Goal: Task Accomplishment & Management: Manage account settings

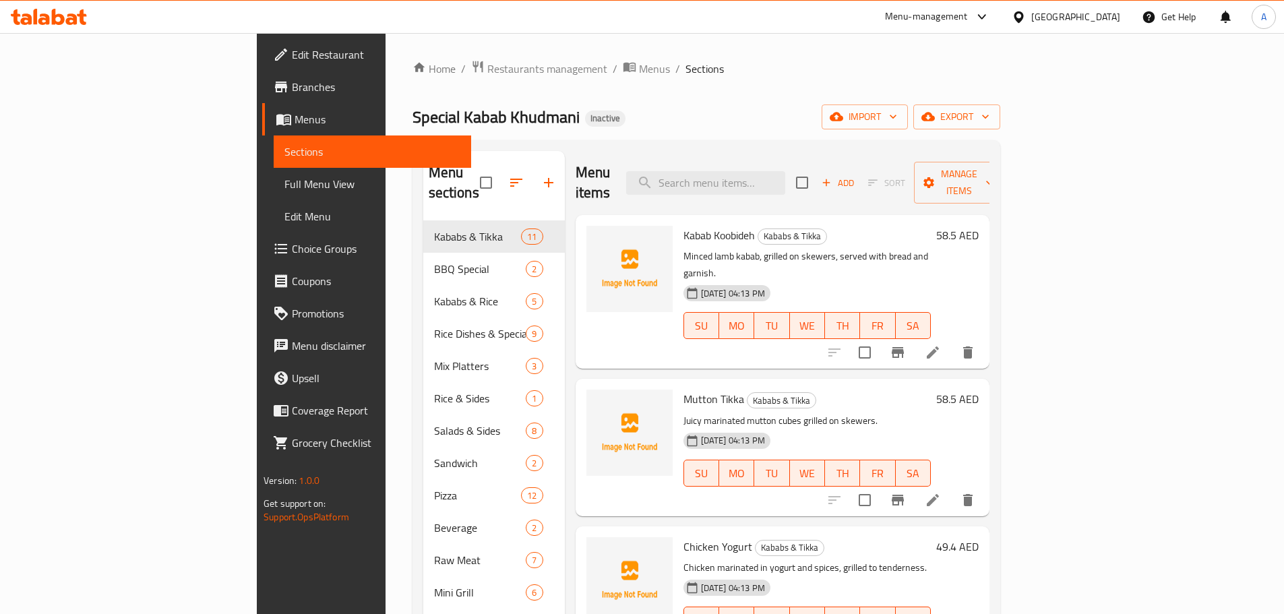
click at [274, 171] on link "Full Menu View" at bounding box center [372, 184] width 197 height 32
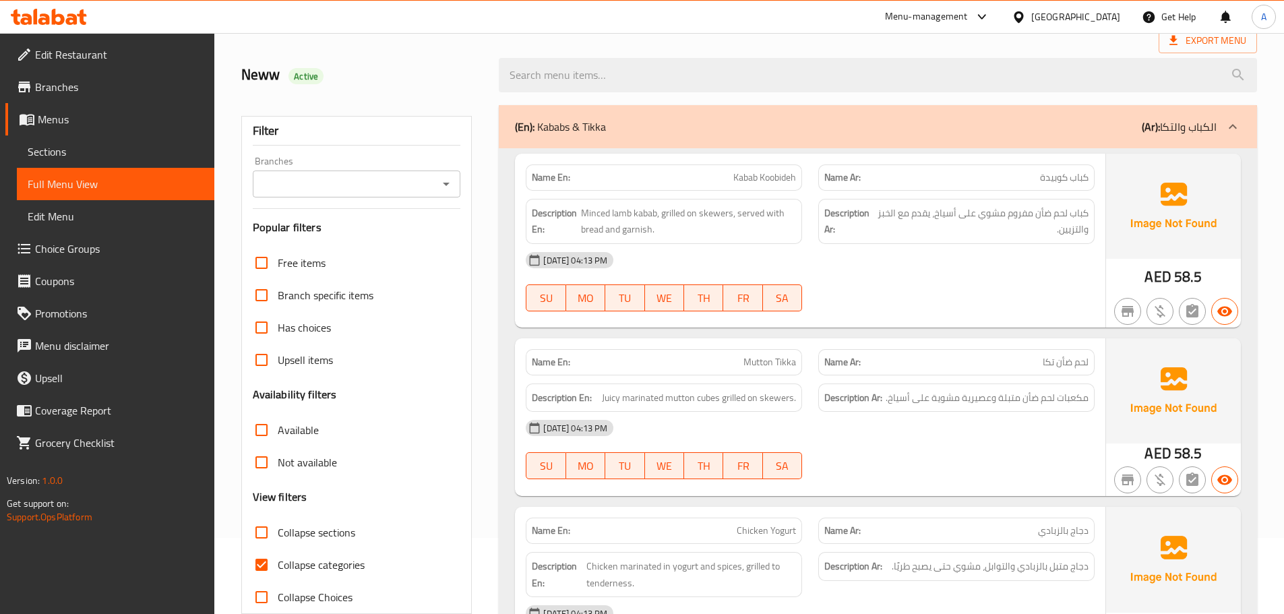
scroll to position [44, 0]
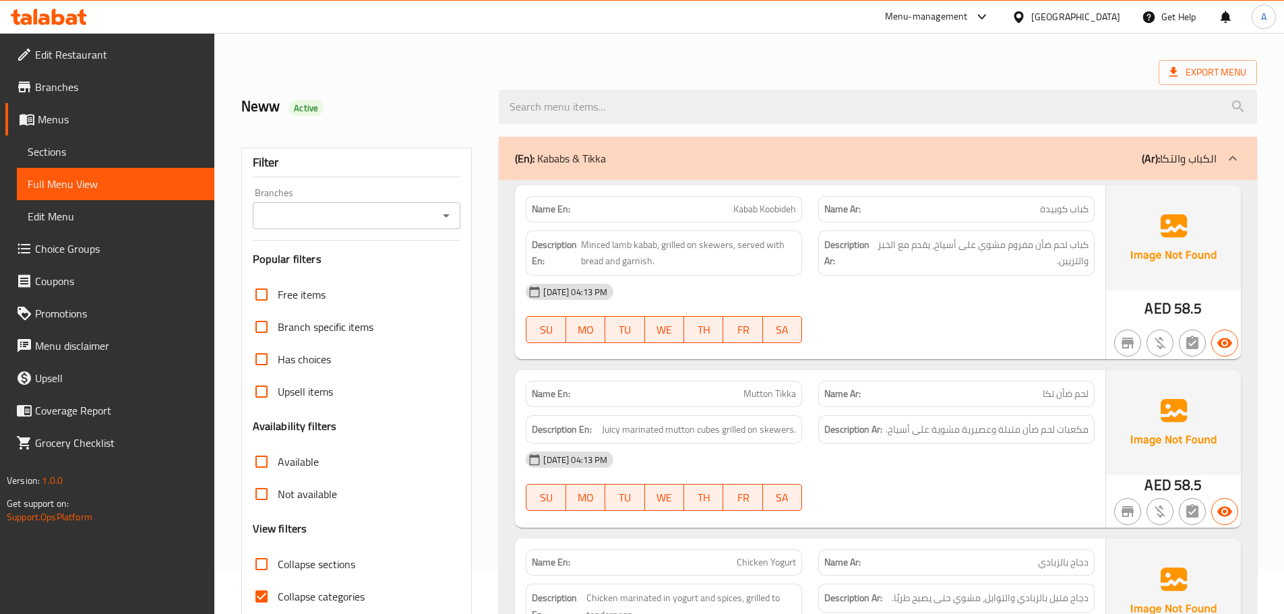
click at [315, 564] on span "Collapse sections" at bounding box center [317, 564] width 78 height 16
click at [278, 564] on input "Collapse sections" at bounding box center [261, 564] width 32 height 32
checkbox input "true"
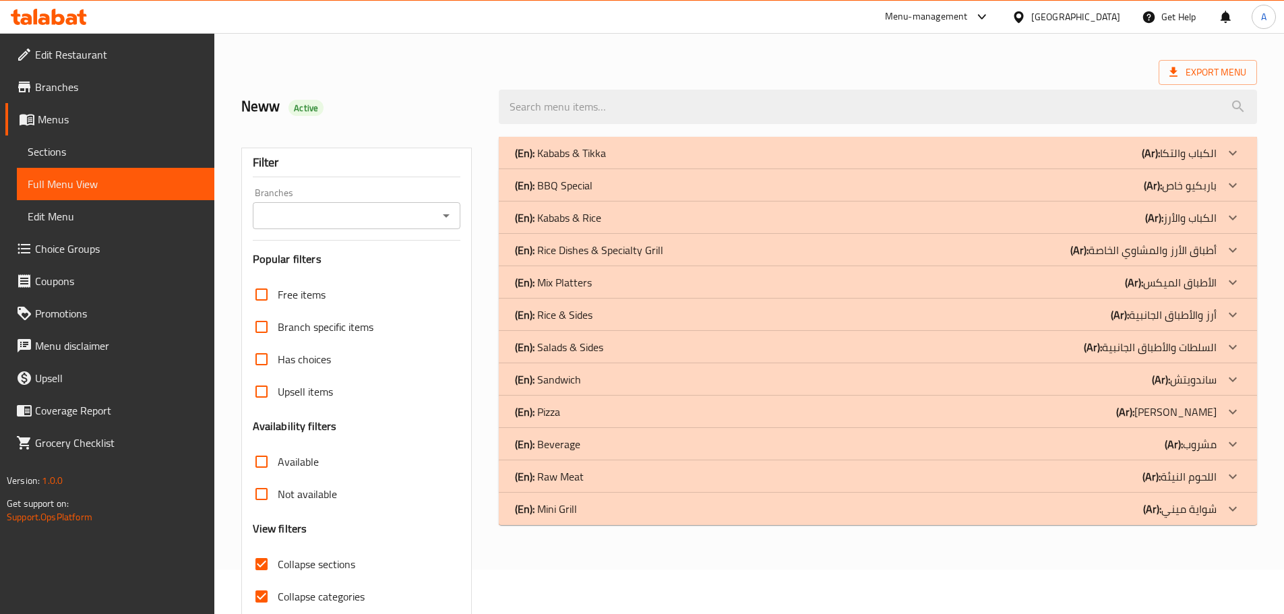
click at [325, 598] on span "Collapse categories" at bounding box center [321, 596] width 87 height 16
click at [278, 598] on input "Collapse categories" at bounding box center [261, 596] width 32 height 32
checkbox input "false"
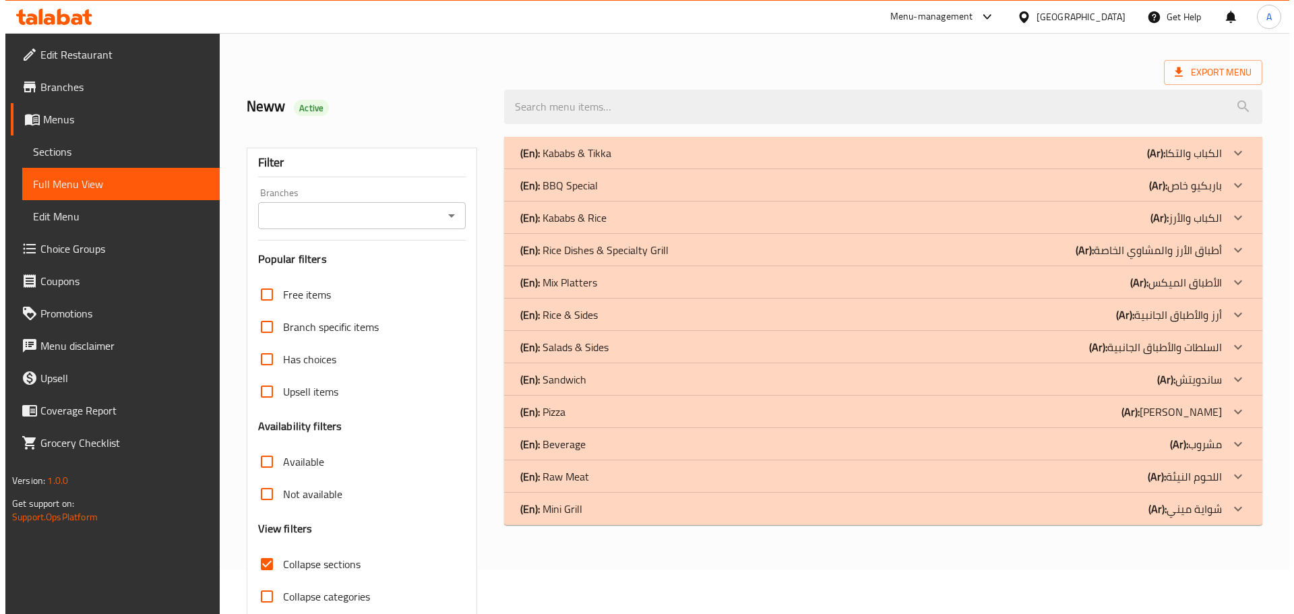
scroll to position [103, 0]
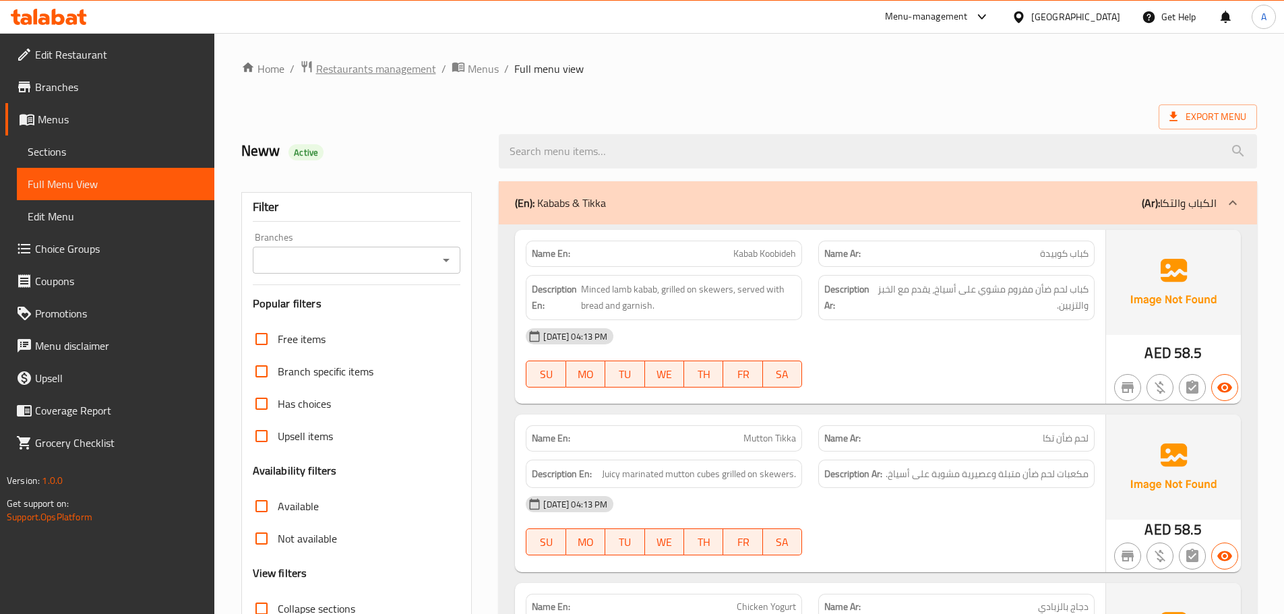
click at [383, 67] on span "Restaurants management" at bounding box center [376, 69] width 120 height 16
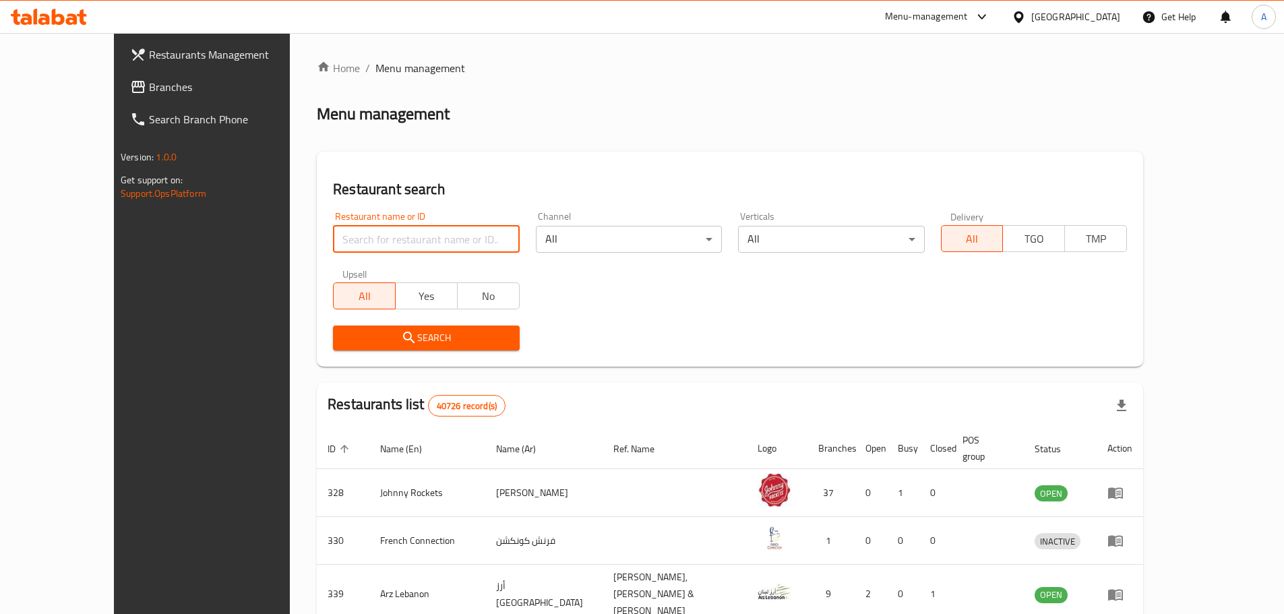
drag, startPoint x: 375, startPoint y: 247, endPoint x: 336, endPoint y: 249, distance: 39.1
click at [375, 247] on input "search" at bounding box center [426, 239] width 186 height 27
paste input "Special Kabab Khudmani"
type input "Special Kabab Khudmani"
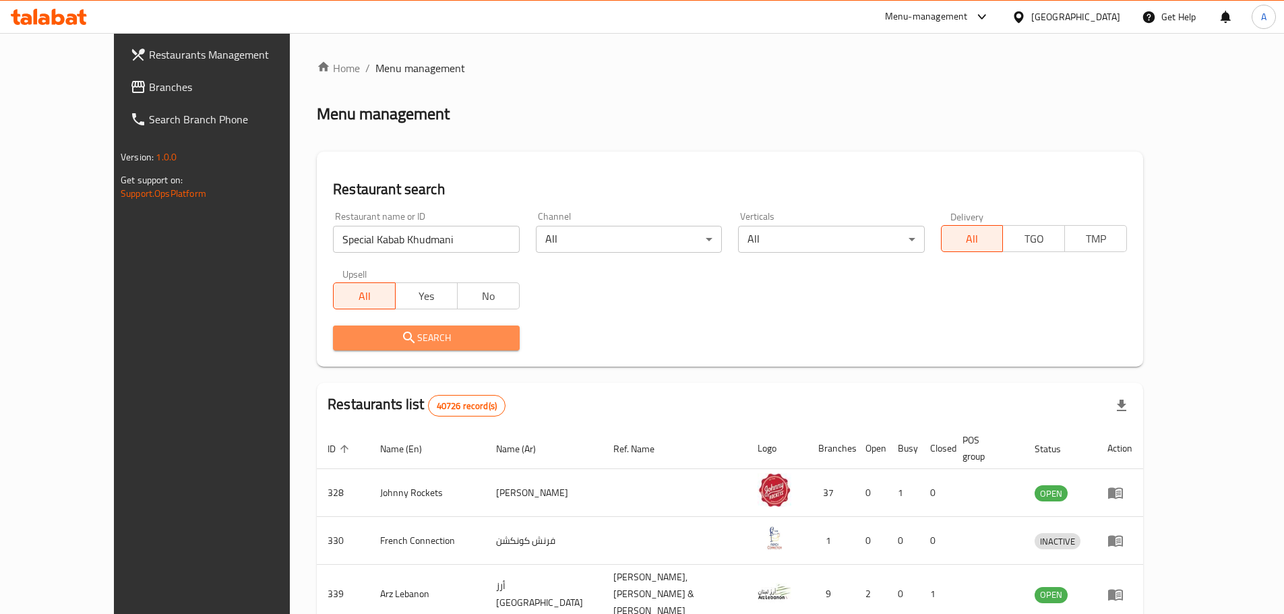
click at [373, 346] on button "Search" at bounding box center [426, 338] width 186 height 25
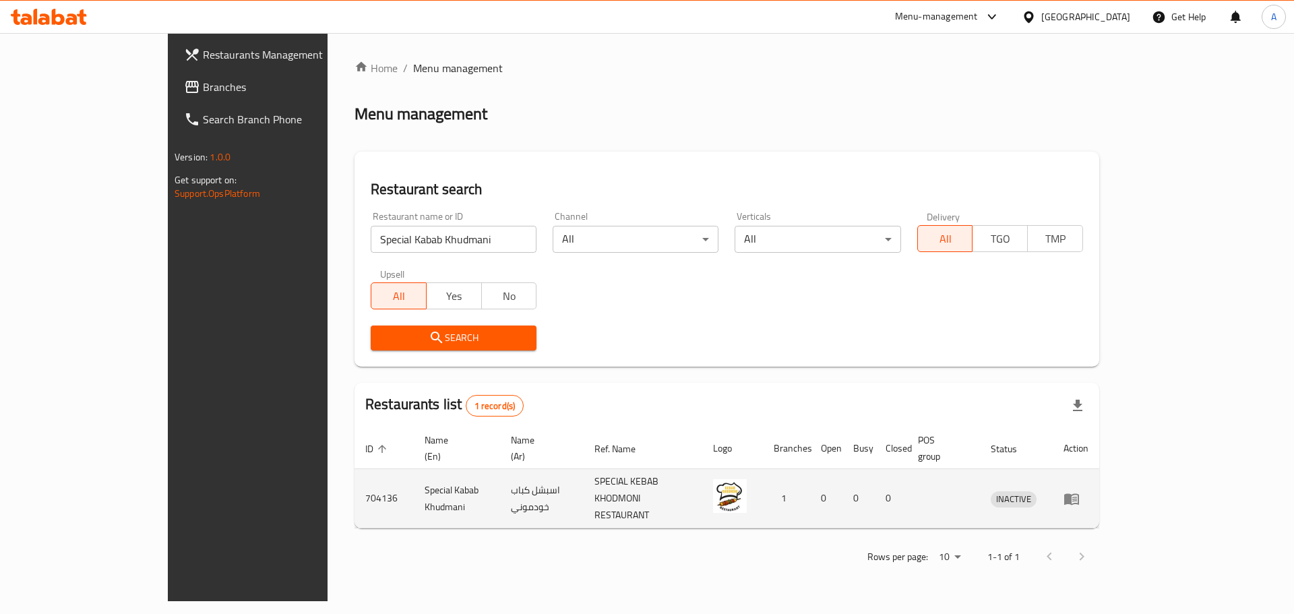
click at [1079, 493] on icon "enhanced table" at bounding box center [1071, 498] width 15 height 11
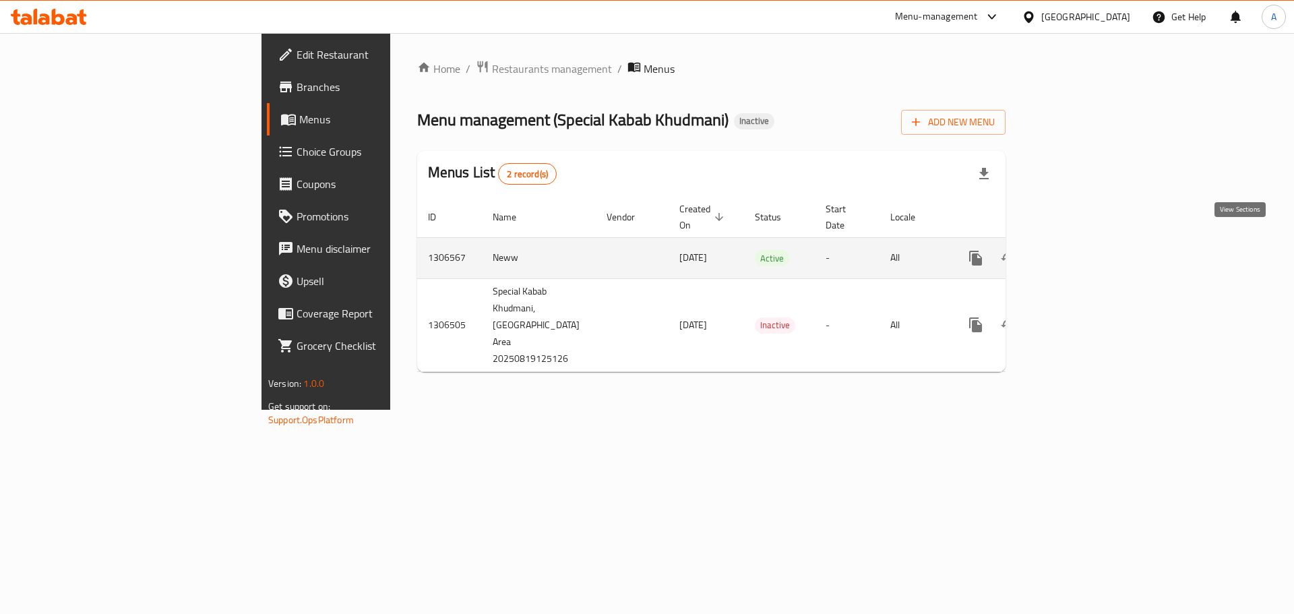
click at [1081, 250] on icon "enhanced table" at bounding box center [1073, 258] width 16 height 16
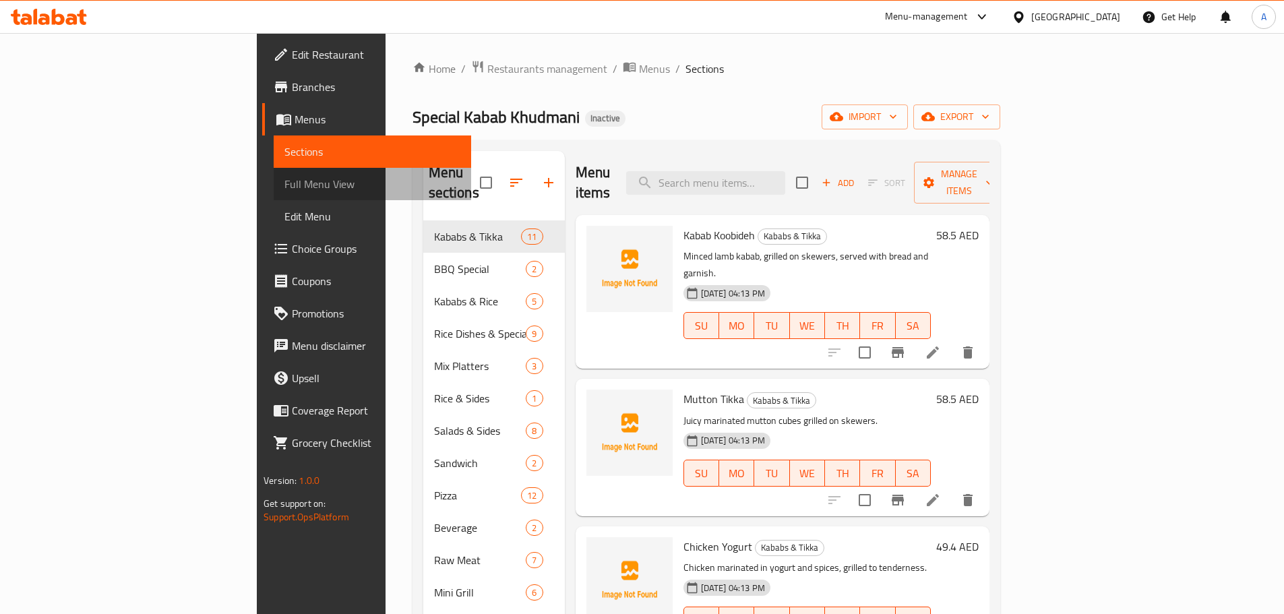
click at [284, 178] on span "Full Menu View" at bounding box center [372, 184] width 176 height 16
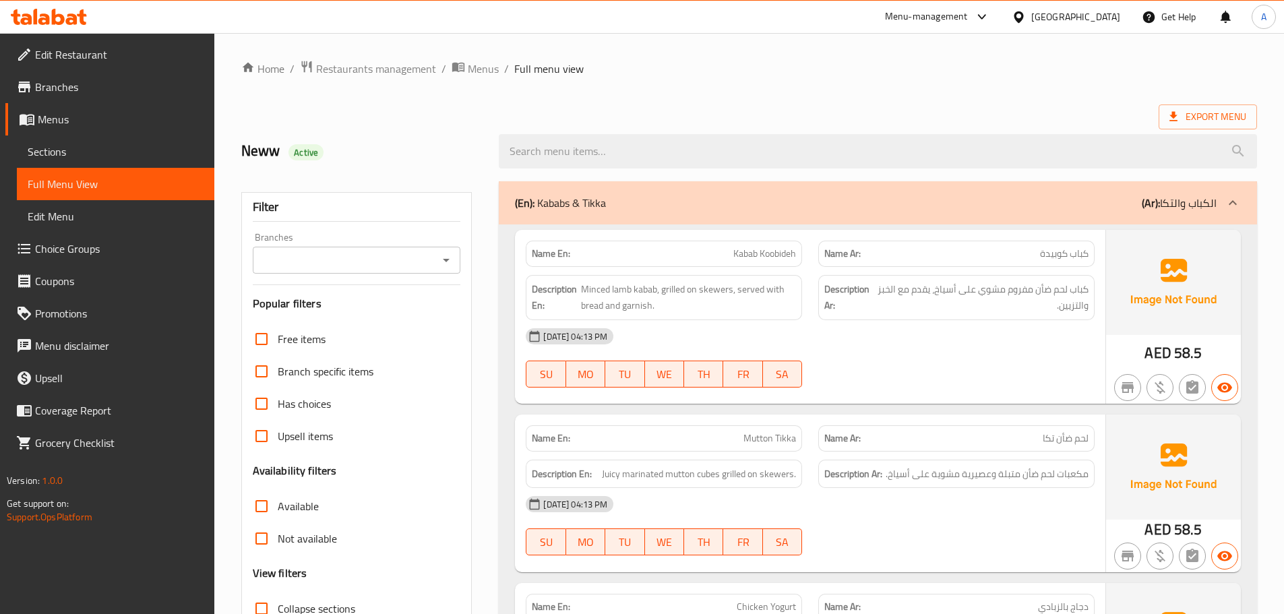
scroll to position [113, 0]
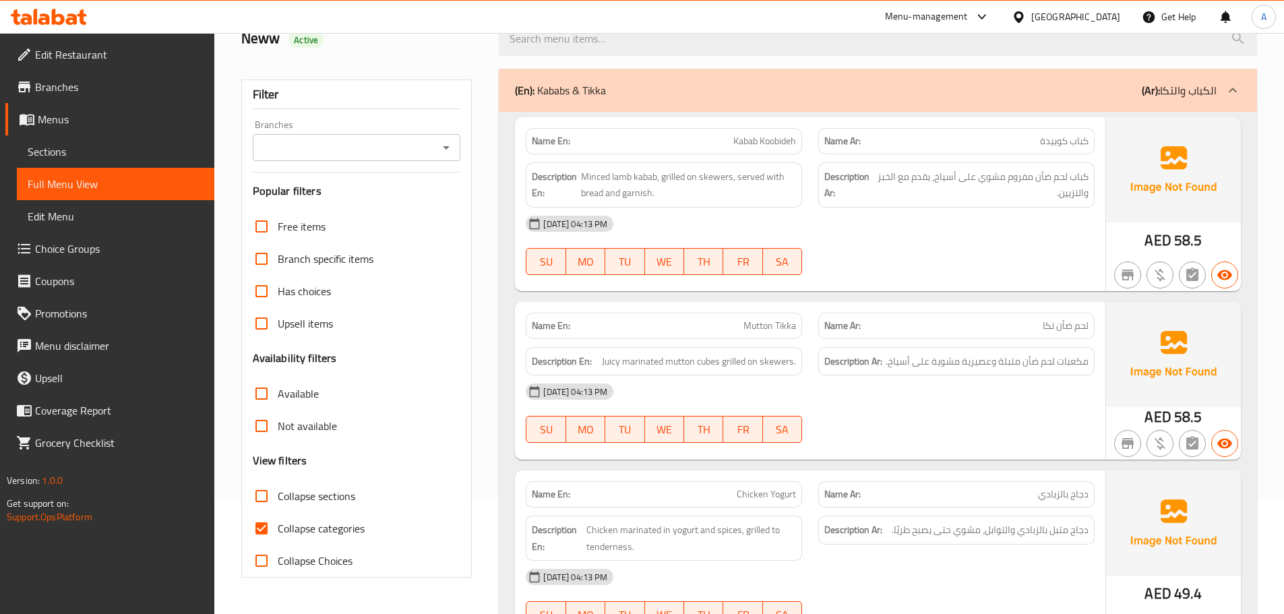
click at [340, 500] on span "Collapse sections" at bounding box center [317, 496] width 78 height 16
click at [278, 500] on input "Collapse sections" at bounding box center [261, 496] width 32 height 32
checkbox input "true"
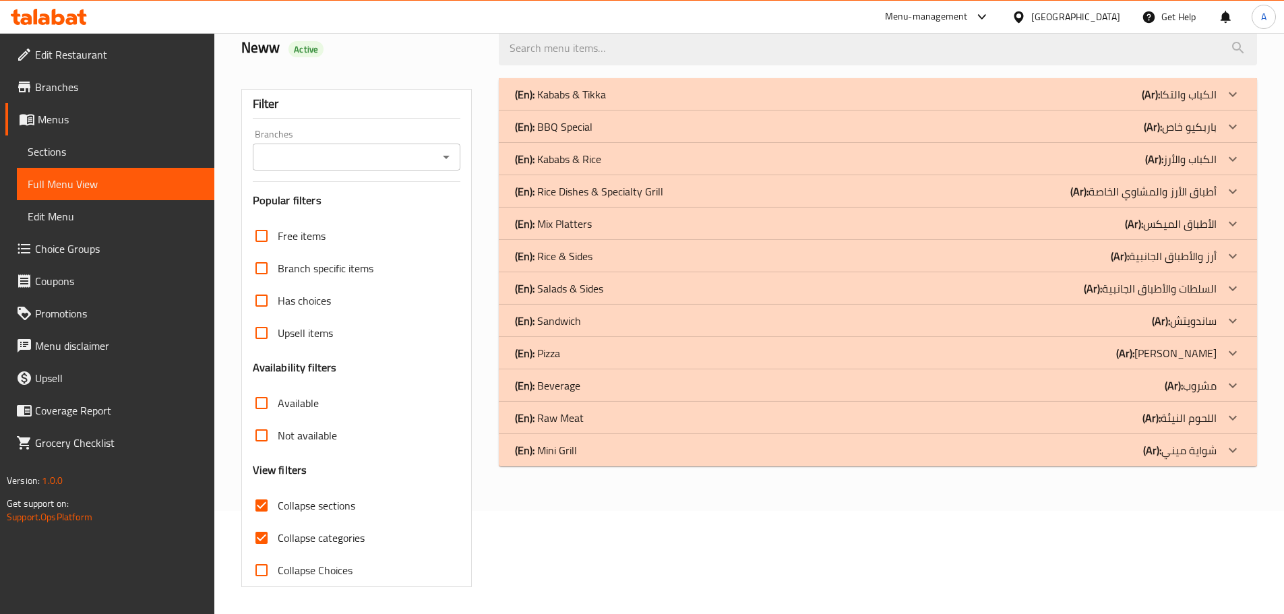
click at [328, 530] on span "Collapse categories" at bounding box center [321, 538] width 87 height 16
click at [278, 522] on input "Collapse categories" at bounding box center [261, 538] width 32 height 32
checkbox input "false"
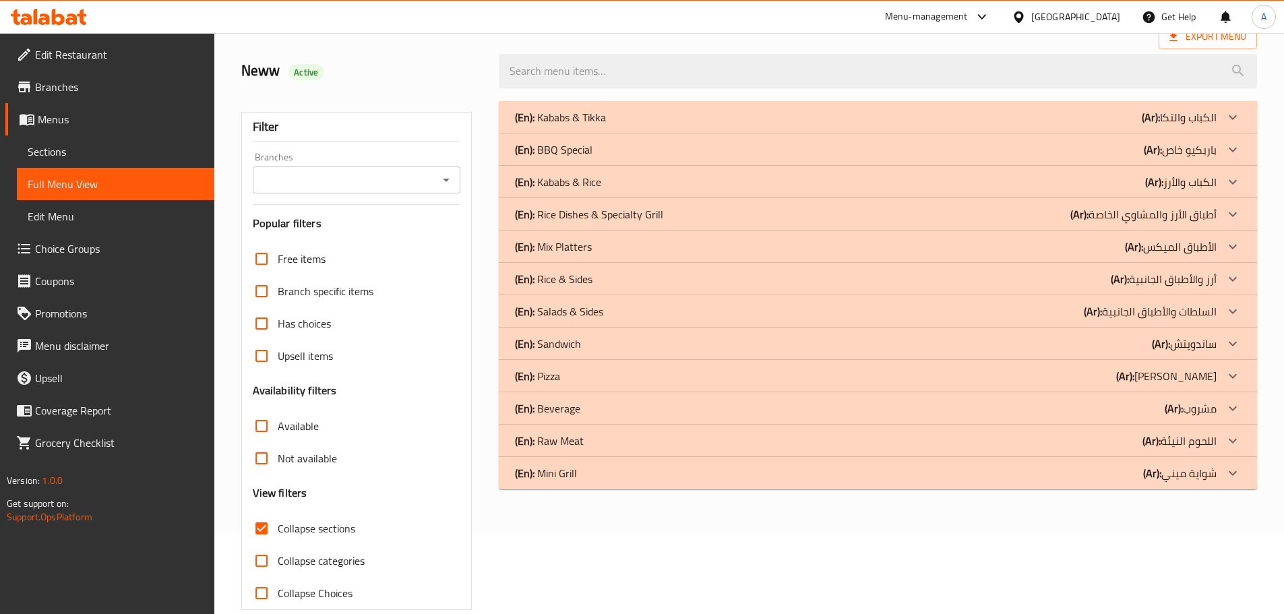
click at [592, 125] on div "(En): Sandwich (Ar): ساندويتش" at bounding box center [866, 117] width 702 height 16
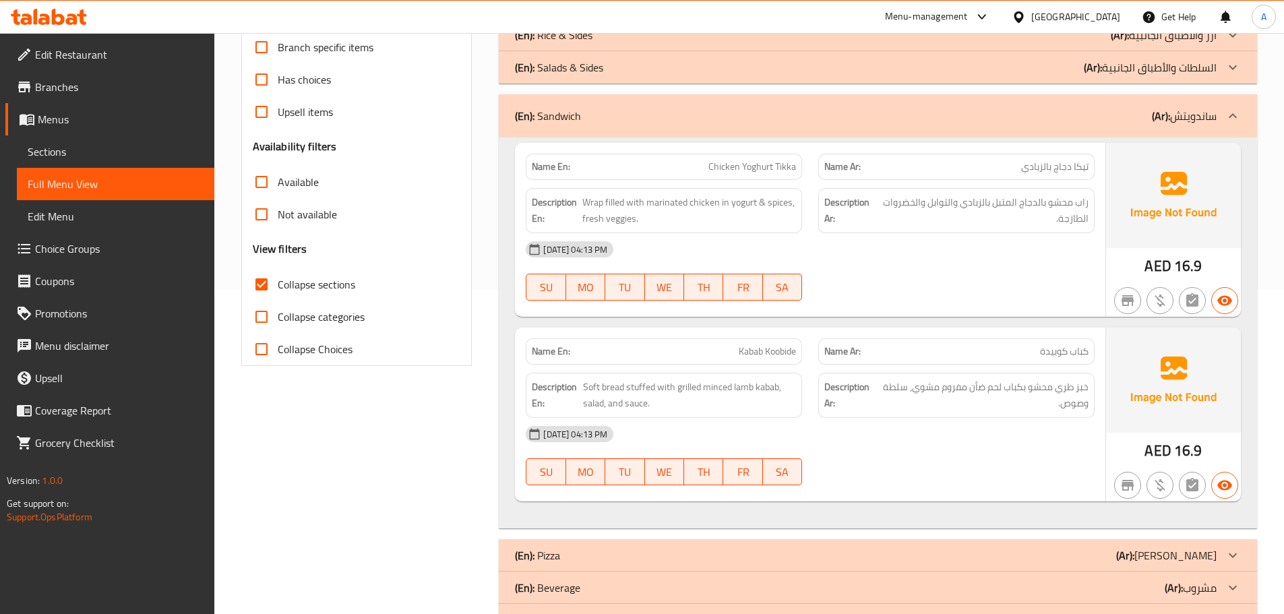
scroll to position [350, 0]
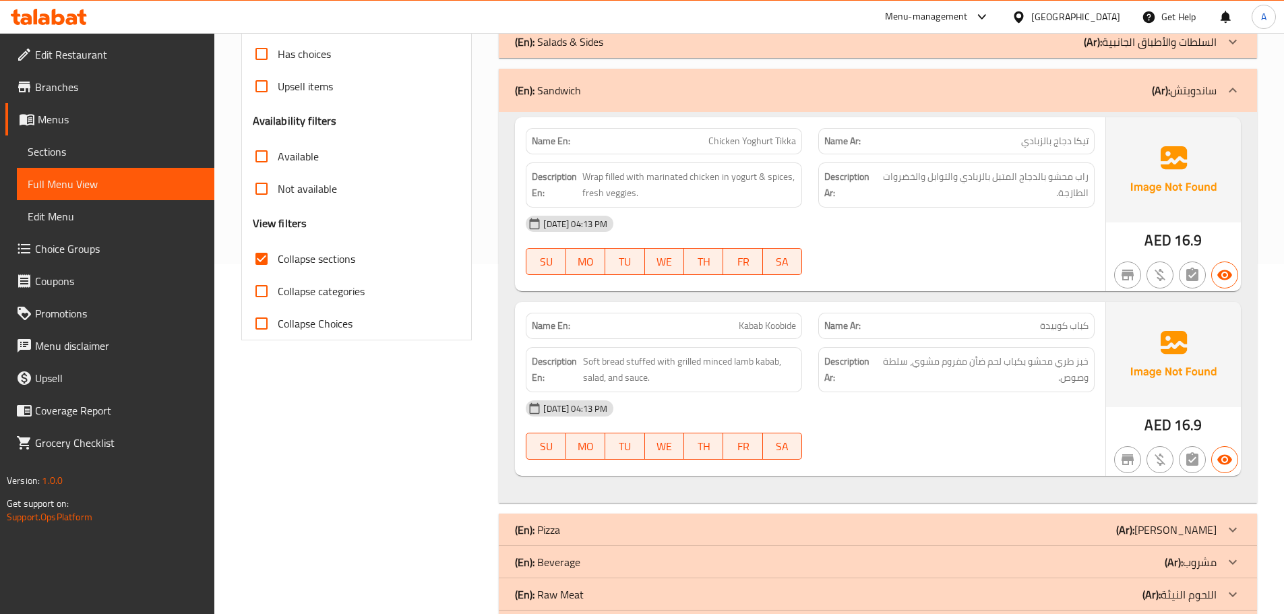
click at [983, 218] on div "19-08-2025 04:13 PM" at bounding box center [810, 224] width 585 height 32
click at [986, 210] on div "19-08-2025 04:13 PM" at bounding box center [810, 224] width 585 height 32
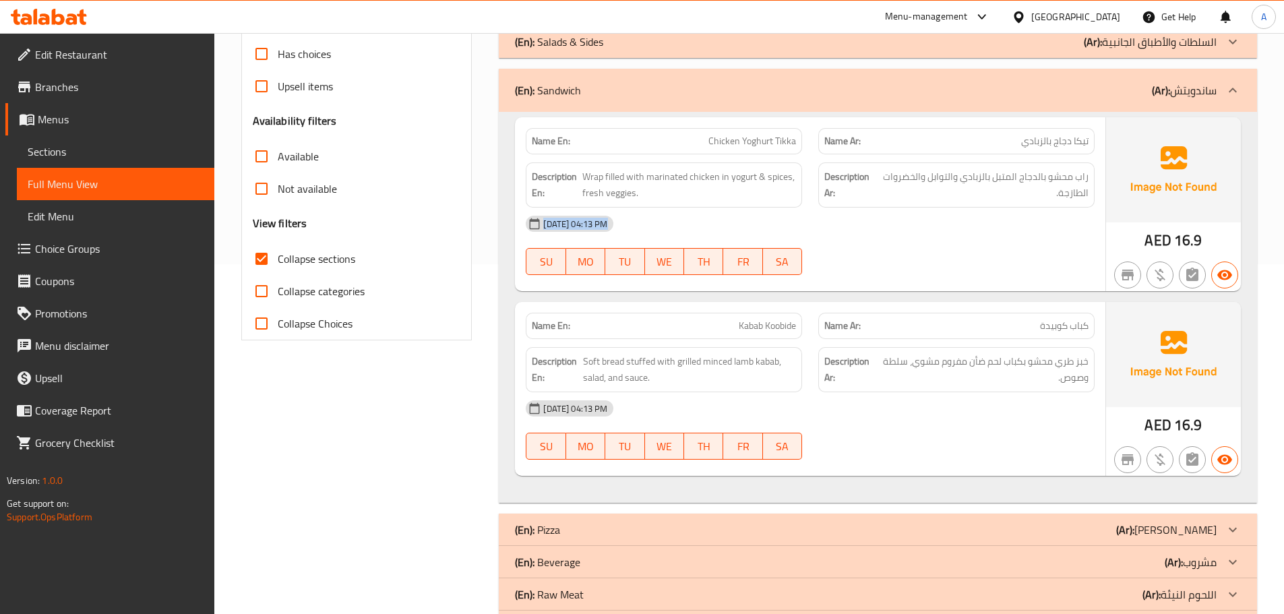
click at [986, 210] on div "19-08-2025 04:13 PM" at bounding box center [810, 224] width 585 height 32
click at [981, 194] on span "راب محشو بالدجاج المتبل بالزبادي والتوابل والخضروات الطازجة." at bounding box center [983, 185] width 210 height 33
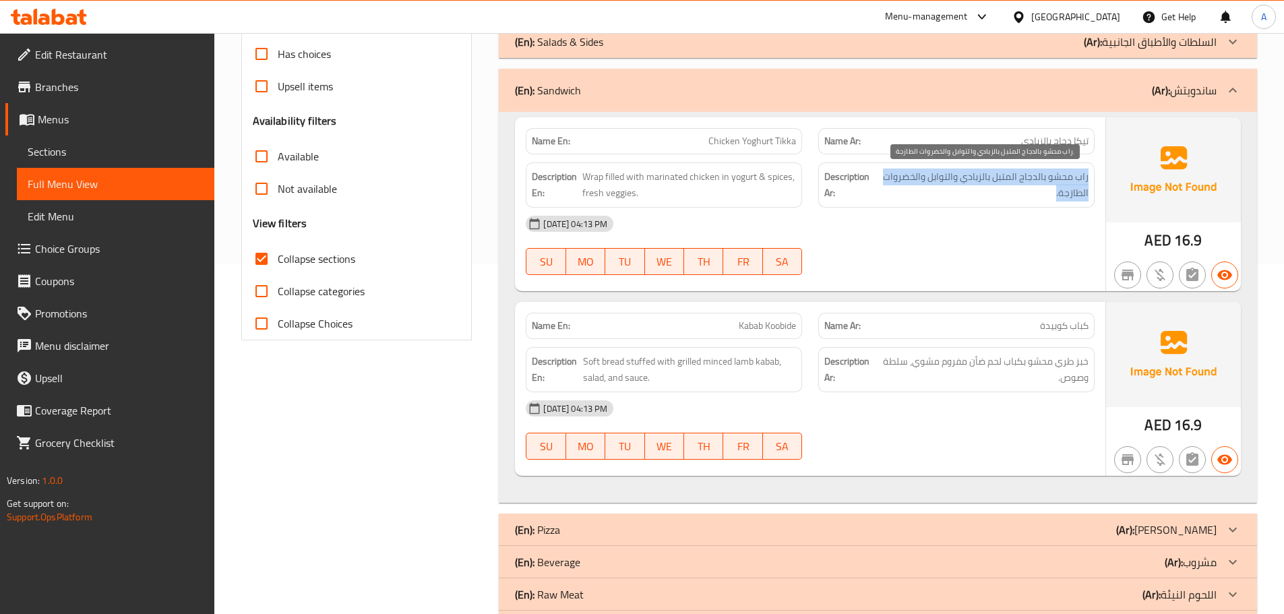
click at [981, 194] on span "راب محشو بالدجاج المتبل بالزبادي والتوابل والخضروات الطازجة." at bounding box center [983, 185] width 210 height 33
click at [1017, 185] on span "راب محشو بالدجاج المتبل بالزبادي والتوابل والخضروات الطازجة." at bounding box center [983, 185] width 210 height 33
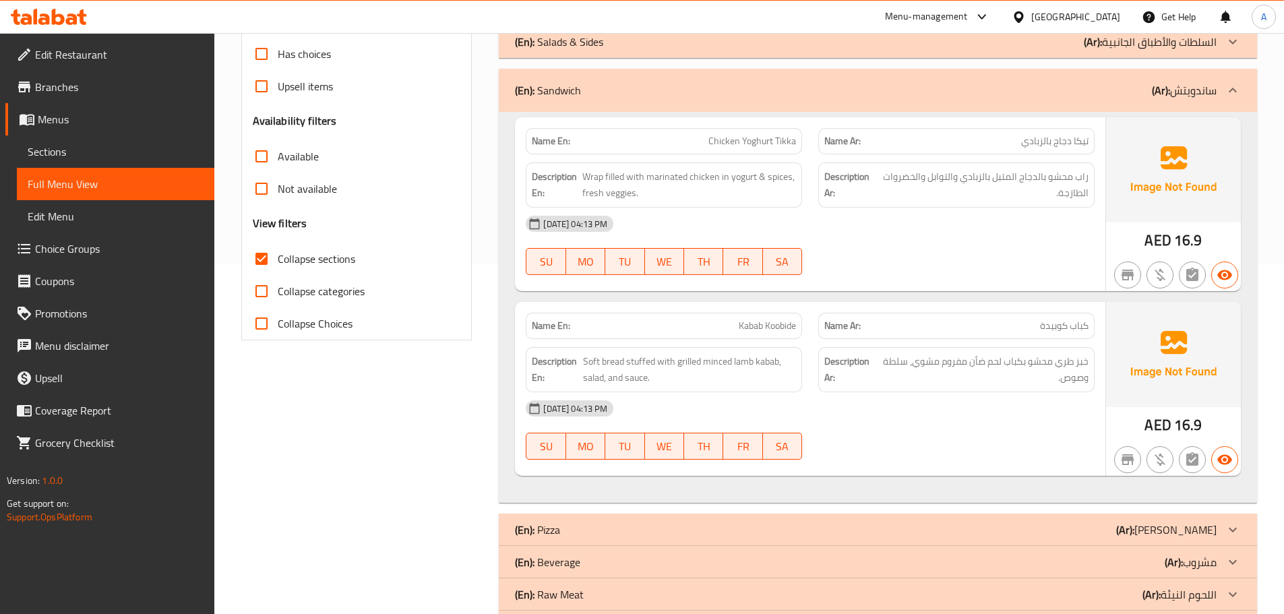
scroll to position [388, 0]
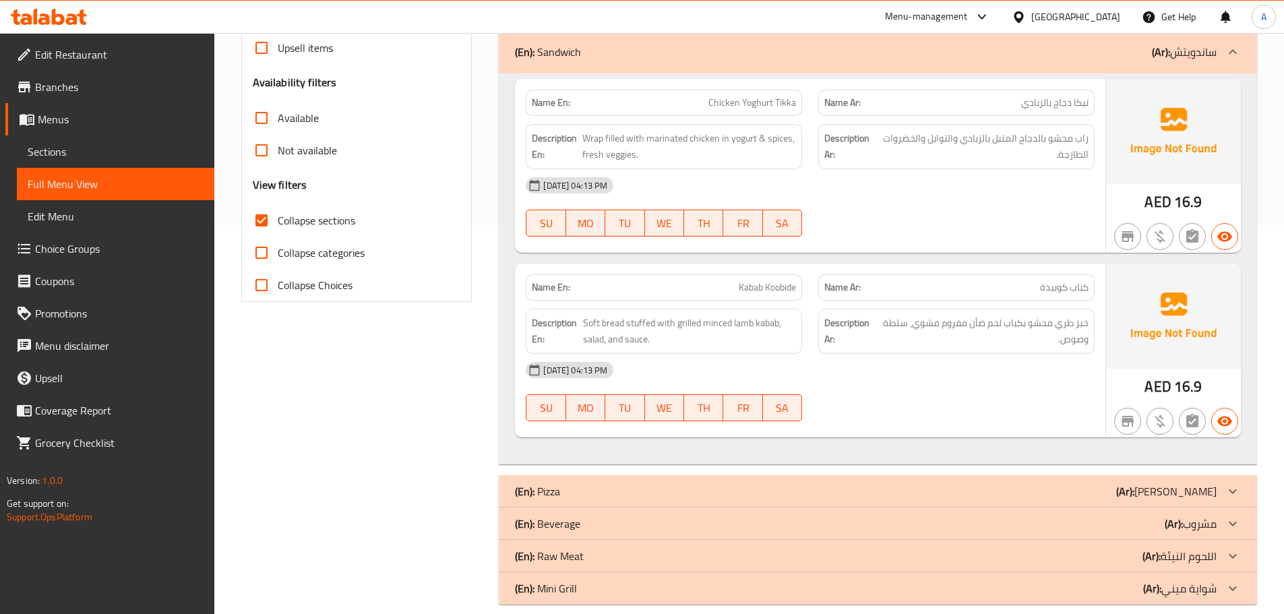
click at [1058, 286] on span "كباب كوبيدة" at bounding box center [1064, 287] width 49 height 14
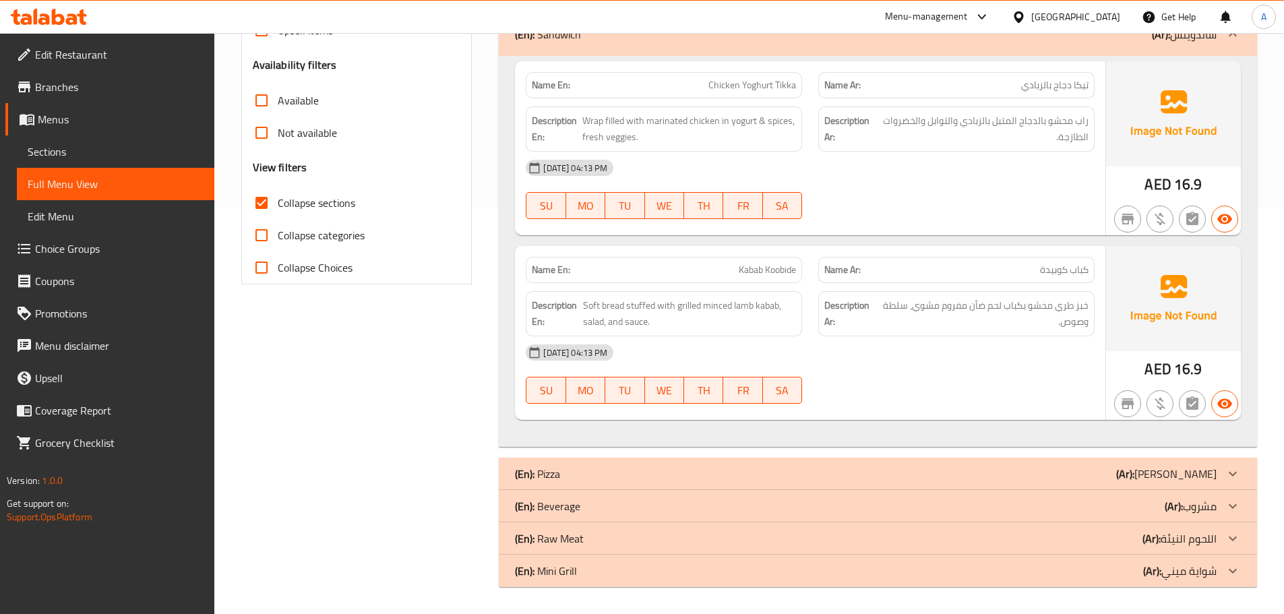
drag, startPoint x: 1182, startPoint y: 460, endPoint x: 1147, endPoint y: 451, distance: 36.3
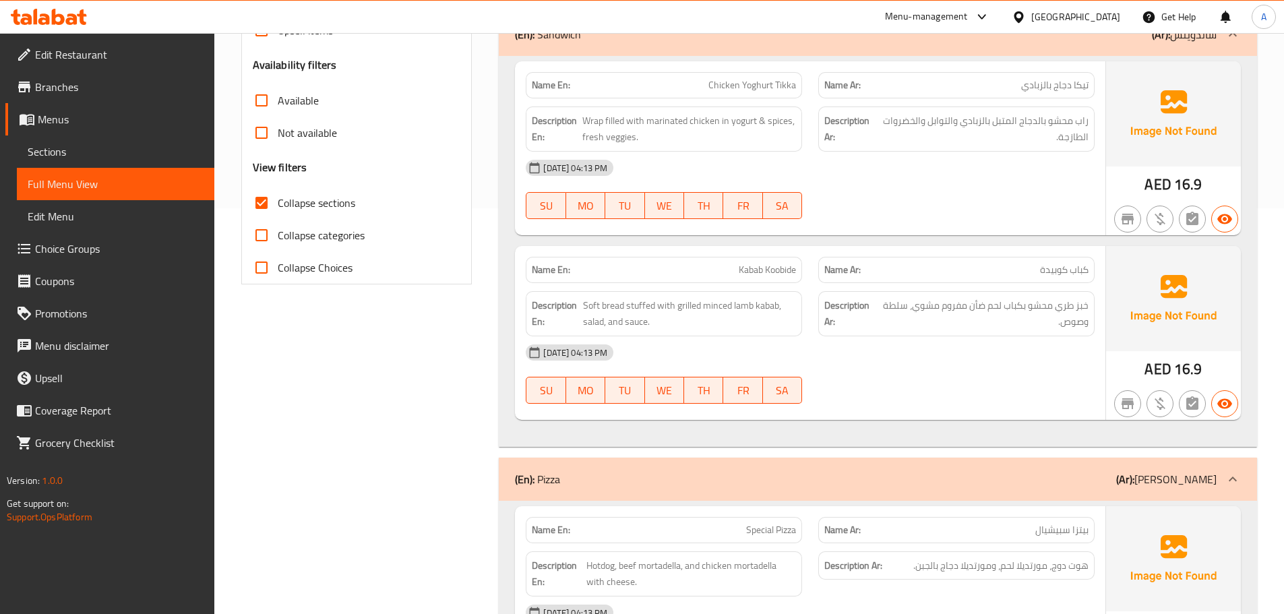
drag, startPoint x: 1289, startPoint y: 96, endPoint x: 1294, endPoint y: 108, distance: 12.8
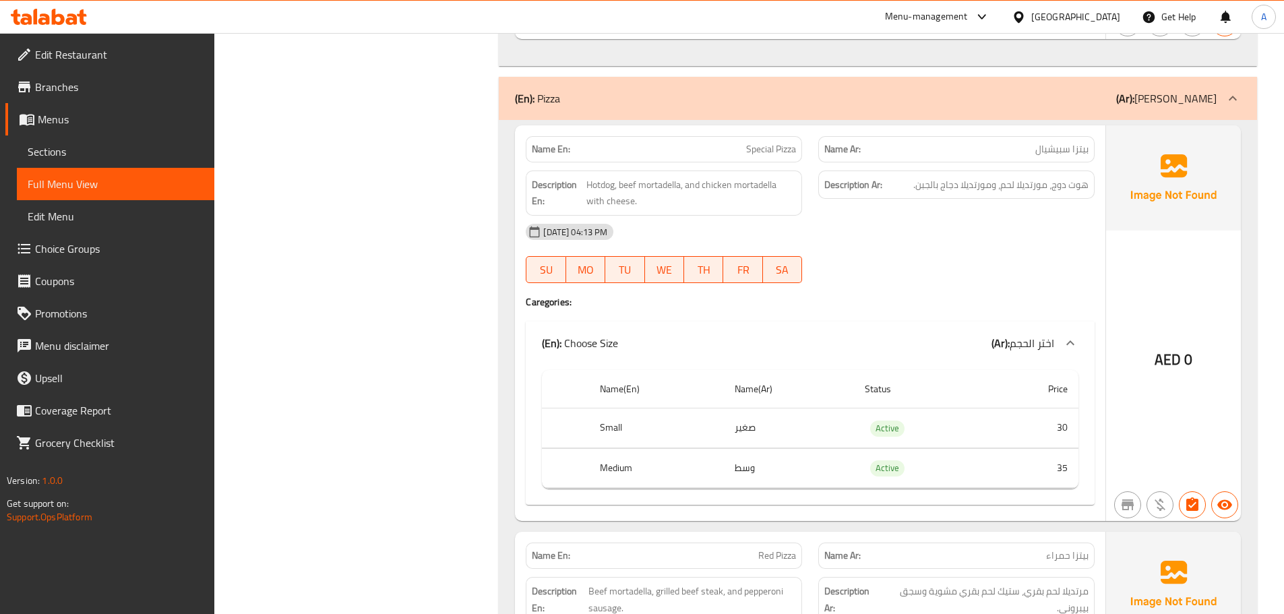
scroll to position [847, 0]
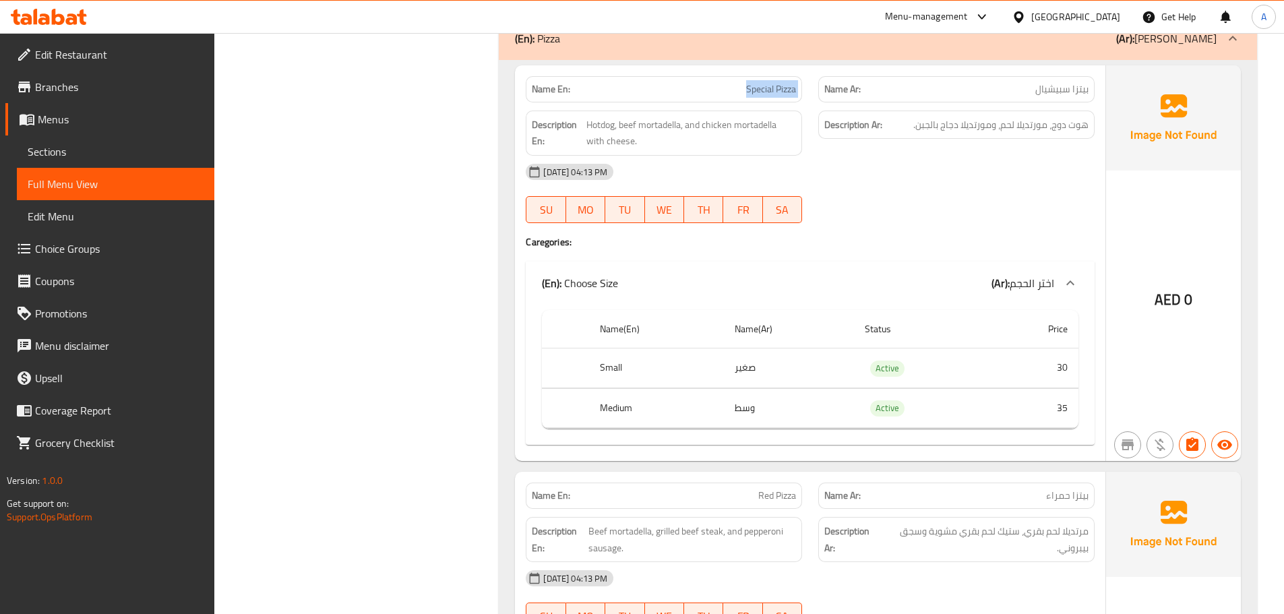
copy span "Special Pizza"
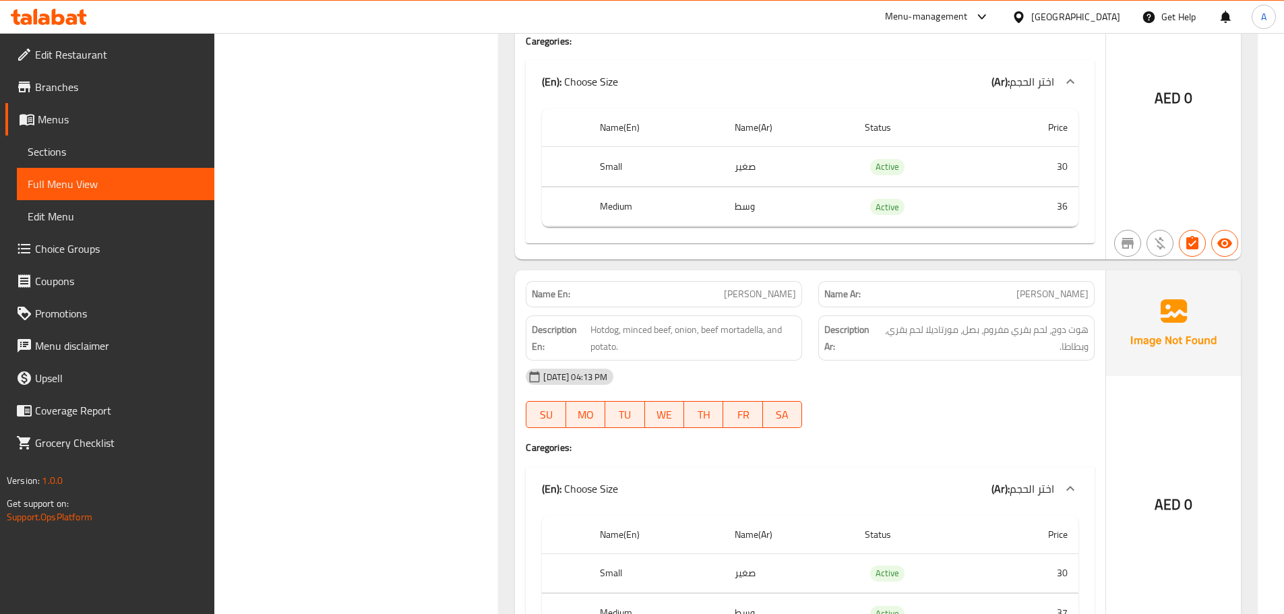
scroll to position [1461, 0]
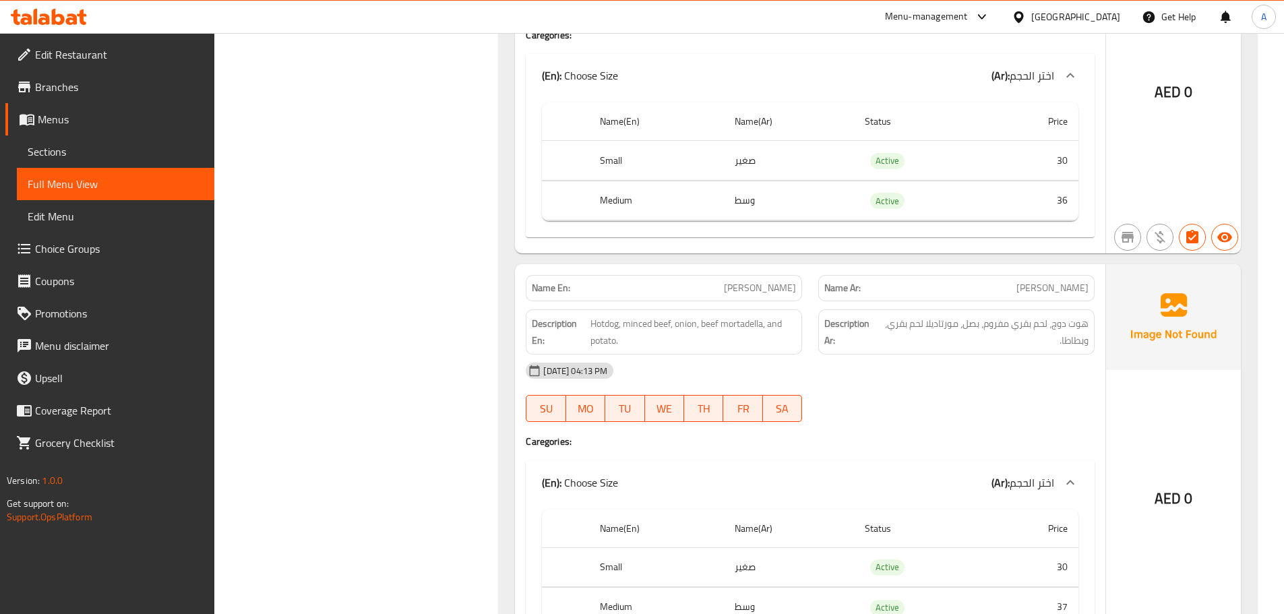
click at [1043, 292] on span "بيتزا مامالي" at bounding box center [1052, 288] width 72 height 14
click at [752, 301] on div "Description En: Hotdog, minced beef, onion, beef mortadella, and potato." at bounding box center [664, 331] width 293 height 61
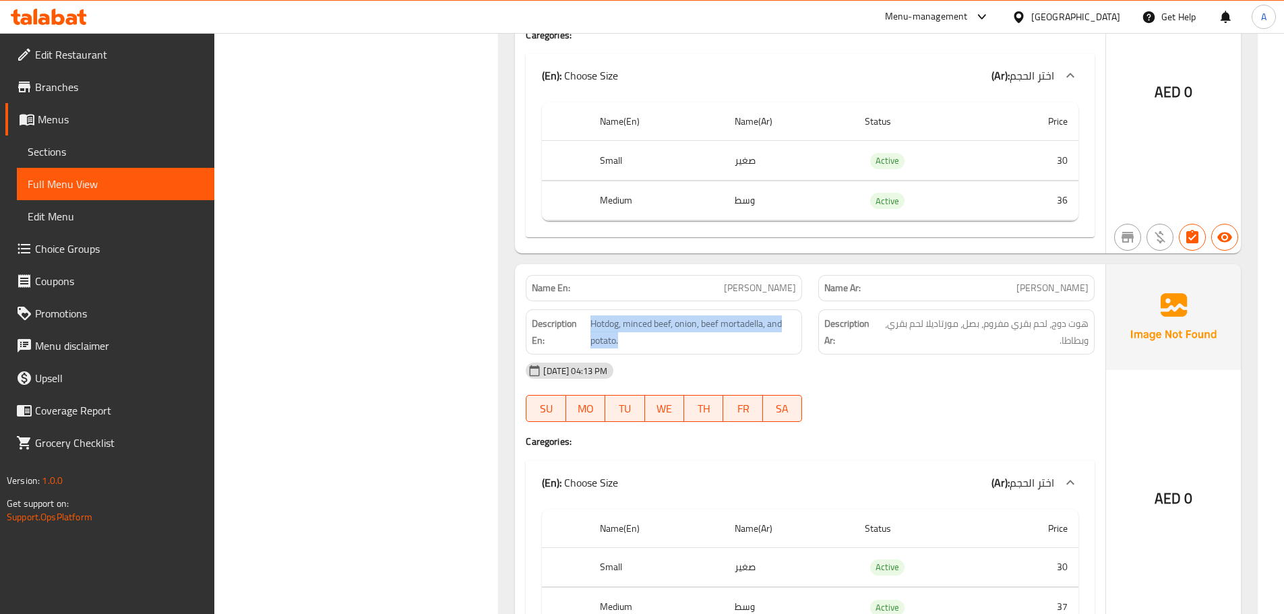
click at [752, 301] on div "Description En: Hotdog, minced beef, onion, beef mortadella, and potato." at bounding box center [664, 331] width 293 height 61
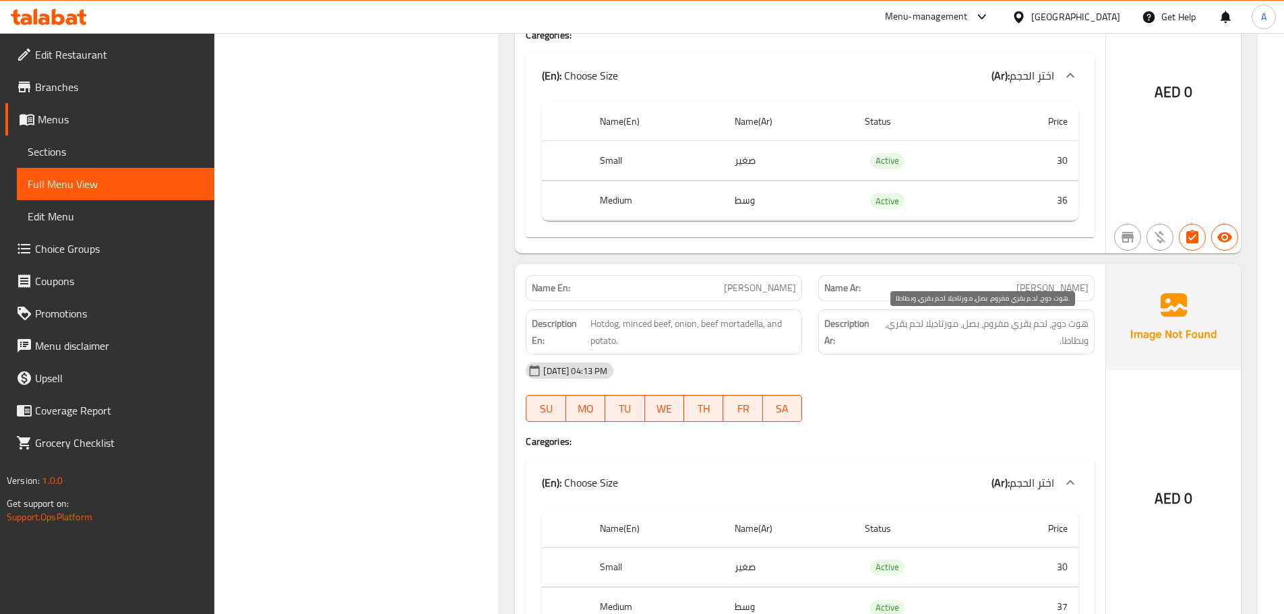
click at [1085, 340] on span "هوت دوج، لحم بقري مفروم، بصل، مورتاديلا لحم بقري، وبطاطا." at bounding box center [984, 331] width 210 height 33
click at [946, 332] on span "هوت دوج، لحم بقري مفروم، بصل، مورتاديلا لحم بقري، وبطاطا." at bounding box center [984, 331] width 210 height 33
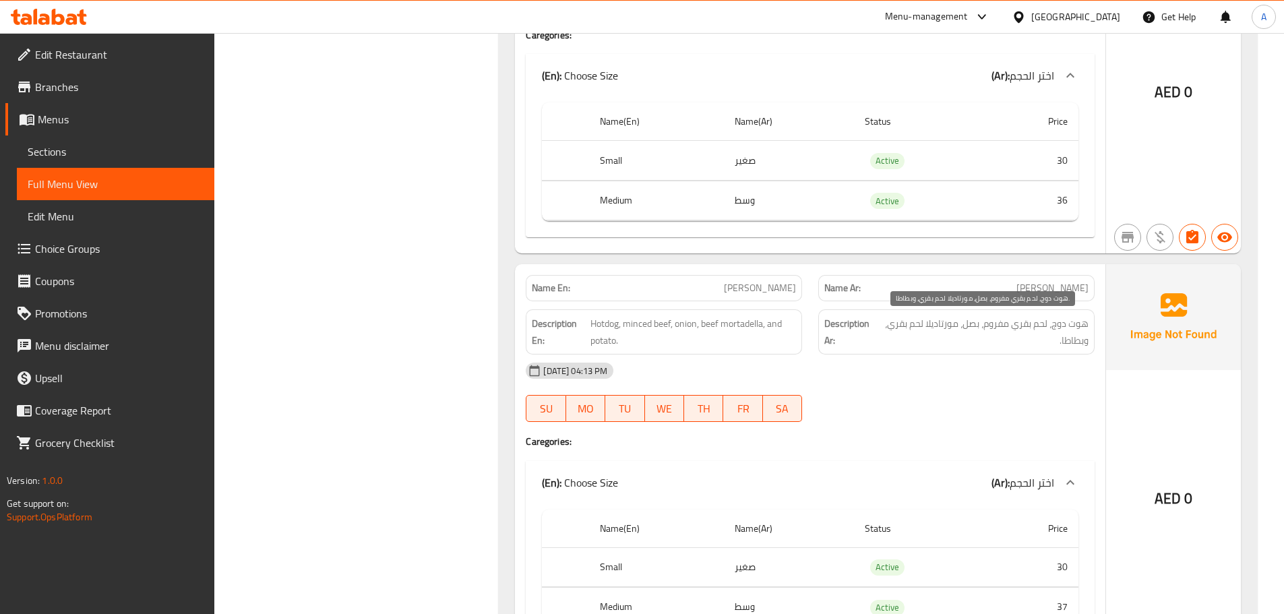
click at [946, 332] on span "هوت دوج، لحم بقري مفروم، بصل، مورتاديلا لحم بقري، وبطاطا." at bounding box center [984, 331] width 210 height 33
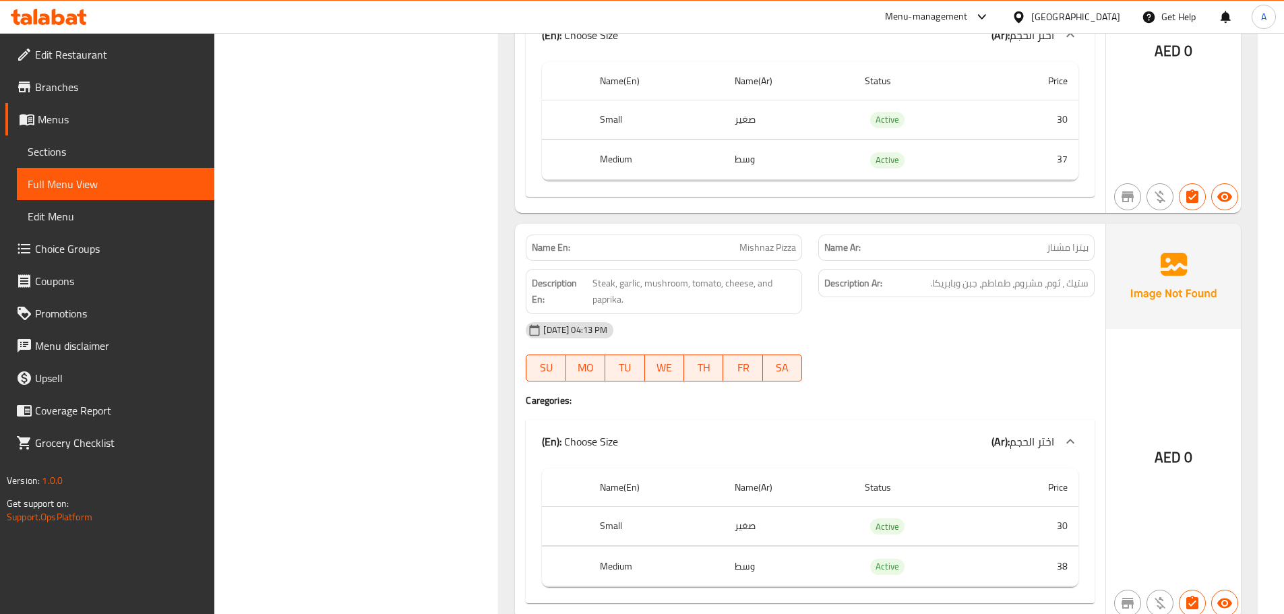
scroll to position [1975, 0]
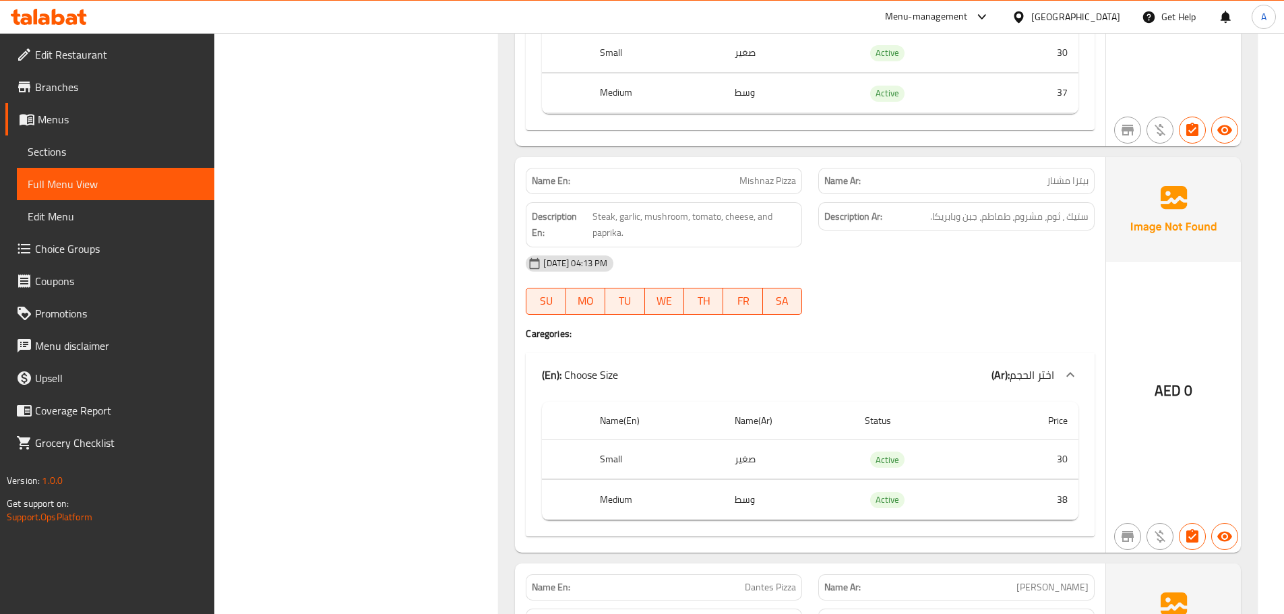
click at [1034, 184] on p "Name Ar: بيتزا مشناز" at bounding box center [956, 181] width 264 height 14
click at [772, 181] on span "Mishnaz Pizza" at bounding box center [767, 181] width 57 height 14
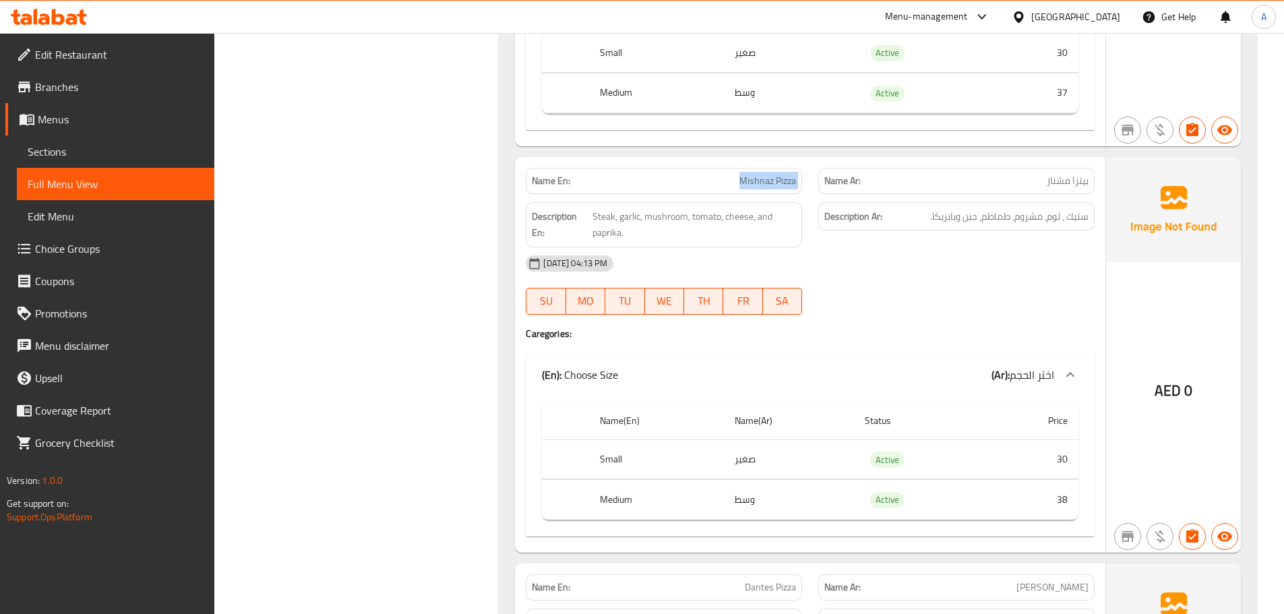
click at [772, 181] on span "Mishnaz Pizza" at bounding box center [767, 181] width 57 height 14
click at [1075, 192] on div "Name Ar: بيتزا مشناز" at bounding box center [956, 181] width 276 height 26
click at [1038, 203] on div "Description Ar: ستيك ، ثوم، مشروم، طماطم، جبن وبابريكا." at bounding box center [956, 216] width 276 height 29
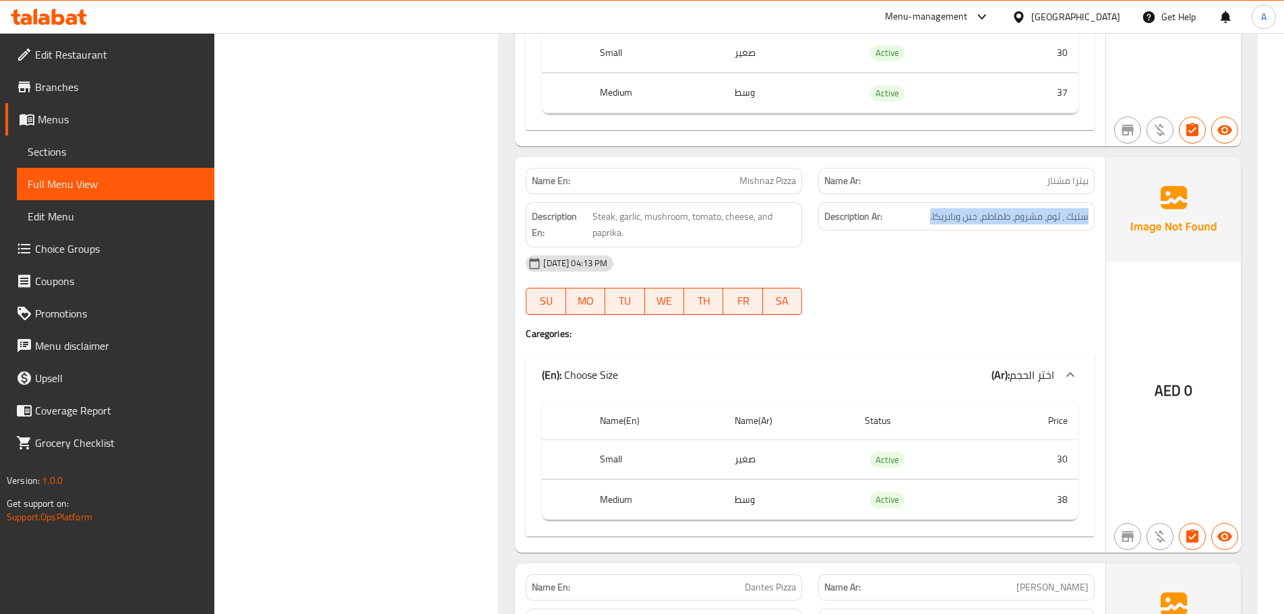
click at [1038, 203] on div "Description Ar: ستيك ، ثوم، مشروم، طماطم، جبن وبابريكا." at bounding box center [956, 216] width 276 height 29
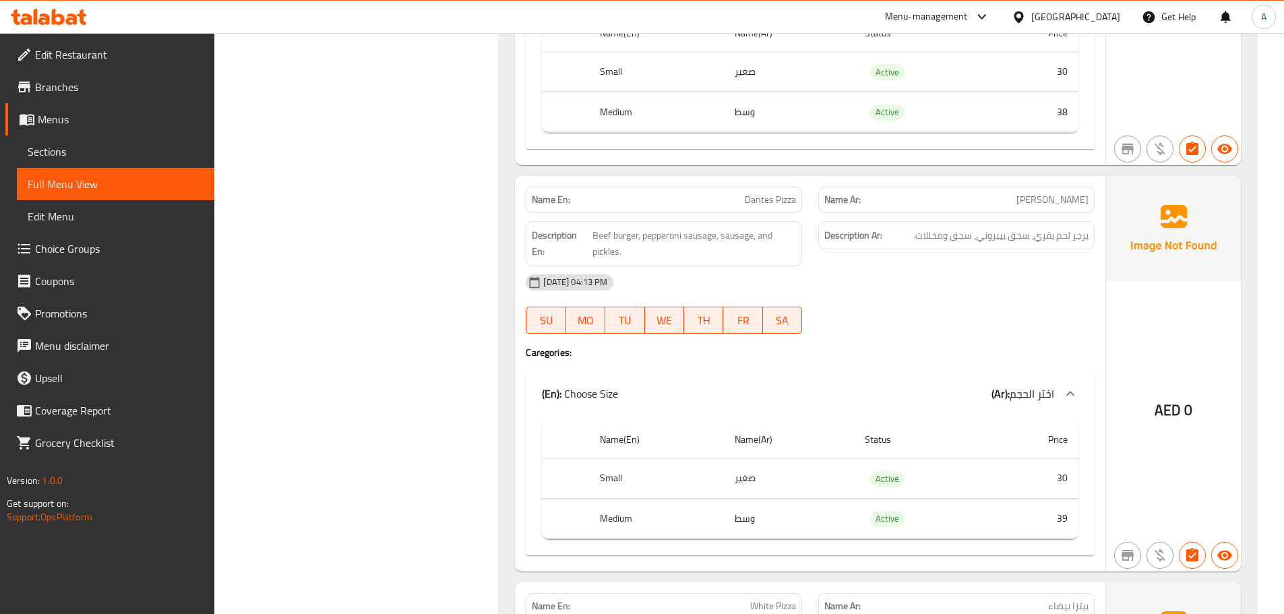
scroll to position [2423, 0]
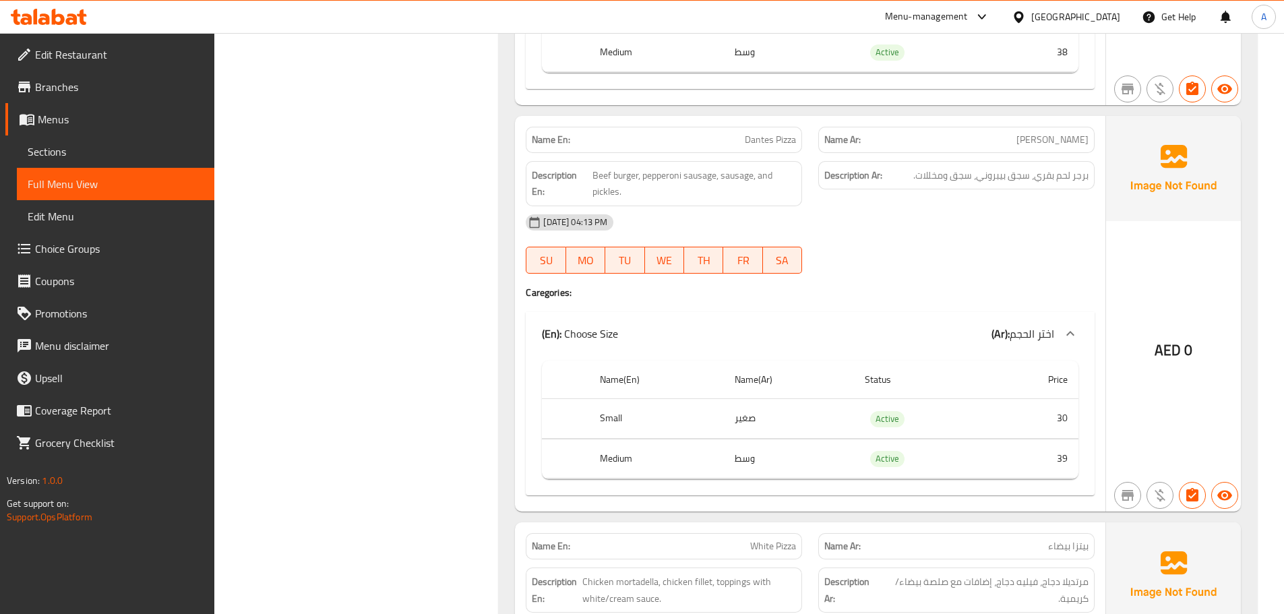
click at [1045, 138] on span "بيتزا دانتيس" at bounding box center [1052, 140] width 72 height 14
click at [766, 139] on span "Dantes Pizza" at bounding box center [770, 140] width 51 height 14
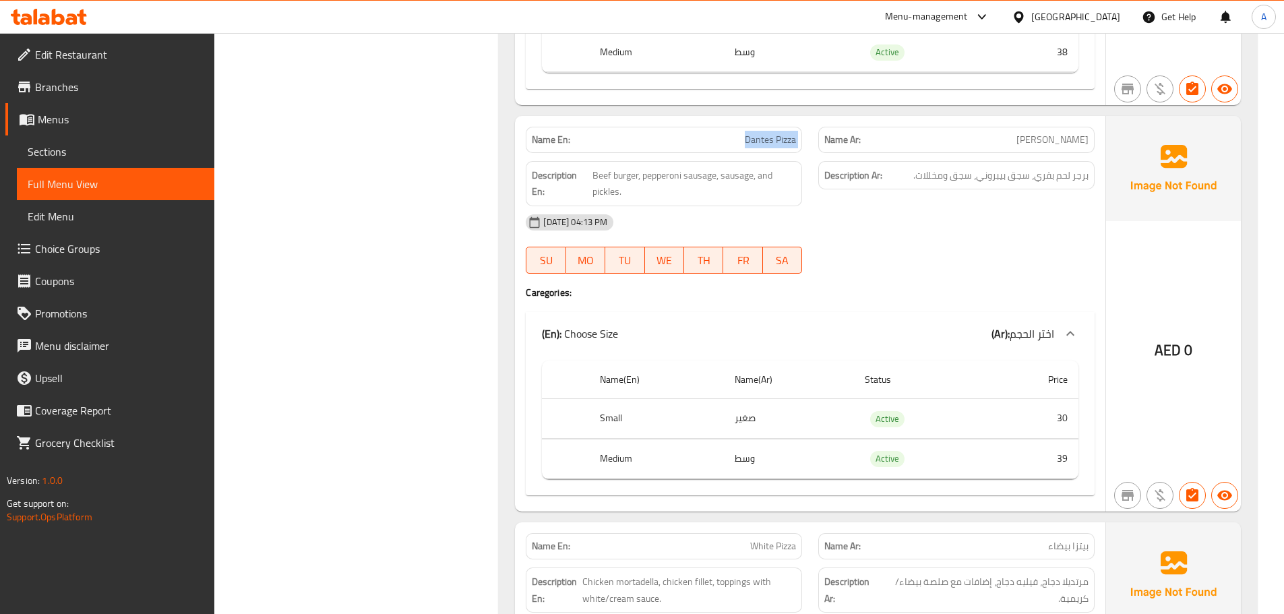
click at [766, 139] on span "Dantes Pizza" at bounding box center [770, 140] width 51 height 14
click at [985, 180] on span "برجر لحم بقري، سجق بيبروني، سجق ومخللات." at bounding box center [1000, 175] width 175 height 17
click at [984, 179] on span "برجر لحم بقري، سجق بيبروني، سجق ومخللات." at bounding box center [1000, 175] width 175 height 17
click at [1045, 176] on span "برجر لحم بقري، سجق بيبروني، سجق ومخللات." at bounding box center [1000, 175] width 175 height 17
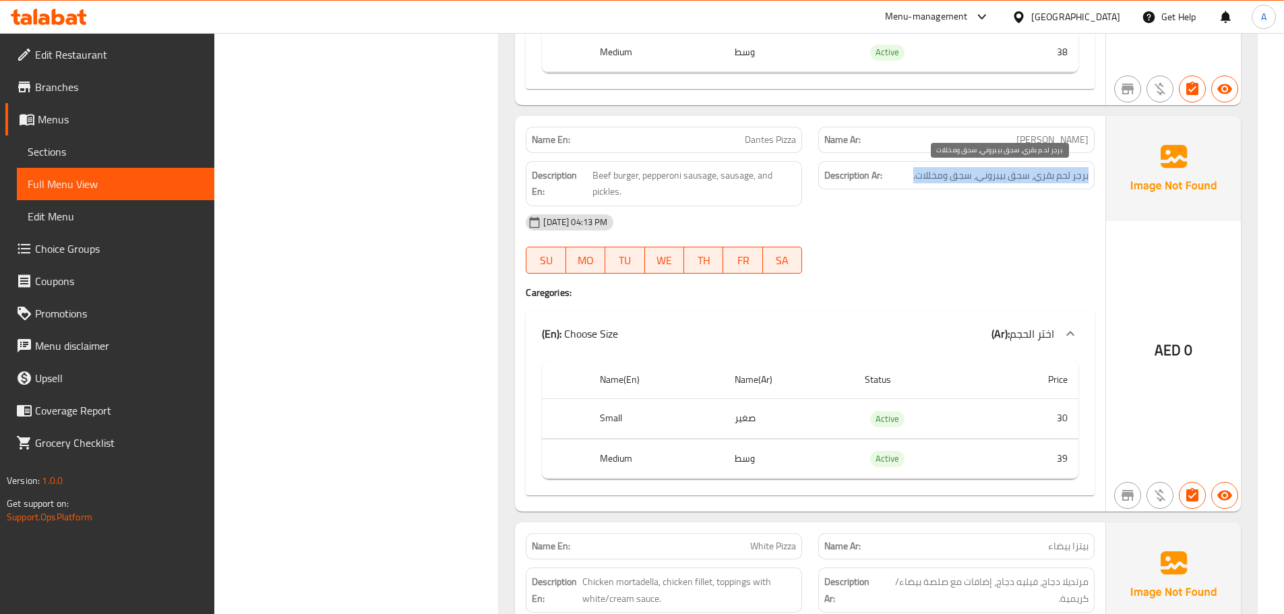
click at [1045, 176] on span "برجر لحم بقري، سجق بيبروني، سجق ومخللات." at bounding box center [1000, 175] width 175 height 17
click at [1056, 170] on span "برجر لحم بقري، سجق بيبروني، سجق ومخللات." at bounding box center [1000, 175] width 175 height 17
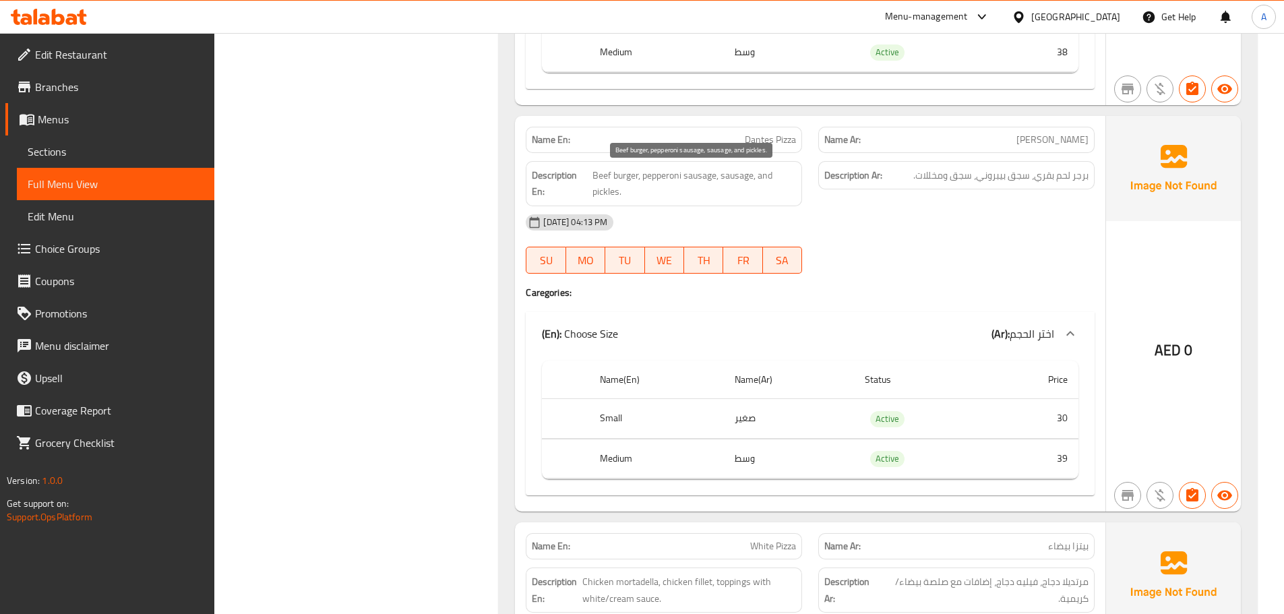
click at [764, 183] on span "Beef burger, pepperoni sausage, sausage, and pickles." at bounding box center [694, 183] width 204 height 33
click at [1093, 160] on div "Description Ar: برجر لحم بقري، سجق بيبروني، سجق ومخللات." at bounding box center [956, 183] width 293 height 61
click at [1093, 159] on div "Description Ar: برجر لحم بقري، سجق بيبروني، سجق ومخللات." at bounding box center [956, 183] width 293 height 61
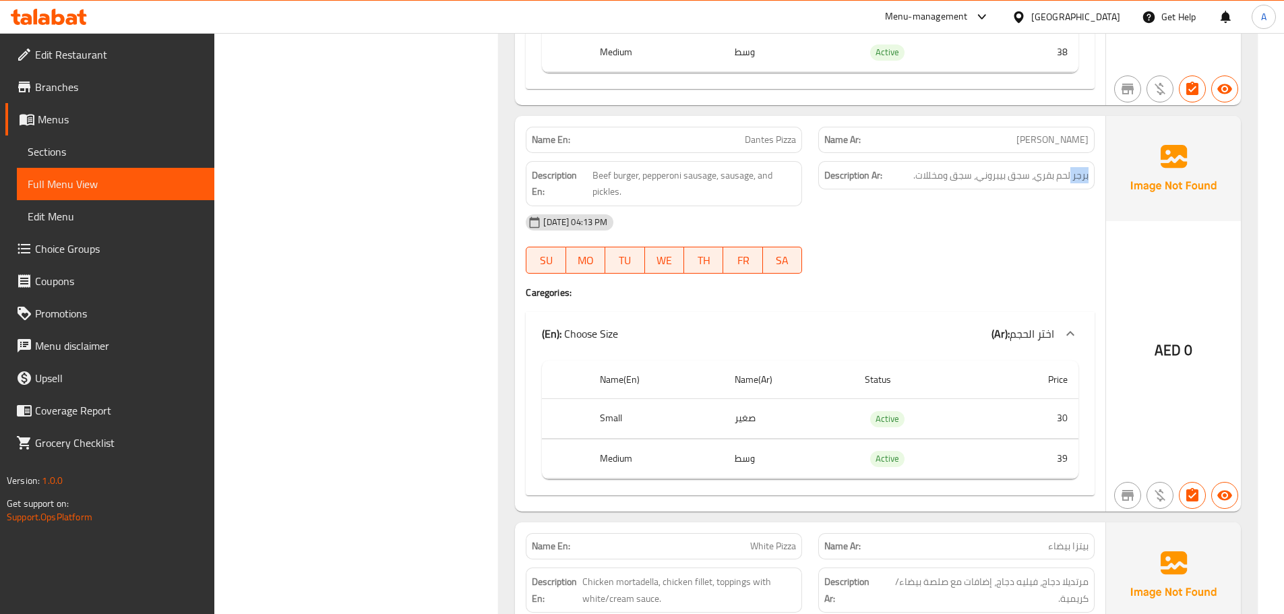
click at [1093, 159] on div "Description Ar: برجر لحم بقري، سجق بيبروني، سجق ومخللات." at bounding box center [956, 183] width 293 height 61
click at [1074, 170] on span "برجر لحم بقري، سجق بيبروني، سجق ومخللات." at bounding box center [1000, 175] width 175 height 17
click at [1014, 158] on div "Description Ar: برجر لحم بقري، سجق بيبروني، سجق ومخللات." at bounding box center [956, 183] width 293 height 61
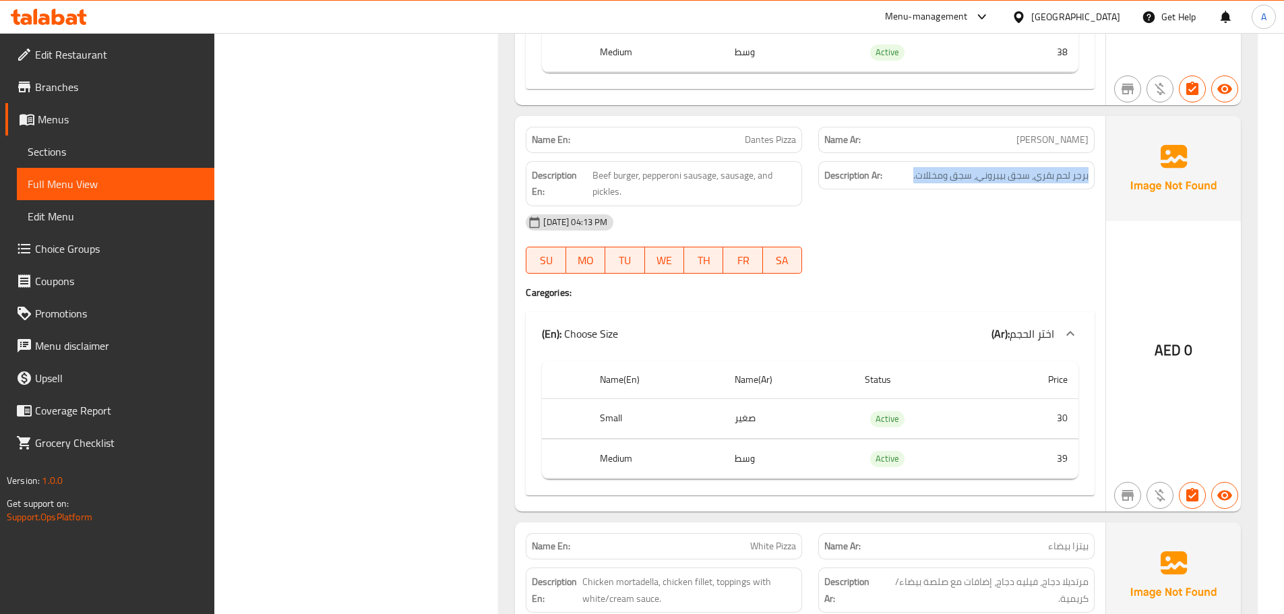
click at [1014, 158] on div "Description Ar: برجر لحم بقري، سجق بيبروني، سجق ومخللات." at bounding box center [956, 183] width 293 height 61
click at [1012, 177] on span "برجر لحم بقري، سجق بيبروني، سجق ومخللات." at bounding box center [1000, 175] width 175 height 17
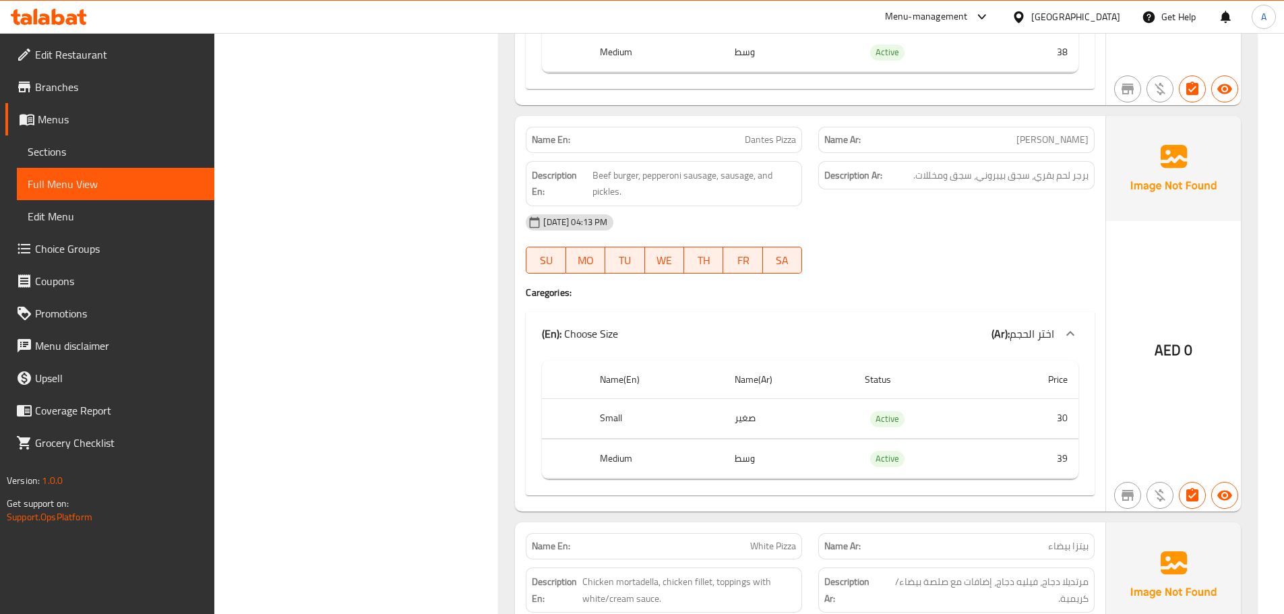
click at [778, 201] on div "Description En: Beef burger, pepperoni sausage, sausage, and pickles." at bounding box center [664, 183] width 276 height 45
click at [704, 208] on div "19-08-2025 04:13 PM" at bounding box center [810, 222] width 585 height 32
click at [704, 207] on div "19-08-2025 04:13 PM" at bounding box center [810, 222] width 585 height 32
click at [1008, 156] on div "Description Ar: برجر لحم بقري، سجق بيبروني، سجق ومخللات." at bounding box center [956, 183] width 293 height 61
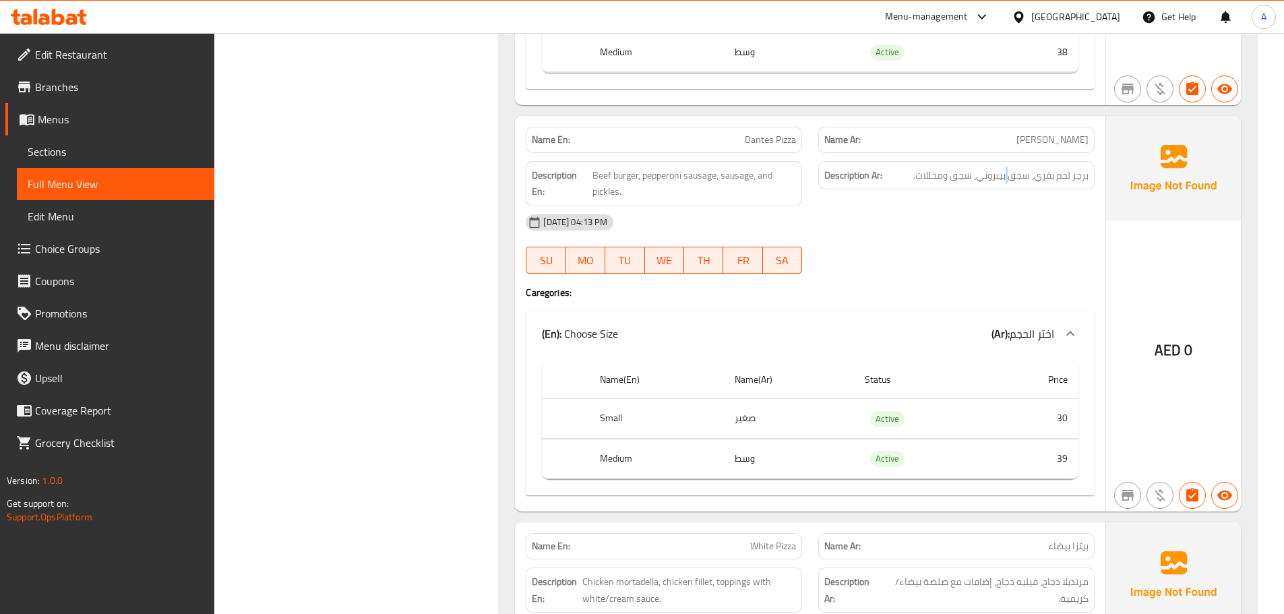
click at [1008, 156] on div "Description Ar: برجر لحم بقري، سجق بيبروني، سجق ومخللات." at bounding box center [956, 183] width 293 height 61
click at [716, 180] on span "Beef burger, pepperoni sausage, sausage, and pickles." at bounding box center [694, 183] width 204 height 33
click at [716, 179] on span "Beef burger, pepperoni sausage, sausage, and pickles." at bounding box center [694, 183] width 204 height 33
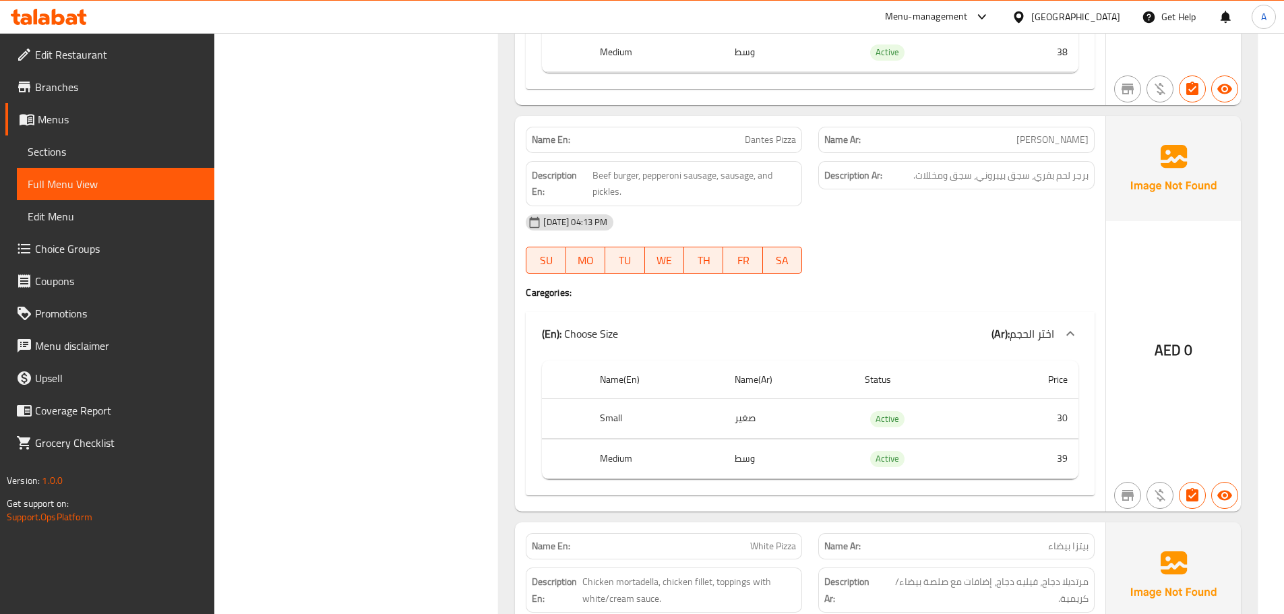
drag, startPoint x: 1072, startPoint y: 144, endPoint x: 1065, endPoint y: 146, distance: 7.0
click at [1072, 144] on span "بيتزا دانتيس" at bounding box center [1052, 140] width 72 height 14
click at [991, 179] on span "برجر لحم بقري، سجق بيبروني، سجق ومخللات." at bounding box center [1000, 175] width 175 height 17
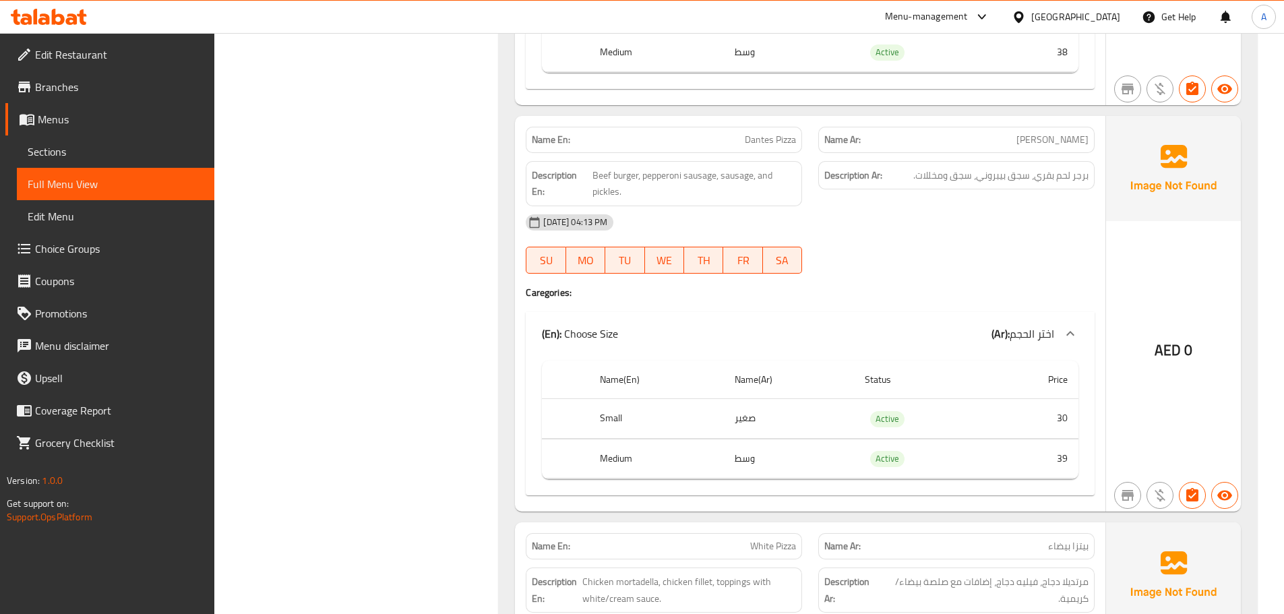
click at [957, 193] on div "Description Ar: برجر لحم بقري، سجق بيبروني، سجق ومخللات." at bounding box center [956, 183] width 293 height 61
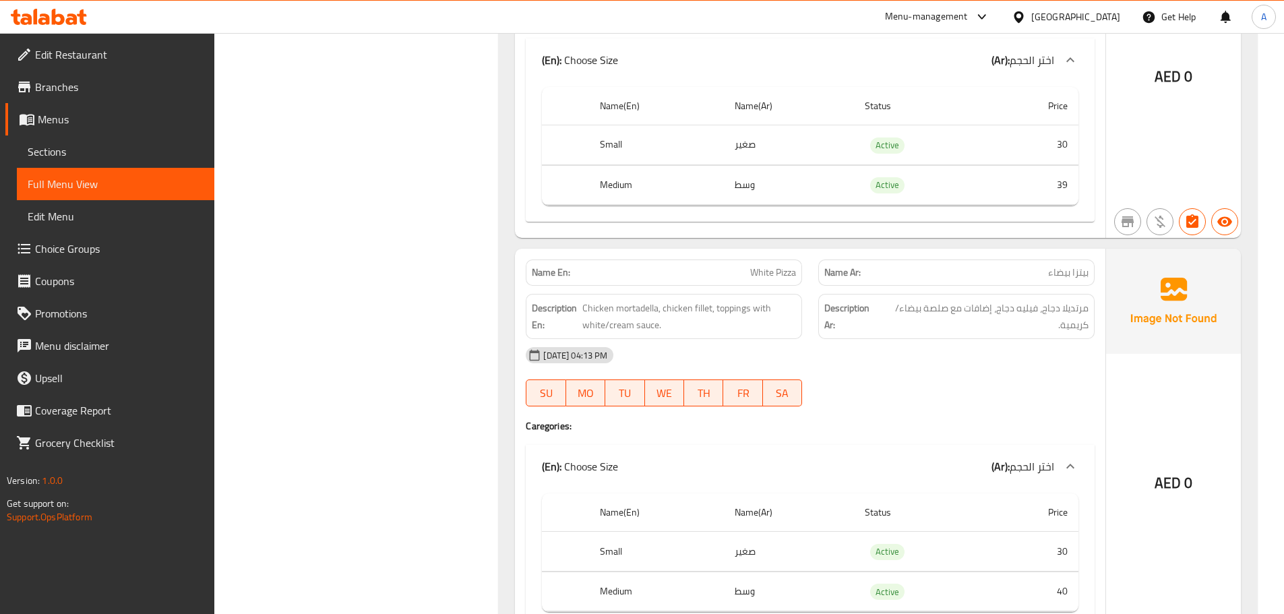
scroll to position [2810, 0]
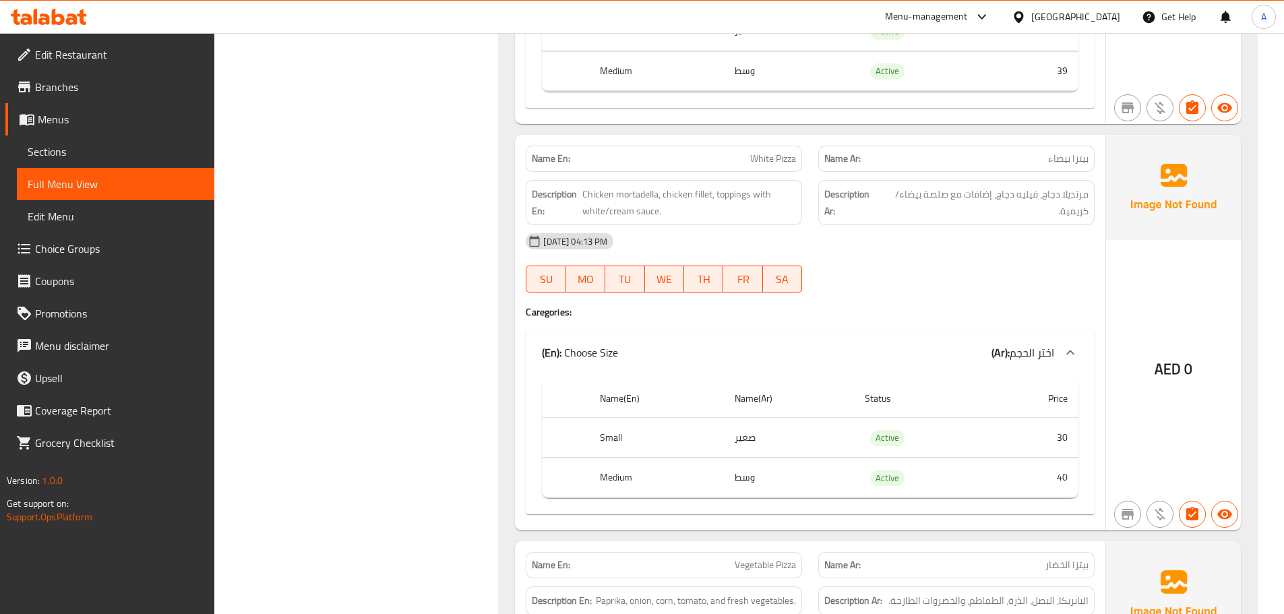
click at [1004, 172] on div "Description Ar: مرتديلا دجاج، فيليه دجاج، إضافات مع صلصة بيضاء/كريمية." at bounding box center [956, 202] width 293 height 61
click at [1004, 171] on div "Name Ar: بيتزا بيضاء" at bounding box center [956, 159] width 276 height 26
click at [1005, 171] on div "Name Ar: بيتزا بيضاء" at bounding box center [956, 159] width 276 height 26
click at [1011, 167] on div "Name Ar: بيتزا بيضاء" at bounding box center [956, 159] width 276 height 26
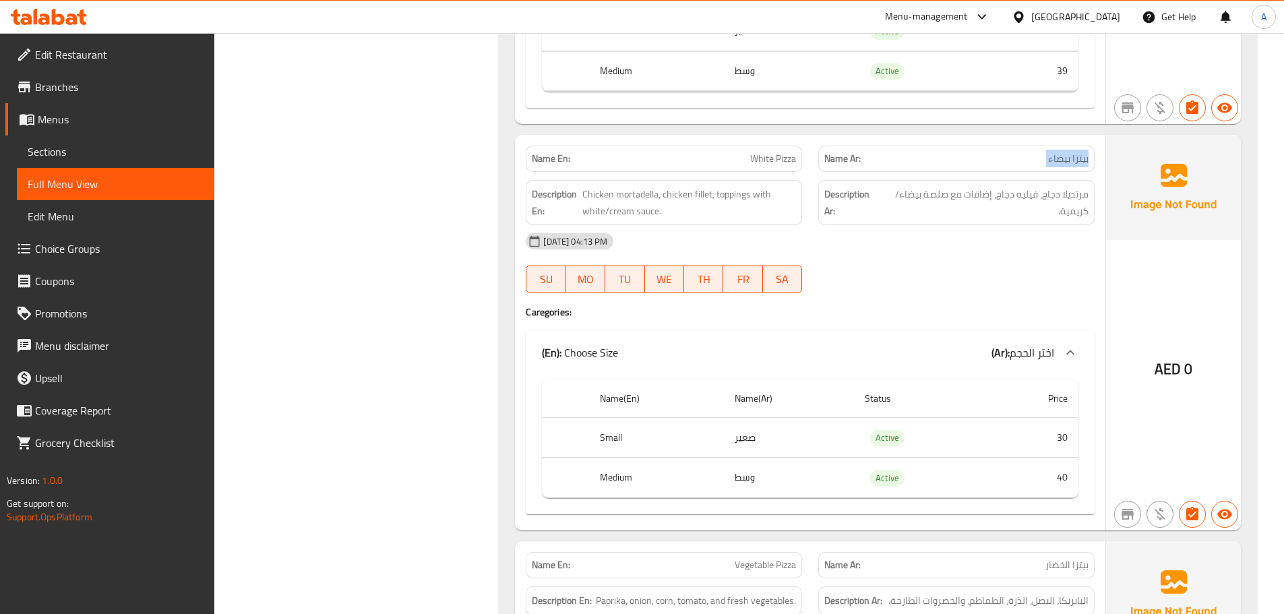
click at [1011, 167] on div "Name Ar: بيتزا بيضاء" at bounding box center [956, 159] width 276 height 26
click at [1042, 185] on div "Description Ar: مرتديلا دجاج، فيليه دجاج، إضافات مع صلصة بيضاء/كريمية." at bounding box center [956, 202] width 276 height 45
click at [1056, 206] on span "مرتديلا دجاج، فيليه دجاج، إضافات مع صلصة بيضاء/كريمية." at bounding box center [985, 202] width 208 height 33
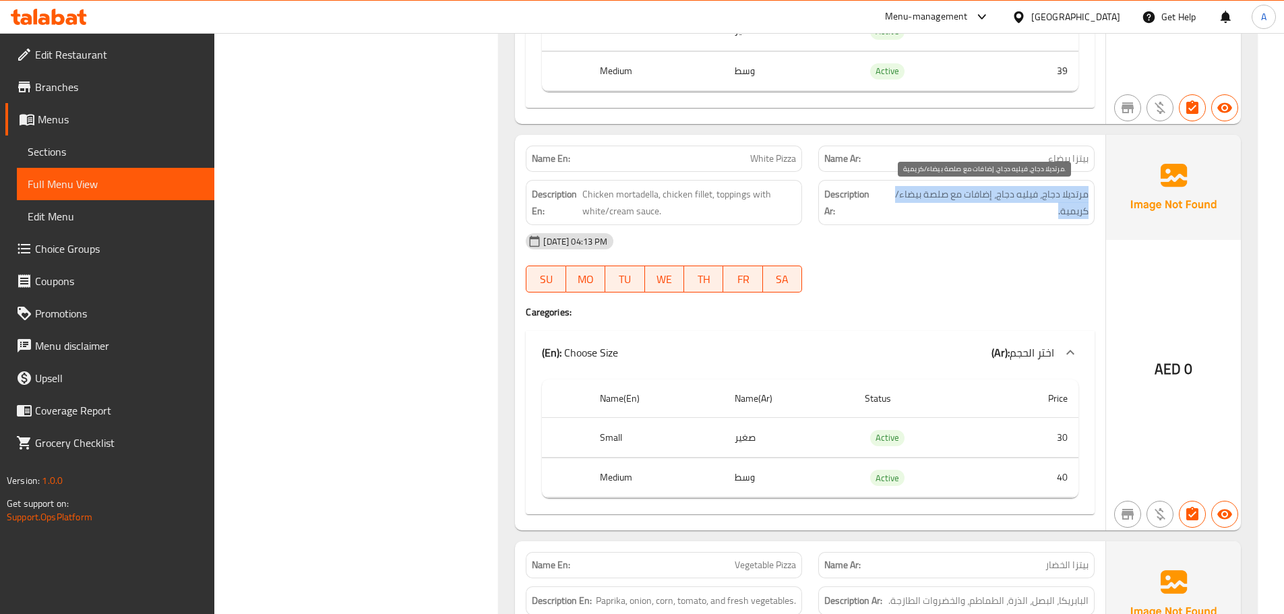
click at [1056, 206] on span "مرتديلا دجاج، فيليه دجاج، إضافات مع صلصة بيضاء/كريمية." at bounding box center [985, 202] width 208 height 33
click at [1031, 193] on span "مرتديلا دجاج، فيليه دجاج، إضافات مع صلصة بيضاء/كريمية." at bounding box center [985, 202] width 208 height 33
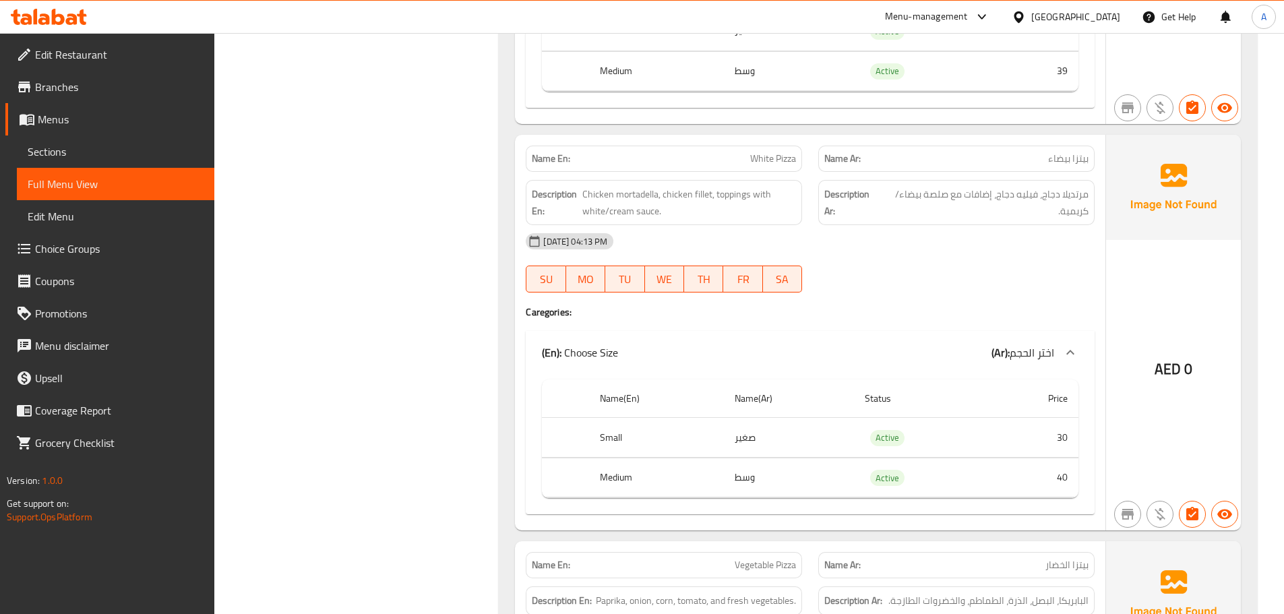
click at [852, 212] on strong "Description Ar:" at bounding box center [851, 202] width 54 height 33
click at [799, 218] on div "Description En: Chicken mortadella, chicken fillet, toppings with white/cream s…" at bounding box center [664, 202] width 276 height 45
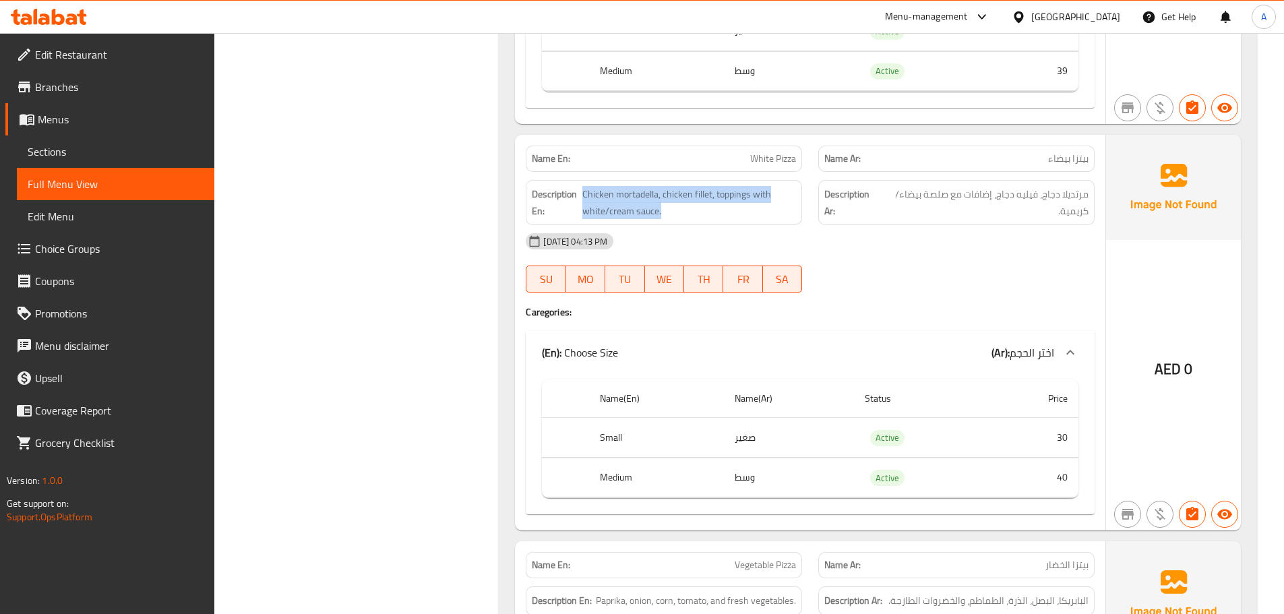
click at [799, 218] on div "Description En: Chicken mortadella, chicken fillet, toppings with white/cream s…" at bounding box center [664, 202] width 276 height 45
click at [772, 211] on span "Chicken mortadella, chicken fillet, toppings with white/cream sauce." at bounding box center [689, 202] width 214 height 33
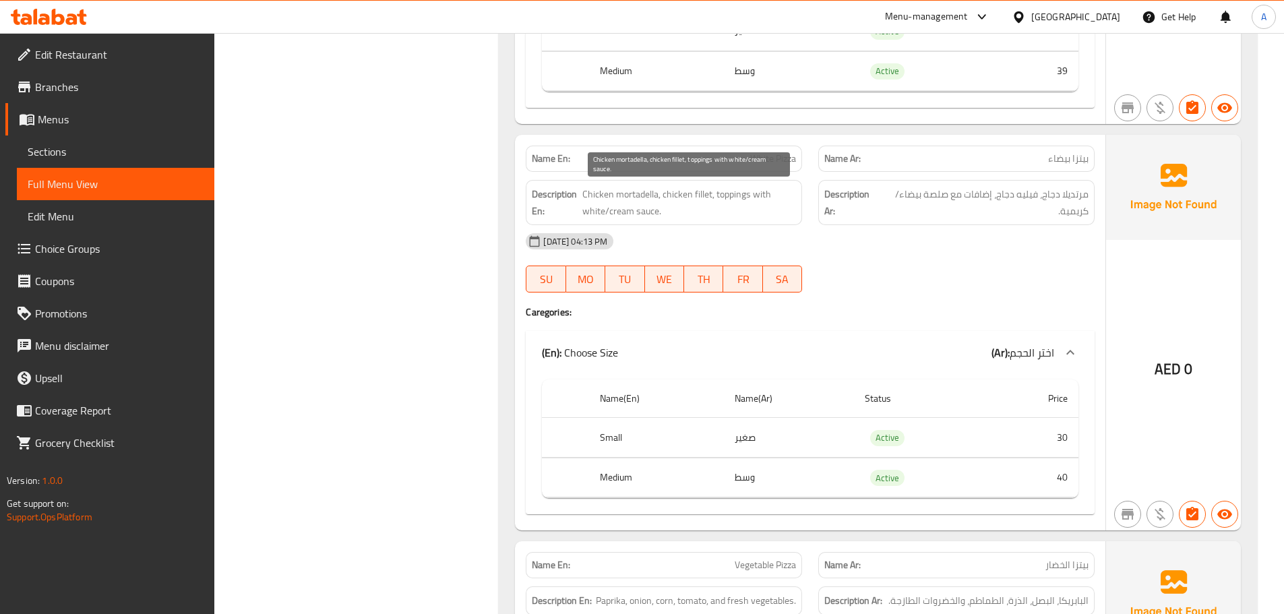
click at [772, 211] on span "Chicken mortadella, chicken fillet, toppings with white/cream sauce." at bounding box center [689, 202] width 214 height 33
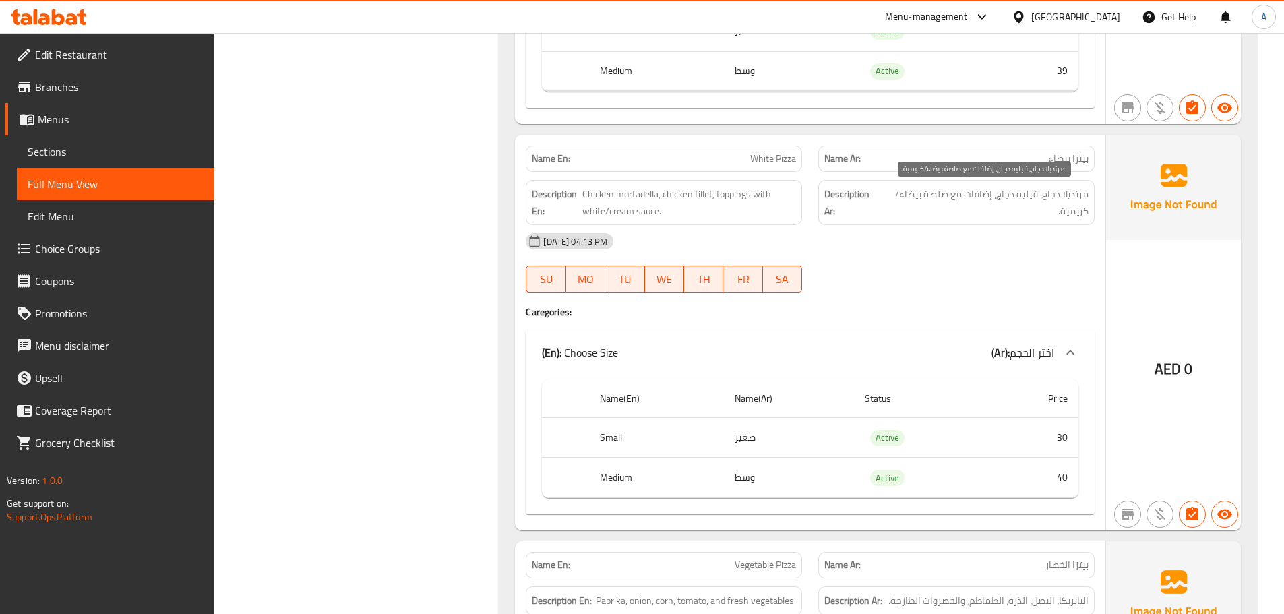
click at [1065, 194] on span "مرتديلا دجاج، فيليه دجاج، إضافات مع صلصة بيضاء/كريمية." at bounding box center [985, 202] width 208 height 33
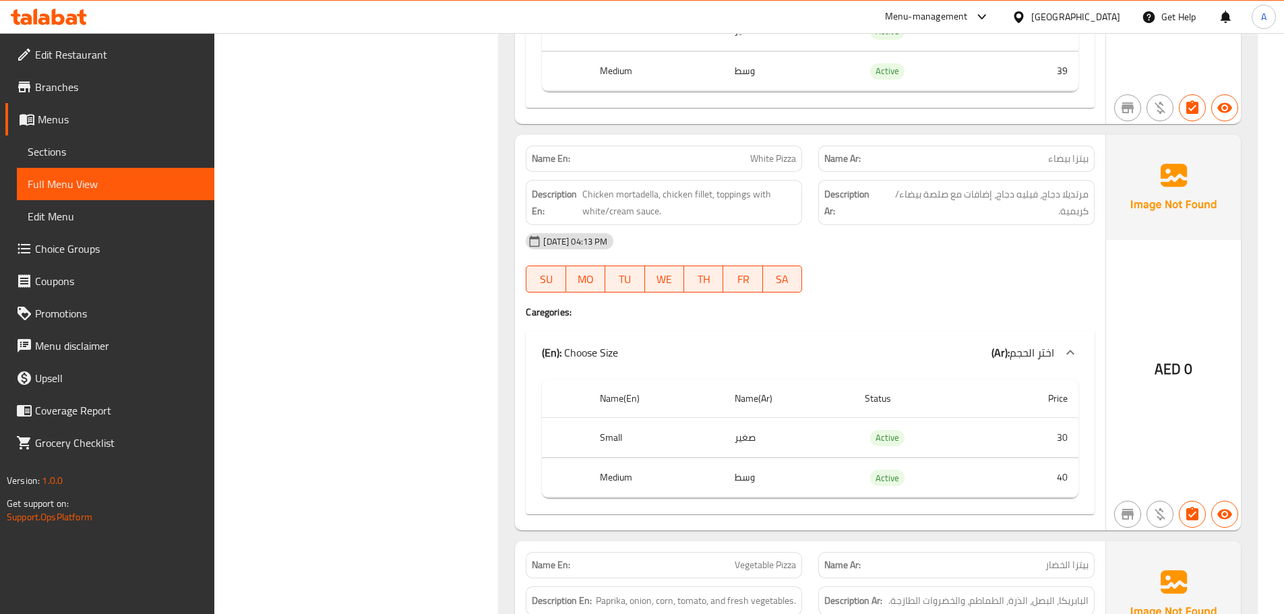
scroll to position [3137, 0]
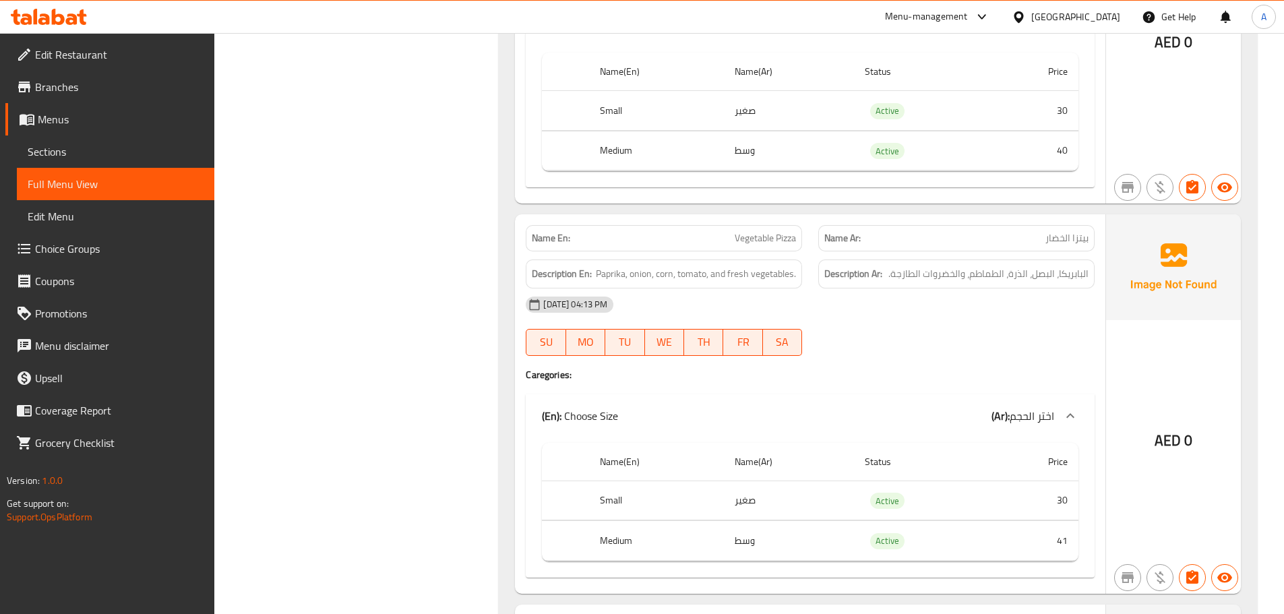
click at [789, 264] on div "Description En: Paprika, onion, corn, tomato, and fresh vegetables." at bounding box center [664, 274] width 276 height 29
click at [787, 268] on span "Paprika, onion, corn, tomato, and fresh vegetables." at bounding box center [696, 274] width 200 height 17
click at [1008, 277] on span "البابريكا، البصل، الذرة، الطماطم، والخضروات الطازجة." at bounding box center [988, 274] width 200 height 17
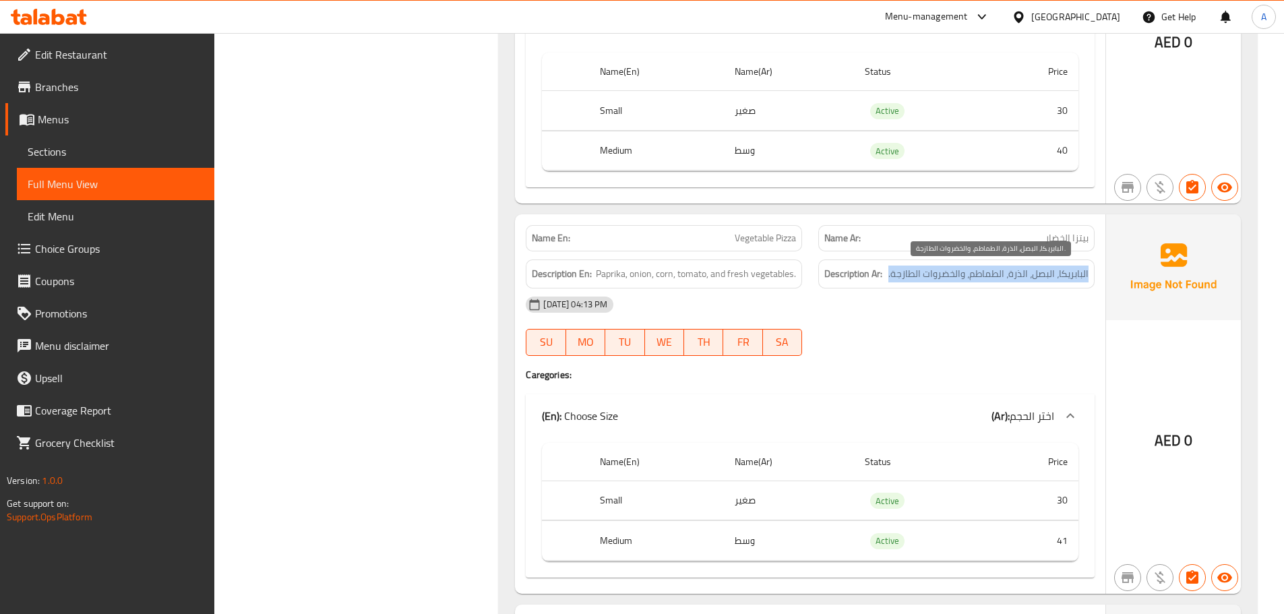
click at [1008, 277] on span "البابريكا، البصل، الذرة، الطماطم، والخضروات الطازجة." at bounding box center [988, 274] width 200 height 17
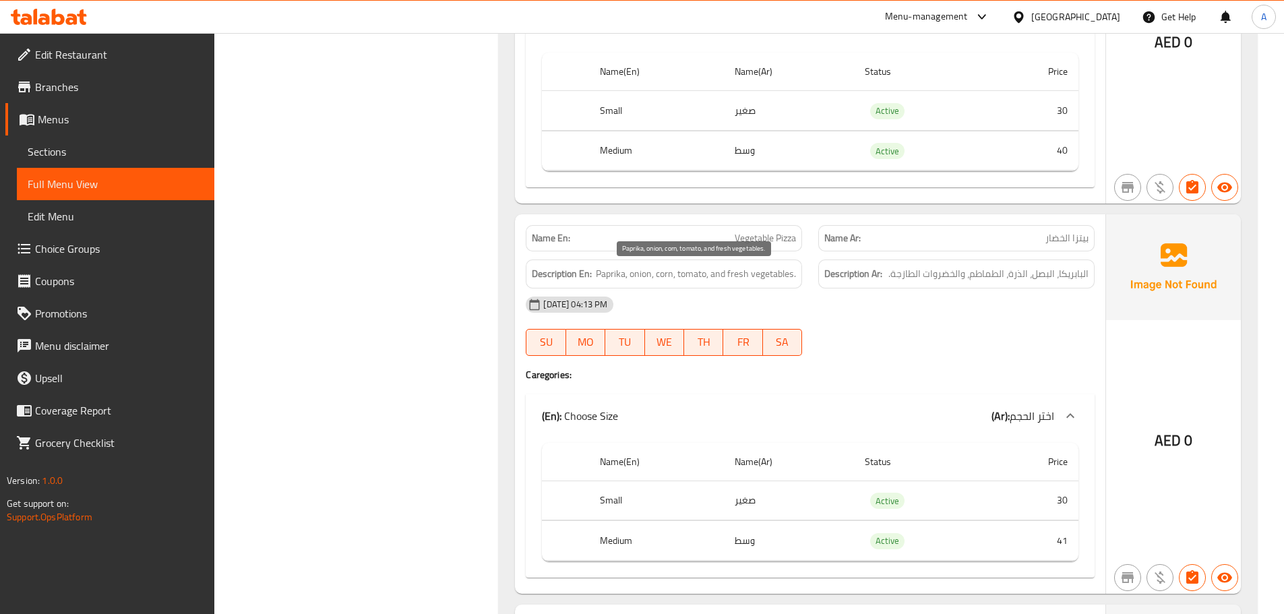
click at [683, 267] on span "Paprika, onion, corn, tomato, and fresh vegetables." at bounding box center [696, 274] width 200 height 17
click at [967, 285] on div "Description Ar: البابريكا، البصل، الذرة، الطماطم، والخضروات الطازجة." at bounding box center [956, 274] width 276 height 29
click at [968, 285] on div "Description Ar: البابريكا، البصل، الذرة، الطماطم، والخضروات الطازجة." at bounding box center [956, 274] width 276 height 29
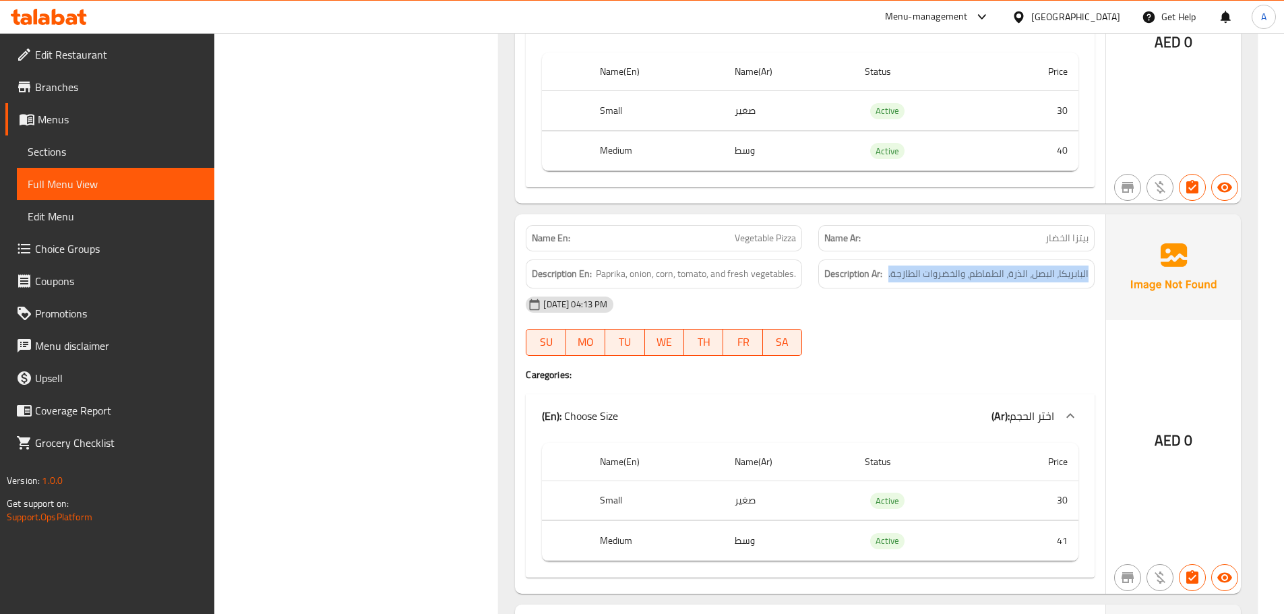
click at [968, 285] on div "Description Ar: البابريكا، البصل، الذرة، الطماطم، والخضروات الطازجة." at bounding box center [956, 274] width 276 height 29
click at [969, 252] on div "Description Ar: البابريكا، البصل، الذرة، الطماطم، والخضروات الطازجة." at bounding box center [956, 273] width 293 height 45
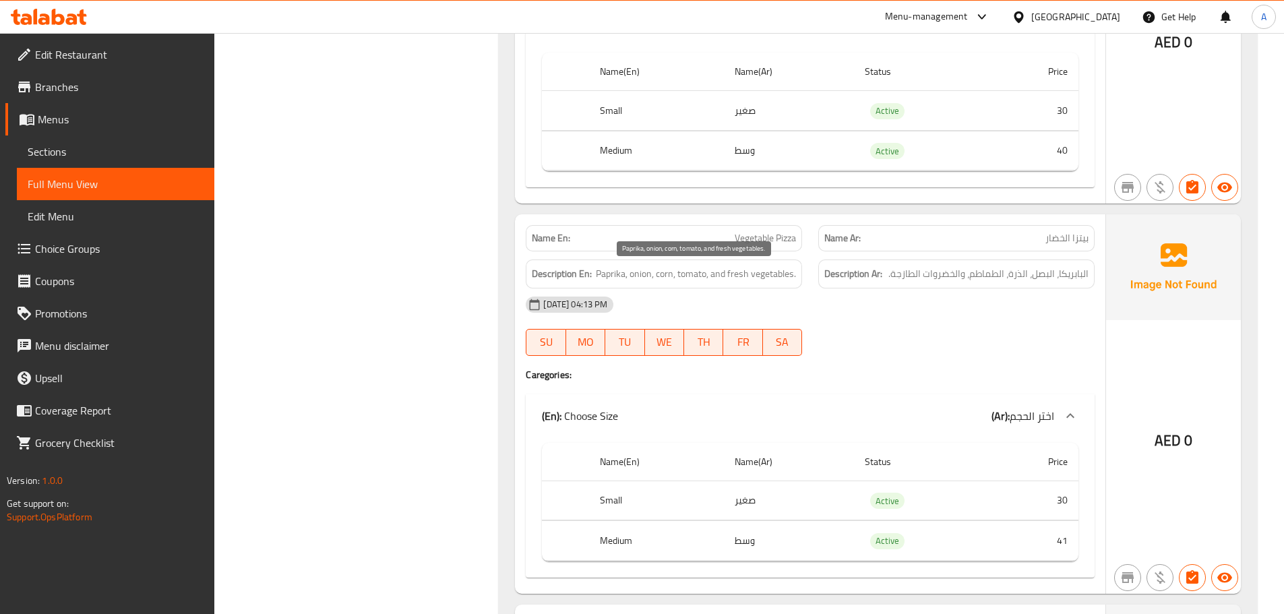
click at [705, 270] on span "Paprika, onion, corn, tomato, and fresh vegetables." at bounding box center [696, 274] width 200 height 17
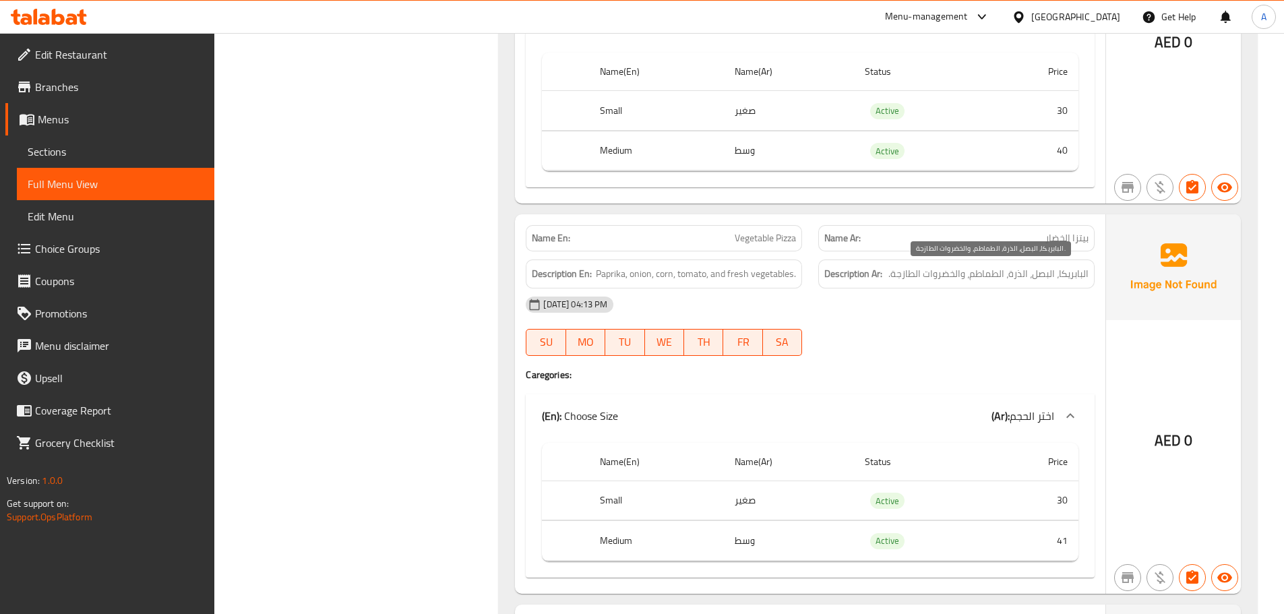
click at [980, 274] on span "البابريكا، البصل، الذرة، الطماطم، والخضروات الطازجة." at bounding box center [988, 274] width 200 height 17
click at [724, 299] on div "19-08-2025 04:13 PM" at bounding box center [810, 304] width 585 height 32
click at [720, 280] on span "Paprika, onion, corn, tomato, and fresh vegetables." at bounding box center [696, 274] width 200 height 17
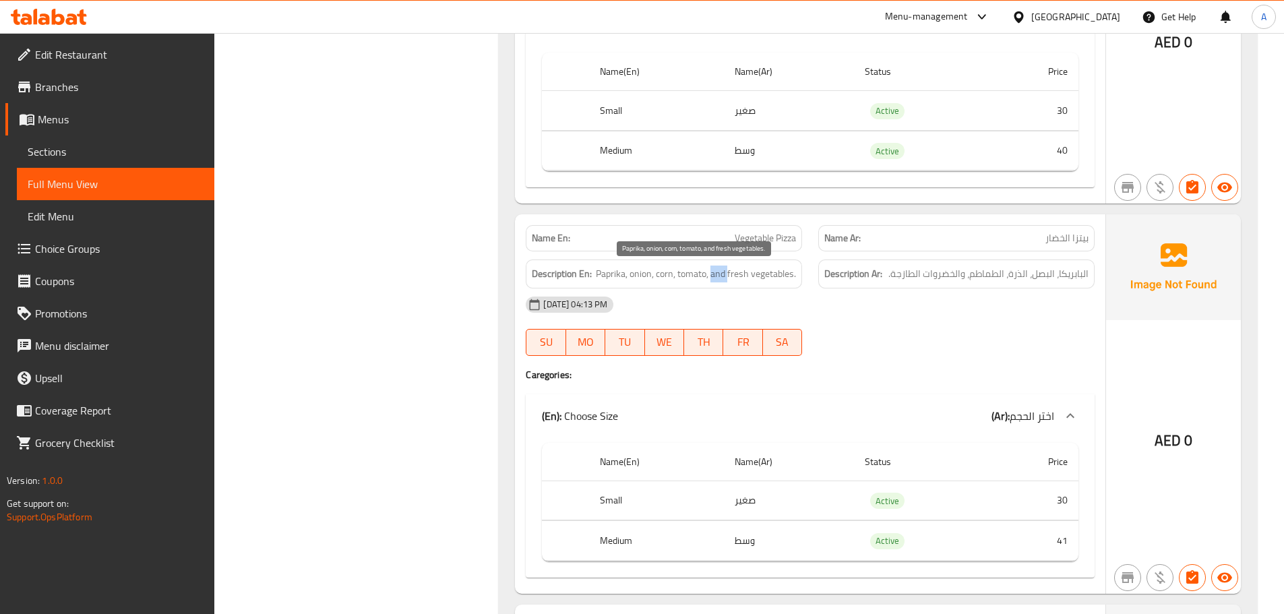
click at [720, 280] on span "Paprika, onion, corn, tomato, and fresh vegetables." at bounding box center [696, 274] width 200 height 17
click at [919, 282] on div "Description Ar: البابريكا، البصل، الذرة، الطماطم، والخضروات الطازجة." at bounding box center [956, 274] width 276 height 29
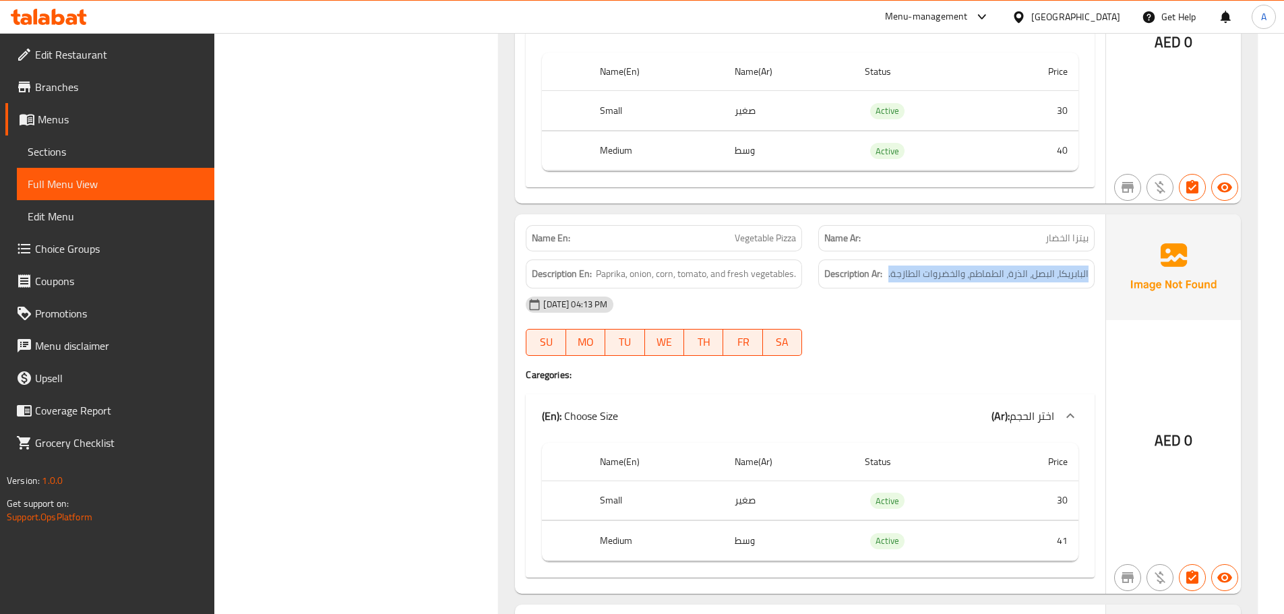
click at [919, 282] on div "Description Ar: البابريكا، البصل، الذرة، الطماطم، والخضروات الطازجة." at bounding box center [956, 274] width 276 height 29
click at [722, 280] on span "Paprika, onion, corn, tomato, and fresh vegetables." at bounding box center [696, 274] width 200 height 17
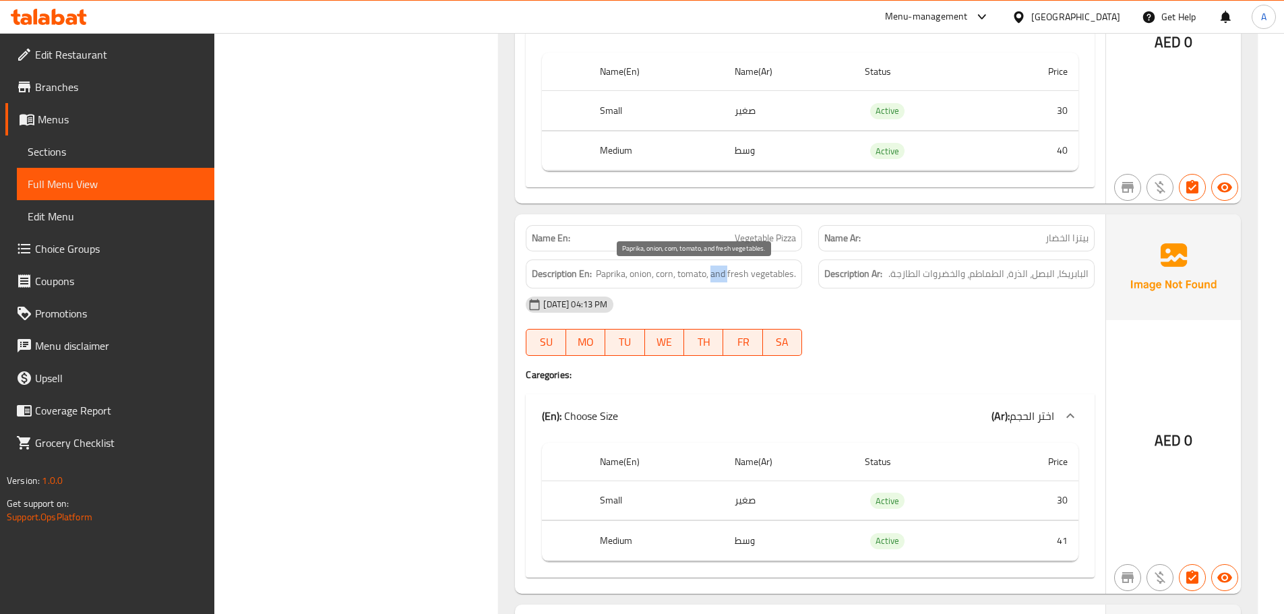
click at [722, 280] on span "Paprika, onion, corn, tomato, and fresh vegetables." at bounding box center [696, 274] width 200 height 17
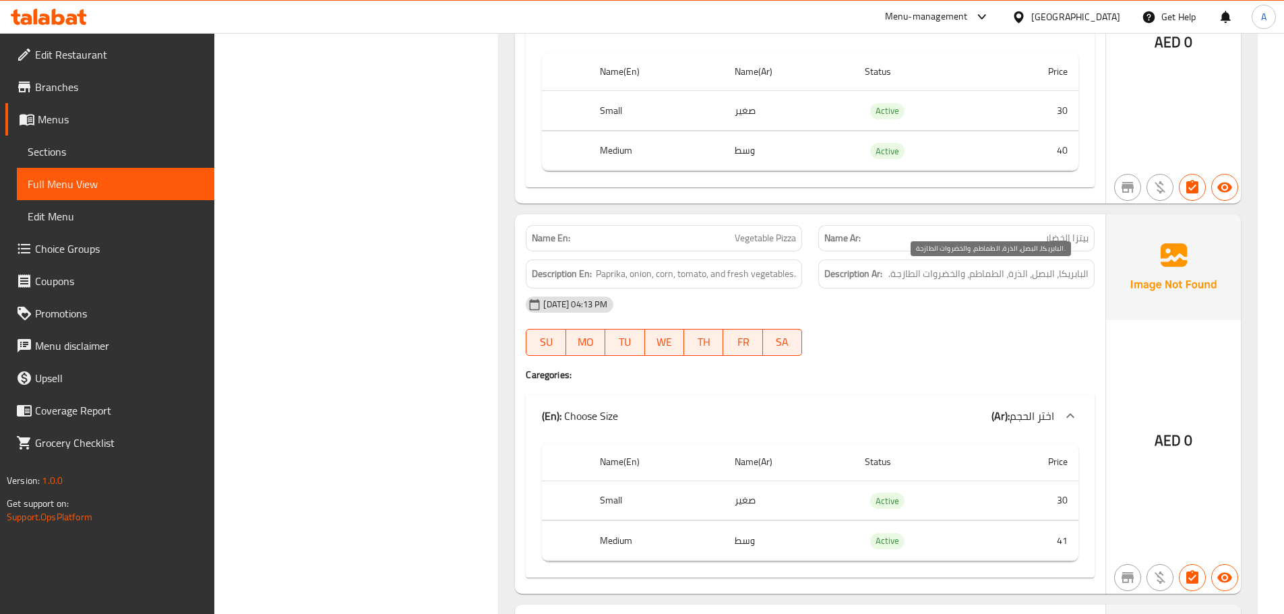
click at [979, 276] on span "البابريكا، البصل، الذرة، الطماطم، والخضروات الطازجة." at bounding box center [988, 274] width 200 height 17
click at [704, 283] on div "Description En: Paprika, onion, corn, tomato, and fresh vegetables." at bounding box center [664, 274] width 276 height 29
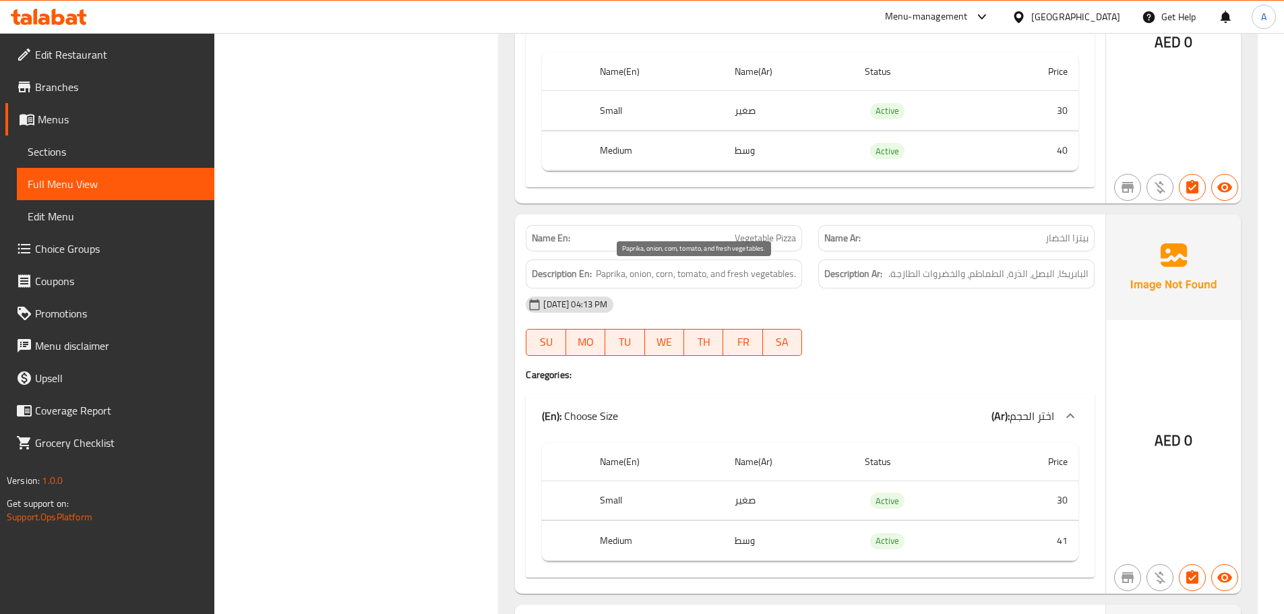
click at [716, 278] on span "Paprika, onion, corn, tomato, and fresh vegetables." at bounding box center [696, 274] width 200 height 17
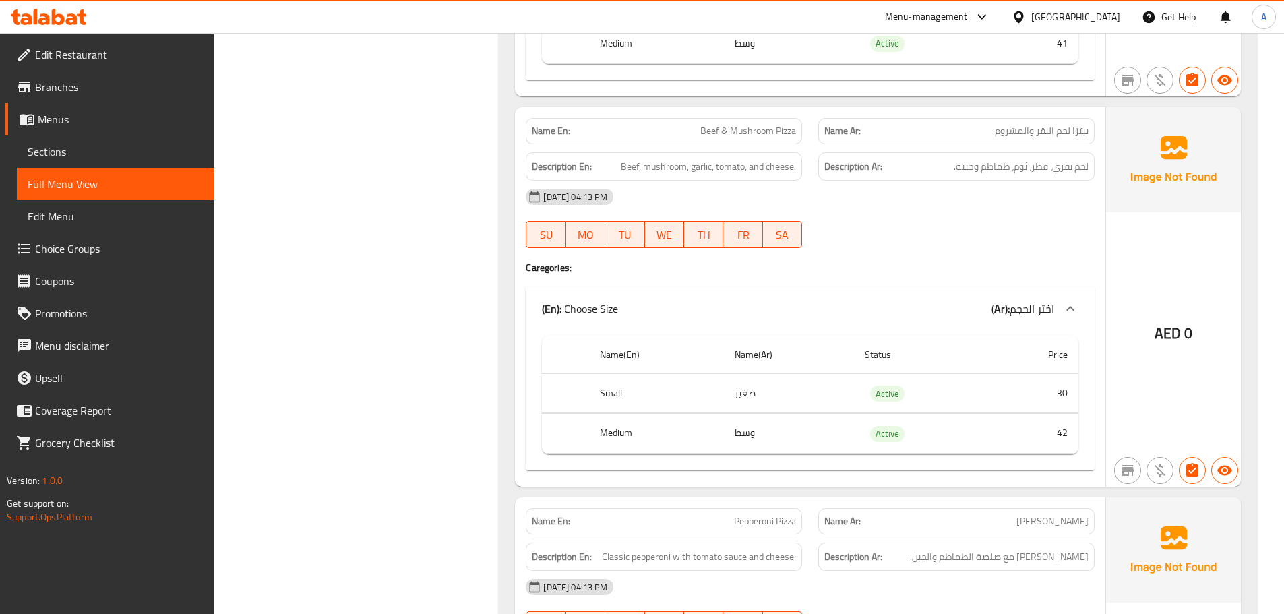
scroll to position [3641, 0]
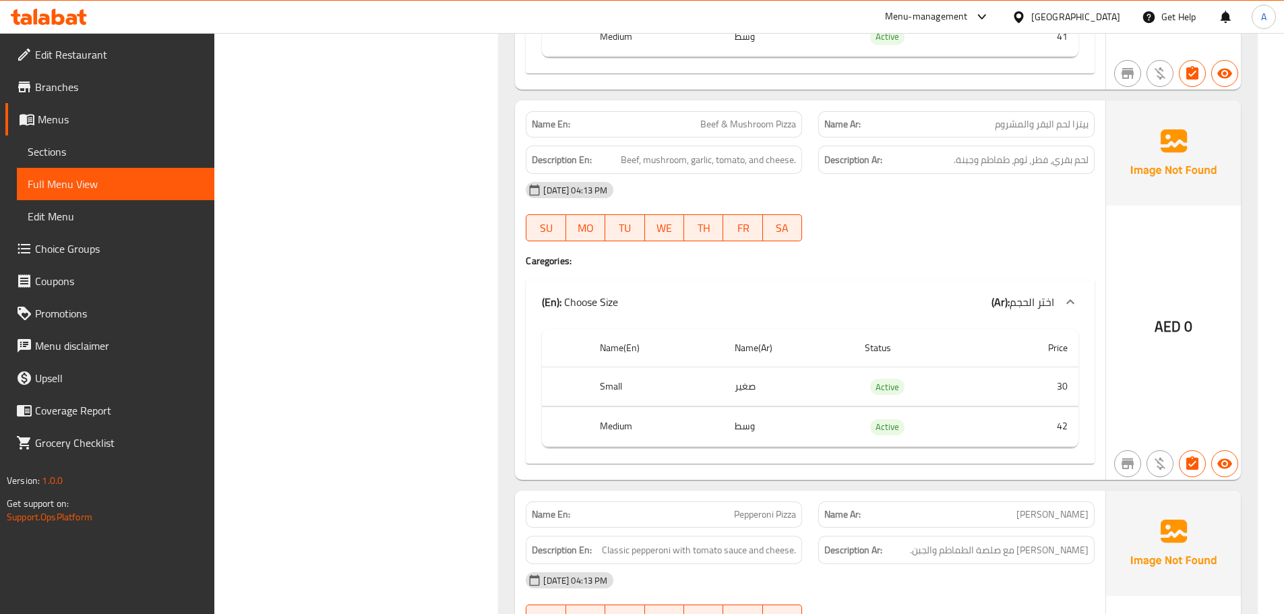
click at [938, 123] on p "Name Ar: بيتزا لحم البقر والمشروم" at bounding box center [956, 124] width 264 height 14
click at [1037, 158] on span "لحم بقري، فطر، ثوم، طماطم وجبنة." at bounding box center [1021, 160] width 135 height 17
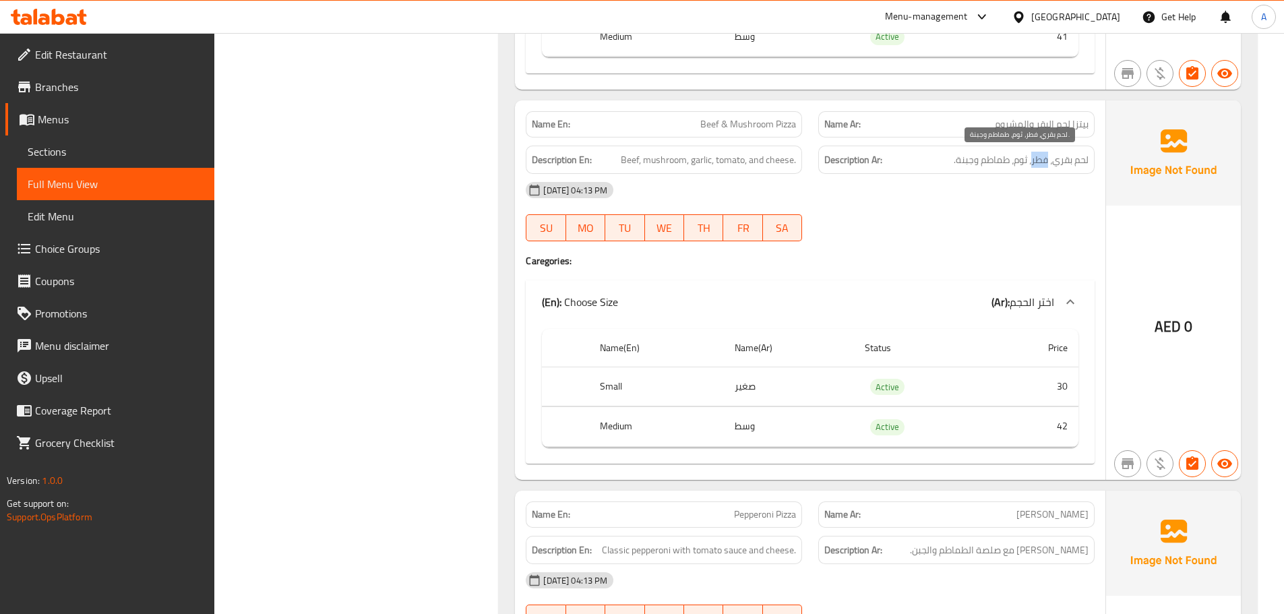
click at [1037, 158] on span "لحم بقري، فطر، ثوم، طماطم وجبنة." at bounding box center [1021, 160] width 135 height 17
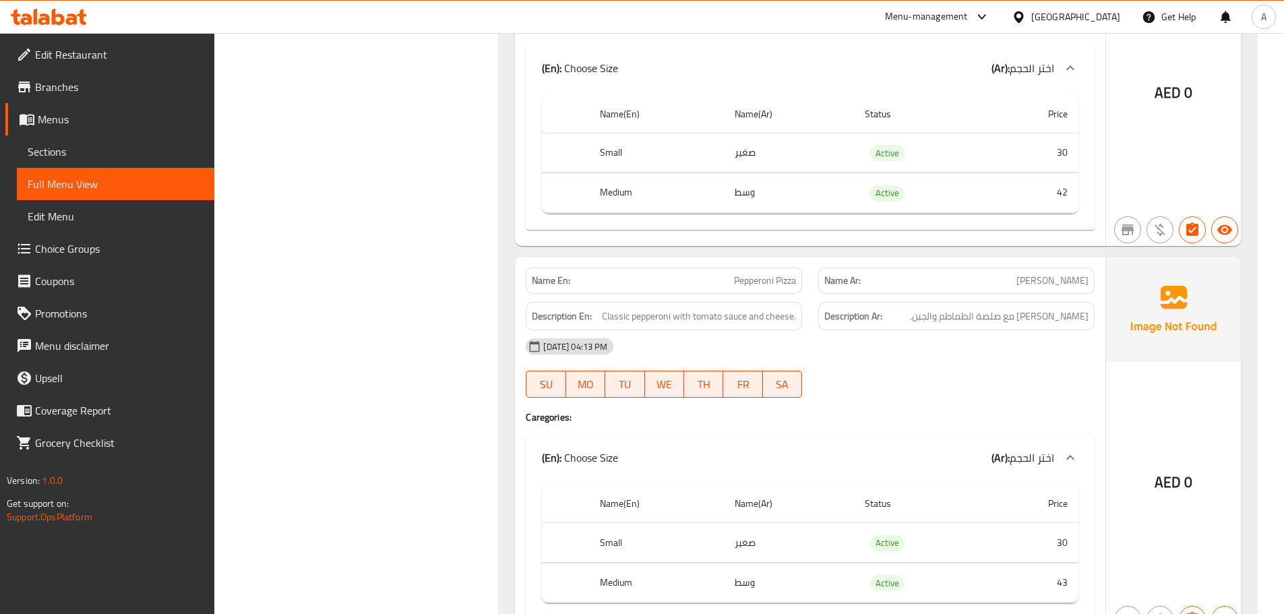
scroll to position [3902, 0]
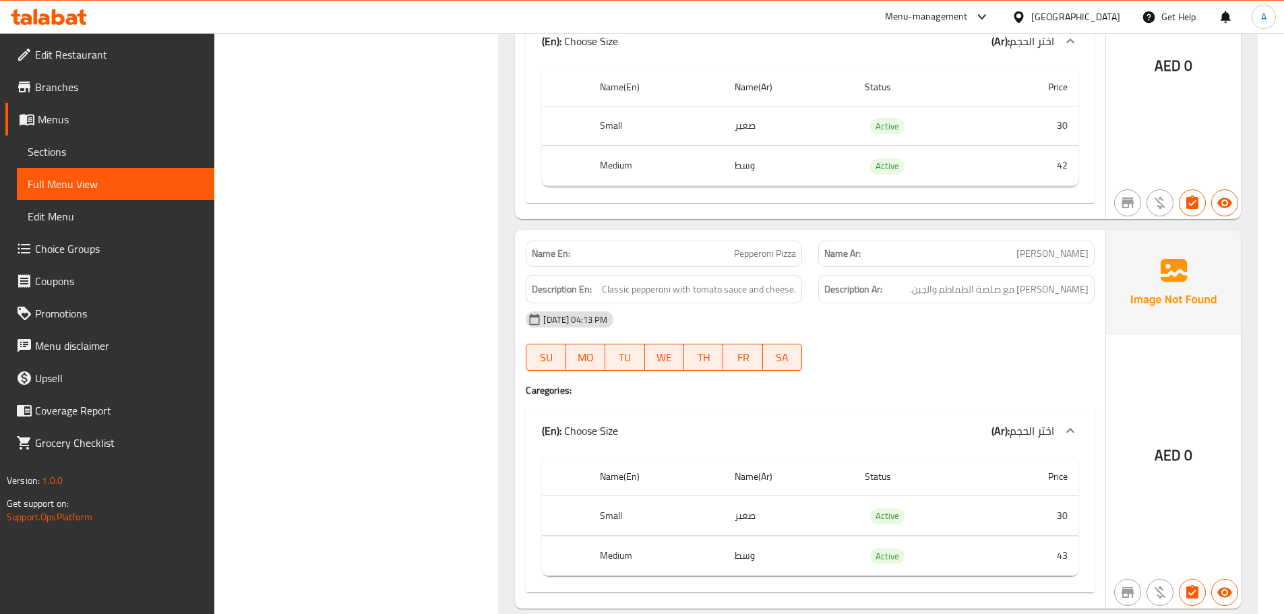
click at [979, 293] on span "بيبروني كلاسيكي مع صلصة الطماطم والجبن." at bounding box center [999, 289] width 179 height 17
click at [965, 290] on span "بيبروني كلاسيكي مع صلصة الطماطم والجبن." at bounding box center [999, 289] width 179 height 17
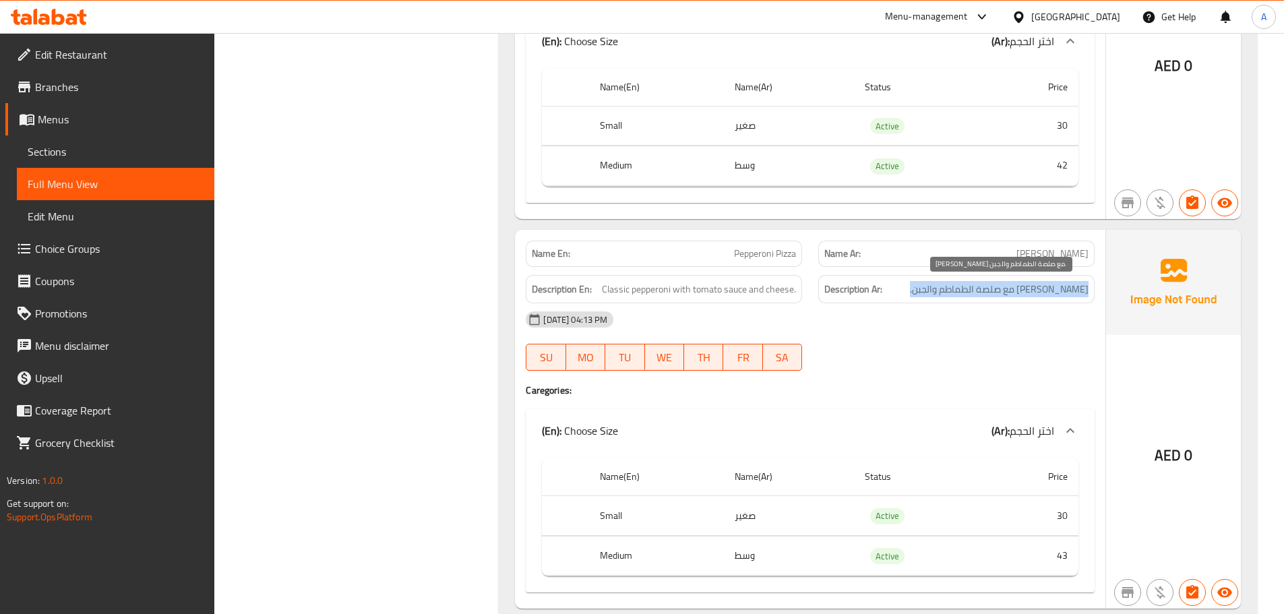
click at [965, 290] on span "بيبروني كلاسيكي مع صلصة الطماطم والجبن." at bounding box center [999, 289] width 179 height 17
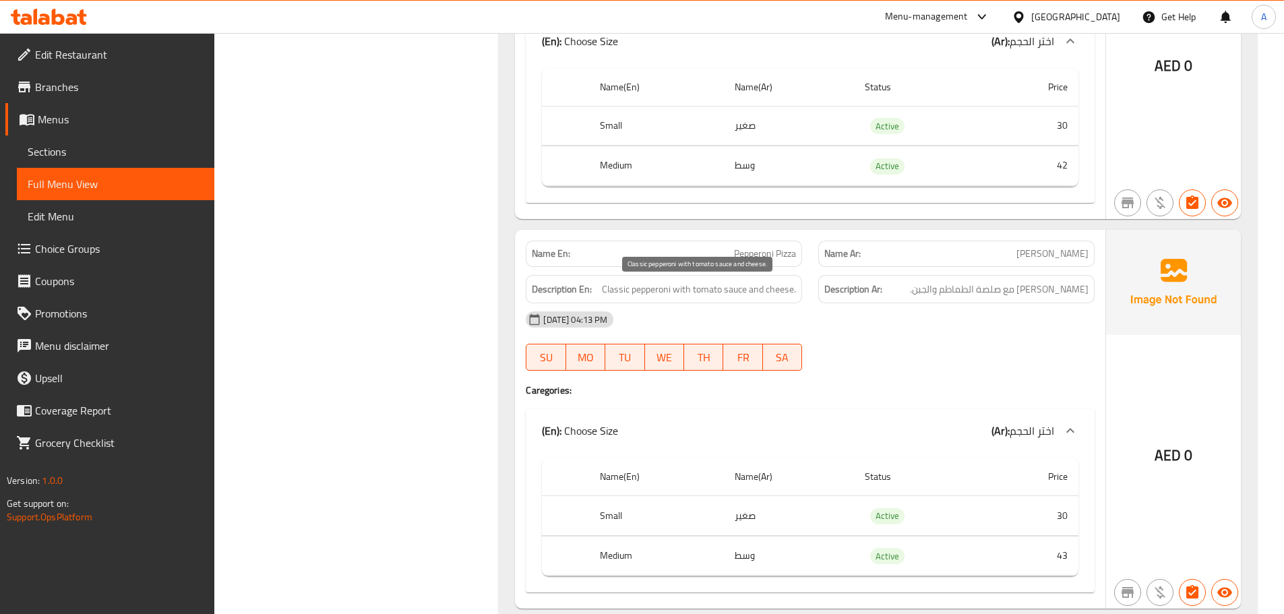
click at [793, 281] on span "Classic pepperoni with tomato sauce and cheese." at bounding box center [699, 289] width 194 height 17
click at [1040, 292] on span "بيبروني كلاسيكي مع صلصة الطماطم والجبن." at bounding box center [999, 289] width 179 height 17
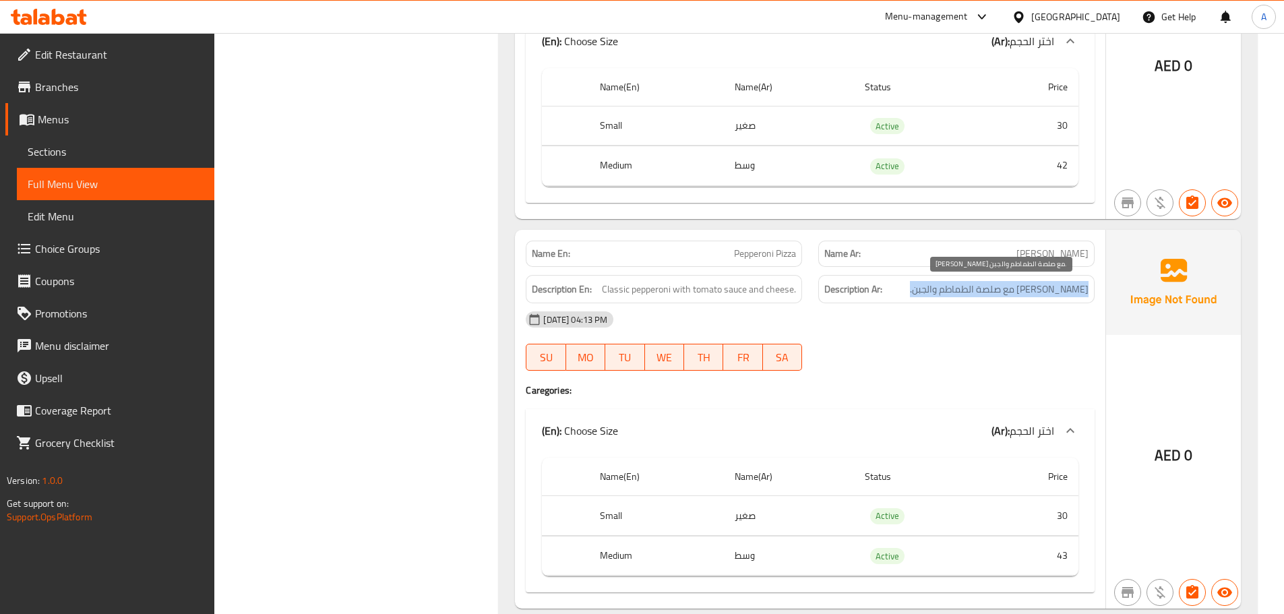
click at [1040, 292] on span "بيبروني كلاسيكي مع صلصة الطماطم والجبن." at bounding box center [999, 289] width 179 height 17
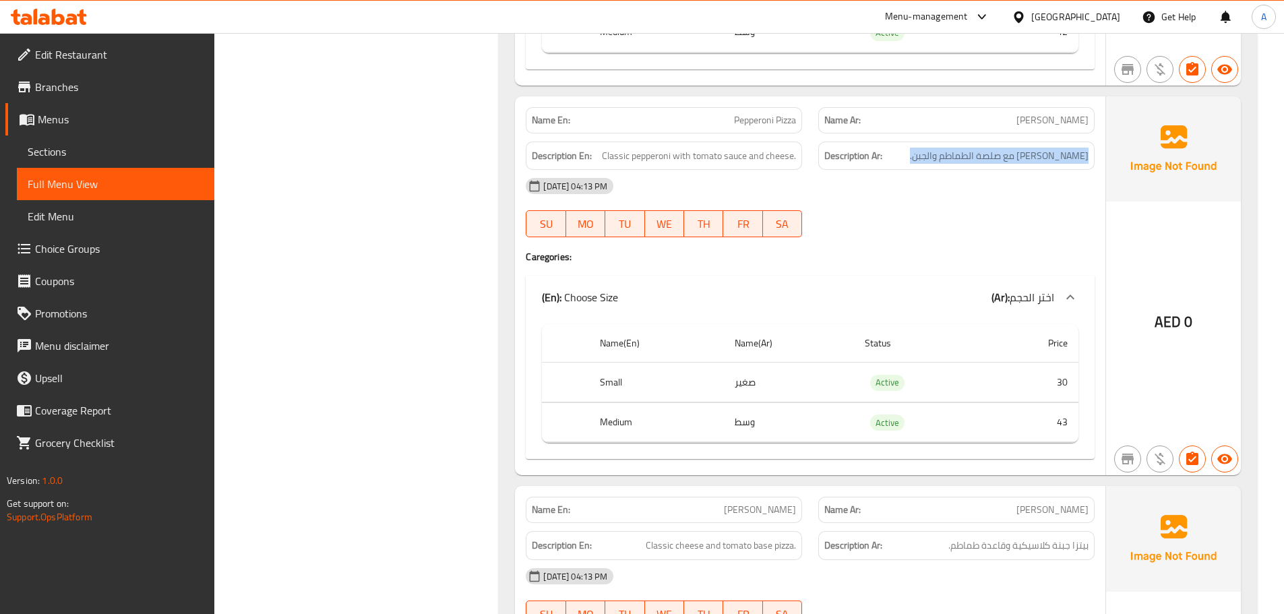
scroll to position [4015, 0]
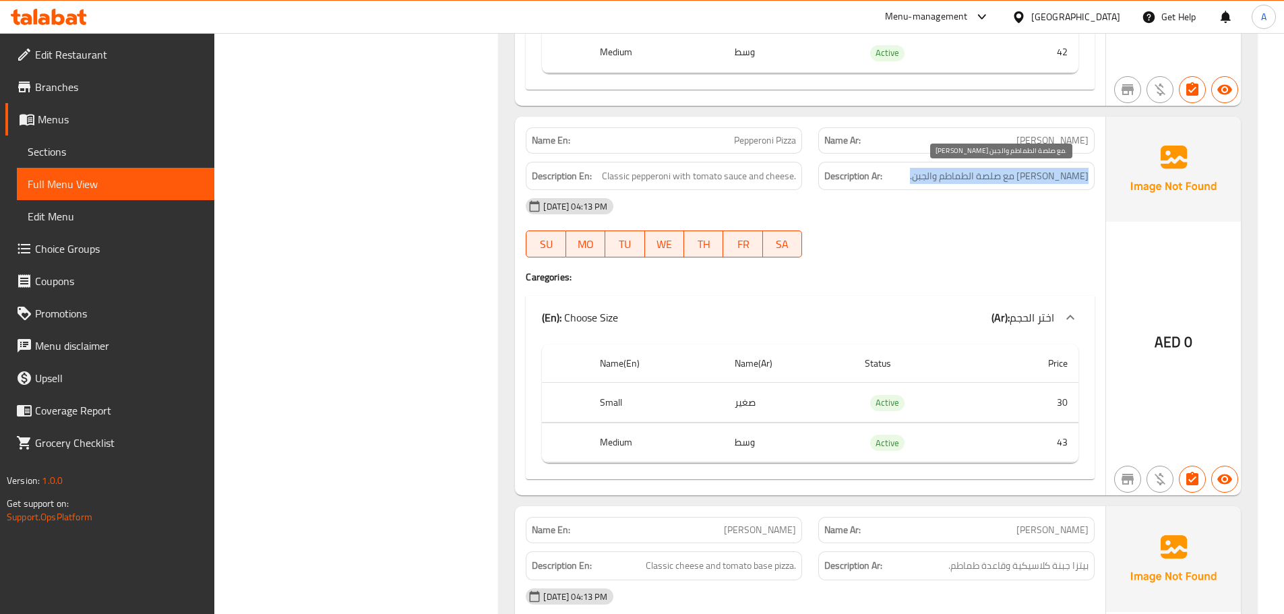
click at [1034, 178] on span "بيبروني كلاسيكي مع صلصة الطماطم والجبن." at bounding box center [999, 176] width 179 height 17
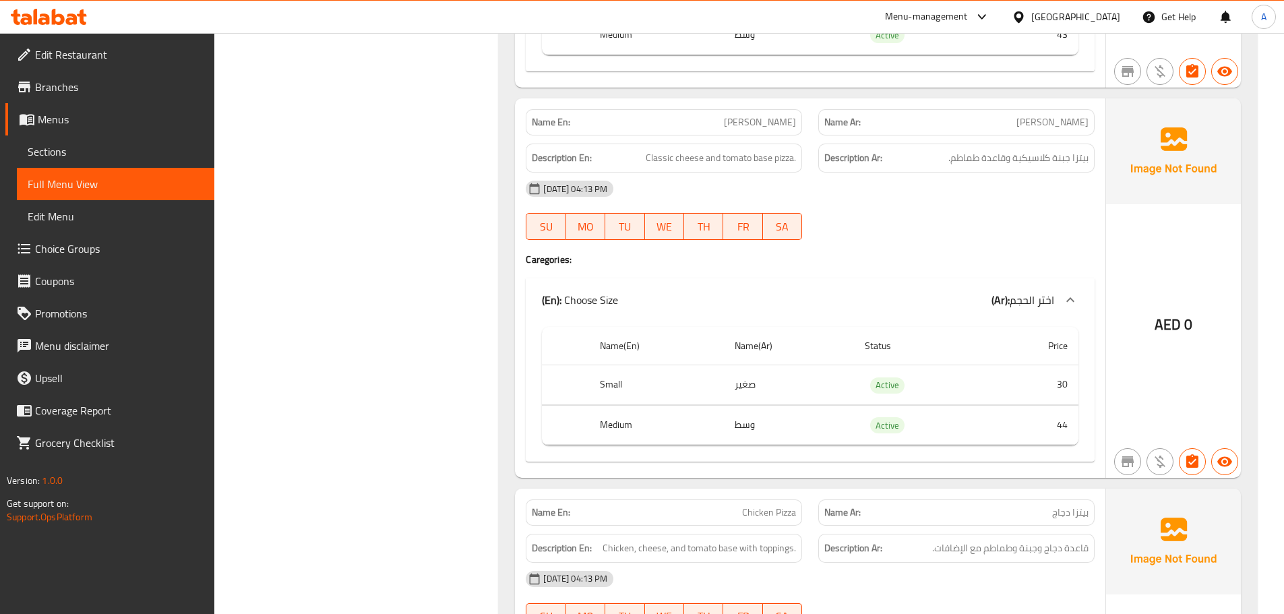
scroll to position [4430, 0]
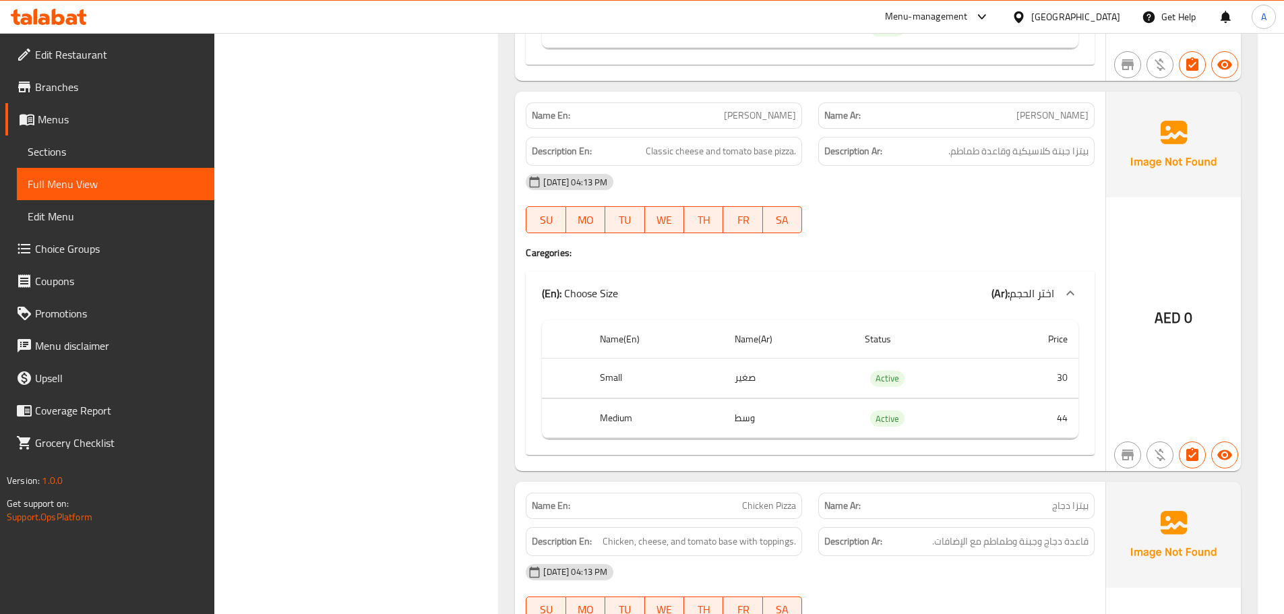
click at [1039, 138] on div "Description Ar: بيتزا جبنة كلاسيكية وقاعدة طماطم." at bounding box center [956, 151] width 276 height 29
click at [748, 142] on div "Description En: Classic cheese and tomato base pizza." at bounding box center [664, 151] width 276 height 29
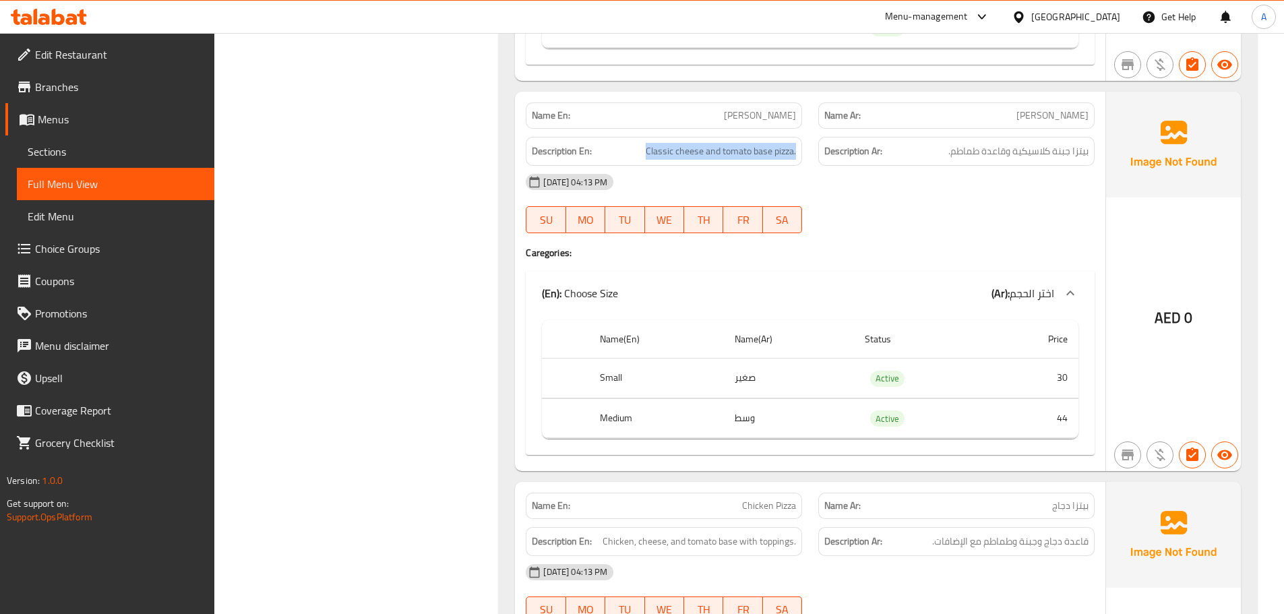
click at [748, 142] on div "Description En: Classic cheese and tomato base pizza." at bounding box center [664, 151] width 276 height 29
click at [1032, 139] on div "Description Ar: بيتزا جبنة كلاسيكية وقاعدة طماطم." at bounding box center [956, 151] width 276 height 29
click at [1058, 146] on span "بيتزا جبنة كلاسيكية وقاعدة طماطم." at bounding box center [1018, 151] width 140 height 17
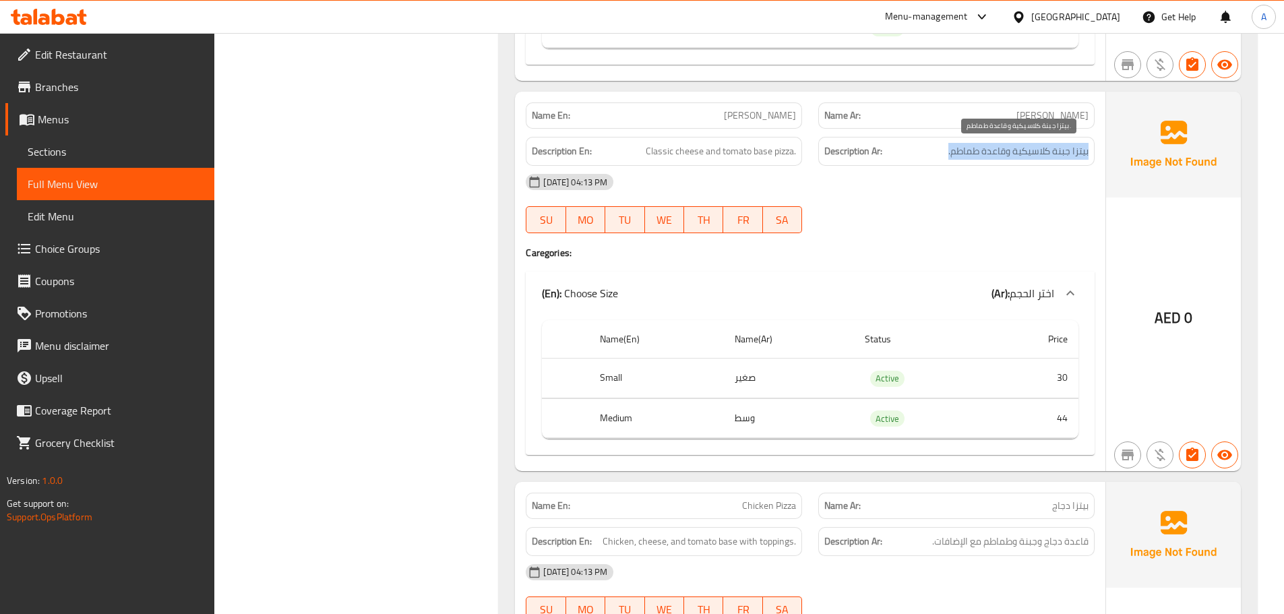
click at [1058, 145] on span "بيتزا جبنة كلاسيكية وقاعدة طماطم." at bounding box center [1018, 151] width 140 height 17
click at [1016, 145] on span "بيتزا جبنة كلاسيكية وقاعدة طماطم." at bounding box center [1018, 151] width 140 height 17
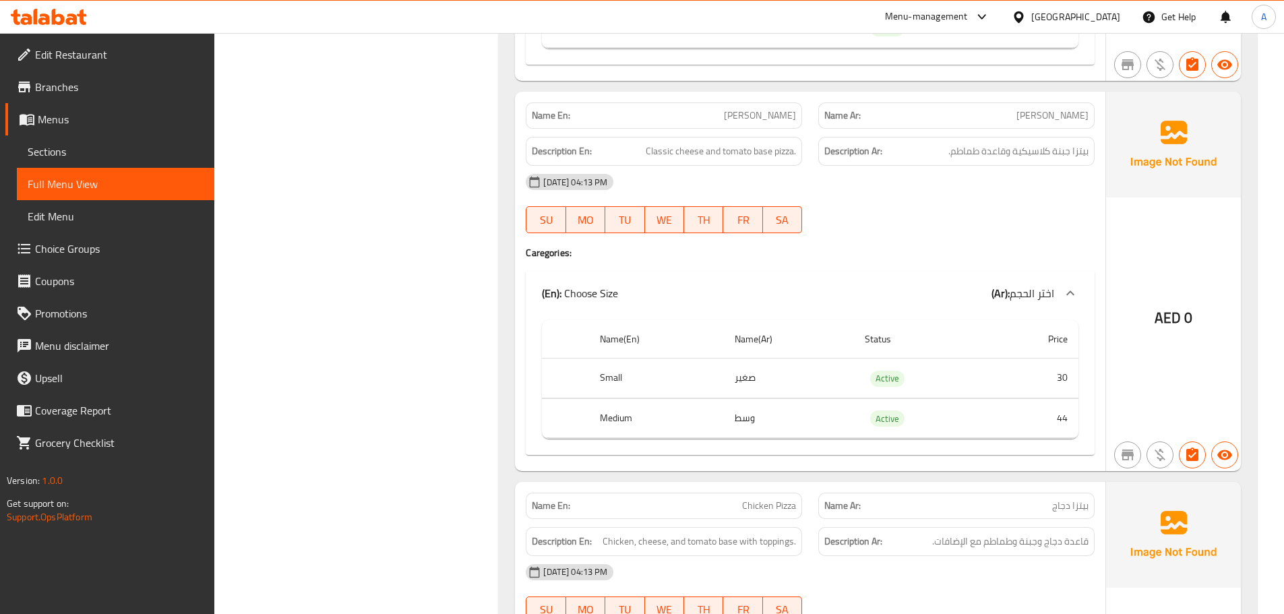
click at [770, 154] on span "Classic cheese and tomato base pizza." at bounding box center [721, 151] width 150 height 17
copy span "Classic cheese and tomato base pizza."
click at [1058, 146] on span "بيتزا جبنة كلاسيكية وقاعدة طماطم." at bounding box center [1018, 151] width 140 height 17
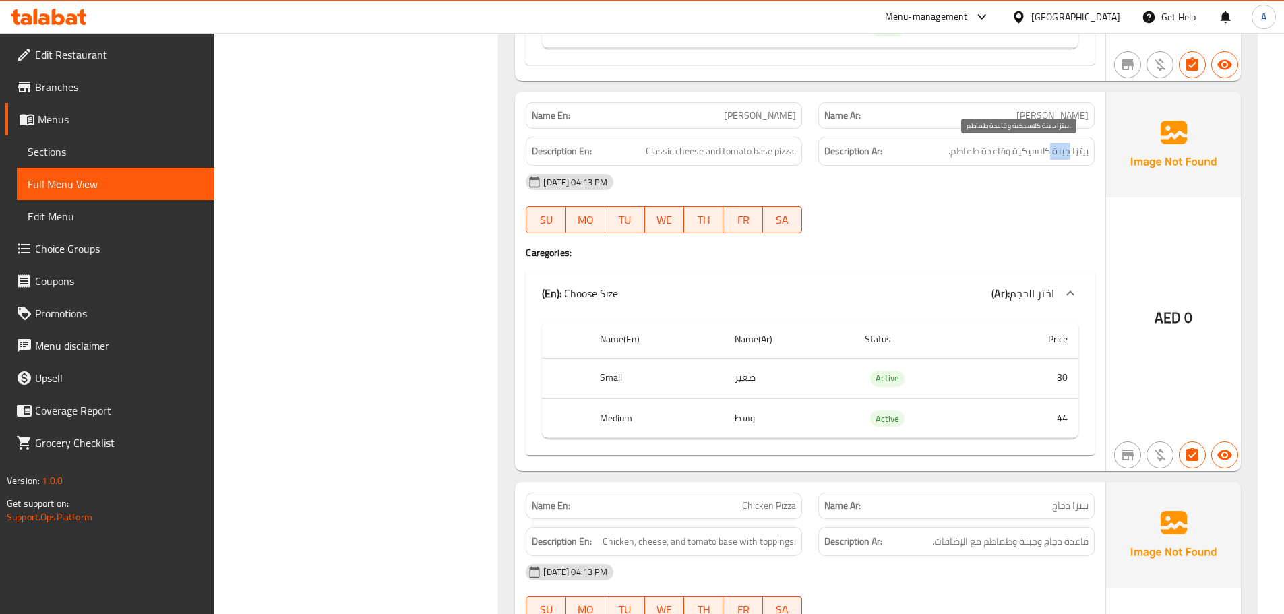
click at [1058, 146] on span "بيتزا جبنة كلاسيكية وقاعدة طماطم." at bounding box center [1018, 151] width 140 height 17
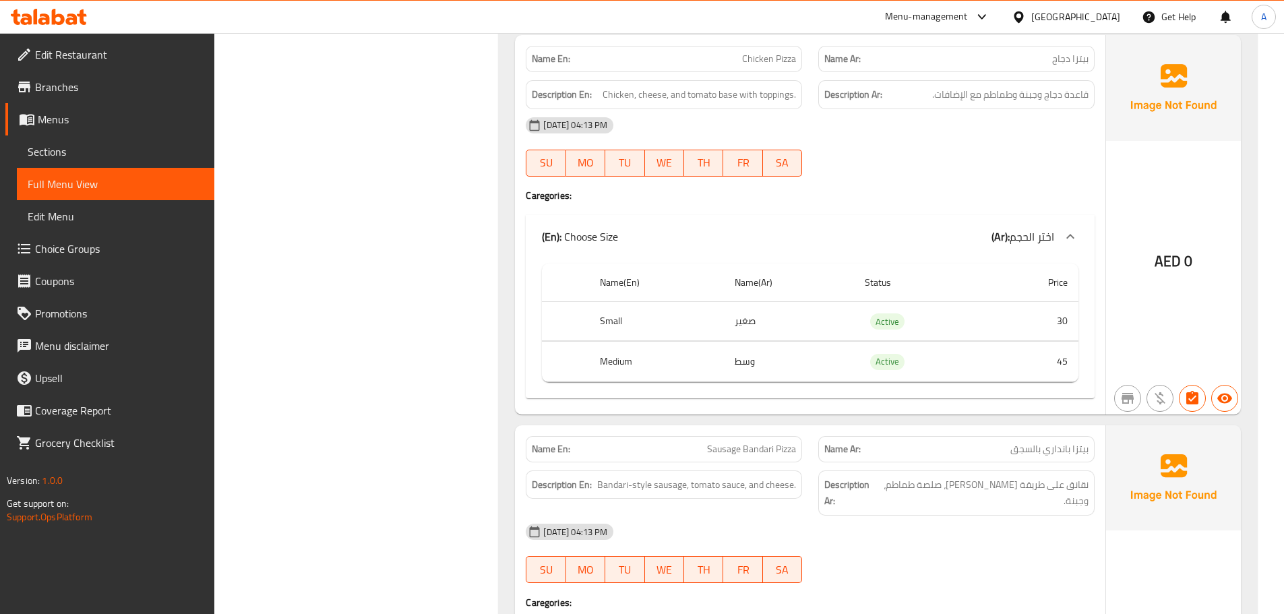
scroll to position [4790, 0]
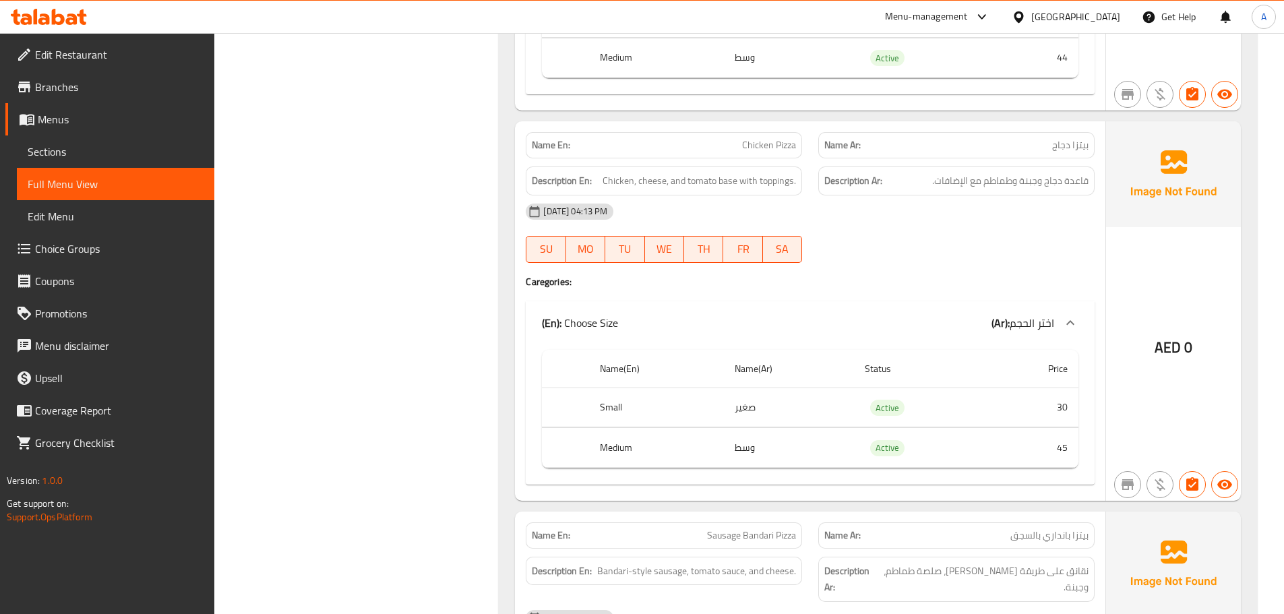
click at [1063, 163] on div "Description Ar: قاعدة دجاج وجبنة وطماطم مع الإضافات." at bounding box center [956, 180] width 293 height 45
click at [1068, 183] on span "قاعدة دجاج وجبنة وطماطم مع الإضافات." at bounding box center [1010, 181] width 156 height 17
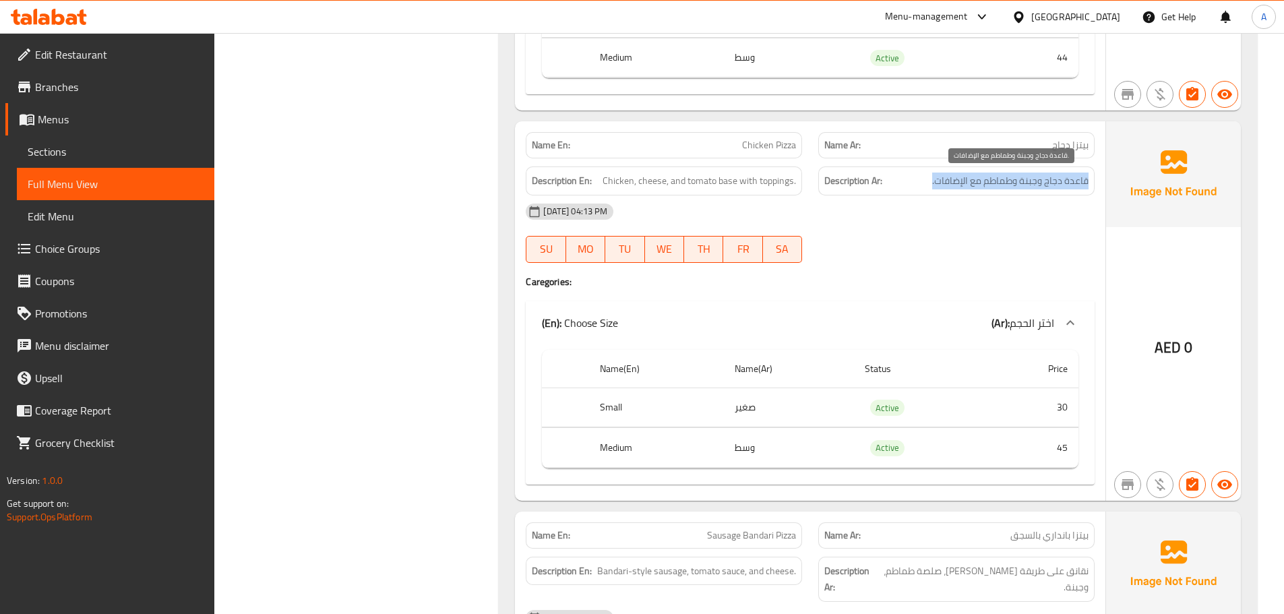
click at [1068, 183] on span "قاعدة دجاج وجبنة وطماطم مع الإضافات." at bounding box center [1010, 181] width 156 height 17
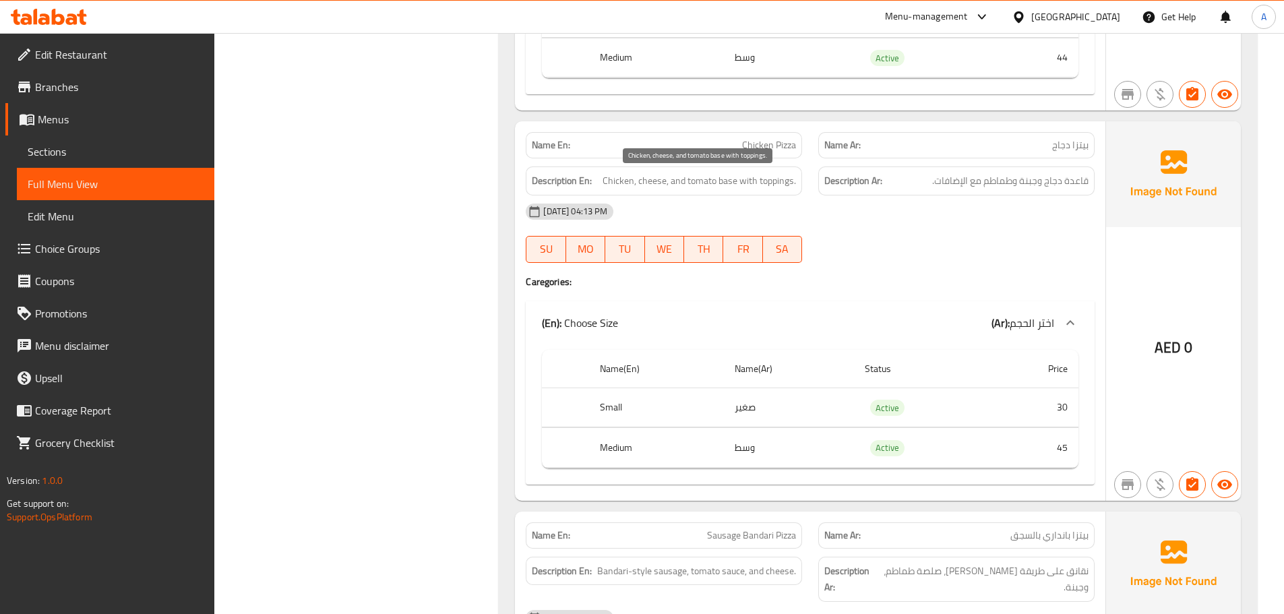
click at [742, 189] on span "Chicken, cheese, and tomato base with toppings." at bounding box center [699, 181] width 193 height 17
copy span "Chicken, cheese, and tomato base with toppings."
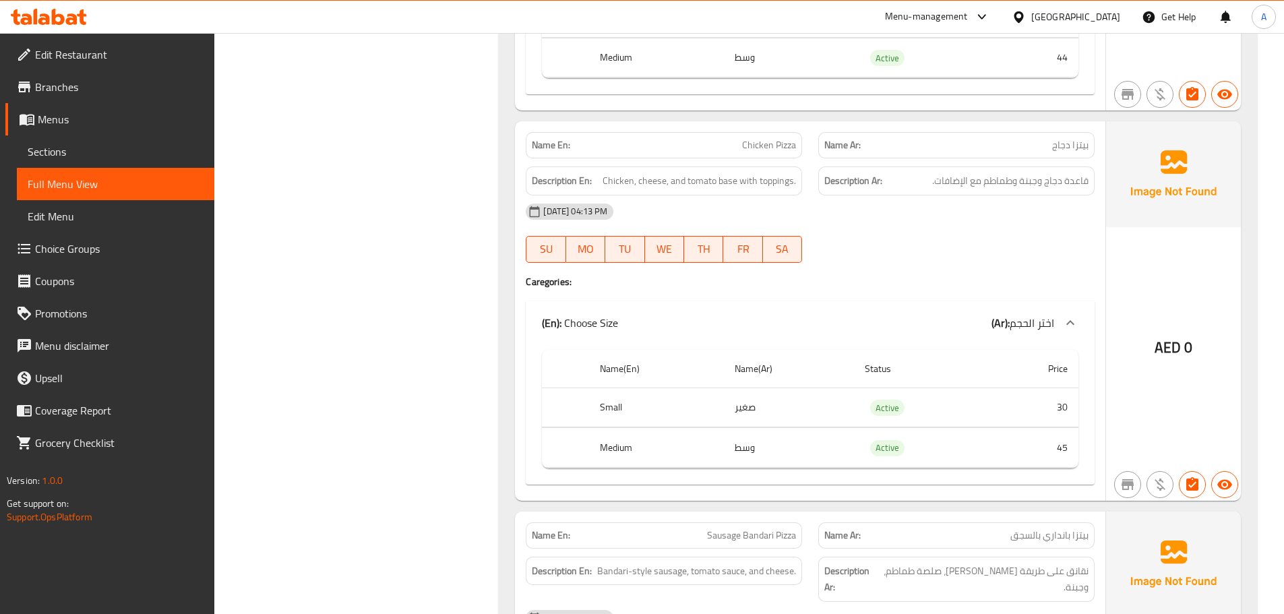
click at [1043, 189] on span "قاعدة دجاج وجبنة وطماطم مع الإضافات." at bounding box center [1010, 181] width 156 height 17
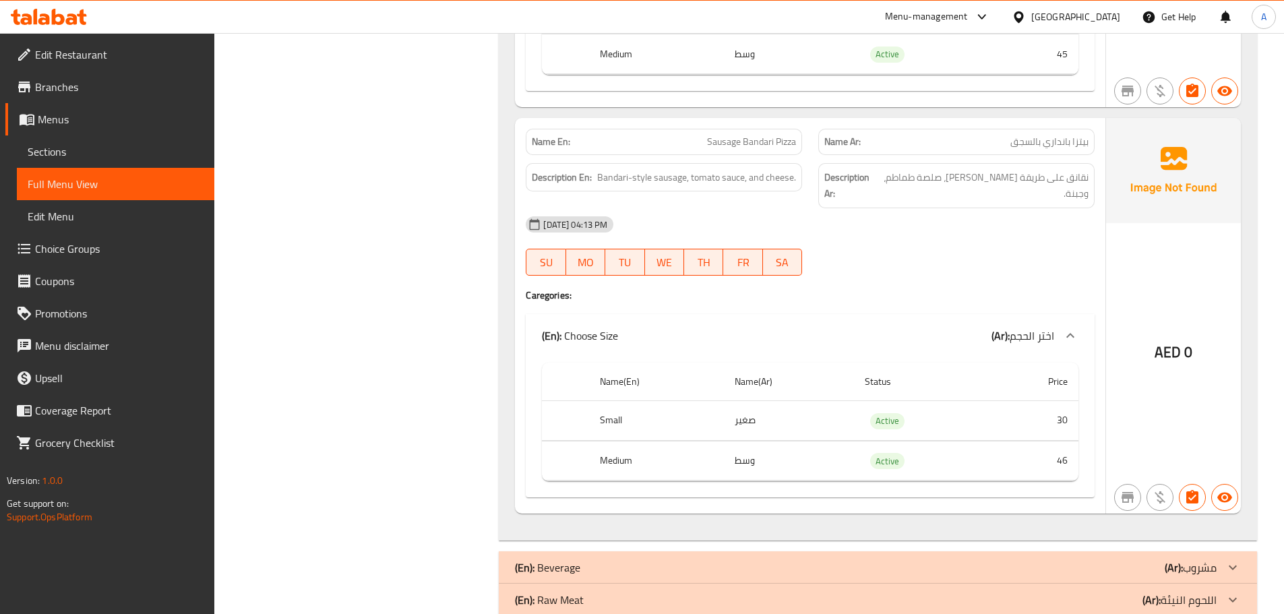
scroll to position [5211, 0]
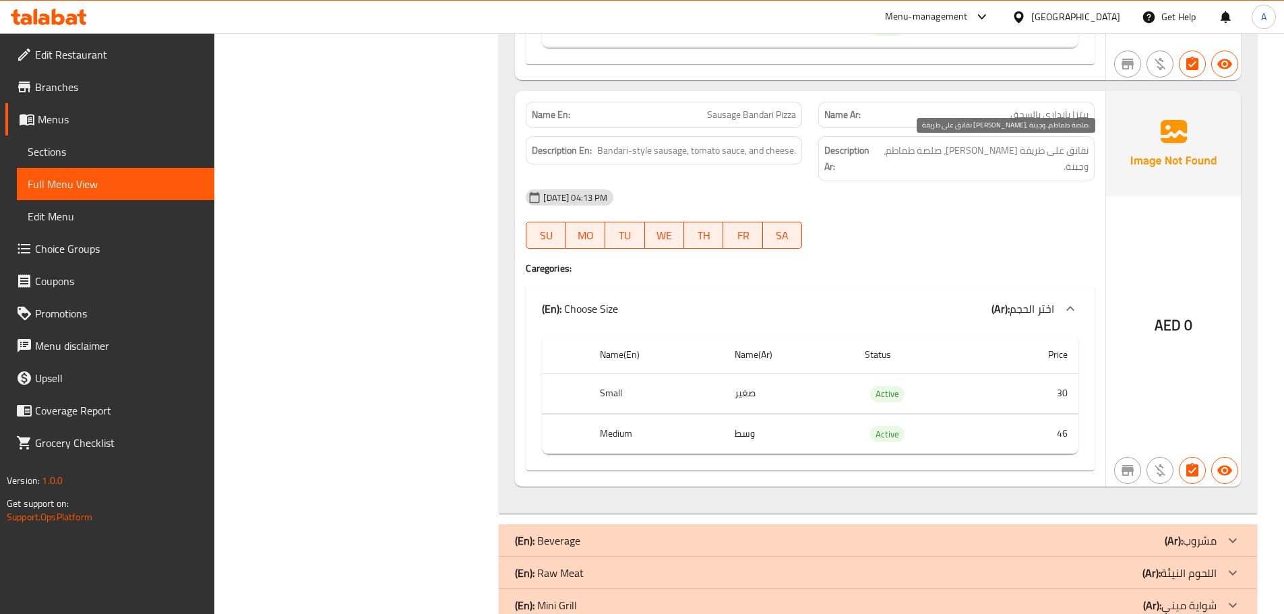
click at [1037, 124] on div "Name Ar: بيتزا بانداري بالسجق" at bounding box center [956, 115] width 276 height 26
click at [761, 100] on div "Name En: Sausage Bandari Pizza" at bounding box center [664, 115] width 293 height 42
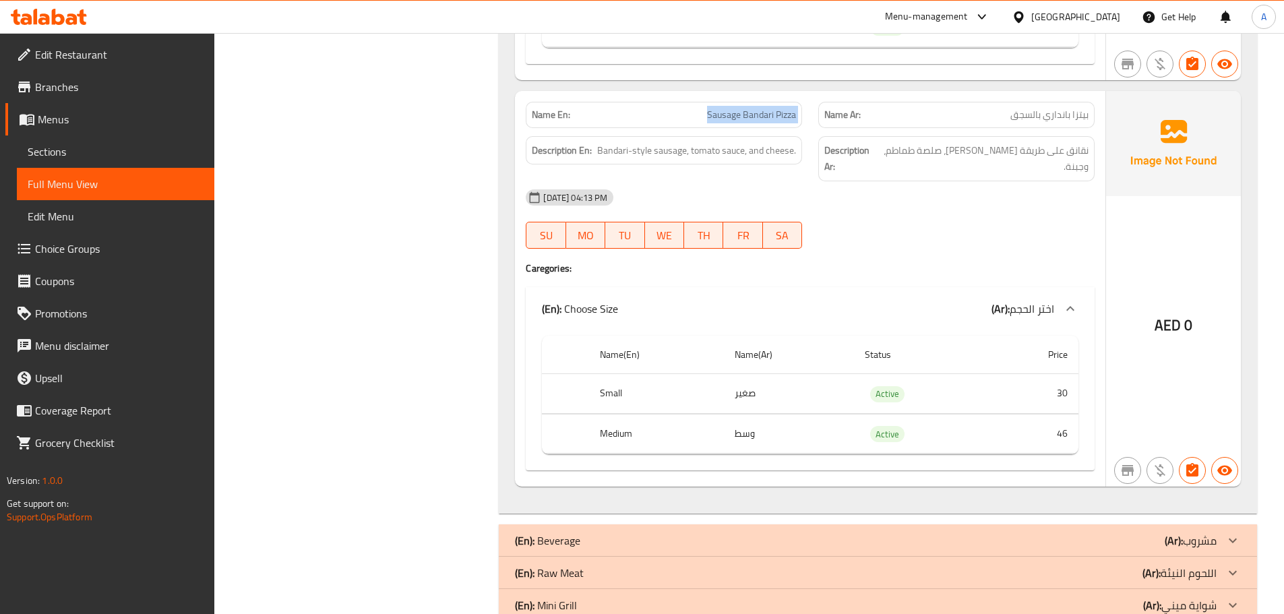
click at [761, 100] on div "Name En: Sausage Bandari Pizza" at bounding box center [664, 115] width 293 height 42
click at [989, 94] on div "Name Ar: بيتزا بانداري بالسجق" at bounding box center [956, 115] width 293 height 42
click at [743, 118] on span "Sausage Bandari Pizza" at bounding box center [751, 115] width 89 height 14
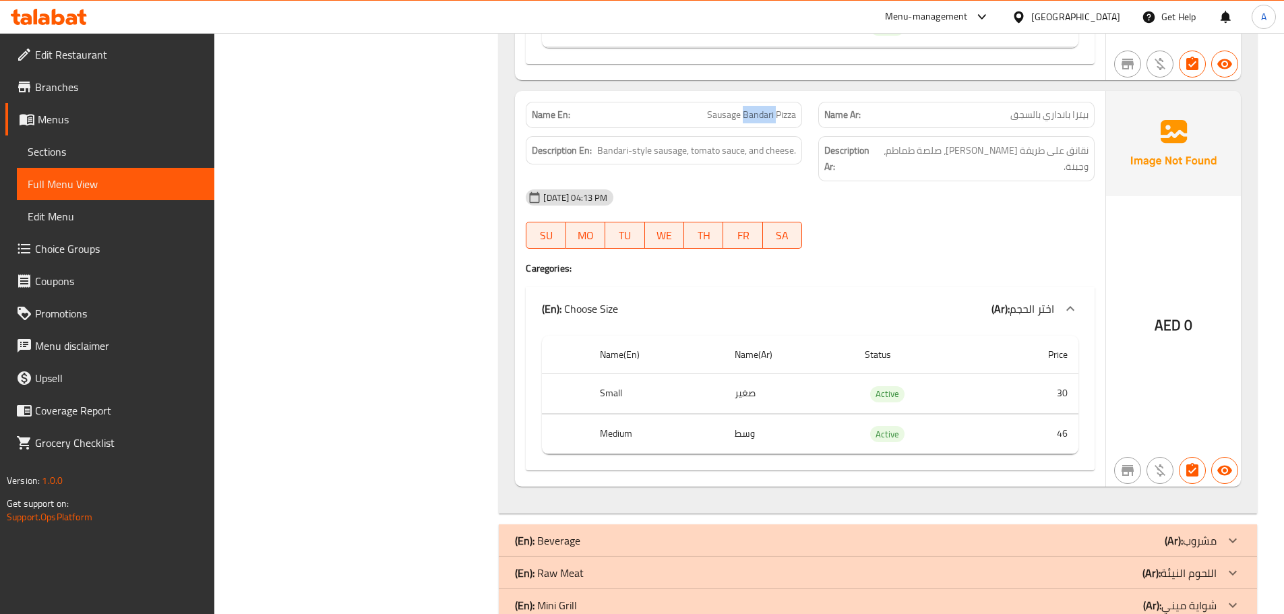
click at [743, 118] on span "Sausage Bandari Pizza" at bounding box center [751, 115] width 89 height 14
click at [1054, 139] on div "Description Ar: نقانق على طريقة البنداري، صلصة طماطم، وجبنة." at bounding box center [956, 158] width 276 height 45
click at [737, 108] on span "Sausage Bandari Pizza" at bounding box center [751, 115] width 89 height 14
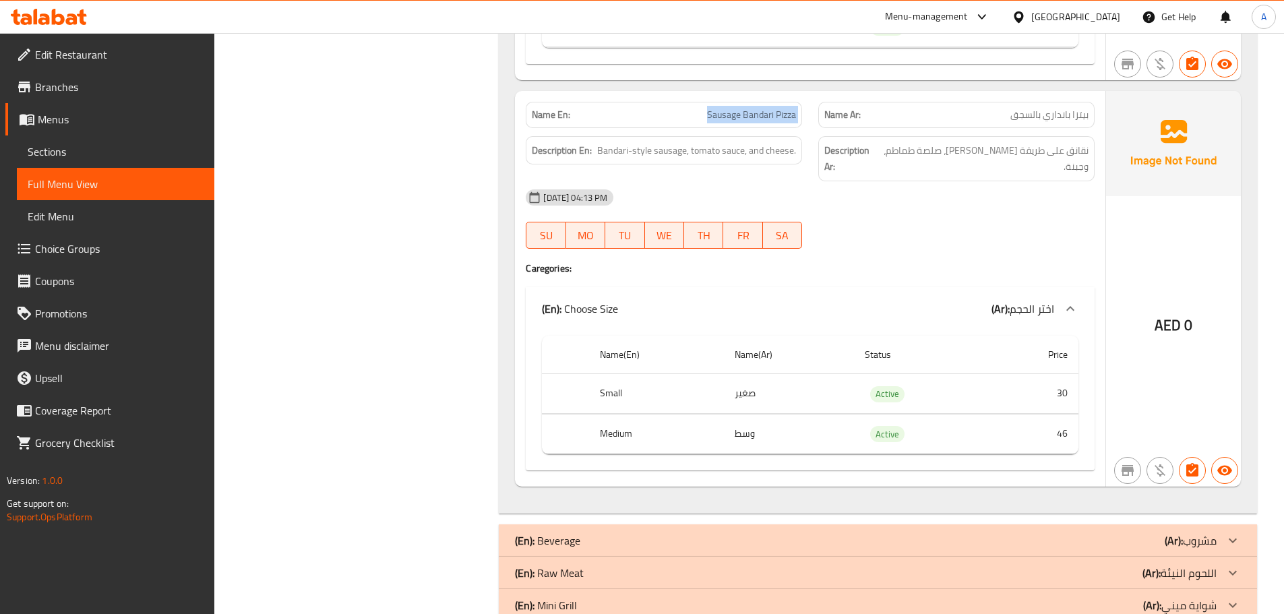
click at [737, 108] on span "Sausage Bandari Pizza" at bounding box center [751, 115] width 89 height 14
copy span "Sausage Bandari Pizza"
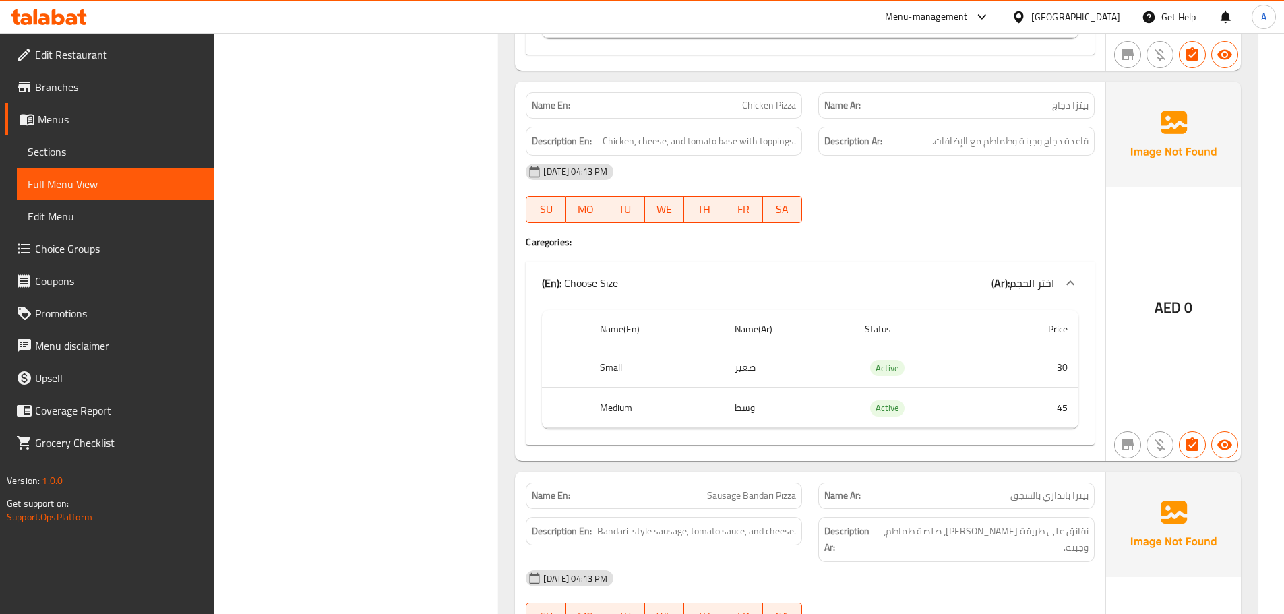
scroll to position [4274, 0]
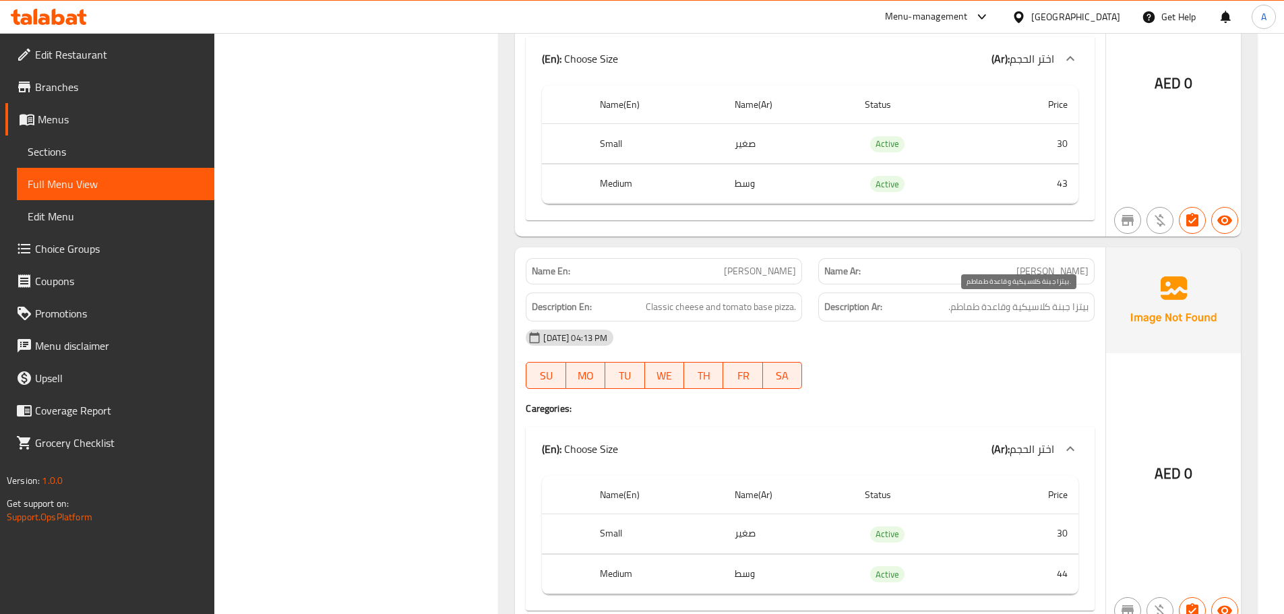
click at [1041, 310] on span "بيتزا جبنة كلاسيكية وقاعدة طماطم." at bounding box center [1018, 307] width 140 height 17
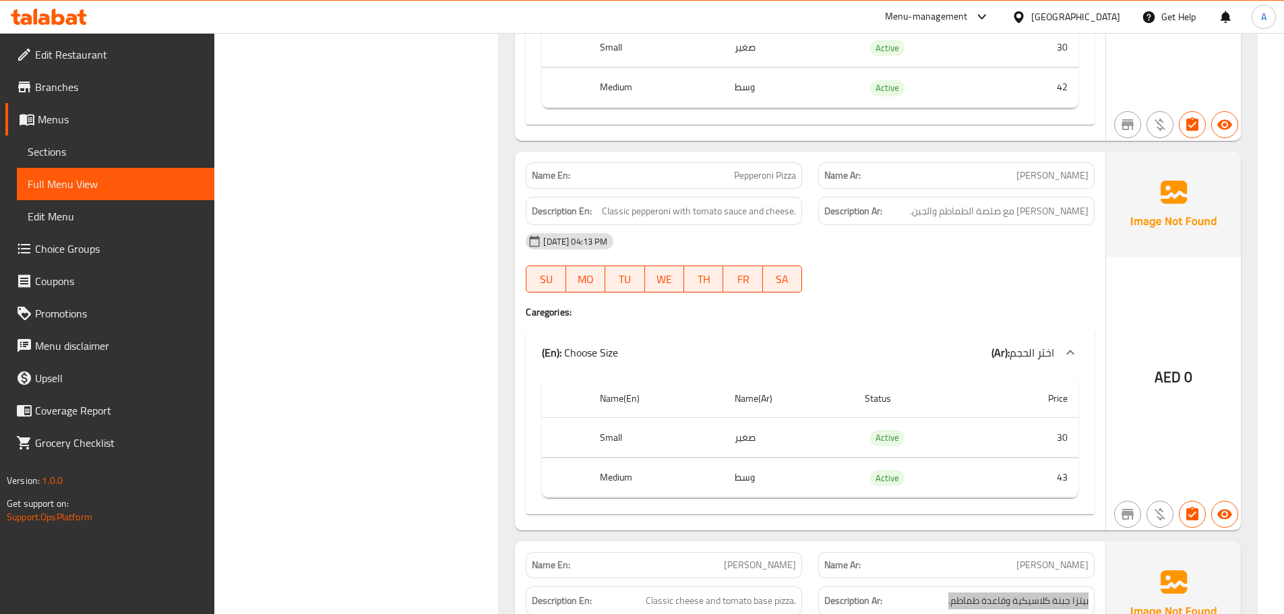
scroll to position [3974, 0]
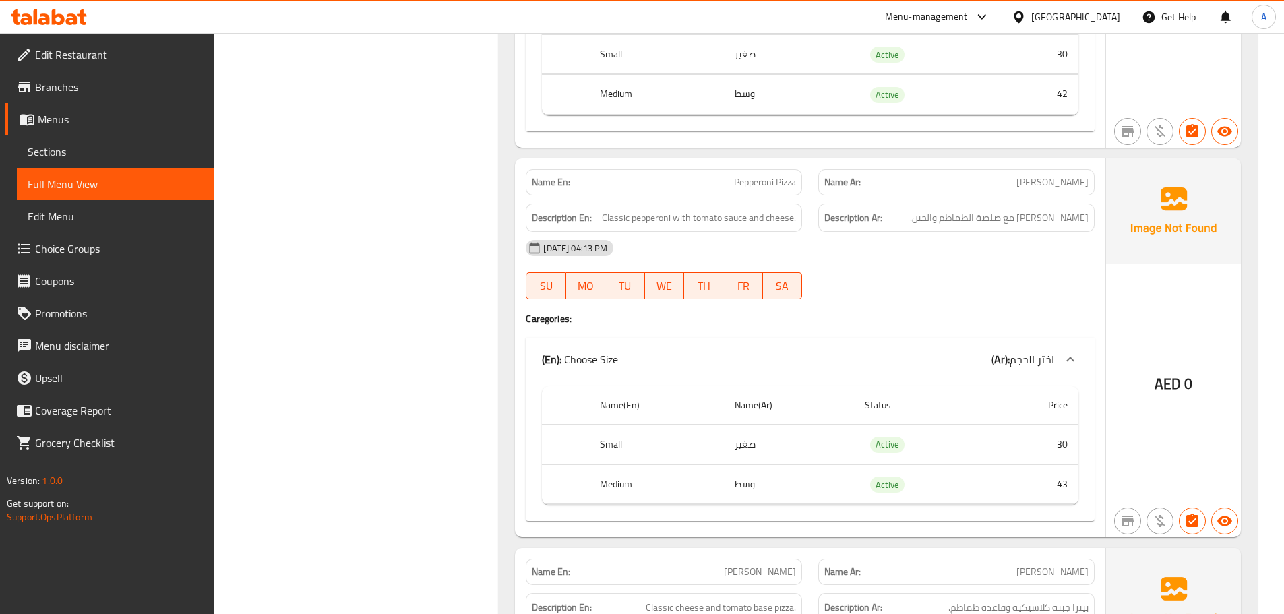
click at [1052, 229] on div "Description Ar: بيبروني كلاسيكي مع صلصة الطماطم والجبن." at bounding box center [956, 218] width 276 height 29
click at [1052, 228] on div "Description Ar: بيبروني كلاسيكي مع صلصة الطماطم والجبن." at bounding box center [956, 218] width 276 height 29
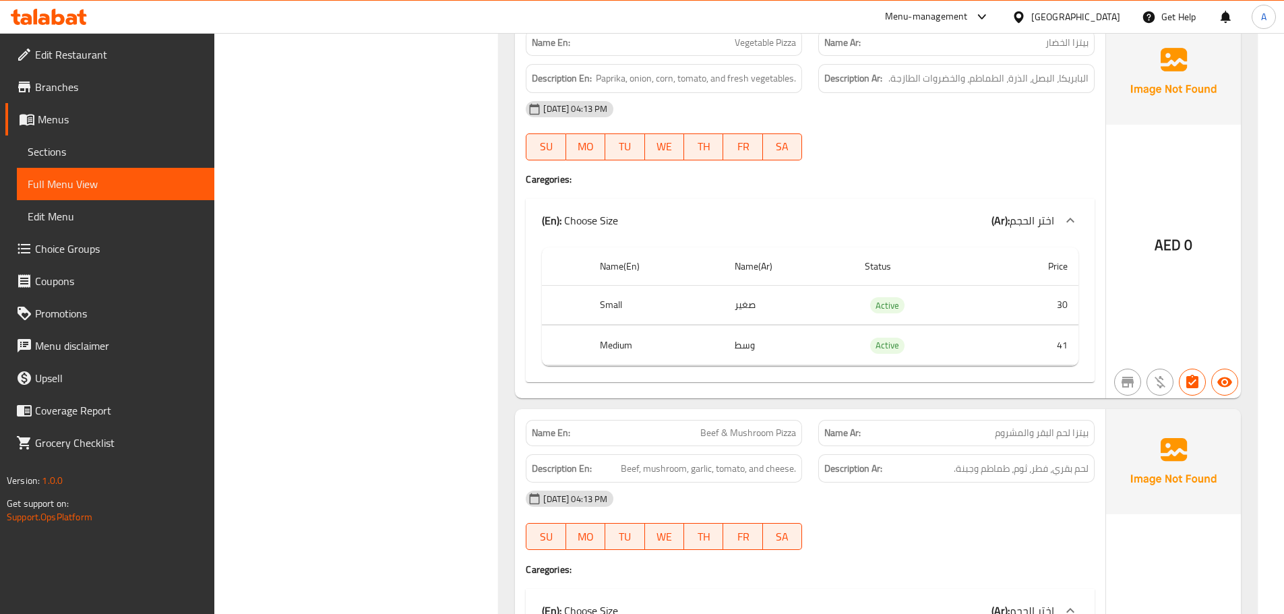
scroll to position [3159, 0]
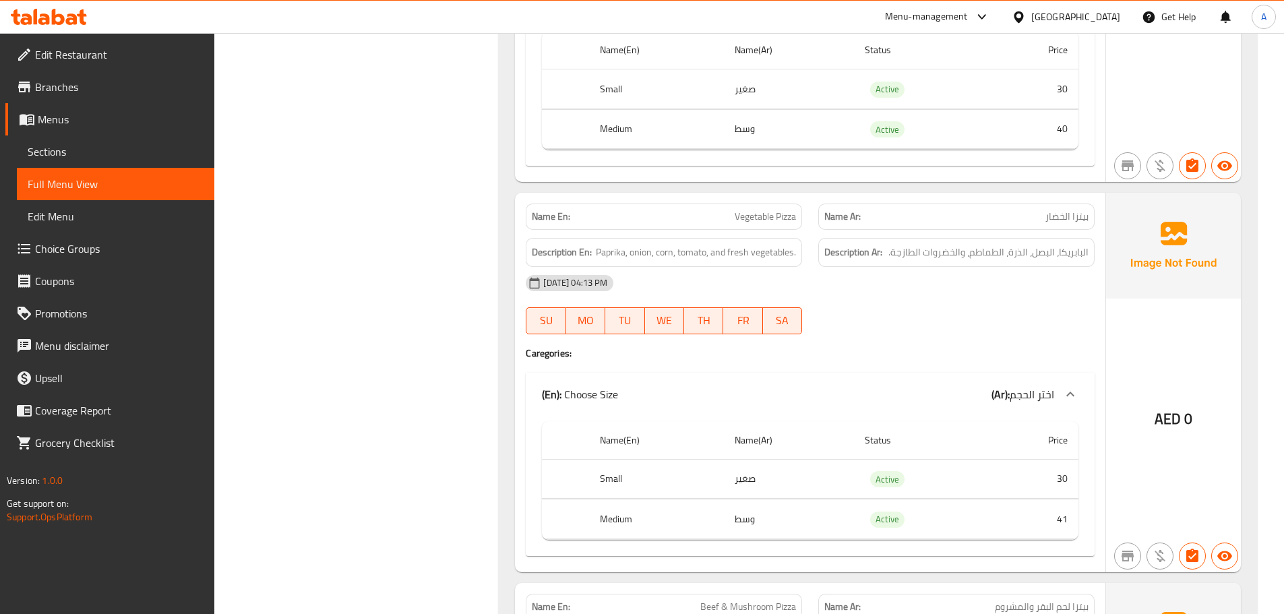
click at [1024, 251] on span "البابريكا، البصل، الذرة، الطماطم، والخضروات الطازجة." at bounding box center [988, 252] width 200 height 17
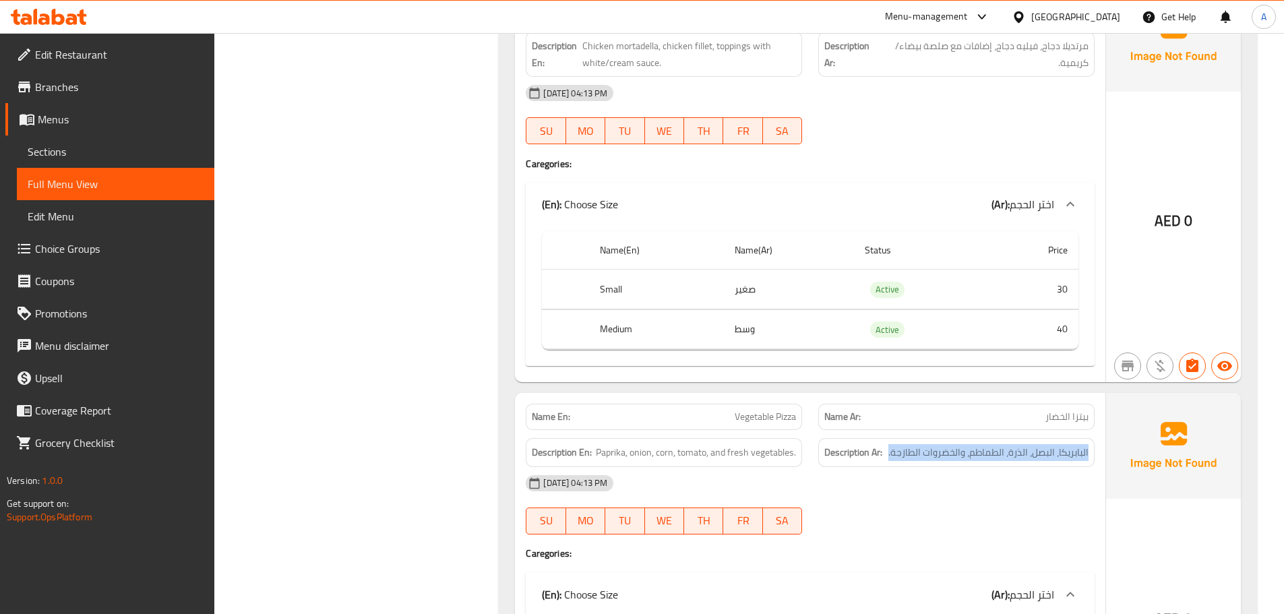
scroll to position [2931, 0]
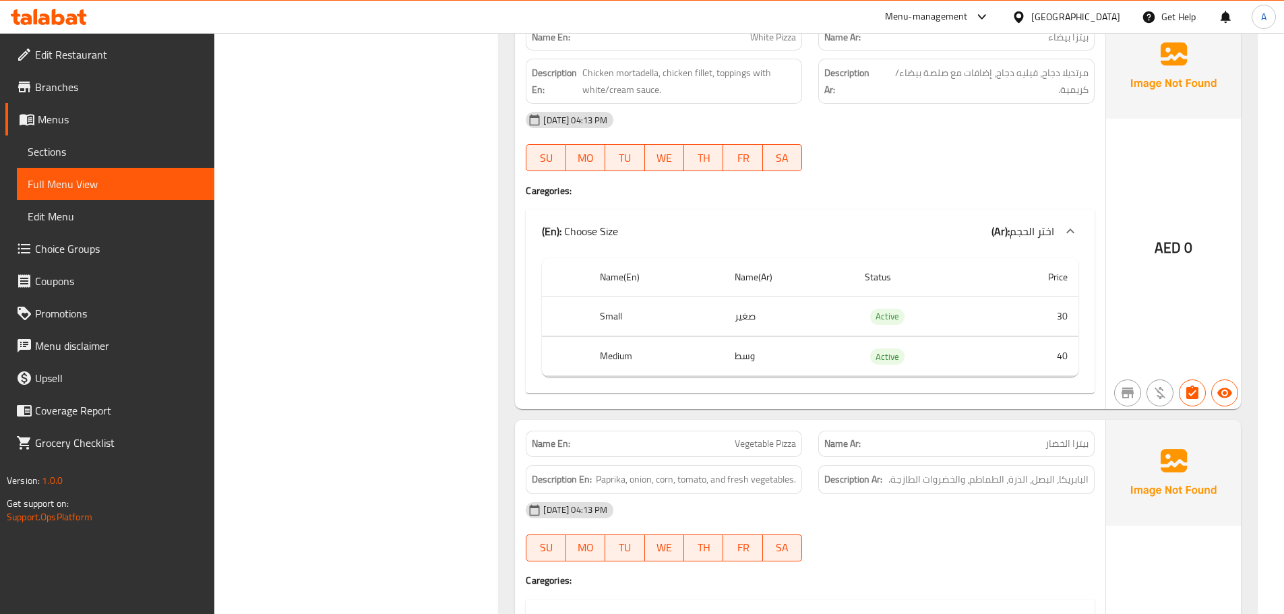
click at [1056, 129] on div "19-08-2025 04:13 PM" at bounding box center [810, 120] width 585 height 32
click at [1052, 121] on div "19-08-2025 04:13 PM" at bounding box center [810, 120] width 585 height 32
click at [1052, 120] on div "19-08-2025 04:13 PM" at bounding box center [810, 120] width 585 height 32
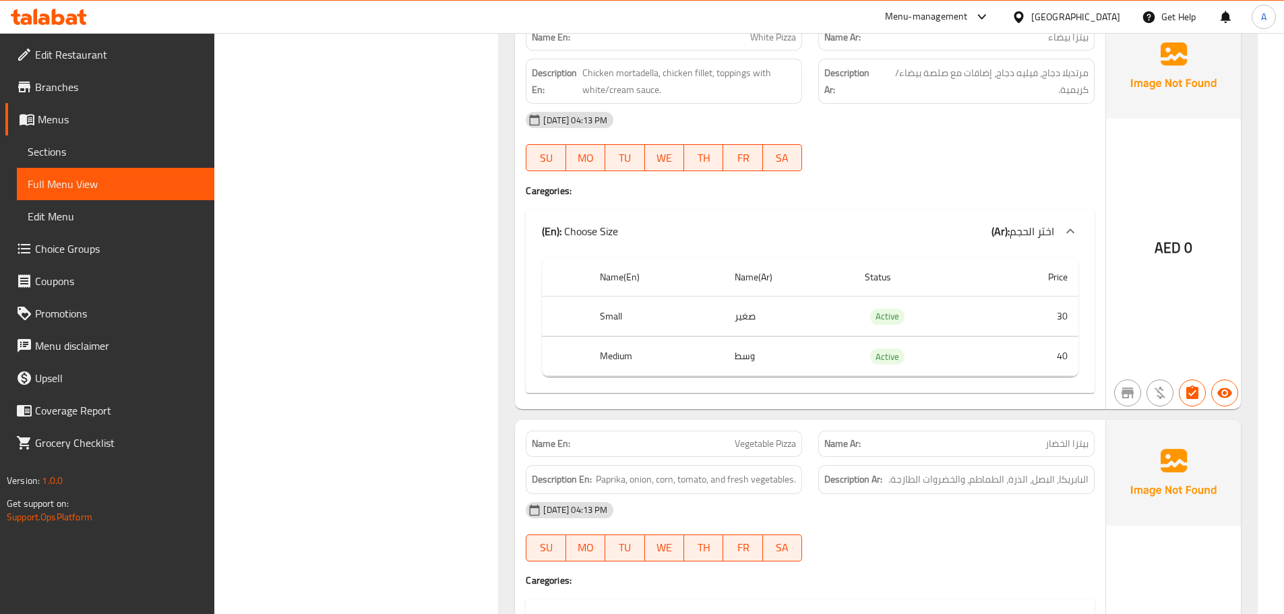
click at [1047, 95] on span "مرتديلا دجاج، فيليه دجاج، إضافات مع صلصة بيضاء/كريمية." at bounding box center [985, 81] width 208 height 33
click at [1046, 94] on span "مرتديلا دجاج، فيليه دجاج، إضافات مع صلصة بيضاء/كريمية." at bounding box center [985, 81] width 208 height 33
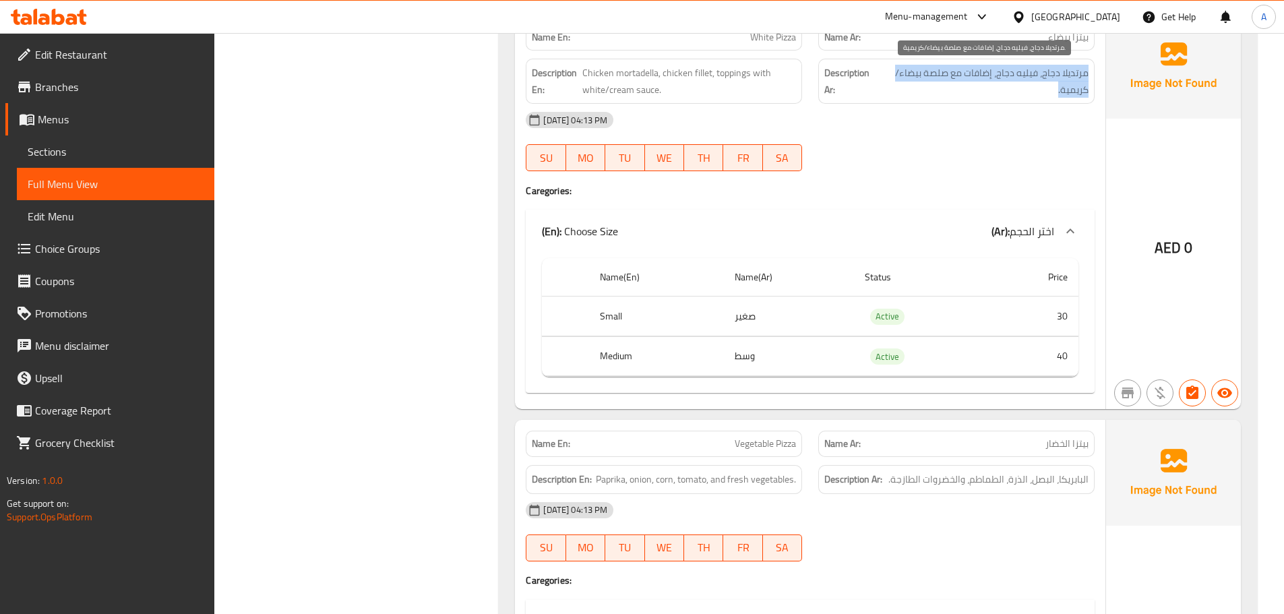
click at [1046, 94] on span "مرتديلا دجاج، فيليه دجاج، إضافات مع صلصة بيضاء/كريمية." at bounding box center [985, 81] width 208 height 33
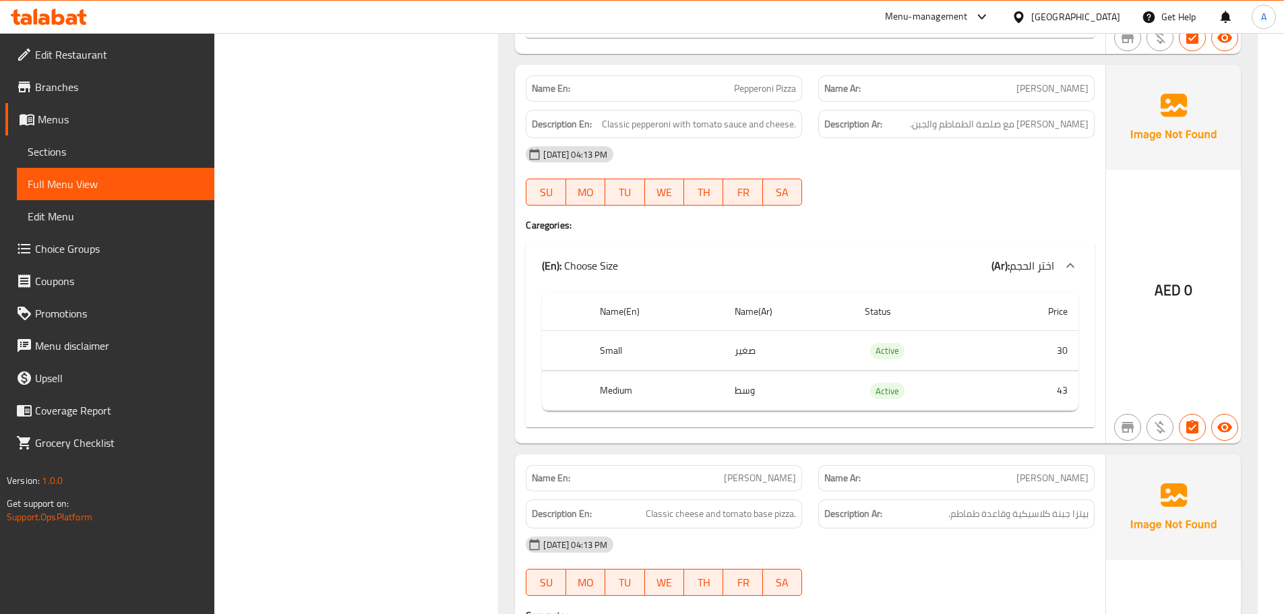
scroll to position [5163, 0]
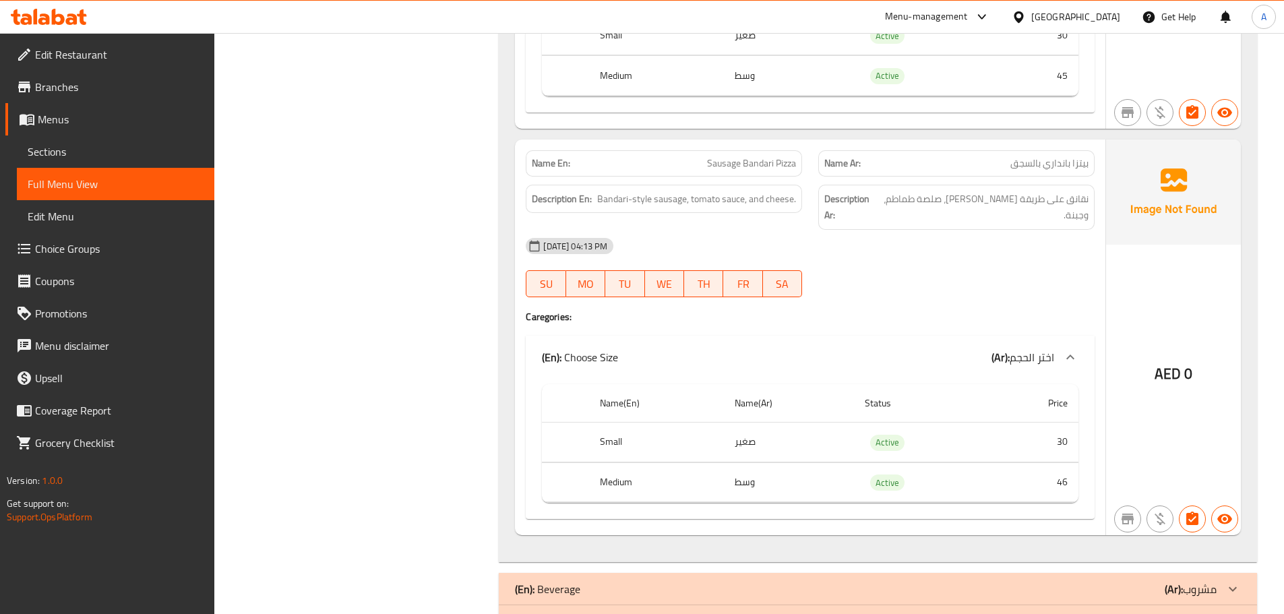
click at [725, 146] on div "Name En: Sausage Bandari Pizza" at bounding box center [664, 163] width 293 height 42
copy span "Sausage Bandari Pizza"
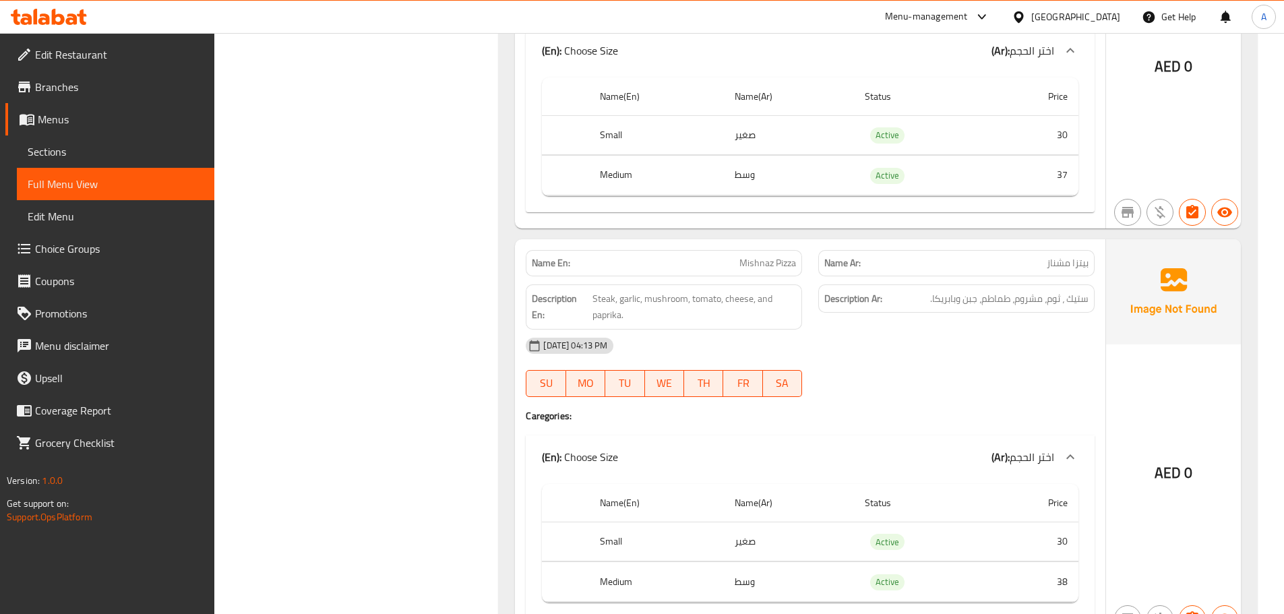
click at [1021, 299] on span "ستيك ، ثوم، مشروم، طماطم، جبن وبابريكا." at bounding box center [1009, 299] width 158 height 17
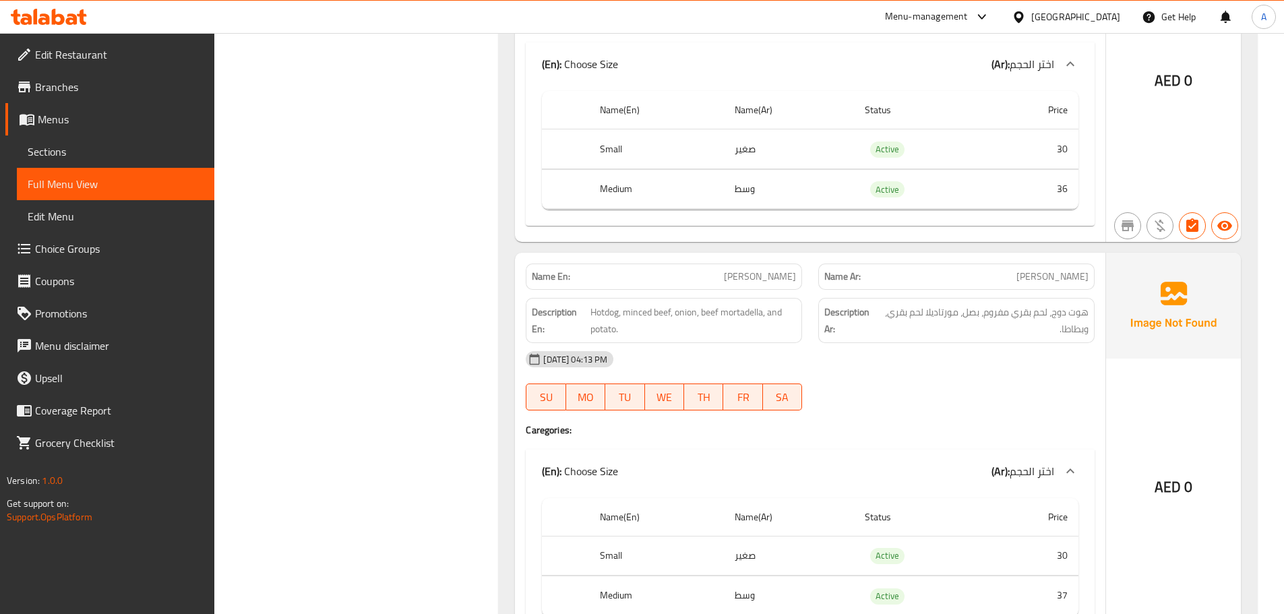
scroll to position [1599, 0]
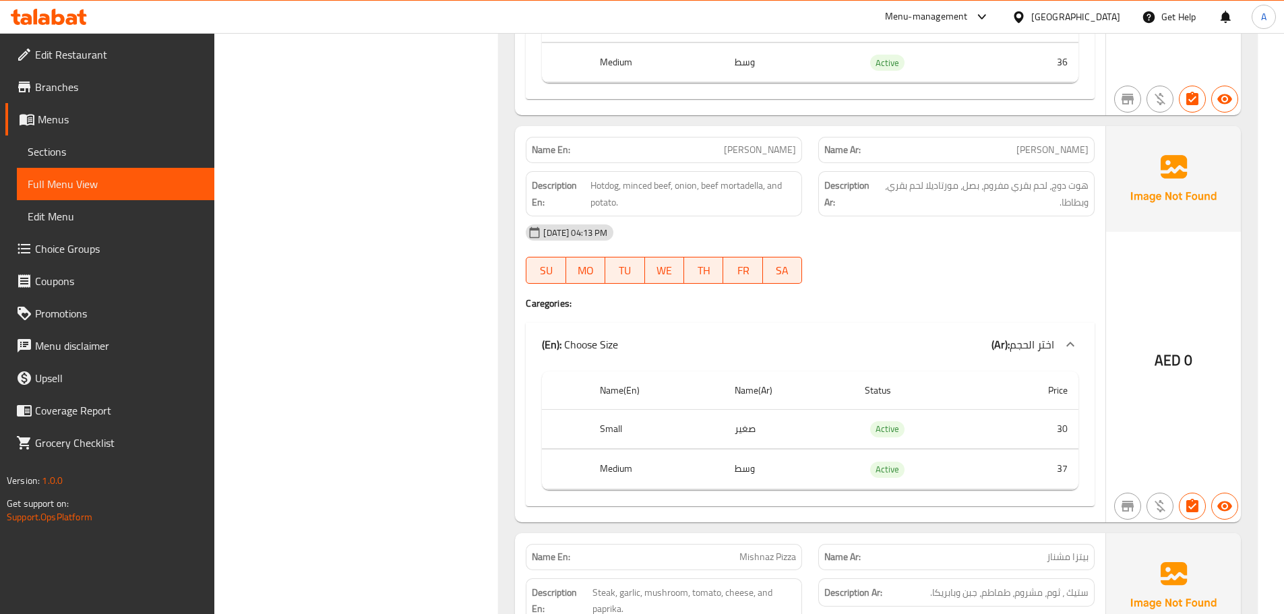
click at [984, 171] on div "Description Ar: هوت دوج، لحم بقري مفروم، بصل، مورتاديلا لحم بقري، وبطاطا." at bounding box center [956, 193] width 293 height 61
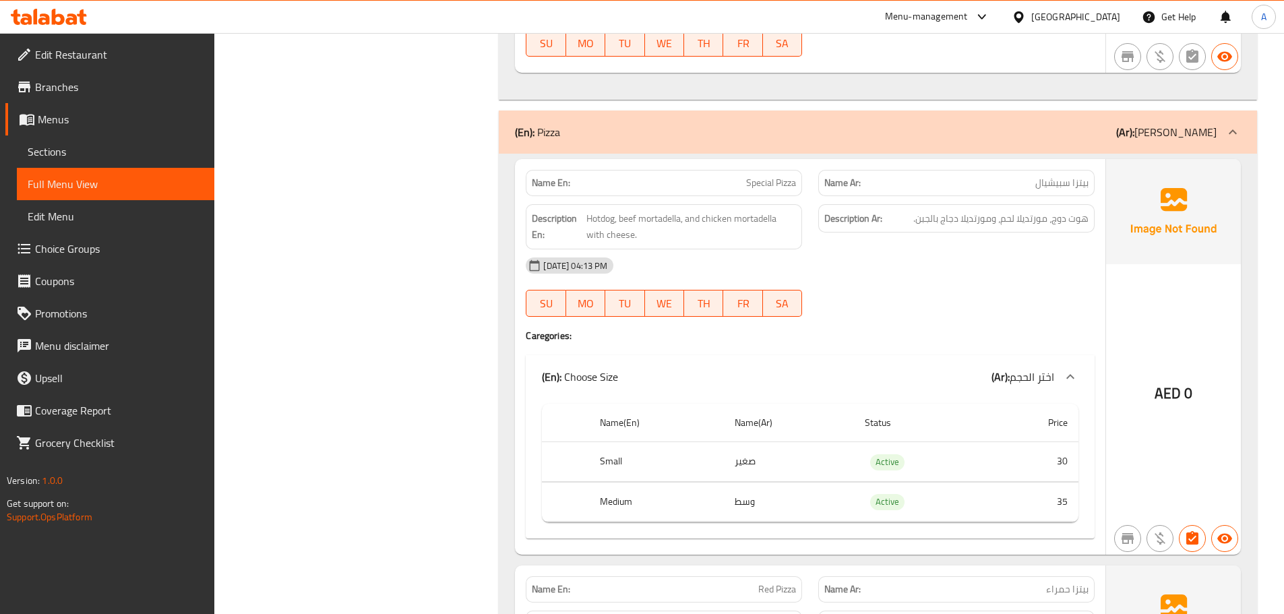
scroll to position [760, 0]
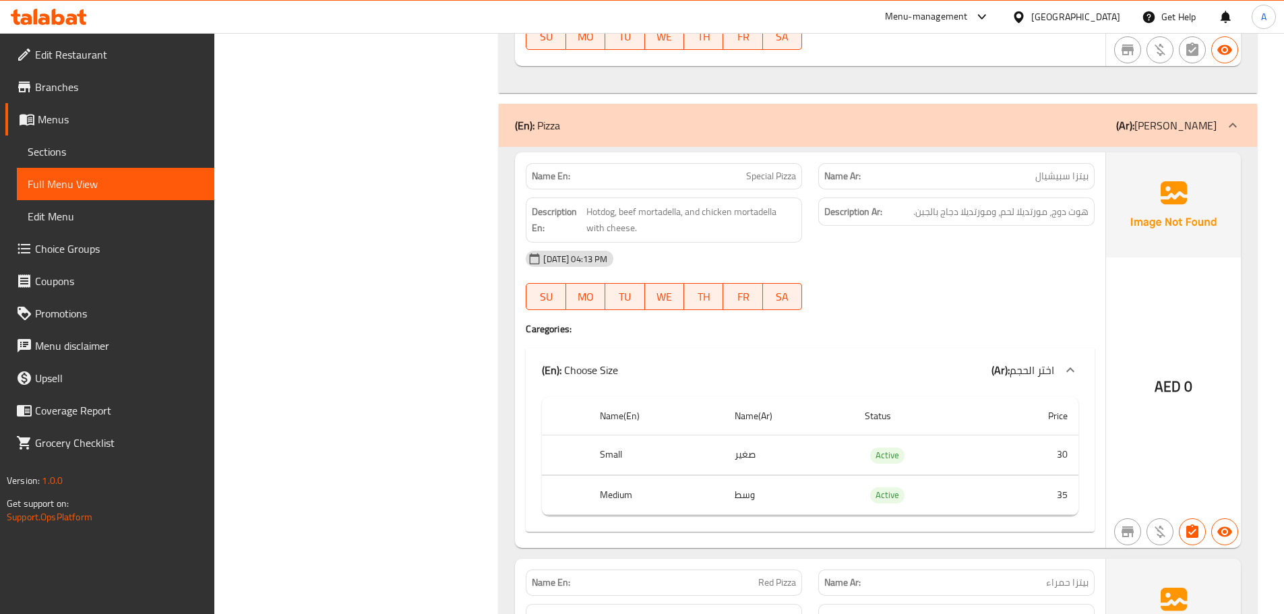
click at [966, 207] on span "هوت دوج، مورتديلا لحم، ومورتديلا دجاج بالجبن." at bounding box center [1000, 212] width 175 height 17
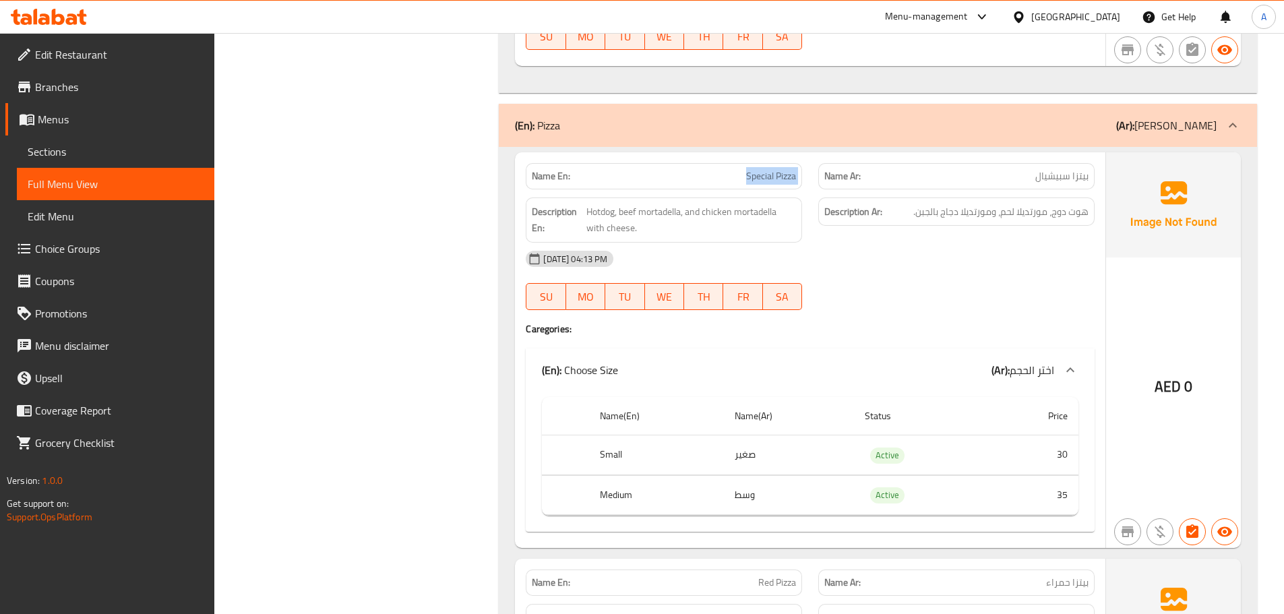
copy span "Special Pizza"
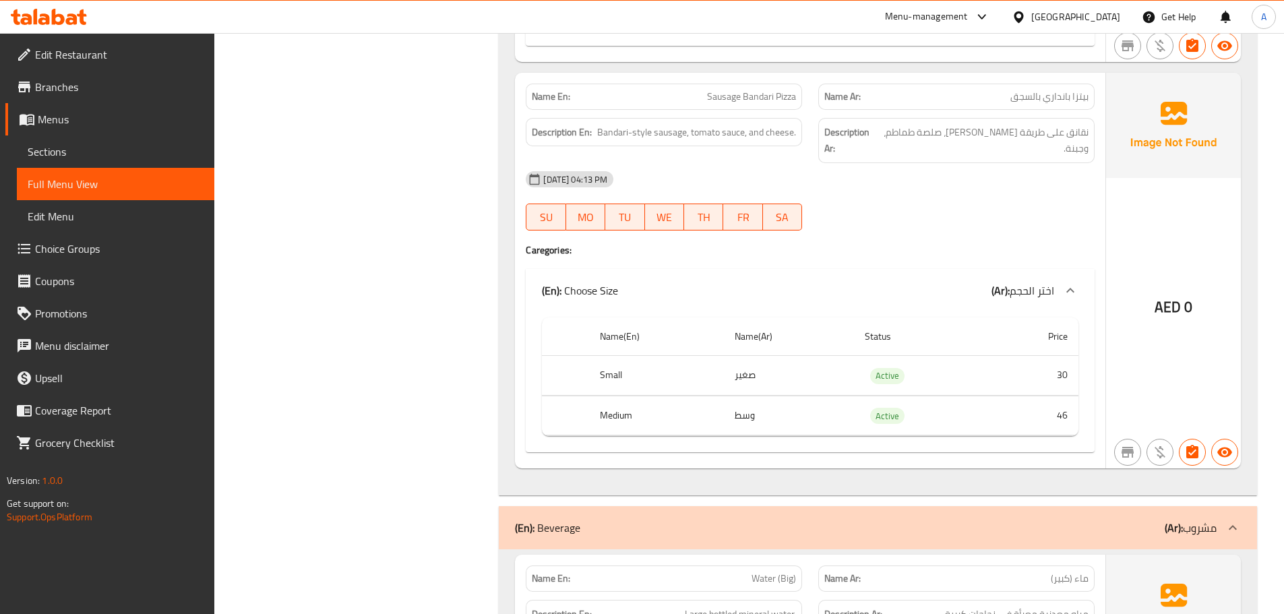
scroll to position [5609, 0]
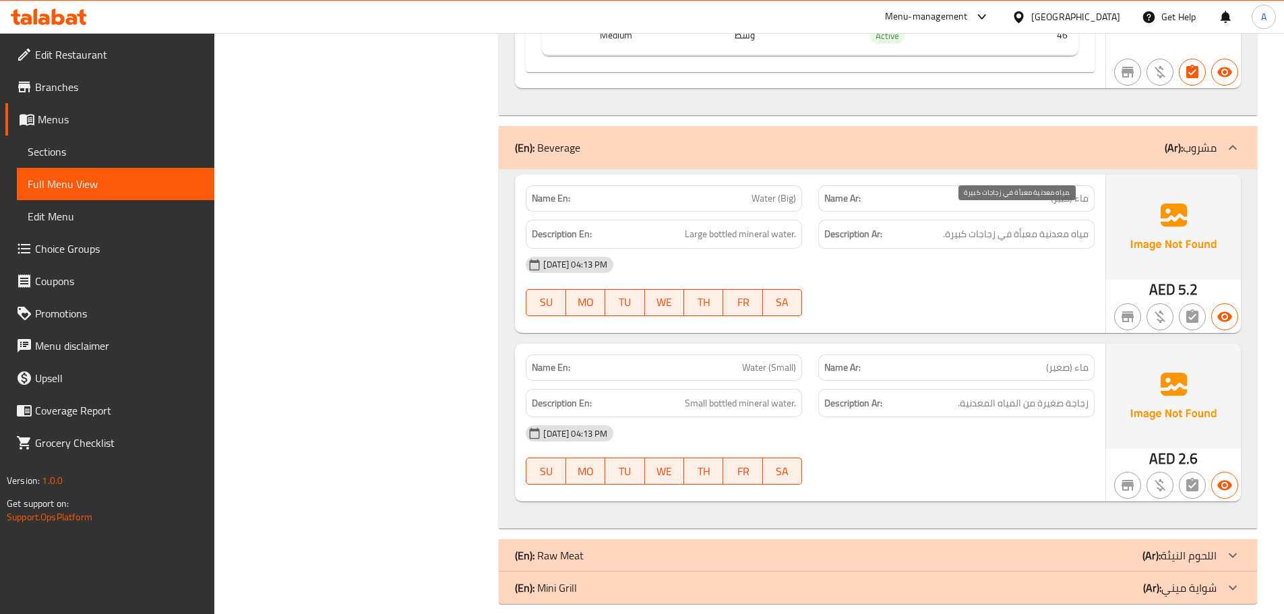
click at [1049, 226] on span "مياه معدنية معبأة في زجاجات كبيرة." at bounding box center [1016, 234] width 146 height 17
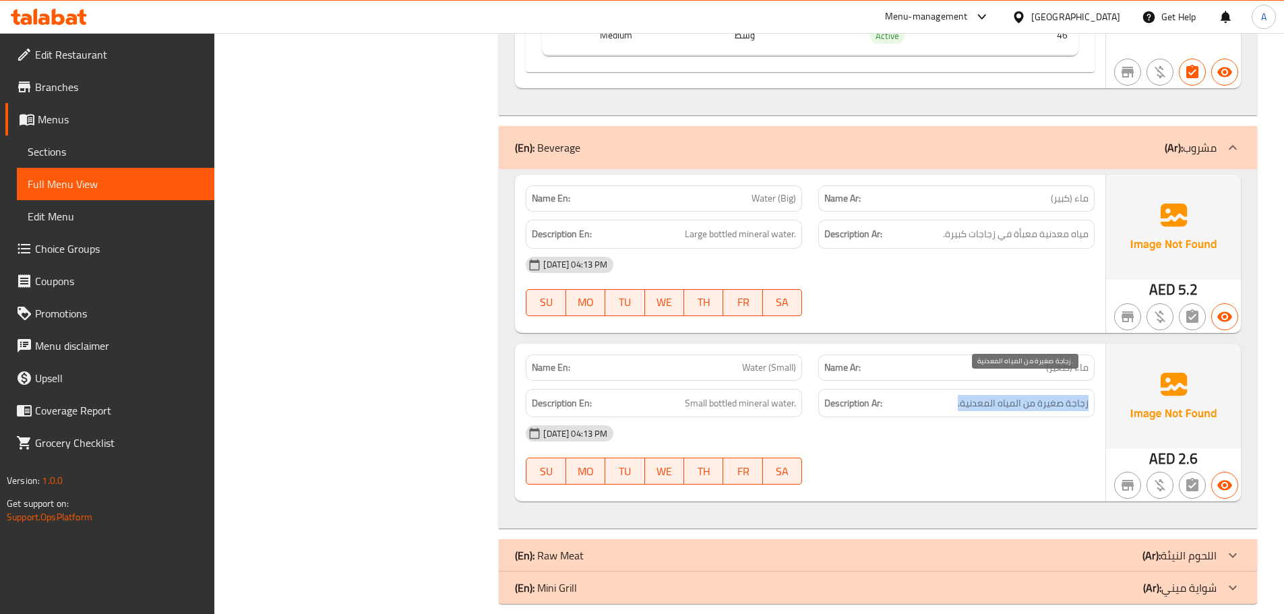
click at [1029, 395] on span "زجاجة صغيرة من المياه المعدنية." at bounding box center [1023, 403] width 131 height 17
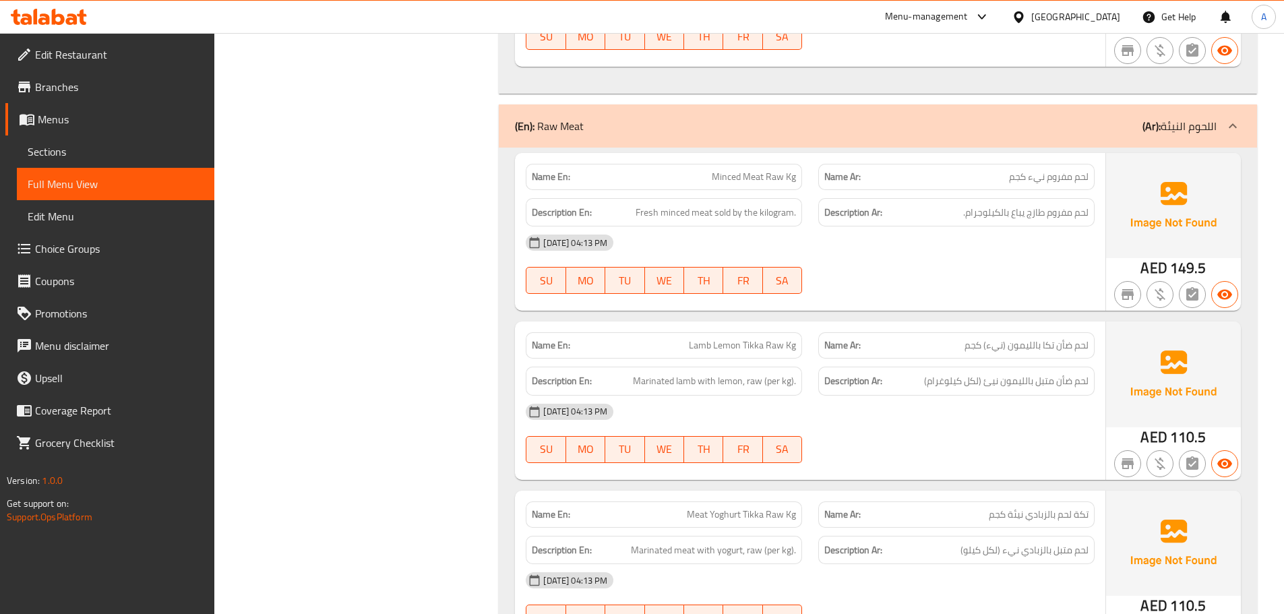
scroll to position [6138, 0]
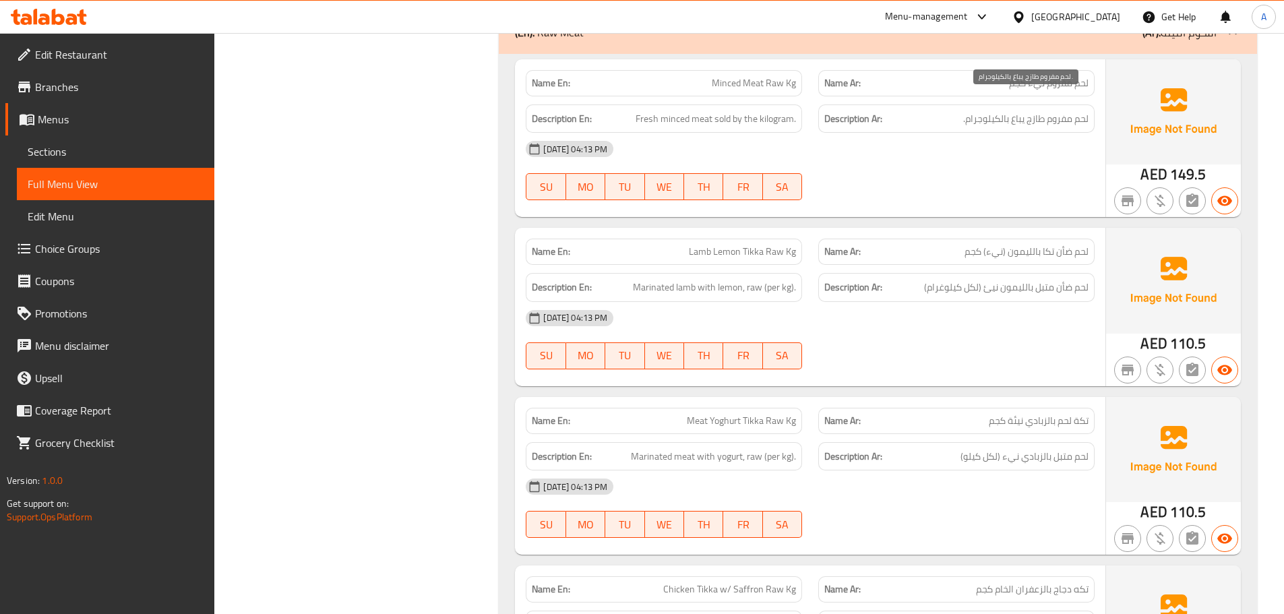
click at [1021, 111] on span "لحم مفروم طازج يباع بالكيلوجرام." at bounding box center [1025, 119] width 125 height 17
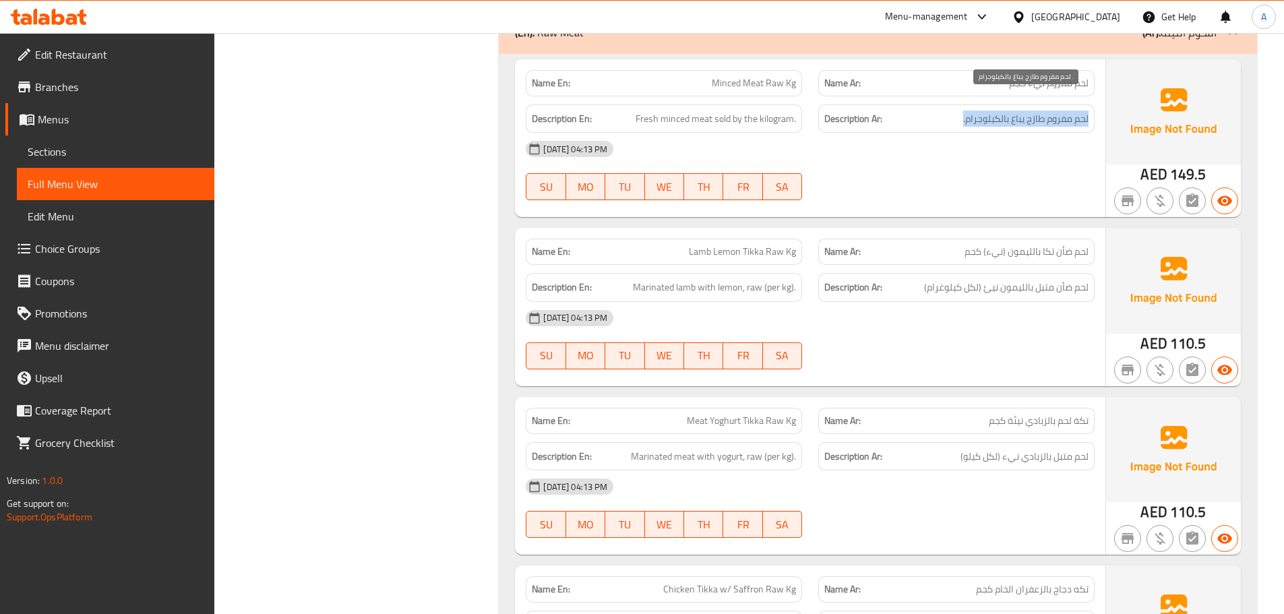
click at [1021, 111] on span "لحم مفروم طازج يباع بالكيلوجرام." at bounding box center [1025, 119] width 125 height 17
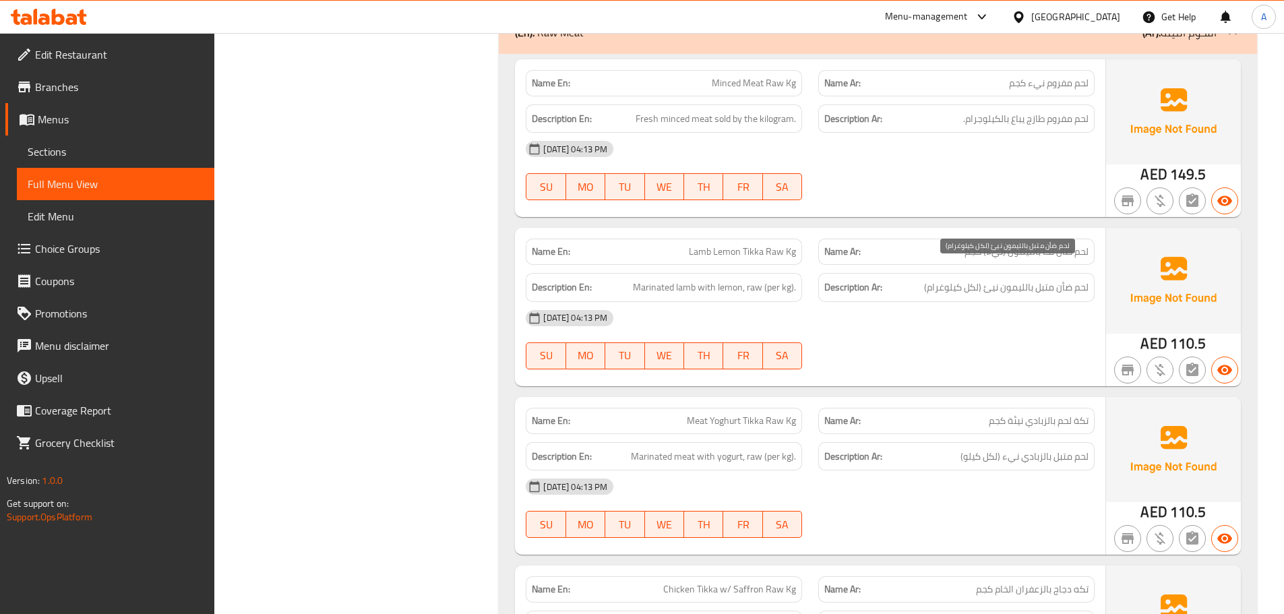
click at [1012, 279] on span "لحم ضأن متبل بالليمون نيئ (لكل كيلوغرام)" at bounding box center [1006, 287] width 164 height 17
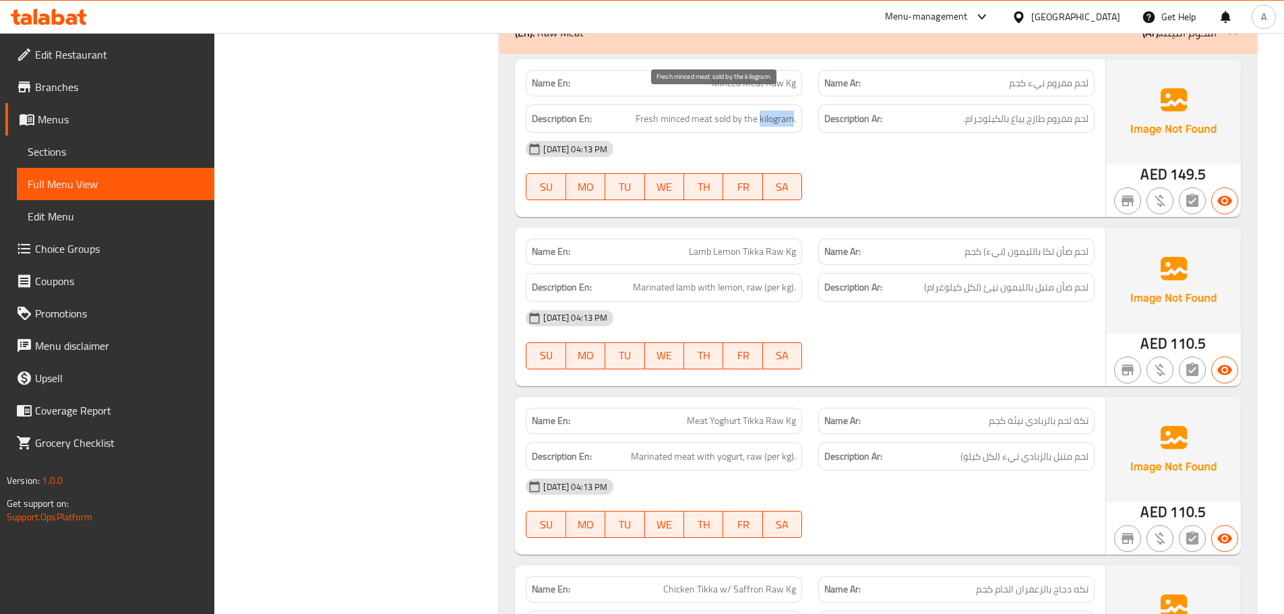
click at [762, 111] on span "Fresh minced meat sold by the kilogram." at bounding box center [716, 119] width 160 height 17
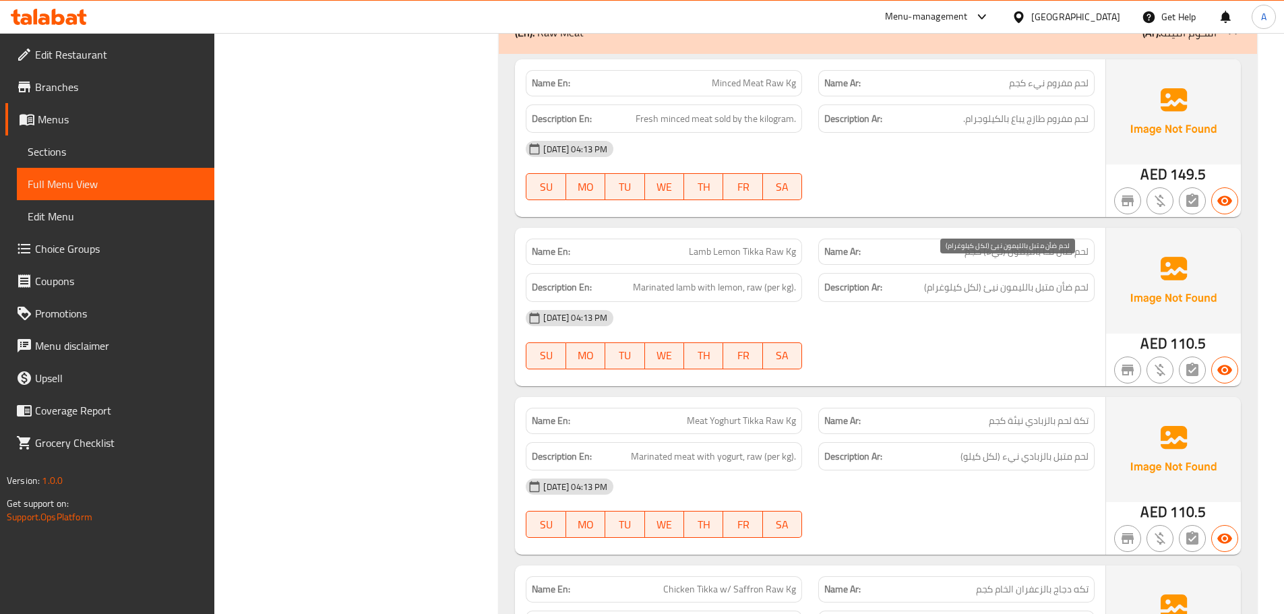
click at [1014, 279] on span "لحم ضأن متبل بالليمون نيئ (لكل كيلوغرام)" at bounding box center [1006, 287] width 164 height 17
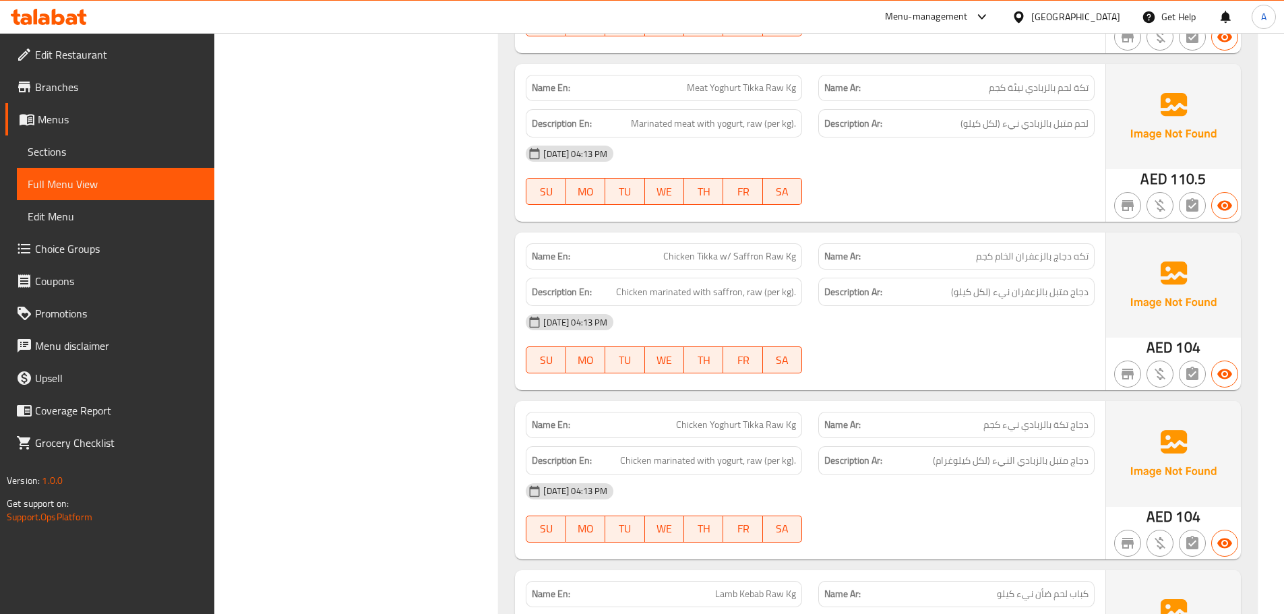
scroll to position [6573, 0]
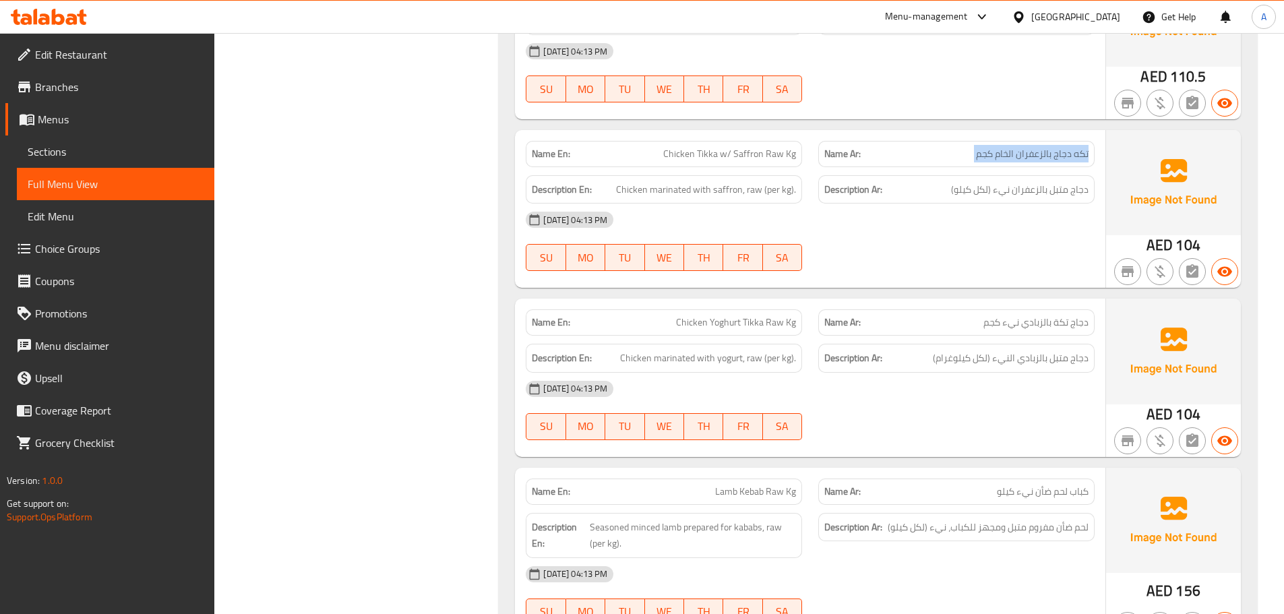
copy span "Chicken Tikka w/ Saffron Raw Kg"
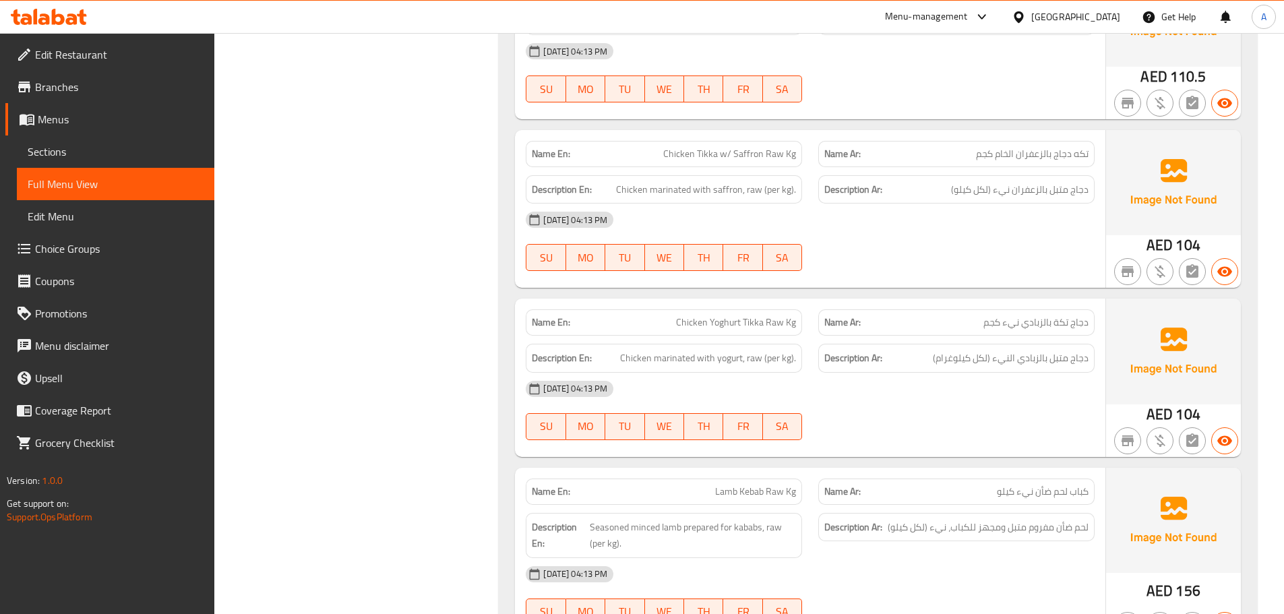
copy span "نيء"
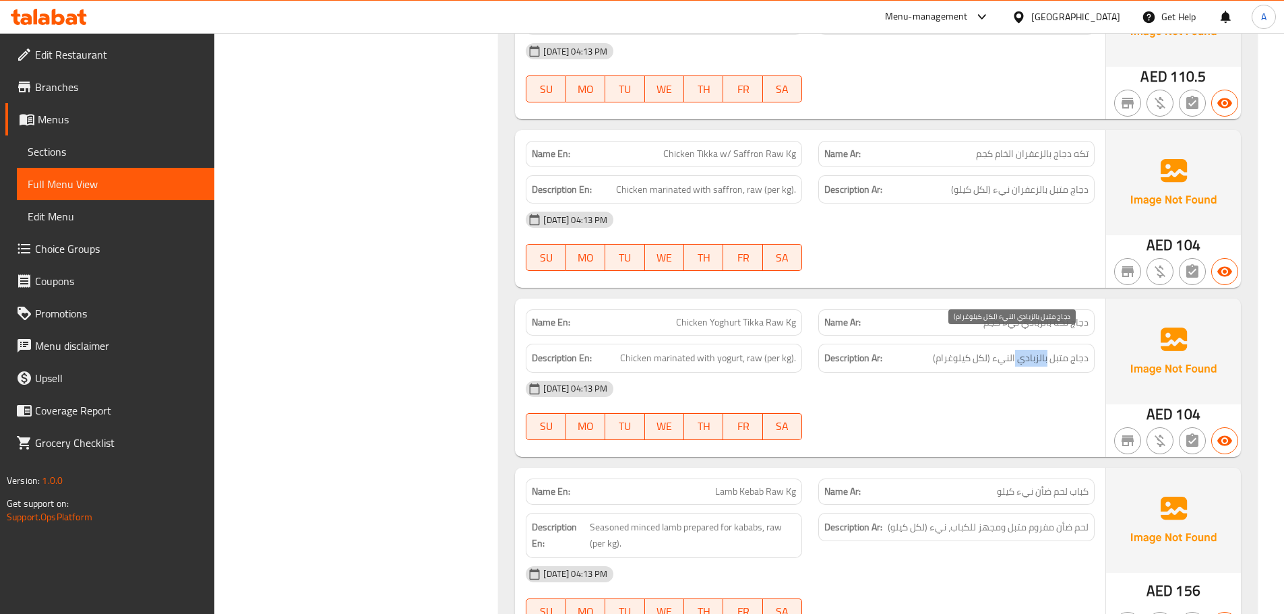
click at [1039, 350] on span "دجاج متبل بالزبادي النيء (لكل كيلوغرام)" at bounding box center [1011, 358] width 156 height 17
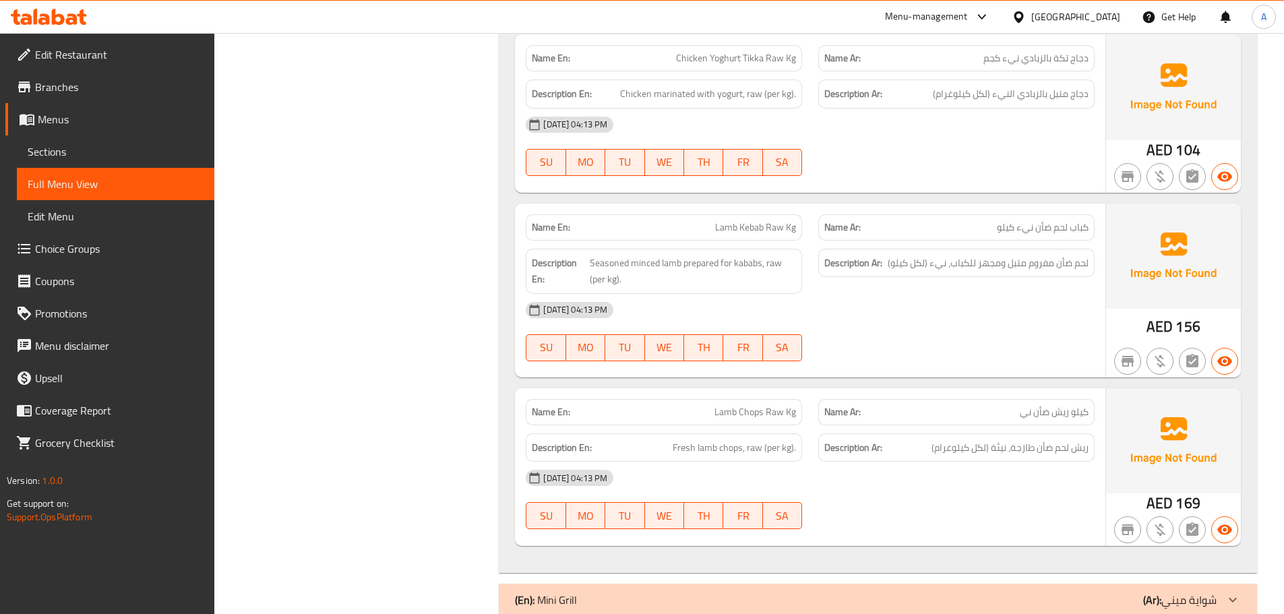
scroll to position [6850, 0]
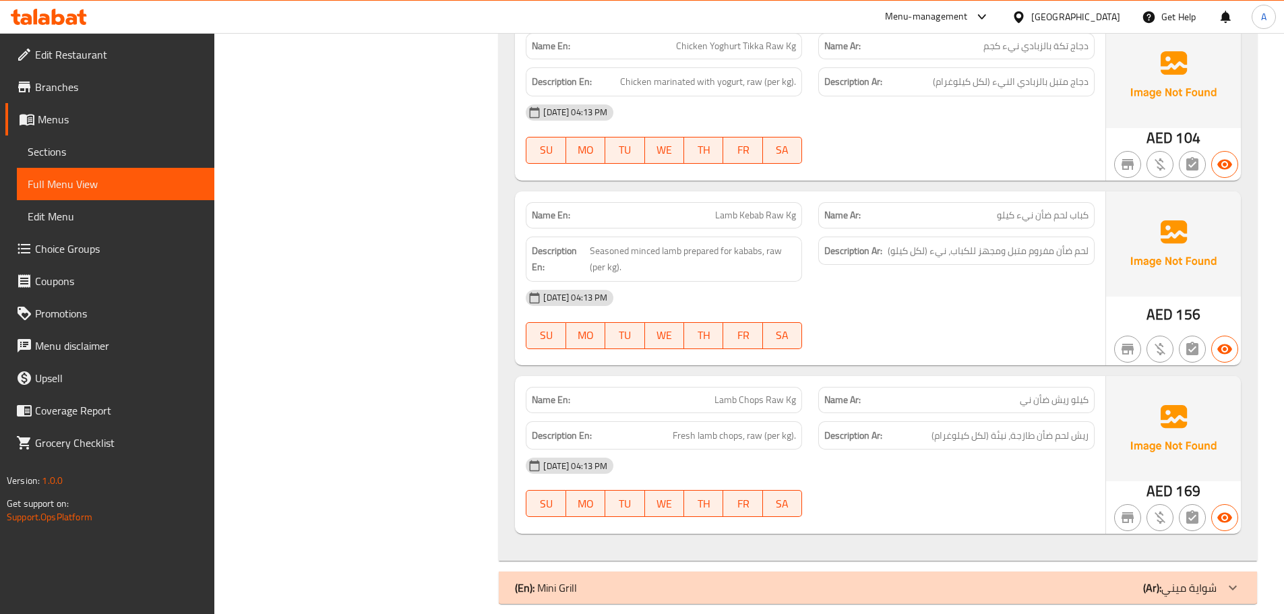
click at [930, 243] on span "لحم ضأن مفروم متبل ومجهز للكباب، نيء (لكل كيلو)" at bounding box center [988, 251] width 201 height 17
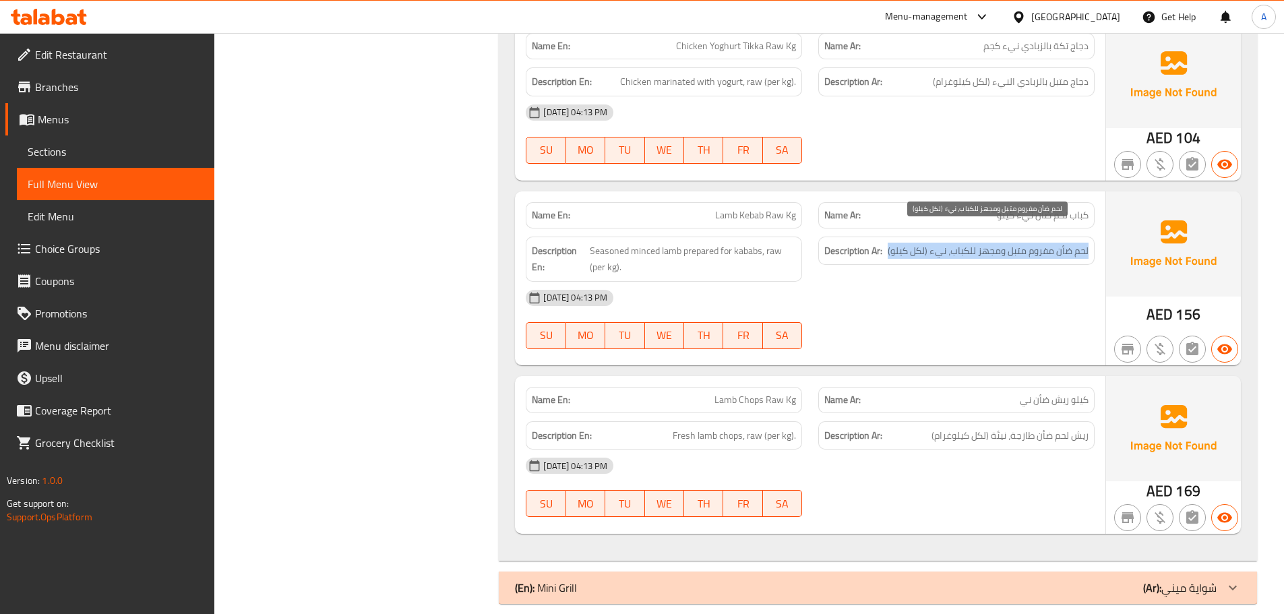
click at [930, 243] on span "لحم ضأن مفروم متبل ومجهز للكباب، نيء (لكل كيلو)" at bounding box center [988, 251] width 201 height 17
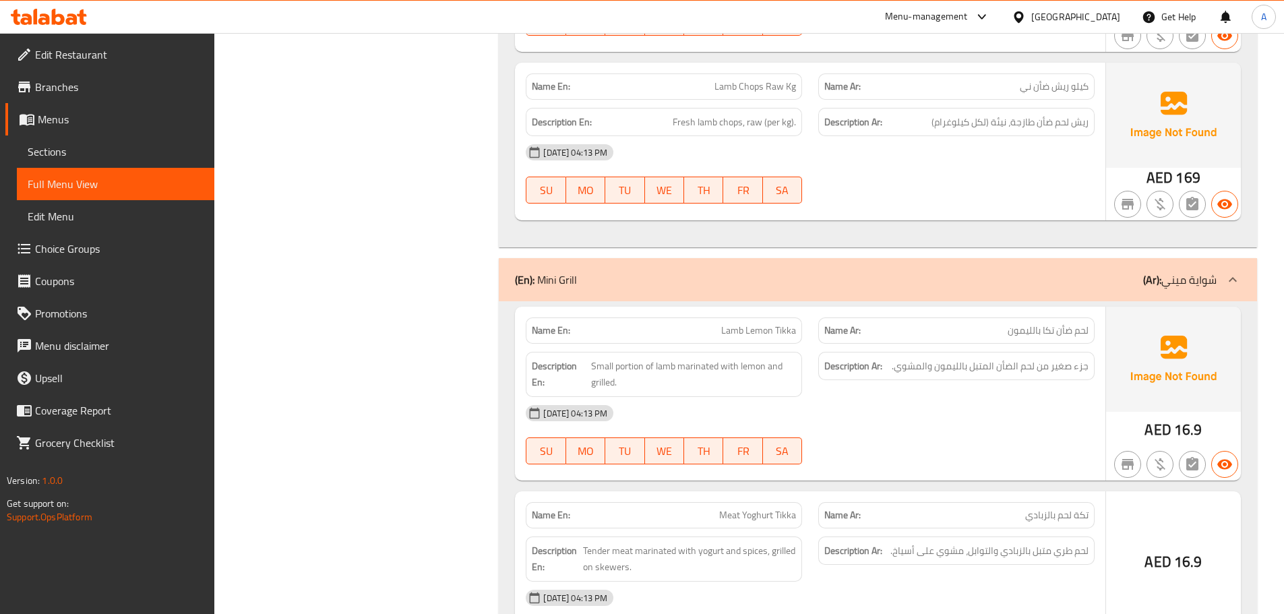
scroll to position [7202, 0]
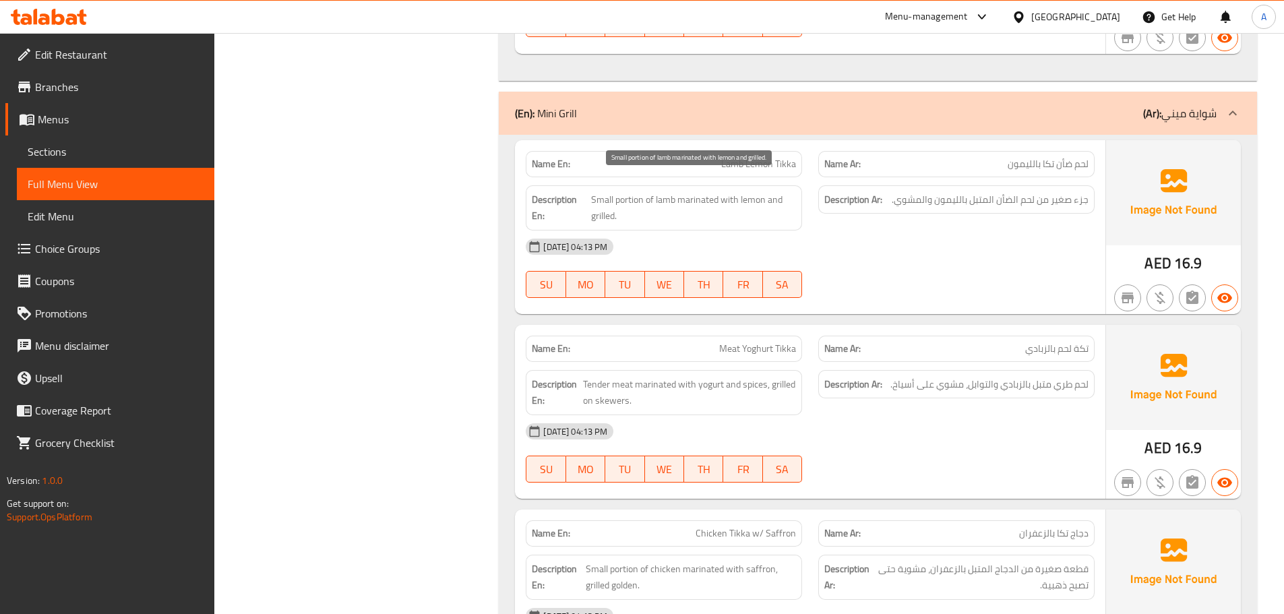
click at [735, 194] on span "Small portion of lamb marinated with lemon and grilled." at bounding box center [693, 207] width 205 height 33
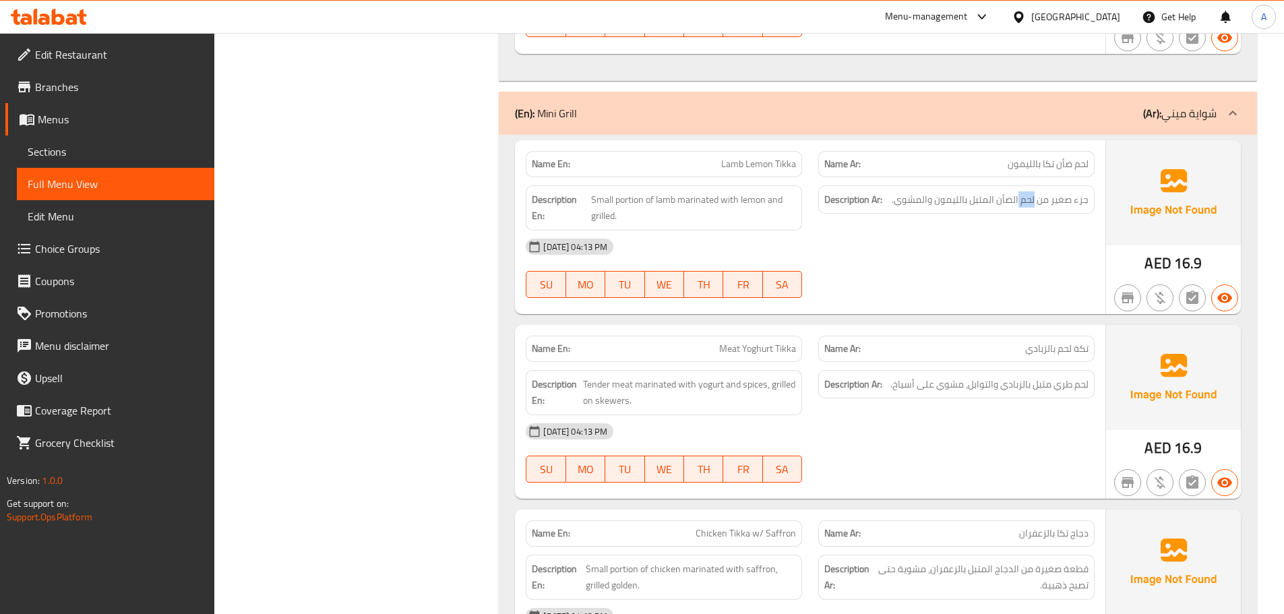
click at [760, 191] on span "Small portion of lamb marinated with lemon and grilled." at bounding box center [693, 207] width 205 height 33
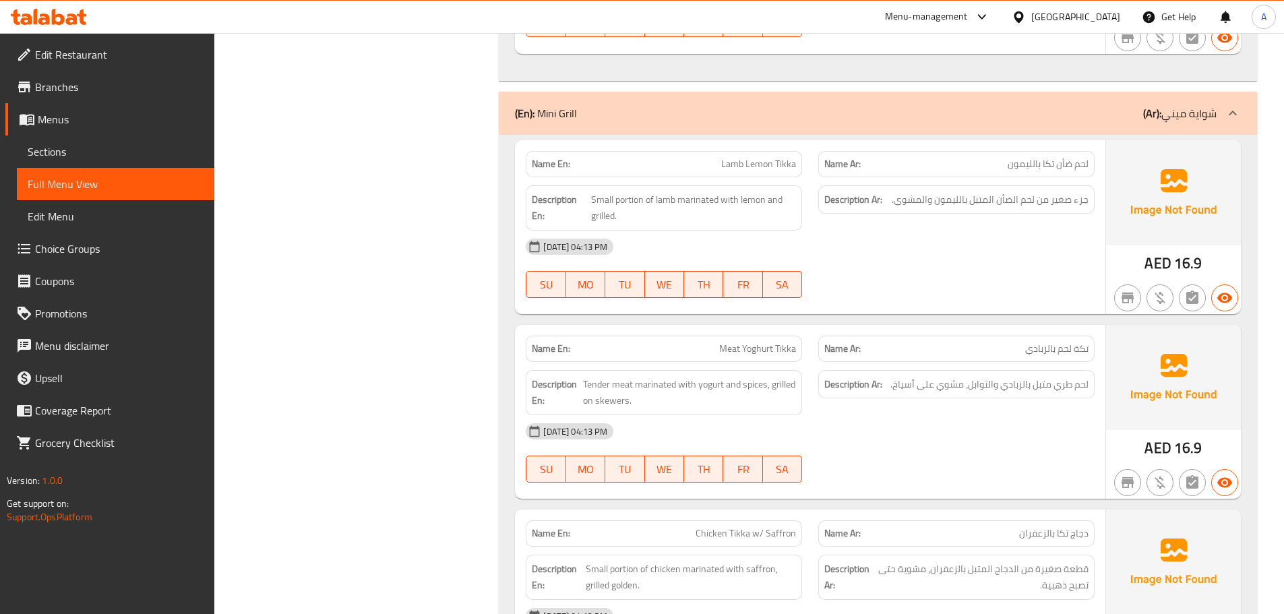
click at [642, 191] on span "Small portion of lamb marinated with lemon and grilled." at bounding box center [693, 207] width 205 height 33
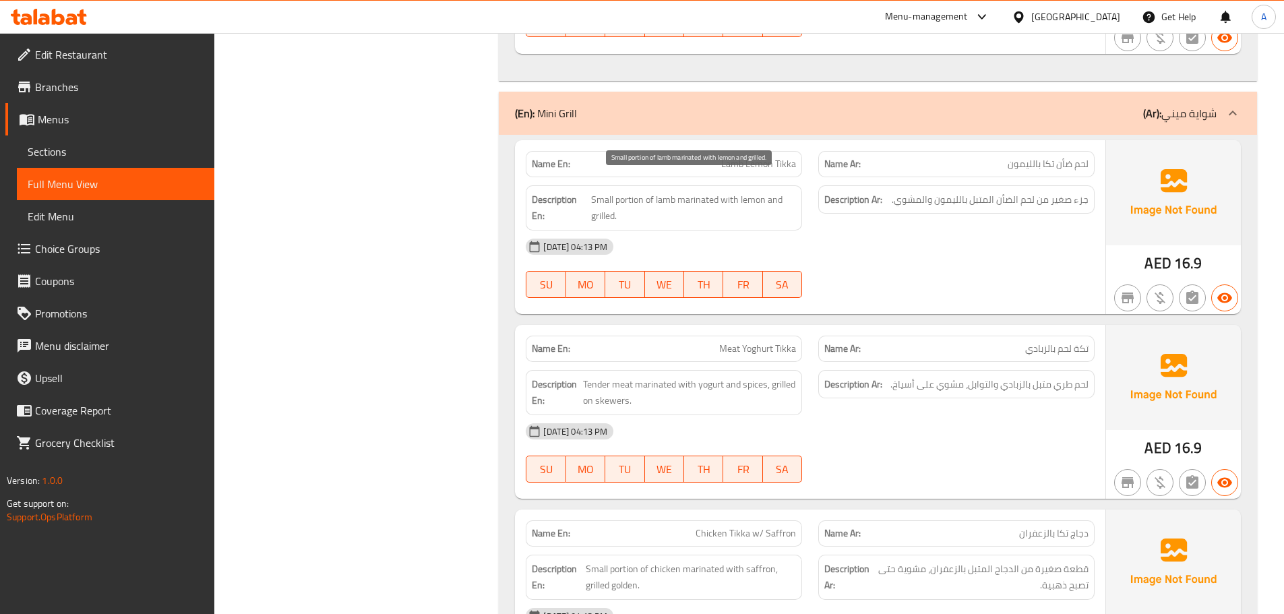
click at [636, 191] on span "Small portion of lamb marinated with lemon and grilled." at bounding box center [693, 207] width 205 height 33
copy span "portion"
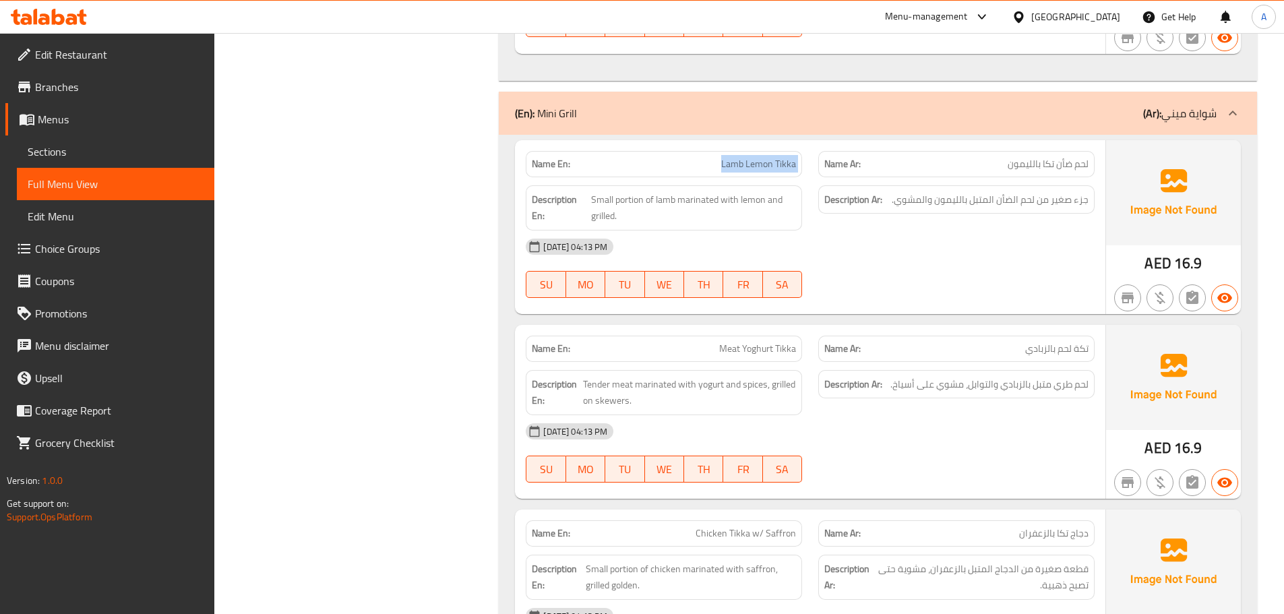
copy span "Lamb Lemon Tikka"
click at [624, 191] on span "Small portion of lamb marinated with lemon and grilled." at bounding box center [693, 207] width 205 height 33
click at [1049, 191] on span "جزء صغير من لحم الضأن المتبل بالليمون والمشوي." at bounding box center [990, 199] width 197 height 17
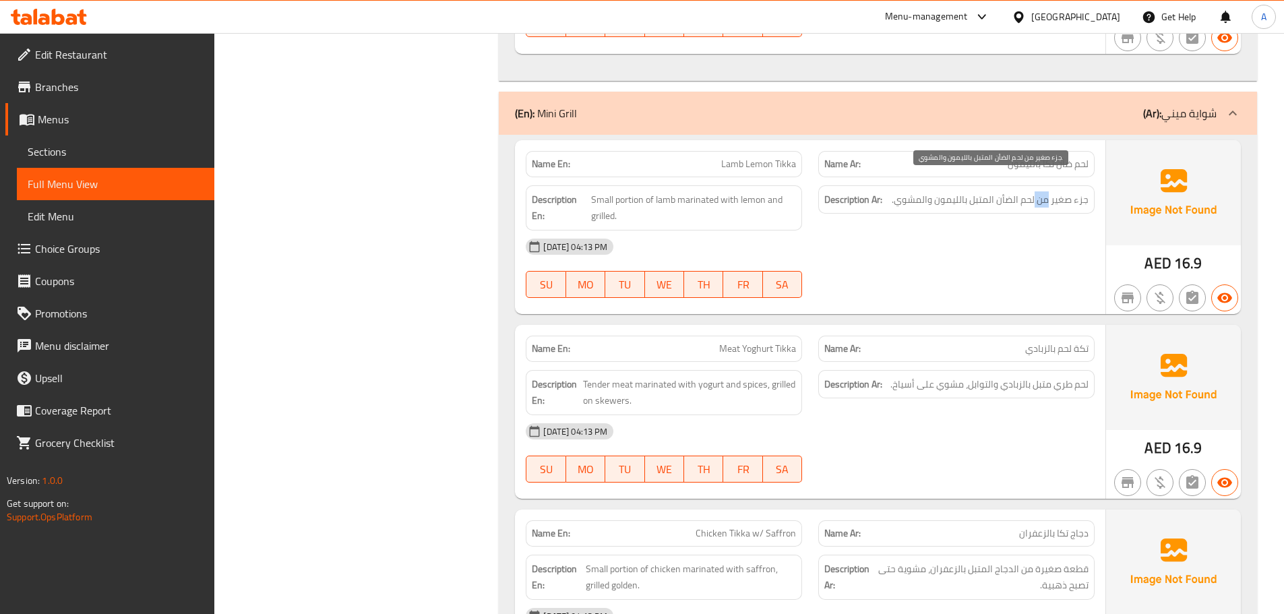
click at [1049, 191] on span "جزء صغير من لحم الضأن المتبل بالليمون والمشوي." at bounding box center [990, 199] width 197 height 17
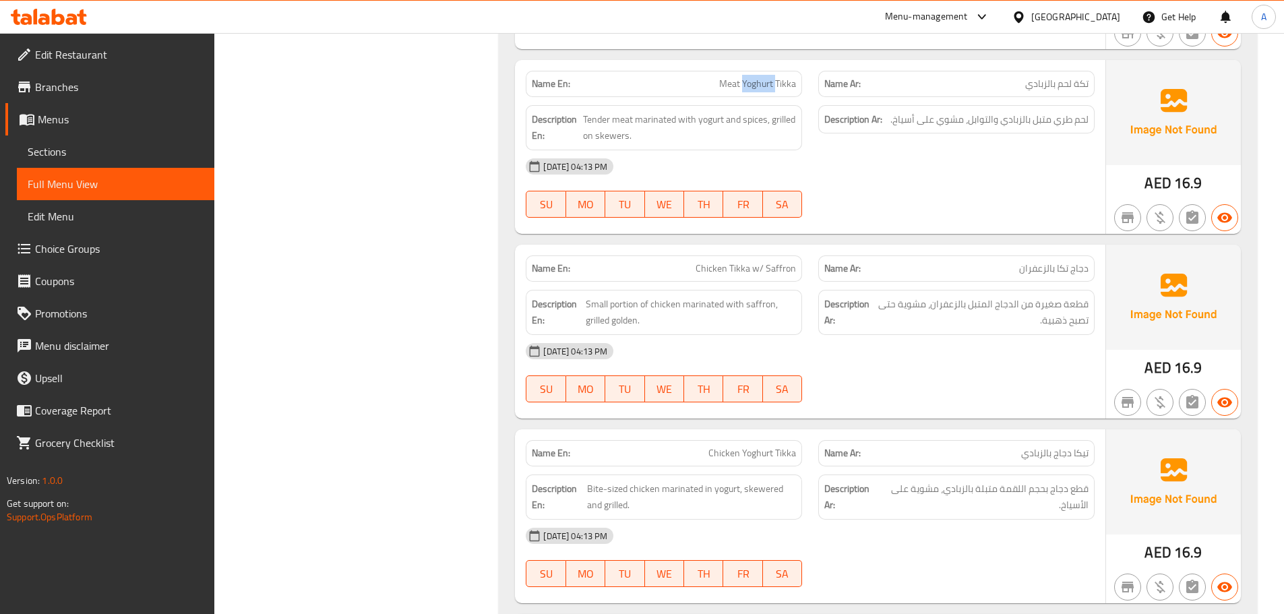
click at [1045, 111] on span "لحم طري متبل بالزبادي والتوابل، مشوي على أسياخ." at bounding box center [989, 119] width 198 height 17
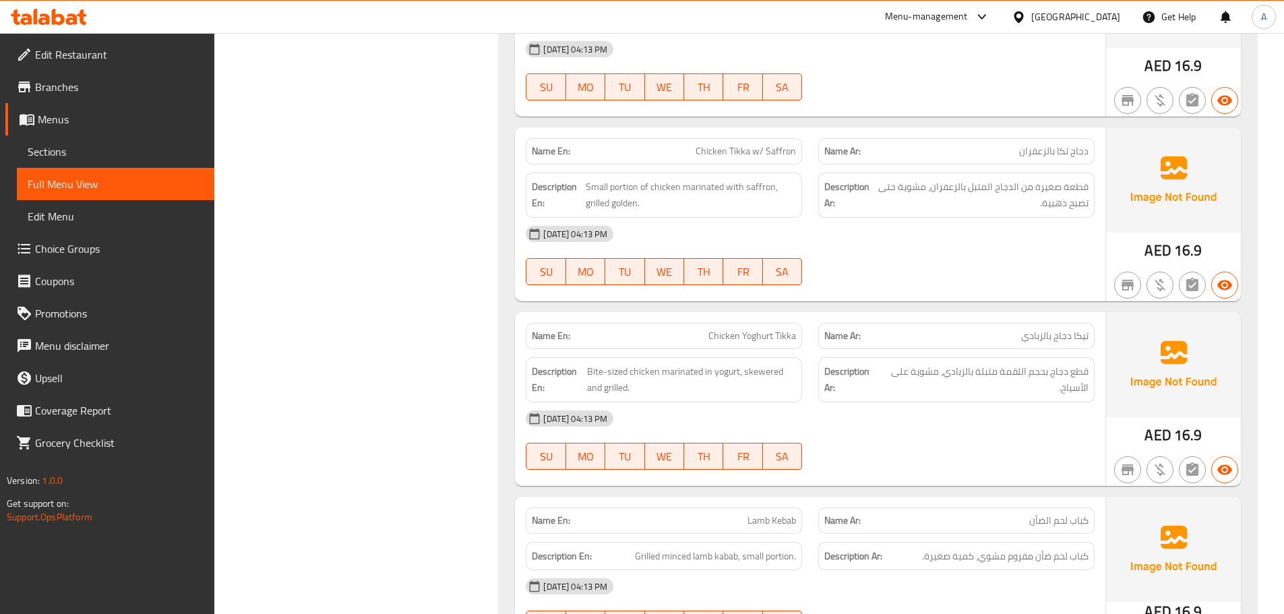
scroll to position [7731, 0]
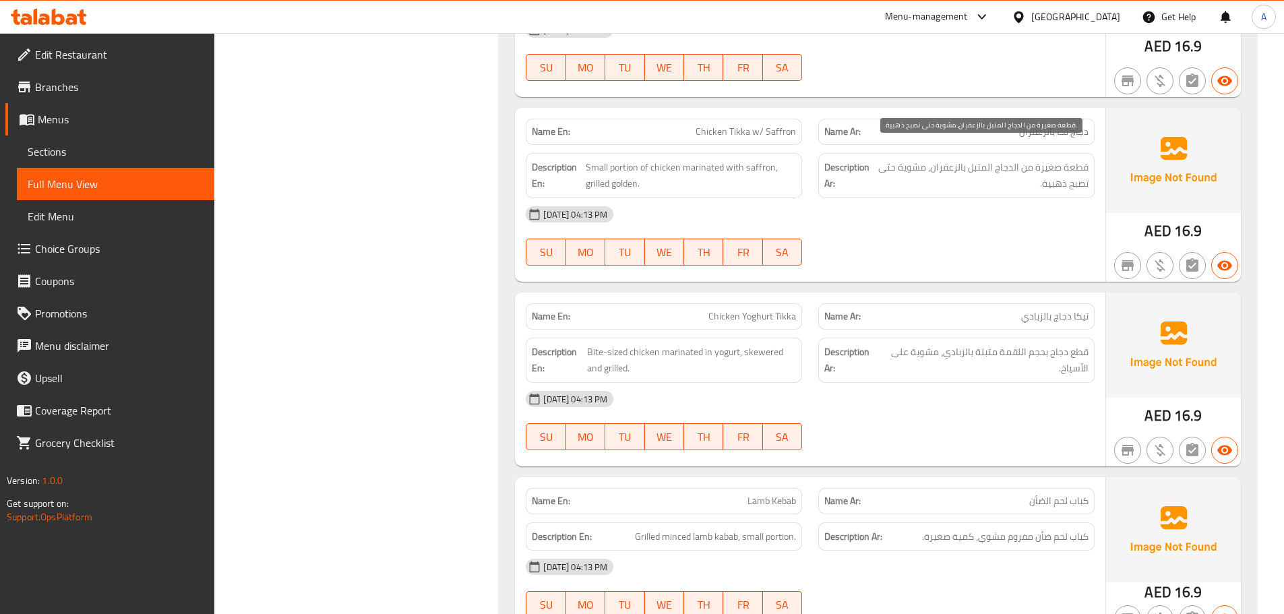
click at [1070, 159] on span "قطعة صغيرة من الدجاج المتبل بالزعفران، مشوية حتى تصبح ذهبية." at bounding box center [982, 175] width 214 height 33
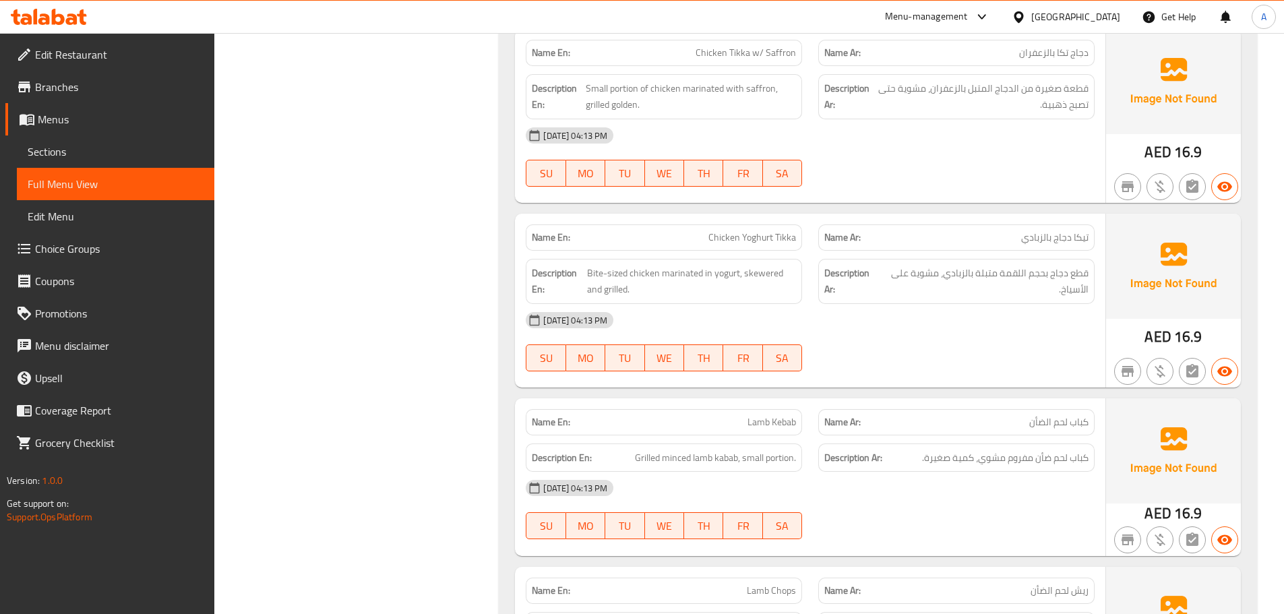
scroll to position [7830, 0]
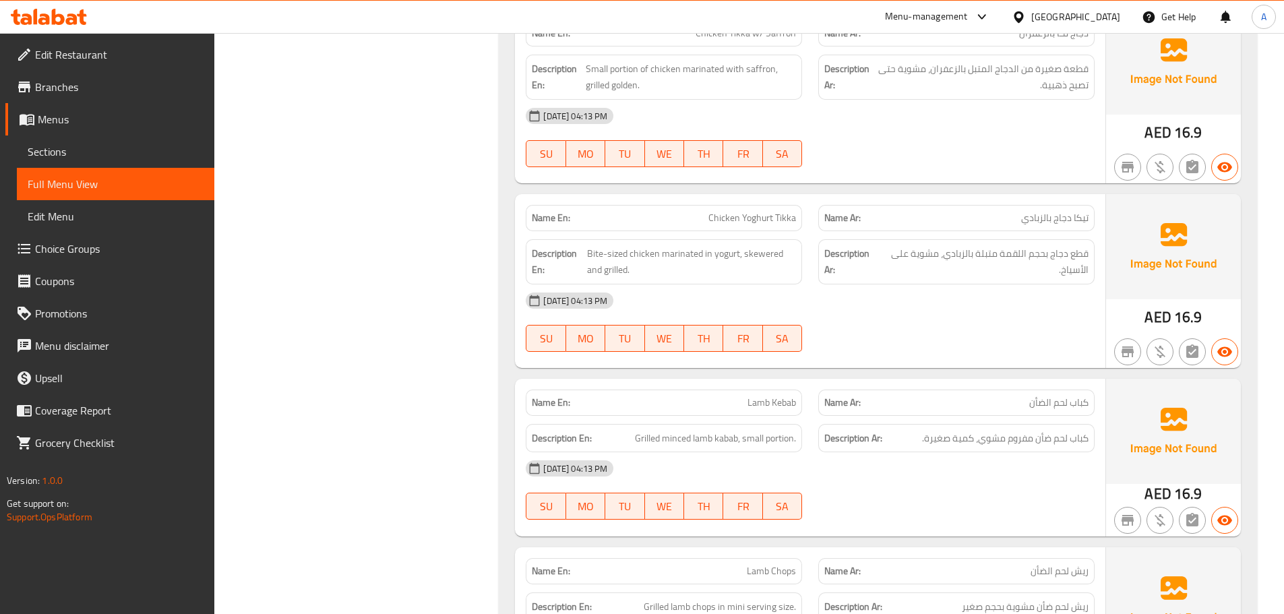
click at [1064, 259] on span "قطع دجاج بحجم اللقمة متبلة بالزبادي، مشوية على الأسياخ." at bounding box center [984, 261] width 209 height 33
click at [724, 245] on span "Bite-sized chicken marinated in yogurt, skewered and grilled." at bounding box center [691, 261] width 209 height 33
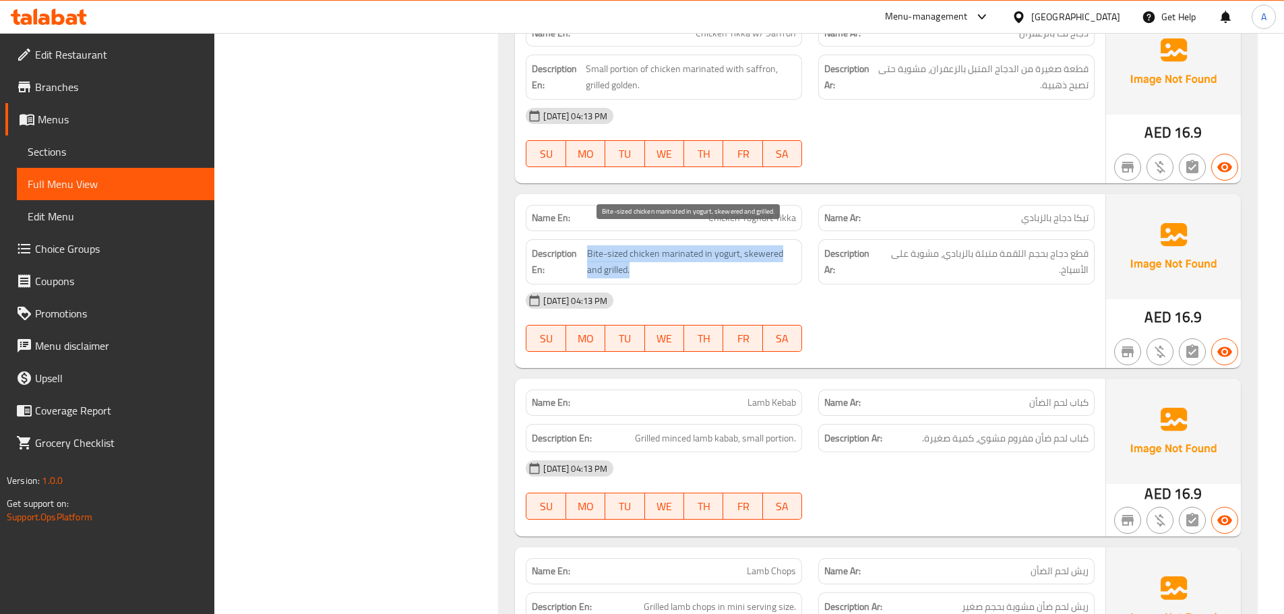
click at [724, 245] on span "Bite-sized chicken marinated in yogurt, skewered and grilled." at bounding box center [691, 261] width 209 height 33
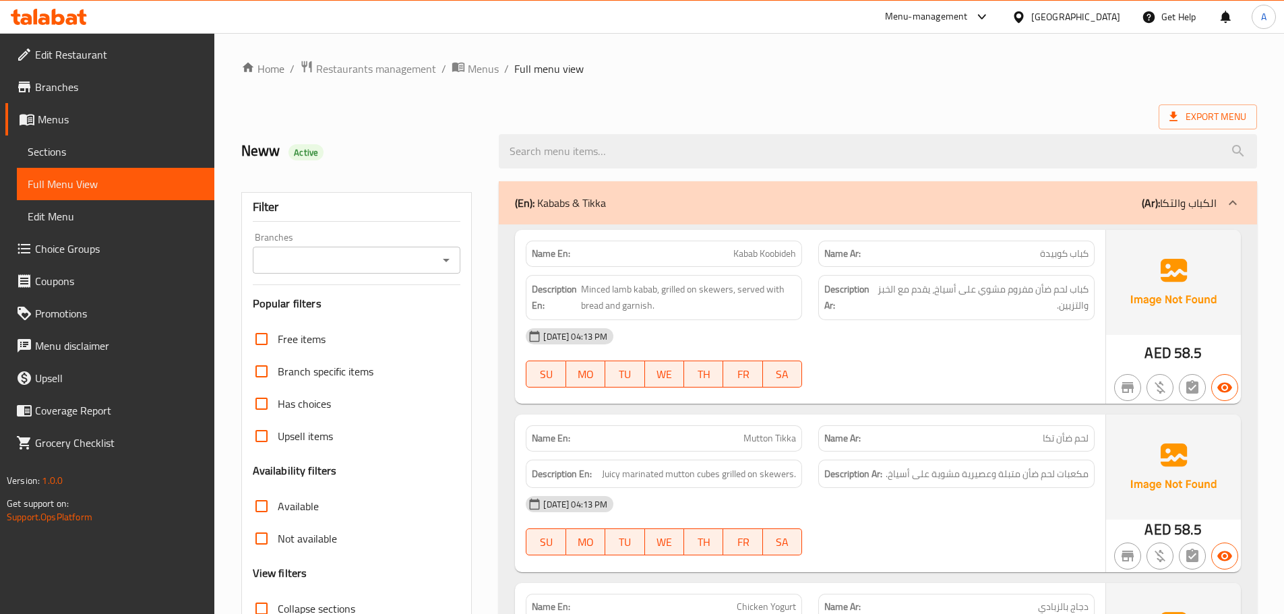
click at [134, 162] on link "Sections" at bounding box center [115, 151] width 197 height 32
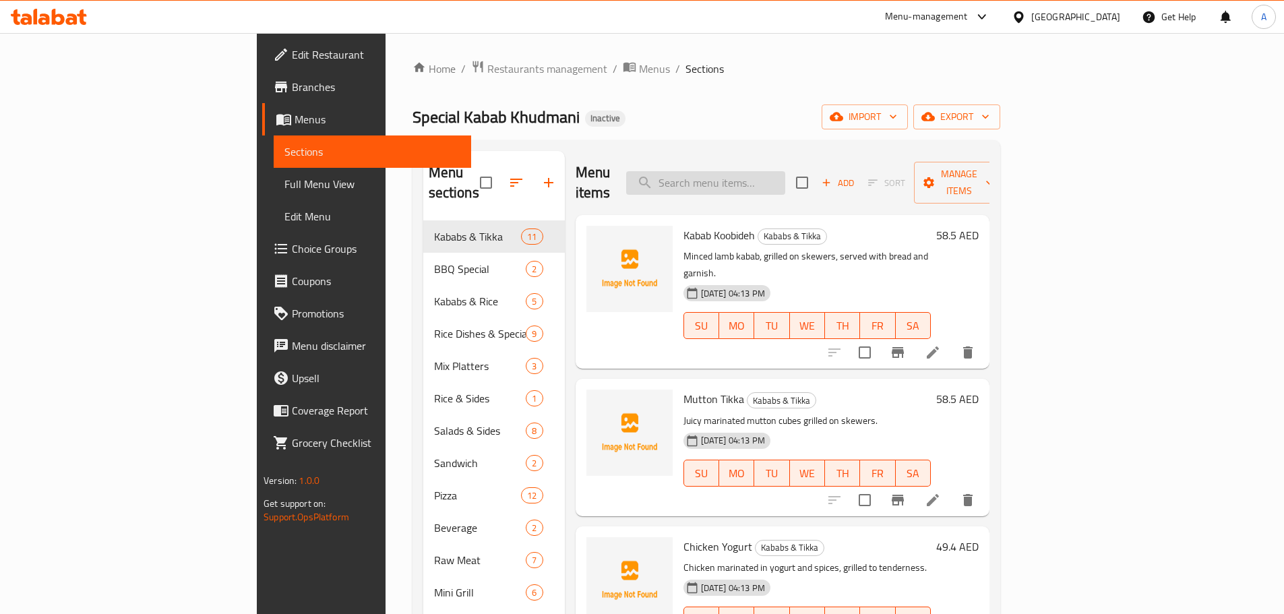
click at [785, 173] on input "search" at bounding box center [705, 183] width 159 height 24
paste input "Special Pizza"
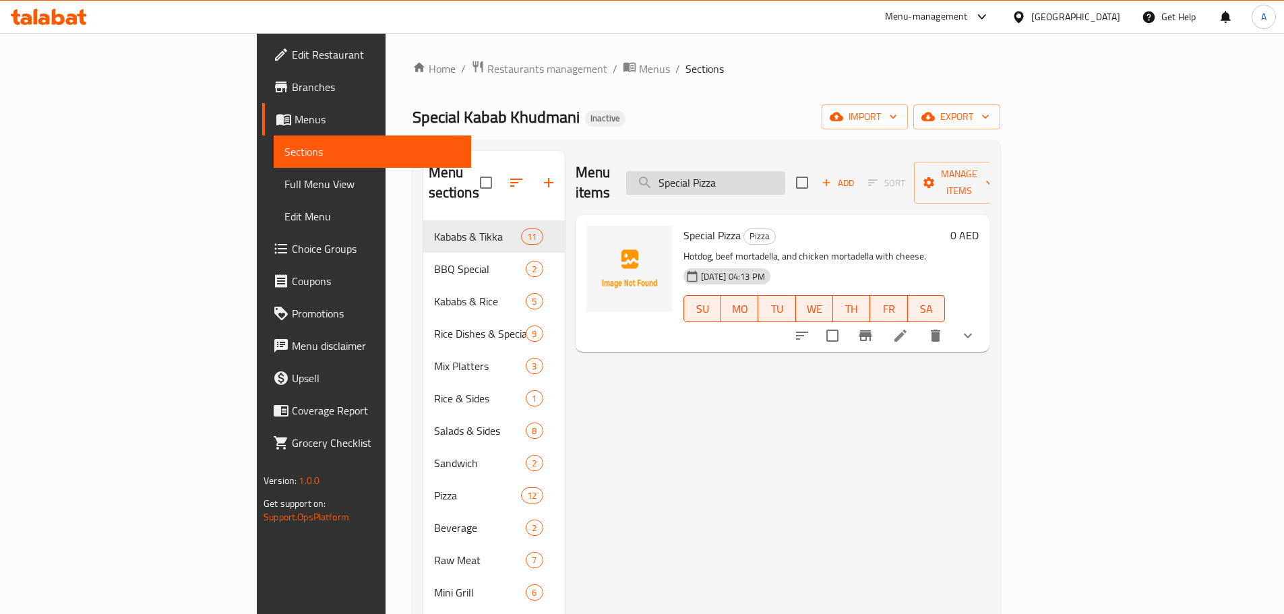
click at [783, 175] on input "Special Pizza" at bounding box center [705, 183] width 159 height 24
paste input "ausage Bandari"
click at [785, 171] on input "Sausage Bandari Pizza" at bounding box center [705, 183] width 159 height 24
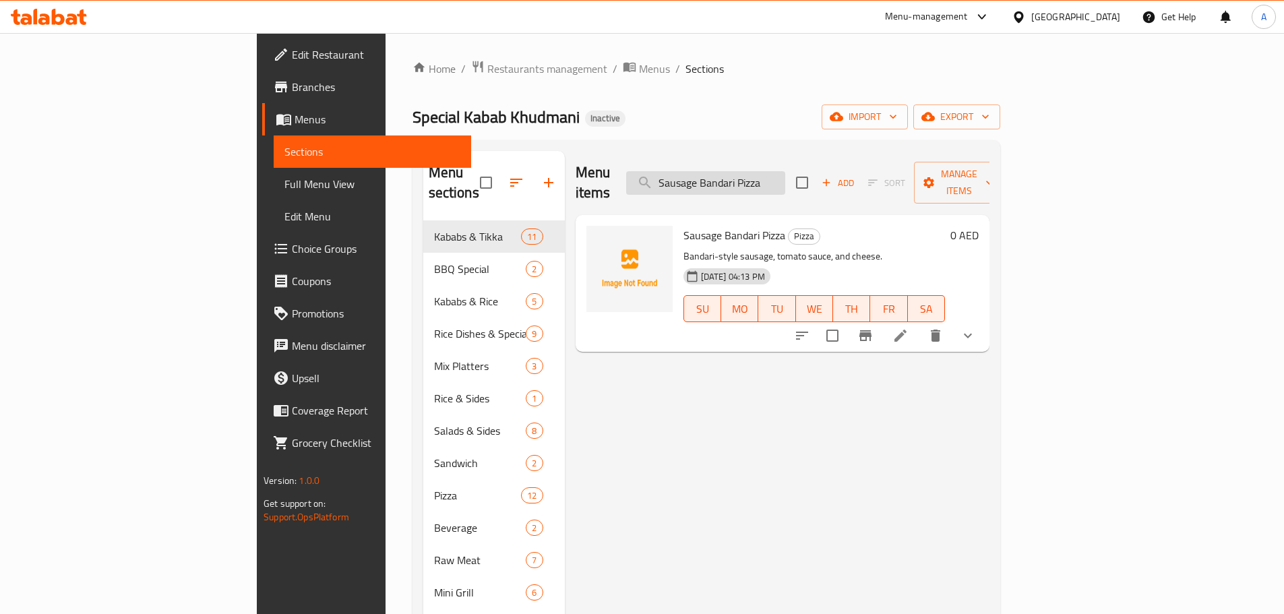
click at [785, 171] on input "Sausage Bandari Pizza" at bounding box center [705, 183] width 159 height 24
paste input "Chicken Tikka w/ Saffron Raw Kg"
type input "Chicken Tikka w/ Saffron Raw Kg"
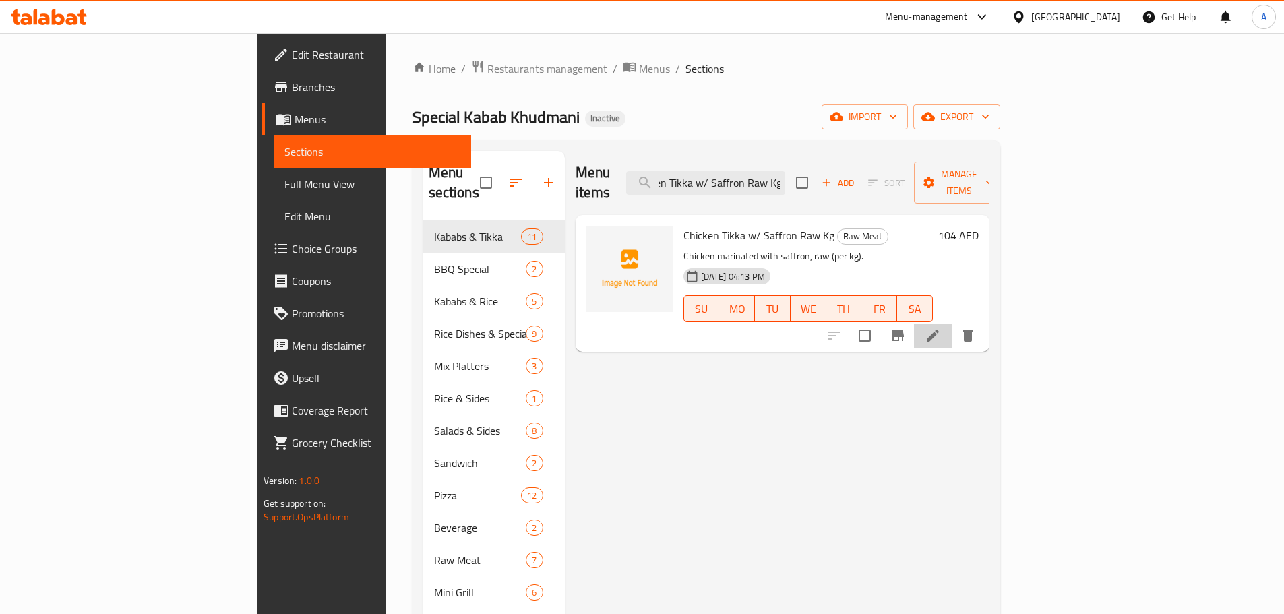
click at [952, 324] on li at bounding box center [933, 336] width 38 height 24
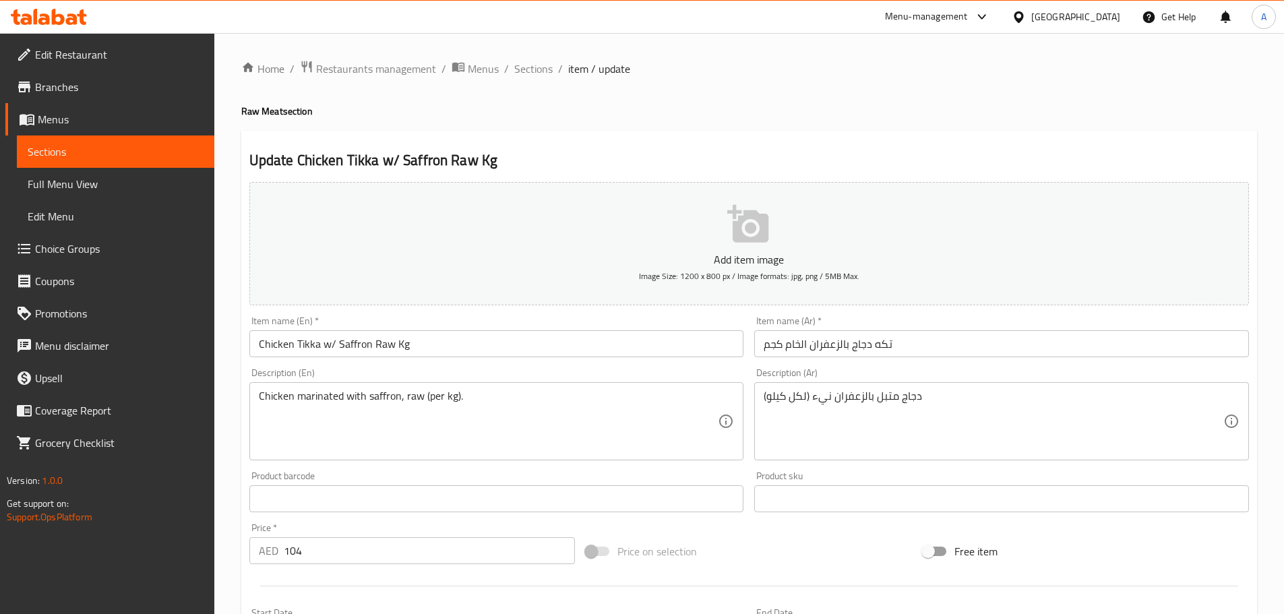
click at [794, 349] on input "تكه دجاج بالزعفران الخام كجم" at bounding box center [1001, 343] width 495 height 27
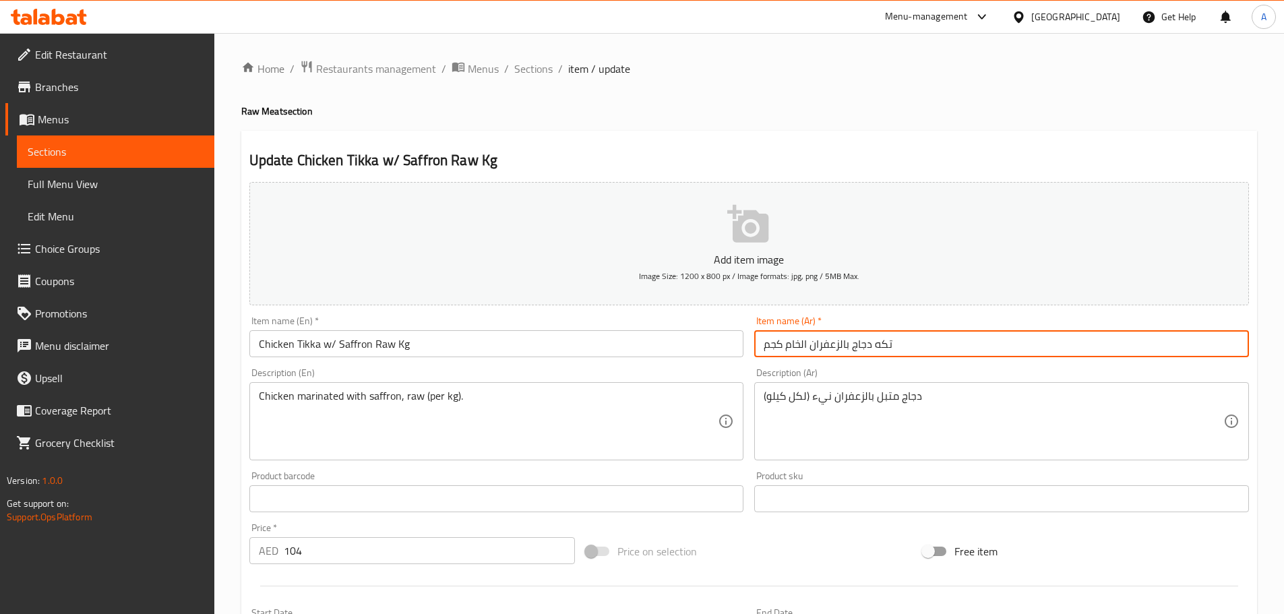
click at [794, 349] on input "تكه دجاج بالزعفران الخام كجم" at bounding box center [1001, 343] width 495 height 27
paste input "نيء"
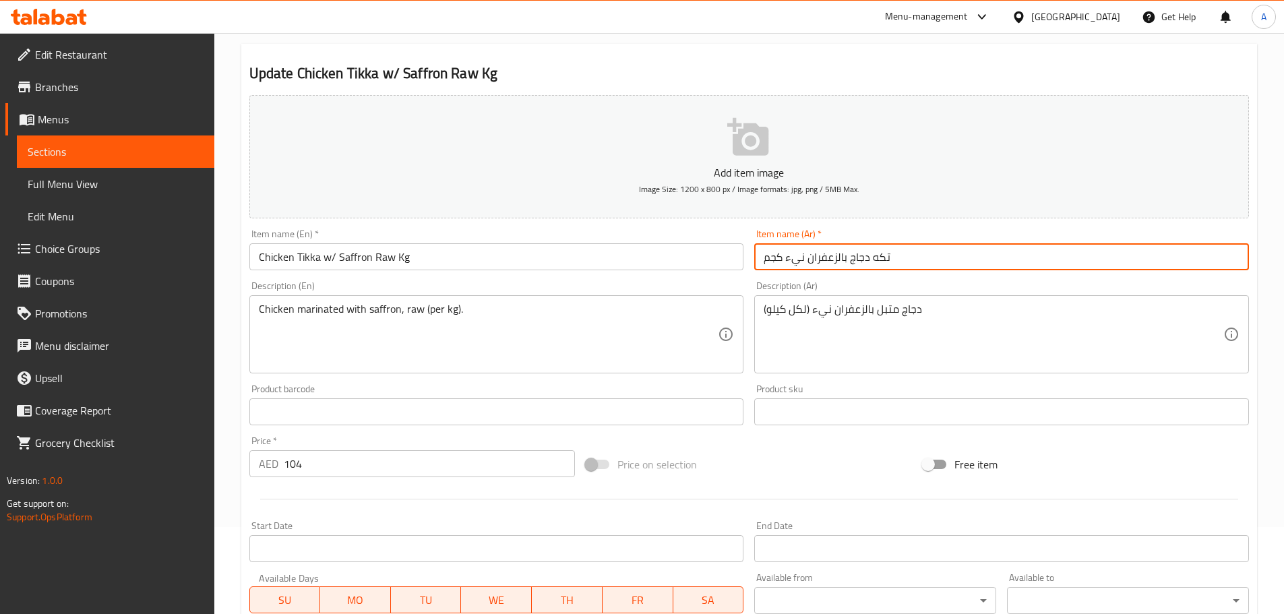
scroll to position [85, 0]
click at [866, 266] on input "تكه دجاج بالزعفران نيء كجم" at bounding box center [1001, 258] width 495 height 27
click at [768, 264] on input "تكه بالزعفران نيء كجم" at bounding box center [1001, 258] width 495 height 27
click at [758, 256] on input "تكه بالزعفران نيء كجم" at bounding box center [1001, 258] width 495 height 27
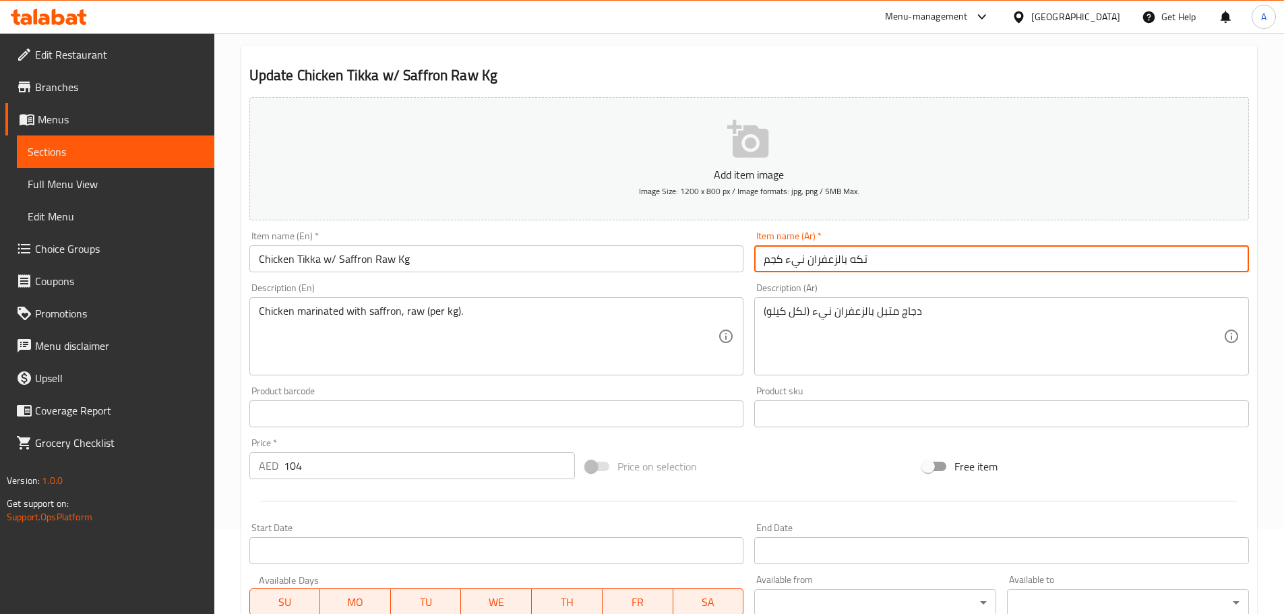
paste input "دجاج"
click at [853, 257] on input "دجاج تكه بالزعفران نيء كجم" at bounding box center [1001, 258] width 495 height 27
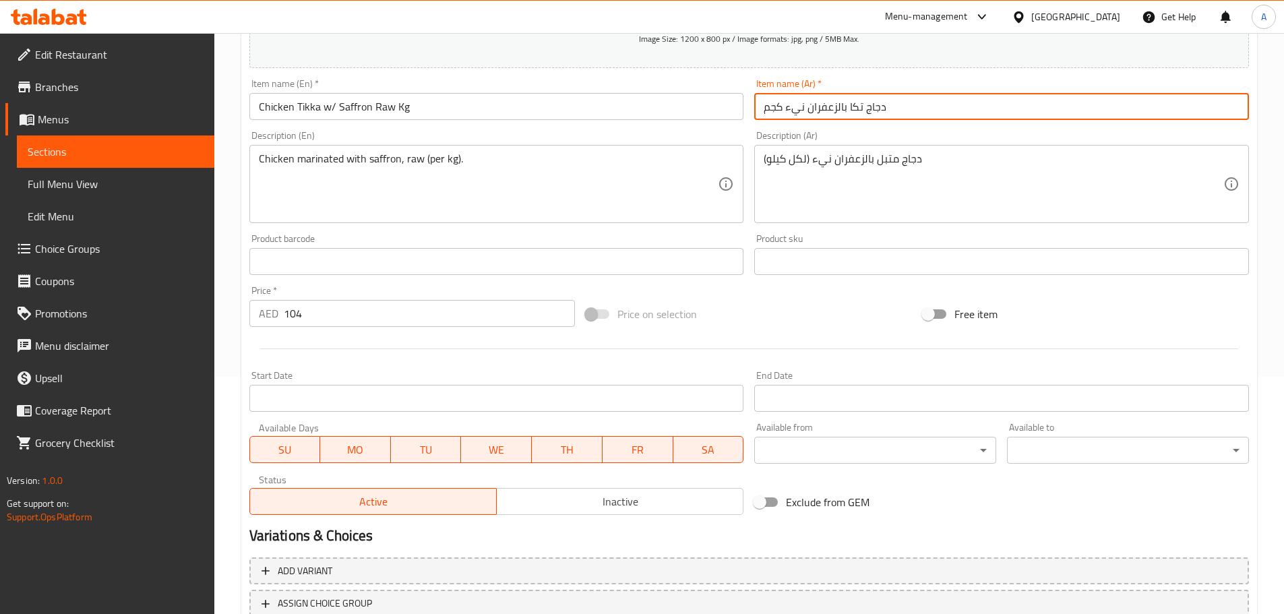
scroll to position [338, 0]
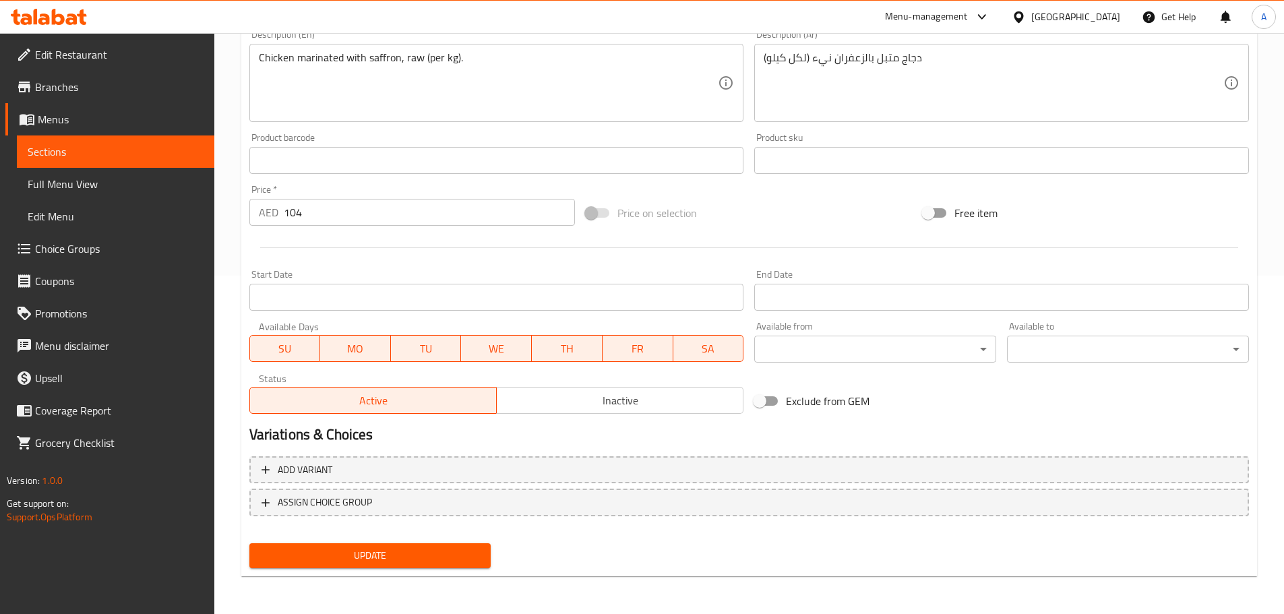
type input "دجاج تكا بالزعفران نيء كجم"
click at [326, 556] on span "Update" at bounding box center [370, 555] width 220 height 17
click at [81, 143] on link "Sections" at bounding box center [115, 151] width 197 height 32
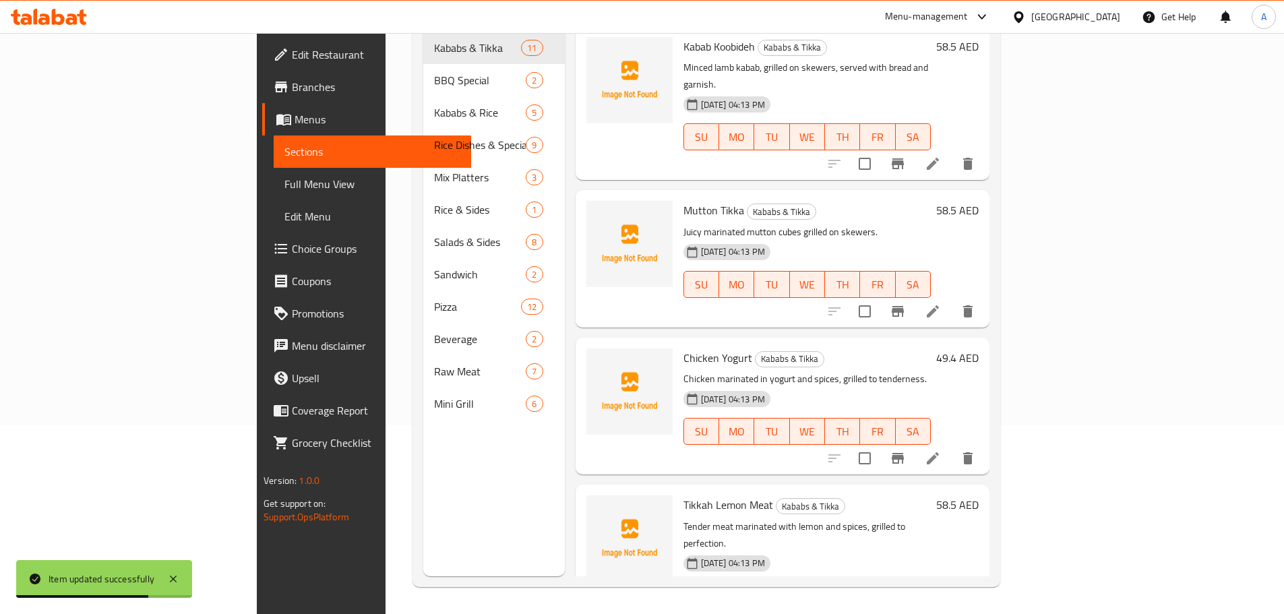
scroll to position [189, 0]
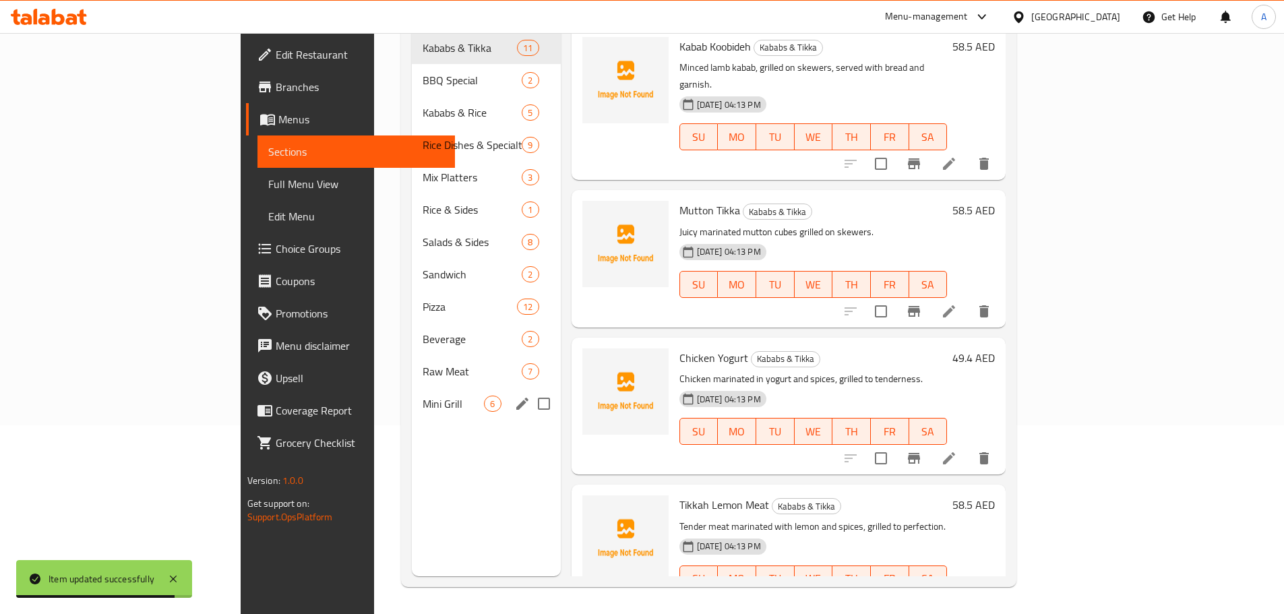
click at [530, 390] on input "Menu sections" at bounding box center [544, 404] width 28 height 28
checkbox input "true"
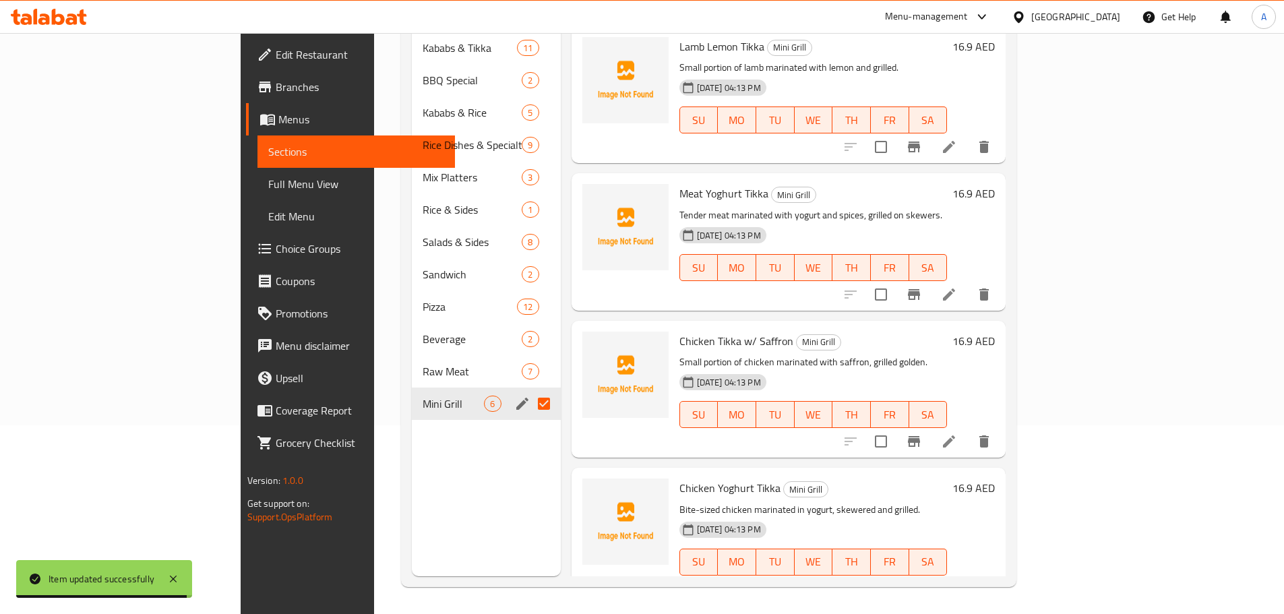
click at [516, 398] on icon "edit" at bounding box center [522, 404] width 12 height 12
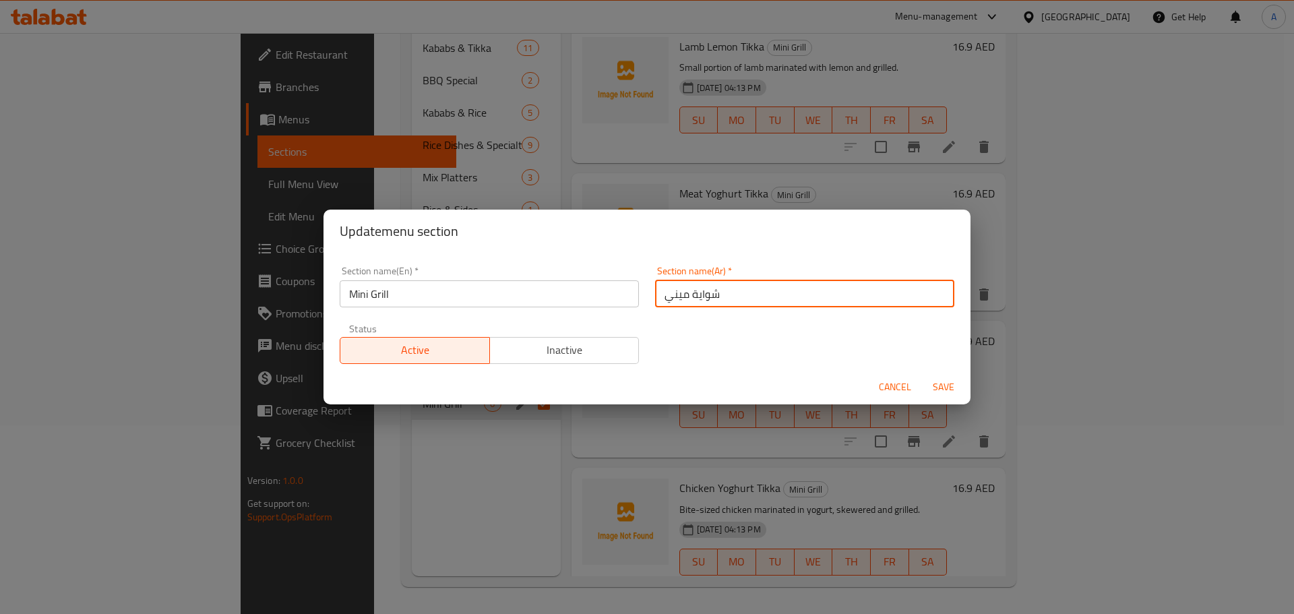
click at [723, 301] on input "شواية ميني" at bounding box center [804, 293] width 299 height 27
type input "س"
click at [706, 291] on input "شواية ميني" at bounding box center [804, 293] width 299 height 27
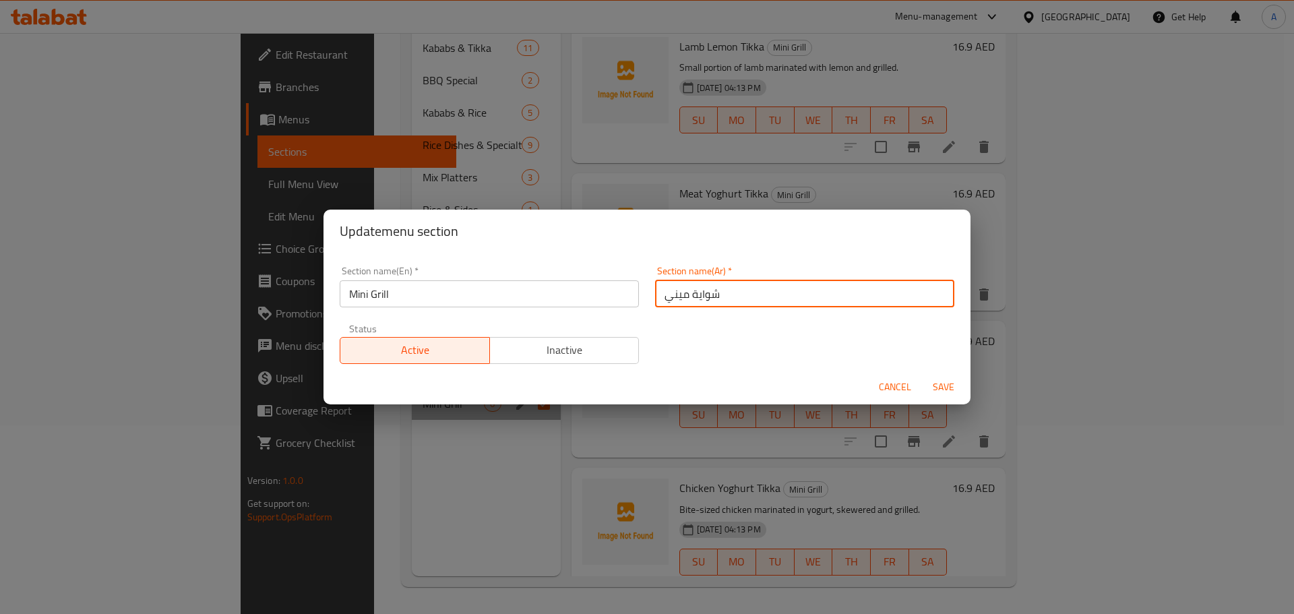
click at [706, 291] on input "شواية ميني" at bounding box center [804, 293] width 299 height 27
drag, startPoint x: 729, startPoint y: 288, endPoint x: 739, endPoint y: 286, distance: 10.3
click at [730, 287] on input "ميني" at bounding box center [804, 293] width 299 height 27
type input "ميني جريل"
click at [710, 279] on div "Section name(Ar)   * ميني جريل Section name(Ar) *" at bounding box center [804, 286] width 299 height 41
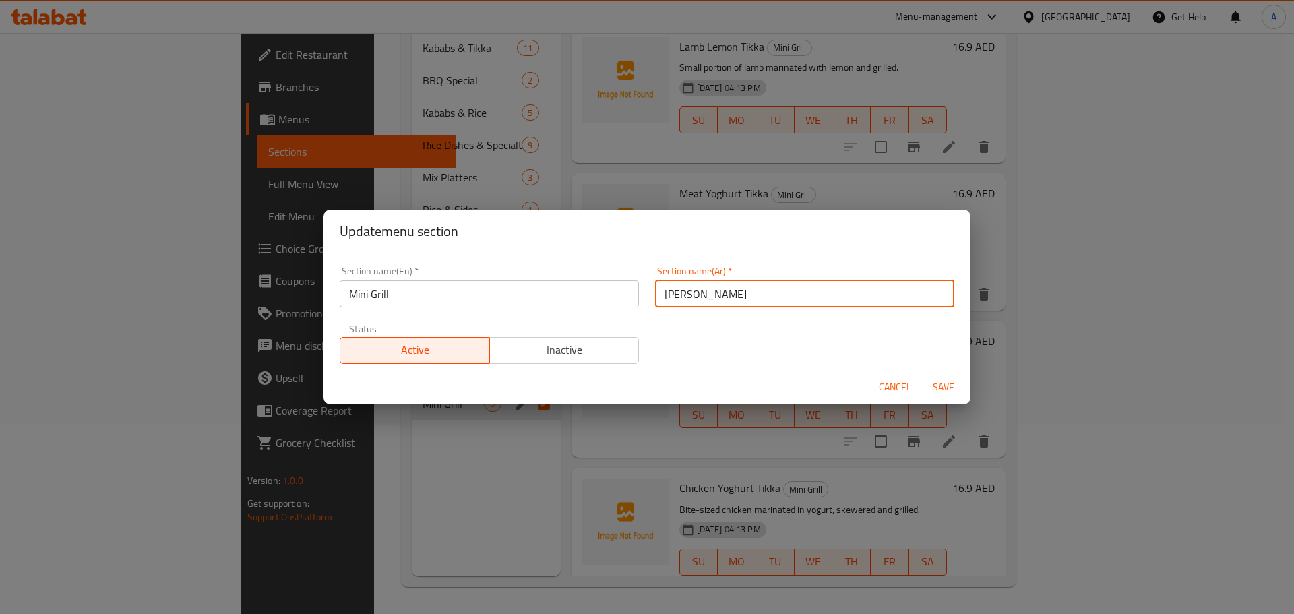
click at [706, 295] on input "ميني جريل" at bounding box center [804, 293] width 299 height 27
click at [944, 381] on span "Save" at bounding box center [943, 387] width 32 height 17
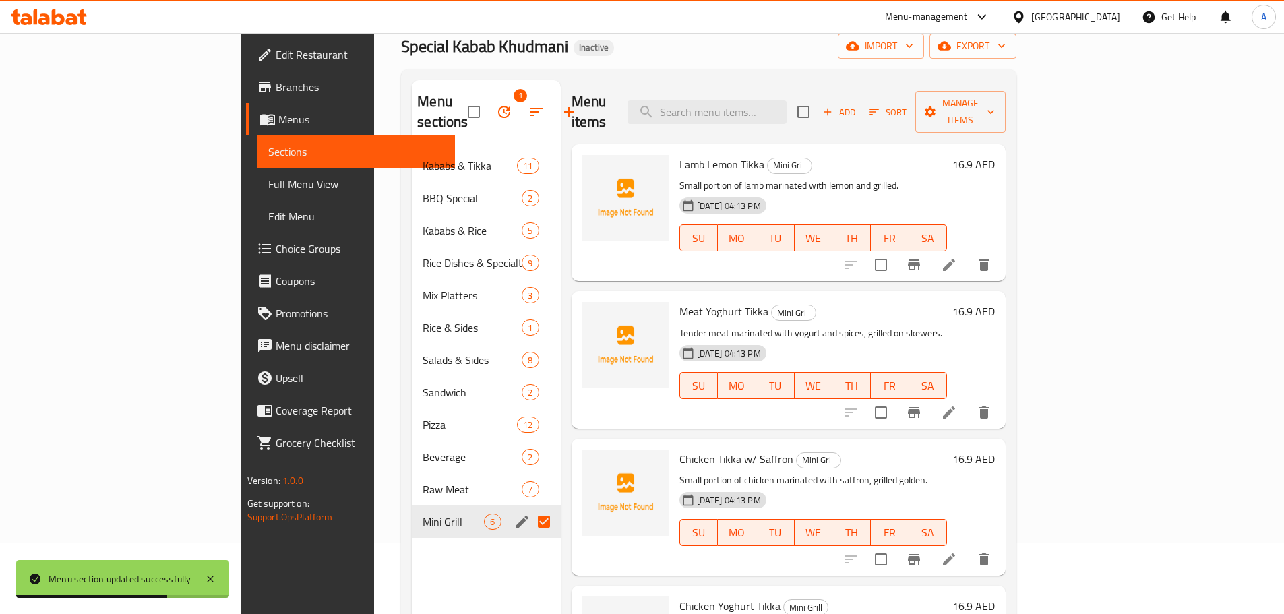
scroll to position [34, 0]
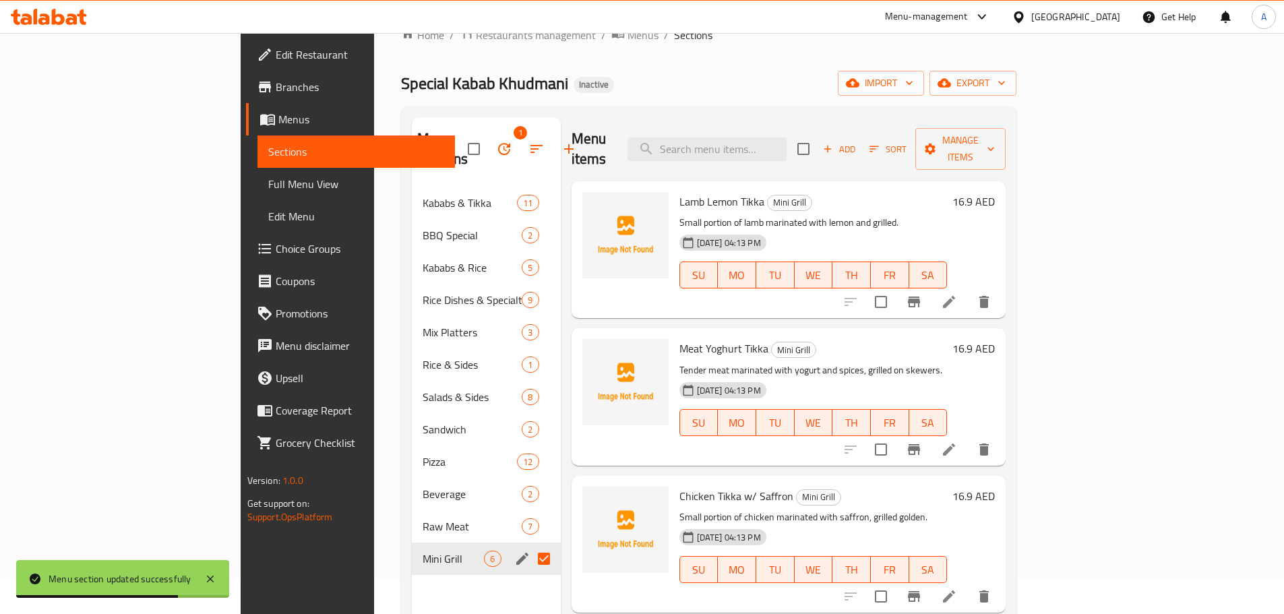
click at [835, 152] on div "Menu items Add Sort Manage items" at bounding box center [789, 149] width 435 height 64
click at [787, 143] on input "search" at bounding box center [707, 150] width 159 height 24
click at [787, 140] on input "search" at bounding box center [707, 150] width 159 height 24
paste input "Lamb Lemon Tikka"
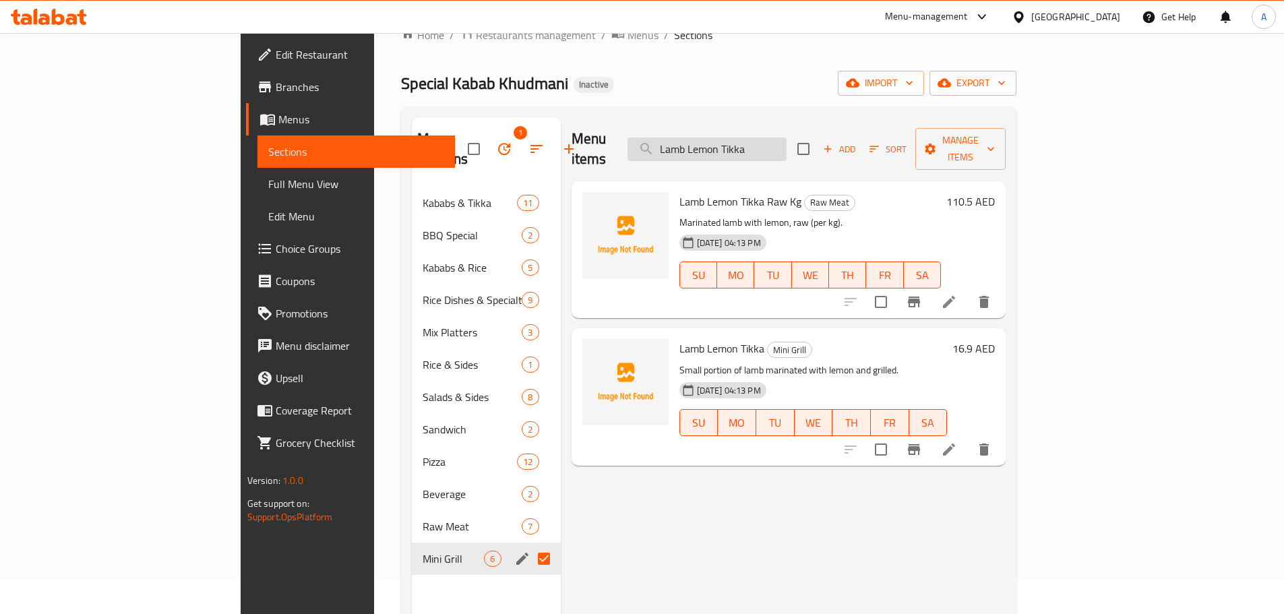
click at [787, 138] on input "Lamb Lemon Tikka" at bounding box center [707, 150] width 159 height 24
paste input "portion"
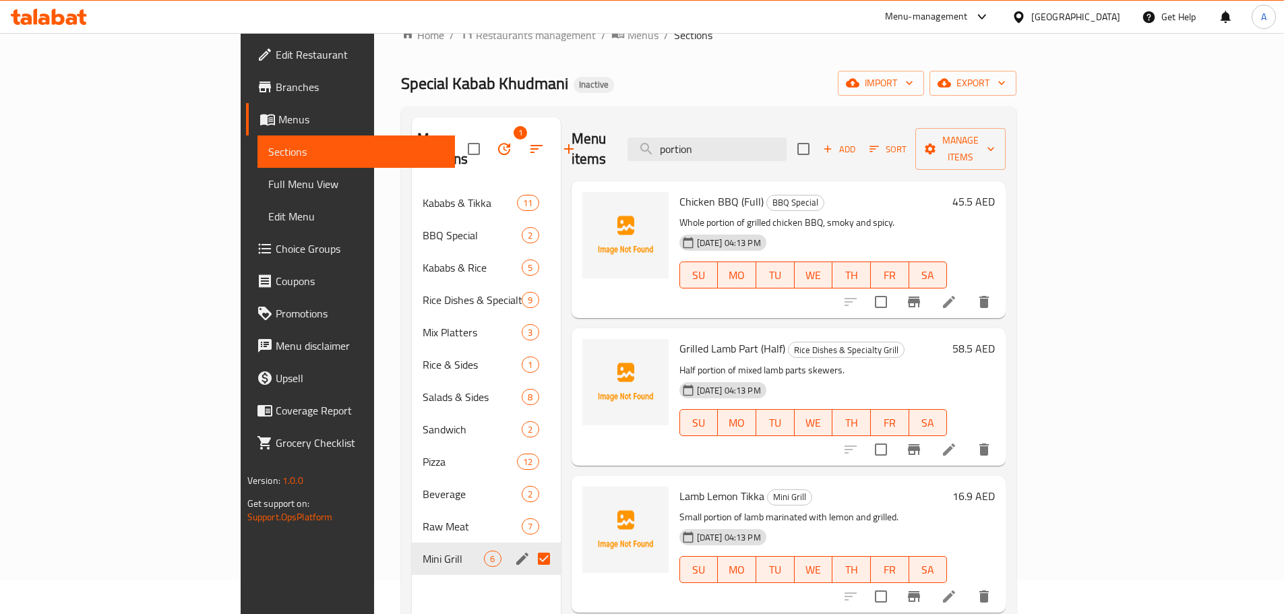
drag, startPoint x: 801, startPoint y: 131, endPoint x: 779, endPoint y: 116, distance: 26.7
click at [779, 116] on div "Menu sections 1 Kababs & Tikka 11 BBQ Special 2 Kababs & Rice 5 Rice Dishes & S…" at bounding box center [708, 424] width 615 height 636
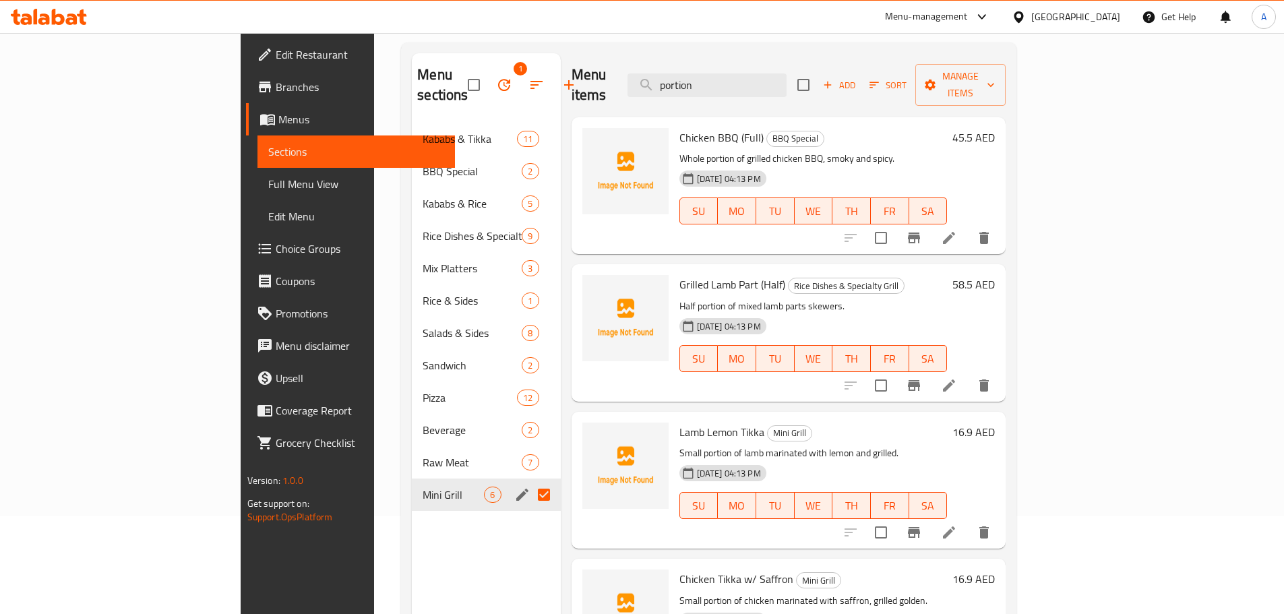
scroll to position [104, 0]
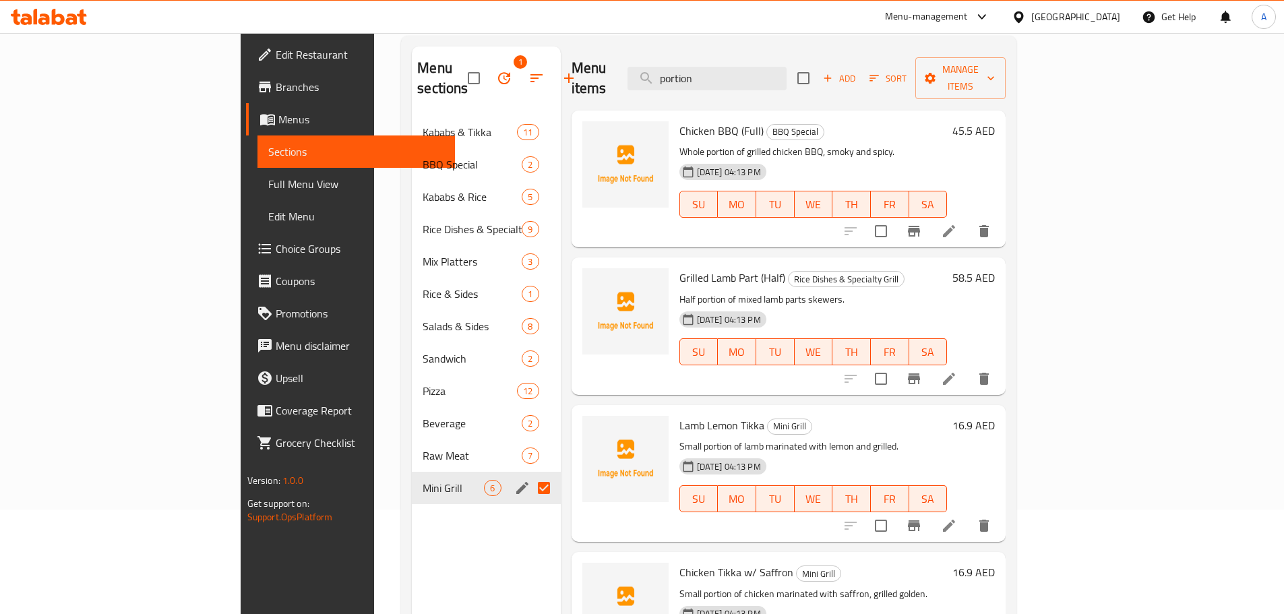
drag, startPoint x: 1189, startPoint y: 508, endPoint x: 1182, endPoint y: 521, distance: 14.8
click at [1000, 521] on div at bounding box center [917, 526] width 166 height 32
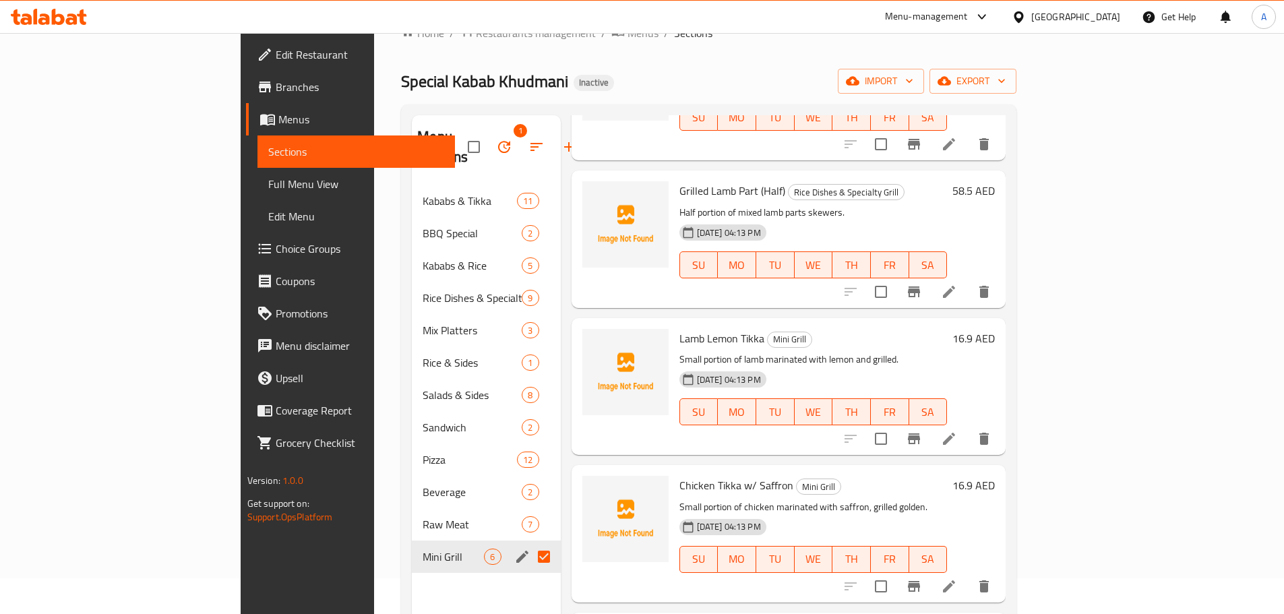
scroll to position [0, 0]
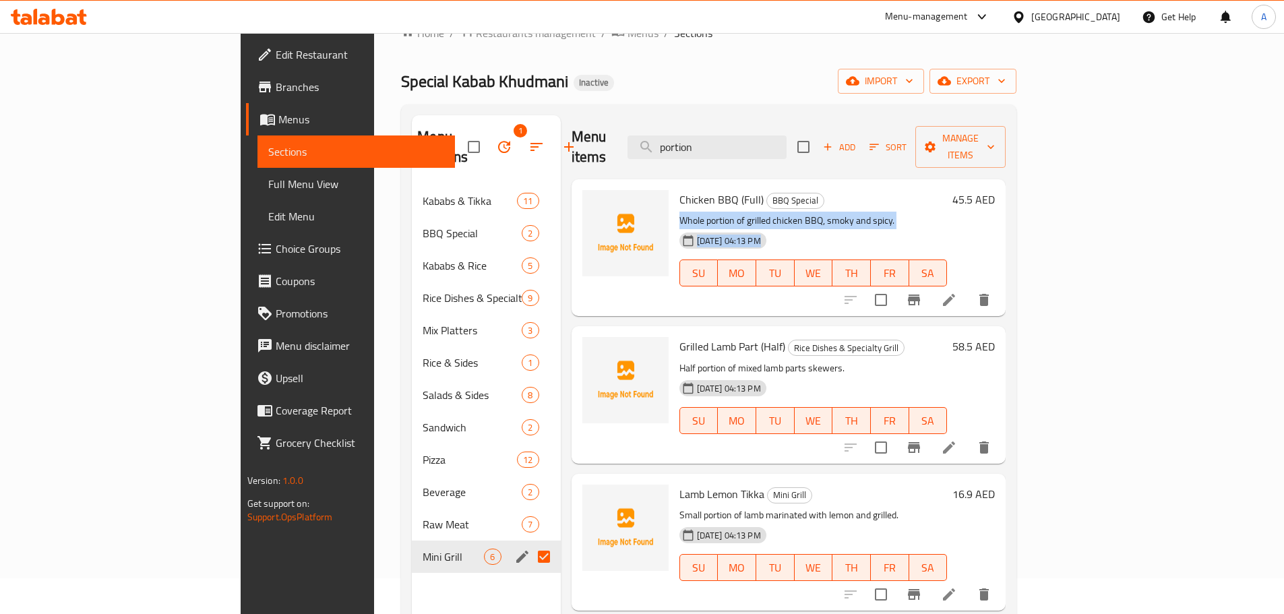
drag, startPoint x: 1156, startPoint y: 183, endPoint x: 1032, endPoint y: 152, distance: 127.8
click at [953, 185] on div "Chicken BBQ (Full) BBQ Special Whole portion of grilled chicken BBQ, smoky and …" at bounding box center [813, 248] width 279 height 126
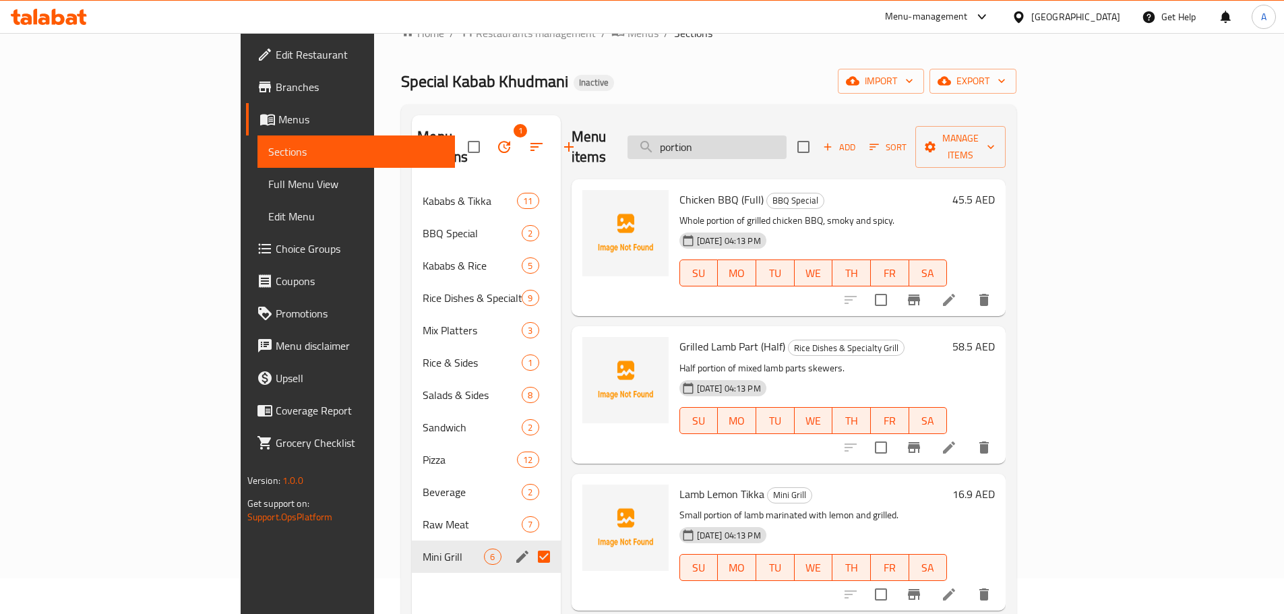
click at [784, 135] on input "portion" at bounding box center [707, 147] width 159 height 24
paste input "Meat Yoghurt Tikka"
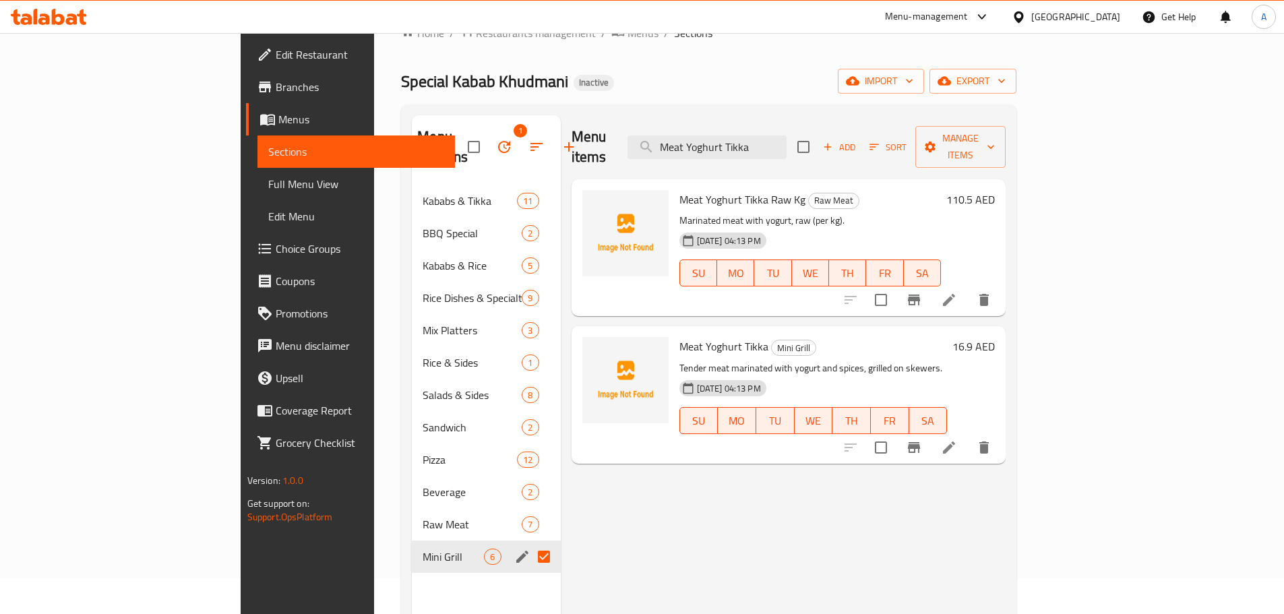
type input "Meat Yoghurt Tikka"
click at [968, 288] on li at bounding box center [949, 300] width 38 height 24
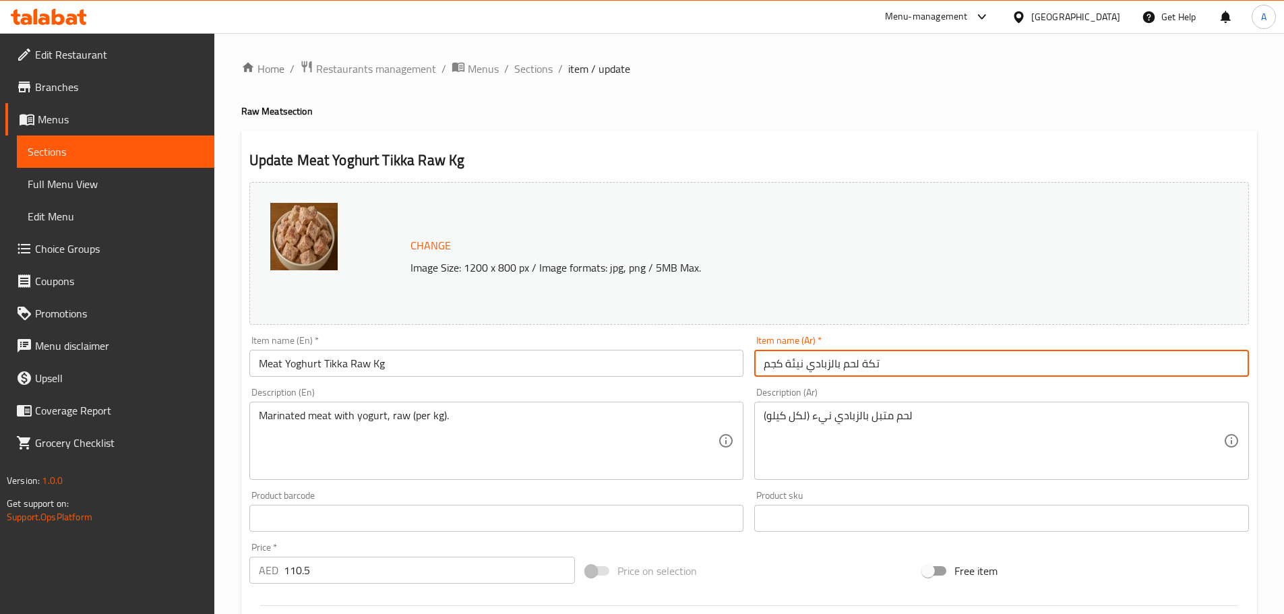
click at [865, 366] on input "تكة لحم بالزبادي نيئة كجم" at bounding box center [1001, 363] width 495 height 27
type input "تكا لحم بالزبادي نيئة كجم"
click at [873, 340] on div "Item name (Ar)   * تكا لحم بالزبادي نيئة كجم Item name (Ar) *" at bounding box center [1001, 356] width 495 height 41
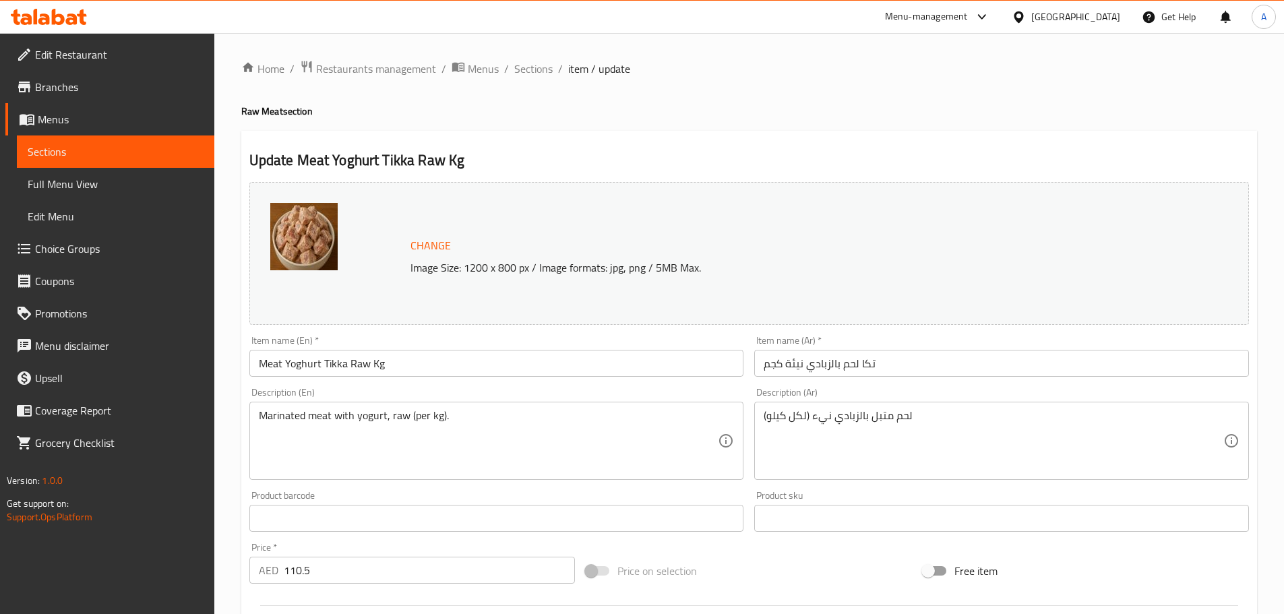
click at [873, 340] on div "Item name (Ar)   * تكا لحم بالزبادي نيئة كجم Item name (Ar) *" at bounding box center [1001, 356] width 495 height 41
click at [873, 374] on input "تكا لحم بالزبادي نيئة كجم" at bounding box center [1001, 363] width 495 height 27
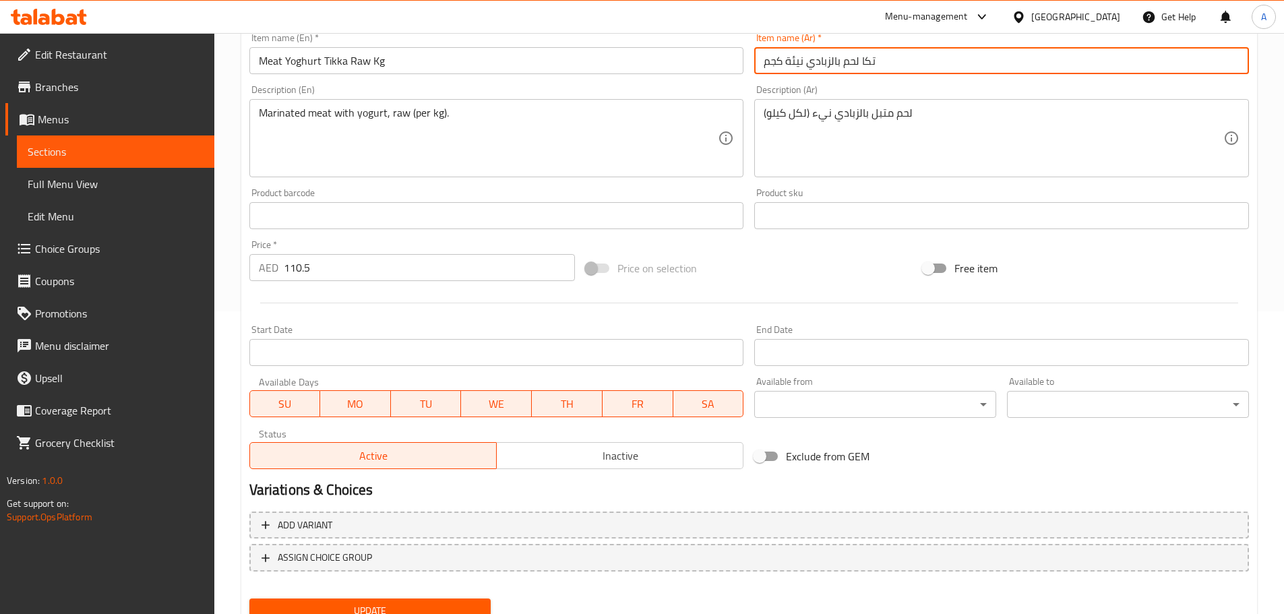
scroll to position [358, 0]
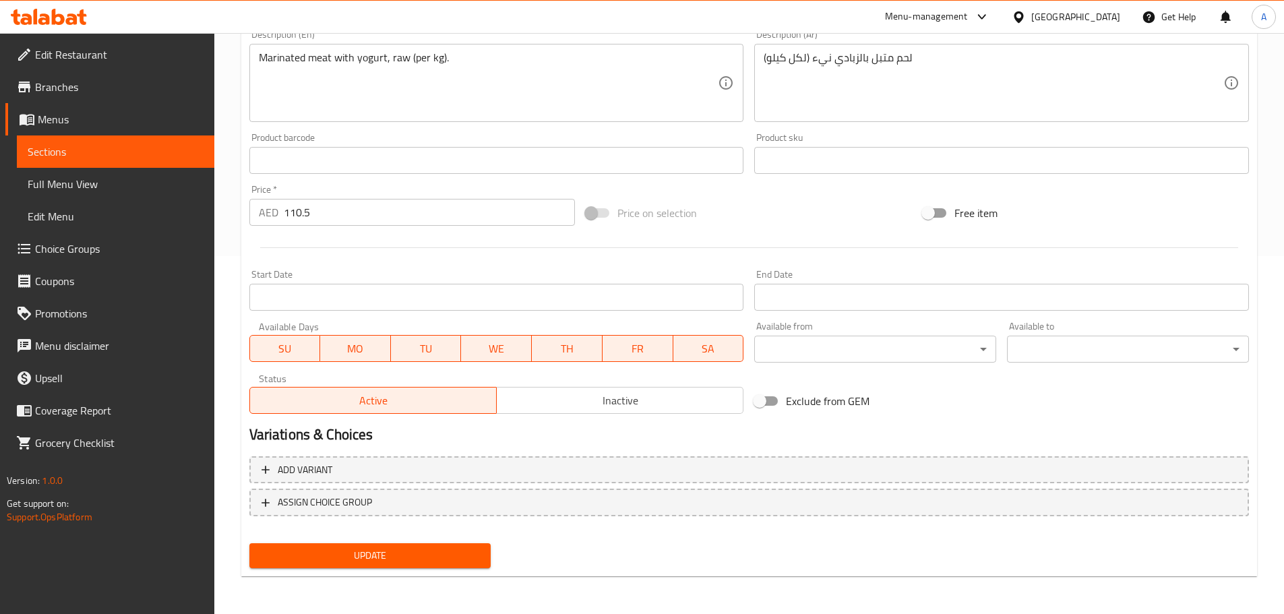
click at [369, 559] on span "Update" at bounding box center [370, 555] width 220 height 17
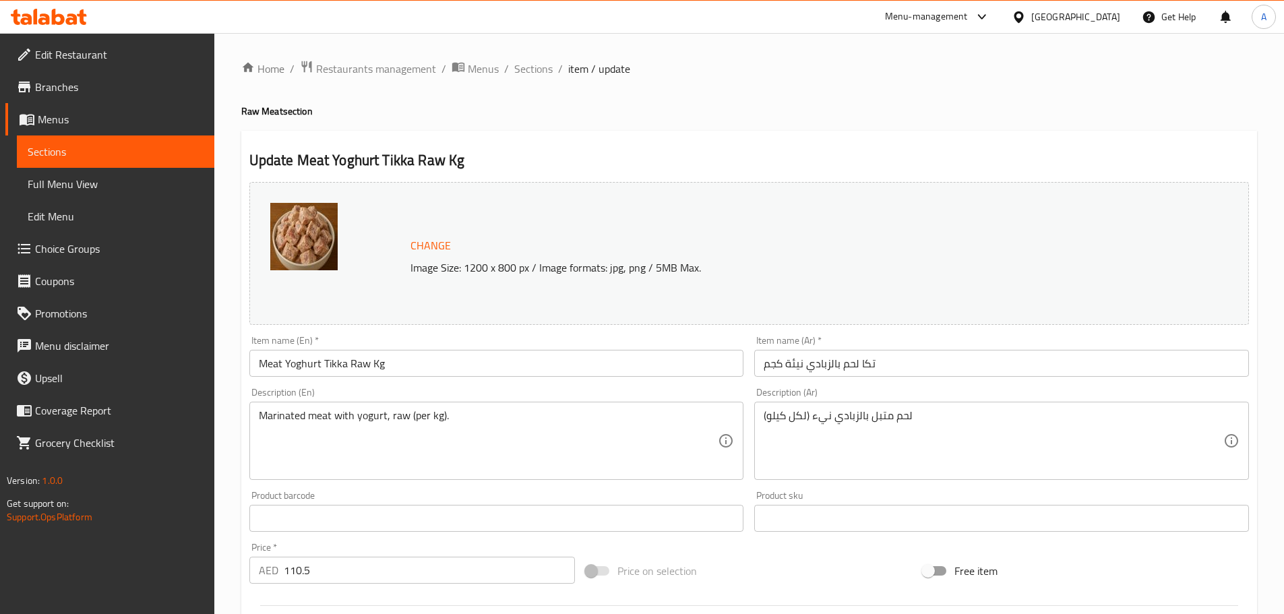
click at [542, 89] on div "Home / Restaurants management / Menus / Sections / item / update Raw Meat secti…" at bounding box center [749, 502] width 1016 height 885
click at [532, 69] on span "Sections" at bounding box center [533, 69] width 38 height 16
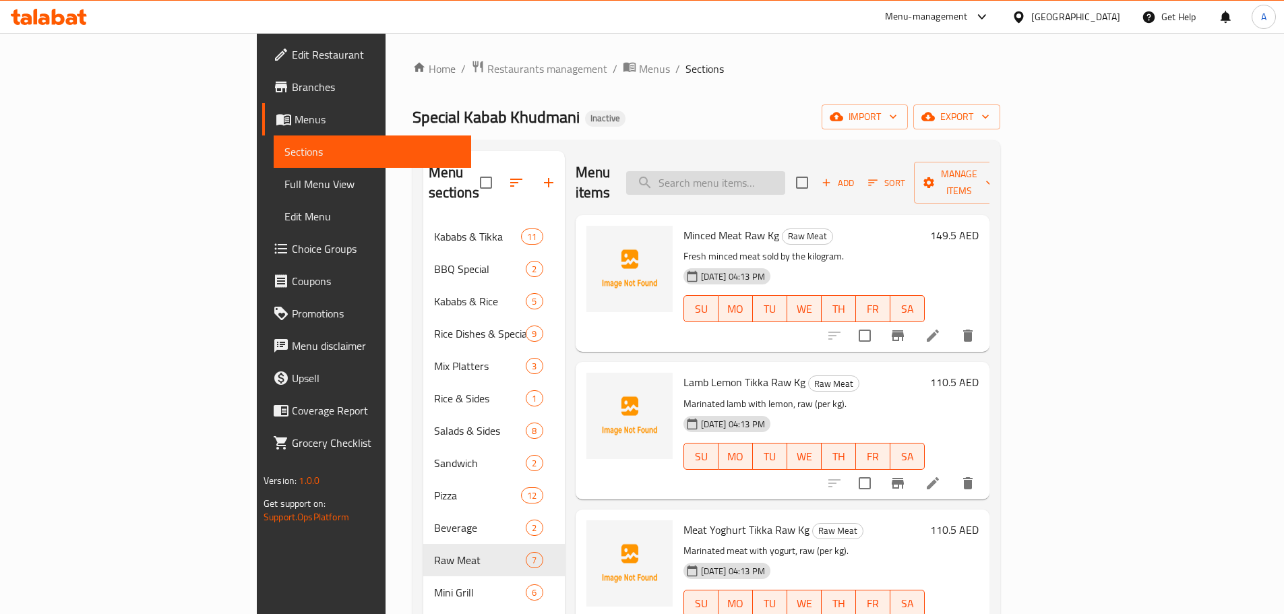
click at [785, 171] on input "search" at bounding box center [705, 183] width 159 height 24
paste input "تيكا دجاج بالزبادي"
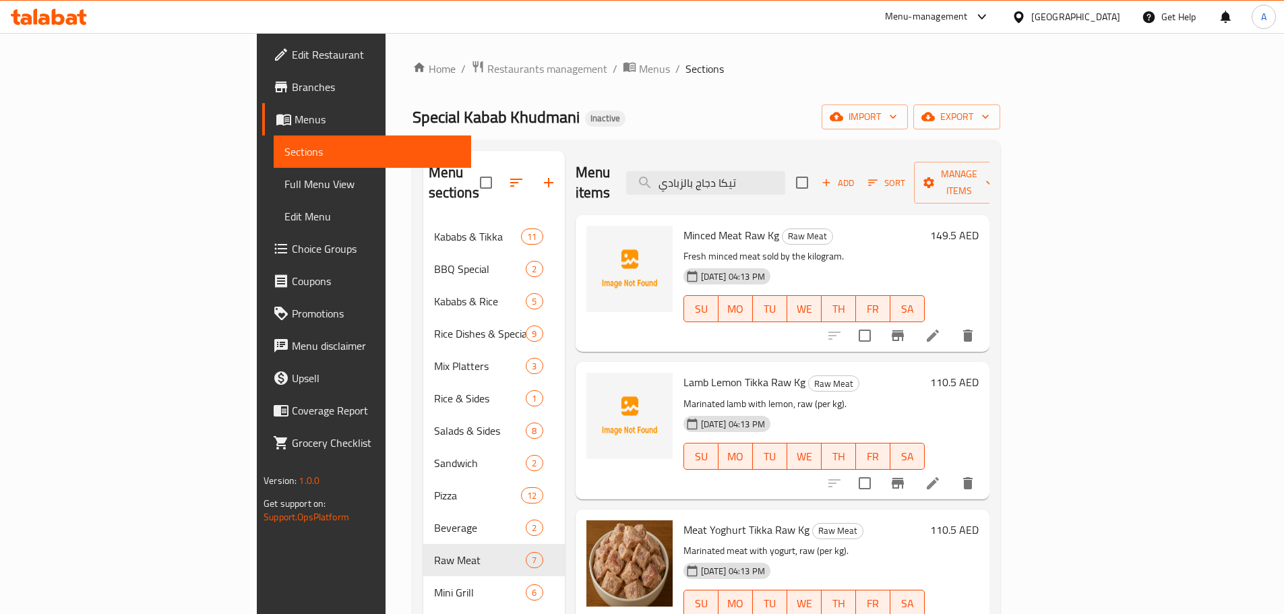
click at [799, 185] on div "Menu items تيكا دجاج بالزبادي Add Sort Manage items" at bounding box center [783, 183] width 414 height 64
click at [785, 173] on input "تيكا دجاج بالزبادي" at bounding box center [705, 183] width 159 height 24
paste input "search"
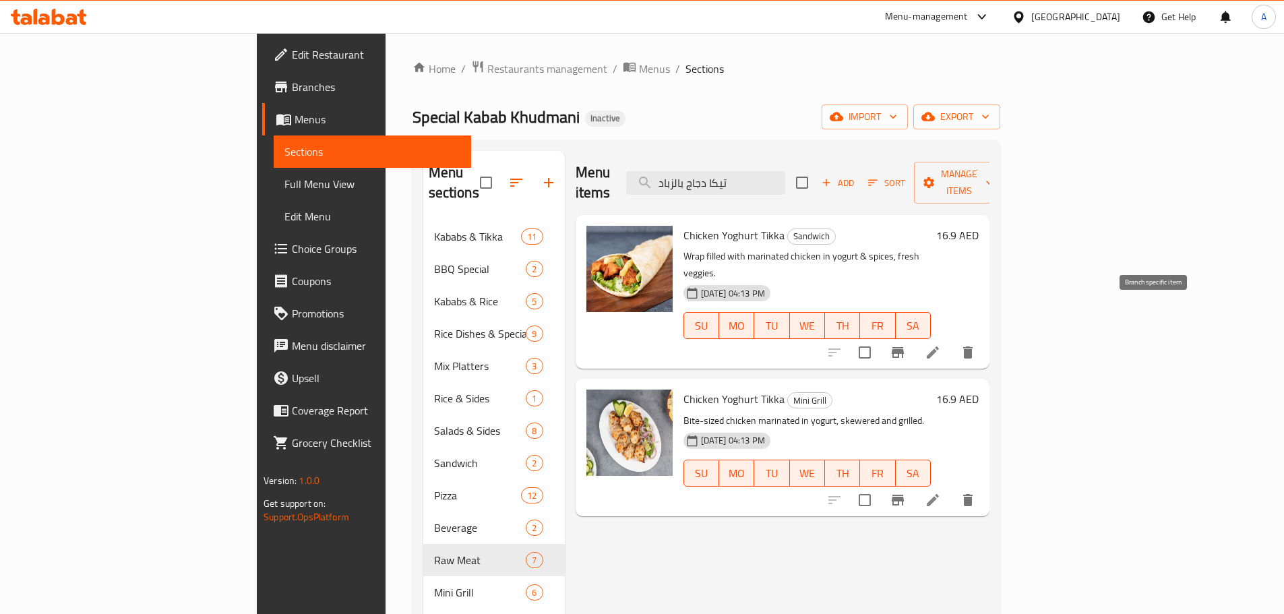
type input "تيكا دجاج بالزباد"
click at [939, 346] on icon at bounding box center [933, 352] width 12 height 12
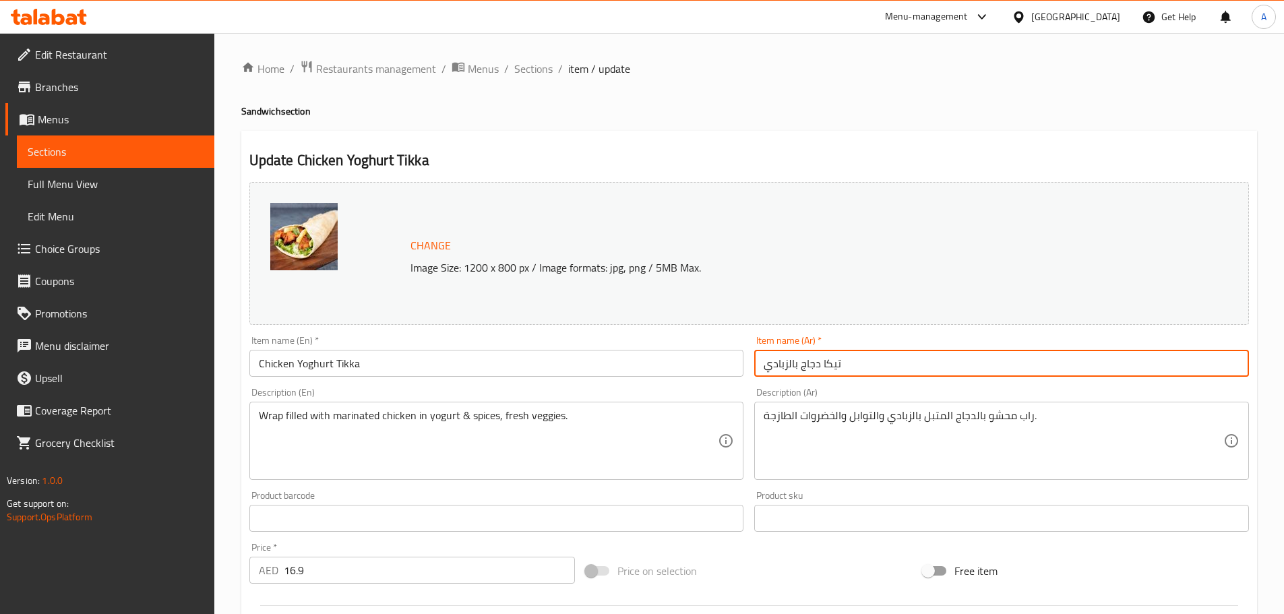
click at [836, 367] on input "تيكا دجاج بالزبادي" at bounding box center [1001, 363] width 495 height 27
click at [907, 375] on input "تكا دجاج بالزبادي" at bounding box center [1001, 363] width 495 height 27
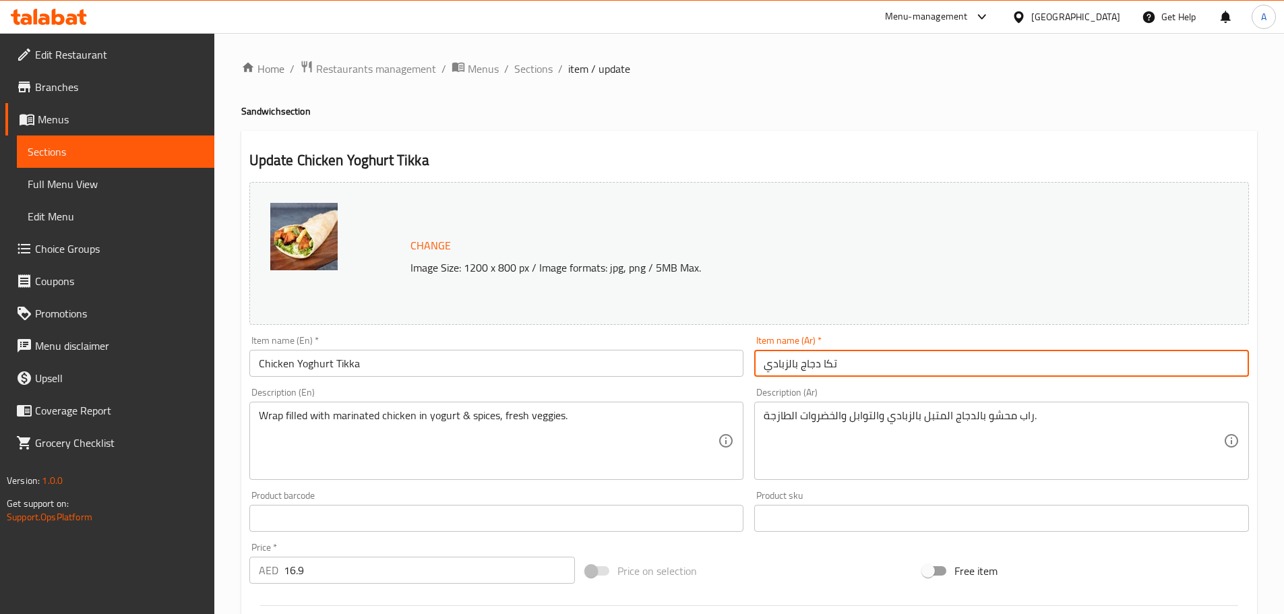
type input "تكا دجاج بالزبادي"
click at [628, 373] on input "Chicken Yoghurt Tikka" at bounding box center [496, 363] width 495 height 27
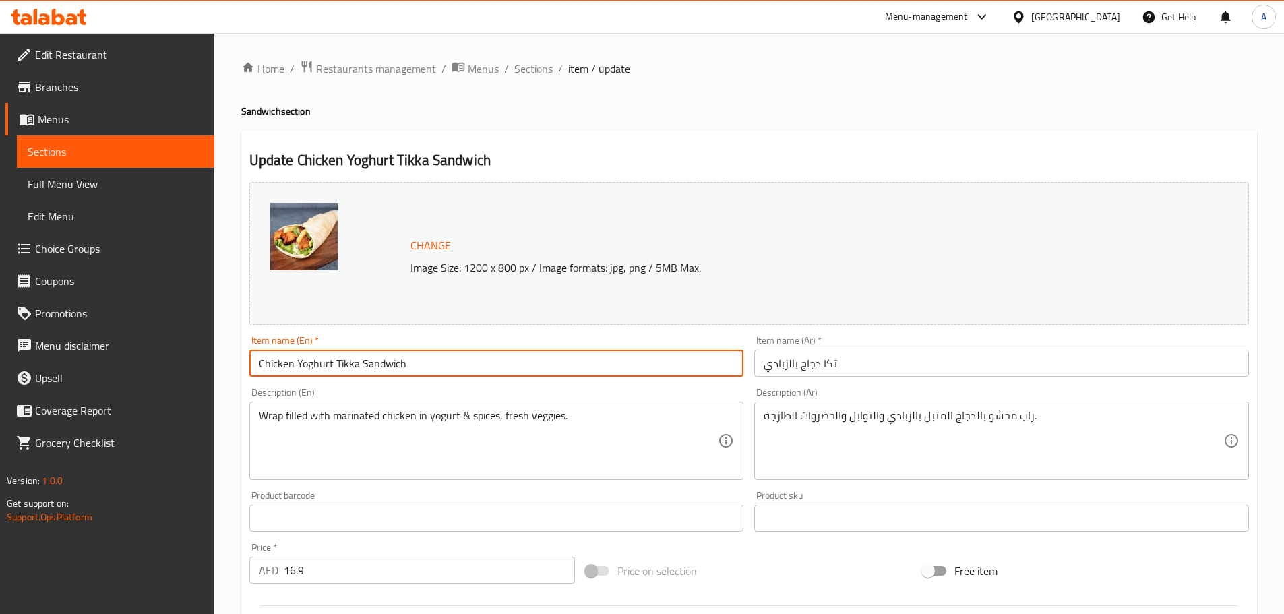
type input "Chicken Yoghurt Tikka Sandwich"
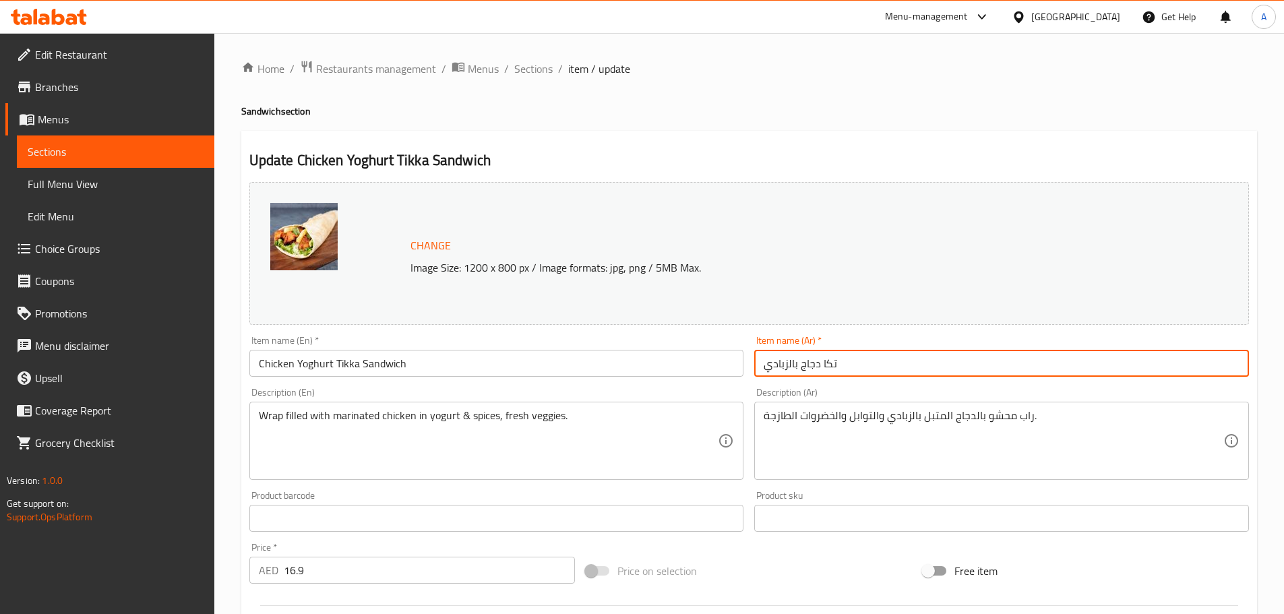
click at [767, 369] on input "تكا دجاج بالزبادي" at bounding box center [1001, 363] width 495 height 27
click at [457, 367] on input "Chicken Yoghurt Tikka Sandwich" at bounding box center [496, 363] width 495 height 27
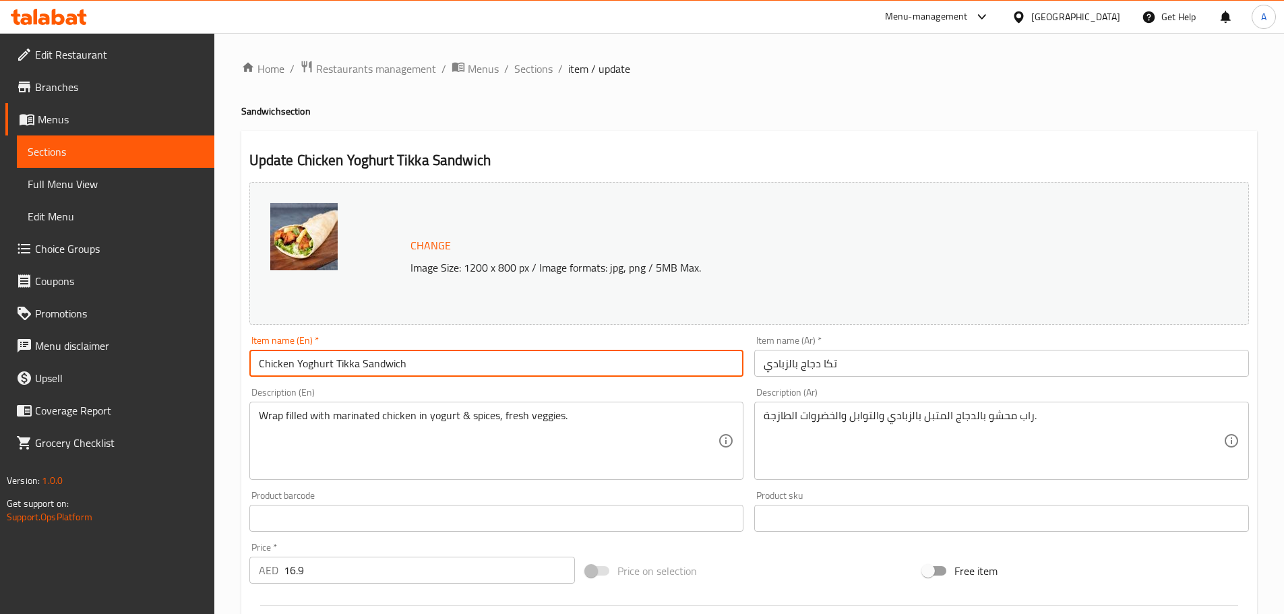
click at [457, 367] on input "Chicken Yoghurt Tikka Sandwich" at bounding box center [496, 363] width 495 height 27
click at [767, 367] on input "تكا دجاج بالزبادي" at bounding box center [1001, 363] width 495 height 27
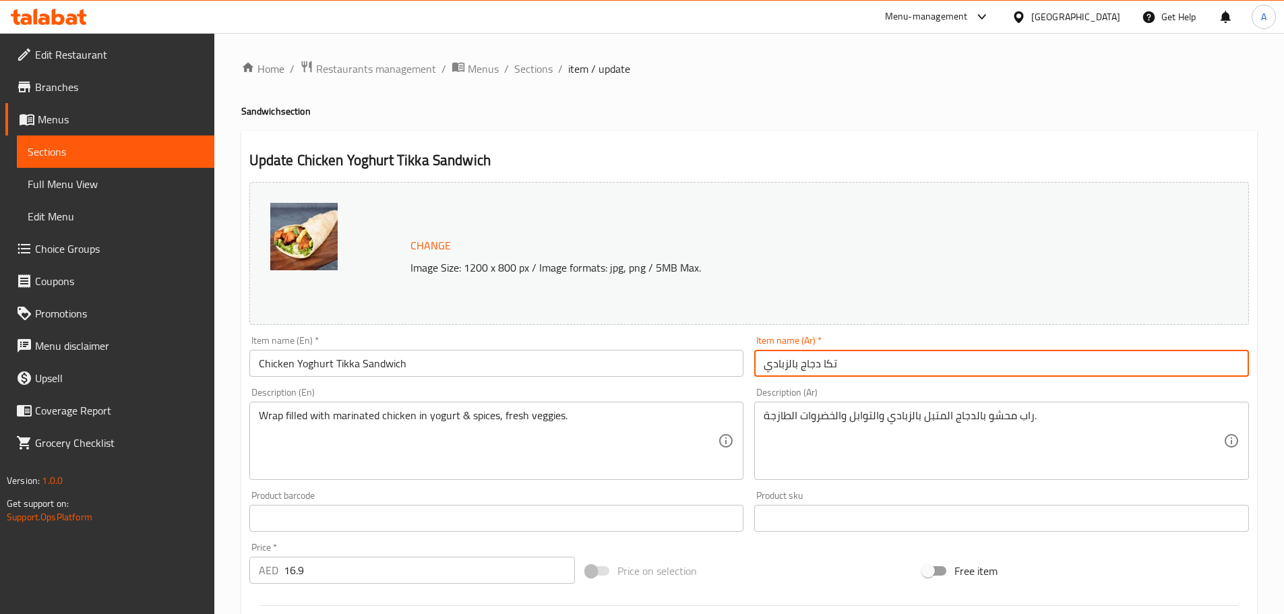
paste input "ساندويتش"
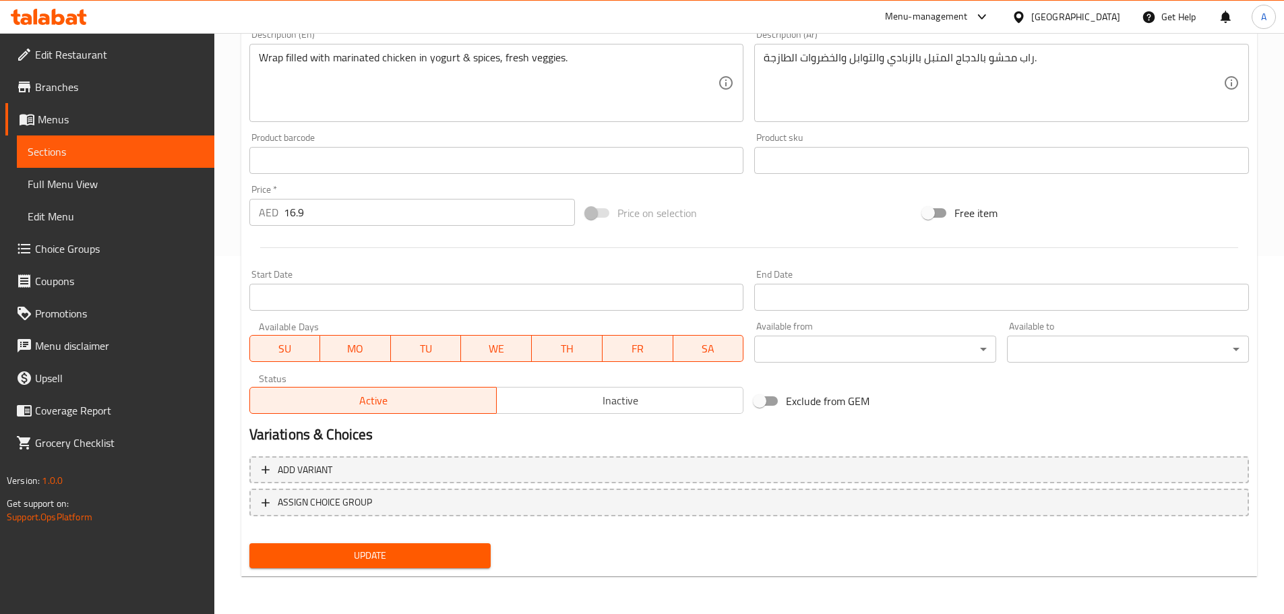
scroll to position [327, 0]
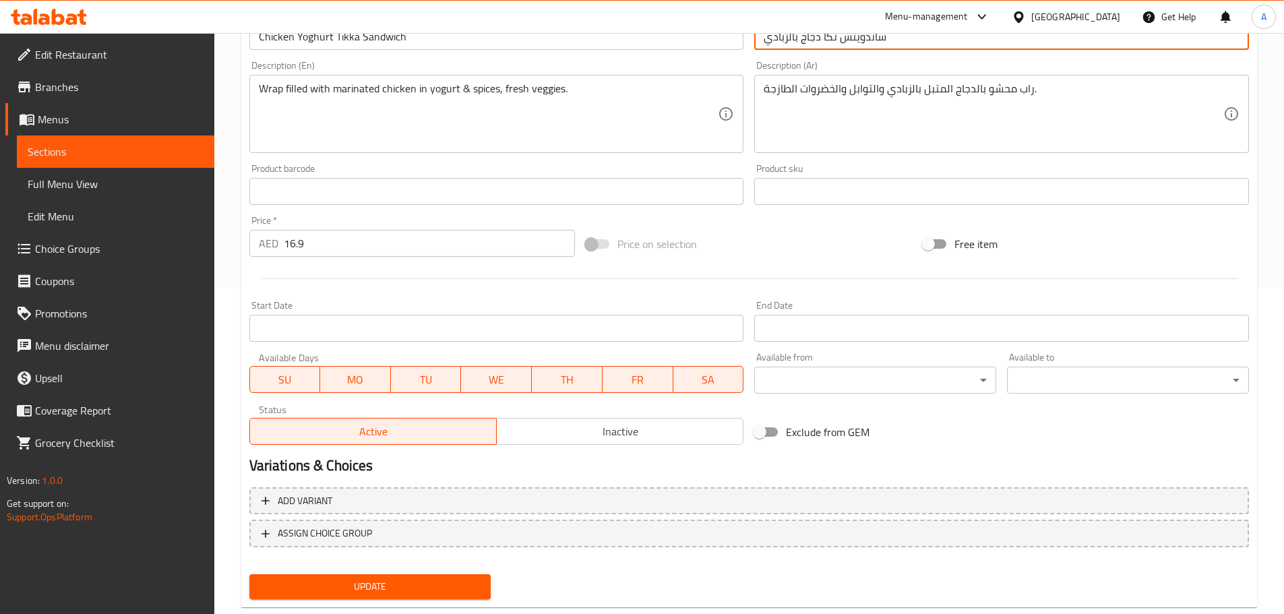
type input "ساندويتش تكا دجاج بالزبادي"
click at [412, 595] on span "Update" at bounding box center [370, 586] width 220 height 17
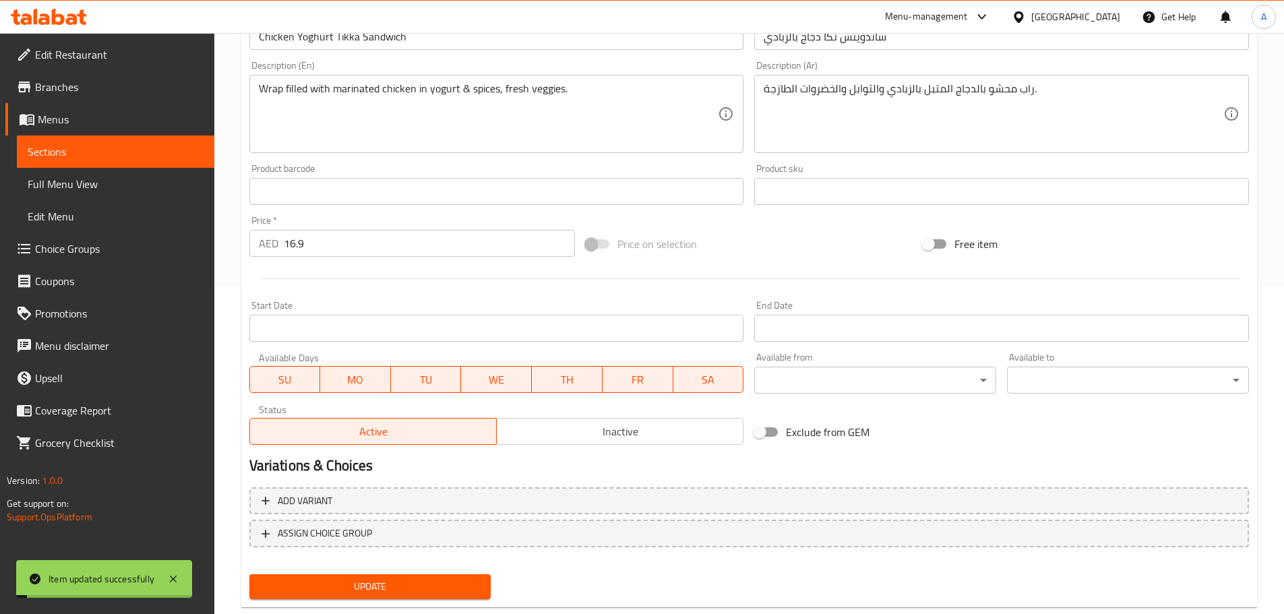
scroll to position [22, 0]
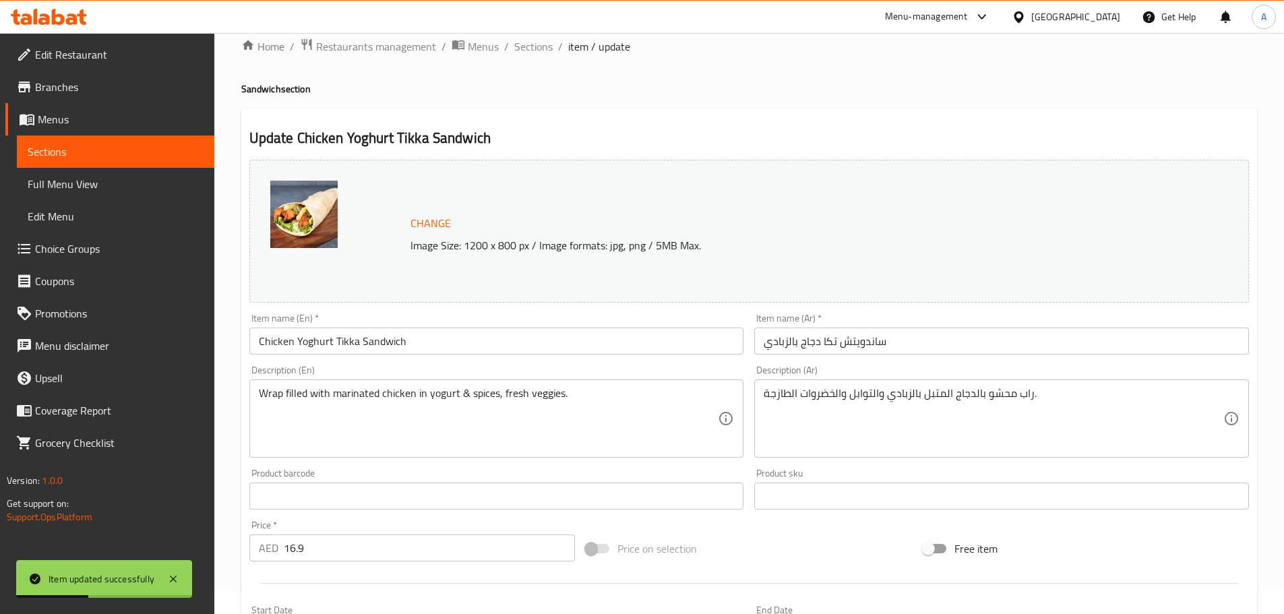
click at [115, 159] on span "Sections" at bounding box center [116, 152] width 176 height 16
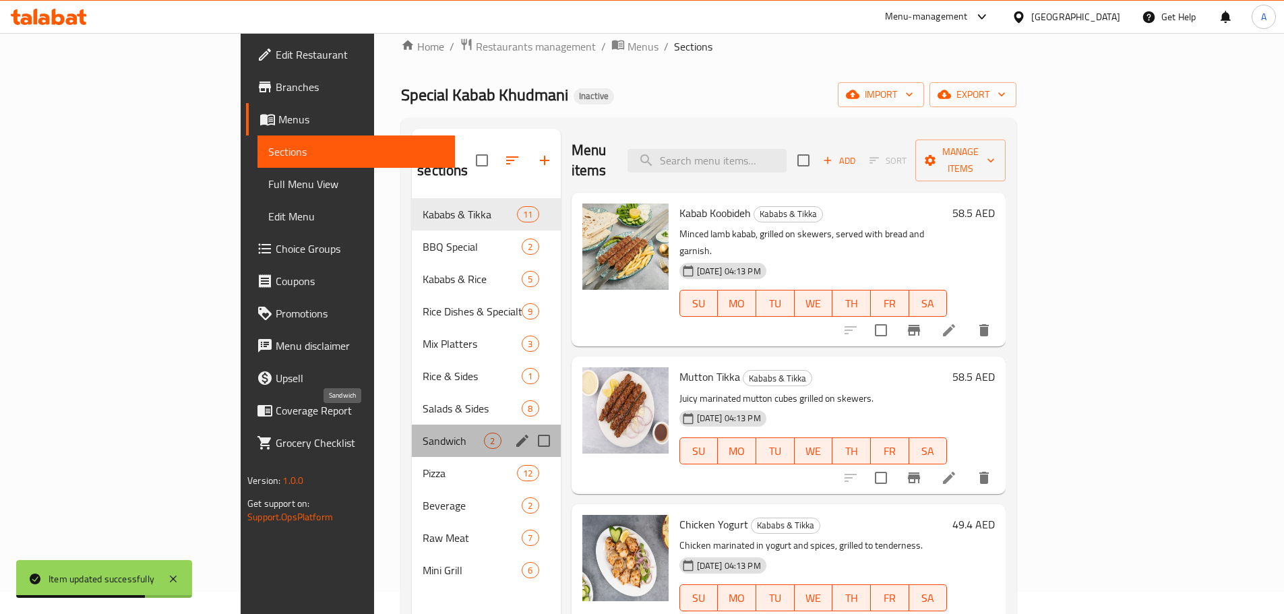
click at [423, 433] on span "Sandwich" at bounding box center [453, 441] width 61 height 16
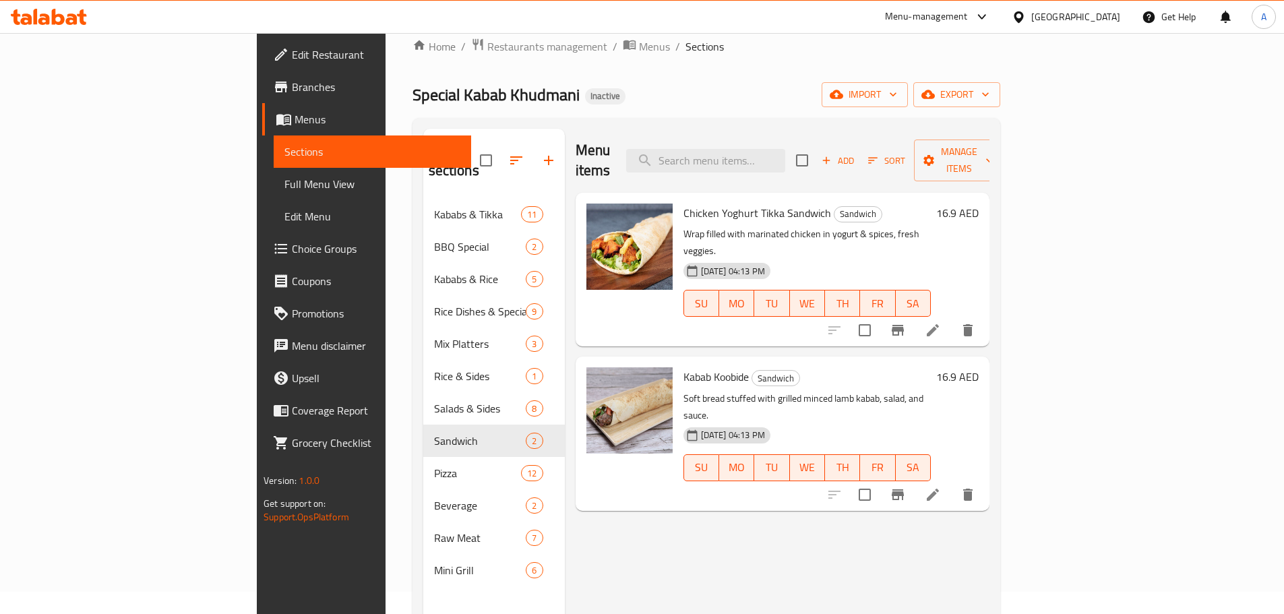
click at [734, 203] on span "Chicken Yoghurt Tikka Sandwich" at bounding box center [757, 213] width 148 height 20
click at [735, 203] on span "Chicken Yoghurt Tikka Sandwich" at bounding box center [757, 213] width 148 height 20
copy span "Sandwich"
click at [941, 487] on icon at bounding box center [933, 495] width 16 height 16
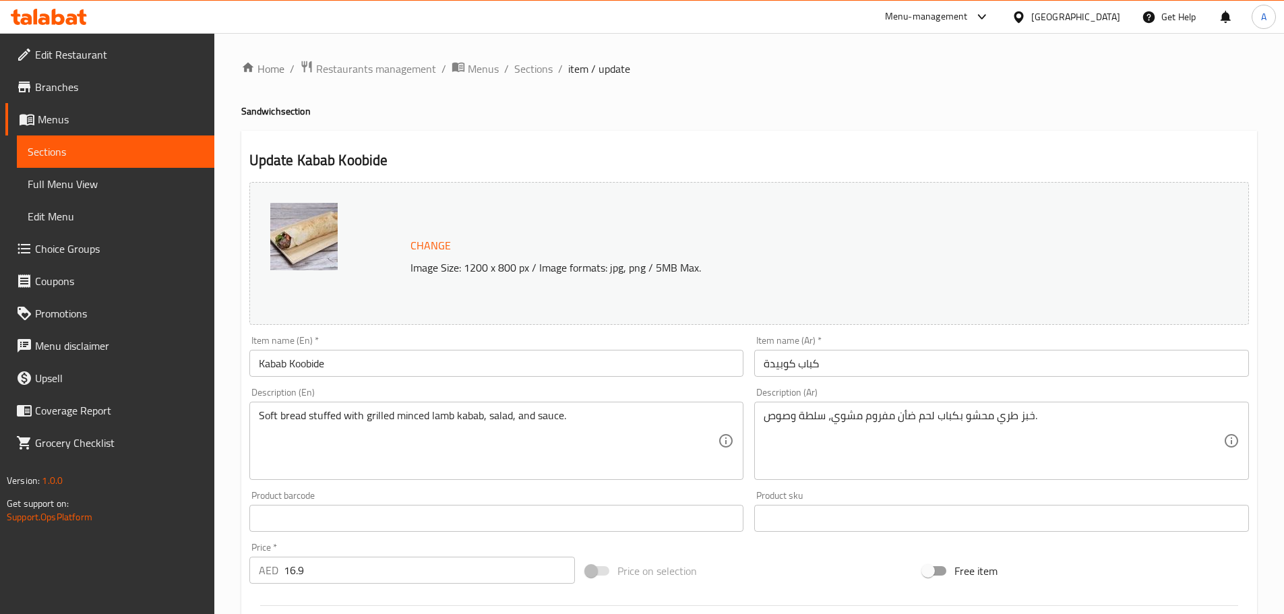
click at [357, 384] on div "Description (En) Soft bread stuffed with grilled minced lamb kabab, salad, and …" at bounding box center [497, 433] width 506 height 103
click at [349, 367] on input "Kabab Koobide" at bounding box center [496, 363] width 495 height 27
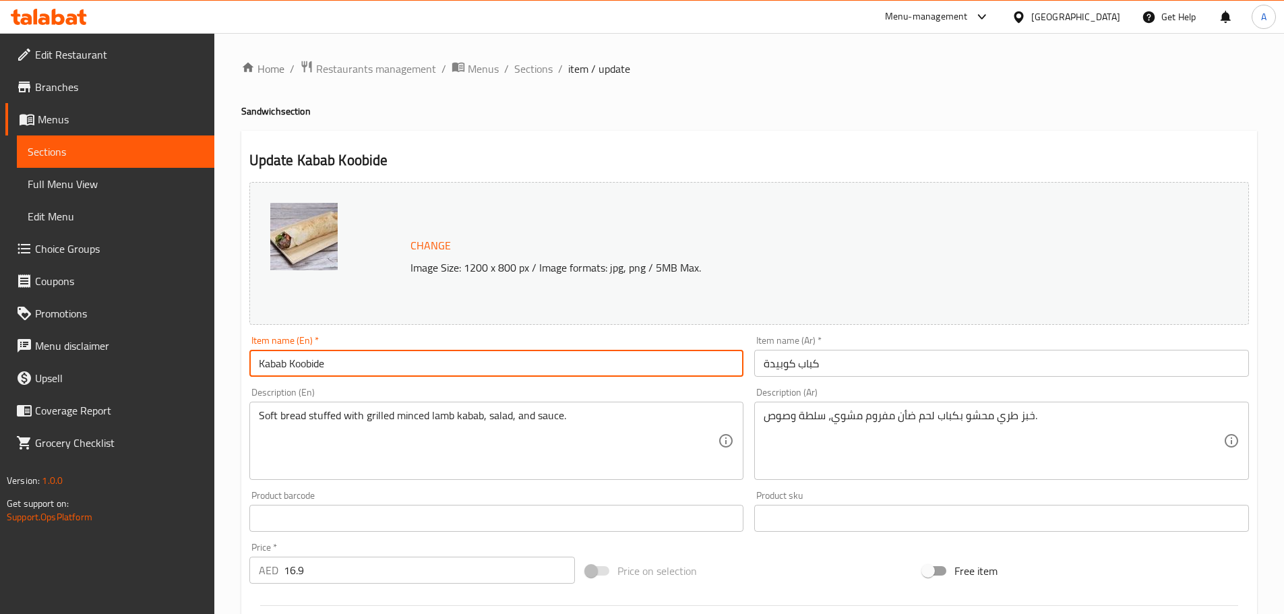
paste input "Sandwich"
click at [349, 366] on input "Kabab Koobide Sandwich" at bounding box center [496, 363] width 495 height 27
type input "Kabab Koobide Sandwich"
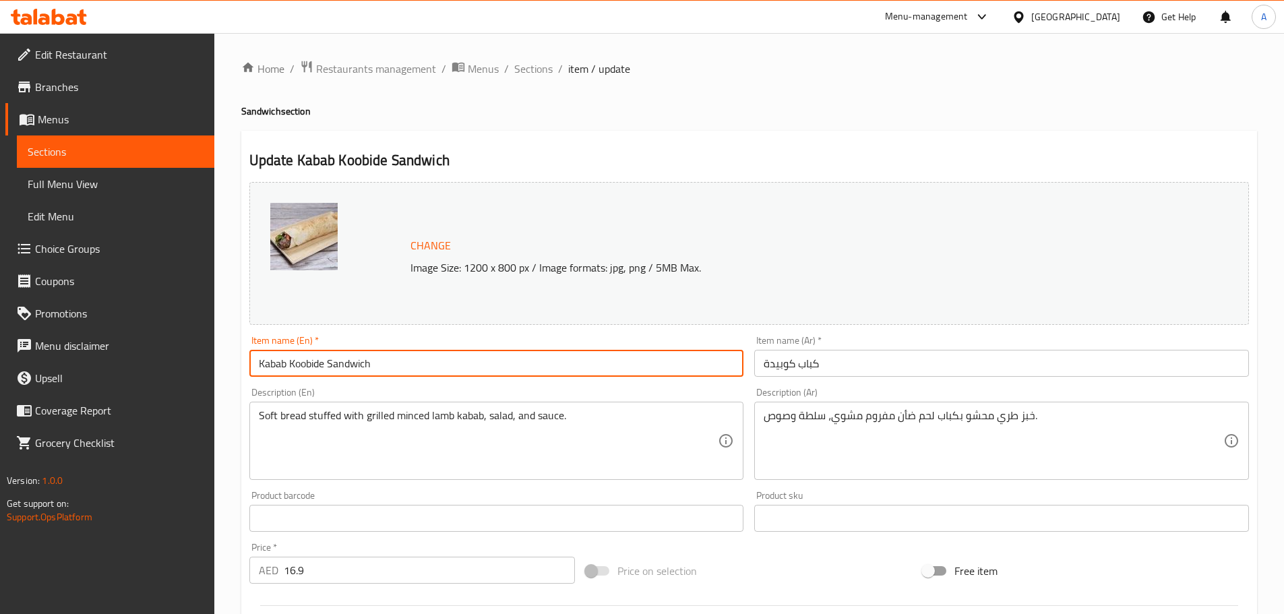
click at [758, 365] on input "كباب كوبيدة" at bounding box center [1001, 363] width 495 height 27
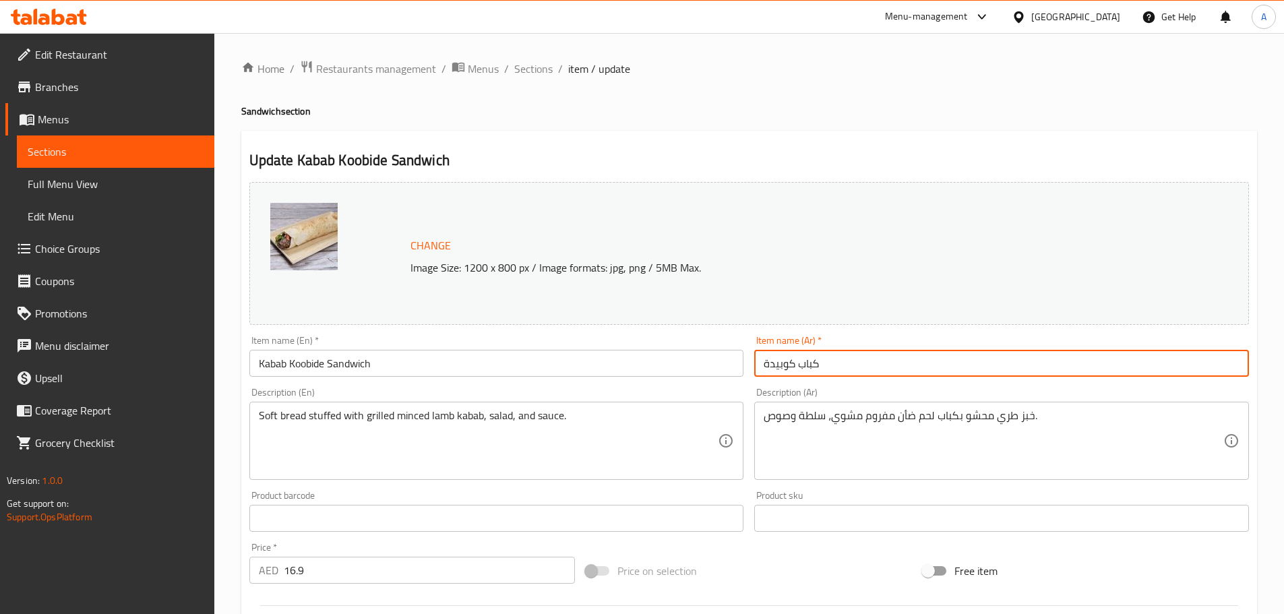
paste input "ساندويتش"
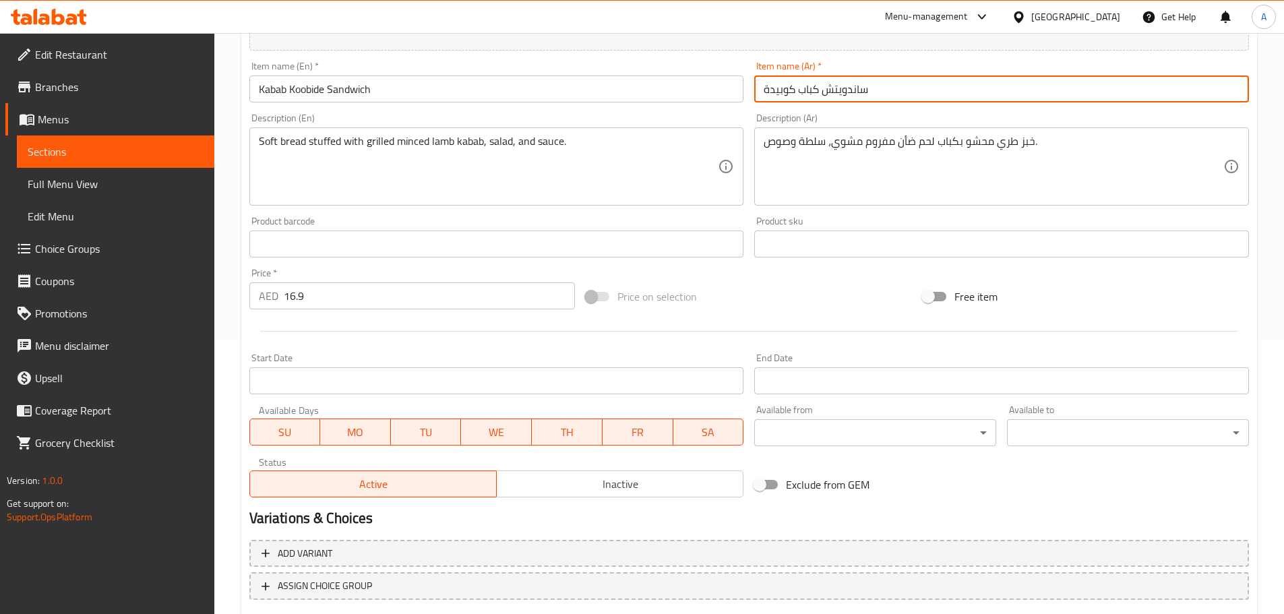
scroll to position [358, 0]
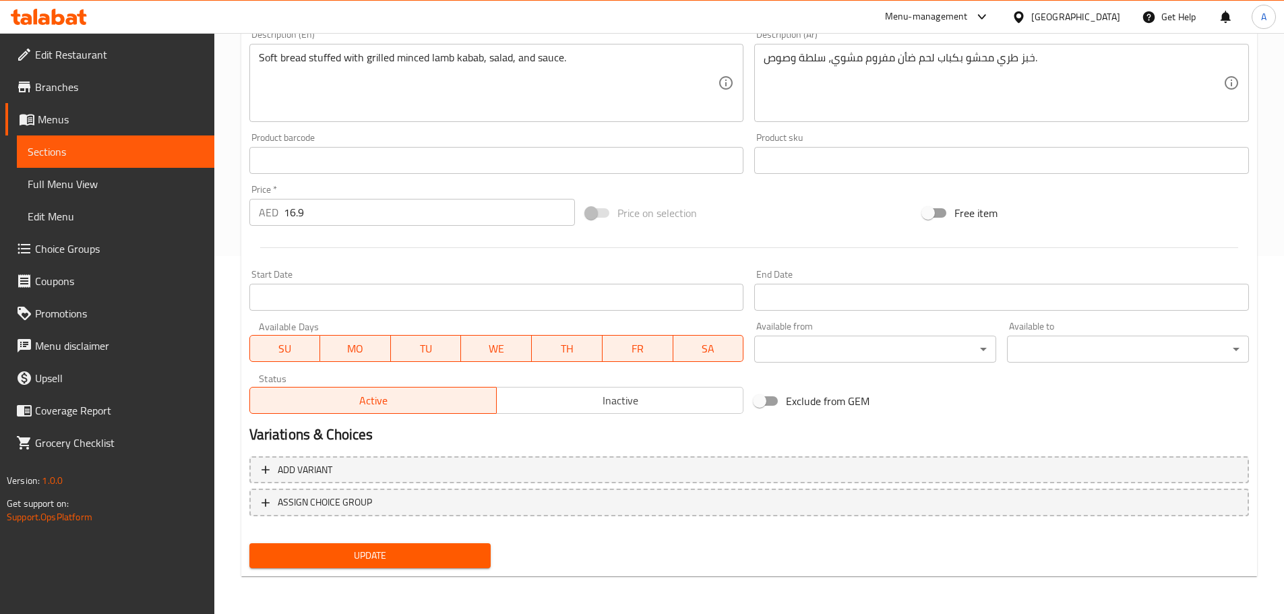
type input "ساندويتش كباب كوبيدة"
click at [443, 564] on span "Update" at bounding box center [370, 555] width 220 height 17
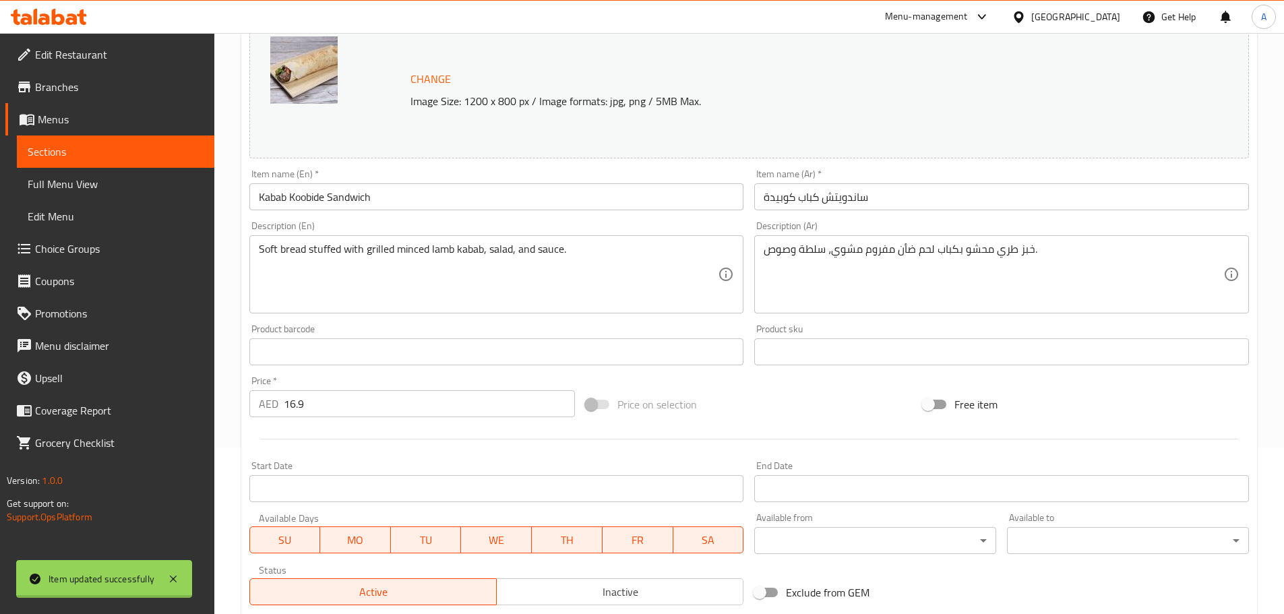
scroll to position [0, 0]
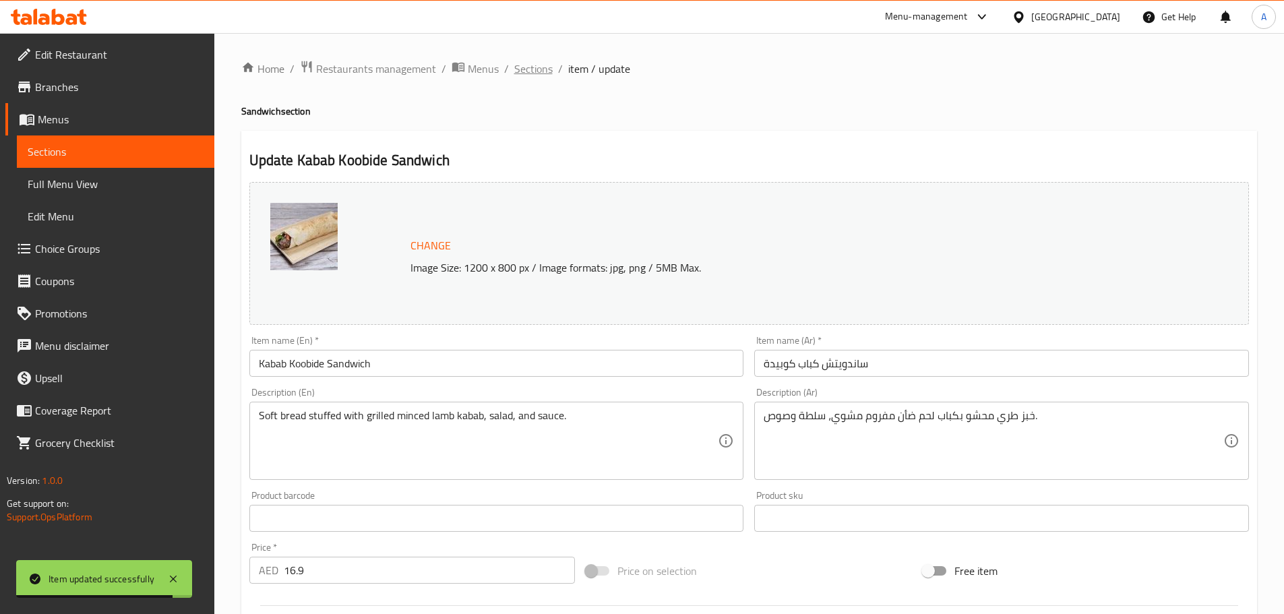
click at [534, 75] on span "Sections" at bounding box center [533, 69] width 38 height 16
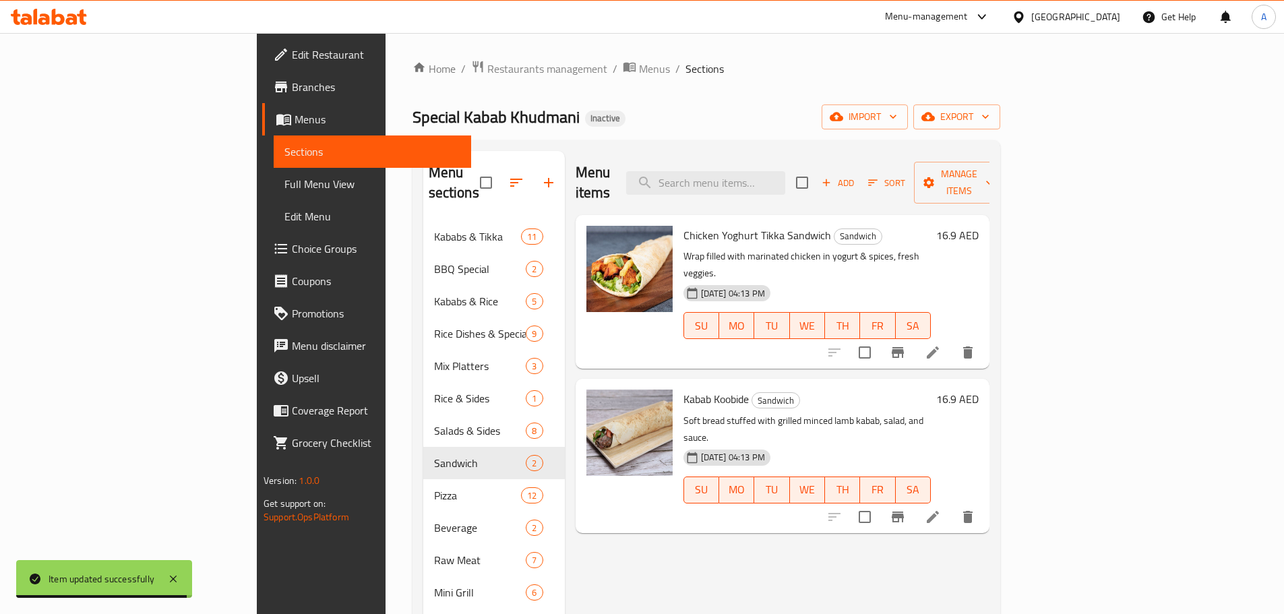
click at [845, 185] on div "Menu items Add Sort Manage items" at bounding box center [783, 183] width 414 height 64
click at [785, 171] on input "search" at bounding box center [705, 183] width 159 height 24
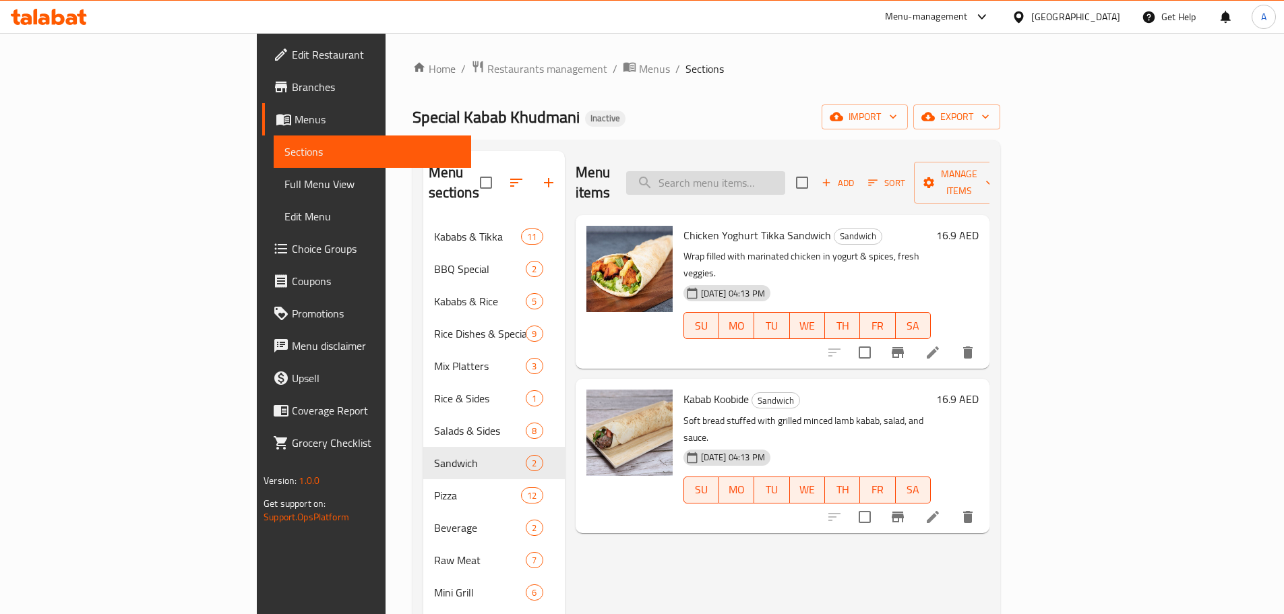
paste input "Beef & Mushroom Pizza"
drag, startPoint x: 852, startPoint y: 181, endPoint x: 876, endPoint y: 175, distance: 24.5
click at [785, 175] on input "Beef & Mushroom Pizza" at bounding box center [705, 183] width 159 height 24
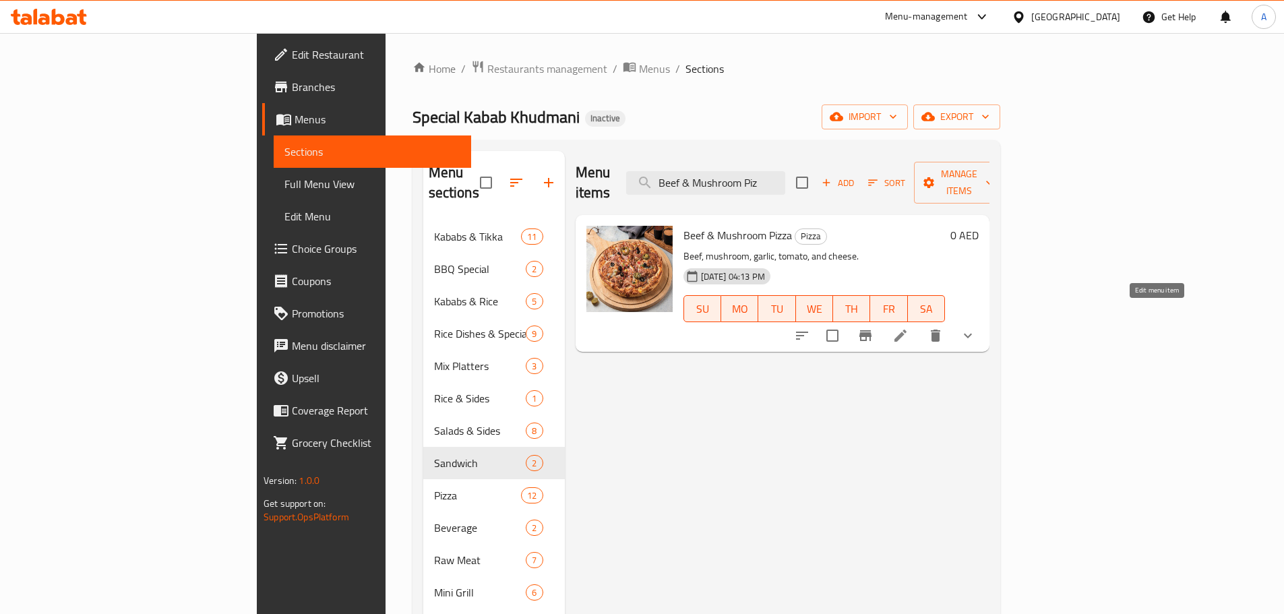
type input "Beef & Mushroom Piz"
click at [907, 330] on icon at bounding box center [900, 336] width 12 height 12
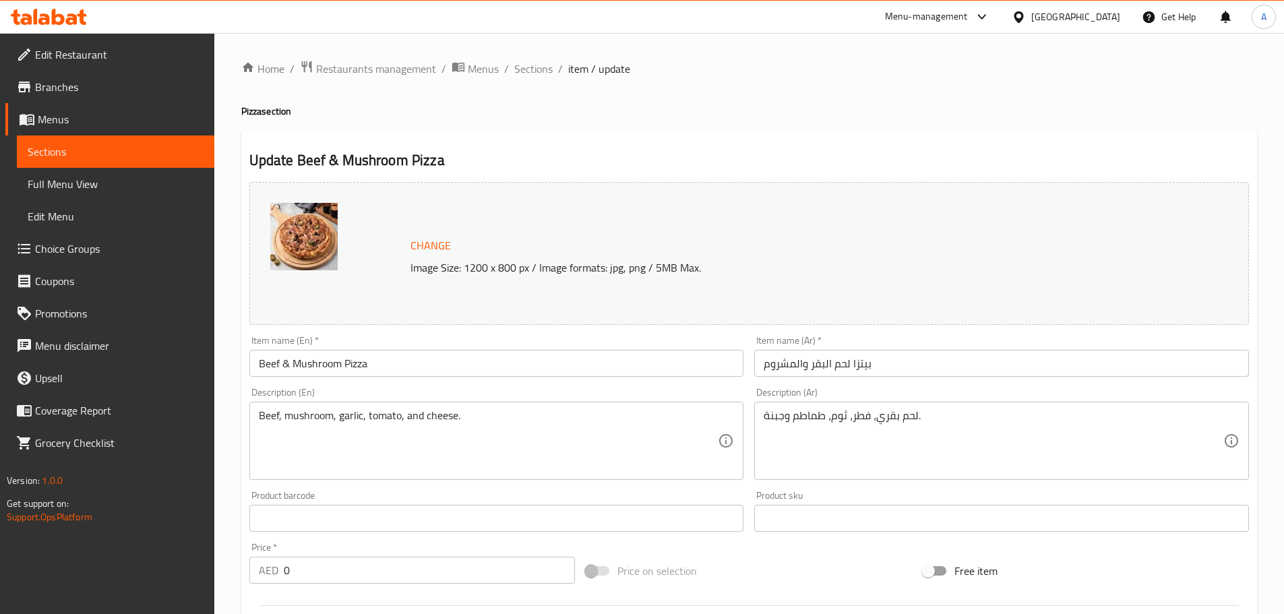
click at [884, 419] on textarea "لحم بقري، فطر، ثوم، طماطم وجبنة." at bounding box center [994, 441] width 460 height 64
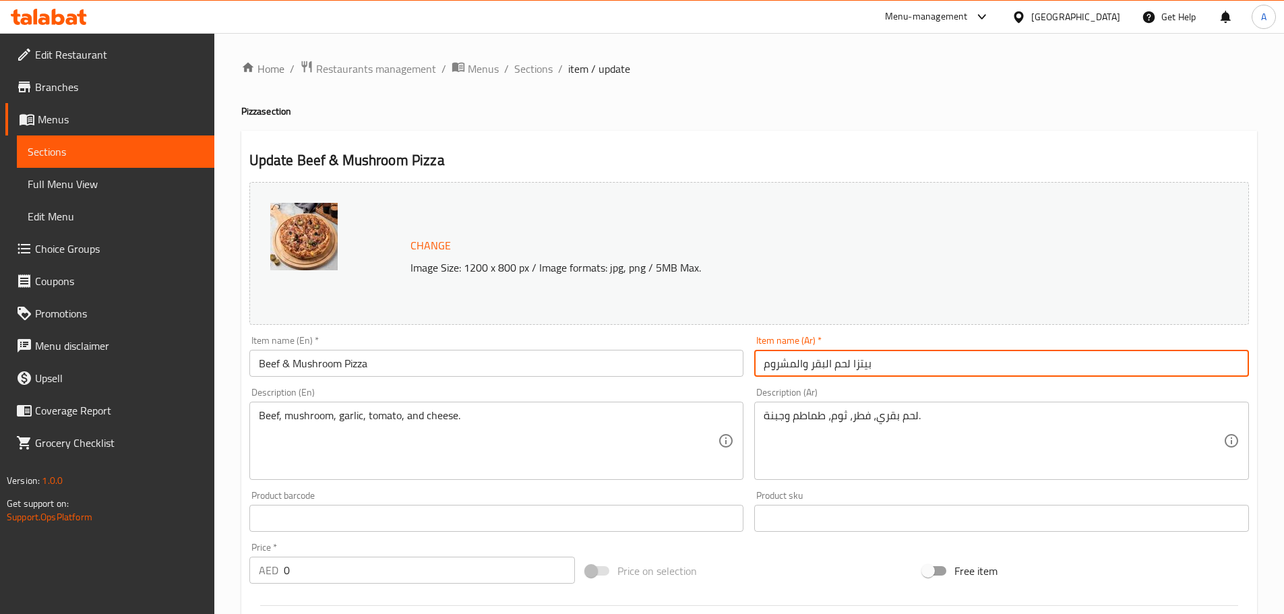
click at [820, 366] on input "بيتزا لحم البقر والمشروم" at bounding box center [1001, 363] width 495 height 27
paste input "قري"
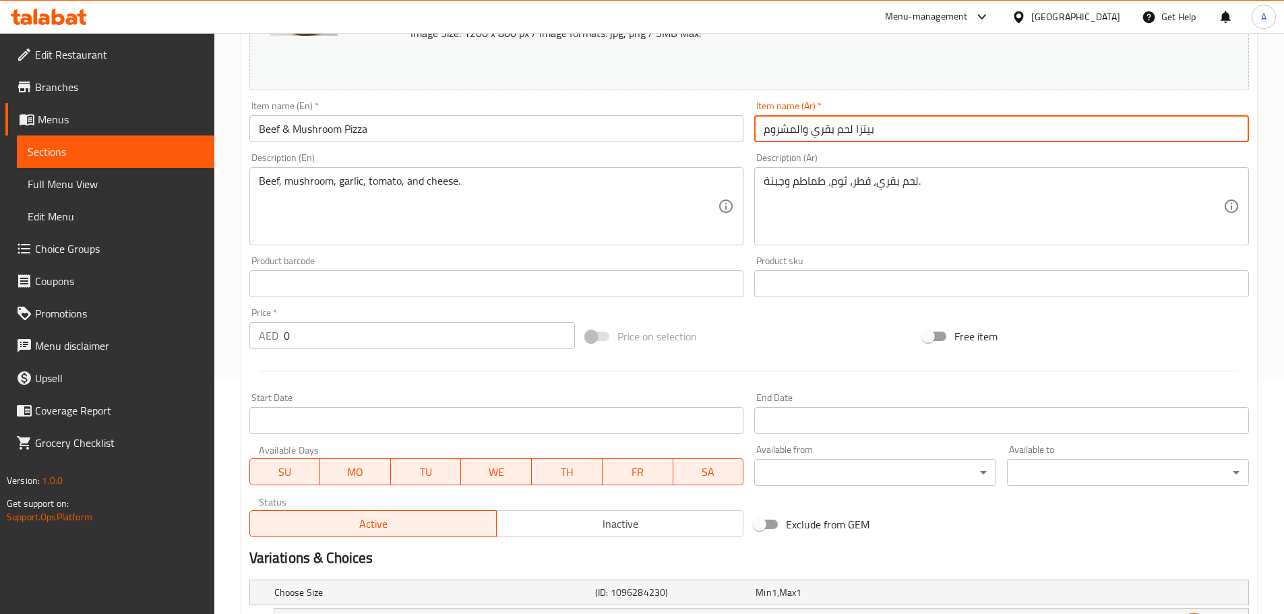
scroll to position [220, 0]
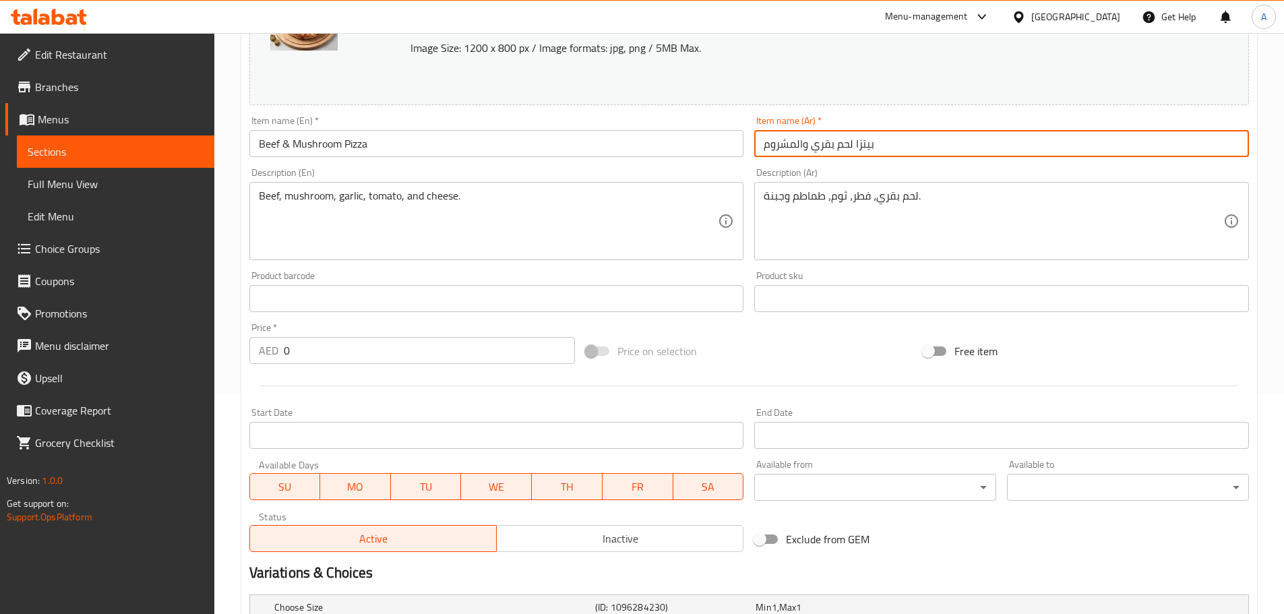
drag, startPoint x: 795, startPoint y: 142, endPoint x: 802, endPoint y: 147, distance: 8.2
click at [802, 147] on input "بيتزا لحم بقري والمشروم" at bounding box center [1001, 143] width 495 height 27
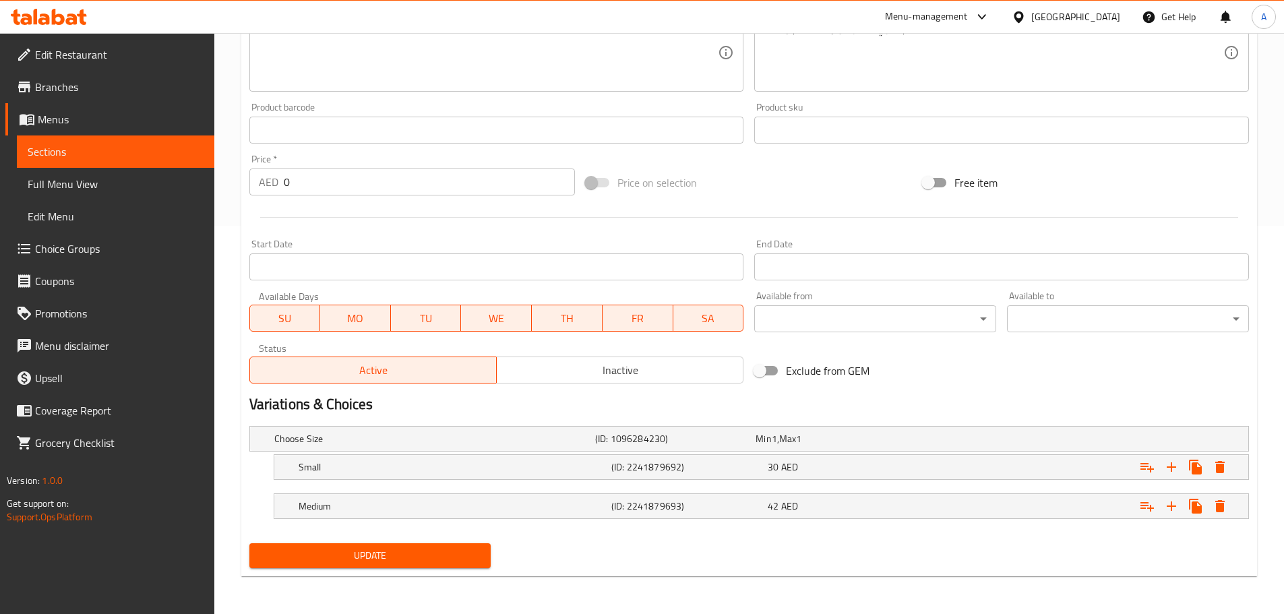
type input "بيتزا لحم بقري و مشروم"
click at [395, 553] on span "Update" at bounding box center [370, 555] width 220 height 17
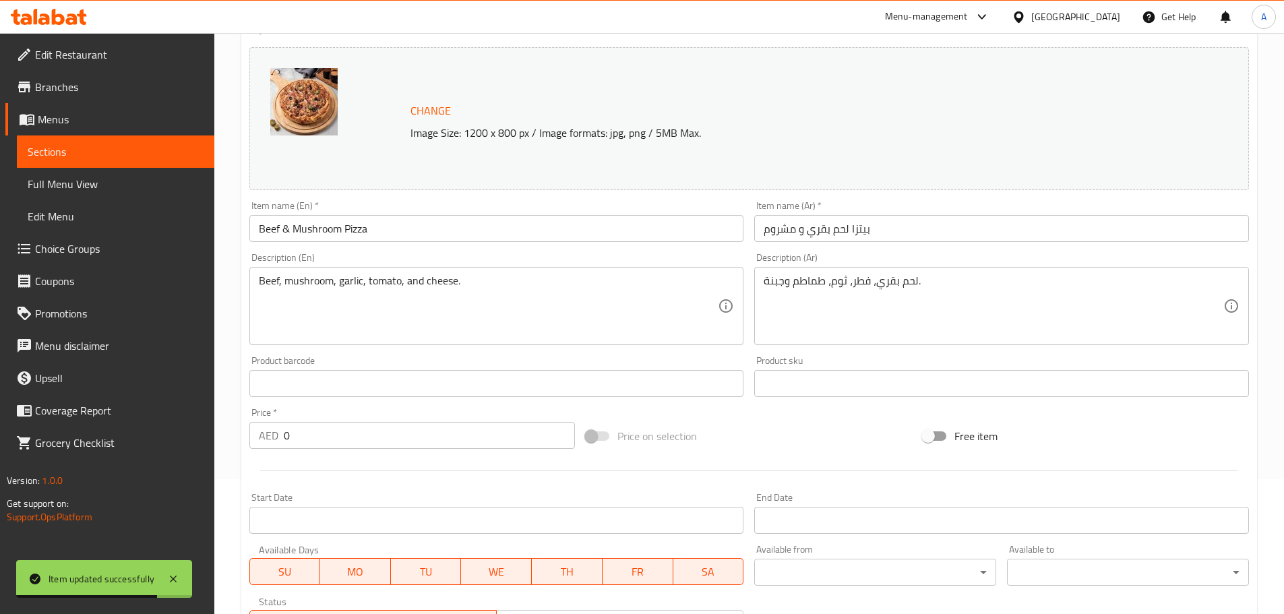
scroll to position [0, 0]
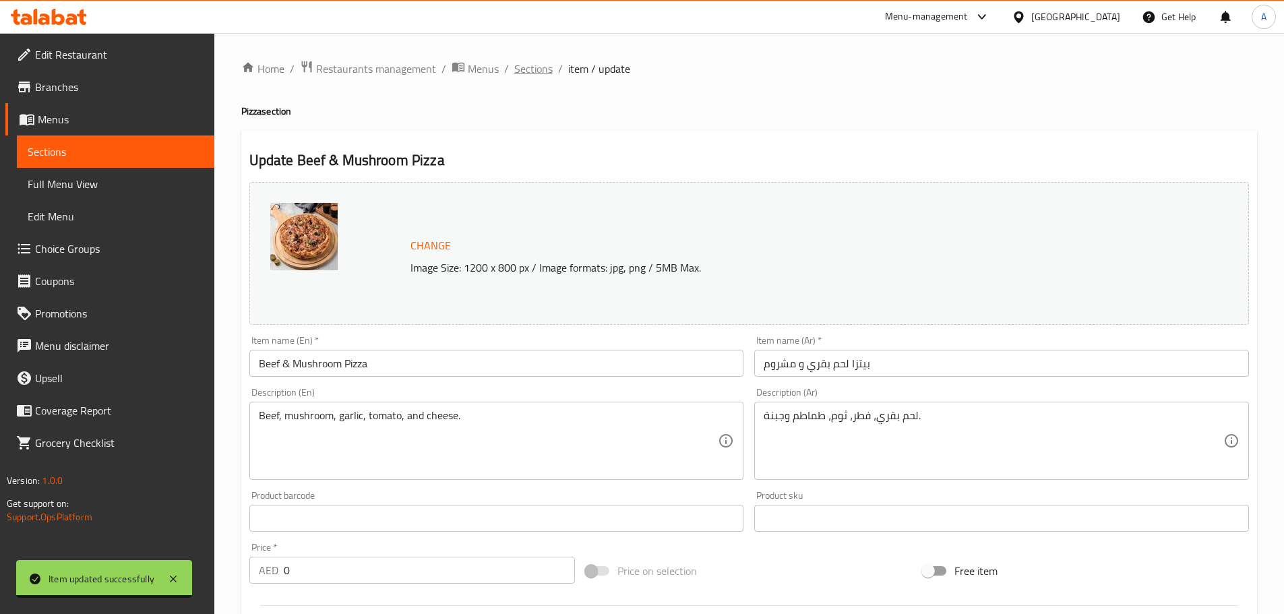
click at [540, 68] on span "Sections" at bounding box center [533, 69] width 38 height 16
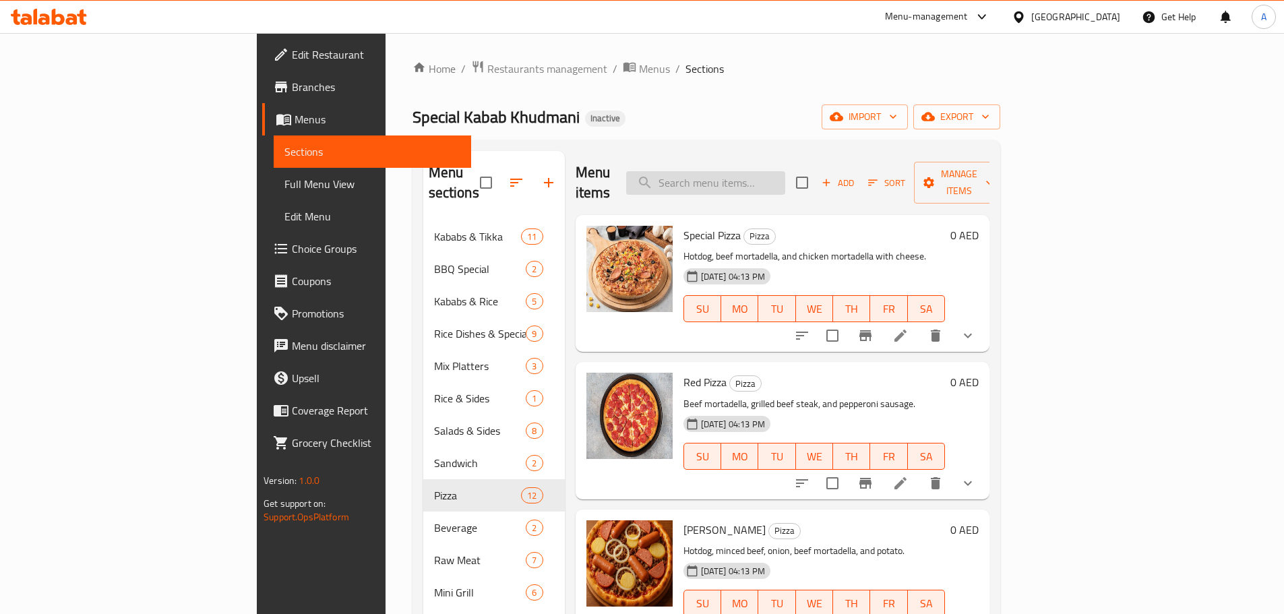
click at [785, 175] on input "search" at bounding box center [705, 183] width 159 height 24
paste input "Chicken Yoghurt Tikka Raw Kg"
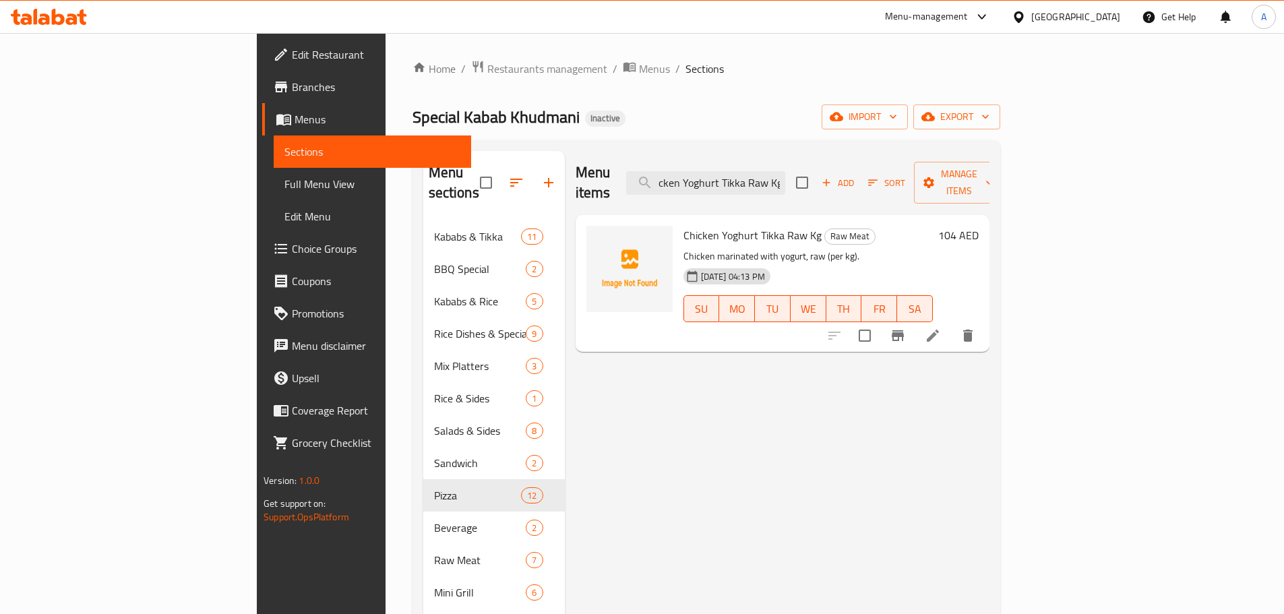
type input "Chicken Yoghurt Tikka Raw Kg"
click at [941, 328] on icon at bounding box center [933, 336] width 16 height 16
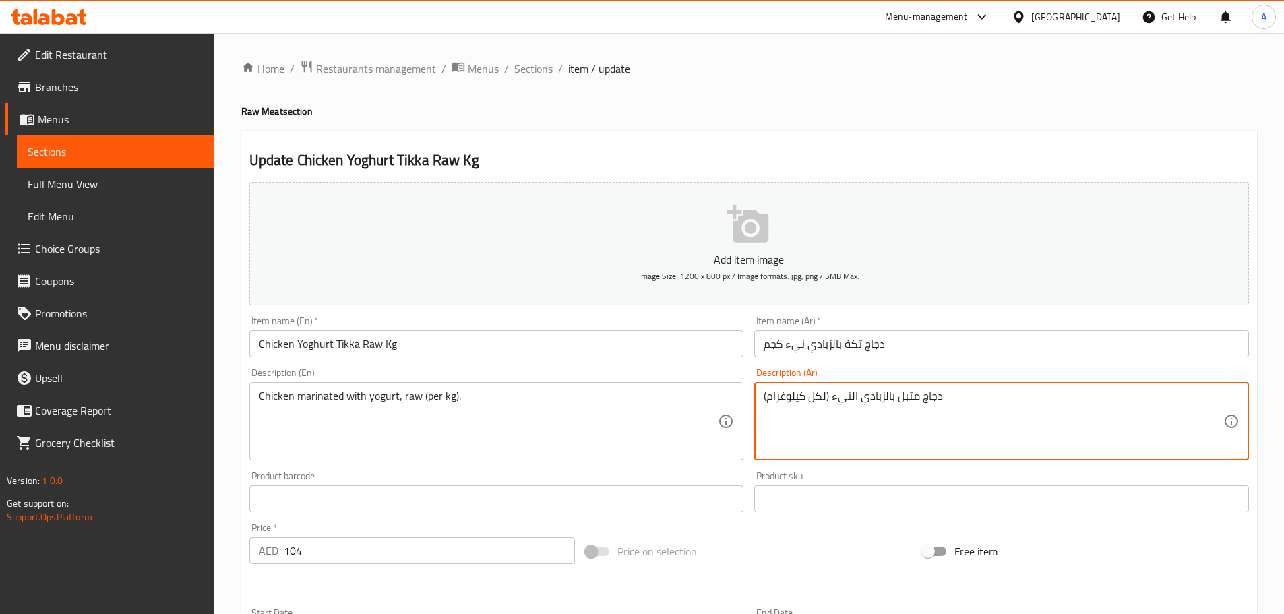
drag, startPoint x: 851, startPoint y: 394, endPoint x: 858, endPoint y: 417, distance: 23.2
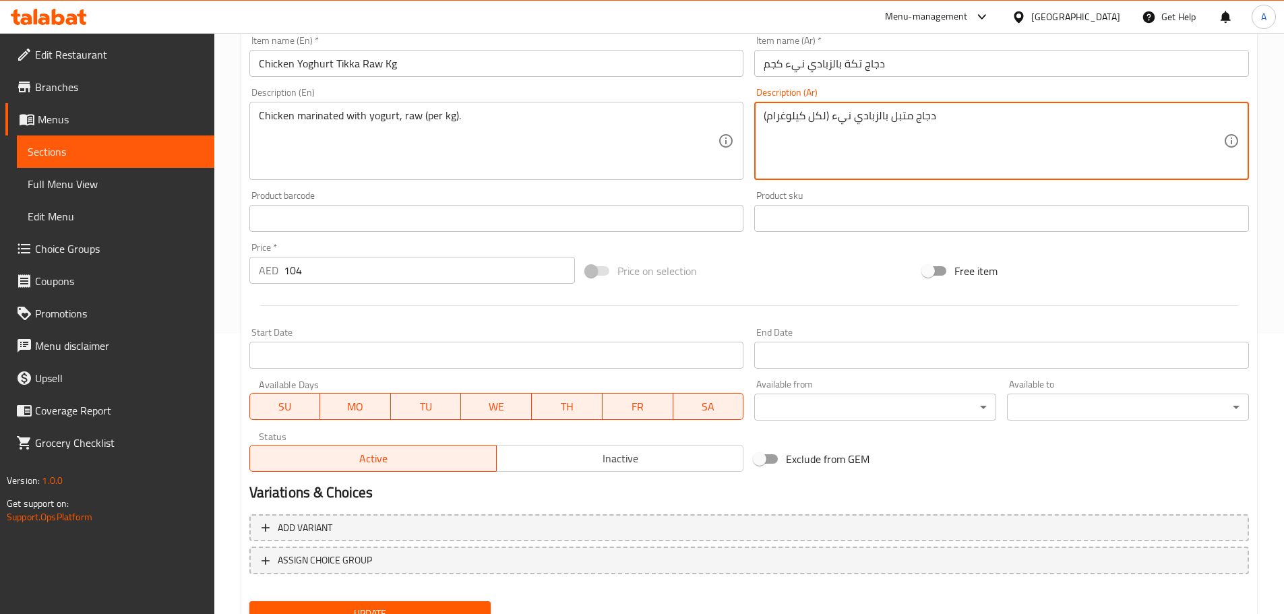
scroll to position [338, 0]
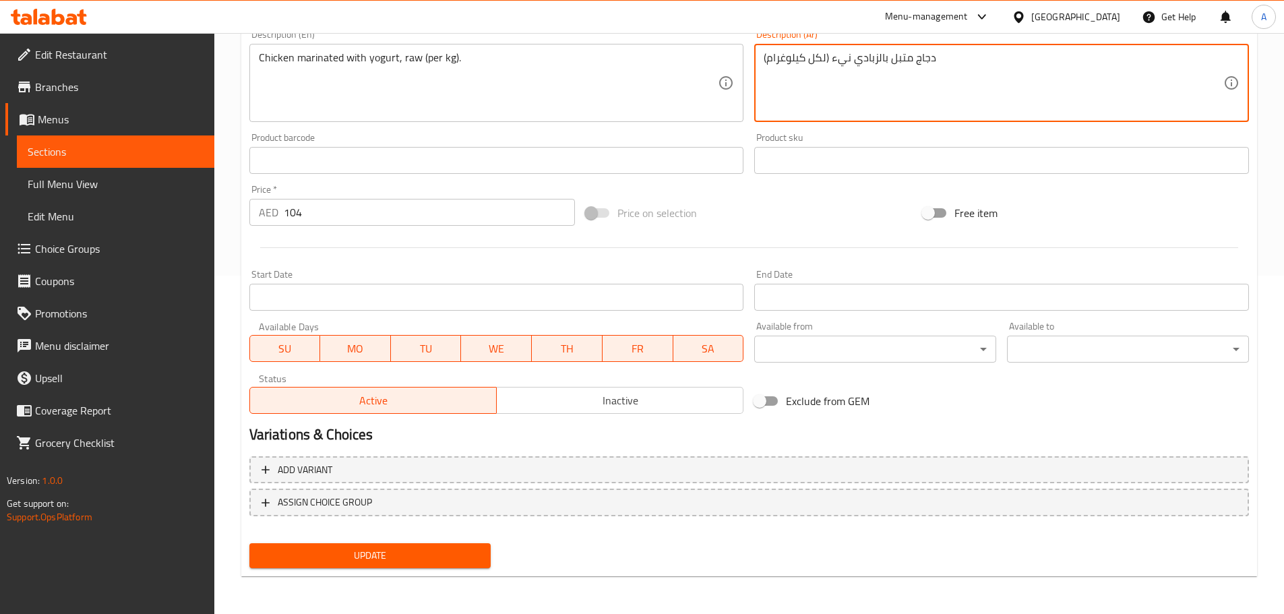
type textarea "دجاج متبل بالزبادي نيء (لكل كيلوغرام)"
click at [392, 539] on div "Update" at bounding box center [370, 556] width 253 height 36
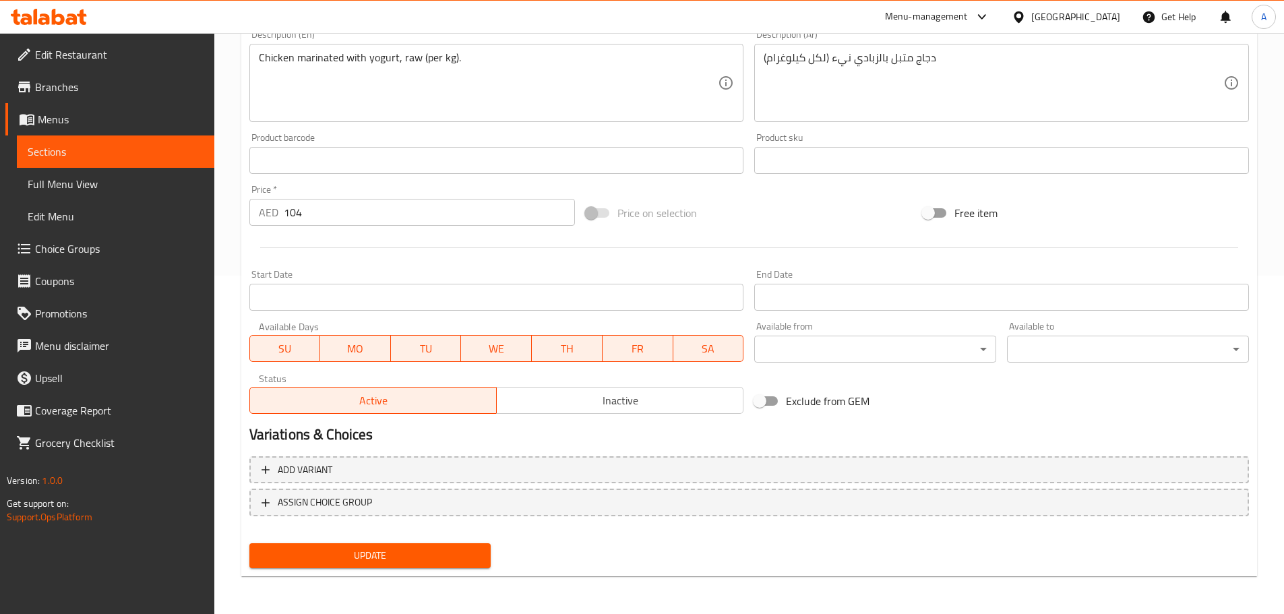
click at [392, 555] on span "Update" at bounding box center [370, 555] width 220 height 17
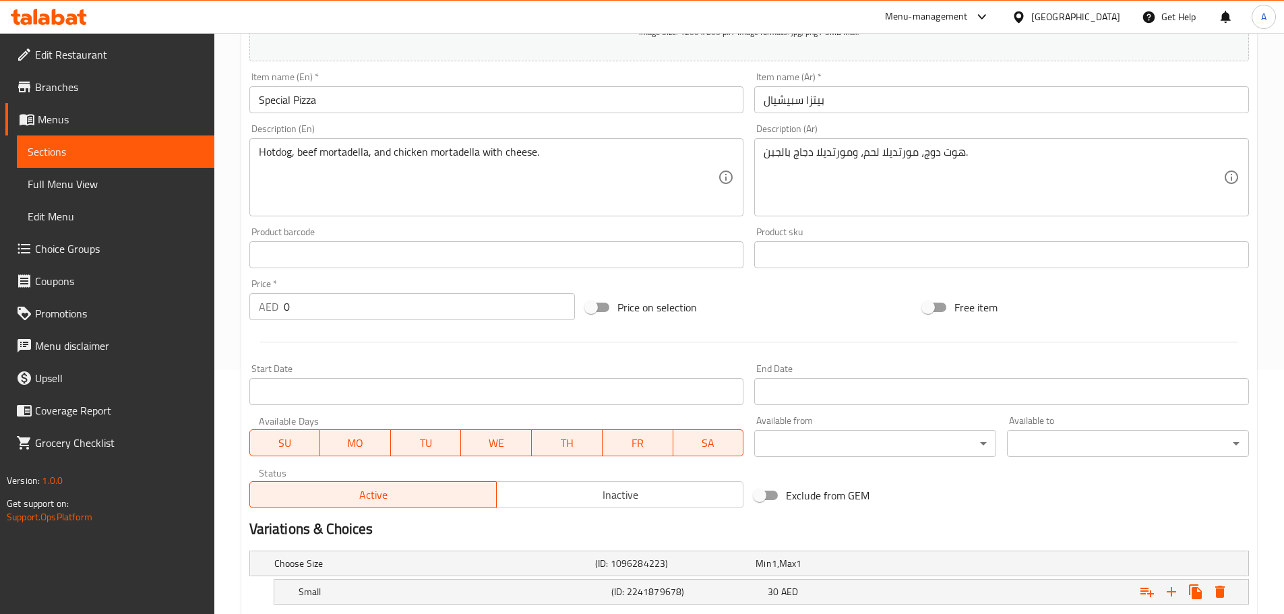
scroll to position [243, 0]
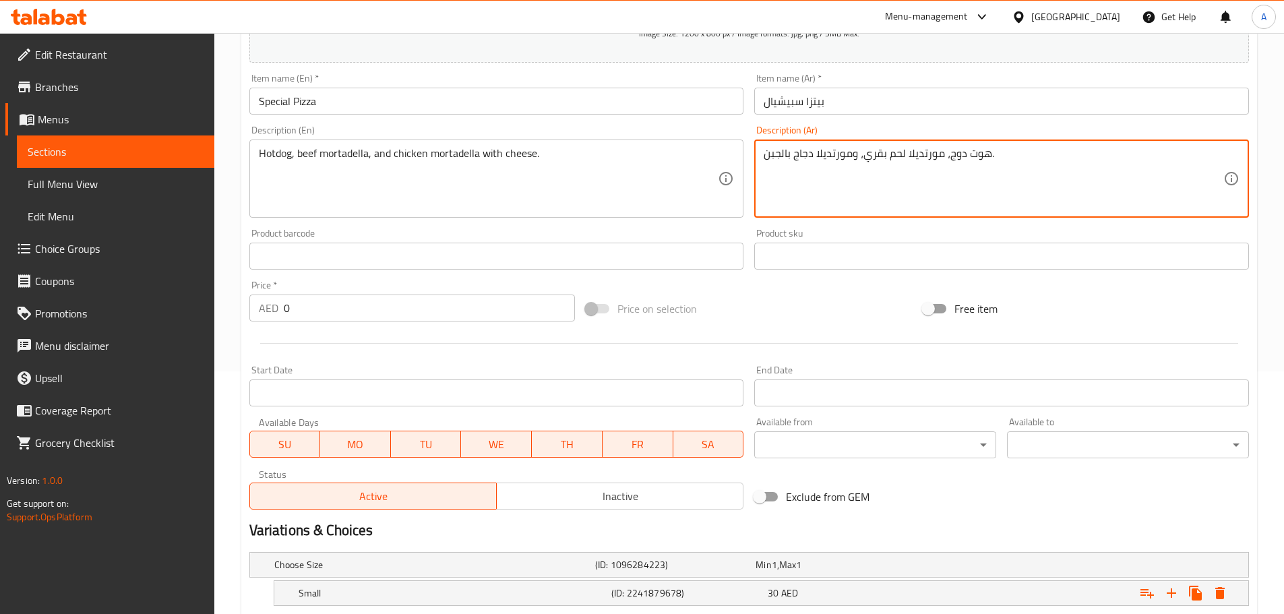
click at [911, 154] on textarea "هوت دوج، مورتديلا لحم بقري، ومورتديلا دجاج بالجبن." at bounding box center [994, 179] width 460 height 64
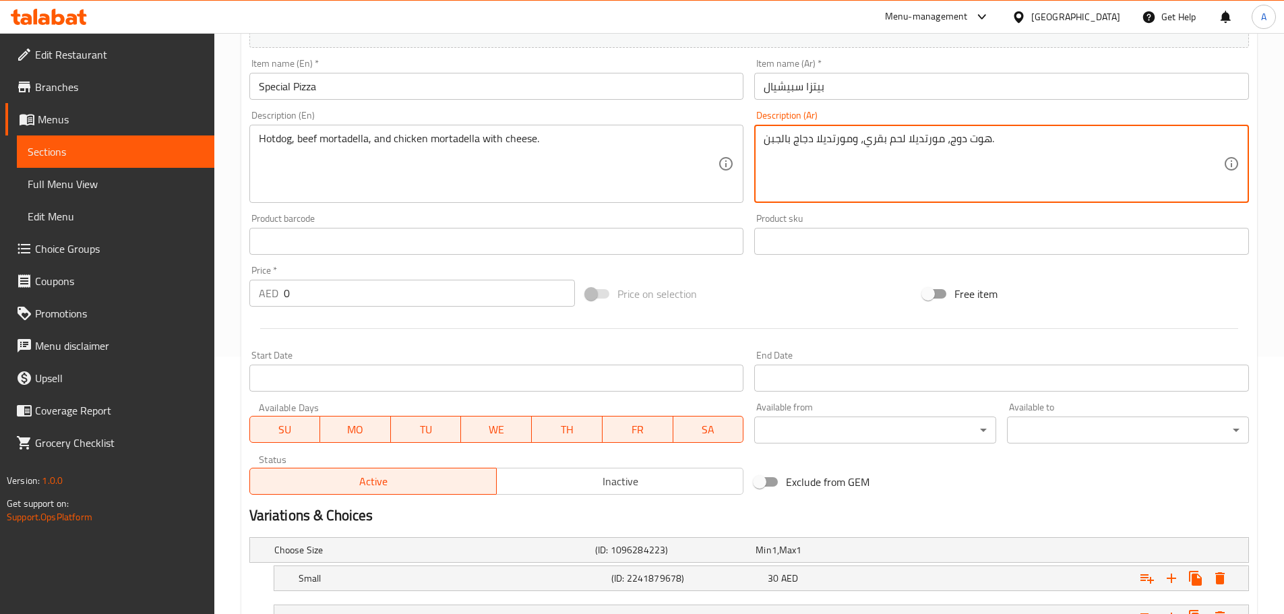
scroll to position [369, 0]
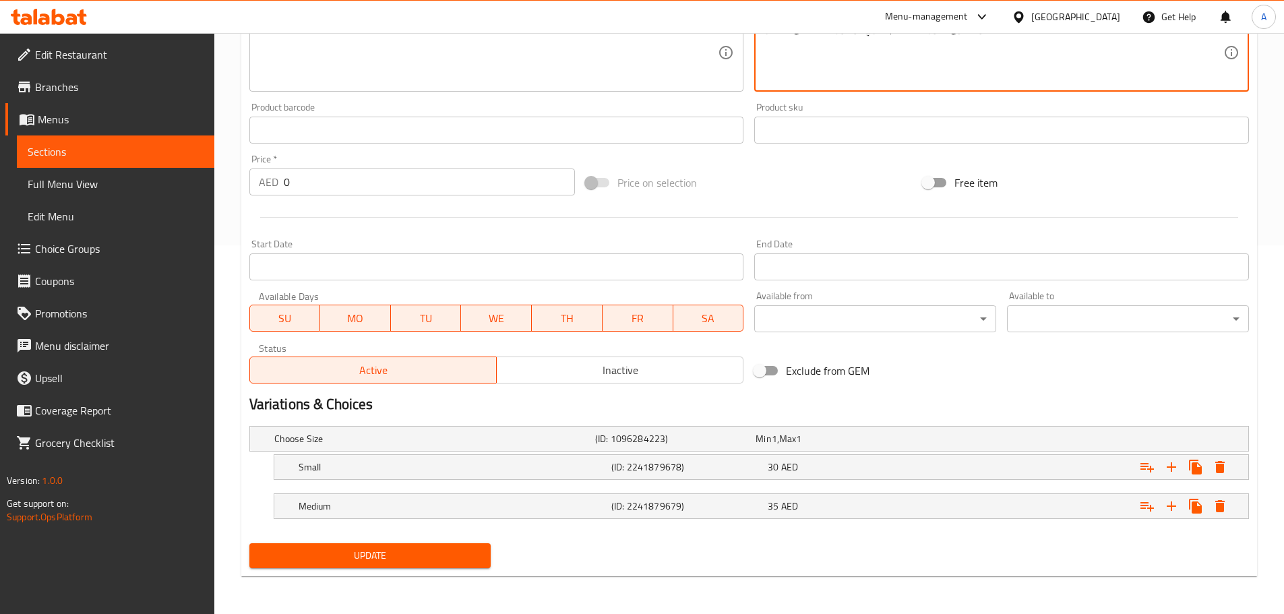
type textarea "هوت دوج، مورتديلا لحم بقري، ومورتديلا دجاج بالجبن."
click at [434, 561] on span "Update" at bounding box center [370, 555] width 220 height 17
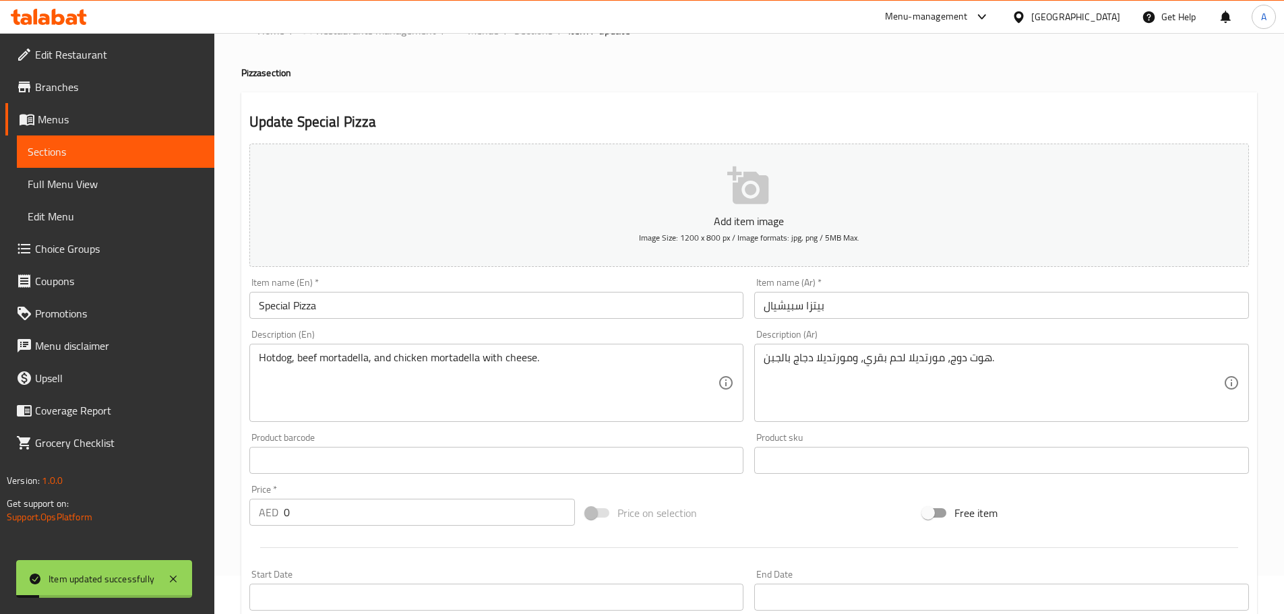
scroll to position [0, 0]
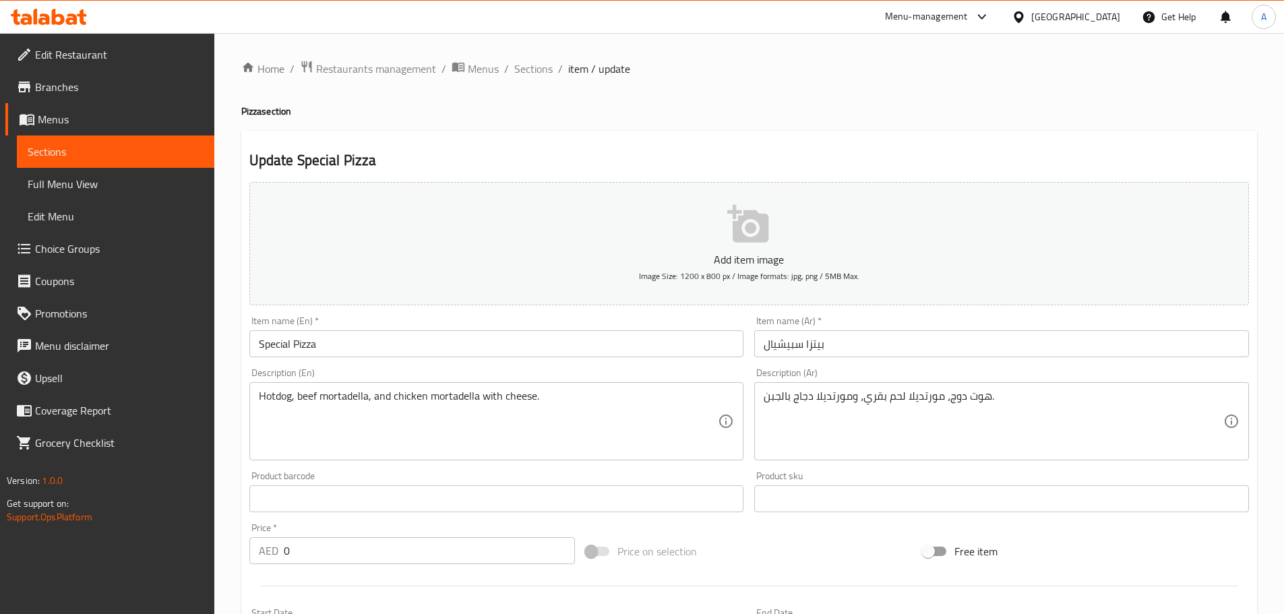
click at [866, 402] on textarea "هوت دوج، مورتديلا لحم بقري، ومورتديلا دجاج بالجبن." at bounding box center [994, 422] width 460 height 64
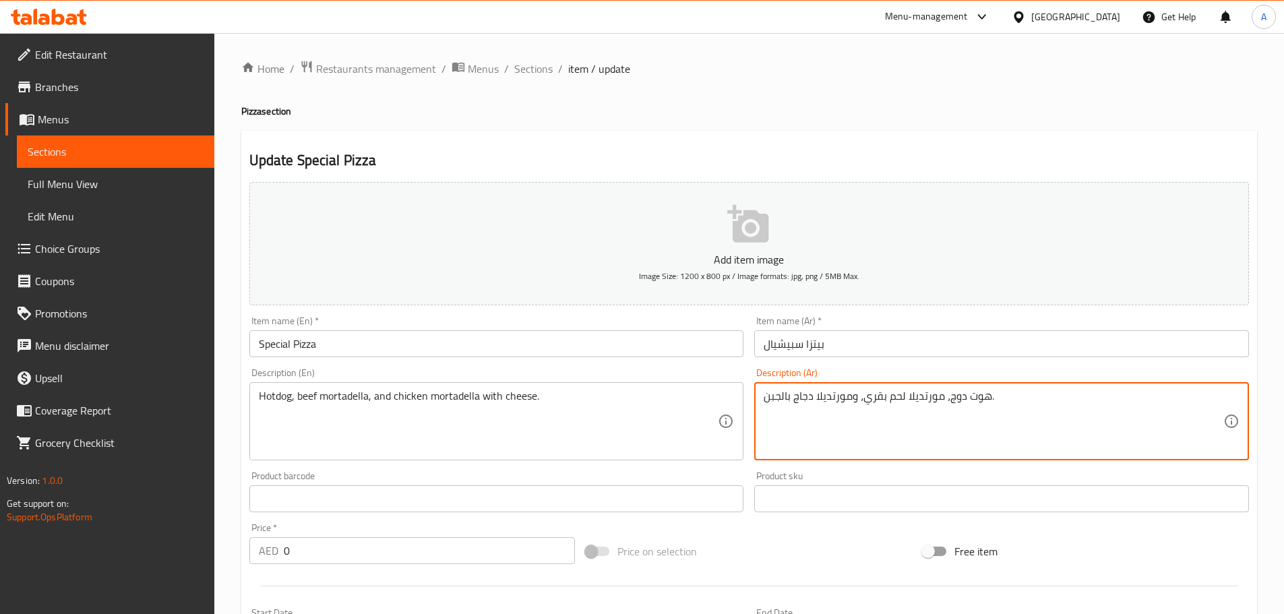
click at [866, 402] on textarea "هوت دوج، مورتديلا لحم بقري، ومورتديلا دجاج بالجبن." at bounding box center [994, 422] width 460 height 64
click at [465, 366] on div "Description (En) Hotdog, beef mortadella, and chicken mortadella with cheese. D…" at bounding box center [497, 414] width 506 height 103
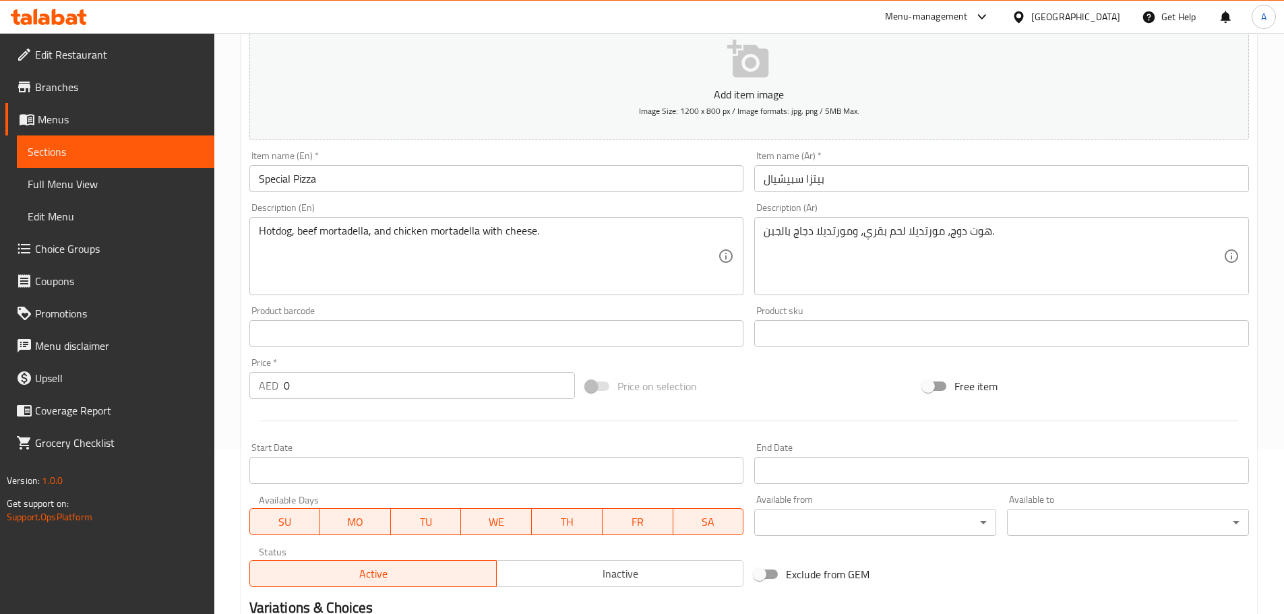
scroll to position [369, 0]
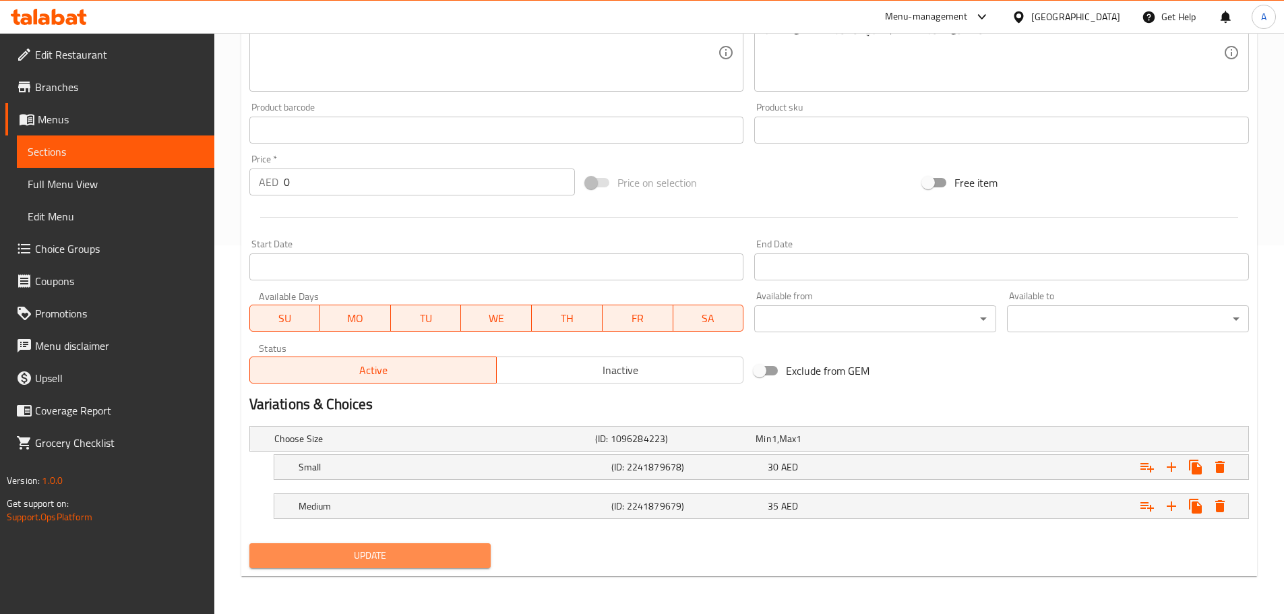
click at [442, 563] on span "Update" at bounding box center [370, 555] width 220 height 17
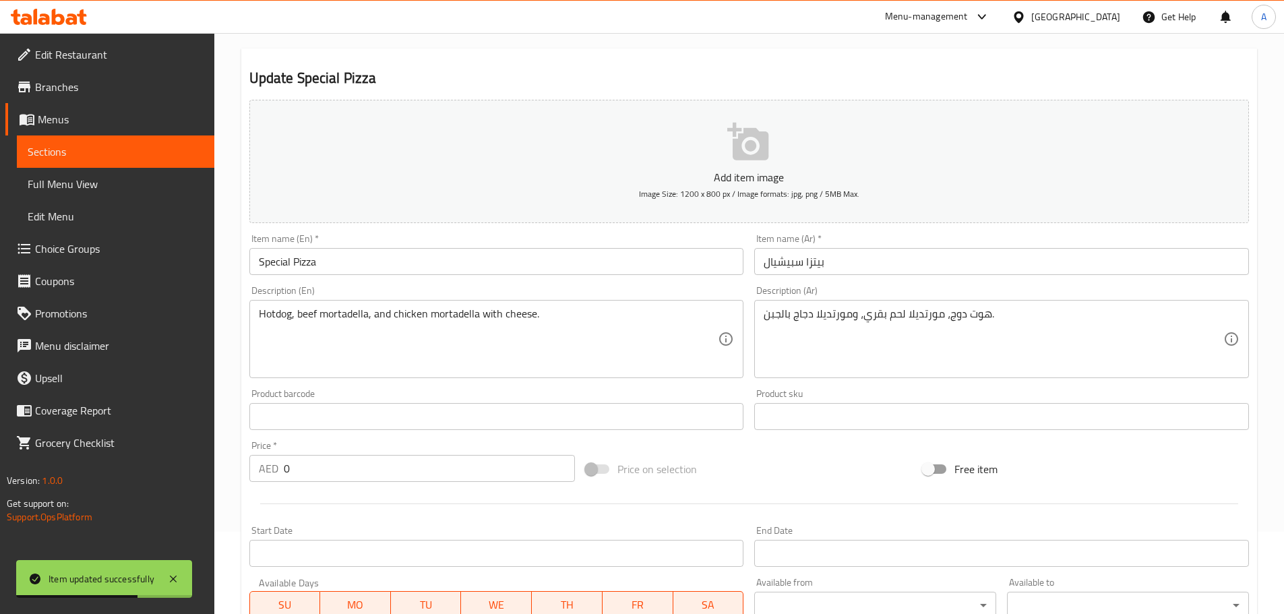
scroll to position [72, 0]
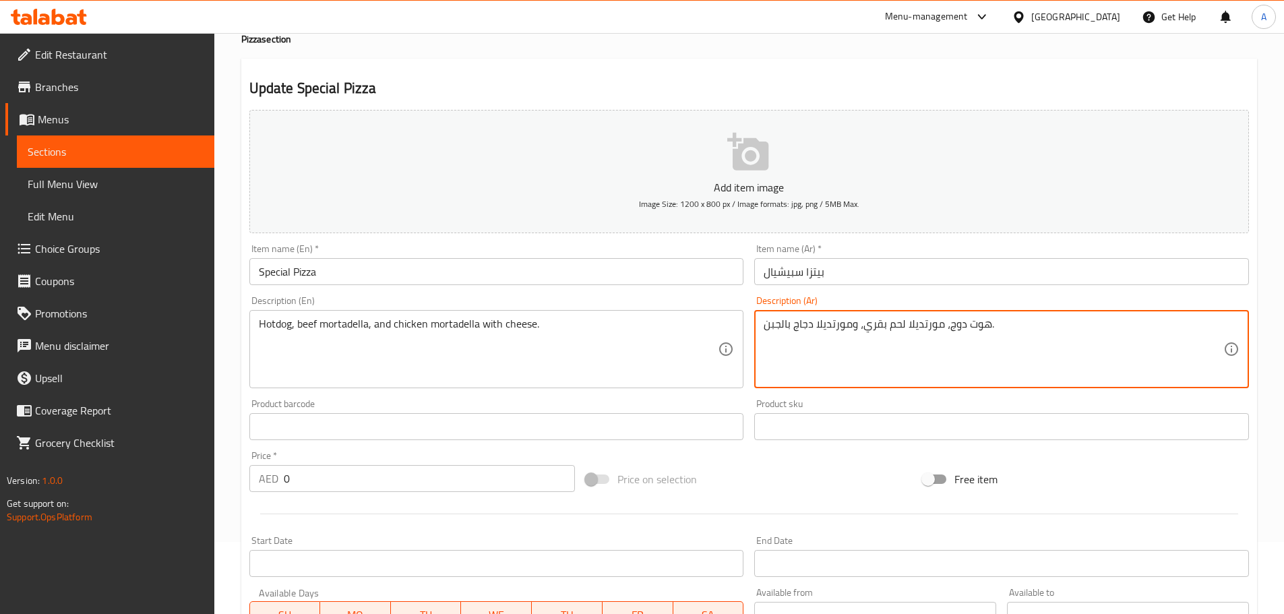
click at [961, 361] on textarea "هوت دوج، مورتديلا لحم بقري، ومورتديلا دجاج بالجبن." at bounding box center [994, 349] width 460 height 64
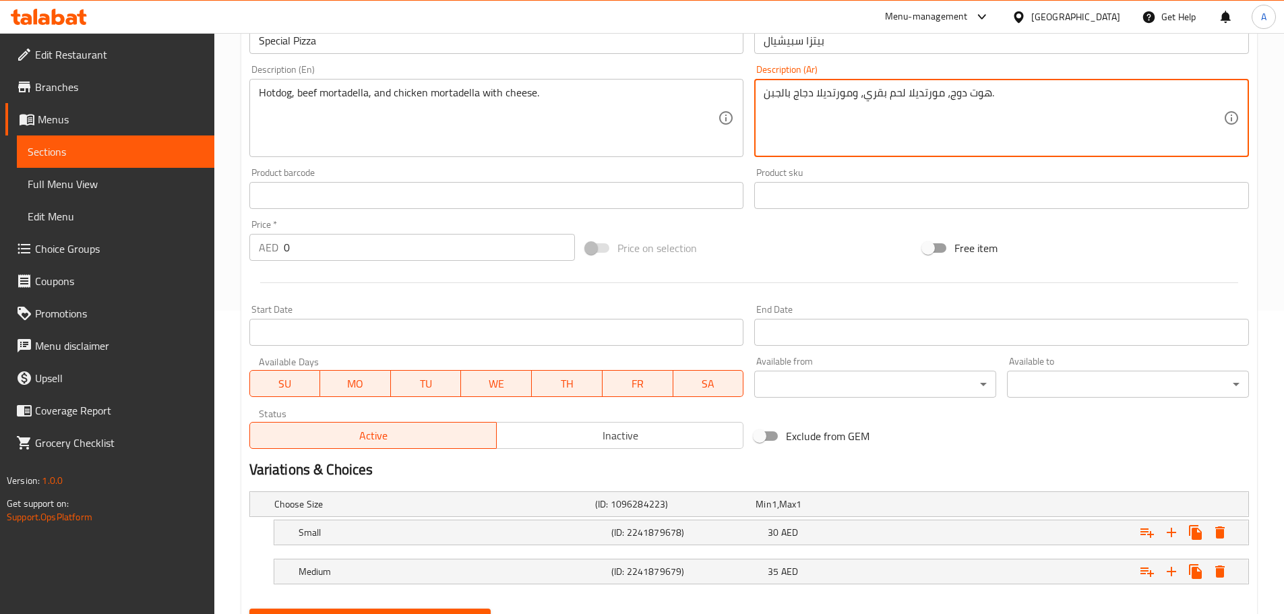
scroll to position [369, 0]
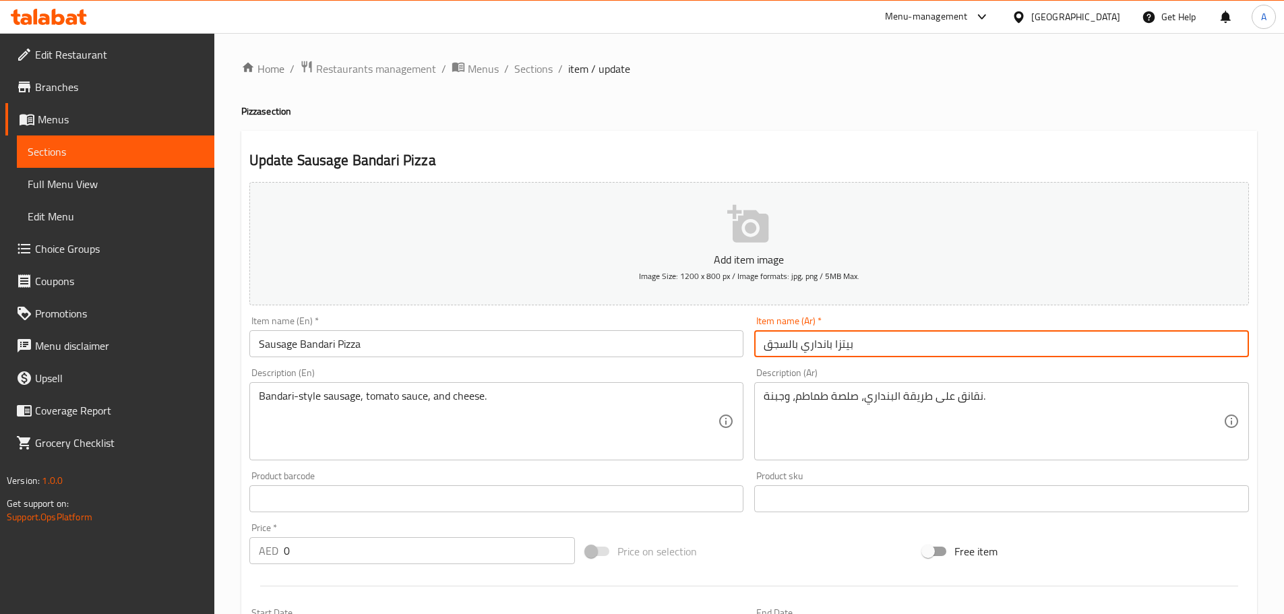
drag, startPoint x: 789, startPoint y: 350, endPoint x: 754, endPoint y: 354, distance: 36.0
click at [754, 354] on div "Item name (Ar)   * [PERSON_NAME] بالسجق Item name (Ar) *" at bounding box center [1002, 337] width 506 height 52
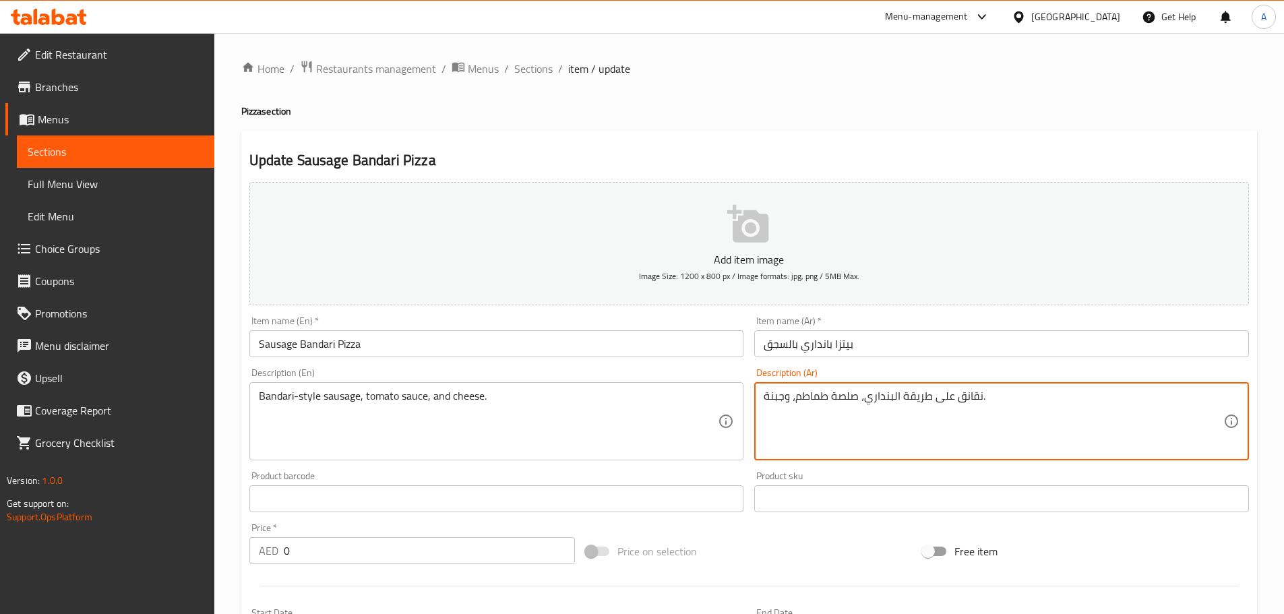
click at [961, 394] on textarea "نقانق على طريقة البنداري، صلصة طماطم، وجبنة." at bounding box center [994, 422] width 460 height 64
paste textarea "سجق"
click at [900, 426] on textarea "سجقعلى طريقة [PERSON_NAME]، صلصة طماطم، وجبنة." at bounding box center [994, 422] width 460 height 64
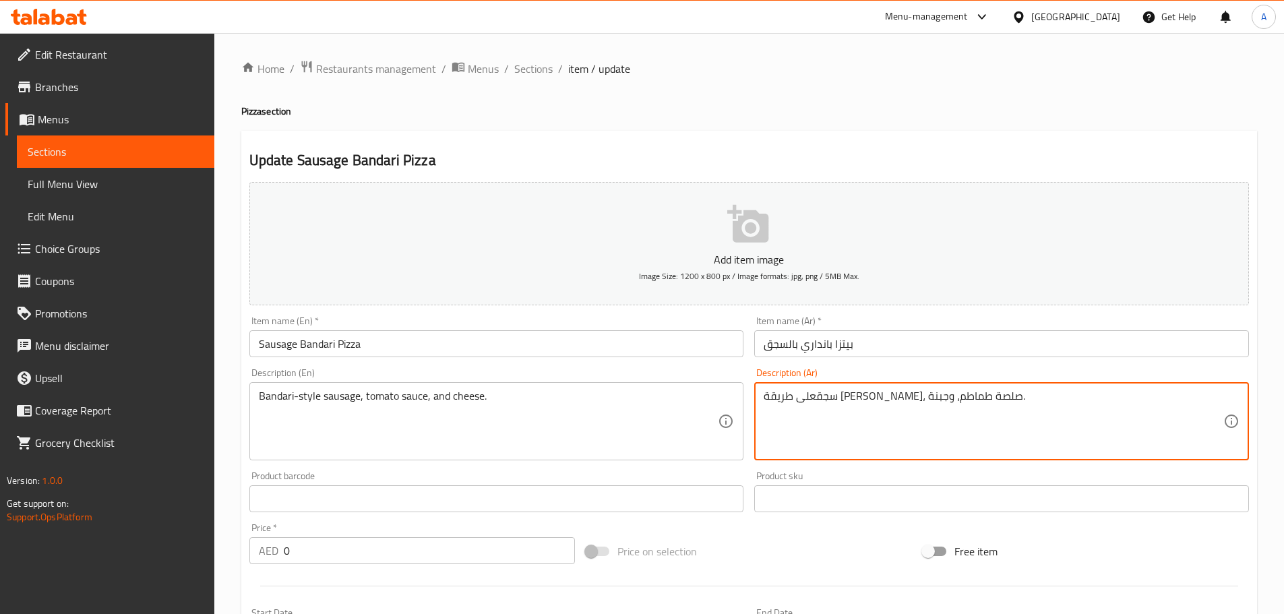
scroll to position [74, 0]
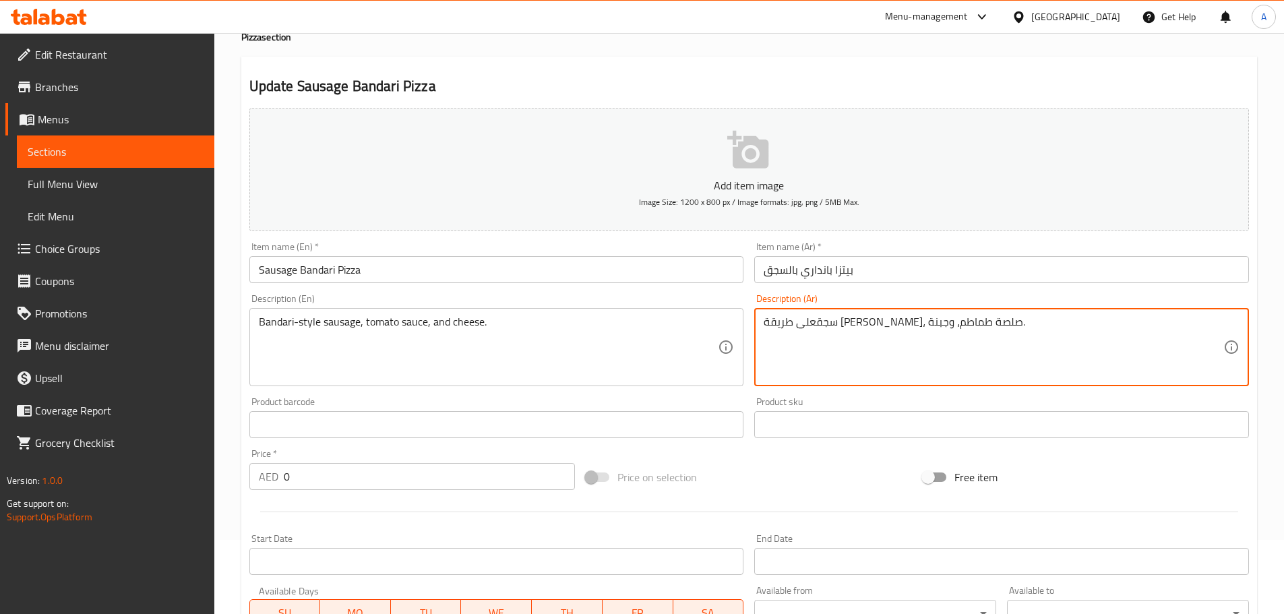
click at [951, 330] on textarea "سجقعلى طريقة [PERSON_NAME]، صلصة طماطم، وجبنة." at bounding box center [994, 347] width 460 height 64
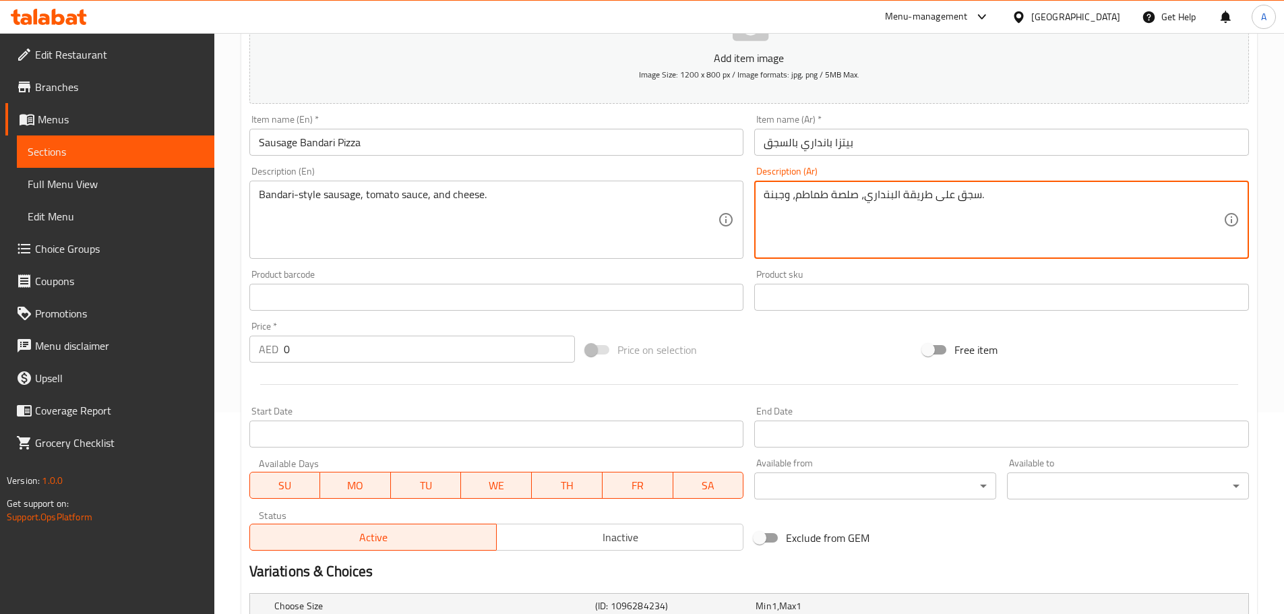
scroll to position [369, 0]
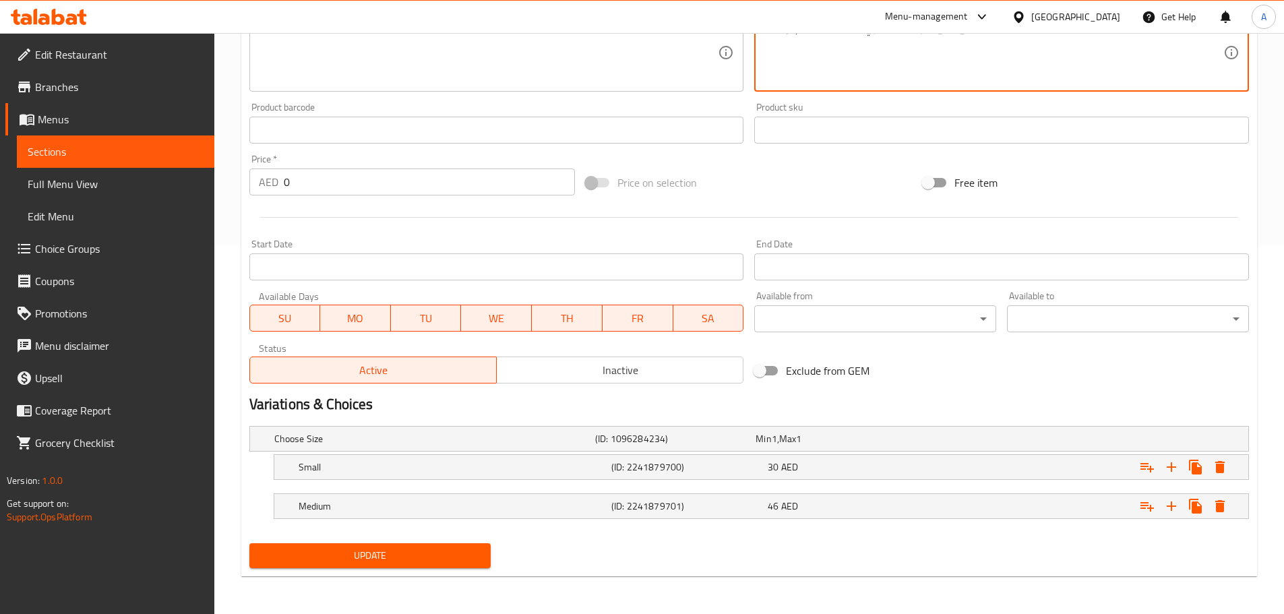
type textarea "سجق على طريقة البنداري، صلصة طماطم، وجبنة."
click at [449, 553] on span "Update" at bounding box center [370, 555] width 220 height 17
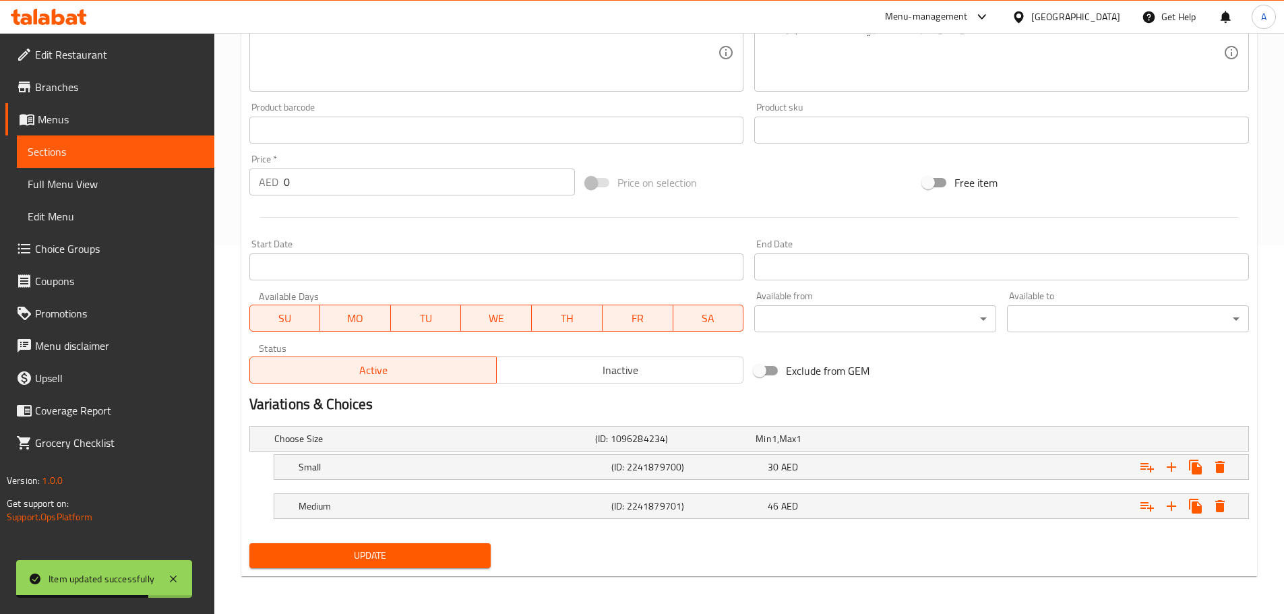
scroll to position [0, 0]
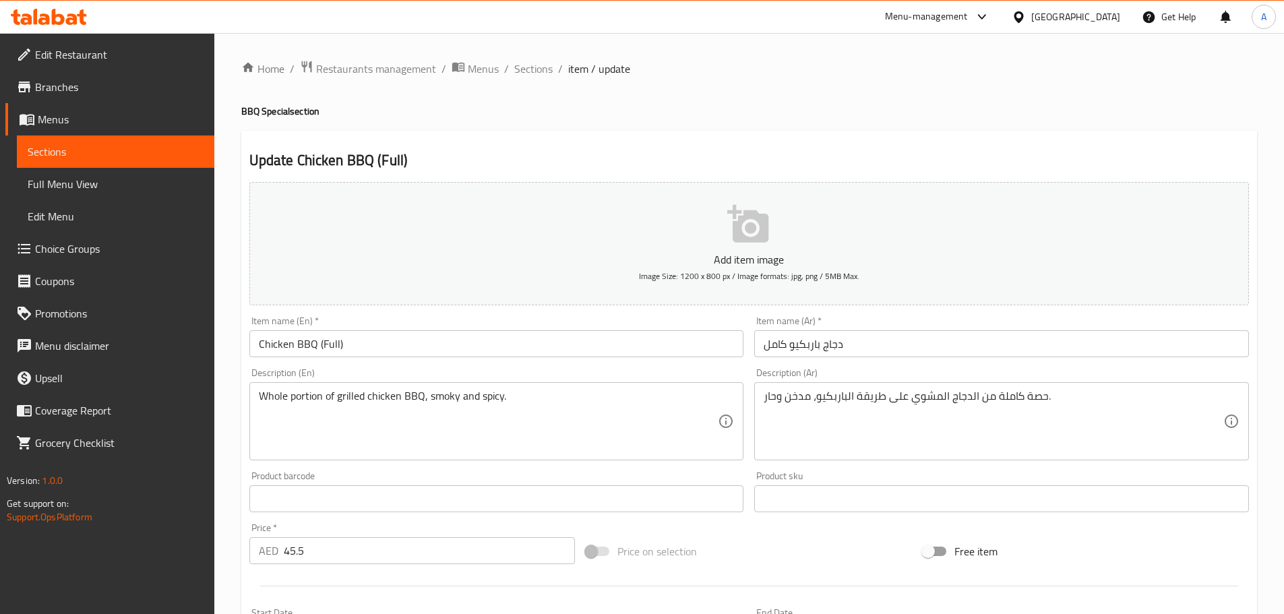
click at [310, 392] on textarea "Whole portion of grilled chicken BBQ, smoky and spicy." at bounding box center [489, 422] width 460 height 64
click at [975, 398] on textarea "جزء صغير من لحم الضأن المتبل بالليمون والمشوي." at bounding box center [994, 422] width 460 height 64
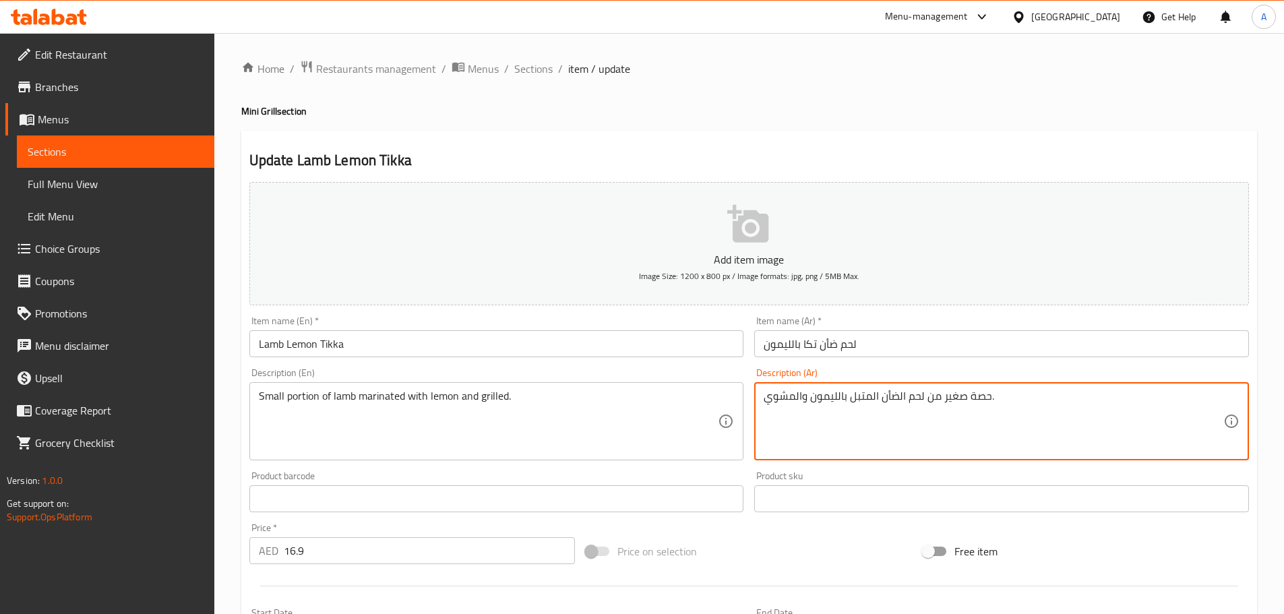
click at [943, 396] on textarea "حصة صغير من لحم الضأن المتبل بالليمون والمشوي." at bounding box center [994, 422] width 460 height 64
click at [981, 396] on textarea "حصة صغيرة من لحم الضأن المتبل بالليمون والمشوي." at bounding box center [994, 422] width 460 height 64
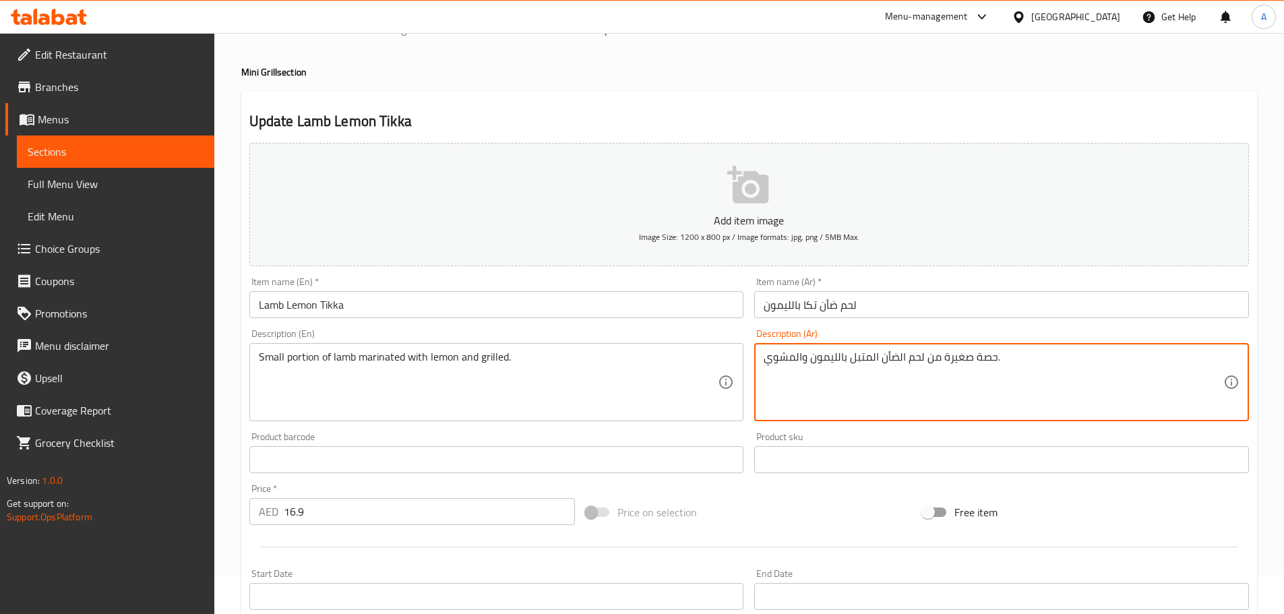
scroll to position [338, 0]
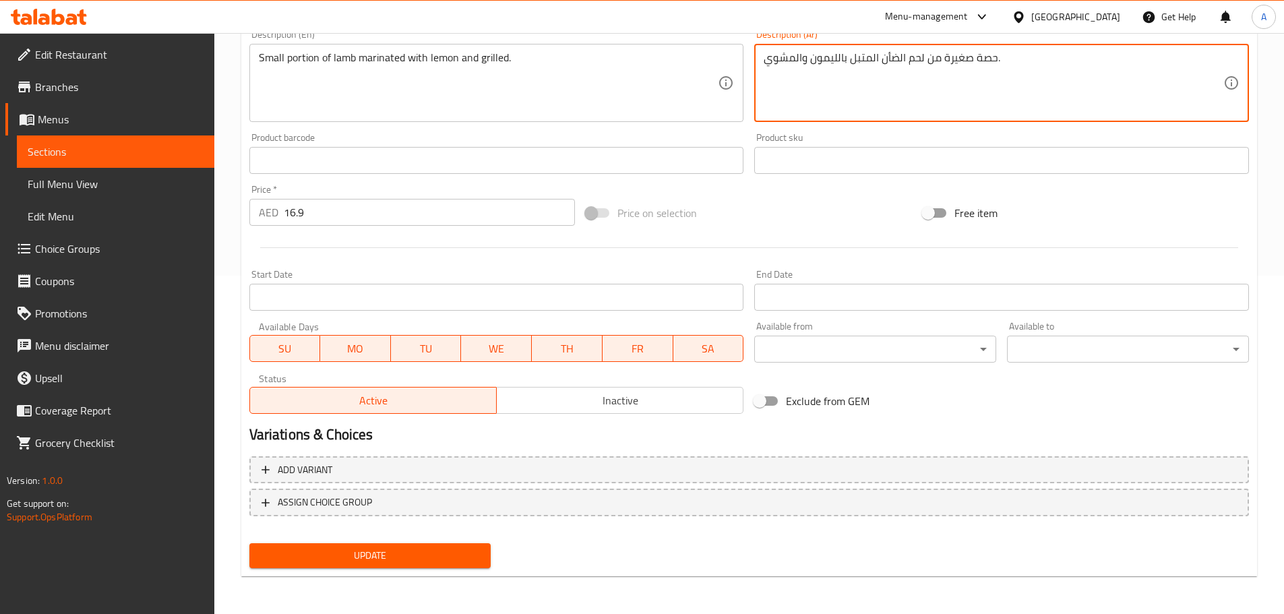
type textarea "حصة صغيرة من لحم الضأن المتبل بالليمون والمشوي."
click at [421, 558] on span "Update" at bounding box center [370, 555] width 220 height 17
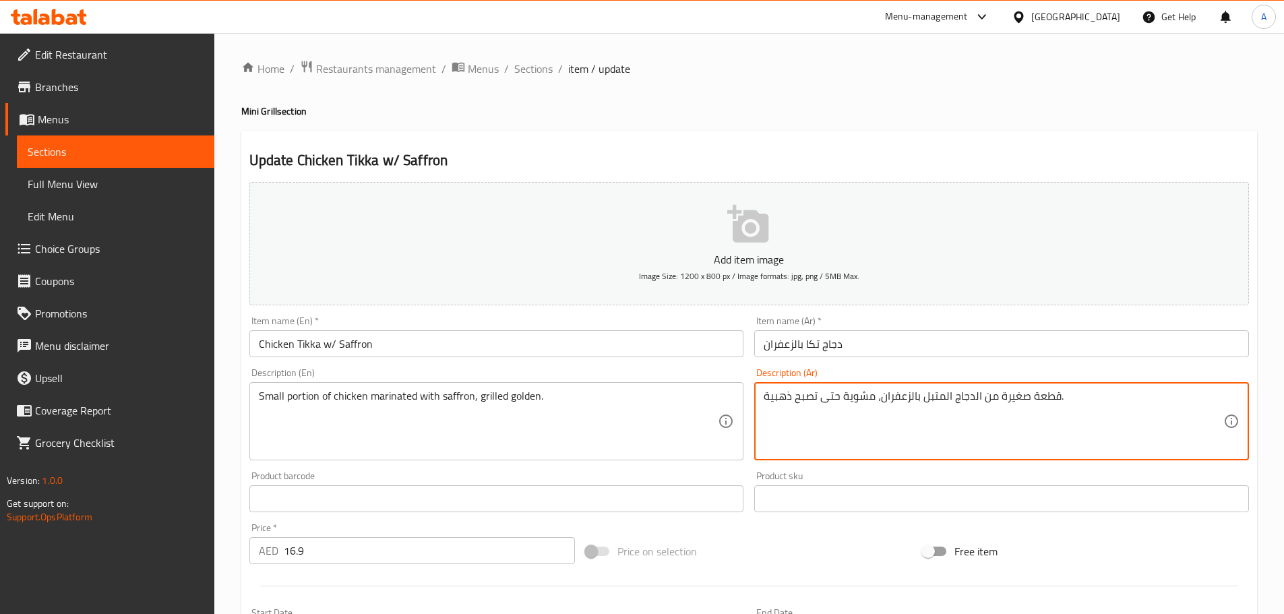
click at [1035, 390] on textarea "قطعة صغيرة من الدجاج المتبل بالزعفران، مشوية حتى تصبح ذهبية." at bounding box center [994, 422] width 460 height 64
paste textarea "حص"
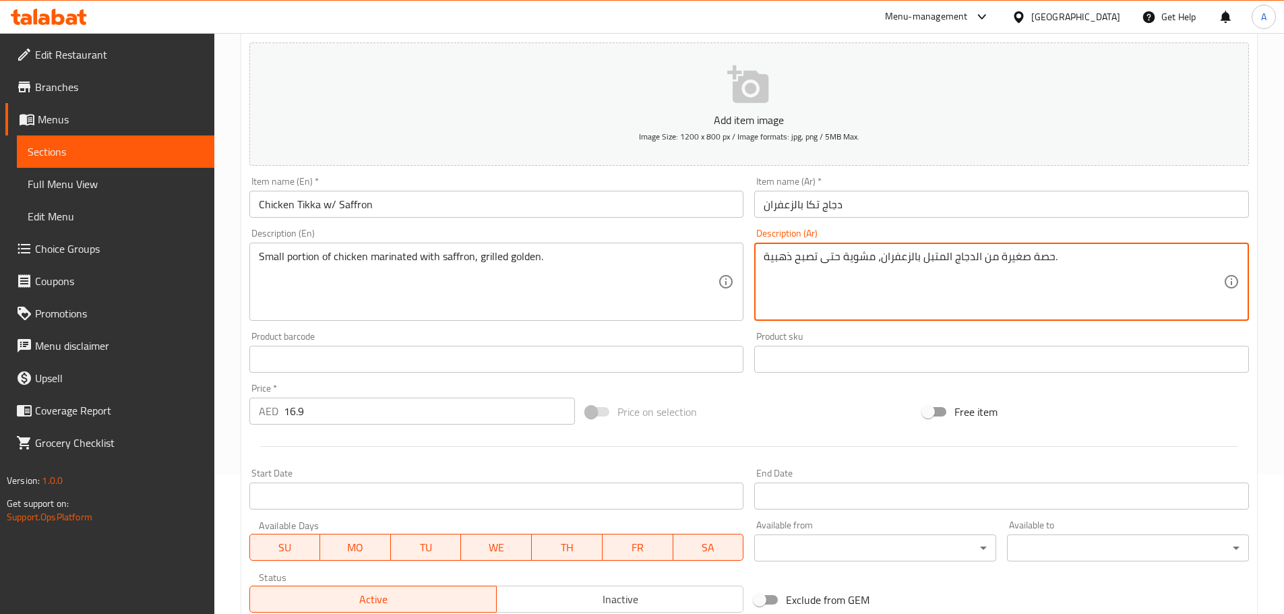
scroll to position [338, 0]
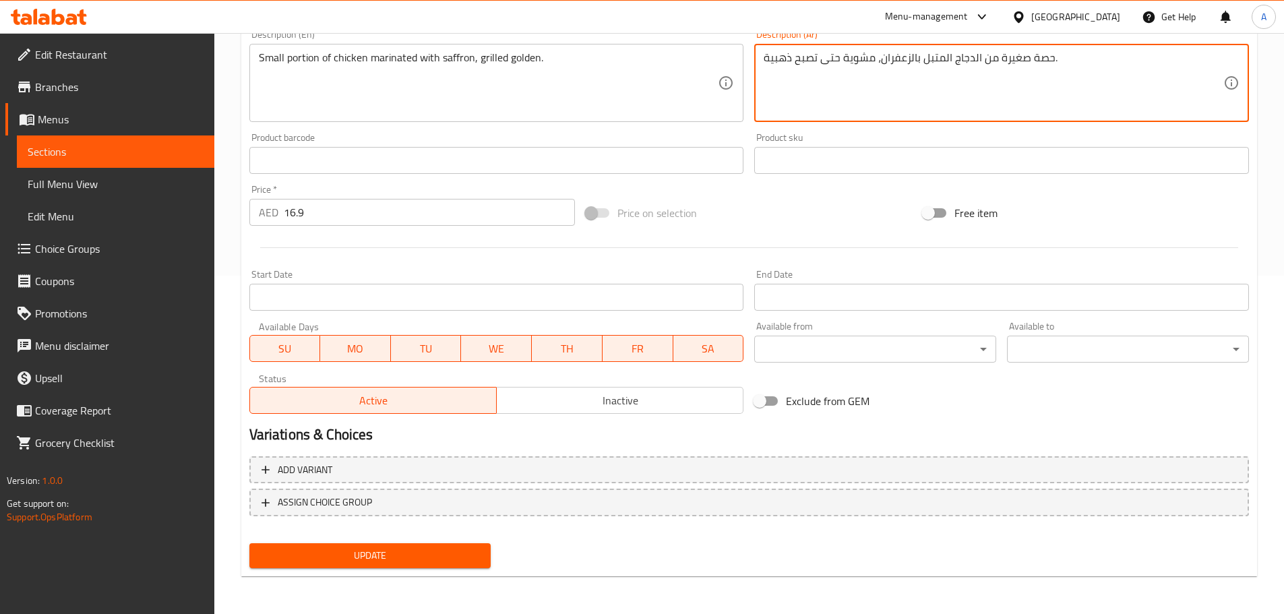
type textarea "حصة صغيرة من الدجاج المتبل بالزعفران، مشوية حتى تصبح ذهبية."
click at [420, 568] on button "Update" at bounding box center [370, 555] width 242 height 25
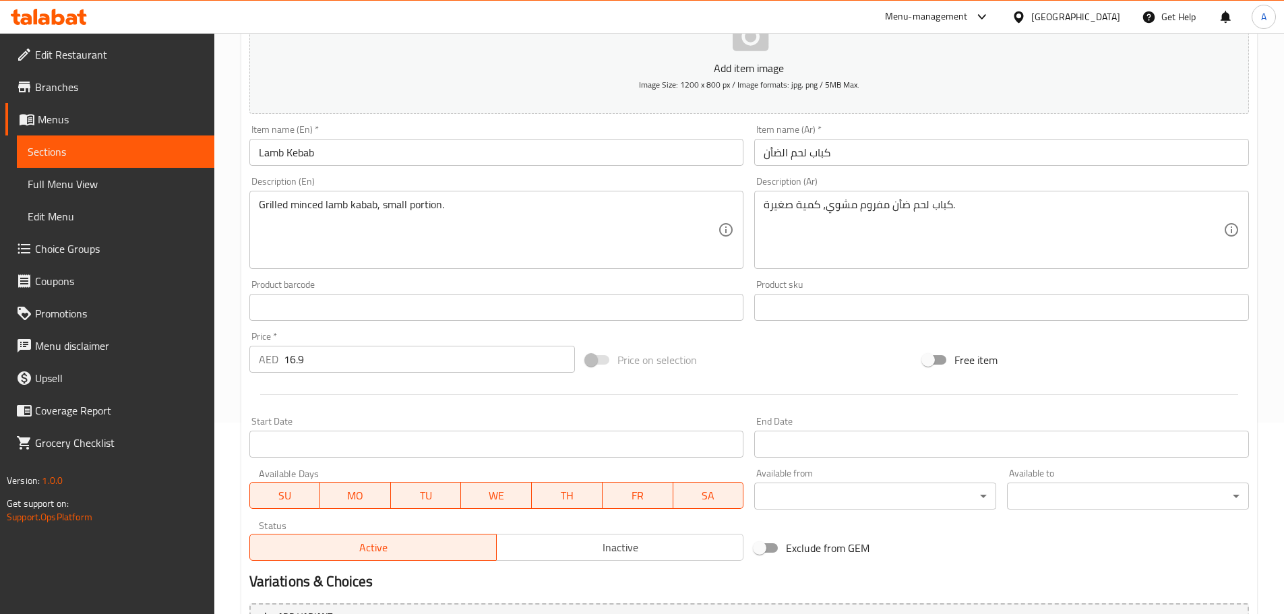
scroll to position [338, 0]
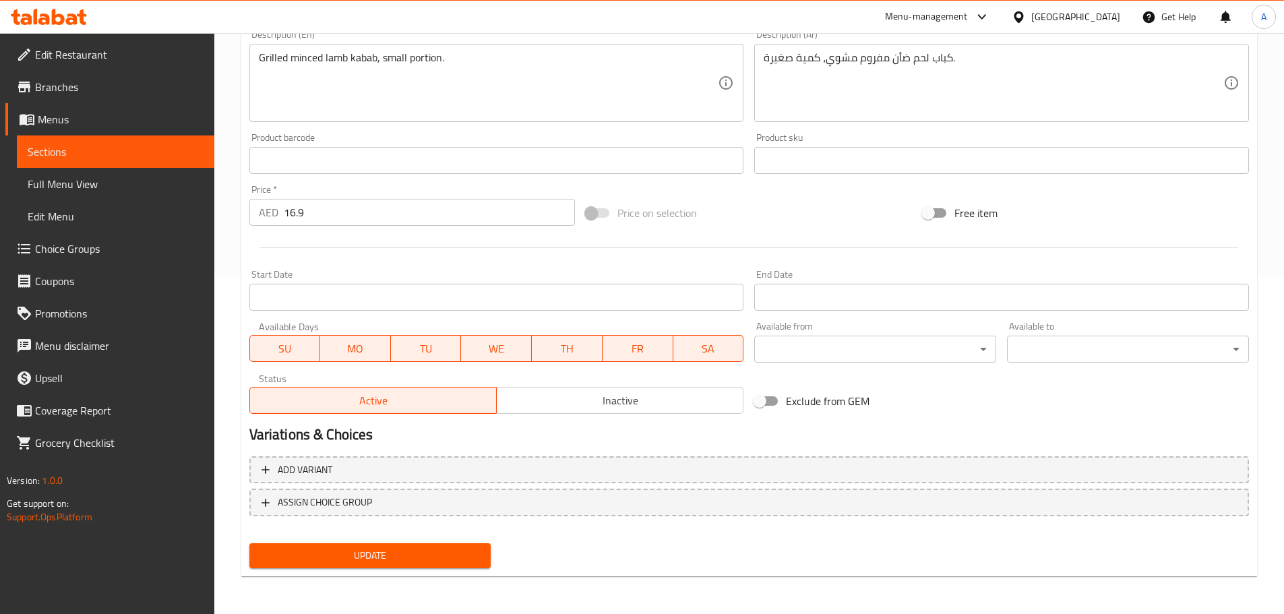
click at [408, 545] on button "Update" at bounding box center [370, 555] width 242 height 25
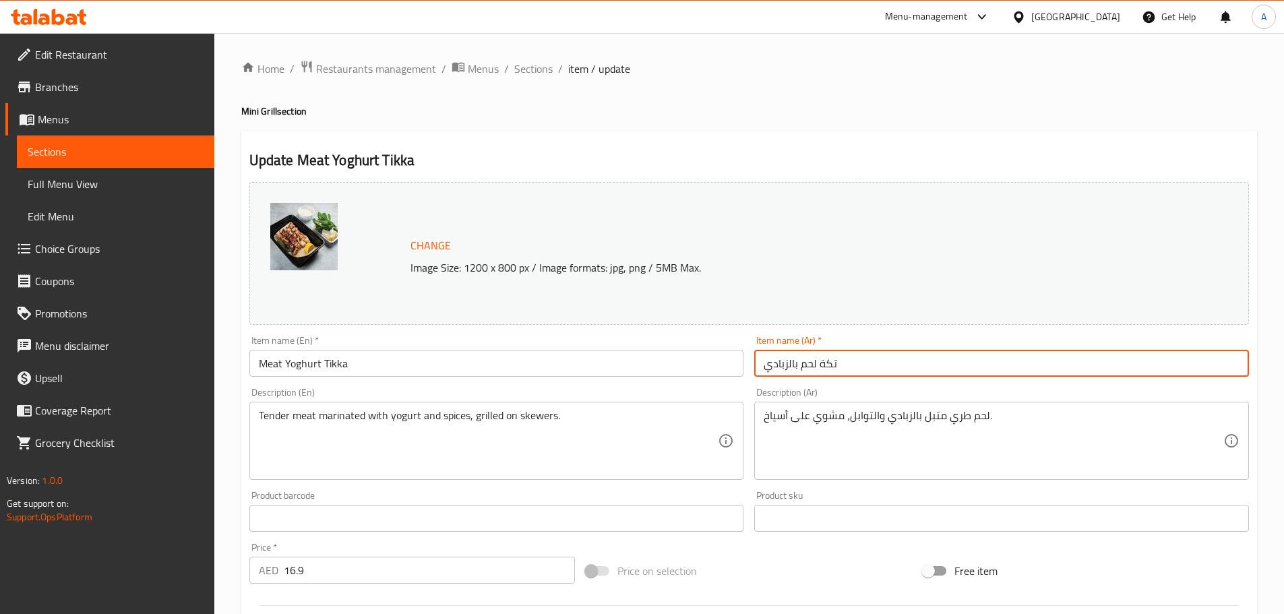
click at [830, 363] on input "تكة لحم بالزبادي" at bounding box center [1001, 363] width 495 height 27
paste input "text"
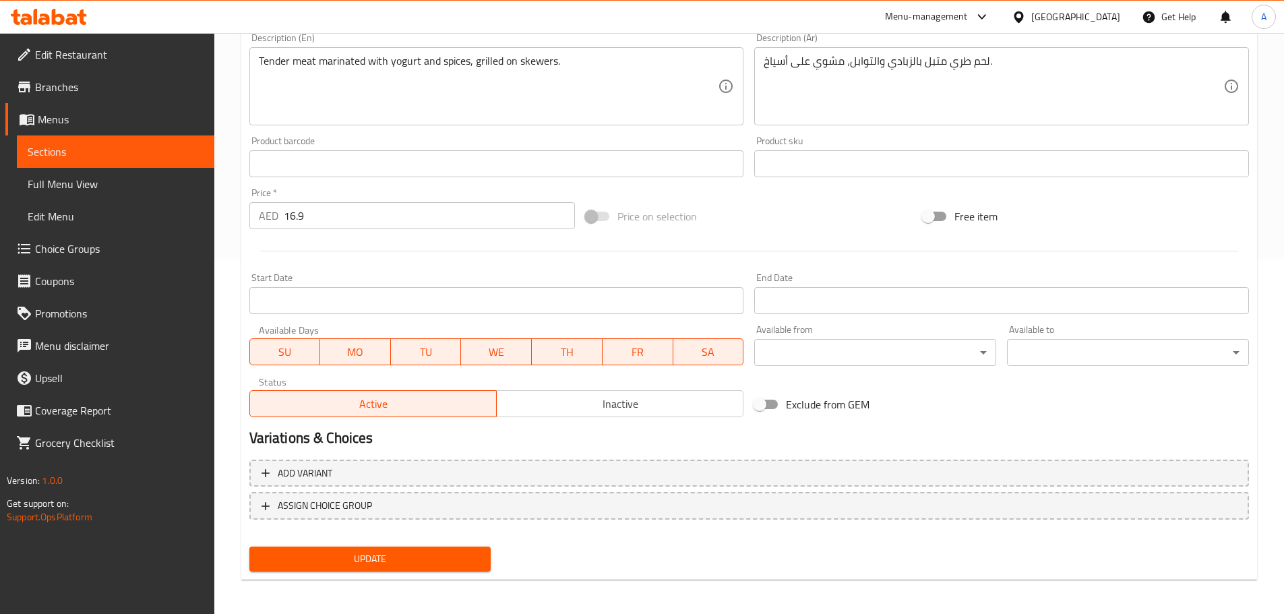
scroll to position [358, 0]
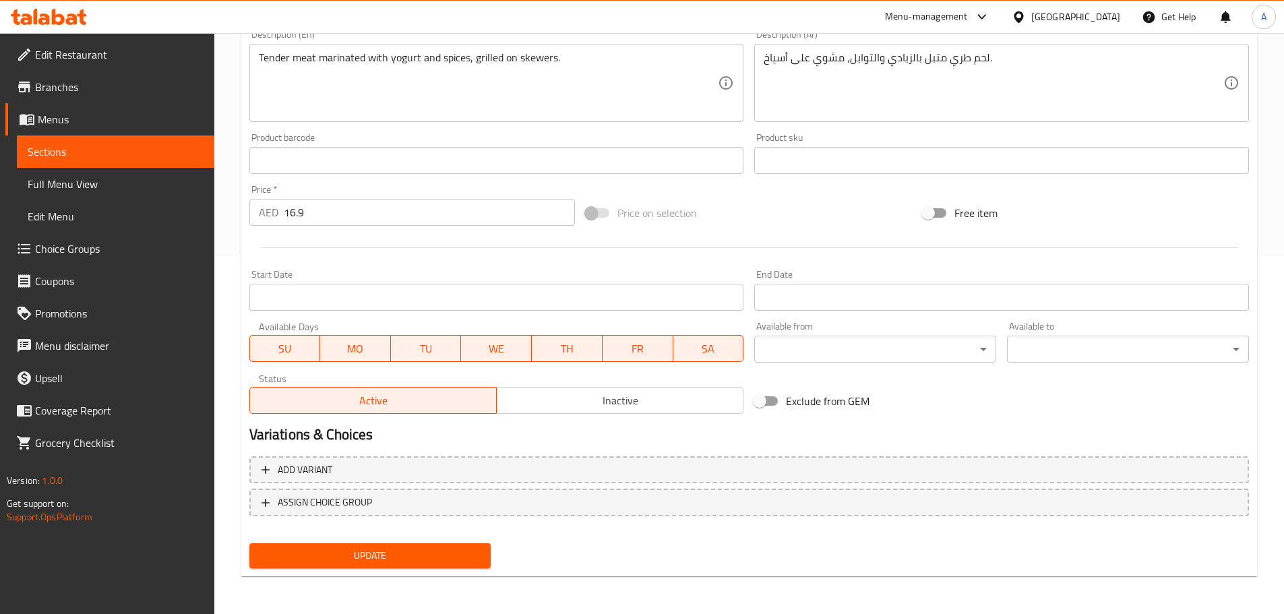
type input "تكا لحم بالزبادي"
click at [372, 582] on div "Home / Restaurants management / Menus / Sections / item / update Mini Grill sec…" at bounding box center [749, 144] width 1016 height 885
click at [369, 559] on span "Update" at bounding box center [370, 555] width 220 height 17
click at [88, 187] on span "Full Menu View" at bounding box center [116, 184] width 176 height 16
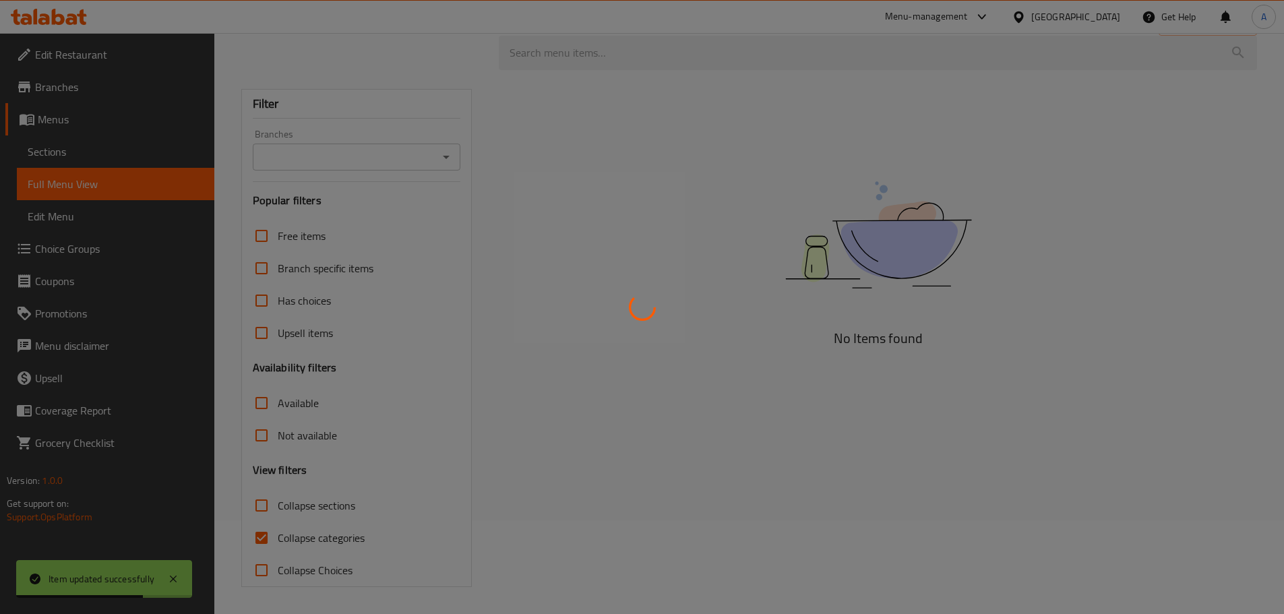
scroll to position [94, 0]
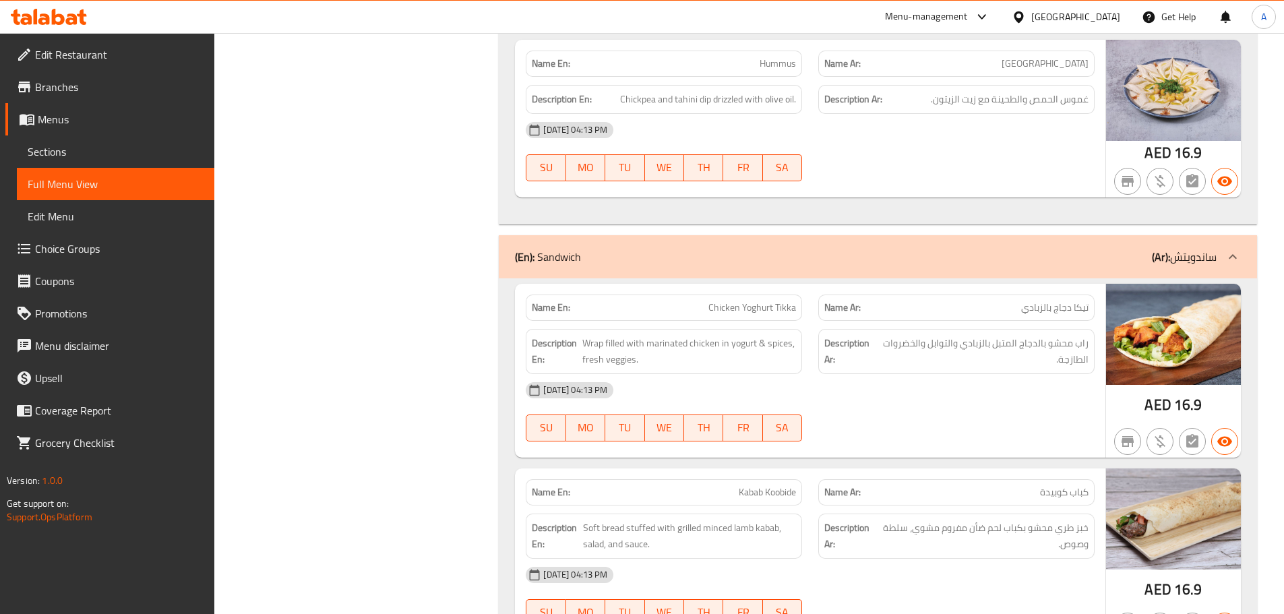
scroll to position [7679, 0]
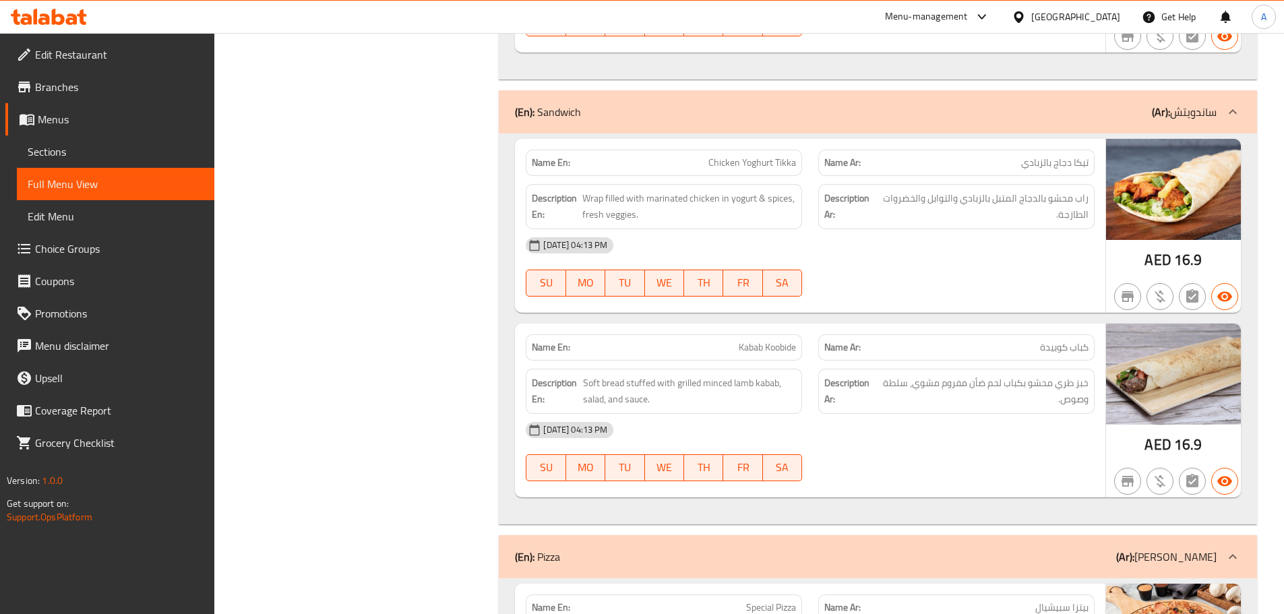
copy span "تيكا دجاج بالزبادي"
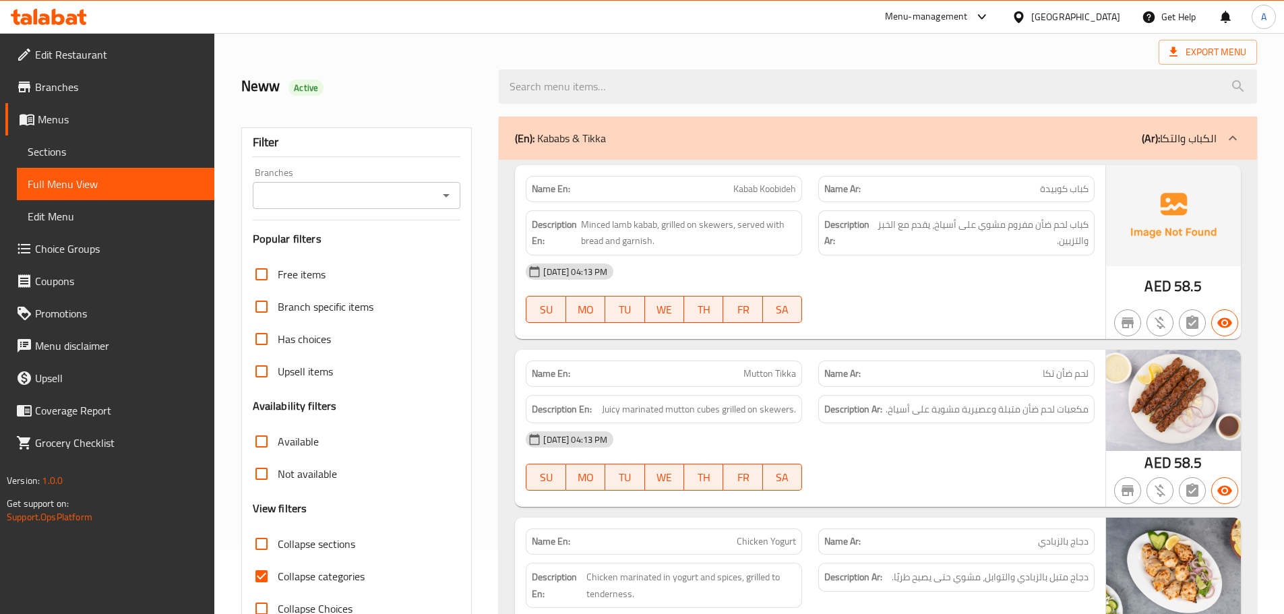
scroll to position [177, 0]
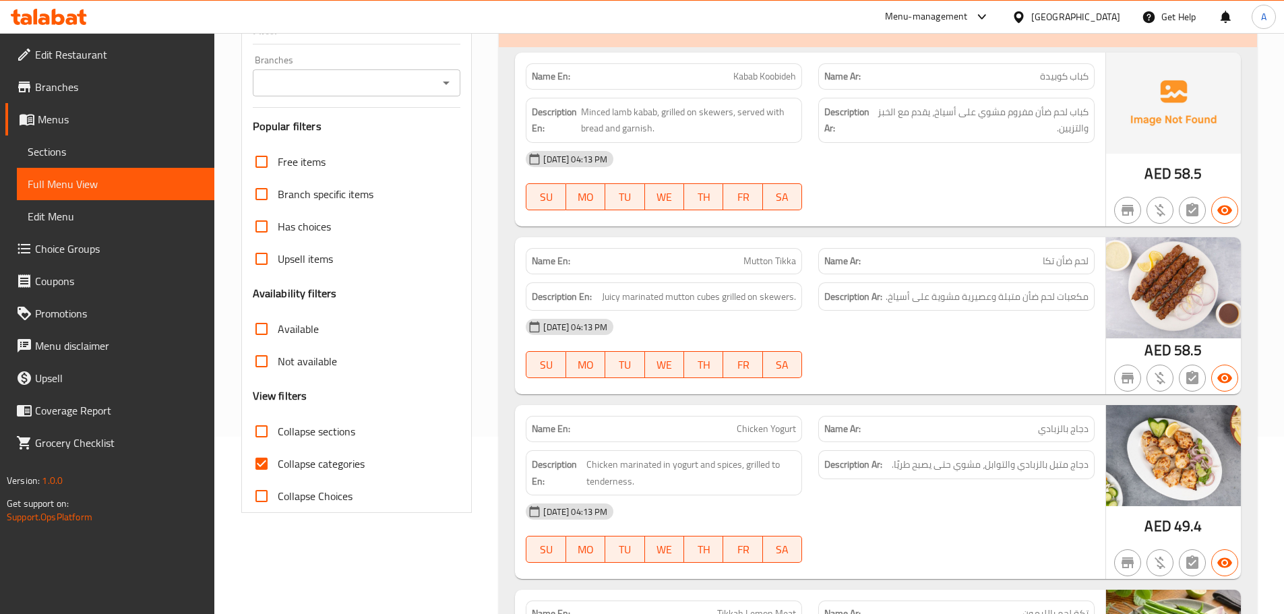
click at [344, 433] on span "Collapse sections" at bounding box center [317, 431] width 78 height 16
click at [278, 433] on input "Collapse sections" at bounding box center [261, 431] width 32 height 32
checkbox input "true"
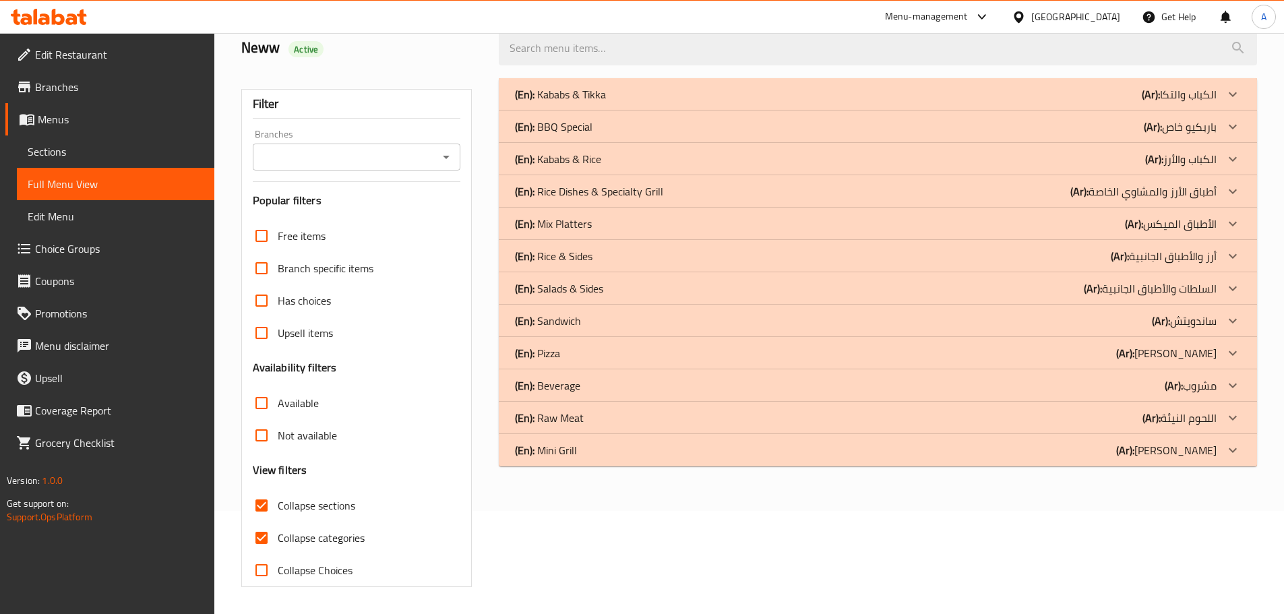
click at [319, 530] on span "Collapse categories" at bounding box center [321, 538] width 87 height 16
click at [278, 522] on input "Collapse categories" at bounding box center [261, 538] width 32 height 32
checkbox input "false"
click at [582, 102] on div "(En): Sandwich (Ar): ساندويتش" at bounding box center [866, 94] width 702 height 16
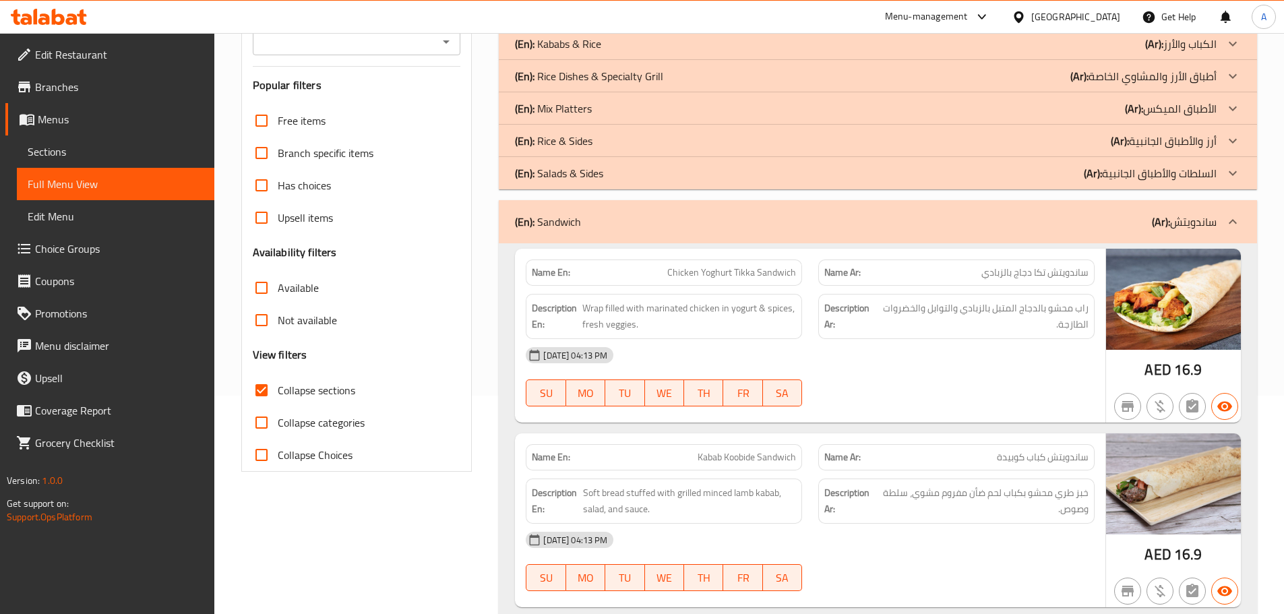
scroll to position [269, 0]
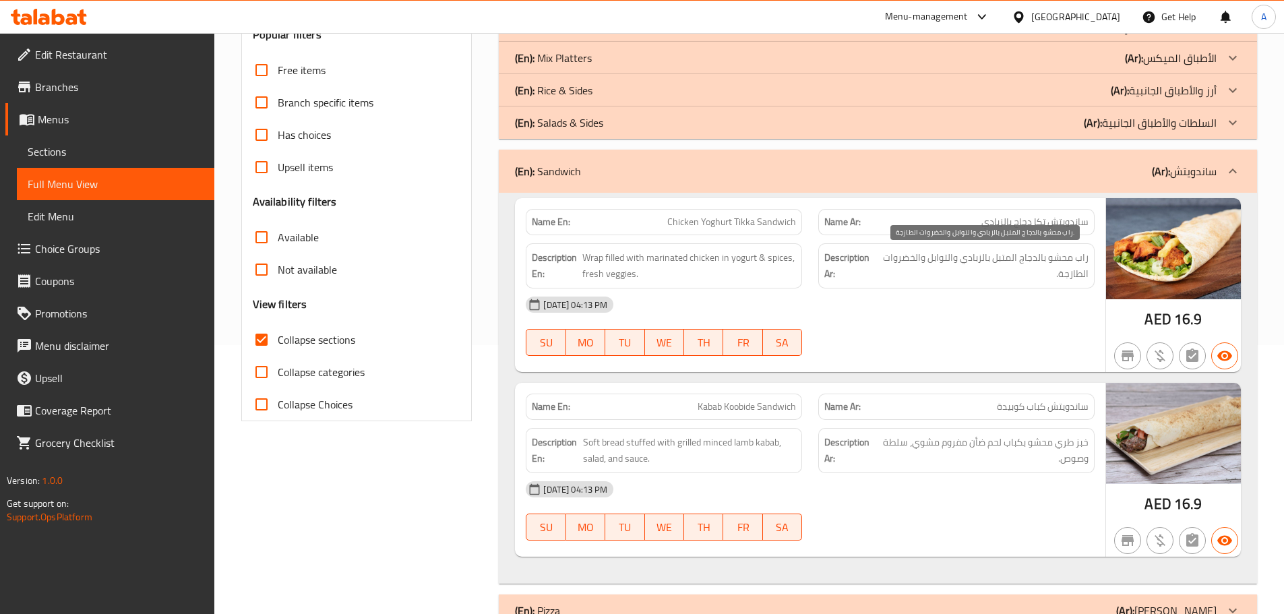
click at [1046, 266] on span "راب محشو بالدجاج المتبل بالزبادي والتوابل والخضروات الطازجة." at bounding box center [983, 265] width 210 height 33
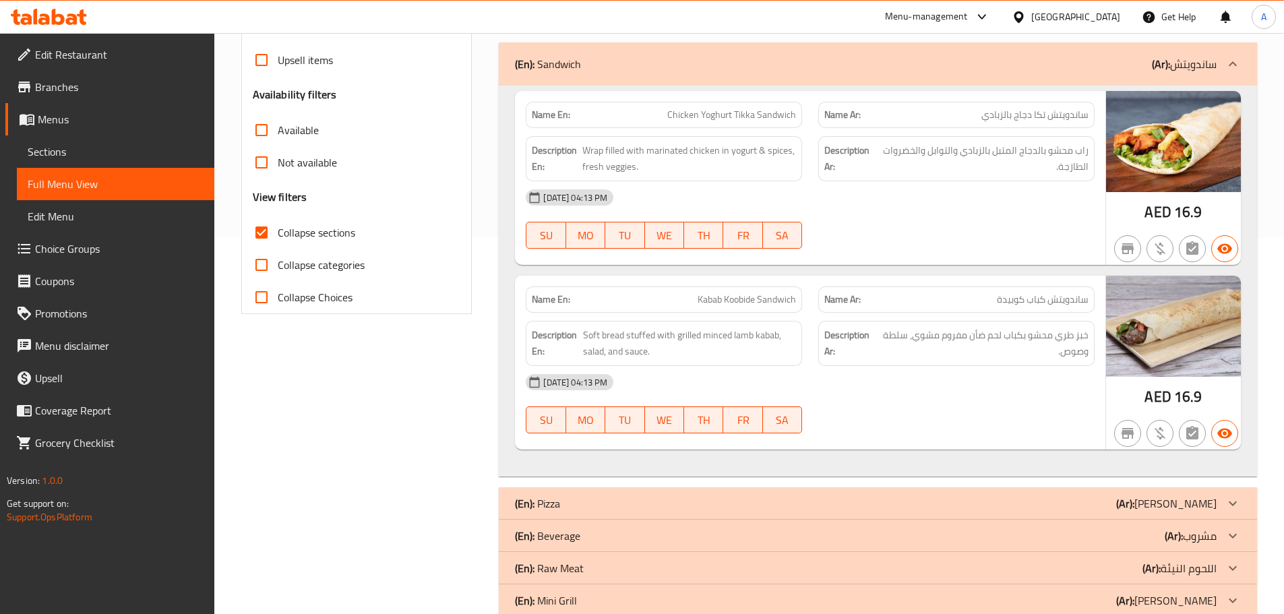
scroll to position [406, 0]
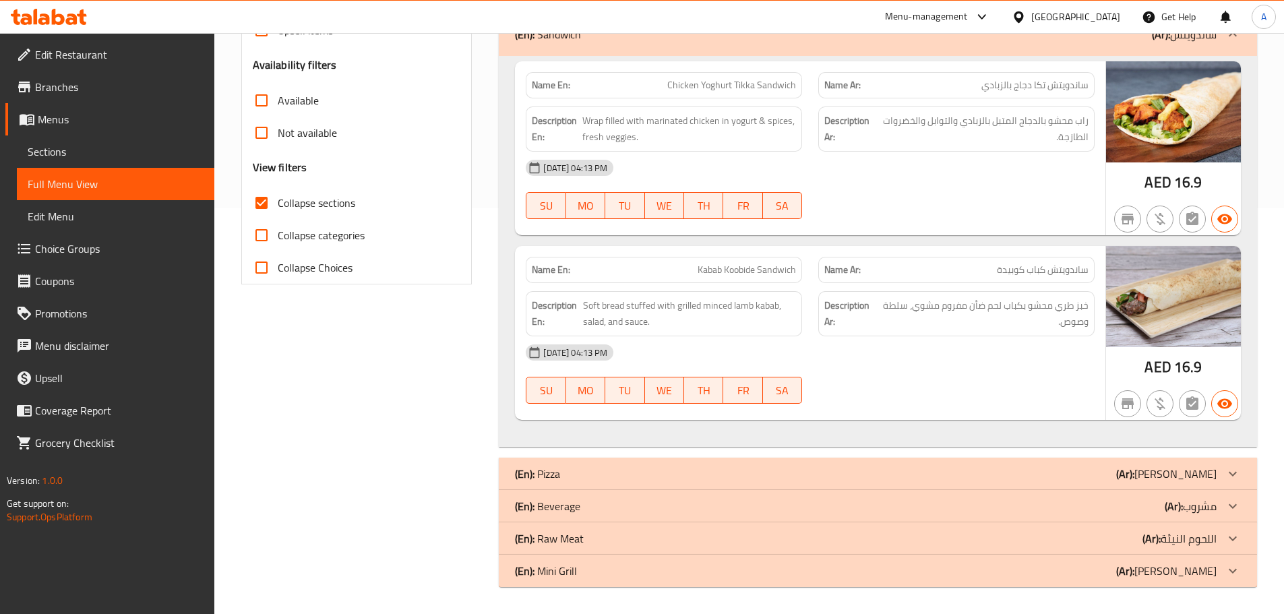
click at [1072, 304] on span "خبز طري محشو بكباب لحم ضأن مفروم مشوي، سلطة وصوص." at bounding box center [983, 313] width 210 height 33
click at [1028, 322] on span "خبز طري محشو بكباب لحم ضأن مفروم مشوي، سلطة وصوص." at bounding box center [983, 313] width 210 height 33
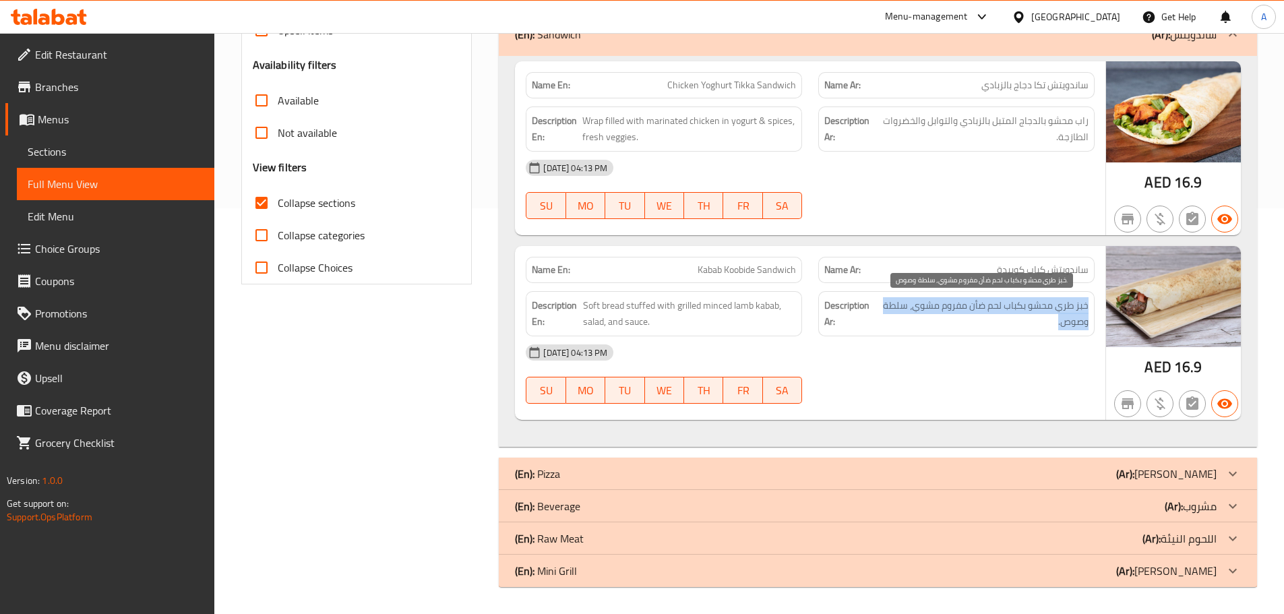
click at [1028, 322] on span "خبز طري محشو بكباب لحم ضأن مفروم مشوي، سلطة وصوص." at bounding box center [983, 313] width 210 height 33
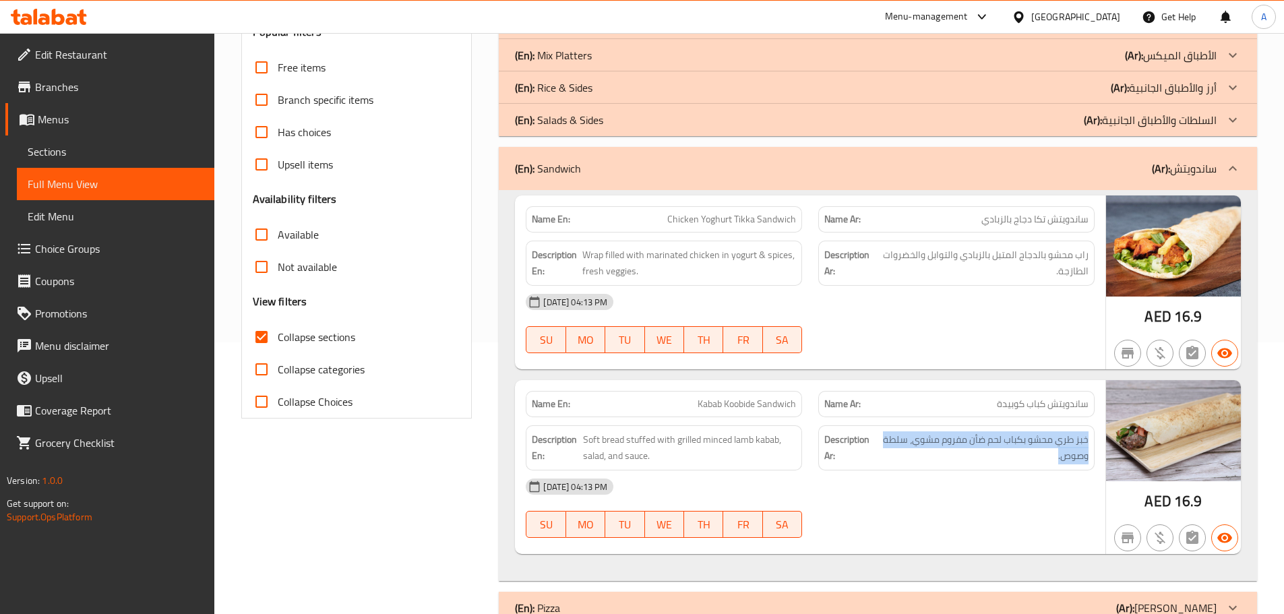
click at [1156, 169] on b "(Ar):" at bounding box center [1161, 168] width 18 height 20
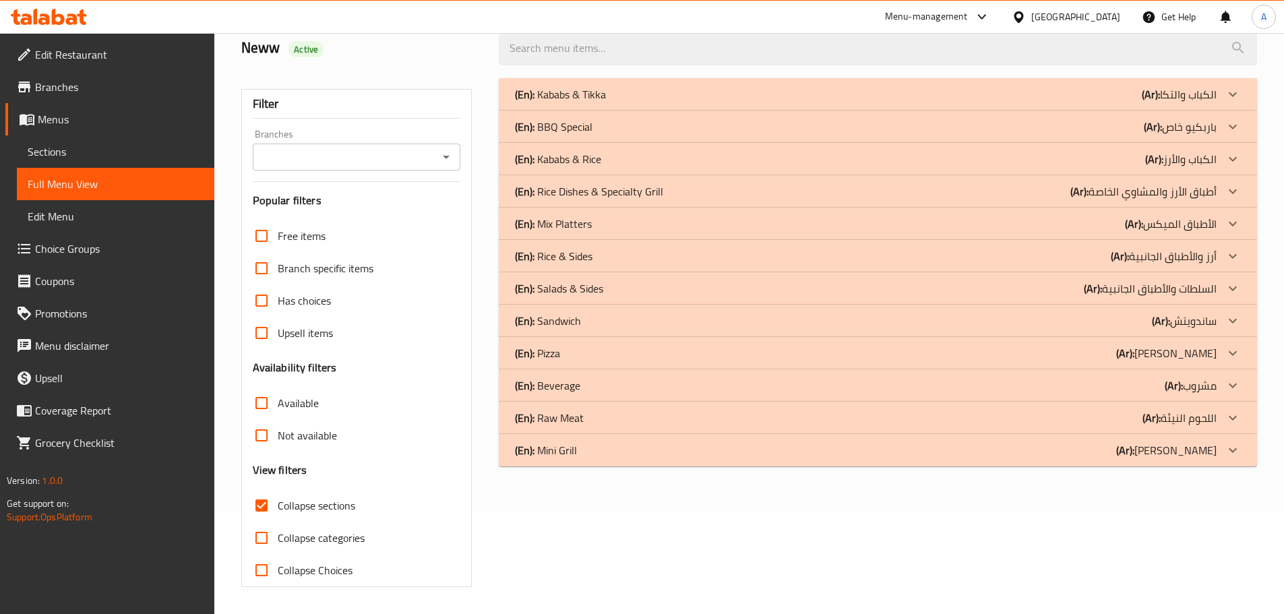
scroll to position [103, 0]
click at [1160, 104] on b "(Ar):" at bounding box center [1151, 94] width 18 height 20
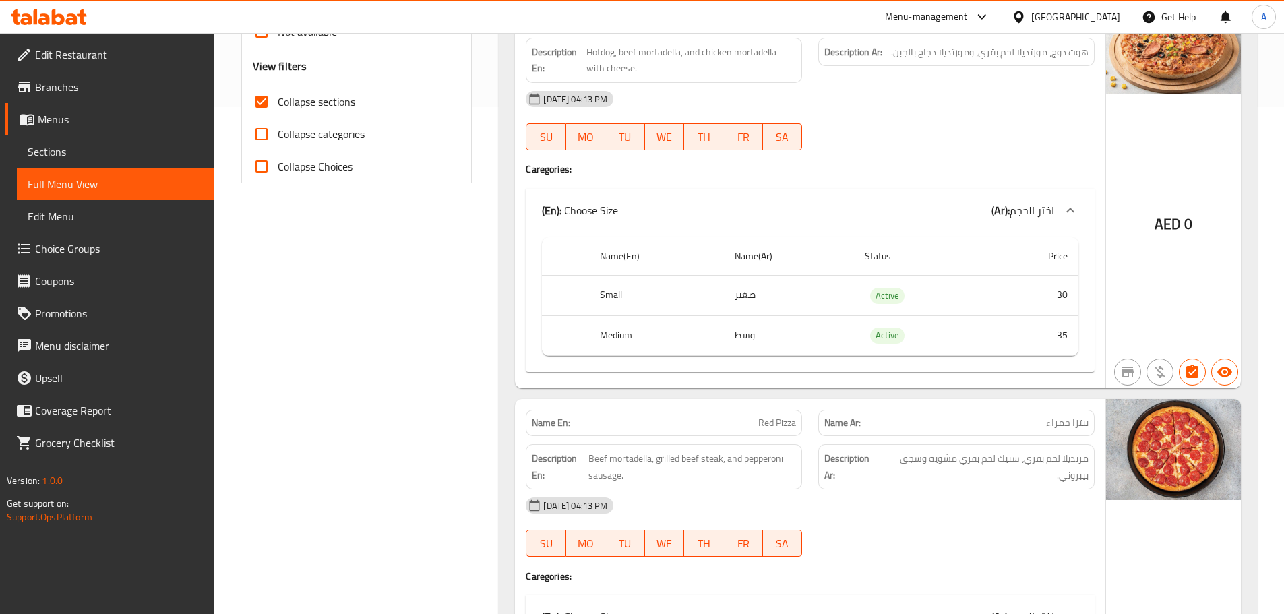
scroll to position [606, 0]
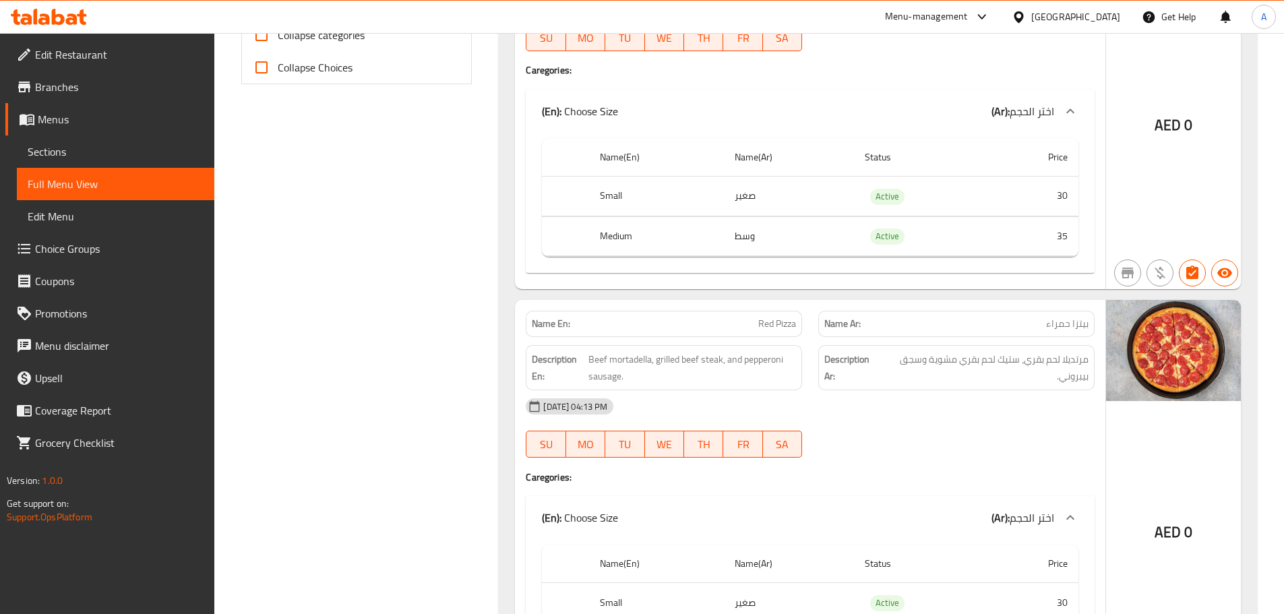
click at [1042, 327] on p "Name Ar: بيتزا حمراء" at bounding box center [956, 324] width 264 height 14
click at [1045, 339] on div "Description Ar: مرتديلا لحم بقري، ستيك لحم بقري مشوية وسجق بيبروني." at bounding box center [956, 367] width 293 height 61
click at [1083, 363] on span "مرتديلا لحم بقري، ستيك لحم بقري مشوية وسجق بيبروني." at bounding box center [985, 367] width 208 height 33
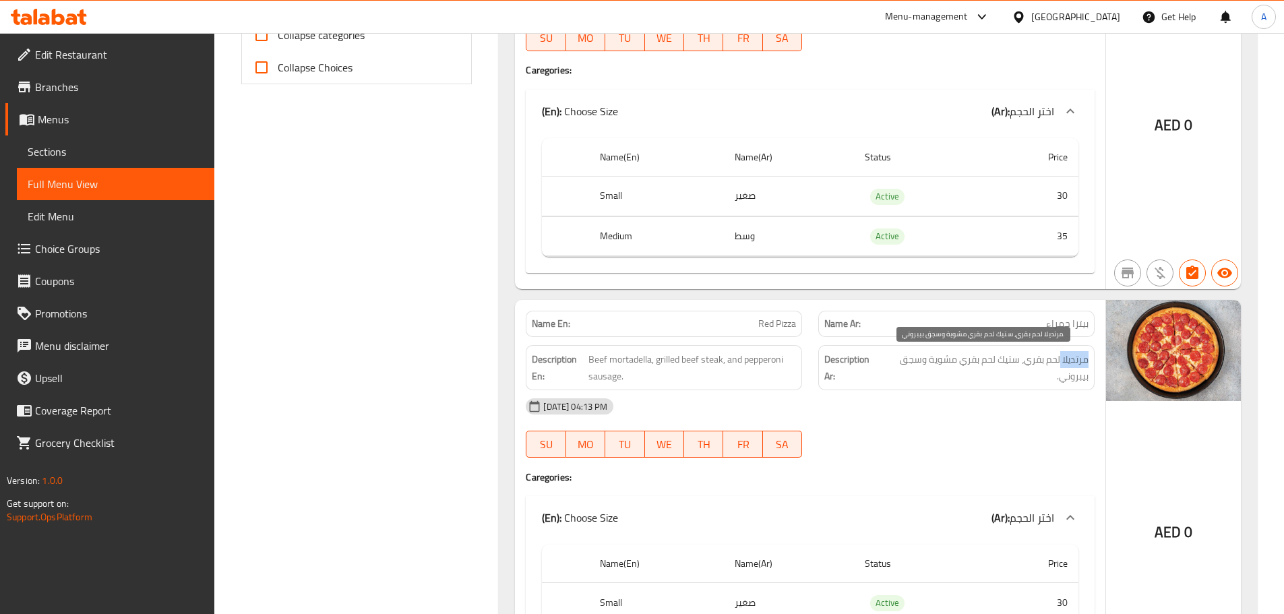
click at [1083, 363] on span "مرتديلا لحم بقري، ستيك لحم بقري مشوية وسجق بيبروني." at bounding box center [985, 367] width 208 height 33
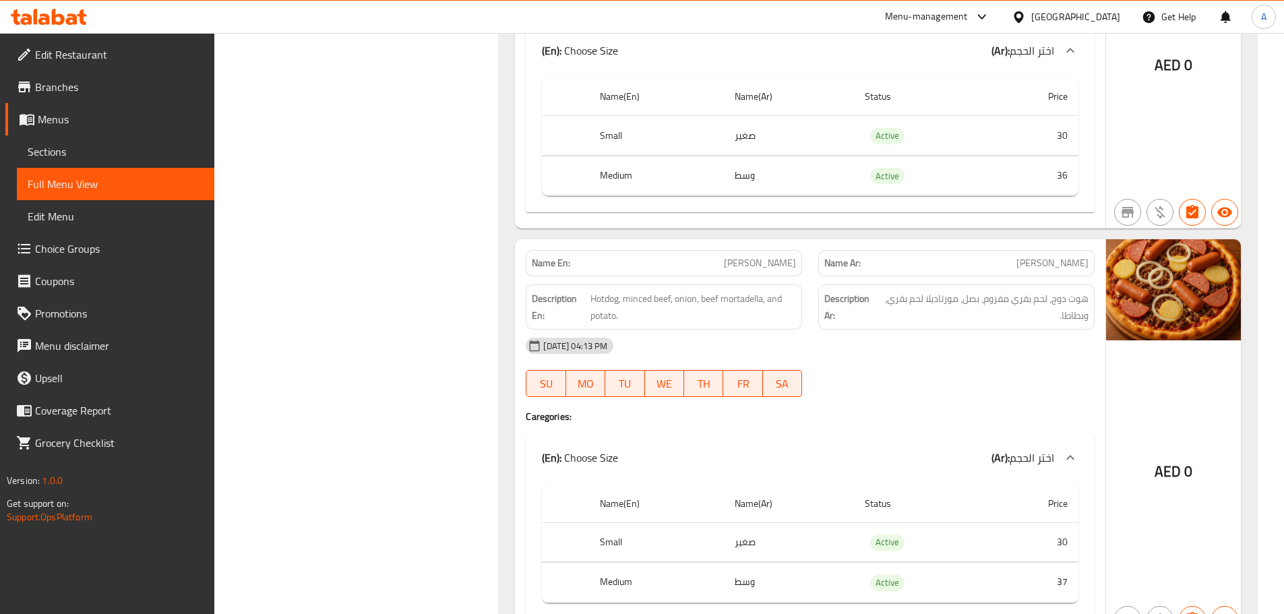
click at [994, 290] on div "Description Ar: هوت دوج، لحم بقري مفروم، بصل، مورتاديلا لحم بقري، وبطاطا." at bounding box center [956, 306] width 276 height 45
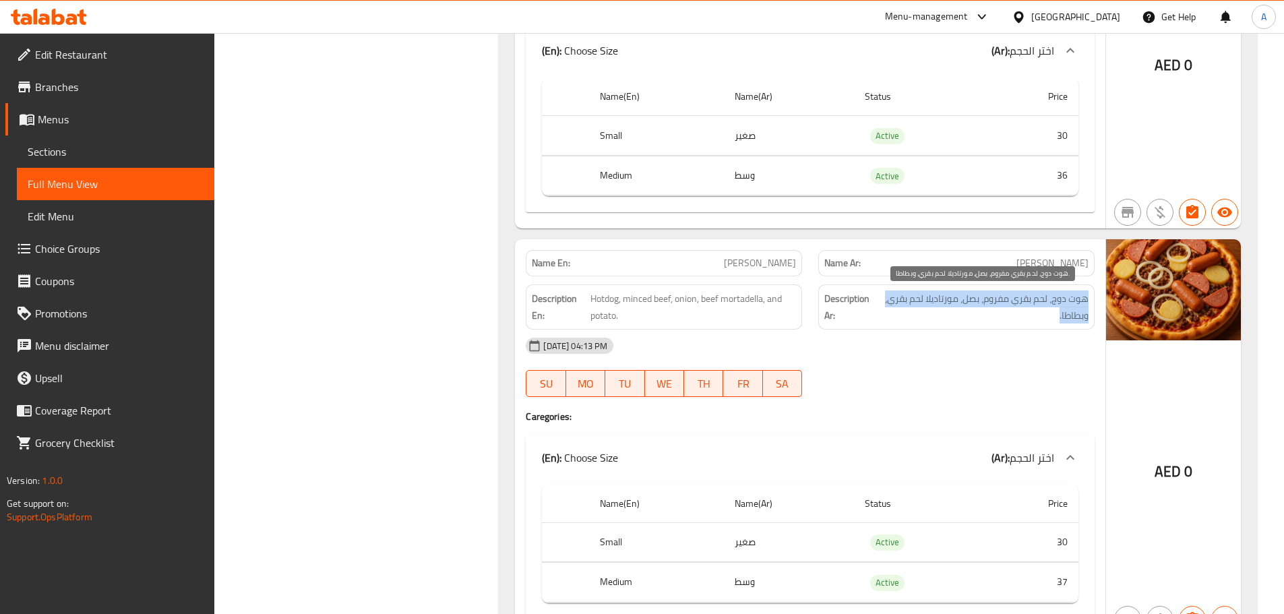
click at [969, 303] on span "هوت دوج، لحم بقري مفروم، بصل، مورتاديلا لحم بقري، وبطاطا." at bounding box center [984, 307] width 210 height 33
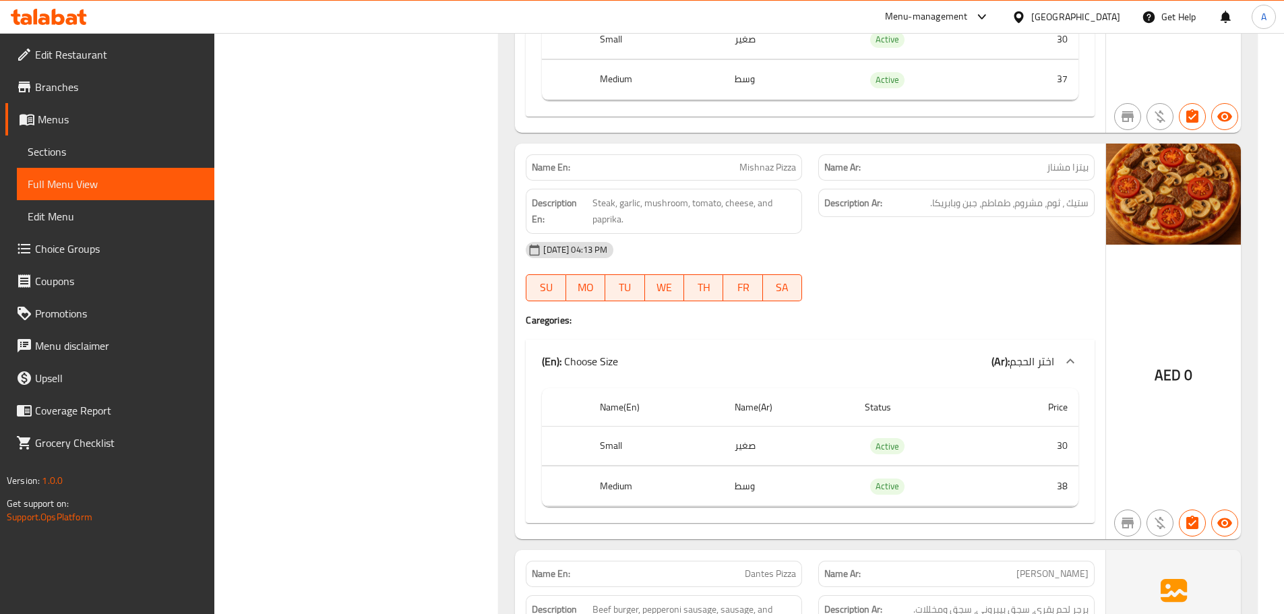
scroll to position [1594, 0]
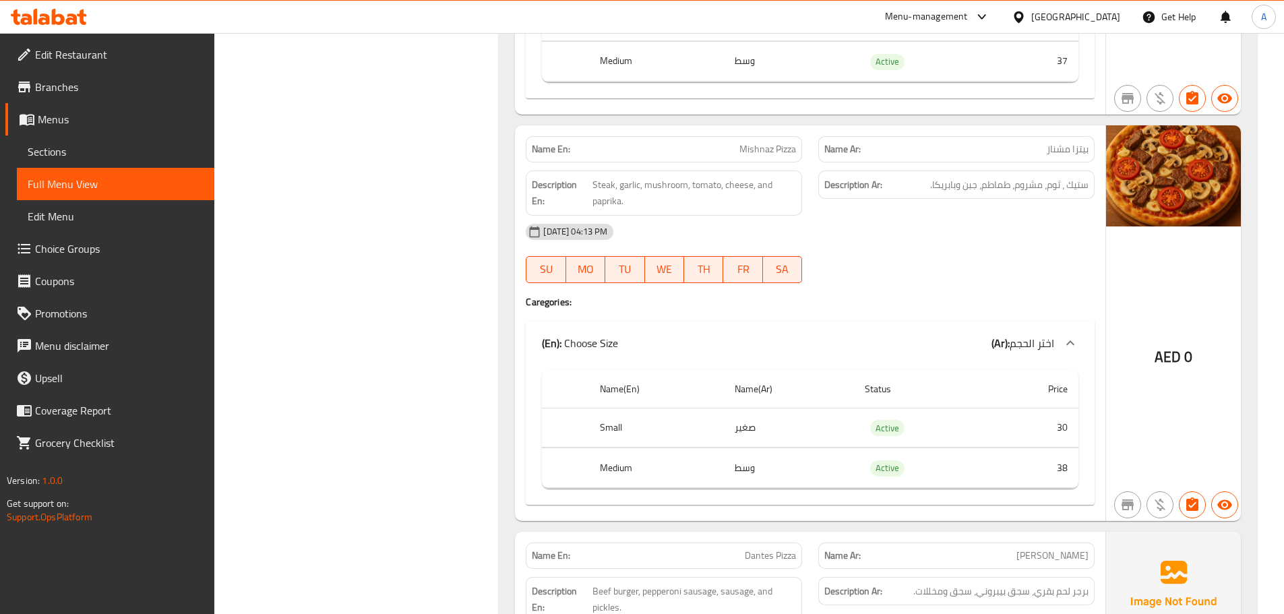
click at [1070, 193] on span "ستيك ، ثوم، مشروم، طماطم، جبن وبابريكا." at bounding box center [1009, 185] width 158 height 17
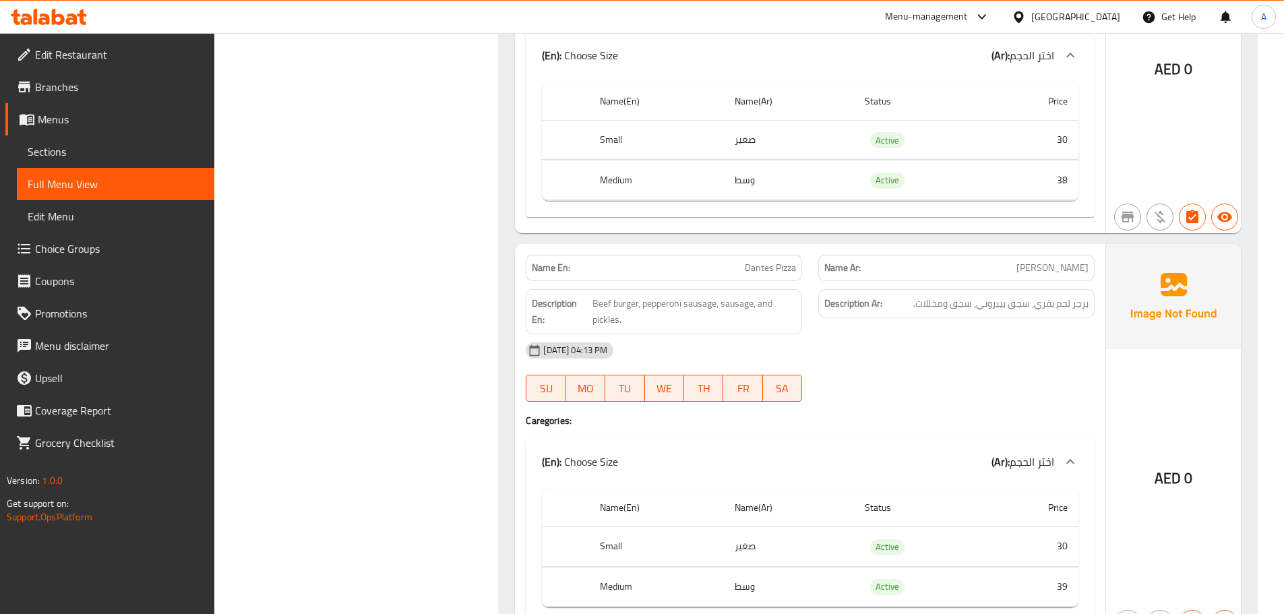
scroll to position [1919, 0]
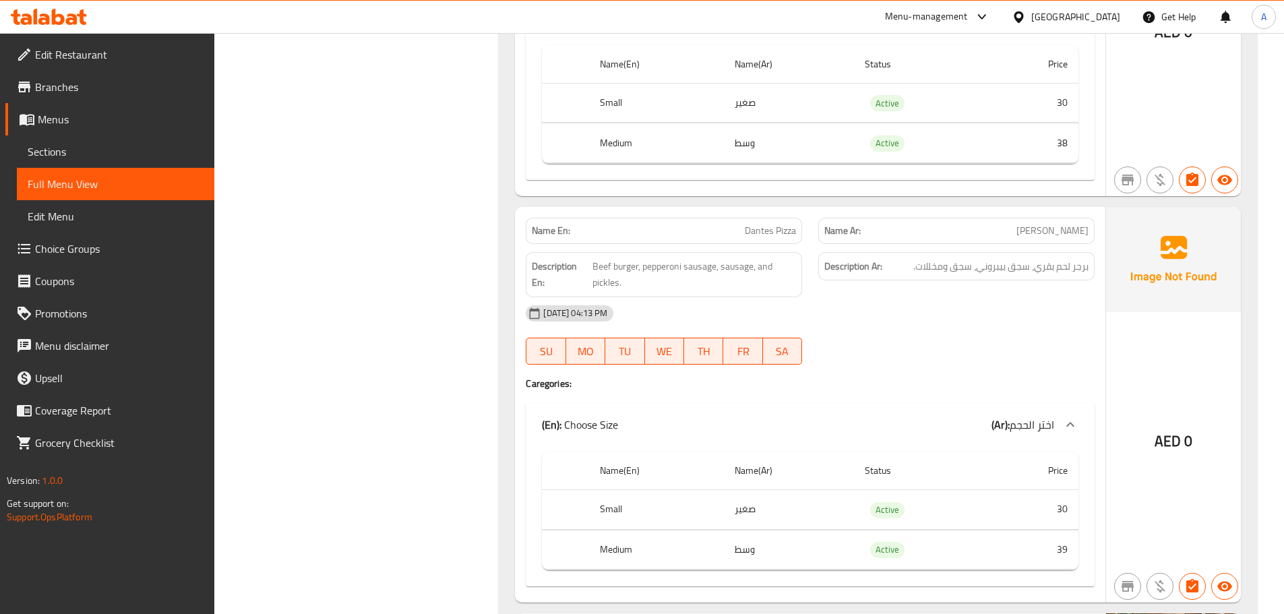
click at [1034, 281] on div "Description Ar: برجر لحم بقري، سجق بيبروني، سجق ومخللات." at bounding box center [956, 274] width 293 height 61
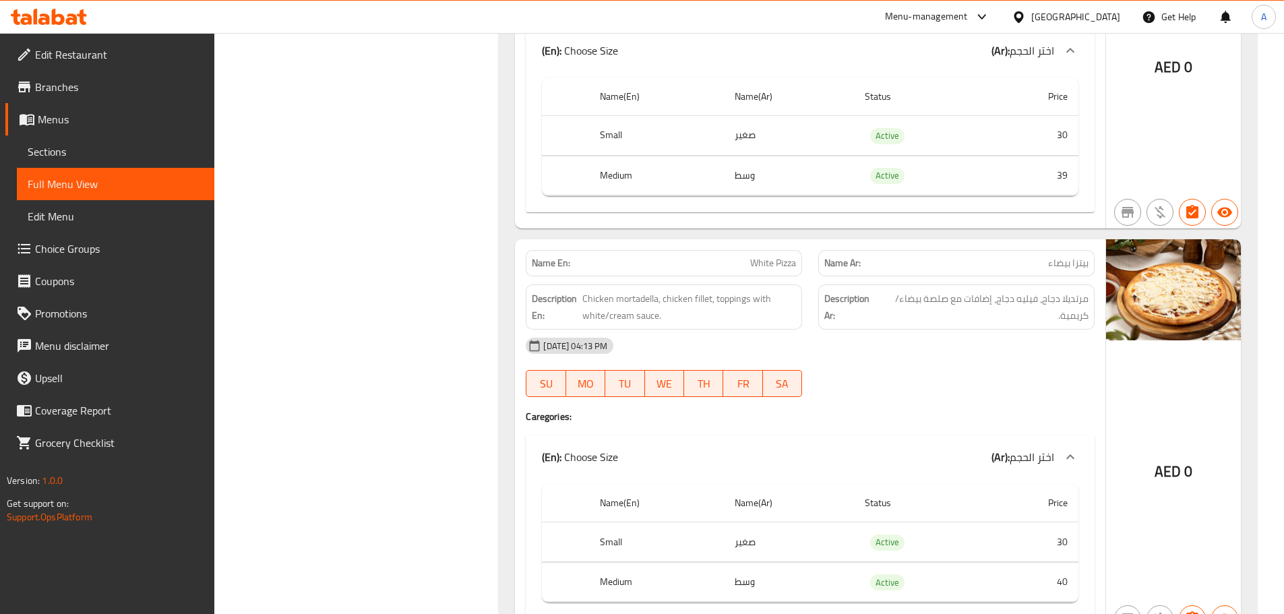
click at [1019, 277] on div "Description Ar: مرتديلا دجاج، فيليه دجاج، إضافات مع صلصة بيضاء/كريمية." at bounding box center [956, 306] width 293 height 61
click at [1019, 276] on div "Name Ar: بيتزا بيضاء" at bounding box center [956, 263] width 276 height 26
click at [889, 265] on p "Name Ar: بيتزا بيضاء" at bounding box center [956, 263] width 264 height 14
click at [1120, 327] on img at bounding box center [1173, 289] width 135 height 101
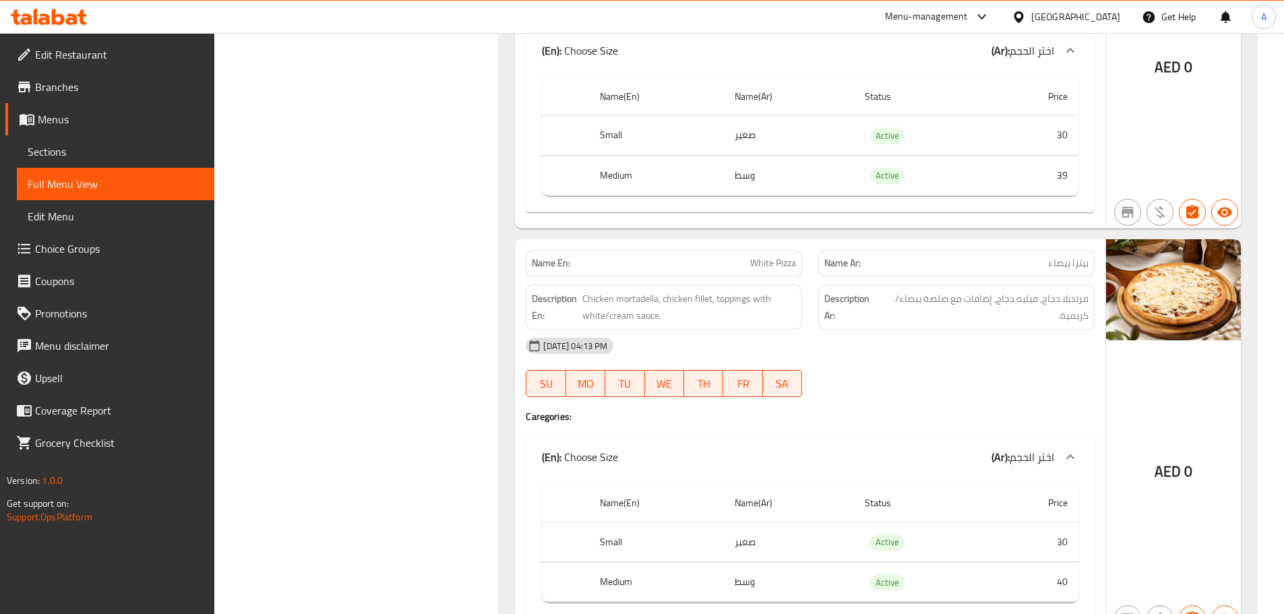
click at [1044, 305] on span "مرتديلا دجاج، فيليه دجاج، إضافات مع صلصة بيضاء/كريمية." at bounding box center [985, 307] width 208 height 33
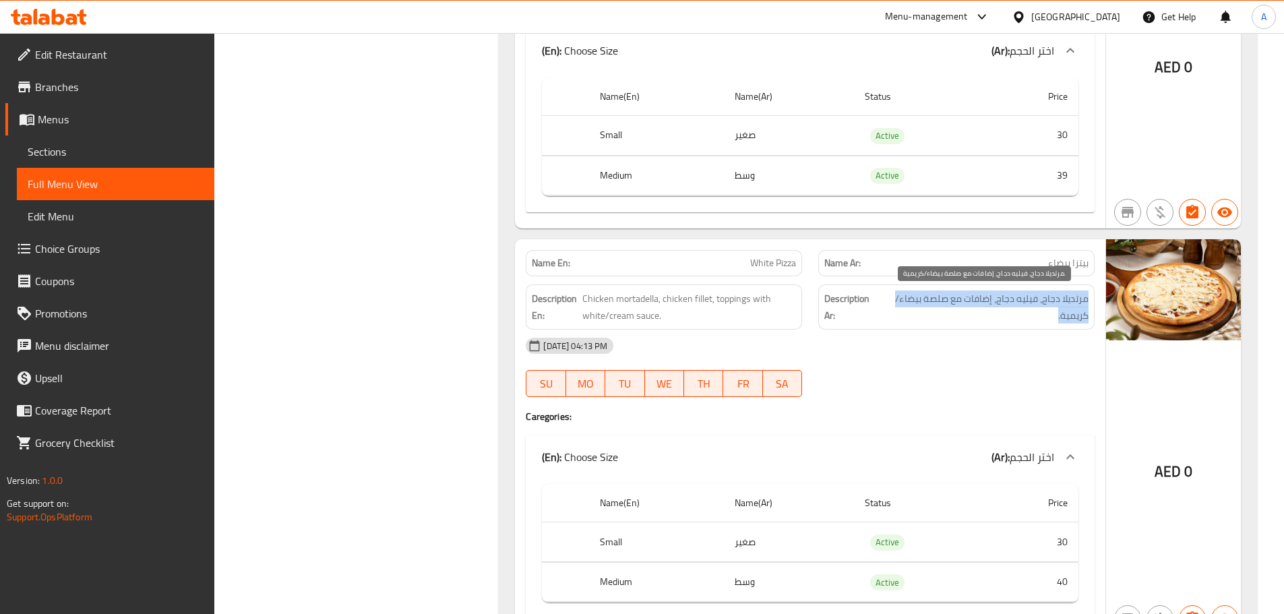
click at [1044, 305] on span "مرتديلا دجاج، فيليه دجاج، إضافات مع صلصة بيضاء/كريمية." at bounding box center [985, 307] width 208 height 33
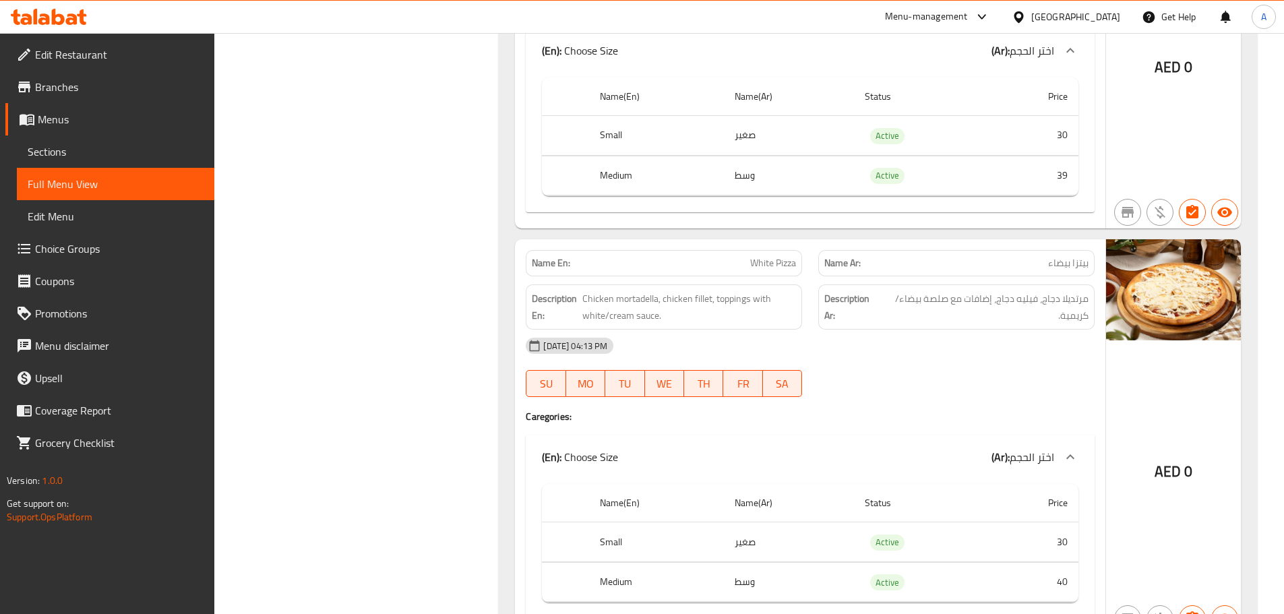
click at [707, 316] on span "Chicken mortadella, chicken fillet, toppings with white/cream sauce." at bounding box center [689, 307] width 214 height 33
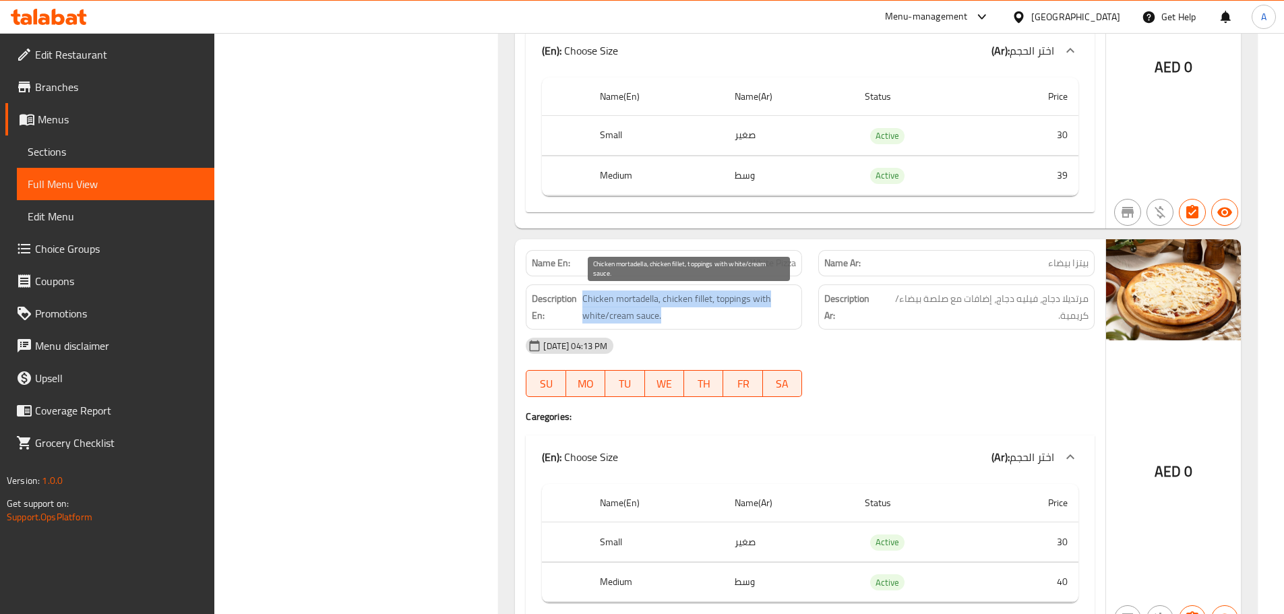
click at [707, 316] on span "Chicken mortadella, chicken fillet, toppings with white/cream sauce." at bounding box center [689, 307] width 214 height 33
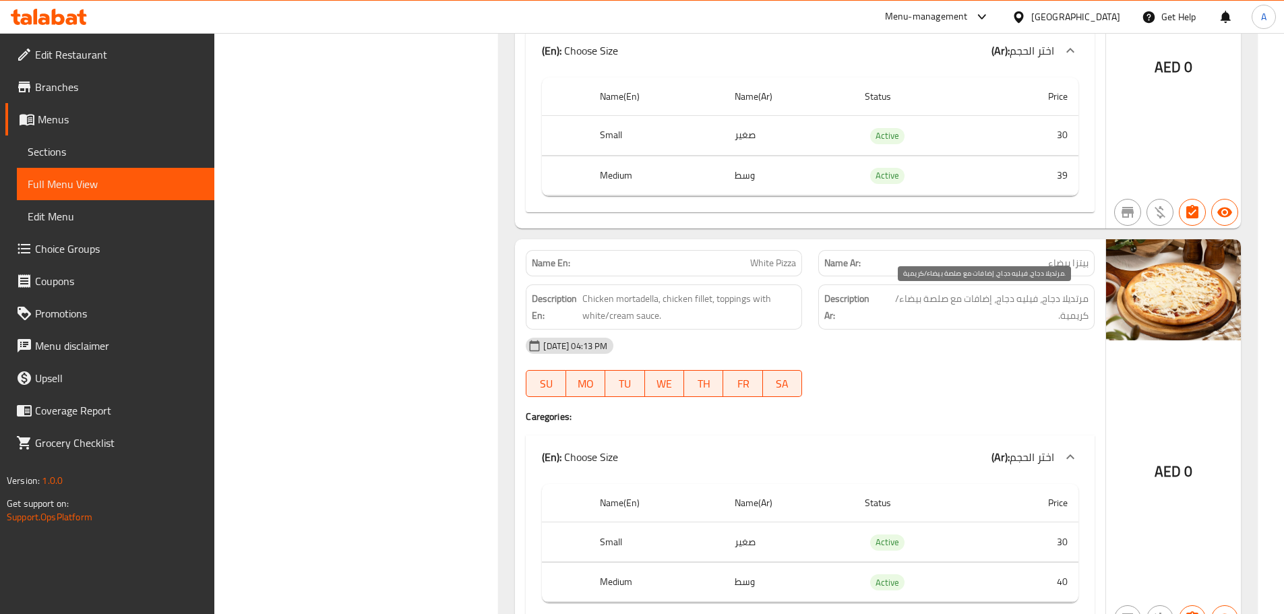
click at [903, 314] on span "مرتديلا دجاج، فيليه دجاج، إضافات مع صلصة بيضاء/كريمية." at bounding box center [985, 307] width 208 height 33
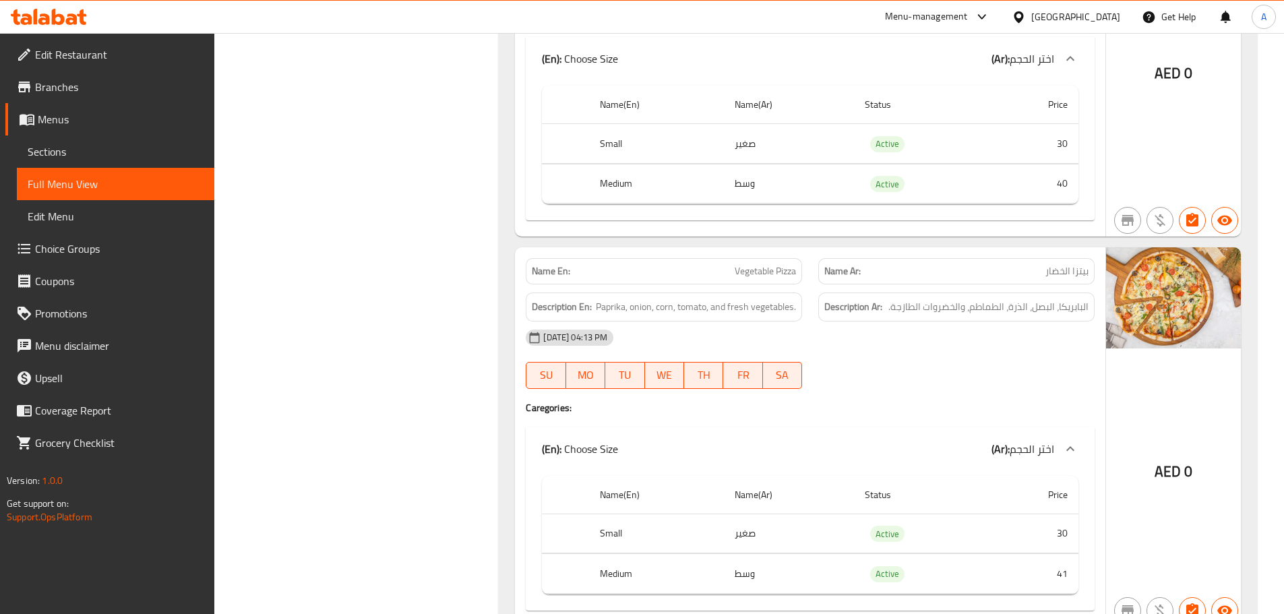
click at [1016, 317] on div "Description Ar: البابريكا، البصل، الذرة، الطماطم، والخضروات الطازجة." at bounding box center [956, 307] width 276 height 29
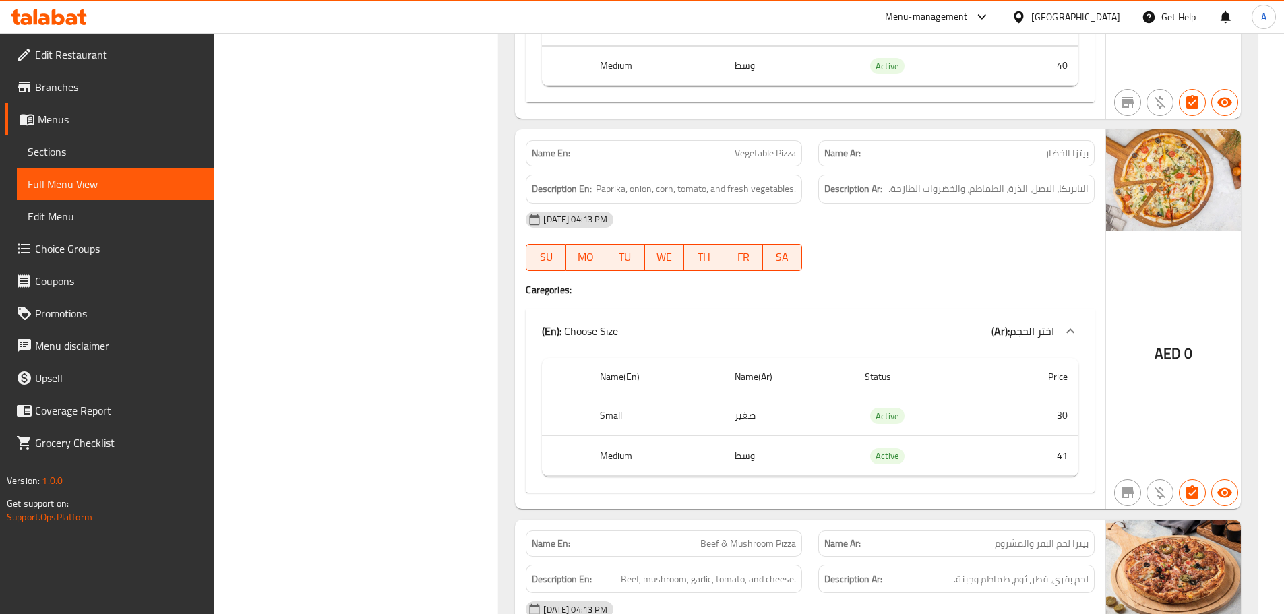
scroll to position [3033, 0]
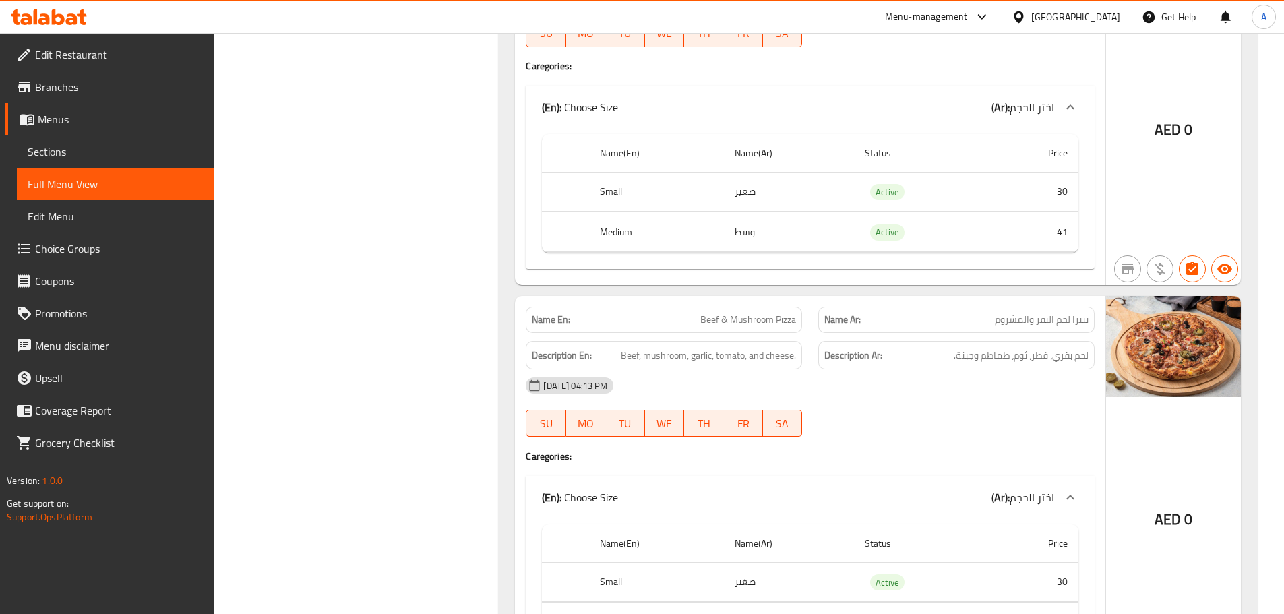
click at [784, 322] on span "Beef & Mushroom Pizza" at bounding box center [748, 320] width 96 height 14
copy span "Beef & Mushroom Pizza"
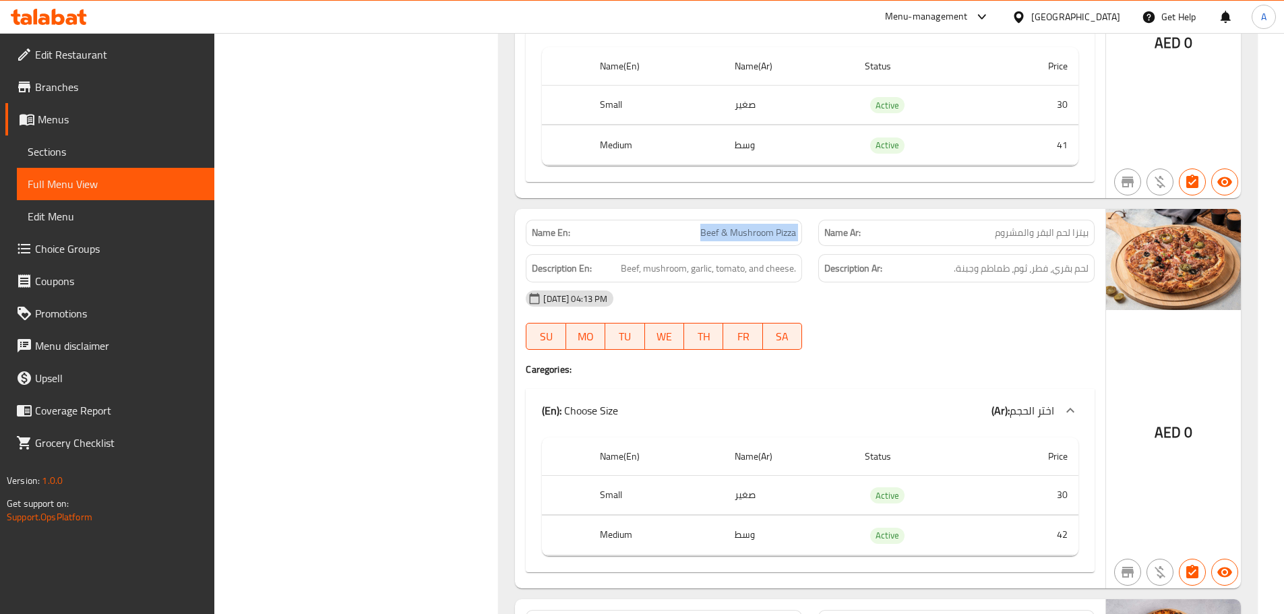
scroll to position [3151, 0]
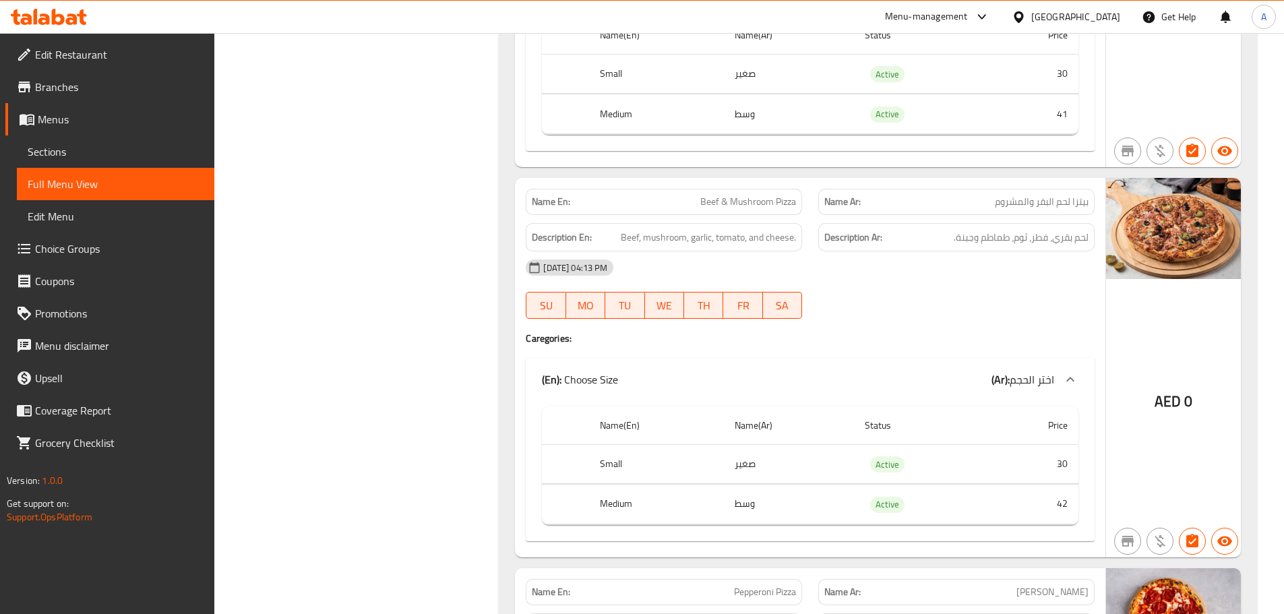
click at [1014, 251] on div "Description Ar: لحم بقري، فطر، ثوم، طماطم وجبنة." at bounding box center [956, 237] width 276 height 29
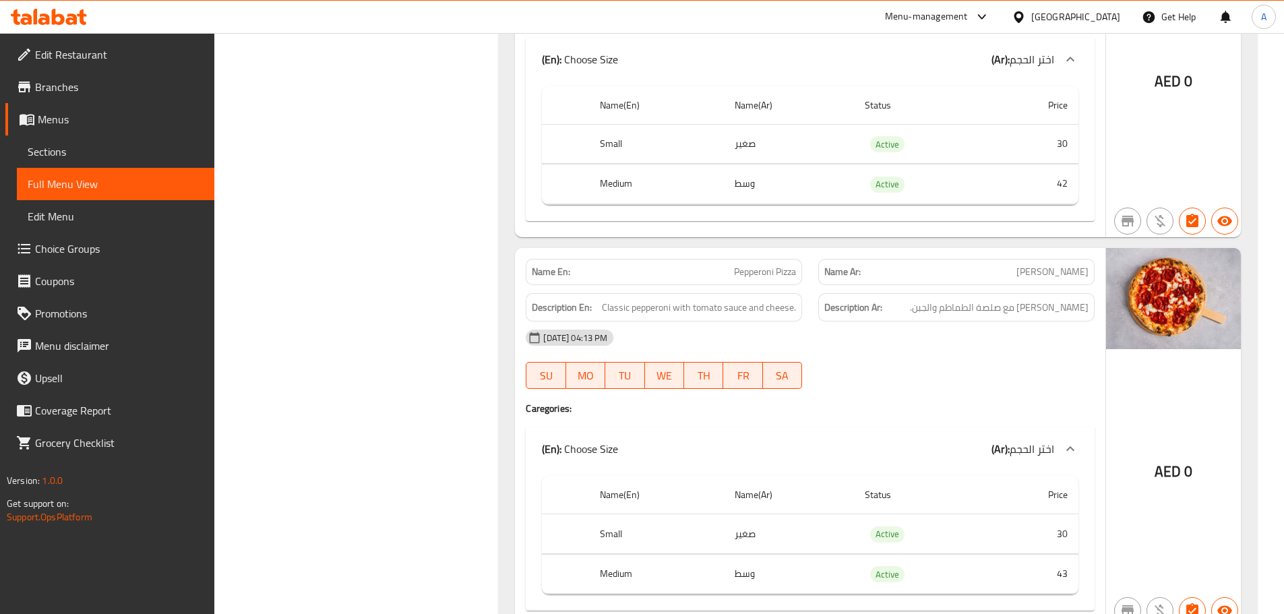
scroll to position [3415, 0]
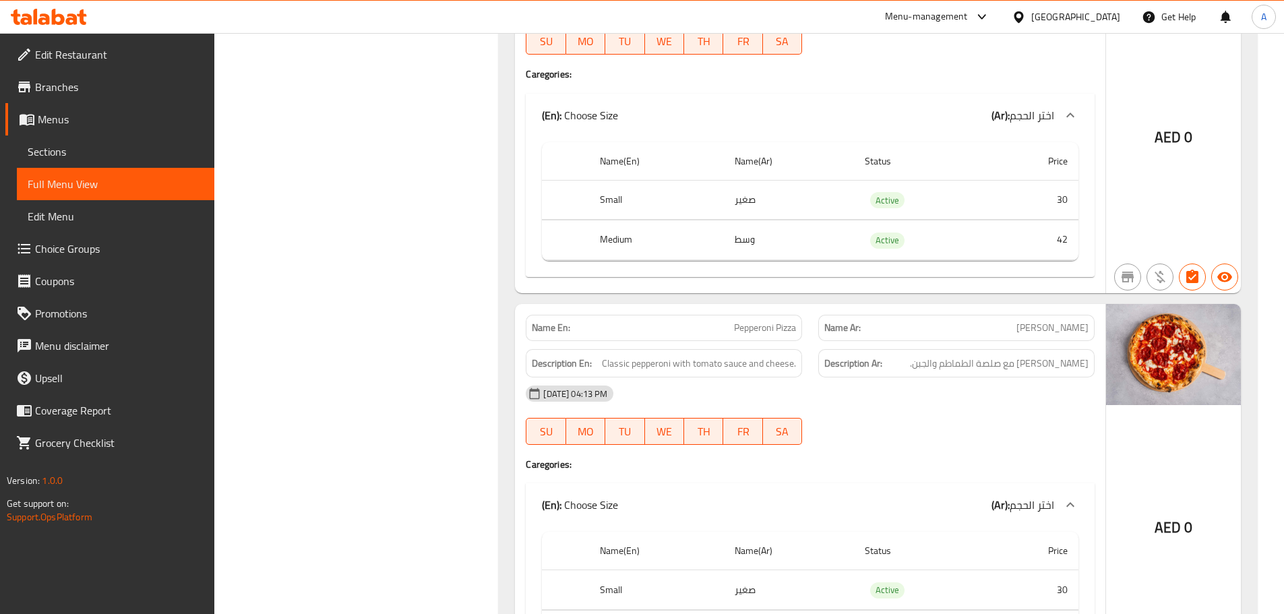
click at [1023, 367] on span "بيبروني كلاسيكي مع صلصة الطماطم والجبن." at bounding box center [999, 363] width 179 height 17
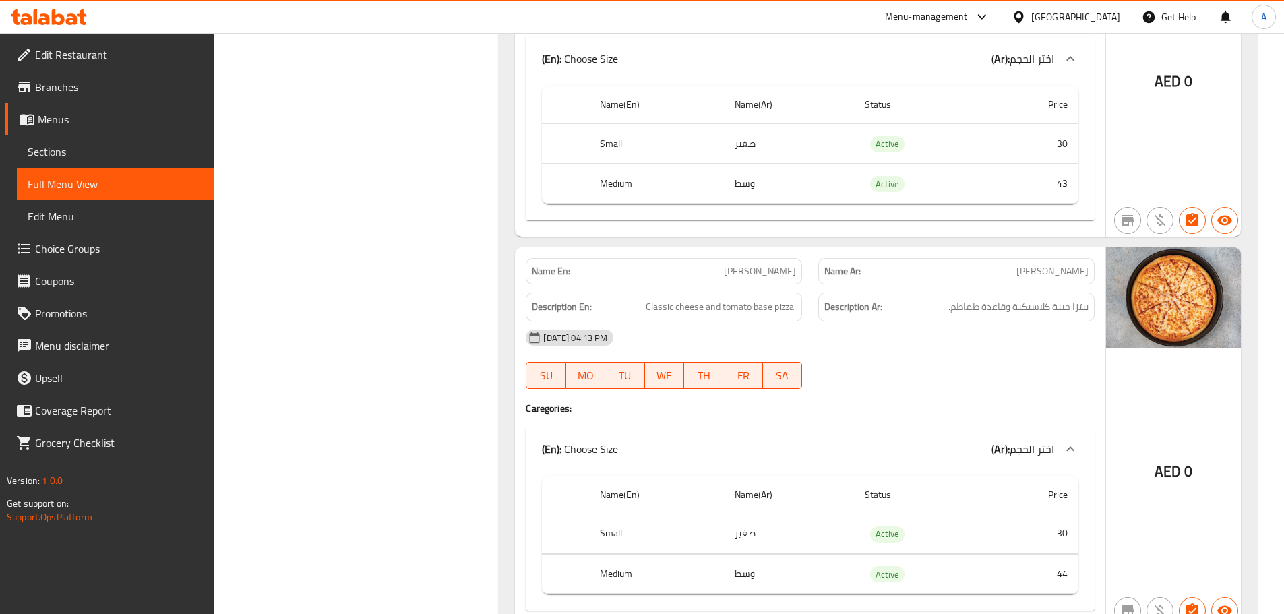
scroll to position [3980, 0]
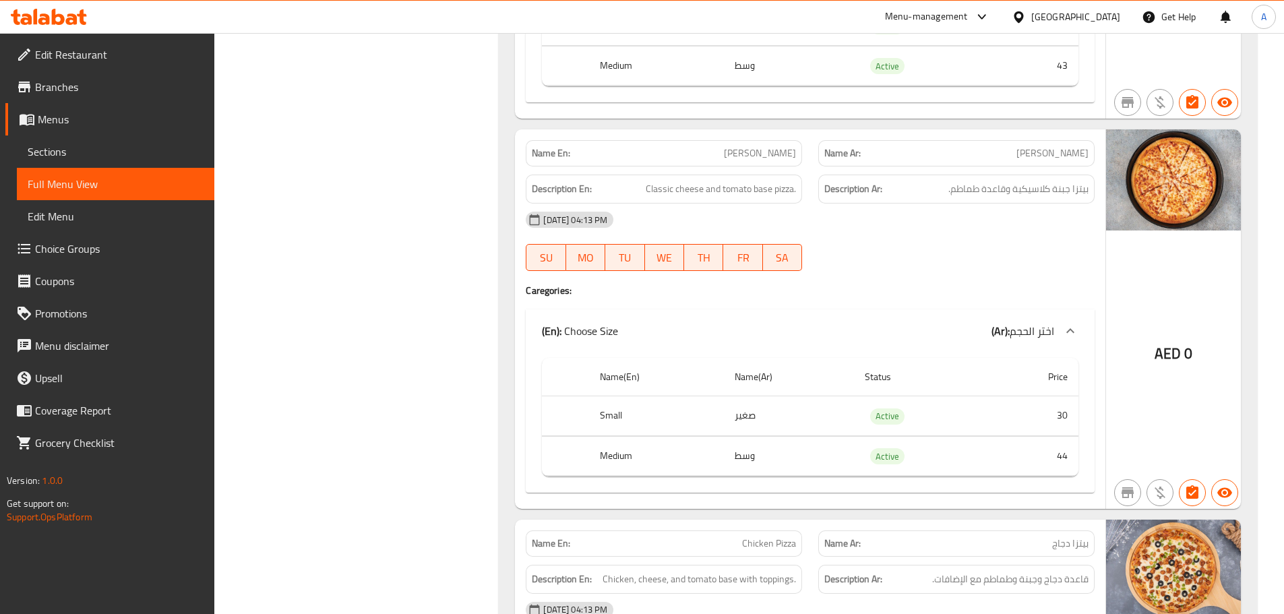
click at [1041, 194] on span "بيتزا جبنة كلاسيكية وقاعدة طماطم." at bounding box center [1018, 189] width 140 height 17
click at [1072, 193] on span "بيتزا جبنة كلاسيكية وقاعدة طماطم." at bounding box center [1018, 189] width 140 height 17
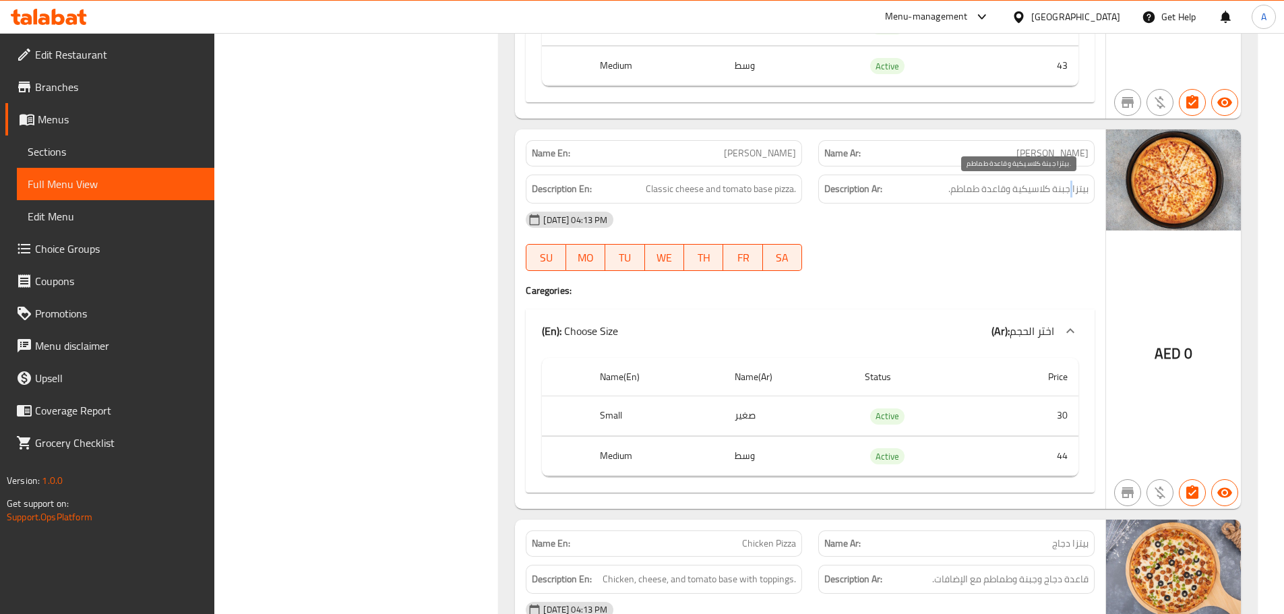
click at [1072, 193] on span "بيتزا جبنة كلاسيكية وقاعدة طماطم." at bounding box center [1018, 189] width 140 height 17
click at [1061, 193] on span "بيتزا جبنة كلاسيكية وقاعدة طماطم." at bounding box center [1018, 189] width 140 height 17
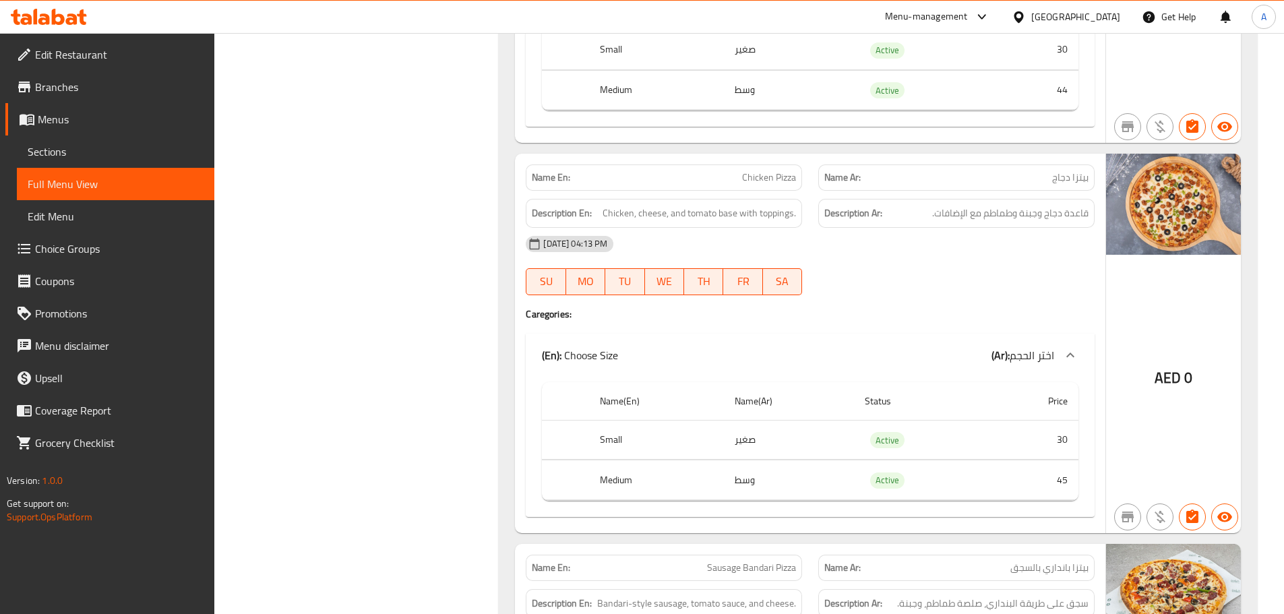
scroll to position [4433, 0]
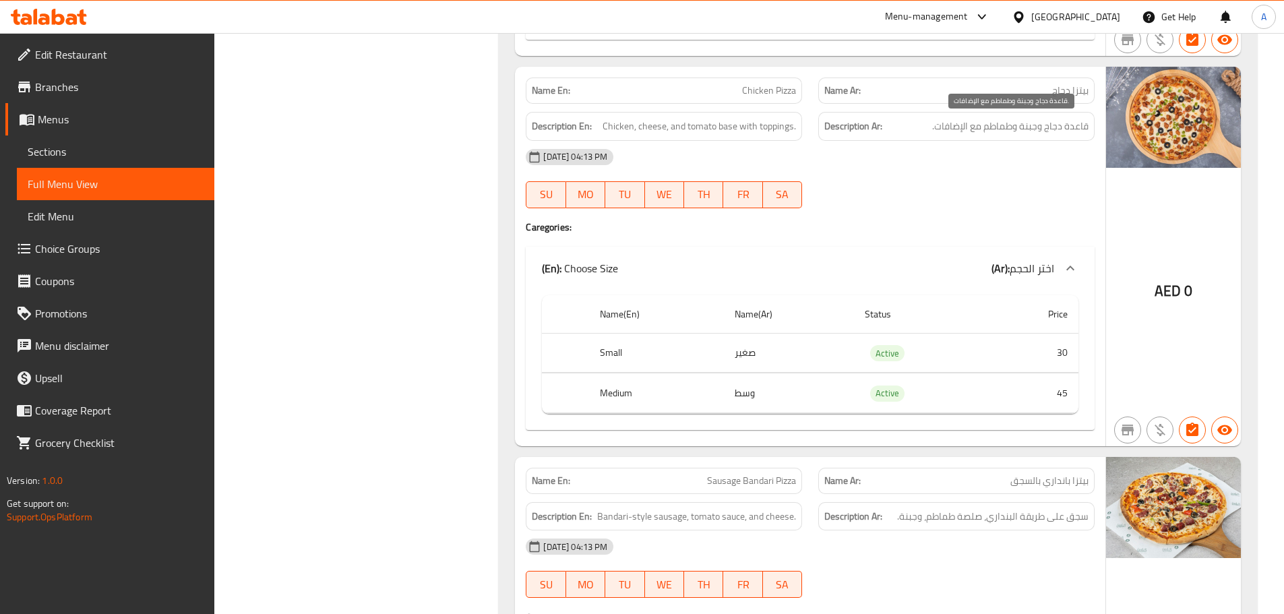
click at [1035, 122] on span "قاعدة دجاج وجبنة وطماطم مع الإضافات." at bounding box center [1010, 126] width 156 height 17
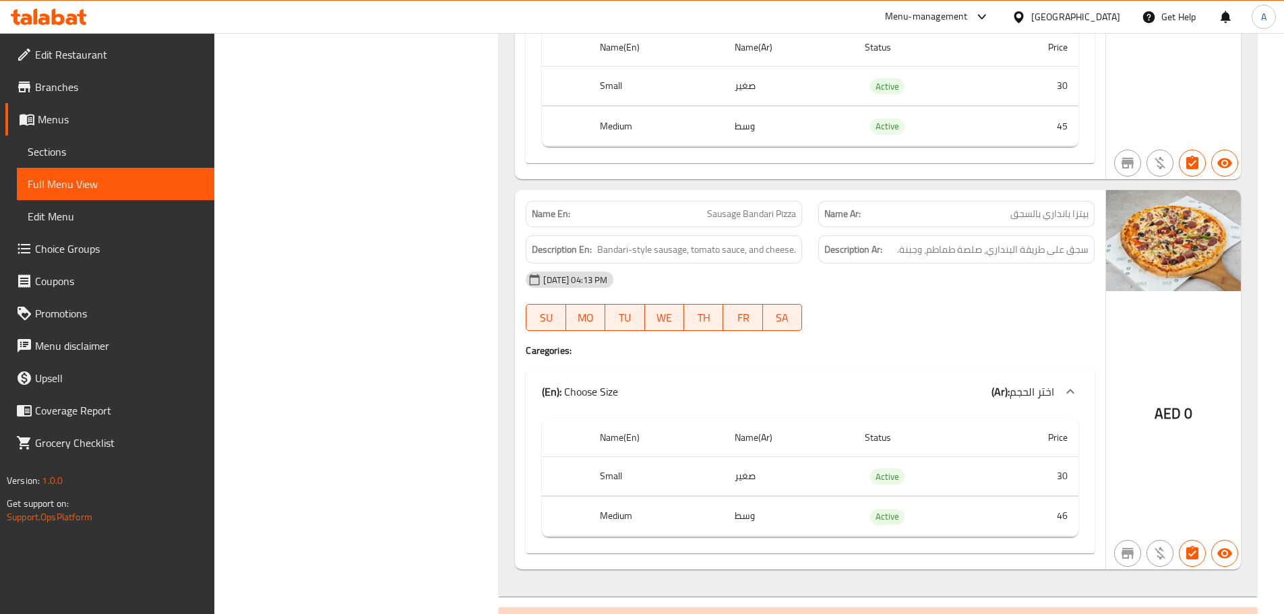
scroll to position [4706, 0]
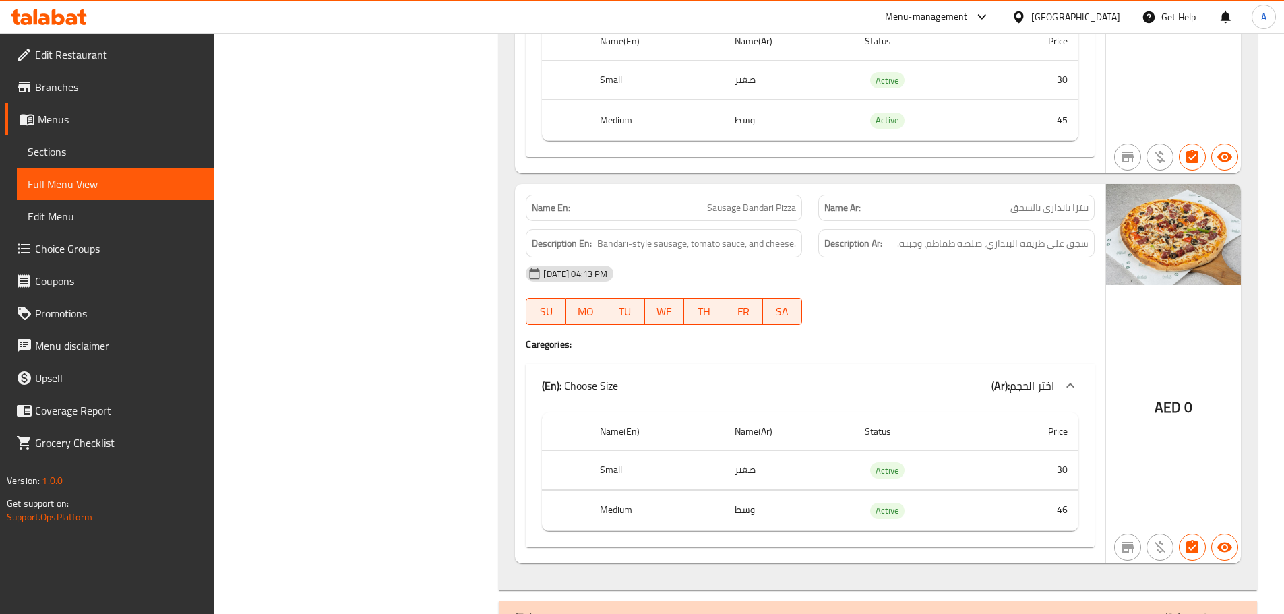
click at [998, 222] on div "Description Ar: سجق على طريقة البنداري، صلصة طماطم، وجبنة." at bounding box center [956, 243] width 293 height 45
click at [1001, 235] on span "سجق على طريقة البنداري، صلصة طماطم، وجبنة." at bounding box center [992, 243] width 191 height 17
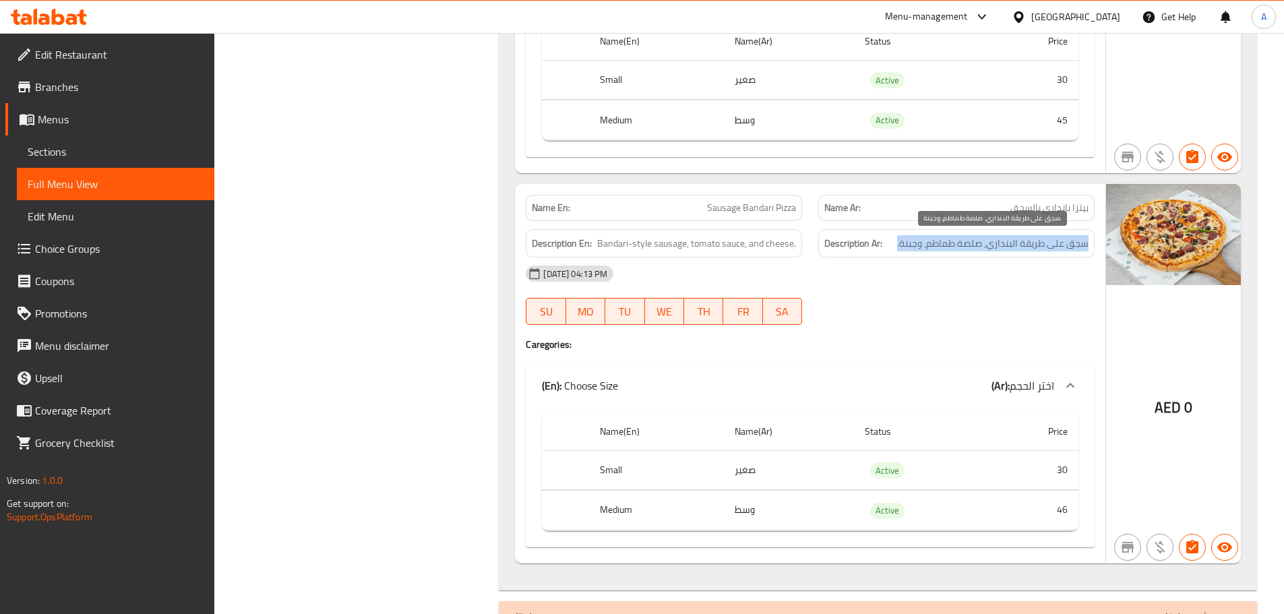
click at [1001, 235] on span "سجق على طريقة البنداري، صلصة طماطم، وجبنة." at bounding box center [992, 243] width 191 height 17
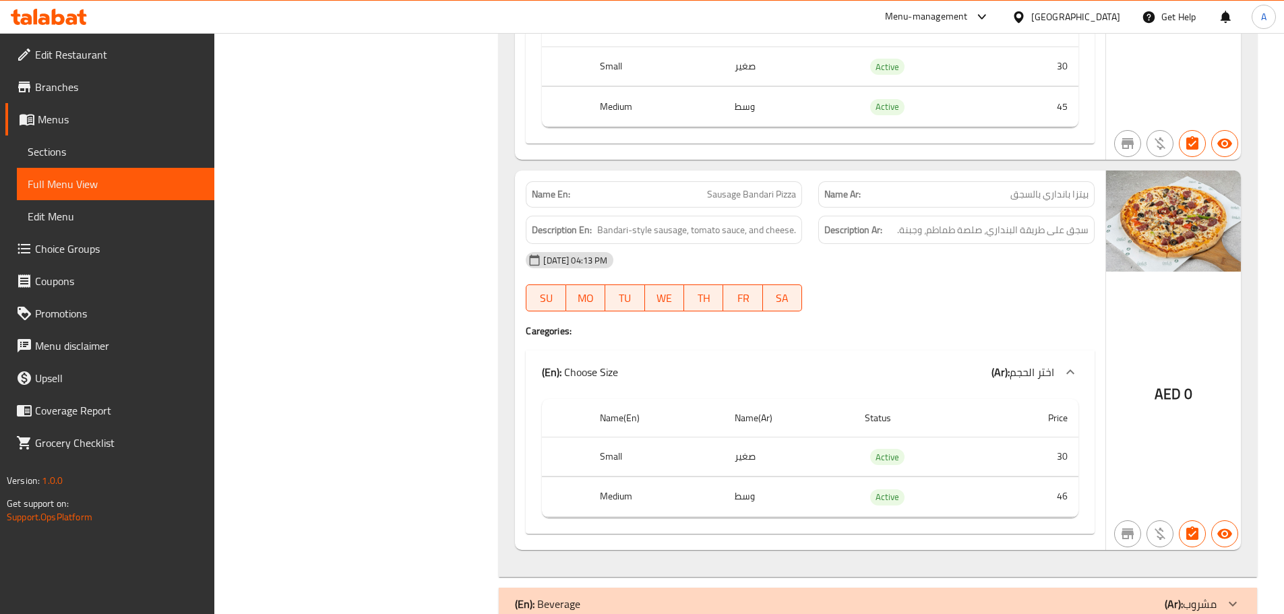
scroll to position [4817, 0]
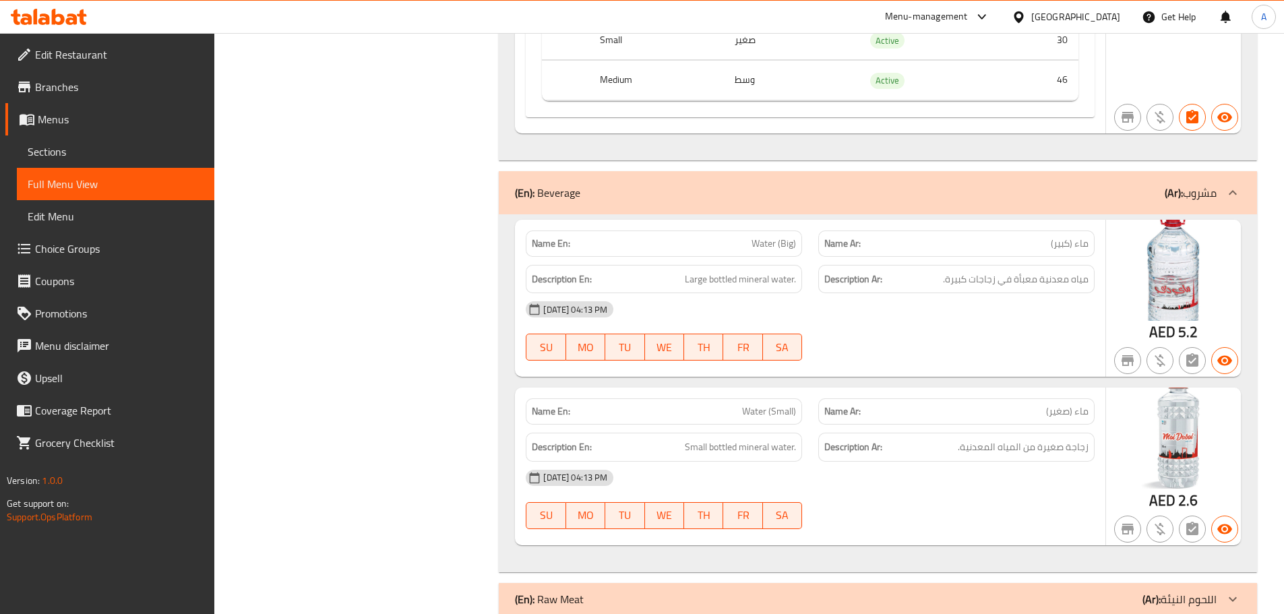
scroll to position [5196, 0]
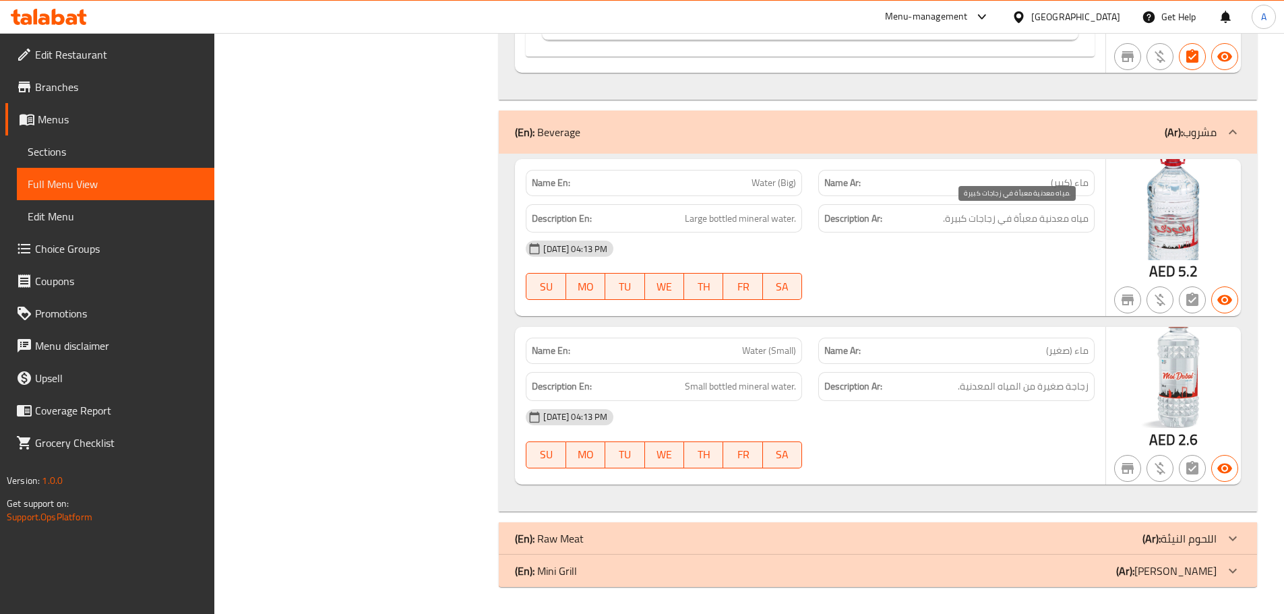
click at [1027, 212] on span "مياه معدنية معبأة في زجاجات كبيرة." at bounding box center [1016, 218] width 146 height 17
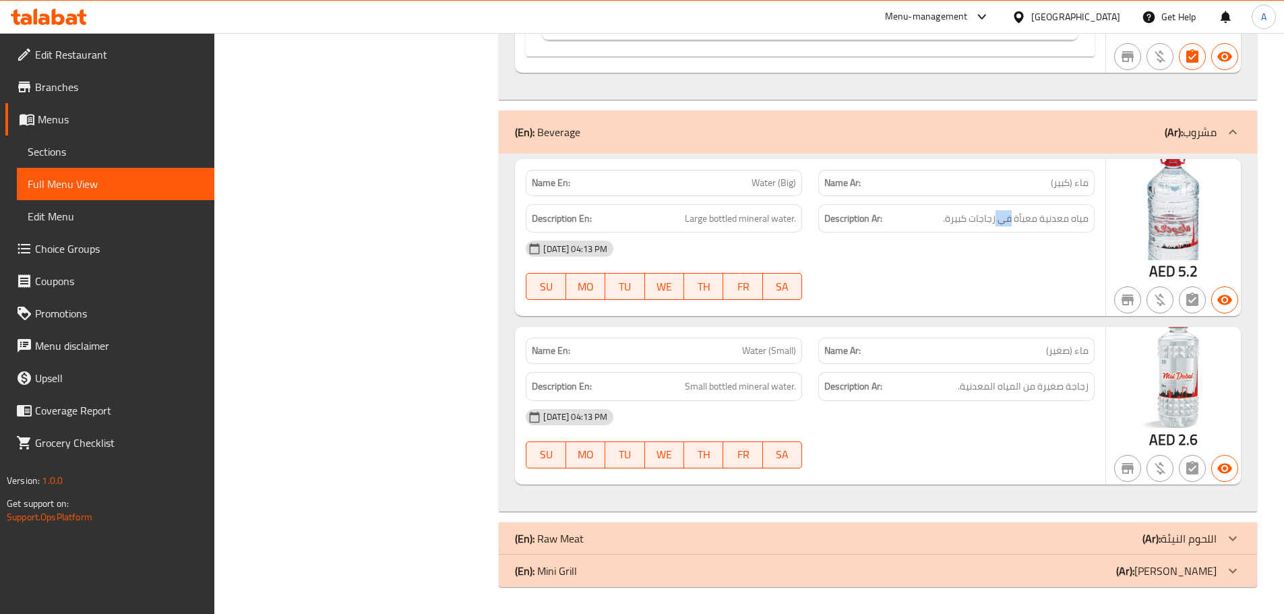
click at [784, 218] on span "Large bottled mineral water." at bounding box center [740, 218] width 111 height 17
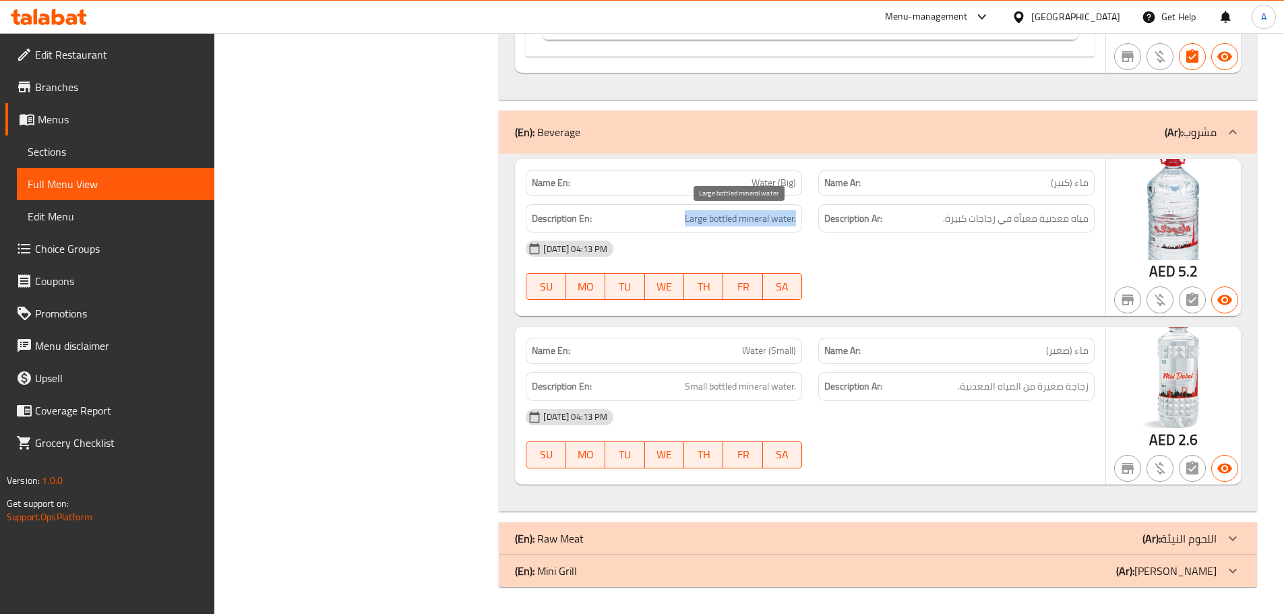
click at [784, 218] on span "Large bottled mineral water." at bounding box center [740, 218] width 111 height 17
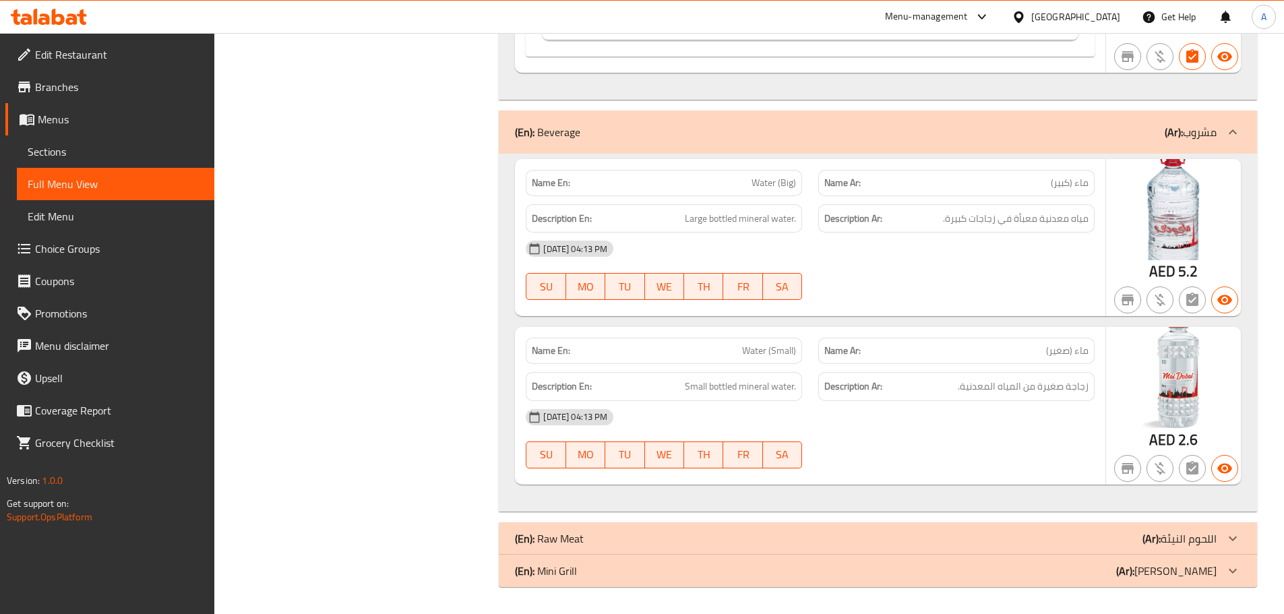
click at [1010, 379] on span "زجاجة صغيرة من المياه المعدنية." at bounding box center [1023, 386] width 131 height 17
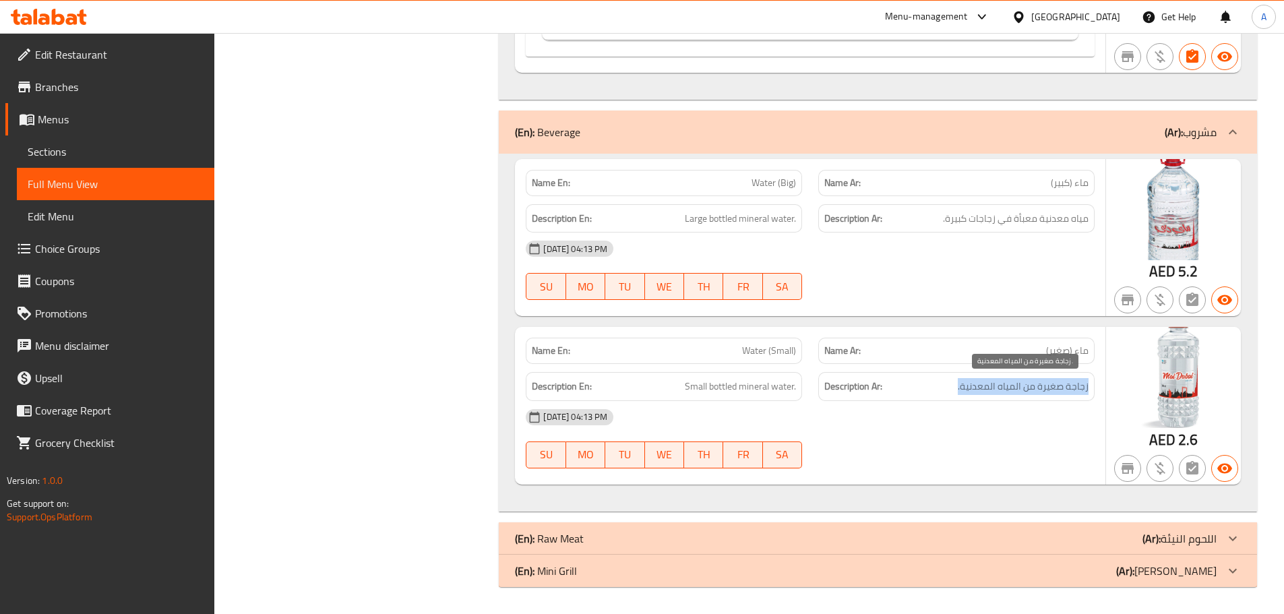
click at [1010, 379] on span "زجاجة صغيرة من المياه المعدنية." at bounding box center [1023, 386] width 131 height 17
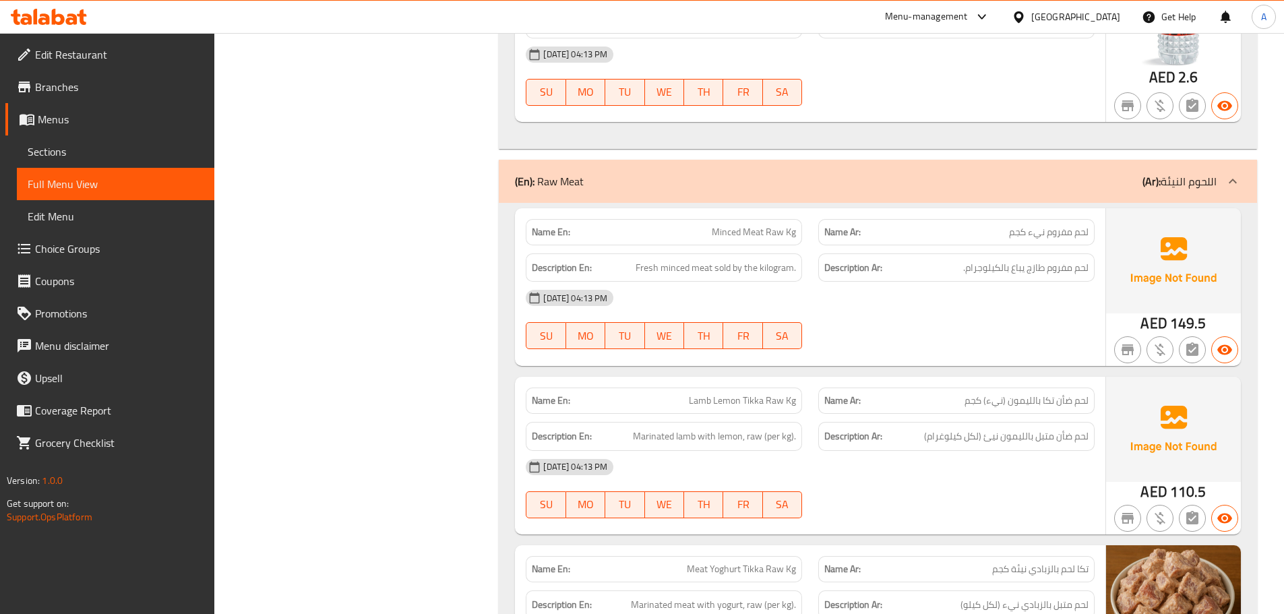
scroll to position [5671, 0]
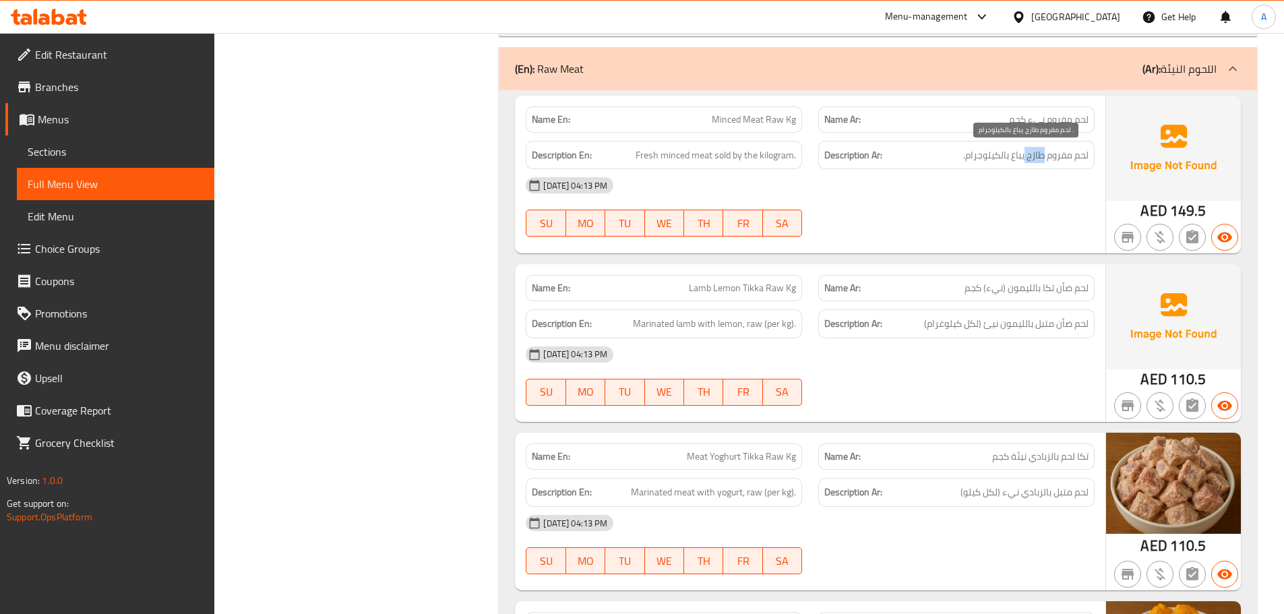
click at [1036, 153] on span "لحم مفروم طازج يباع بالكيلوجرام." at bounding box center [1025, 155] width 125 height 17
click at [657, 155] on span "Fresh minced meat sold by the kilogram." at bounding box center [716, 155] width 160 height 17
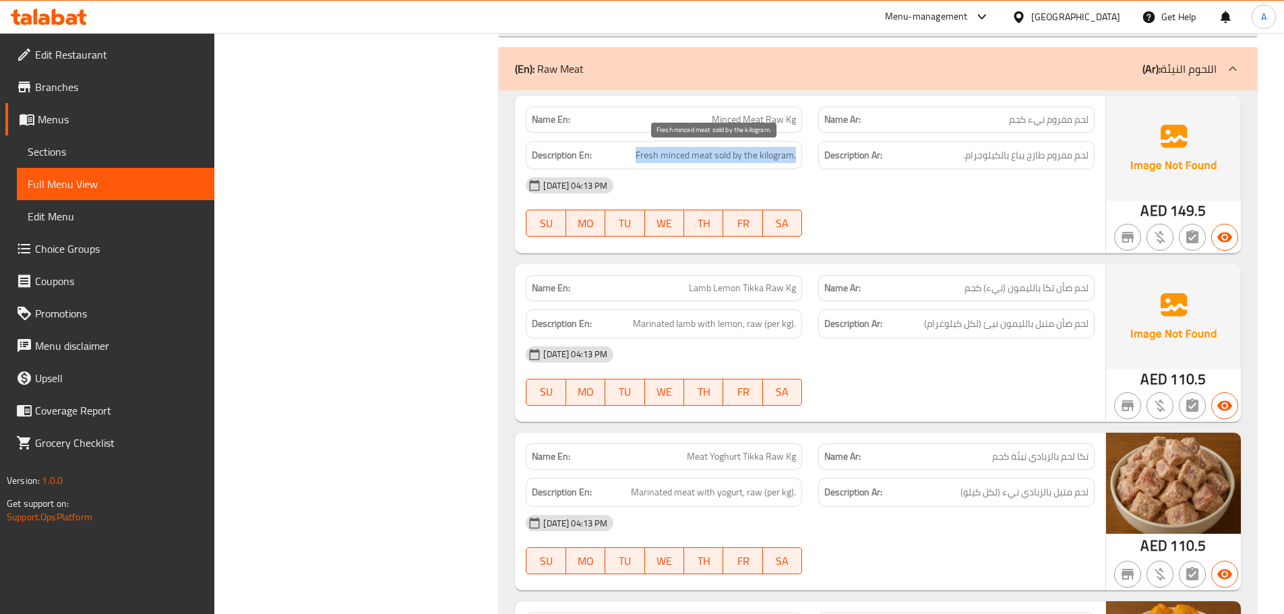
click at [657, 155] on span "Fresh minced meat sold by the kilogram." at bounding box center [716, 155] width 160 height 17
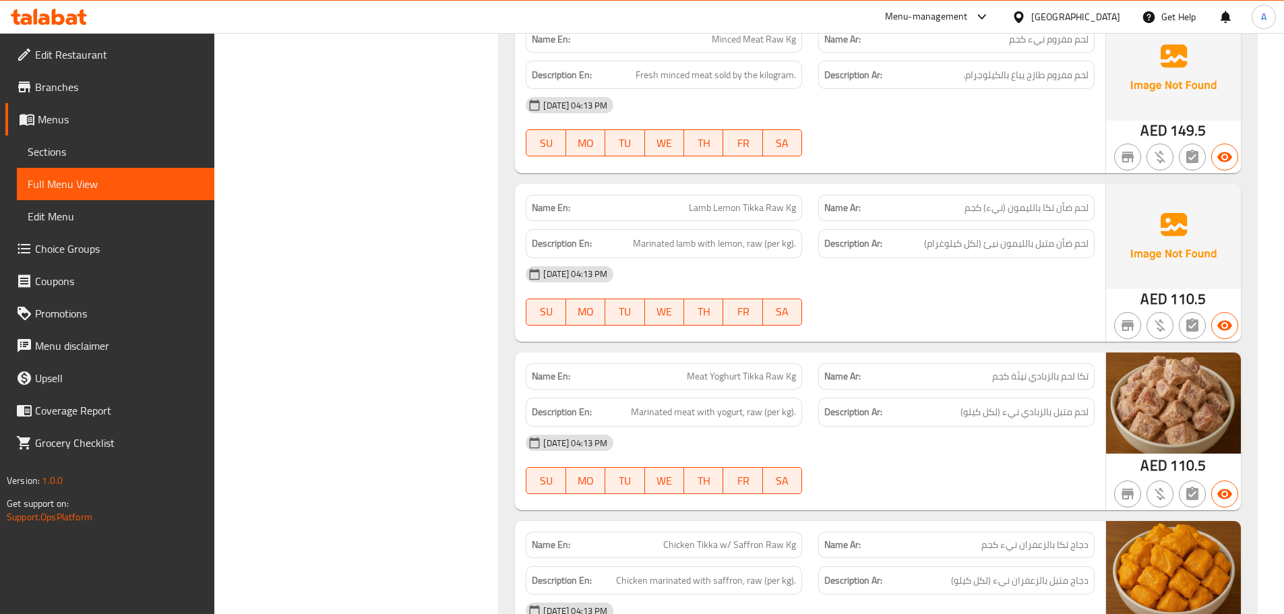
scroll to position [5776, 0]
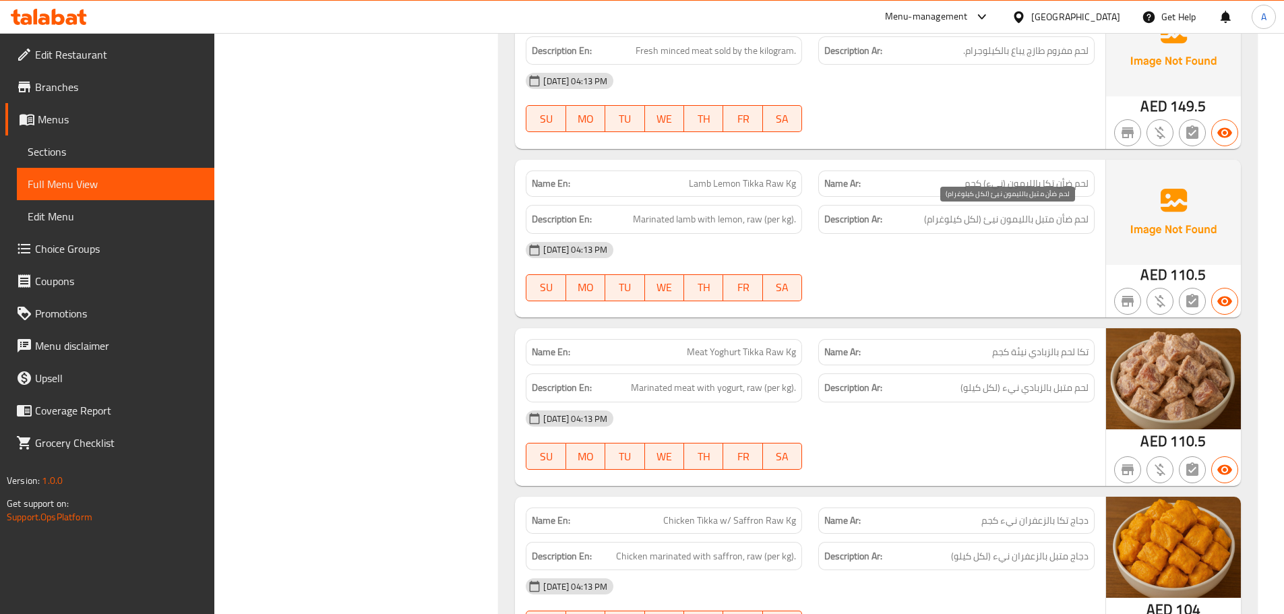
click at [1005, 227] on span "لحم ضأن متبل بالليمون نيئ (لكل كيلوغرام)" at bounding box center [1006, 219] width 164 height 17
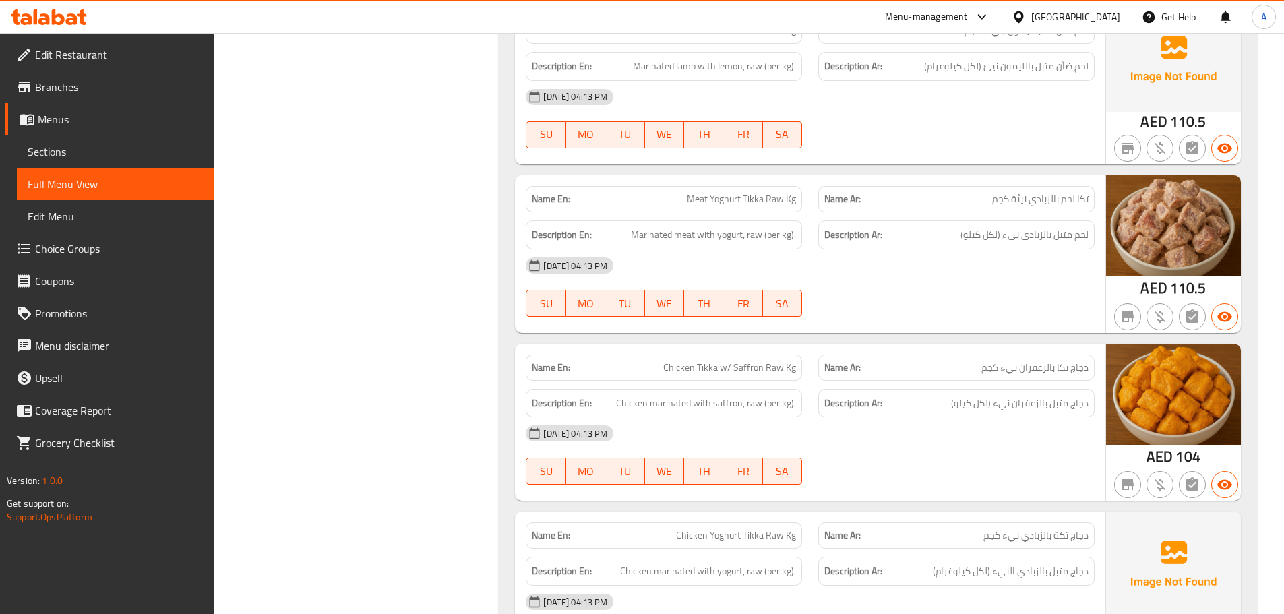
scroll to position [5945, 0]
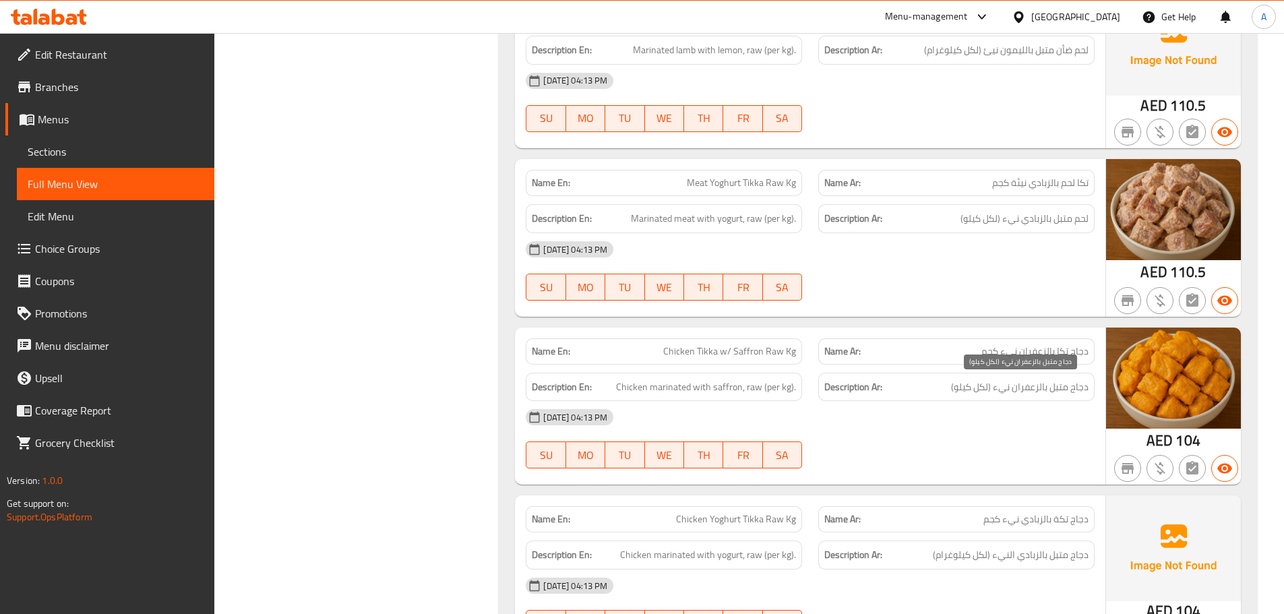
click at [1037, 382] on span "دجاج متبل بالزعفران نيء (لكل كيلو)" at bounding box center [1020, 387] width 138 height 17
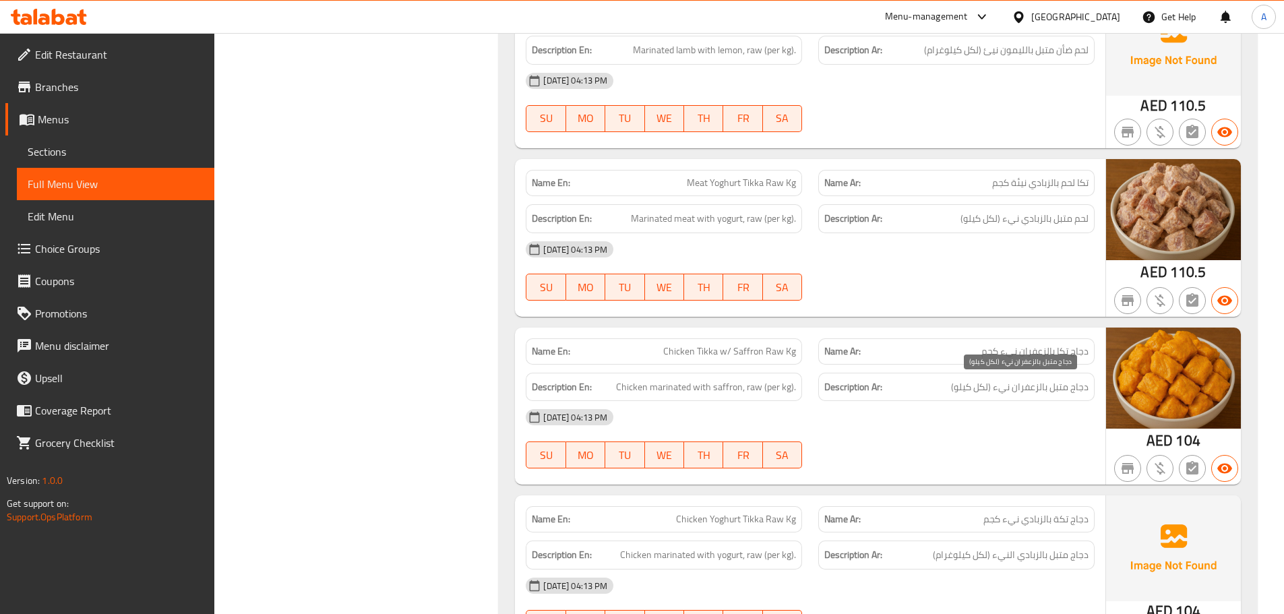
click at [1053, 388] on span "دجاج متبل بالزعفران نيء (لكل كيلو)" at bounding box center [1020, 387] width 138 height 17
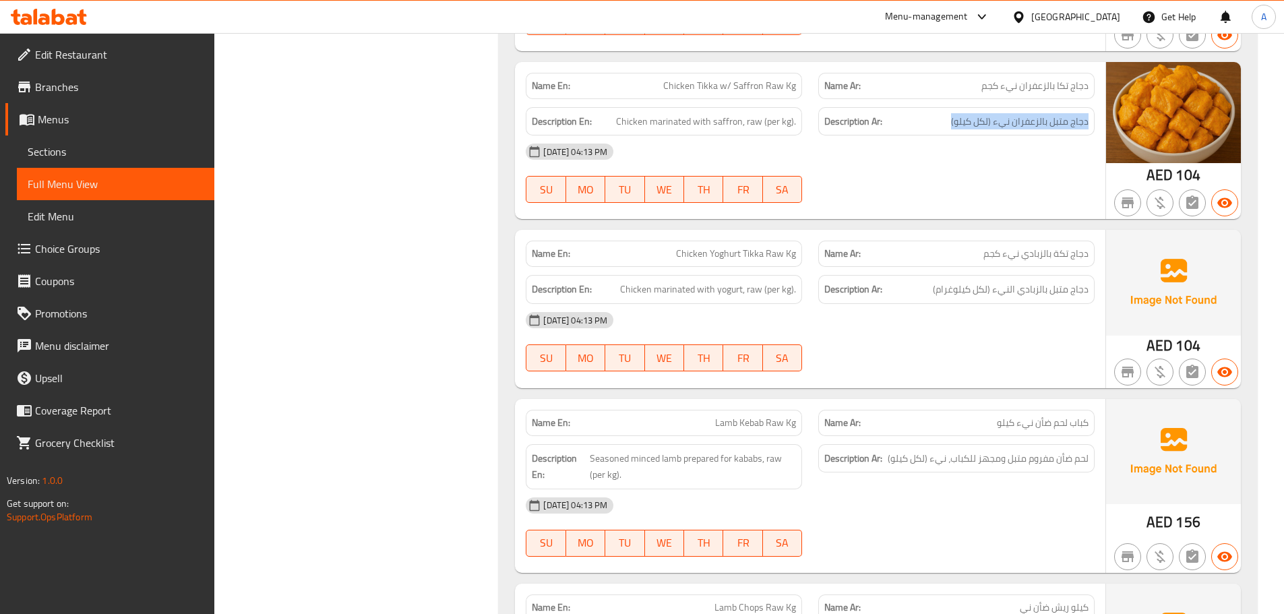
scroll to position [6243, 0]
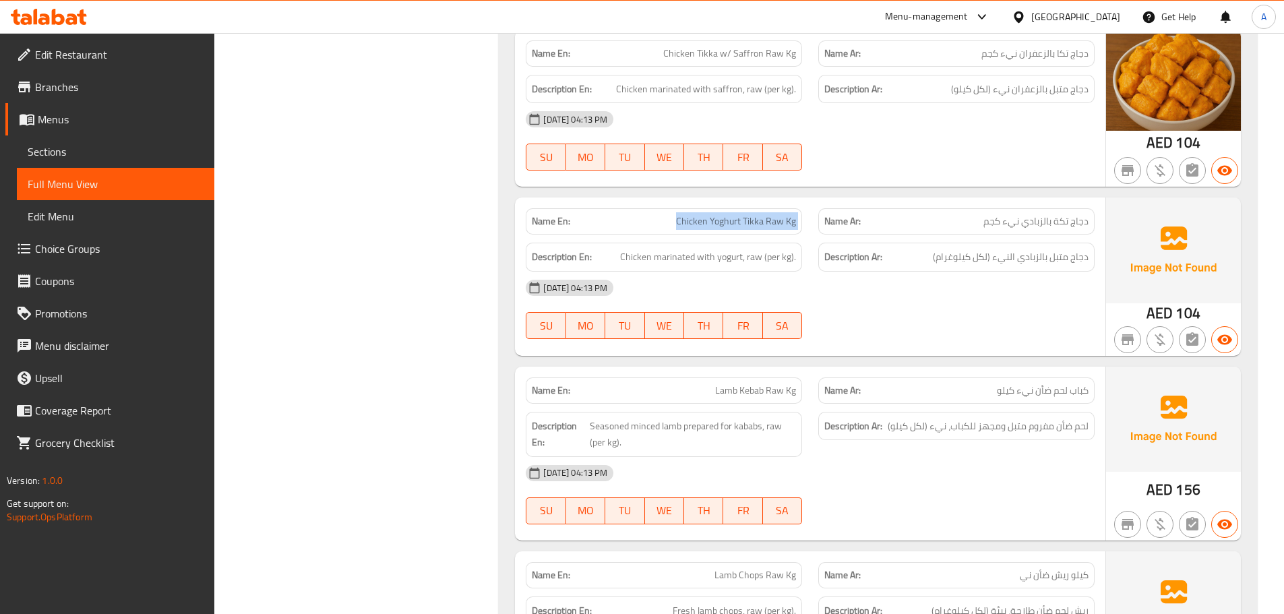
copy span "Chicken Yoghurt Tikka Raw Kg"
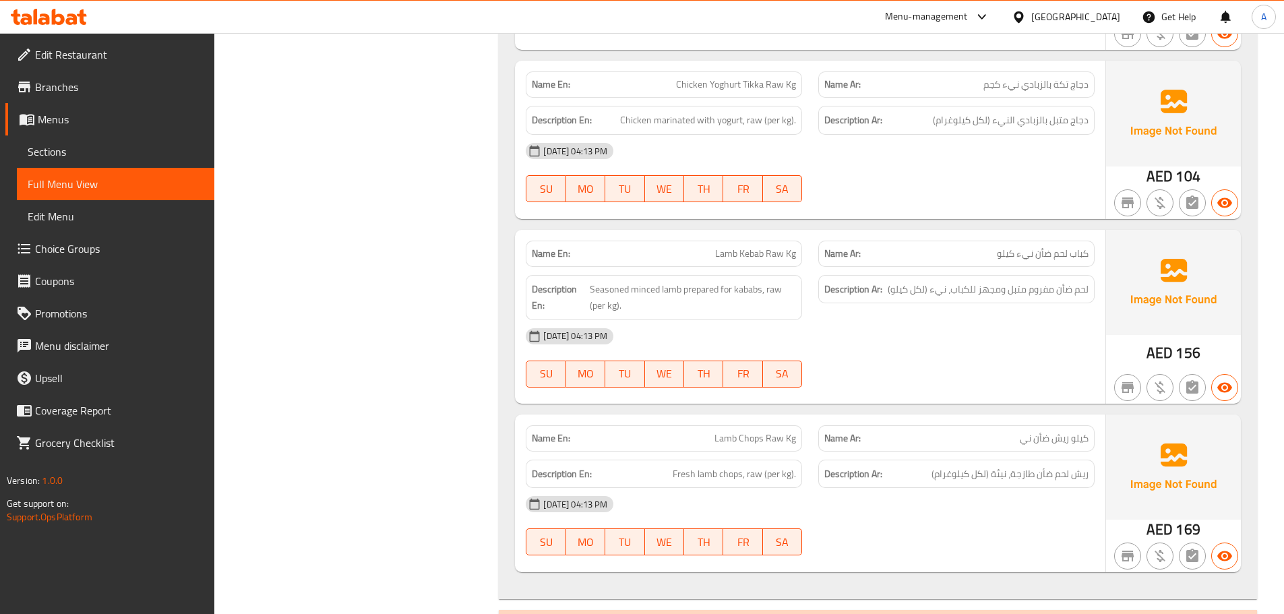
scroll to position [6435, 0]
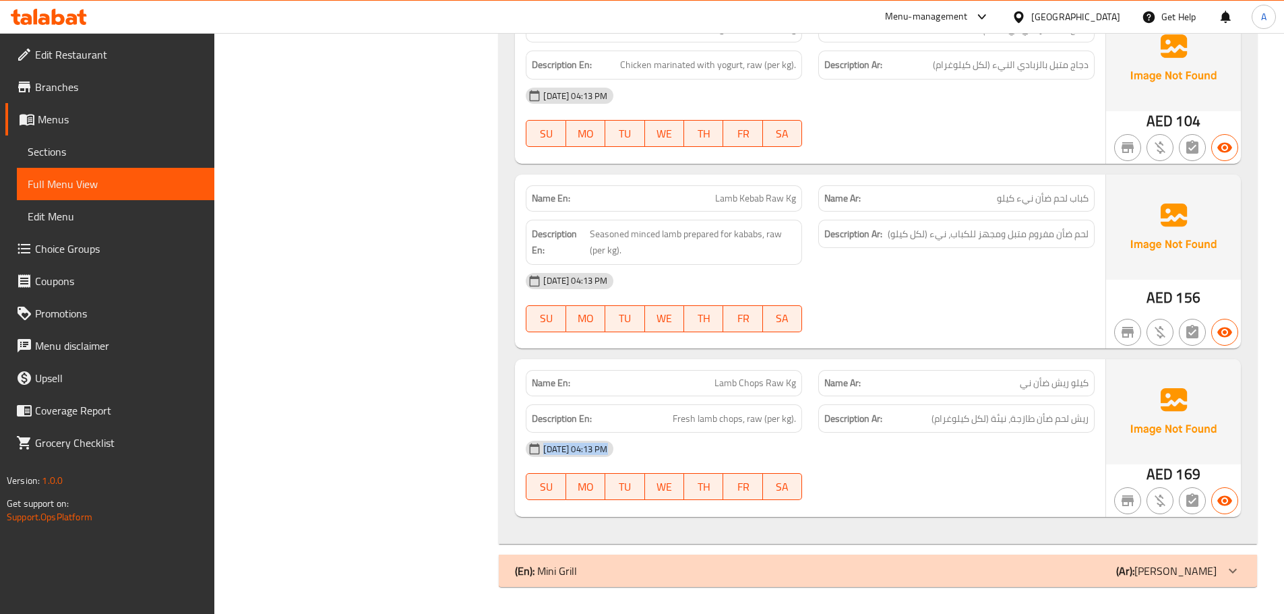
click at [1035, 422] on span "ريش لحم ضأن طازجة، نيئة (لكل كيلوغرام)" at bounding box center [1010, 418] width 157 height 17
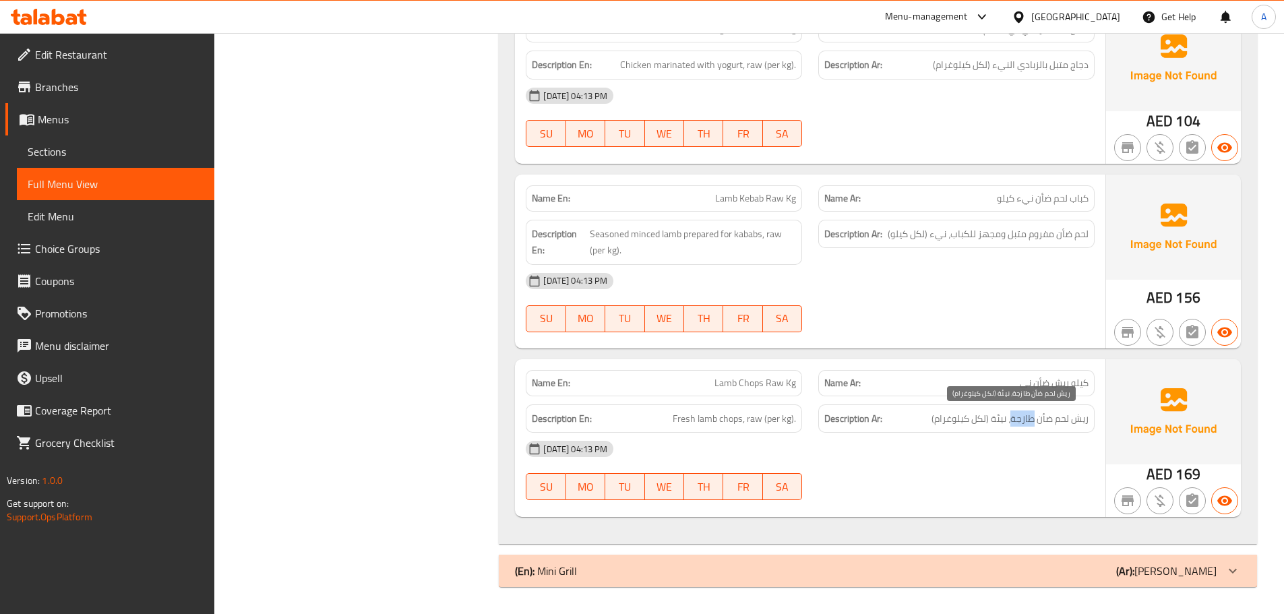
click at [1035, 422] on span "ريش لحم ضأن طازجة، نيئة (لكل كيلوغرام)" at bounding box center [1010, 418] width 157 height 17
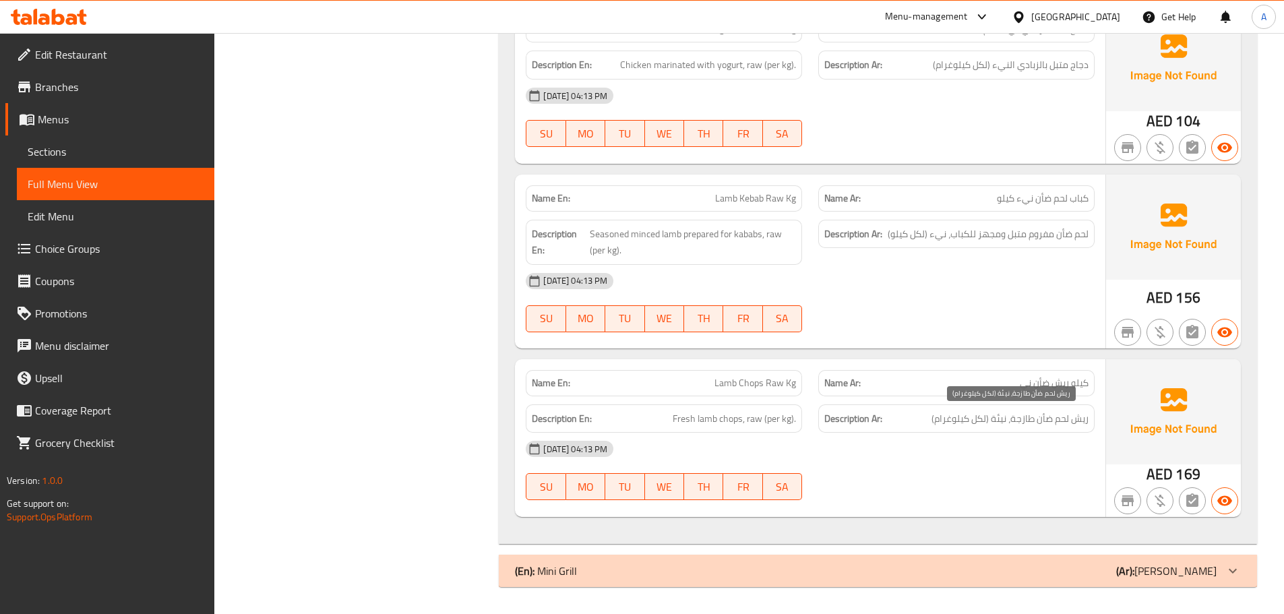
click at [1029, 418] on span "ريش لحم ضأن طازجة، نيئة (لكل كيلوغرام)" at bounding box center [1010, 418] width 157 height 17
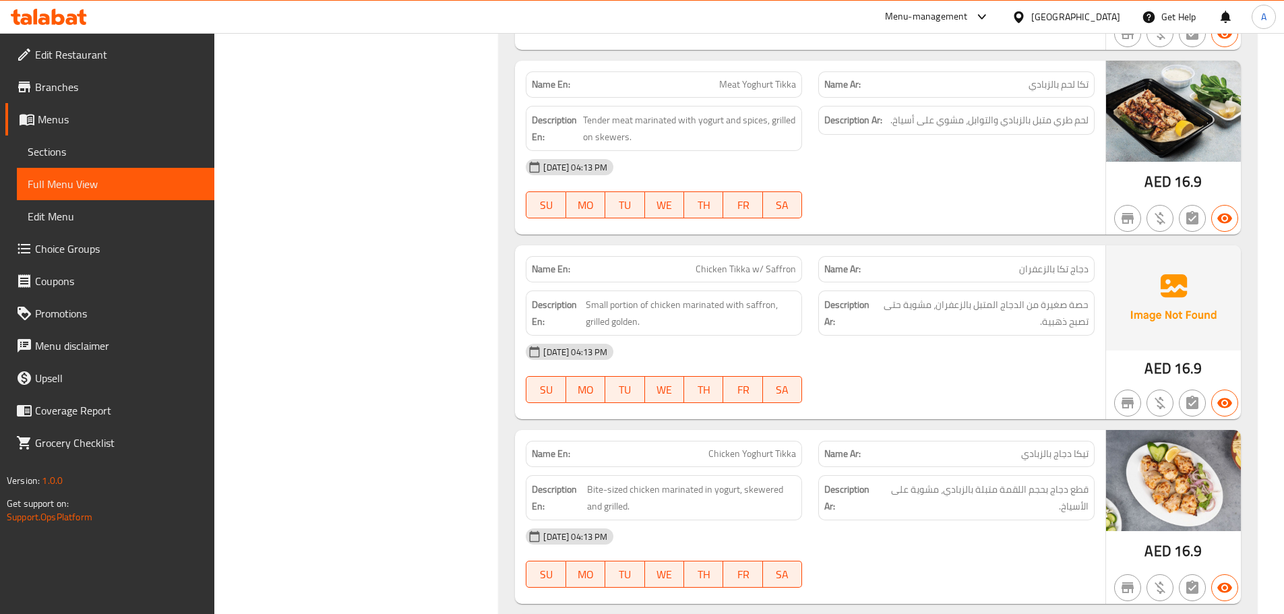
scroll to position [6948, 0]
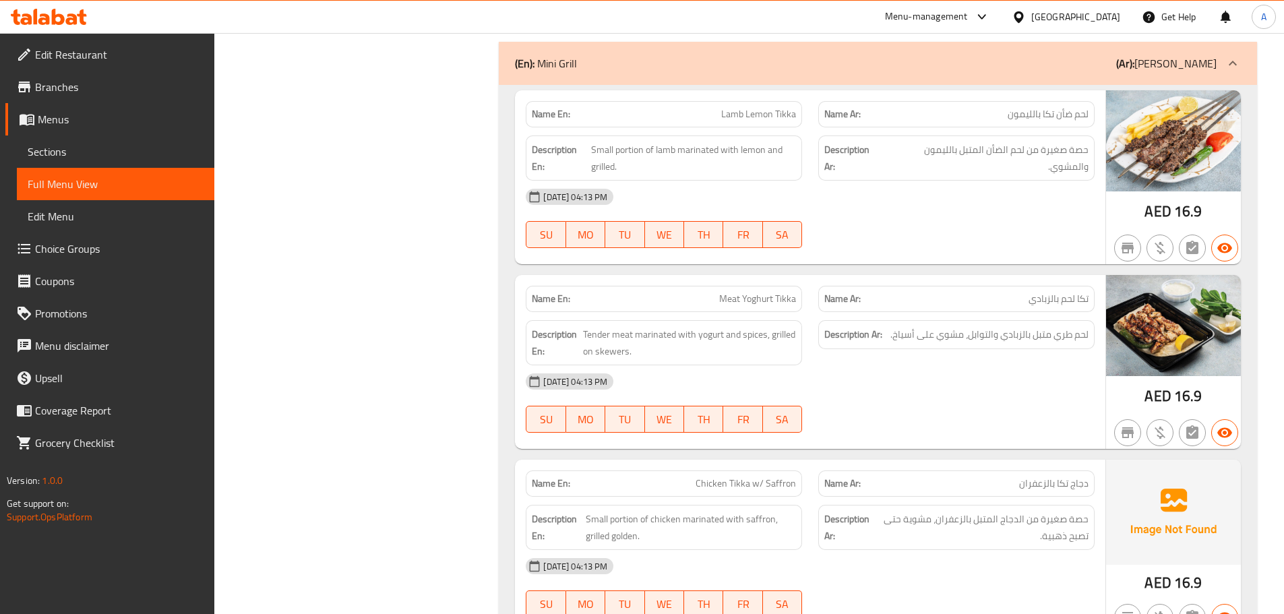
click at [1003, 165] on span "حصة صغيرة من لحم الضأن المتبل بالليمون والمشوي." at bounding box center [986, 158] width 204 height 33
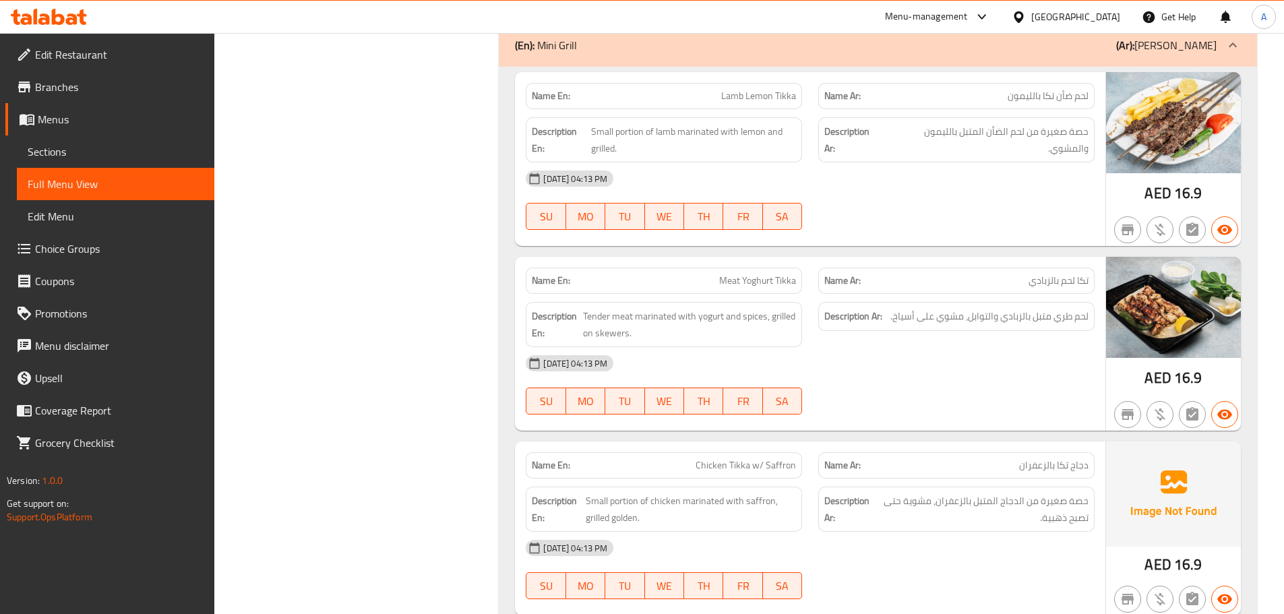
scroll to position [7107, 0]
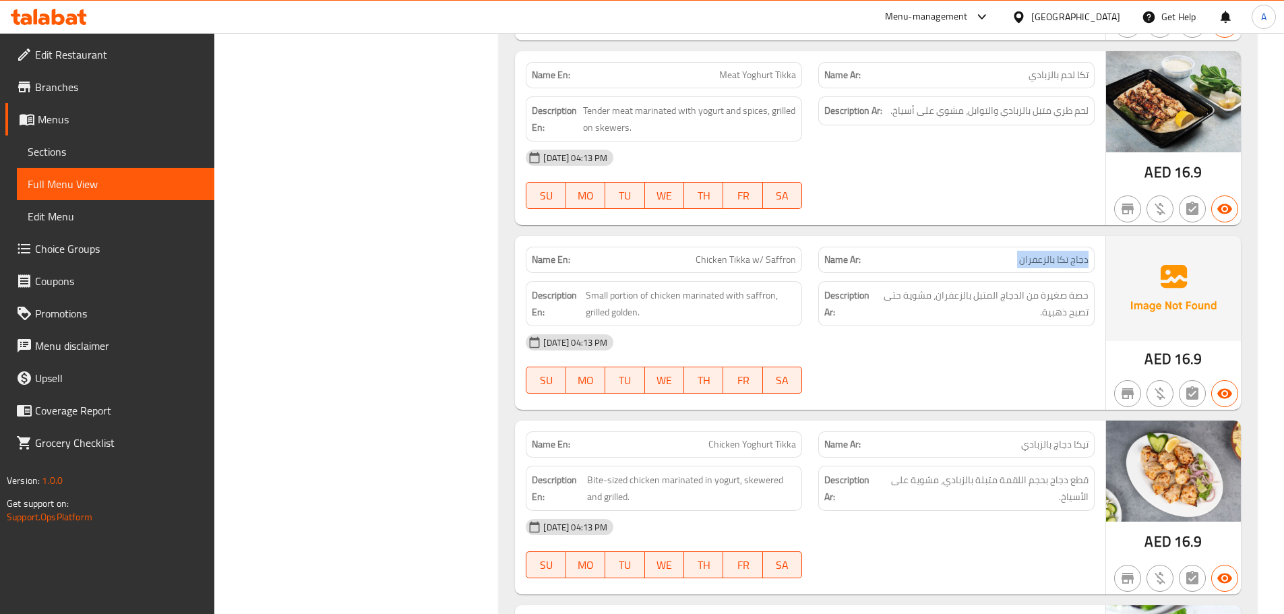
click at [981, 303] on span "حصة صغيرة من الدجاج المتبل بالزعفران، مشوية حتى تصبح ذهبية." at bounding box center [982, 303] width 213 height 33
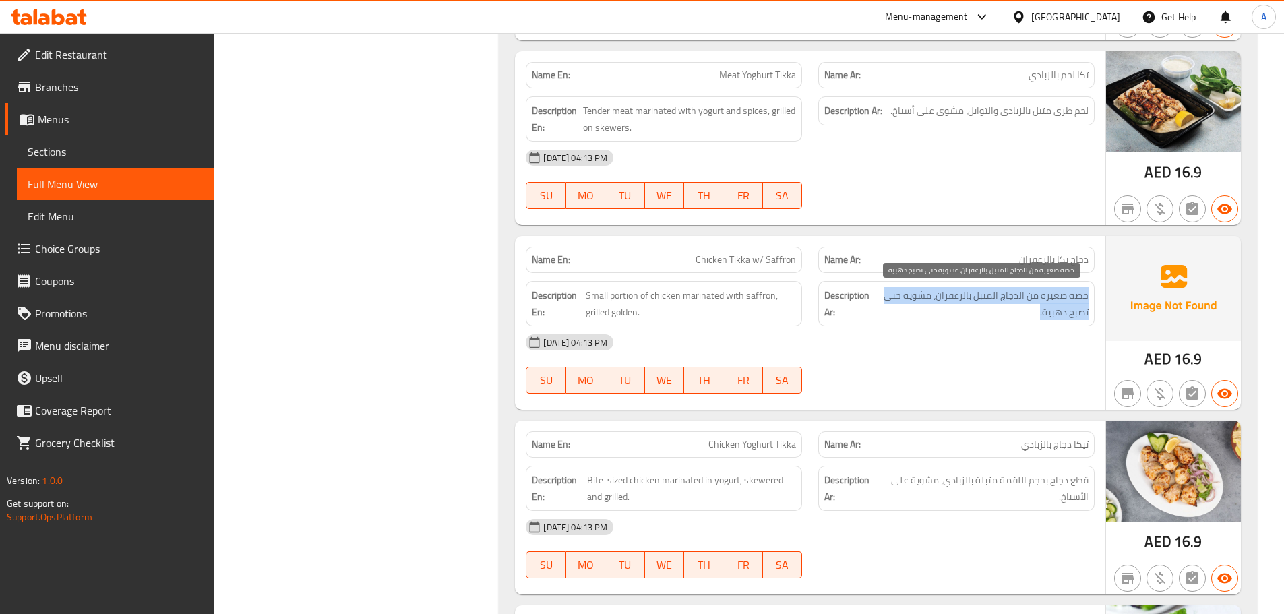
click at [981, 303] on span "حصة صغيرة من الدجاج المتبل بالزعفران، مشوية حتى تصبح ذهبية." at bounding box center [982, 303] width 213 height 33
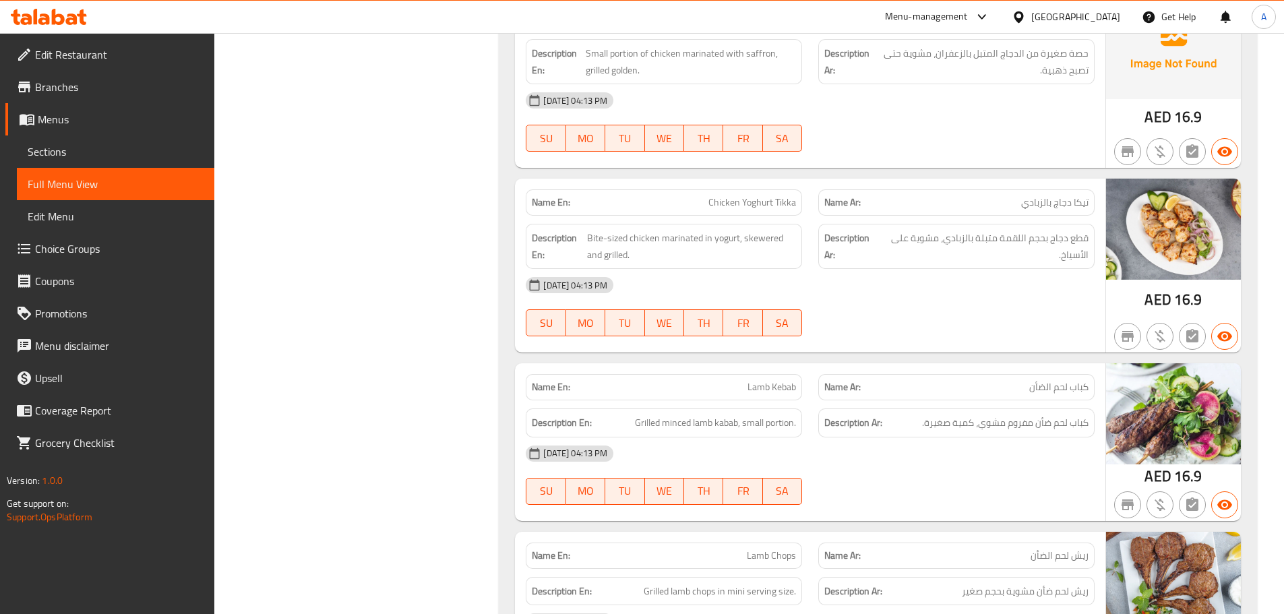
scroll to position [7543, 0]
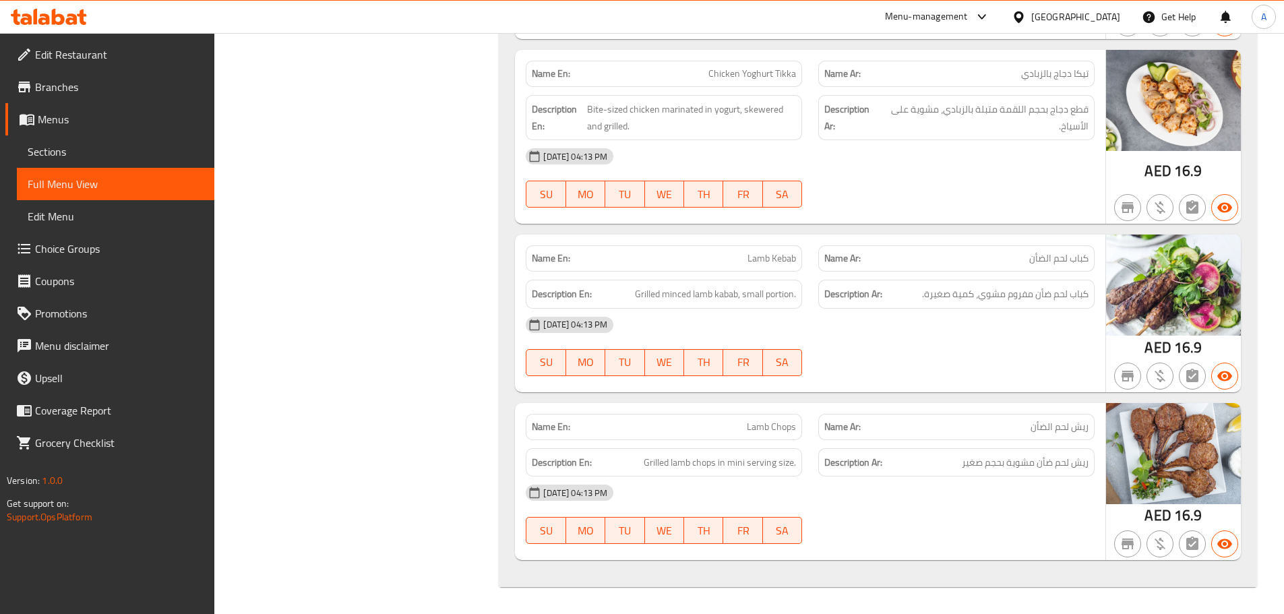
click at [1012, 297] on span "كباب لحم ضأن مفروم مشوي، كمية صغيرة." at bounding box center [1005, 294] width 166 height 17
click at [1029, 299] on span "كباب لحم ضأن مفروم مشوي، كمية صغيرة." at bounding box center [1005, 294] width 166 height 17
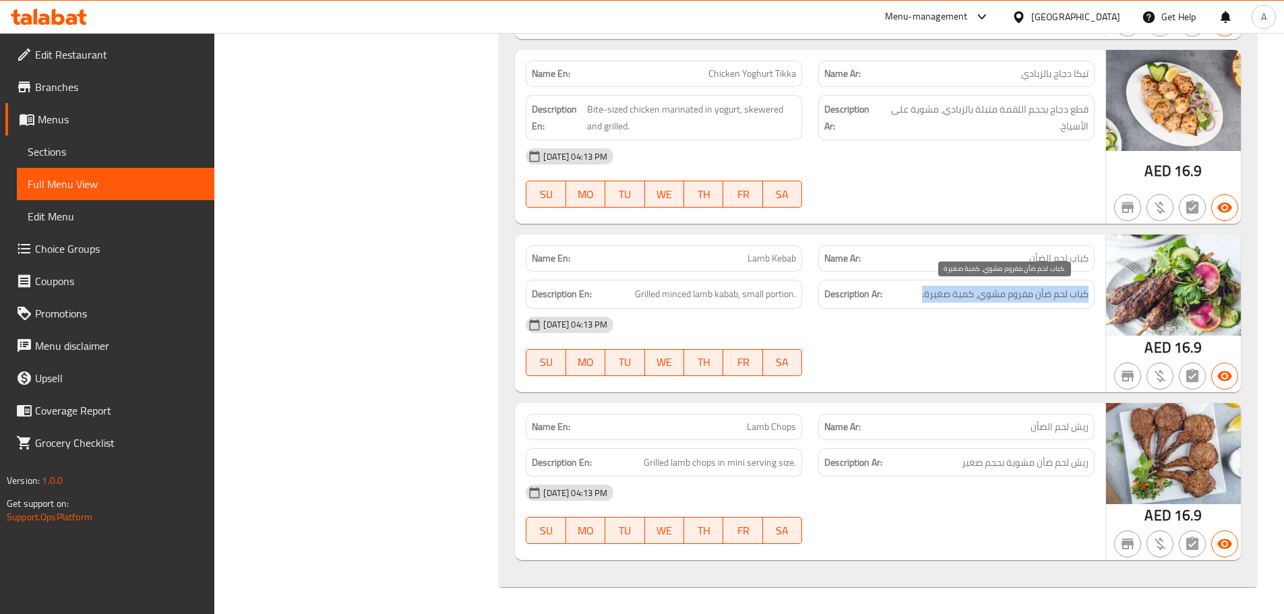
click at [1029, 299] on span "كباب لحم ضأن مفروم مشوي، كمية صغيرة." at bounding box center [1005, 294] width 166 height 17
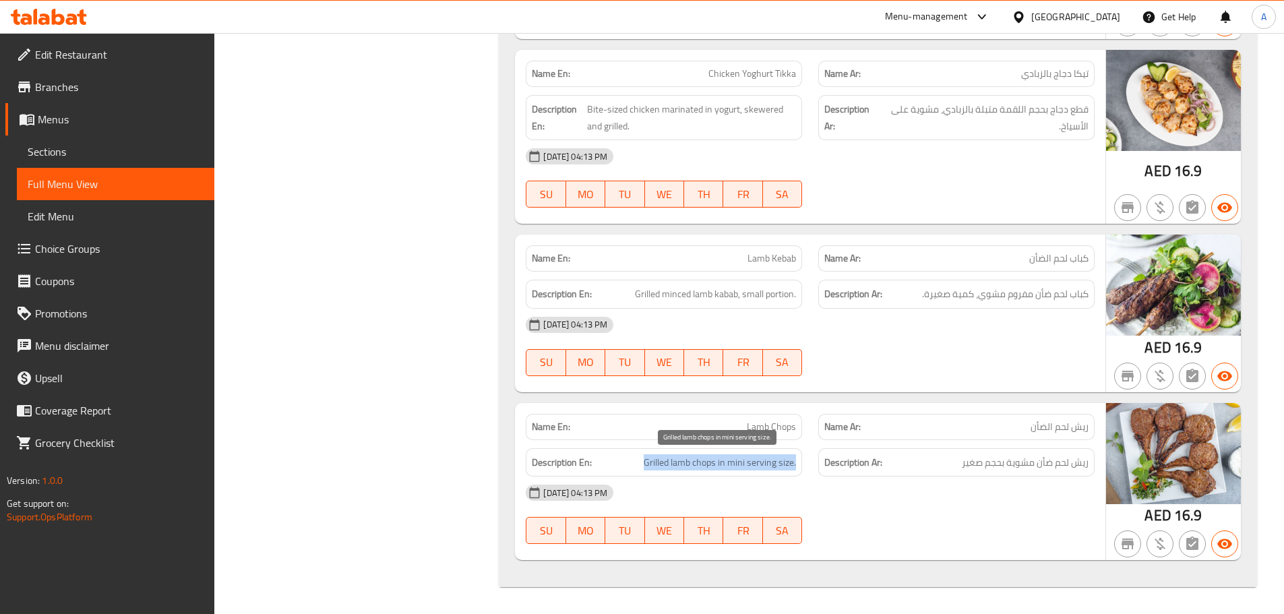
click at [731, 470] on span "Grilled lamb chops in mini serving size." at bounding box center [720, 462] width 152 height 17
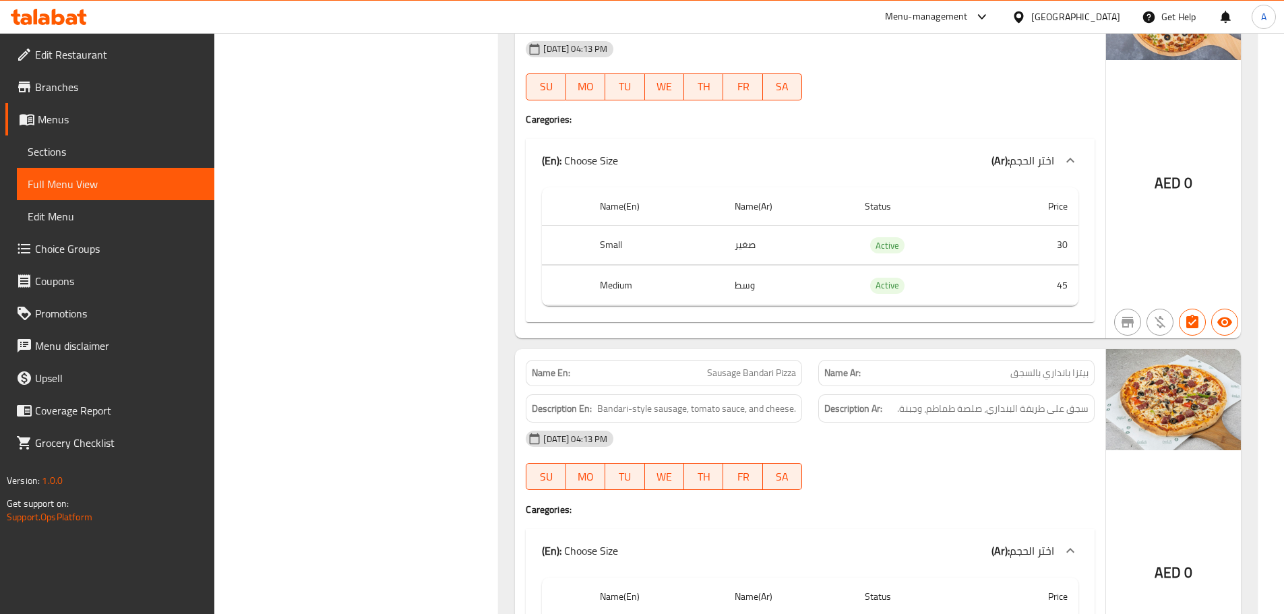
scroll to position [4559, 0]
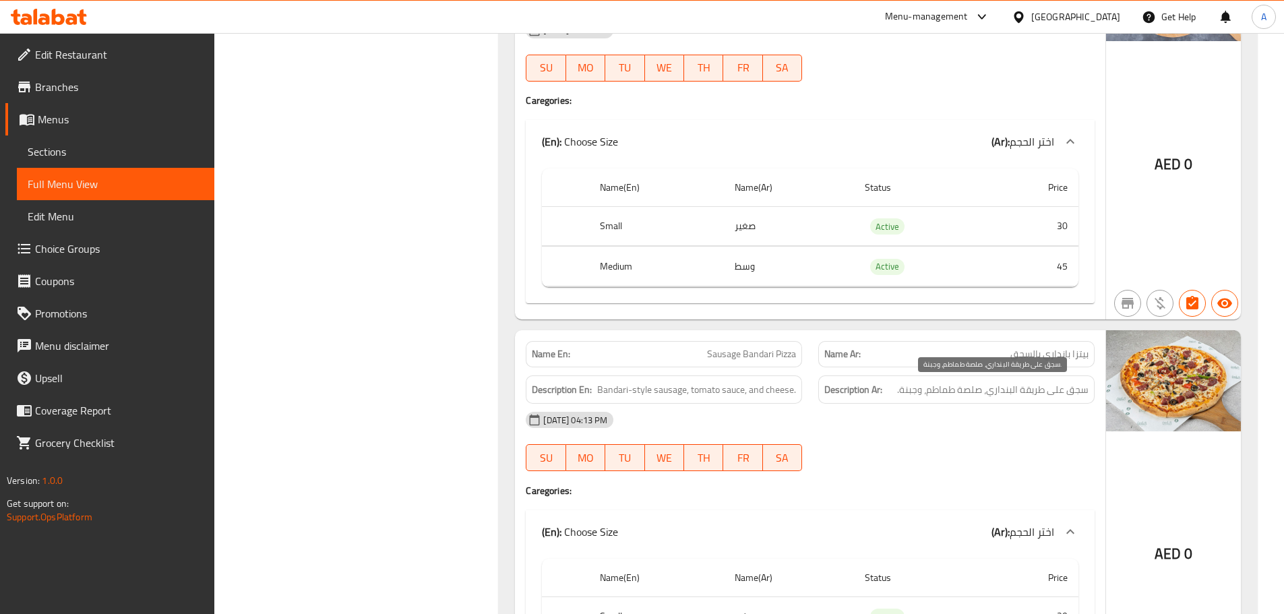
click at [1014, 388] on span "سجق على طريقة البنداري، صلصة طماطم، وجبنة." at bounding box center [992, 390] width 191 height 17
click at [726, 395] on span "Bandari-style sausage, tomato sauce, and cheese." at bounding box center [696, 390] width 199 height 17
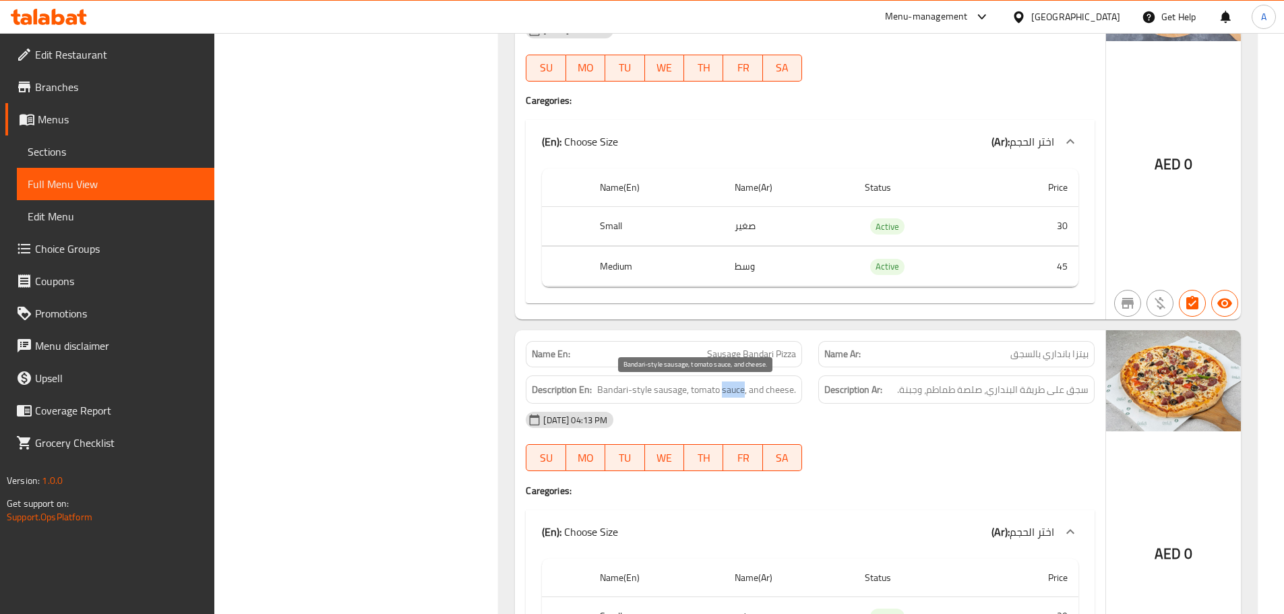
click at [726, 395] on span "Bandari-style sausage, tomato sauce, and cheese." at bounding box center [696, 390] width 199 height 17
click at [736, 361] on span "Sausage Bandari Pizza" at bounding box center [751, 354] width 89 height 14
click at [737, 359] on span "Sausage Bandari Pizza" at bounding box center [751, 354] width 89 height 14
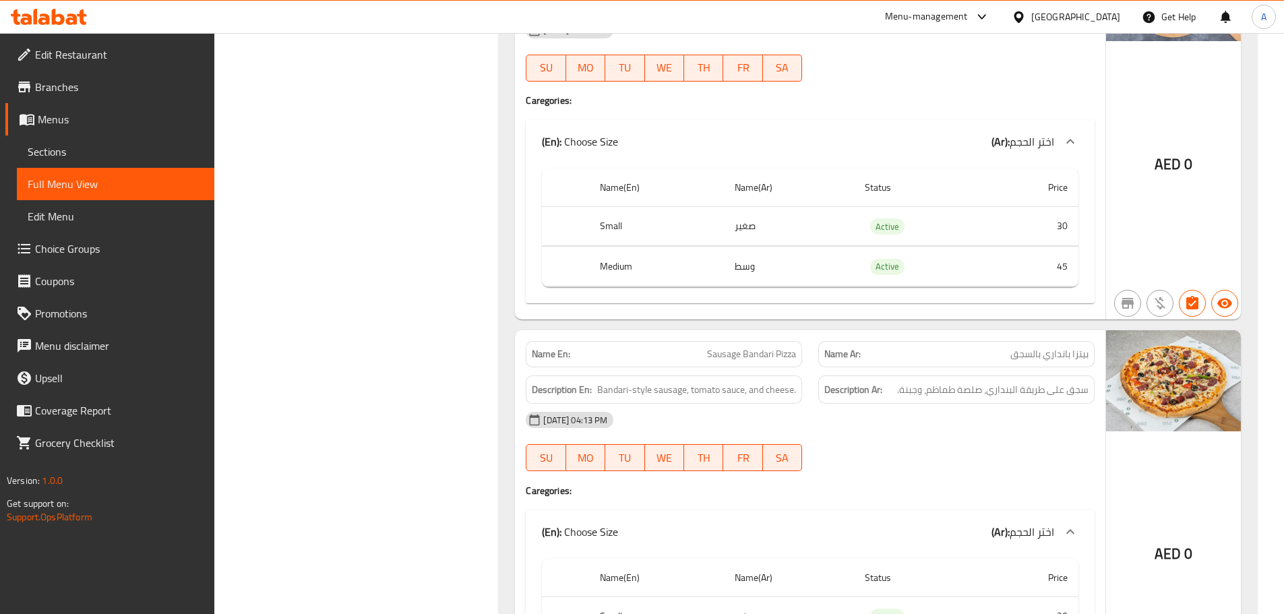
click at [977, 335] on div "Name Ar: بيتزا بانداري بالسجق" at bounding box center [956, 354] width 293 height 42
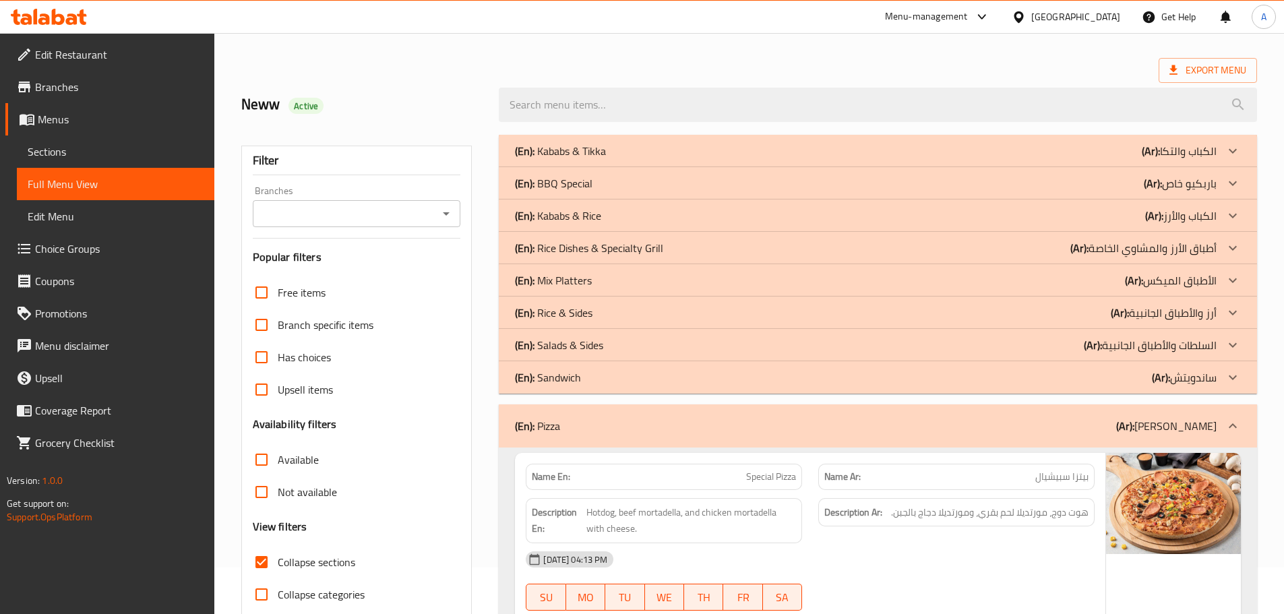
scroll to position [251, 0]
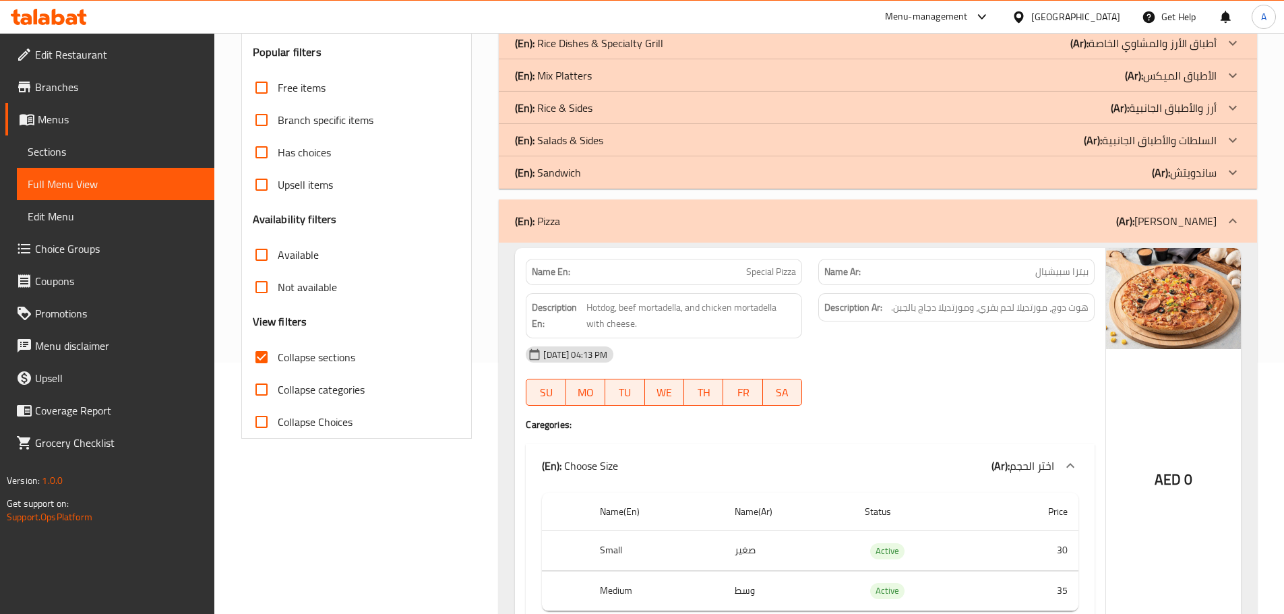
click at [75, 162] on link "Sections" at bounding box center [115, 151] width 197 height 32
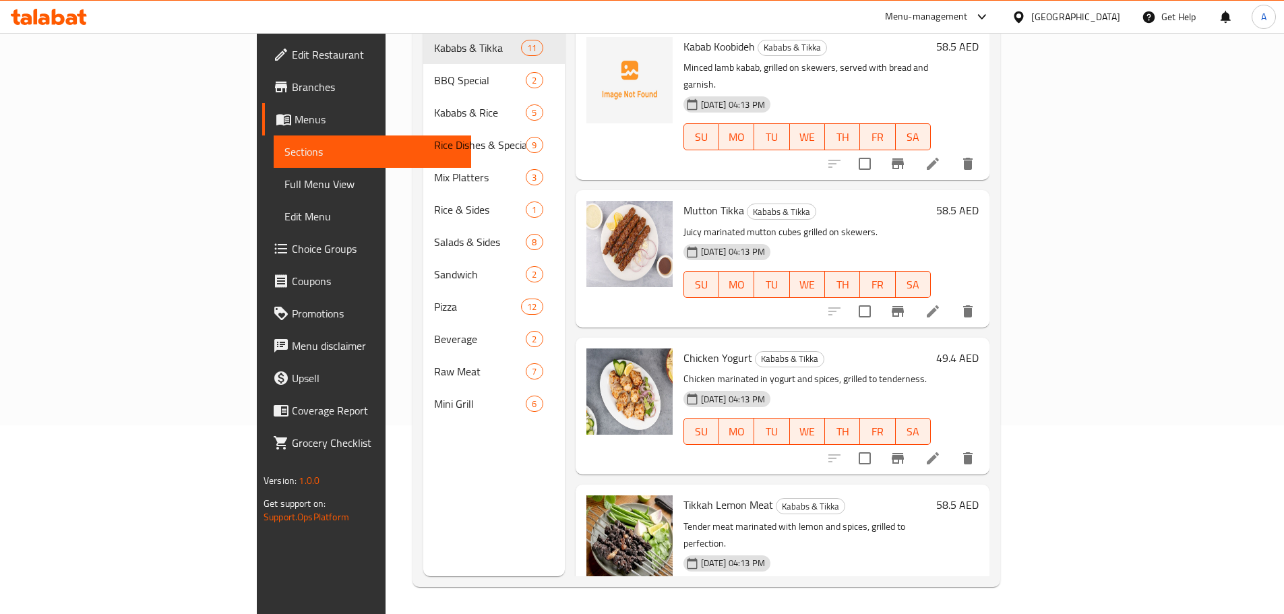
scroll to position [189, 0]
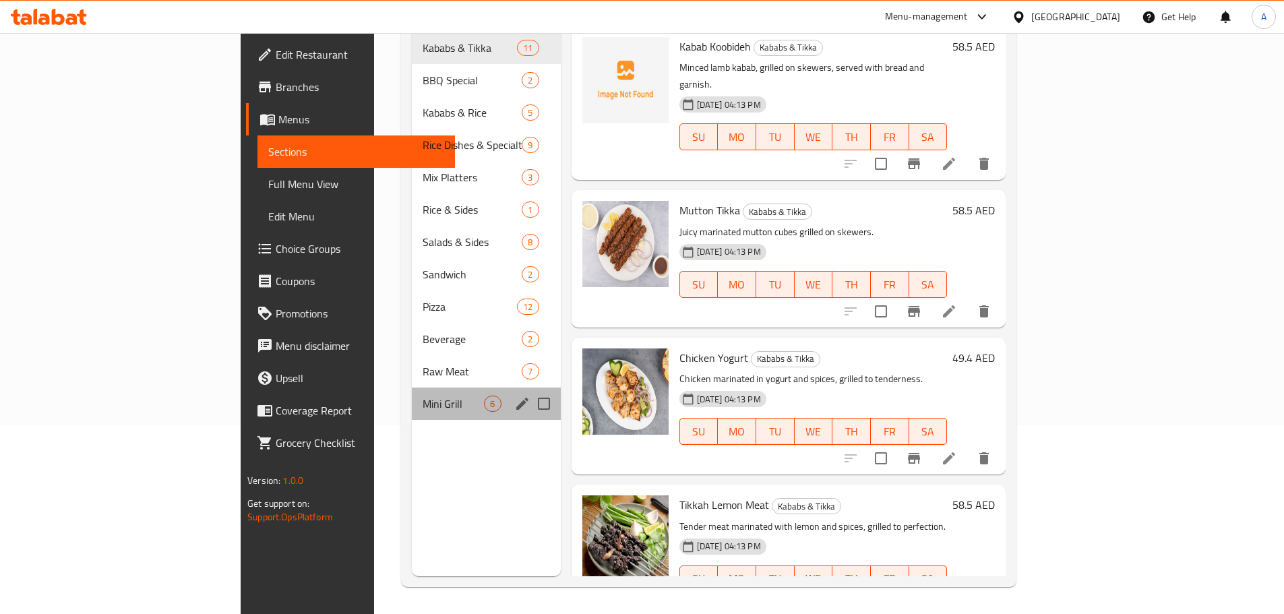
click at [423, 396] on span "Mini Grill" at bounding box center [453, 404] width 61 height 16
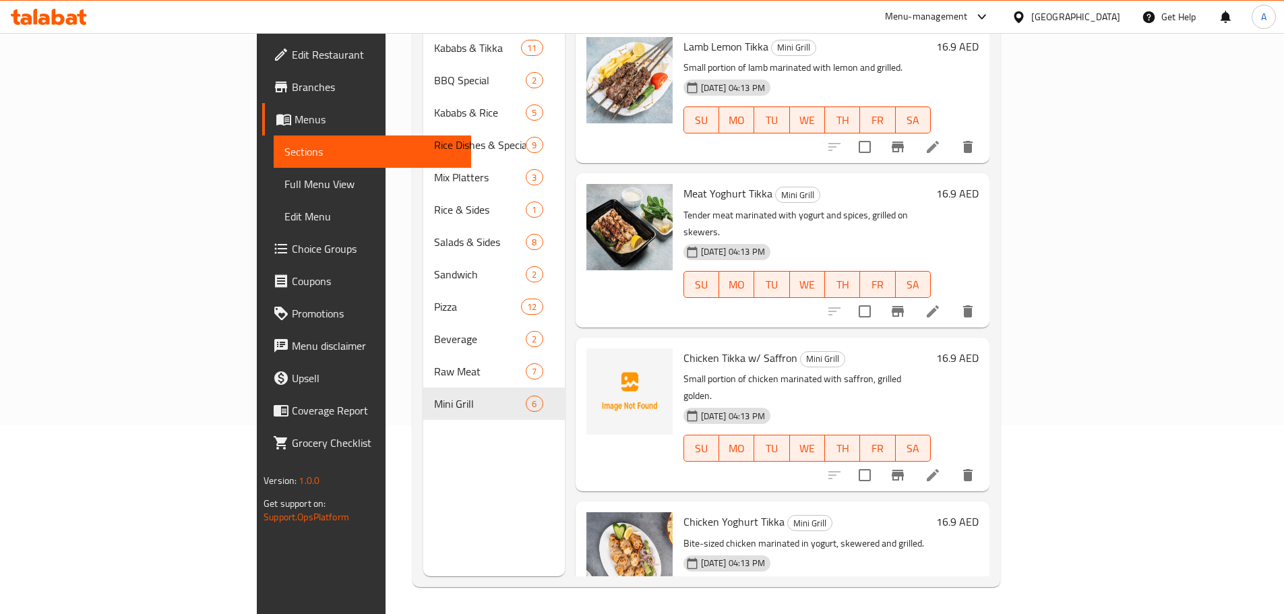
drag, startPoint x: 1236, startPoint y: 341, endPoint x: 1238, endPoint y: 328, distance: 13.1
click at [990, 328] on div "Menu items Add Sort Manage items Lamb Lemon Tikka Mini Grill Small portion of l…" at bounding box center [777, 269] width 425 height 614
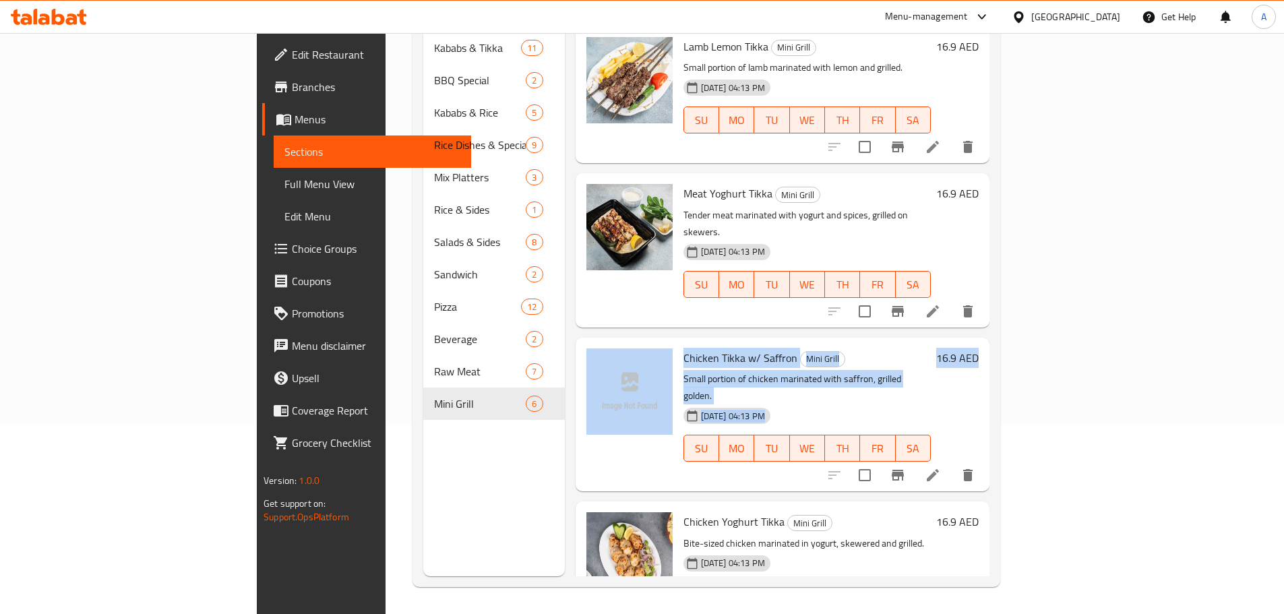
drag, startPoint x: 1246, startPoint y: 308, endPoint x: 1234, endPoint y: 226, distance: 83.2
click at [1000, 227] on div "Menu sections Kababs & Tikka 11 BBQ Special 2 Kababs & Rice 5 Rice Dishes & Spe…" at bounding box center [707, 269] width 588 height 636
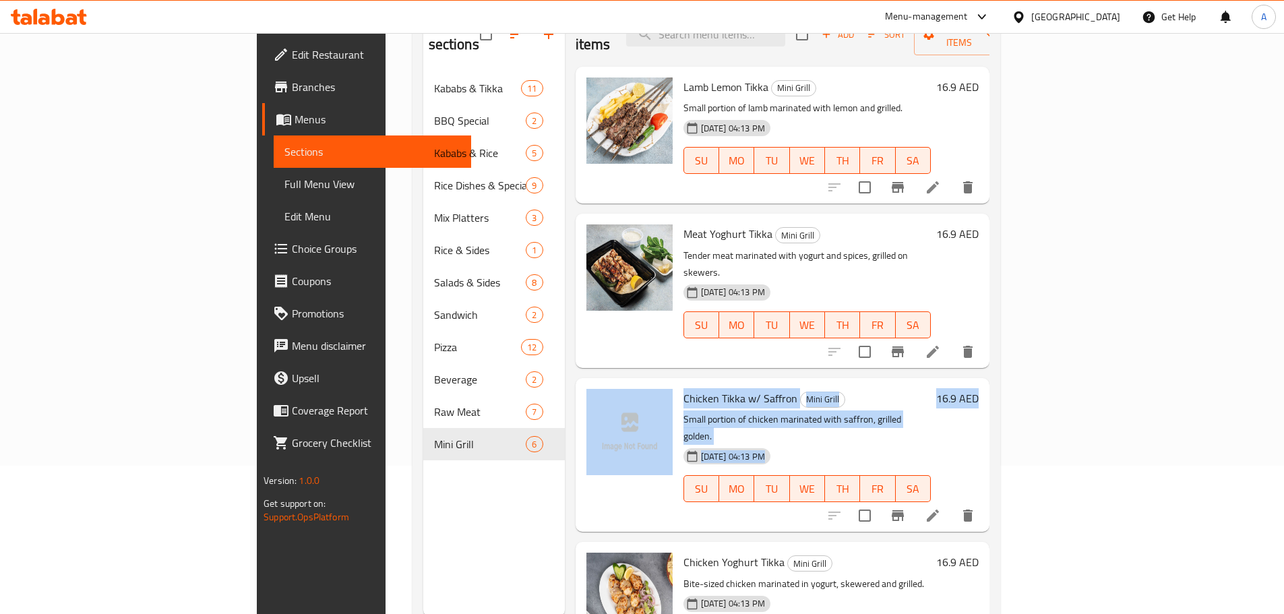
scroll to position [69, 0]
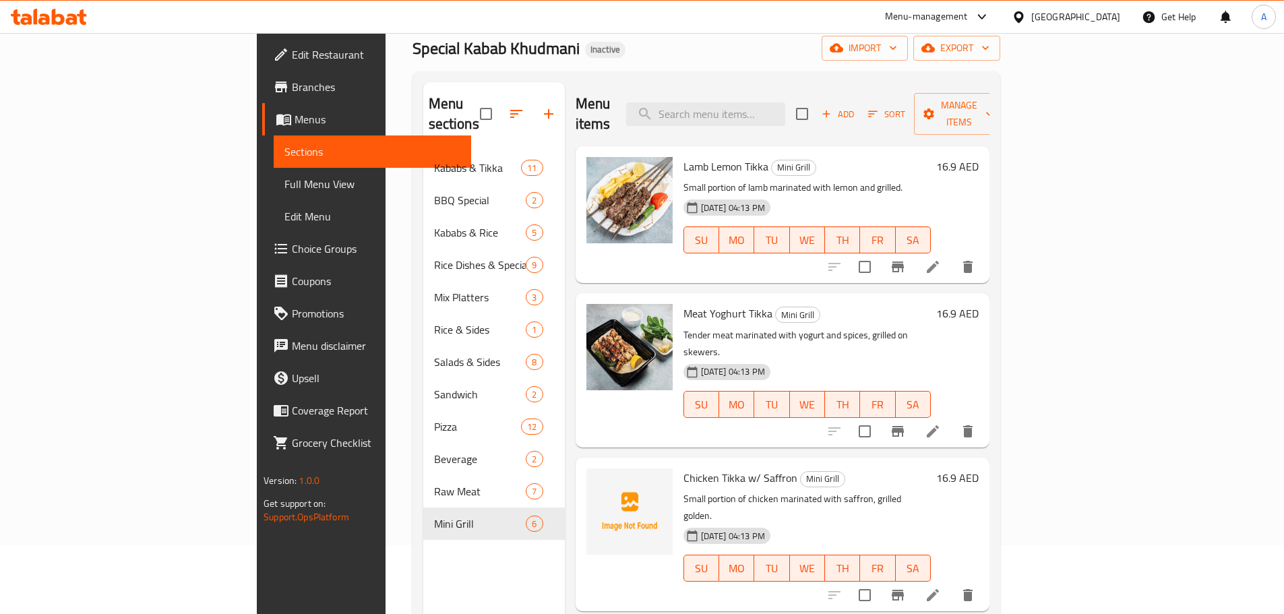
click at [936, 359] on div "19-08-2025 04:13 PM SU MO TU WE TH FR SA" at bounding box center [807, 395] width 258 height 73
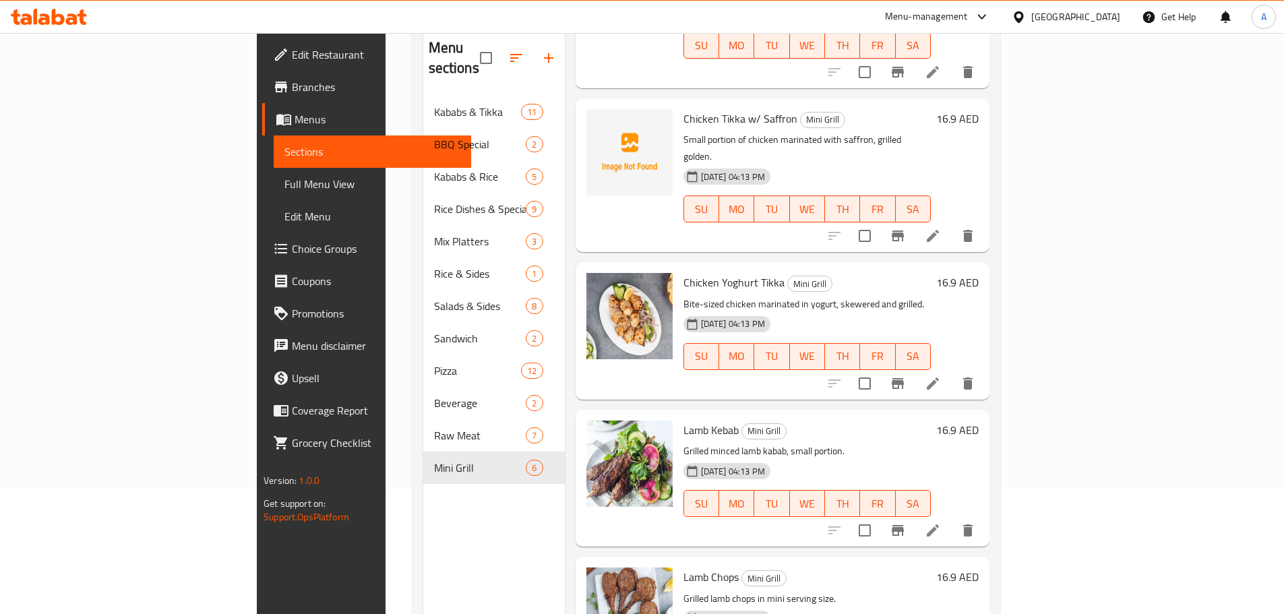
scroll to position [189, 0]
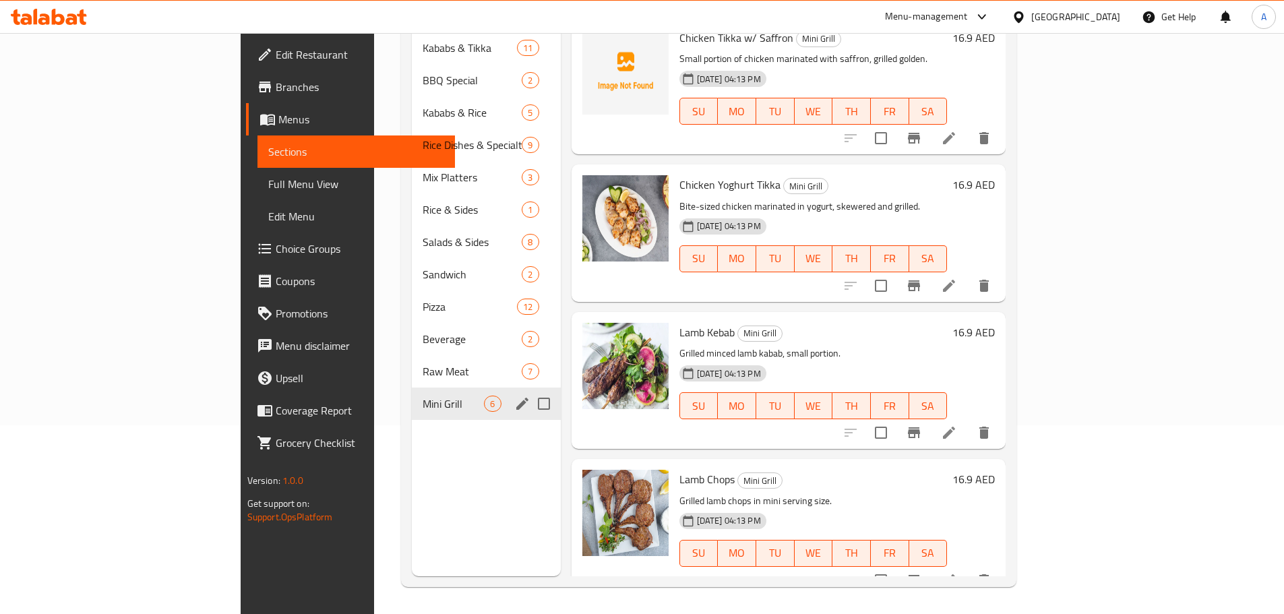
click at [530, 390] on input "Menu sections" at bounding box center [544, 404] width 28 height 28
checkbox input "true"
click at [516, 398] on icon "edit" at bounding box center [522, 404] width 12 height 12
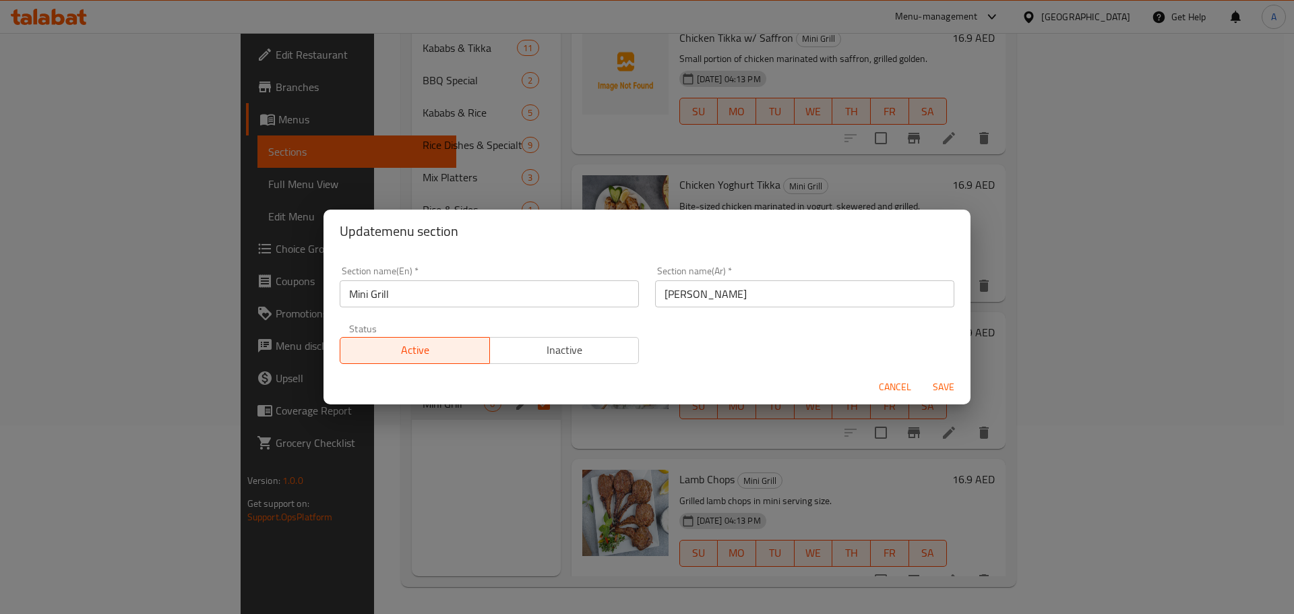
click at [370, 278] on div "Section name(En)   * Mini Grill Section name(En) *" at bounding box center [489, 286] width 299 height 41
click at [371, 280] on input "Mini Grill" at bounding box center [489, 293] width 299 height 27
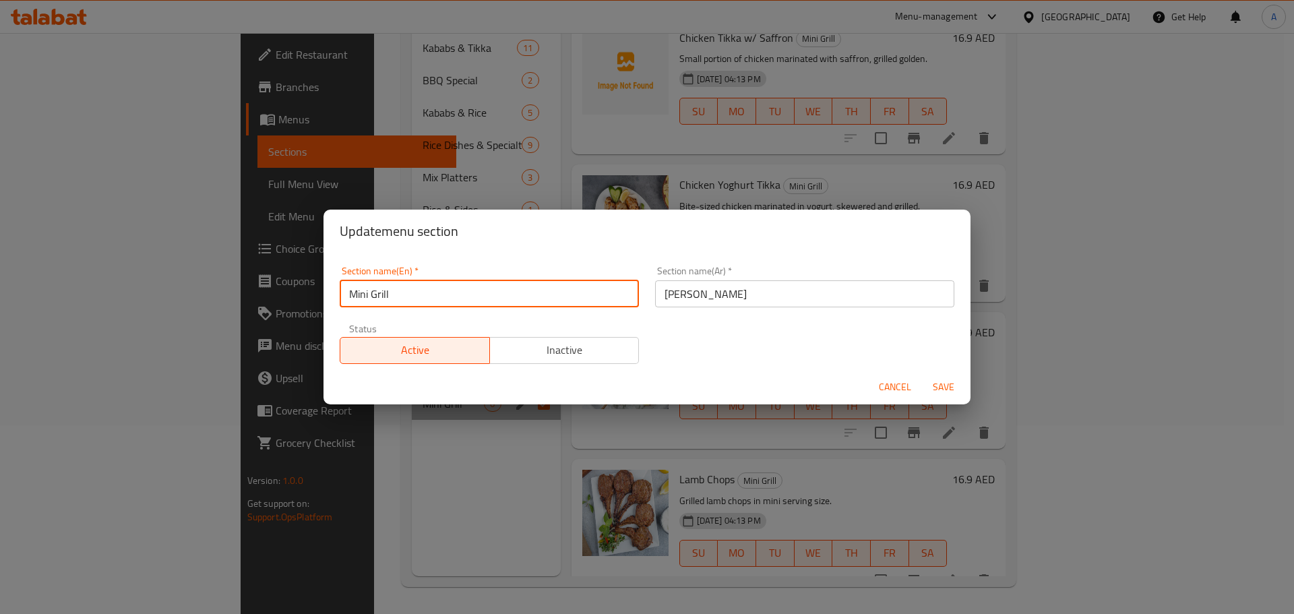
click at [371, 282] on input "Mini Grill" at bounding box center [489, 293] width 299 height 27
click at [678, 286] on input "[PERSON_NAME]" at bounding box center [804, 293] width 299 height 27
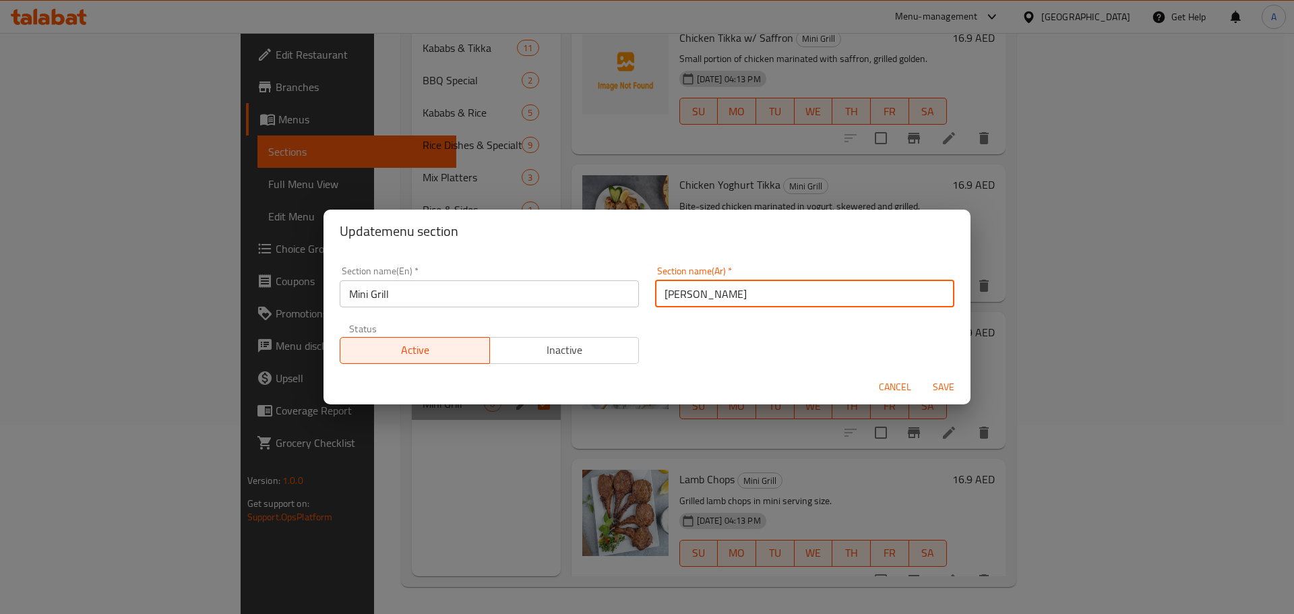
click at [678, 286] on input "[PERSON_NAME]" at bounding box center [804, 293] width 299 height 27
click at [895, 383] on span "Cancel" at bounding box center [895, 387] width 32 height 17
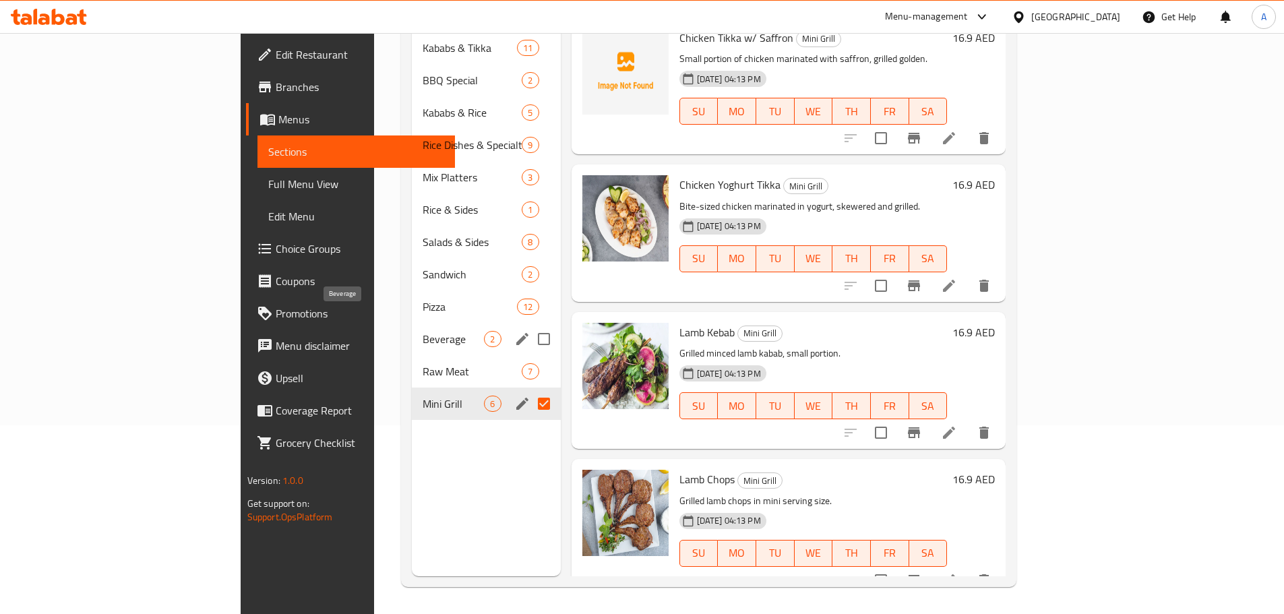
click at [423, 331] on span "Beverage" at bounding box center [453, 339] width 61 height 16
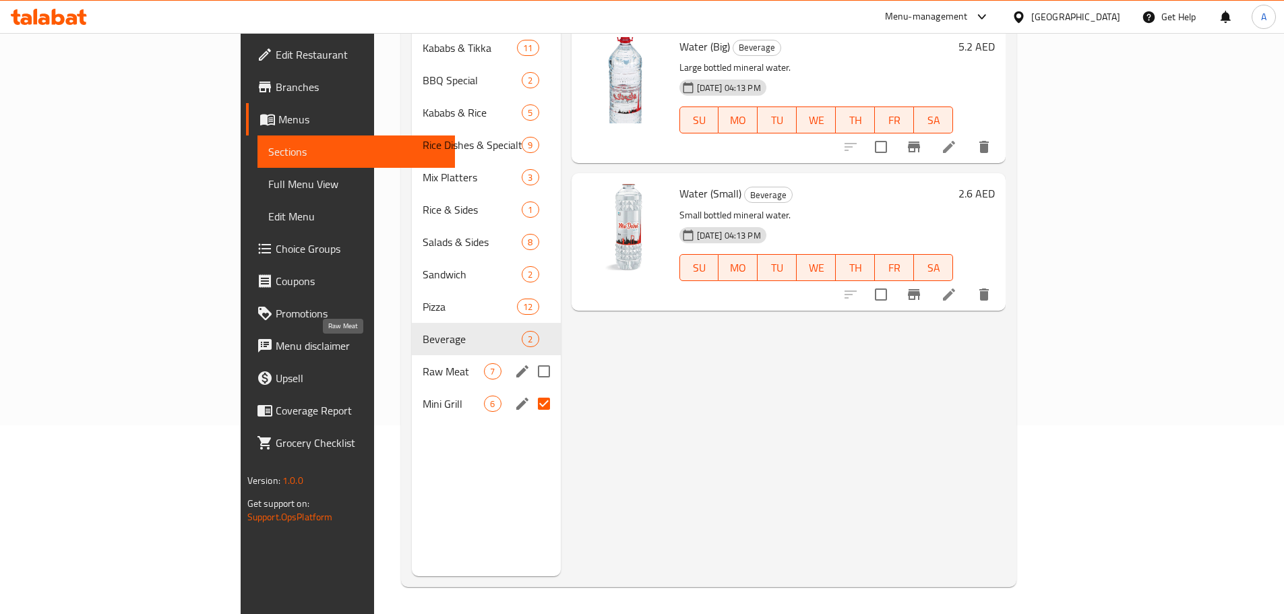
click at [423, 363] on span "Raw Meat" at bounding box center [453, 371] width 61 height 16
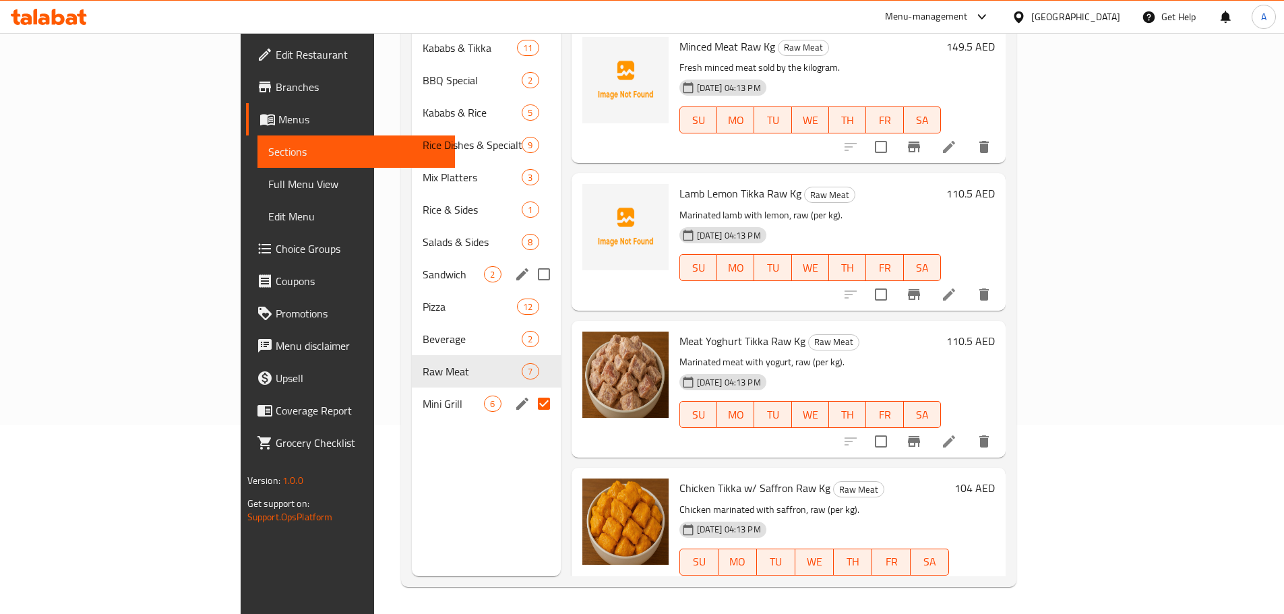
click at [412, 263] on div "Sandwich 2" at bounding box center [486, 274] width 148 height 32
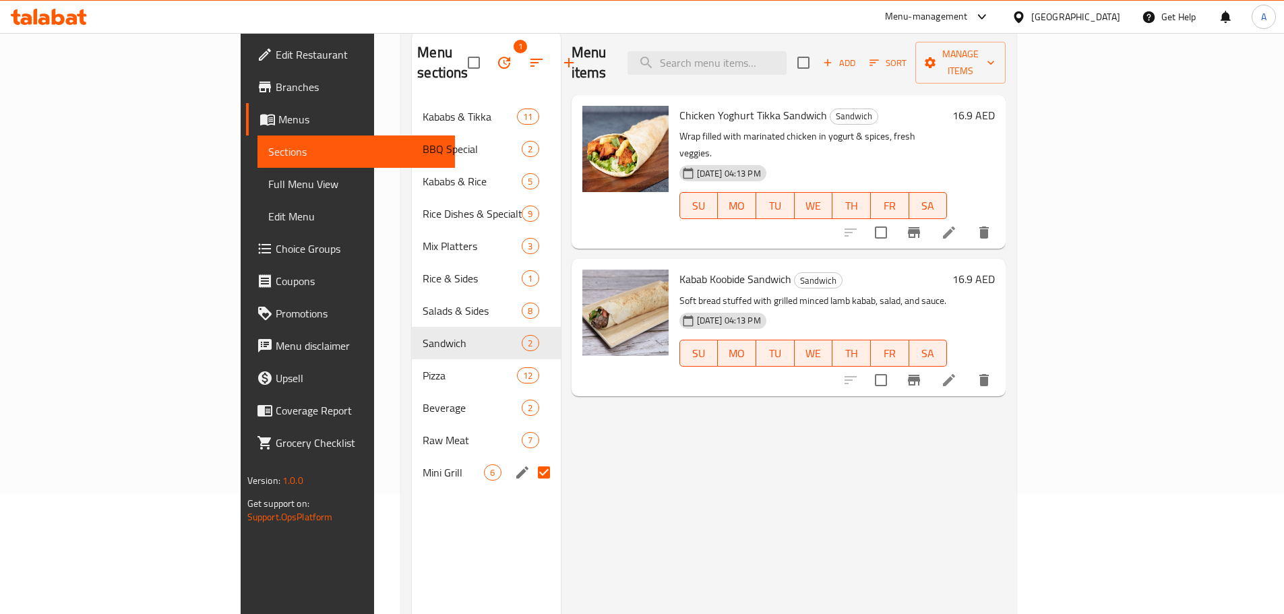
scroll to position [146, 0]
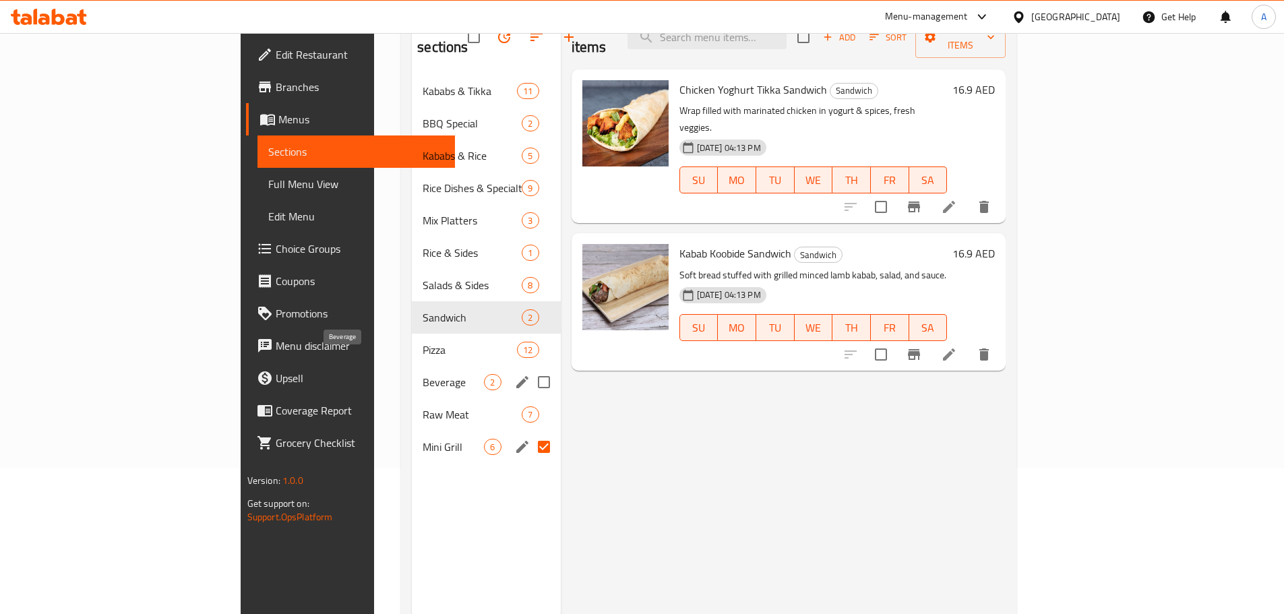
click at [423, 374] on span "Beverage" at bounding box center [453, 382] width 61 height 16
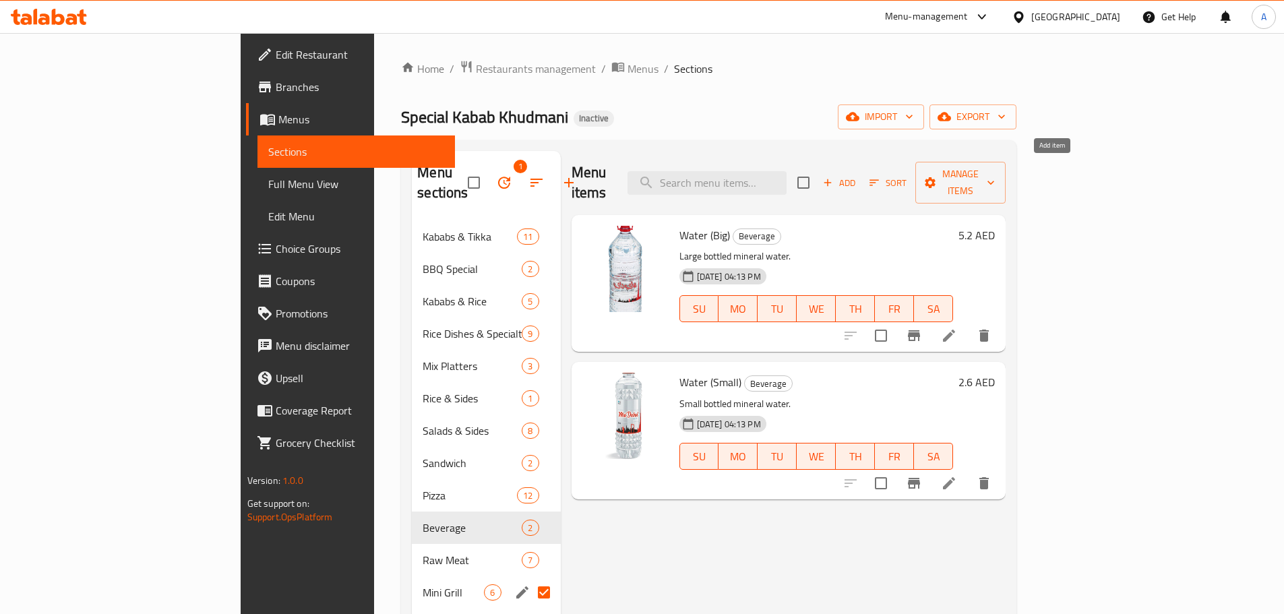
click at [834, 177] on icon "button" at bounding box center [828, 183] width 12 height 12
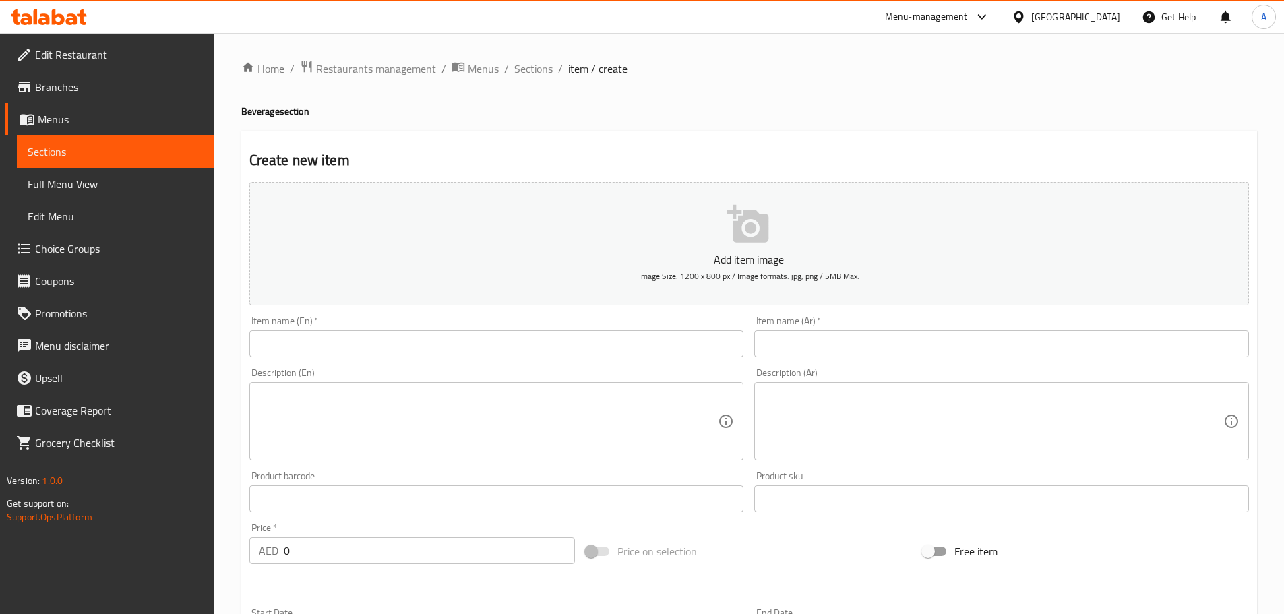
click at [328, 346] on input "text" at bounding box center [496, 343] width 495 height 27
paste input "Soft Drinks"
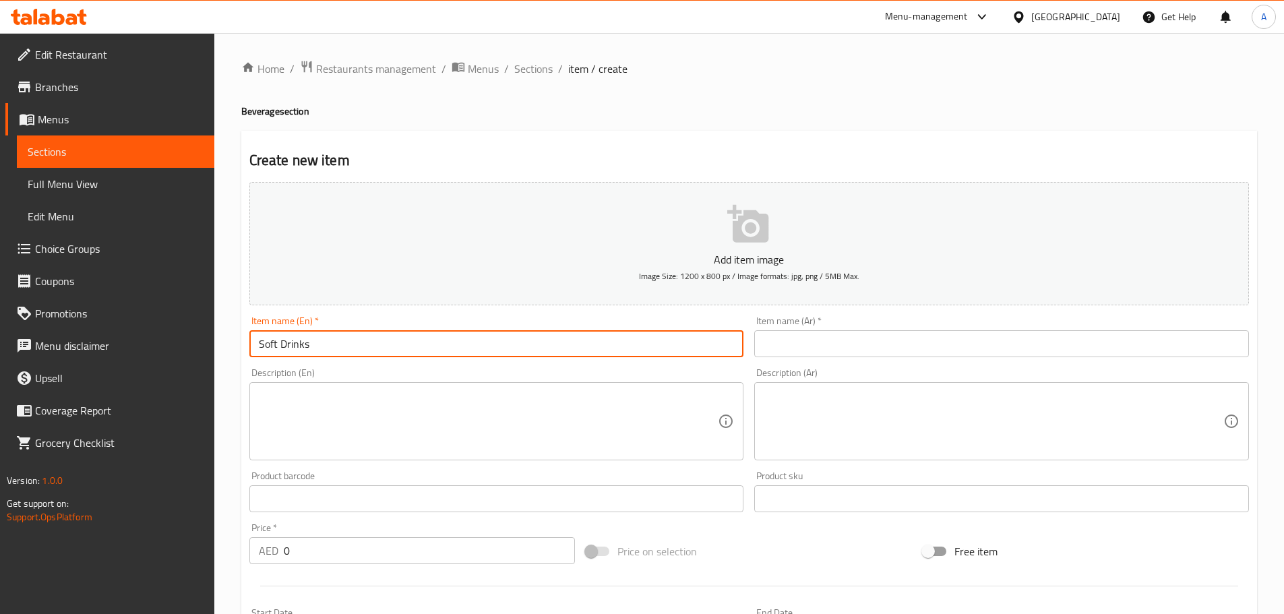
type input "Soft Drinks"
click at [846, 332] on input "text" at bounding box center [1001, 343] width 495 height 27
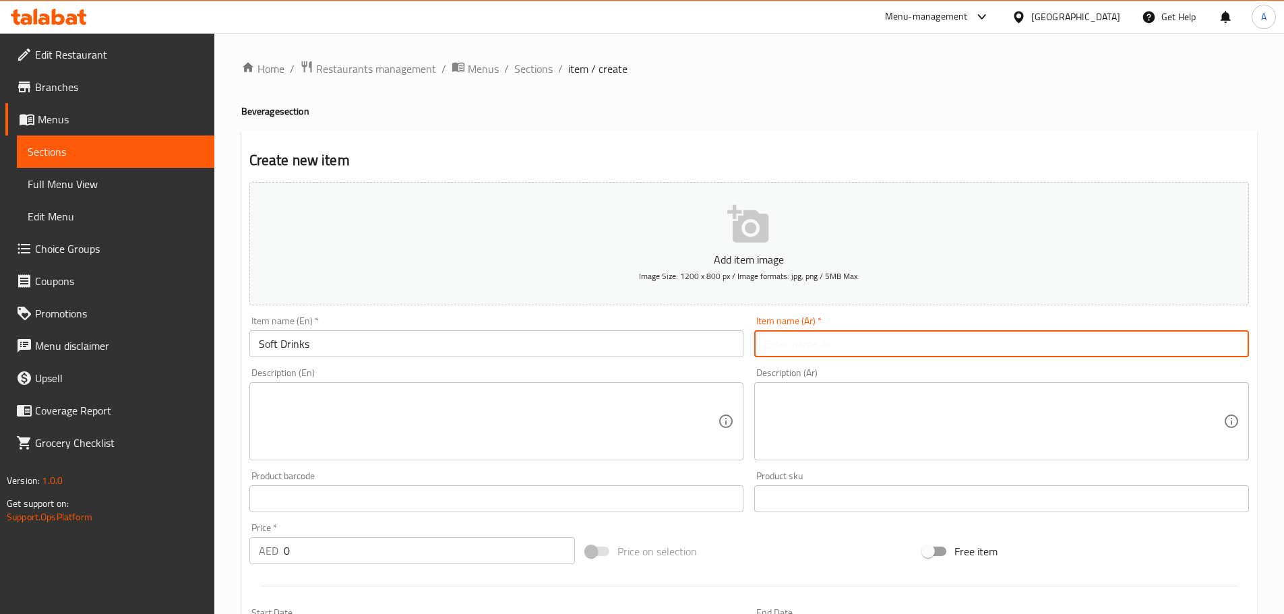
paste input "المشروبات الغازية"
click at [839, 344] on input "المشروبات الغازية" at bounding box center [1001, 343] width 495 height 27
drag, startPoint x: 835, startPoint y: 340, endPoint x: 868, endPoint y: 362, distance: 39.8
click at [868, 362] on div "Item name (Ar)   * المشروبات الغازية Item name (Ar) *" at bounding box center [1002, 337] width 506 height 52
drag, startPoint x: 786, startPoint y: 342, endPoint x: 795, endPoint y: 354, distance: 15.0
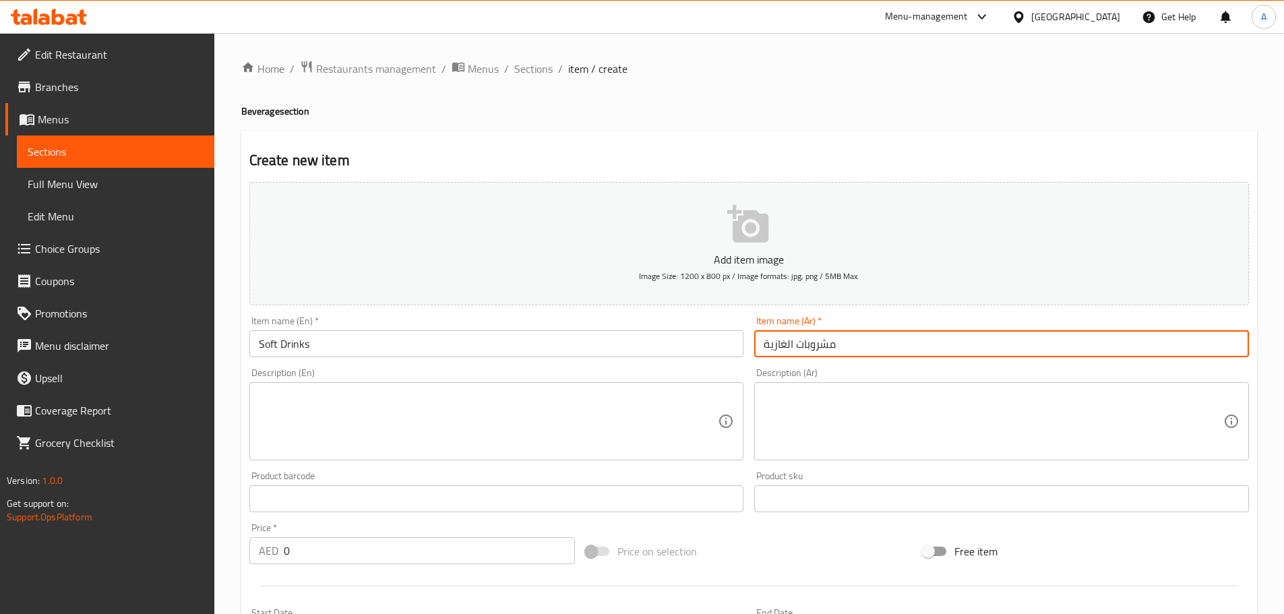
click at [795, 354] on input "مشروبات الغازية" at bounding box center [1001, 343] width 495 height 27
type input "مشروبات غازية"
click at [395, 435] on textarea at bounding box center [489, 422] width 460 height 64
paste textarea "Selection of soft drinks (Coke, Pepsi, Fanta, 7Up, etc.)."
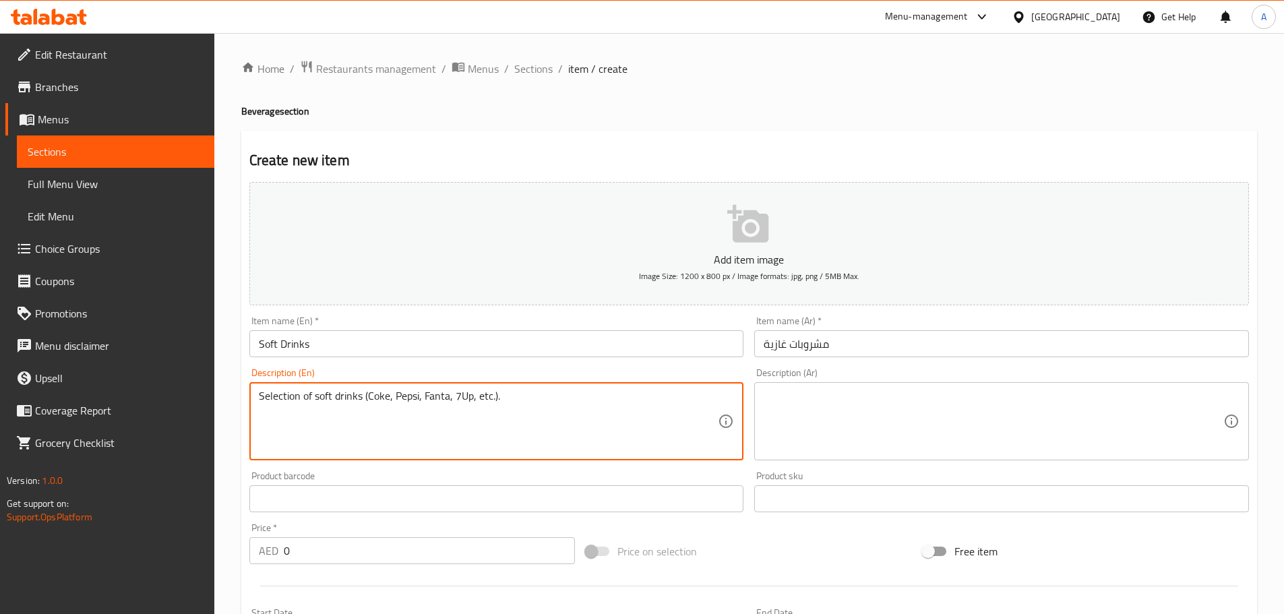
drag, startPoint x: 504, startPoint y: 392, endPoint x: 476, endPoint y: 385, distance: 29.3
click at [476, 385] on div "Selection of soft drinks (Coke, Pepsi, Fanta, 7Up, etc.). Description (En)" at bounding box center [496, 421] width 495 height 78
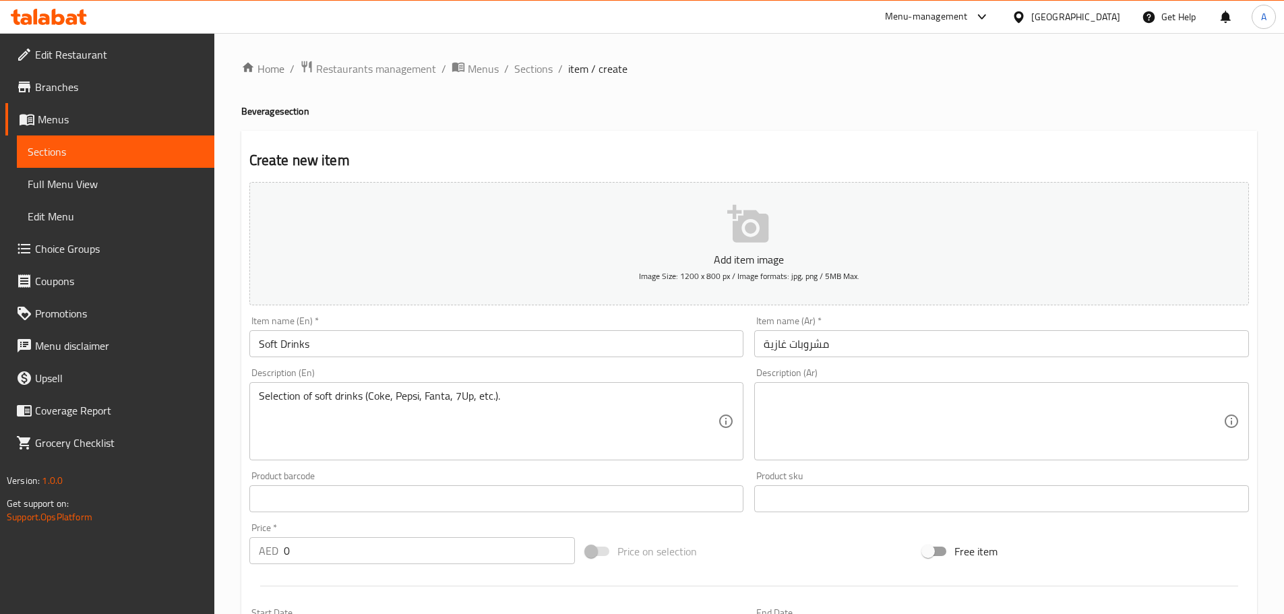
click at [479, 388] on div "Selection of soft drinks (Coke, Pepsi, Fanta, 7Up, etc.). Description (En)" at bounding box center [496, 421] width 495 height 78
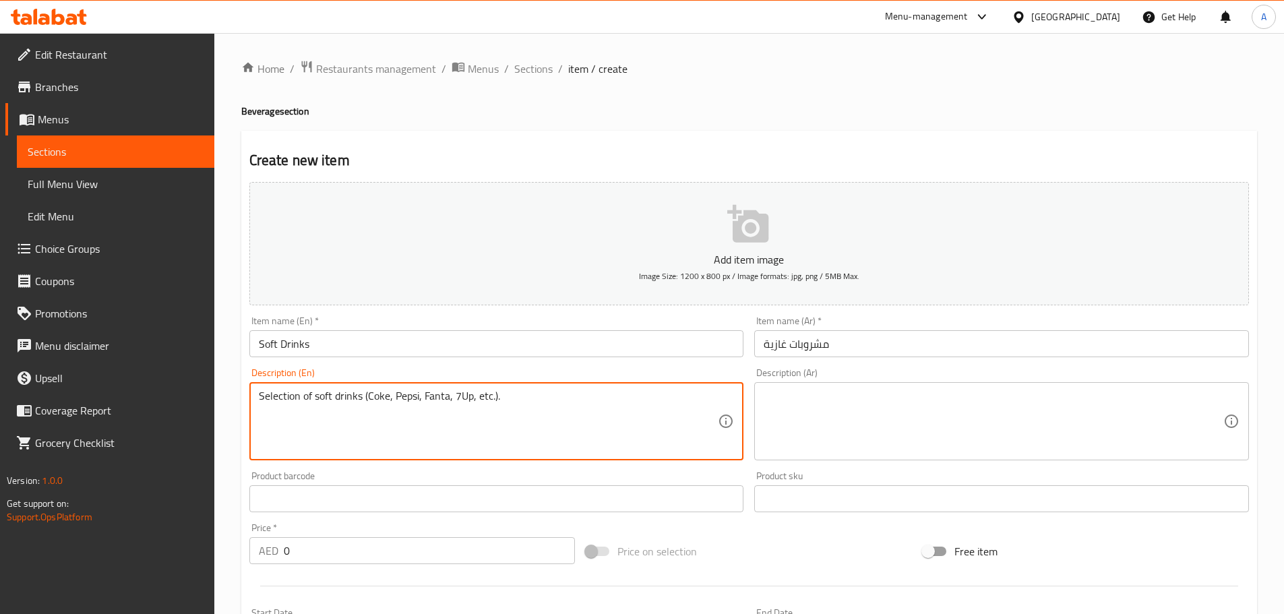
click at [495, 400] on textarea "Selection of soft drinks (Coke, Pepsi, Fanta, 7Up, etc.)." at bounding box center [489, 422] width 460 height 64
click at [494, 392] on textarea "Selection of soft drinks (Coke, Pepsi, Fanta, 7Up, etc.)." at bounding box center [489, 422] width 460 height 64
drag, startPoint x: 517, startPoint y: 389, endPoint x: 470, endPoint y: 379, distance: 48.3
click at [470, 379] on div "Description (En) Selection of soft drinks (Coke, Pepsi, Fanta, 7Up, etc.). Desc…" at bounding box center [496, 414] width 495 height 92
paste textarea ")"
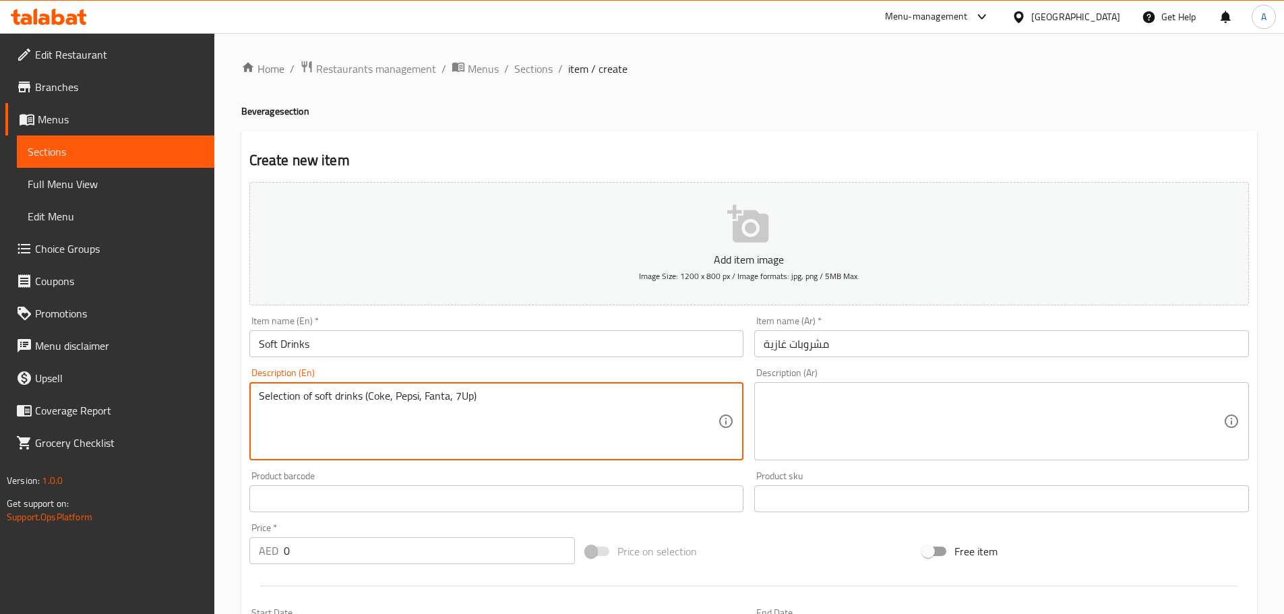
click at [479, 405] on textarea "Selection of soft drinks (Coke, Pepsi, Fanta, 7Up)" at bounding box center [489, 422] width 460 height 64
type textarea "Selection of soft drinks (Coke, Pepsi, Fanta, 7Up)"
click at [887, 393] on textarea at bounding box center [994, 422] width 460 height 64
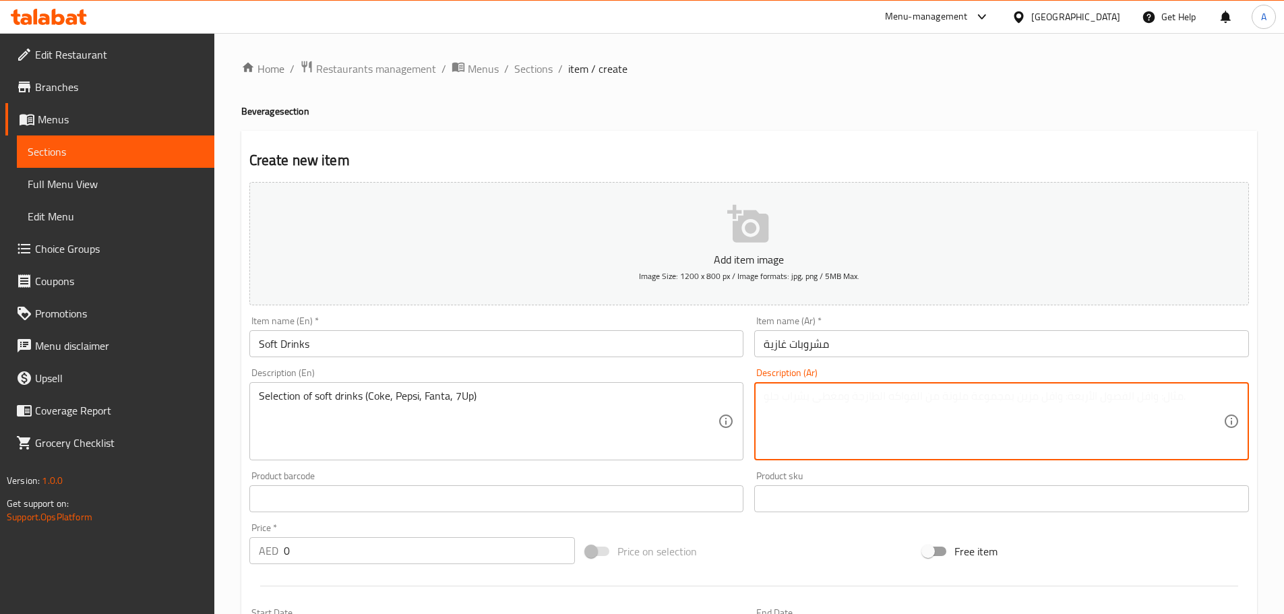
paste textarea "مجموعة مختارة من المشروبات الغازية (كوكاكولا، بيبسي، فانتا، سفن أب)"
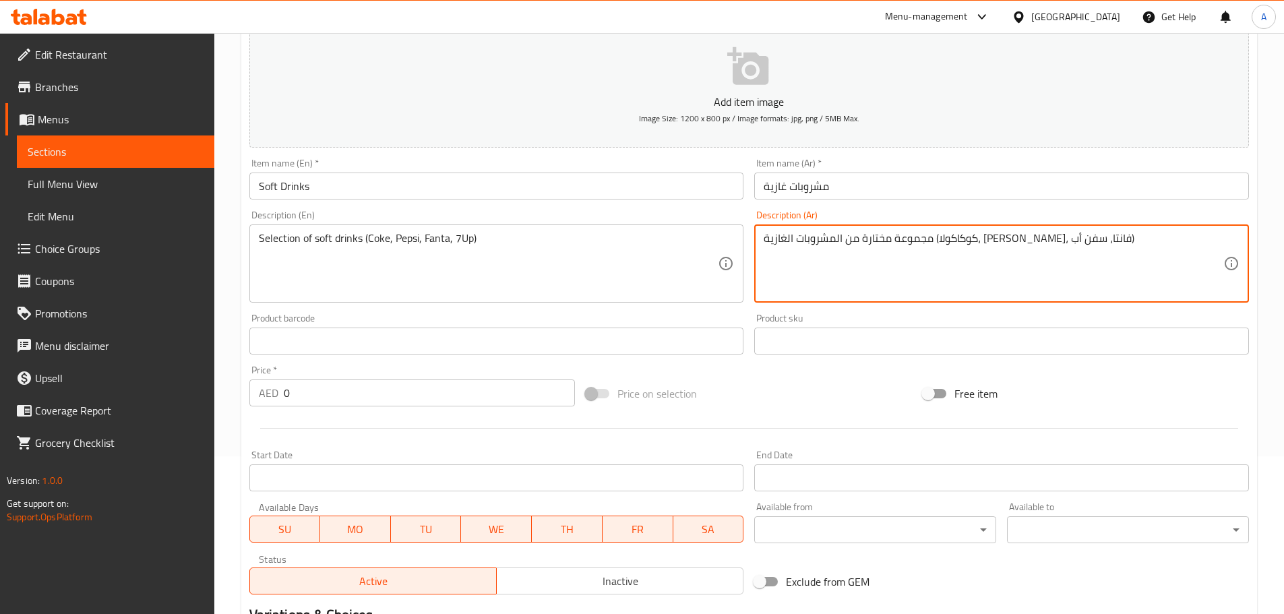
scroll to position [338, 0]
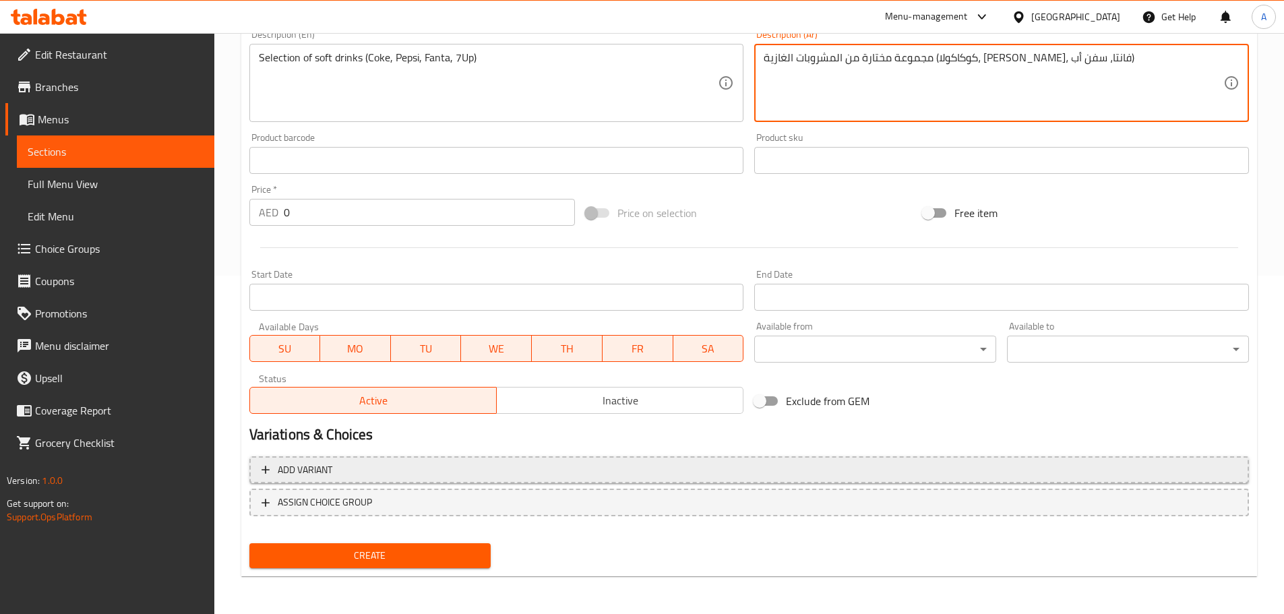
type textarea "مجموعة مختارة من المشروبات الغازية (كوكاكولا، بيبسي، فانتا، سفن أب)"
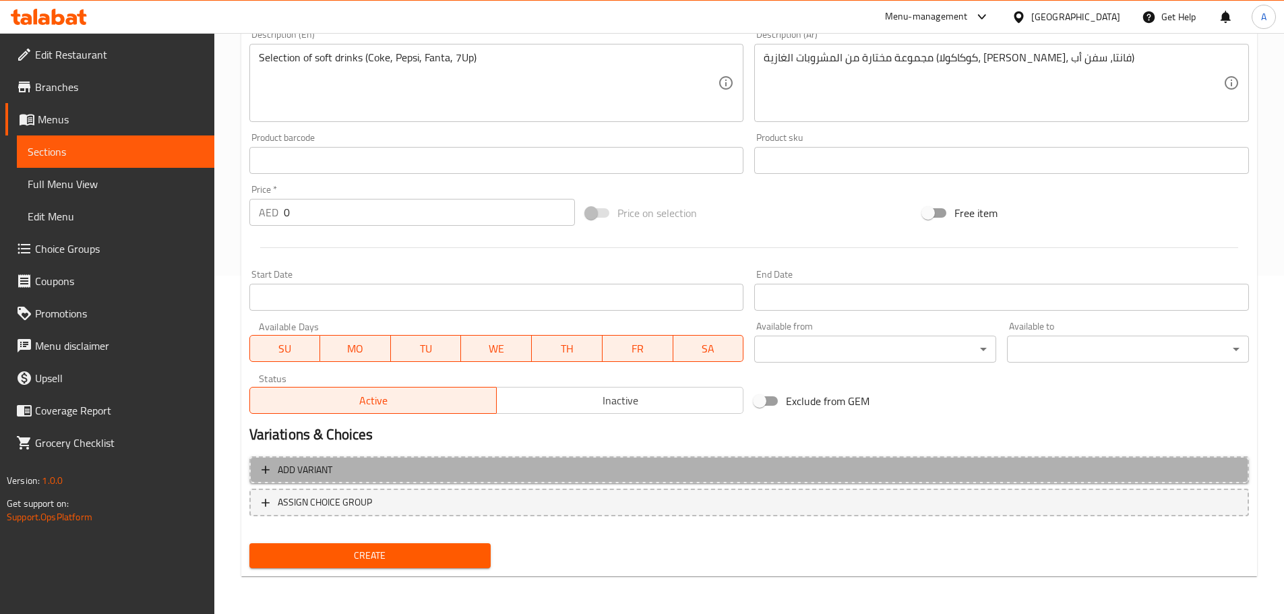
click at [406, 467] on span "Add variant" at bounding box center [749, 470] width 975 height 17
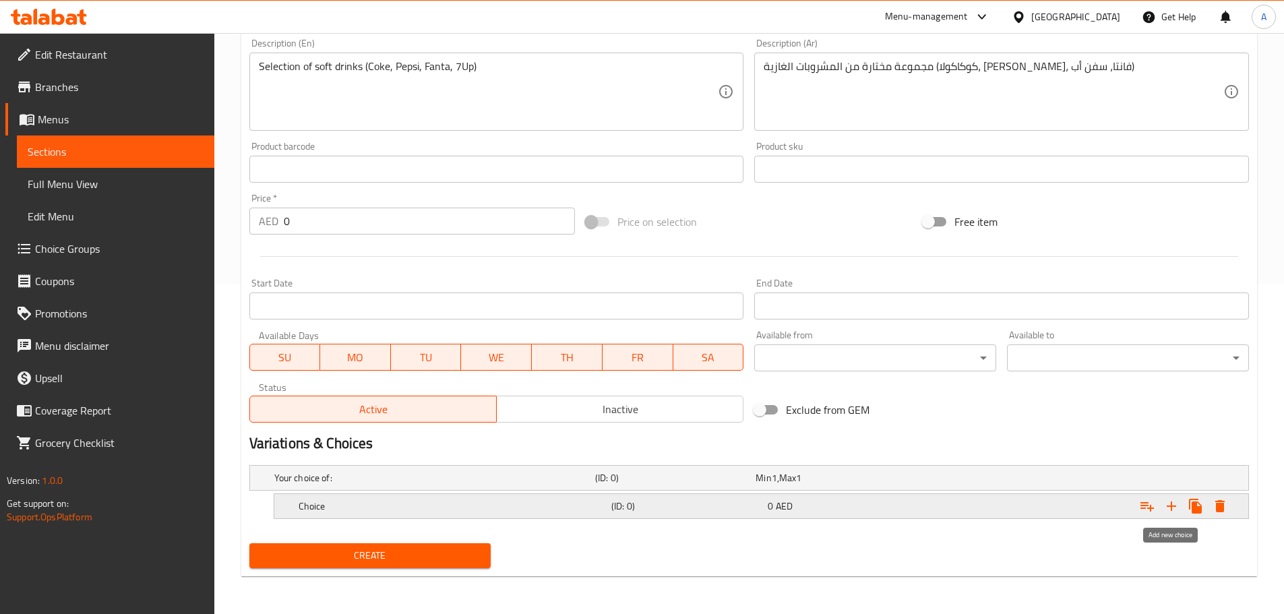
click at [1176, 508] on icon "Expand" at bounding box center [1171, 506] width 16 height 16
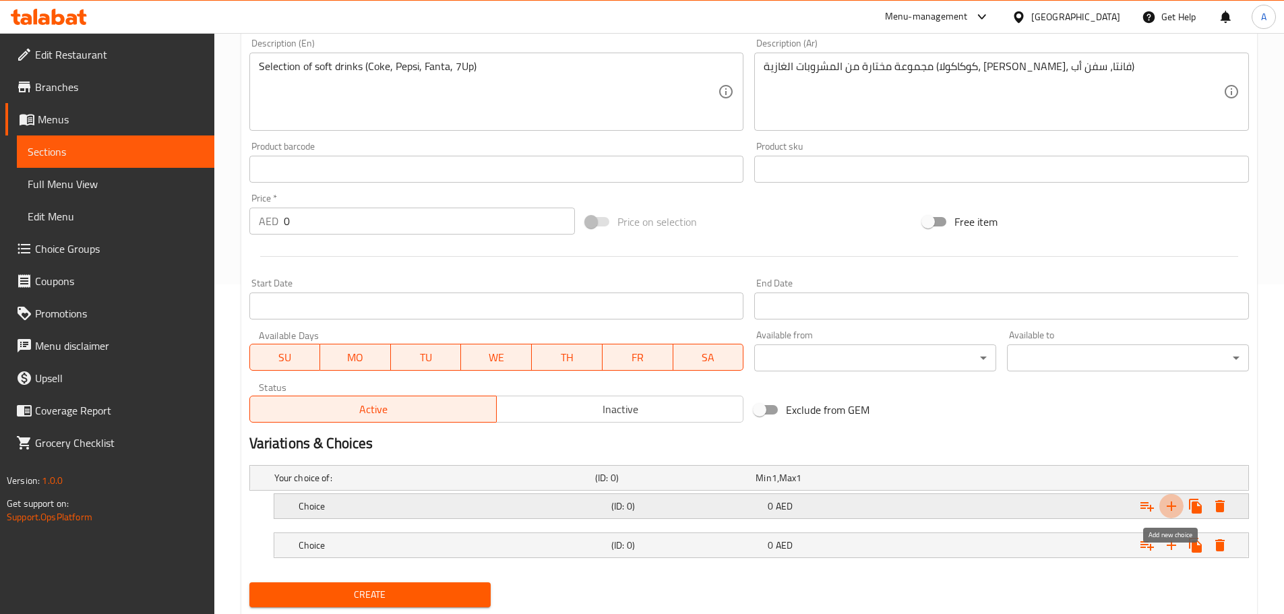
click at [1174, 508] on icon "Expand" at bounding box center [1171, 506] width 16 height 16
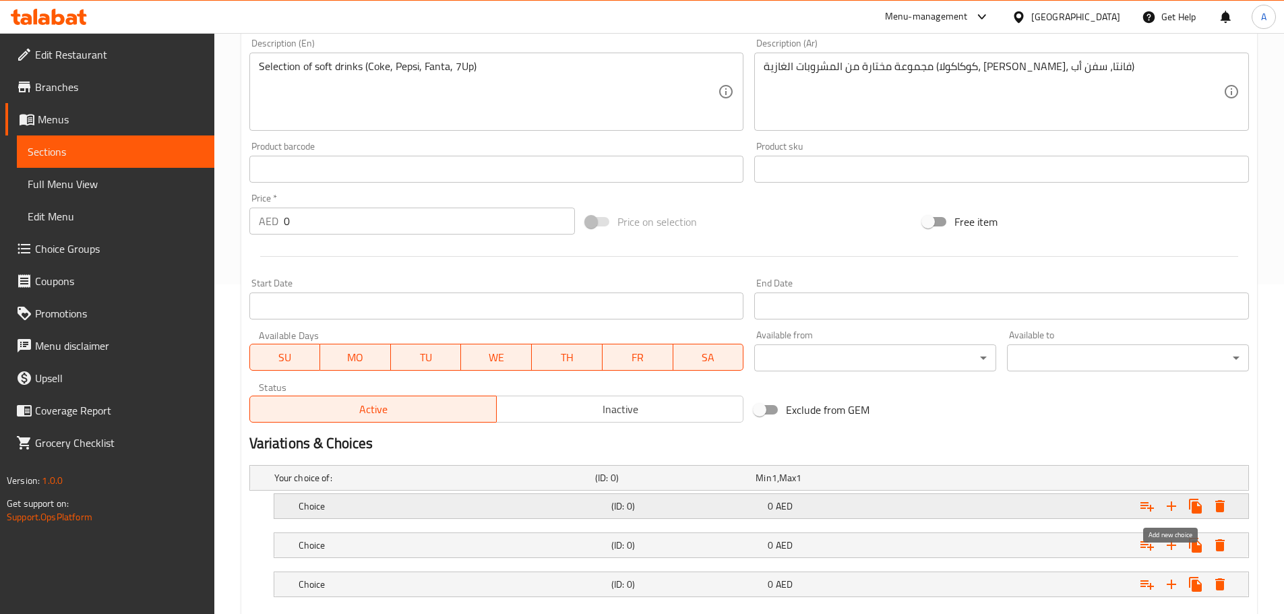
click at [1174, 508] on icon "Expand" at bounding box center [1171, 506] width 16 height 16
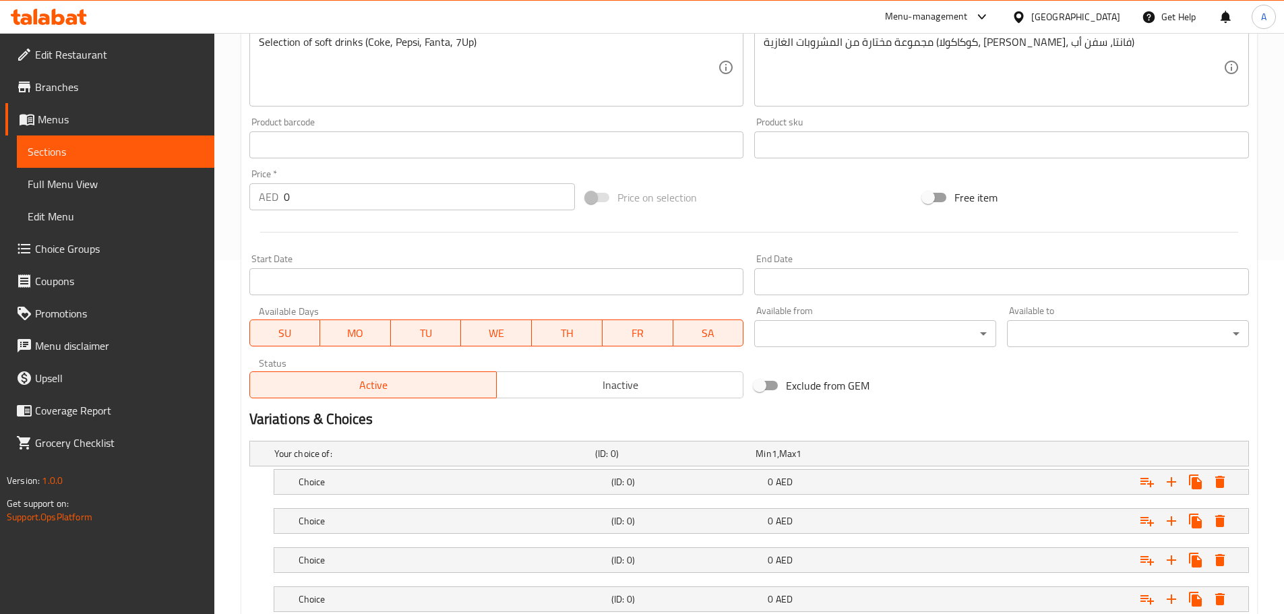
scroll to position [324, 0]
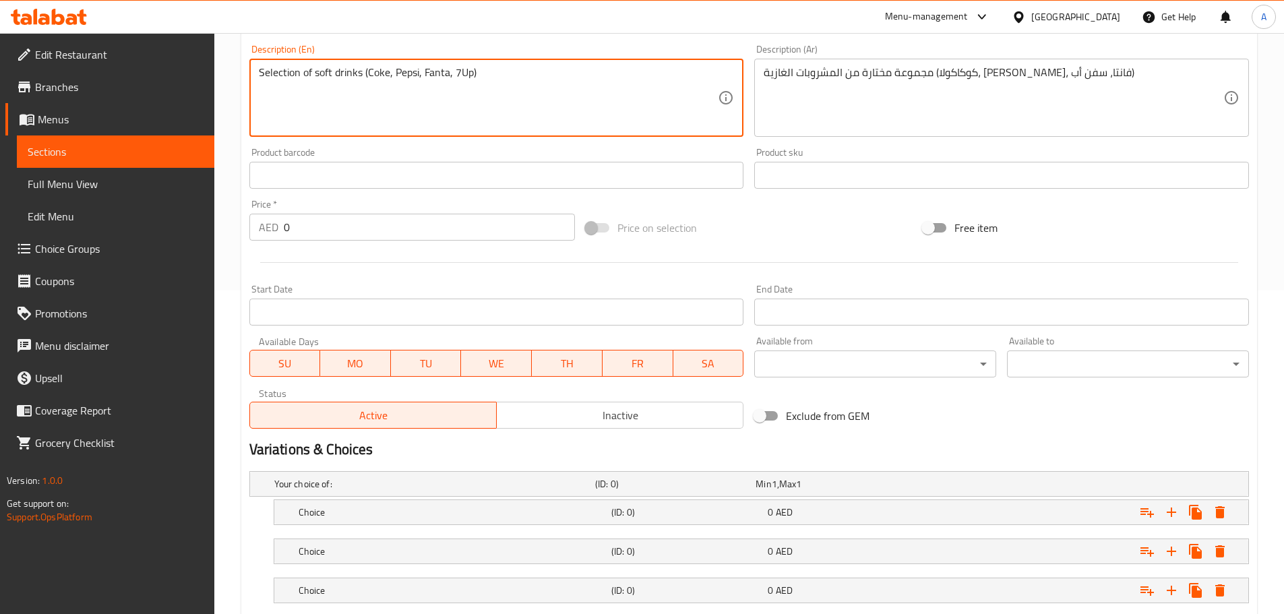
click at [374, 72] on textarea "Selection of soft drinks (Coke, Pepsi, Fanta, 7Up)" at bounding box center [489, 98] width 460 height 64
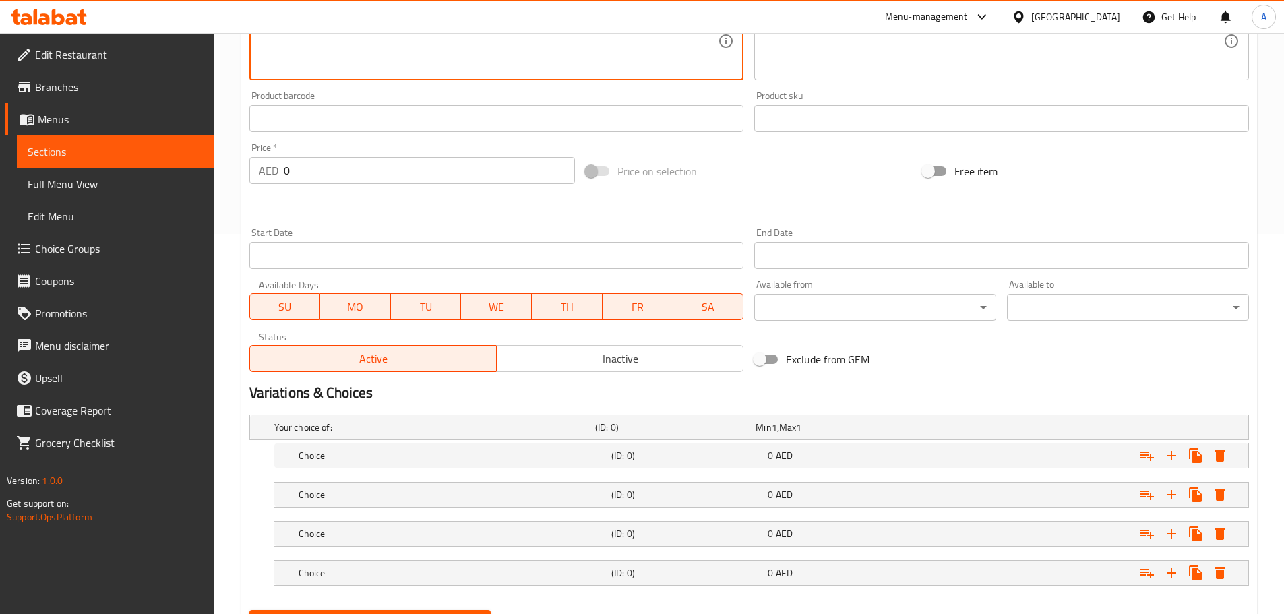
scroll to position [447, 0]
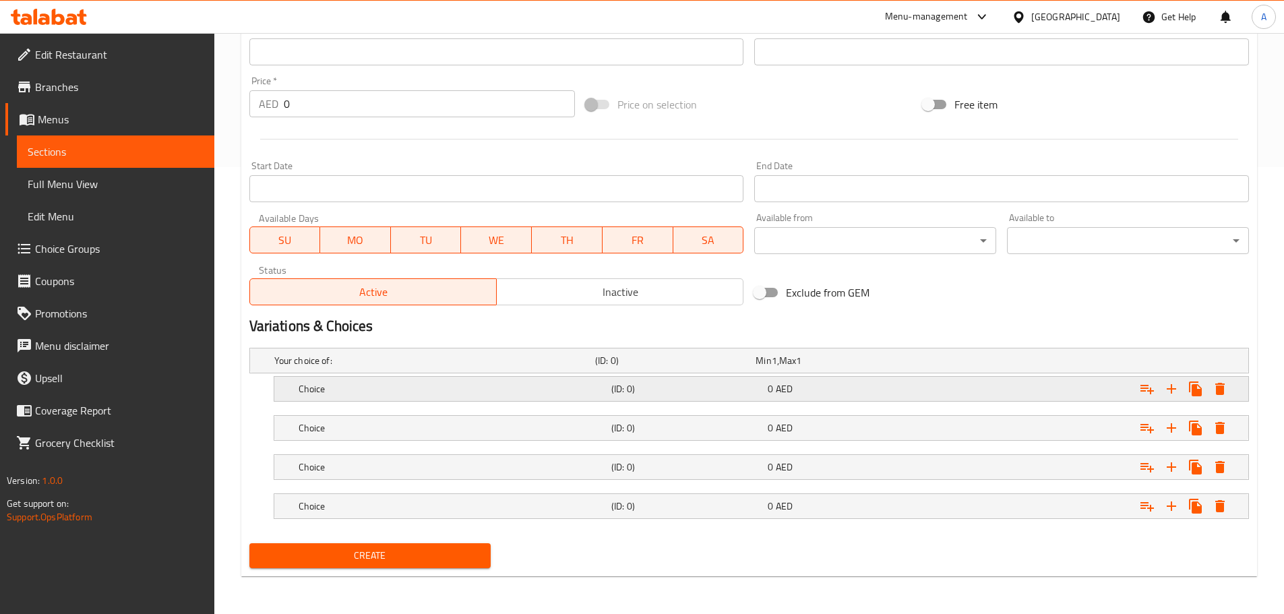
click at [373, 370] on div "Choice" at bounding box center [432, 360] width 321 height 19
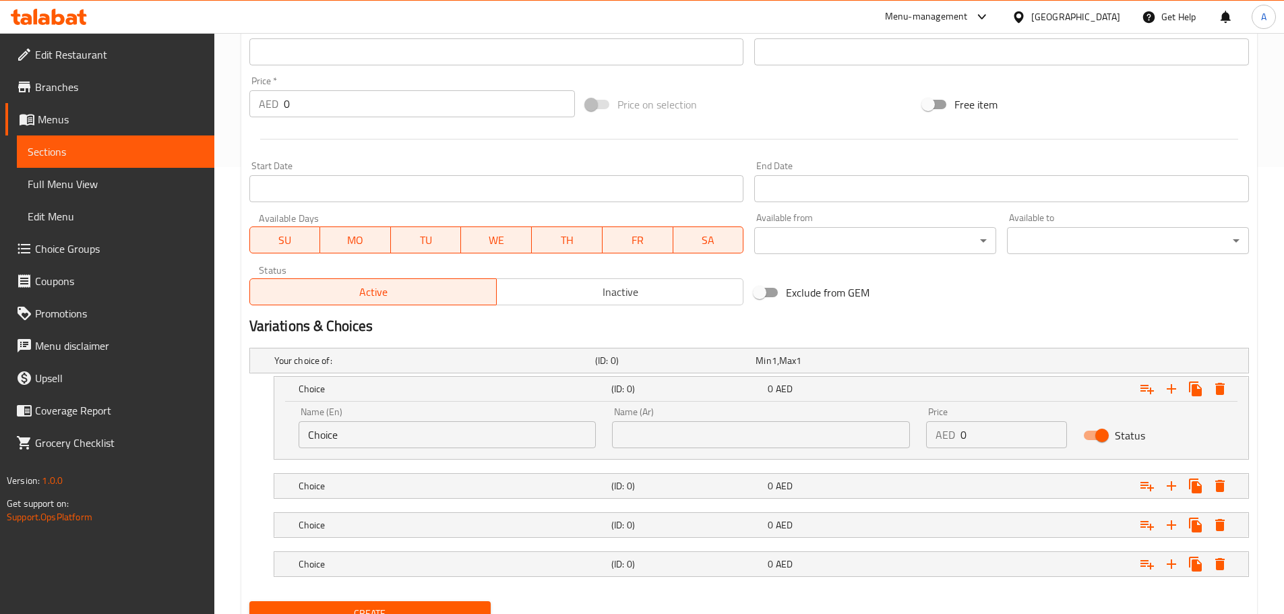
click at [375, 439] on input "Choice" at bounding box center [448, 434] width 298 height 27
paste input "ok"
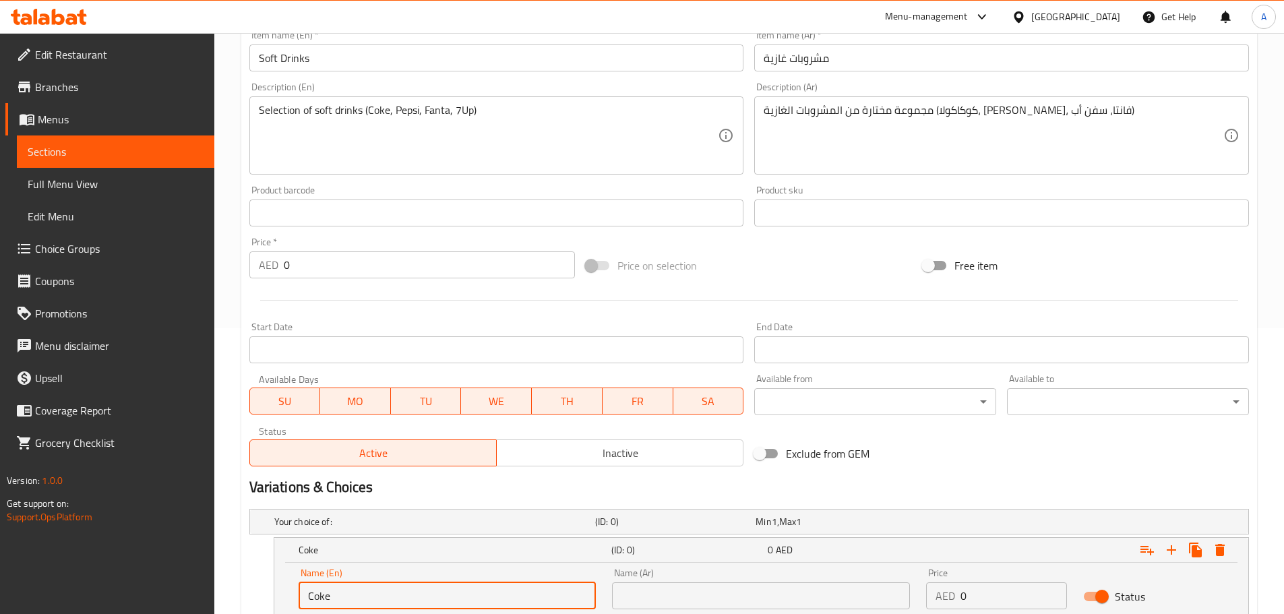
type input "Coke"
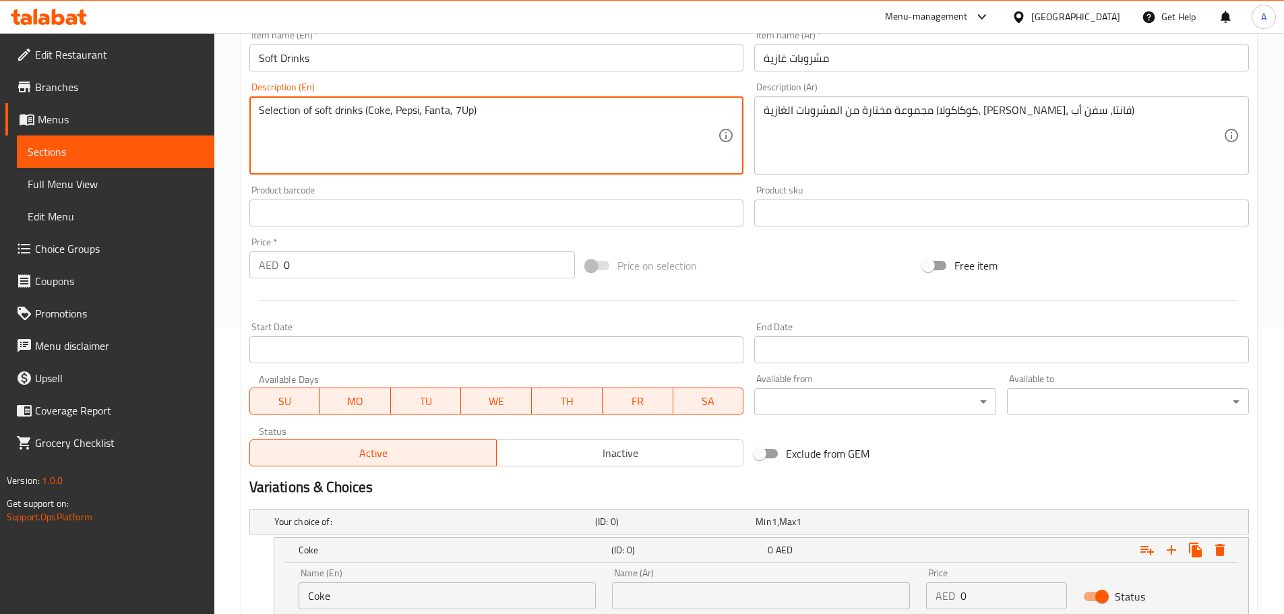
click at [408, 106] on textarea "Selection of soft drinks (Coke, Pepsi, Fanta, 7Up)" at bounding box center [489, 136] width 460 height 64
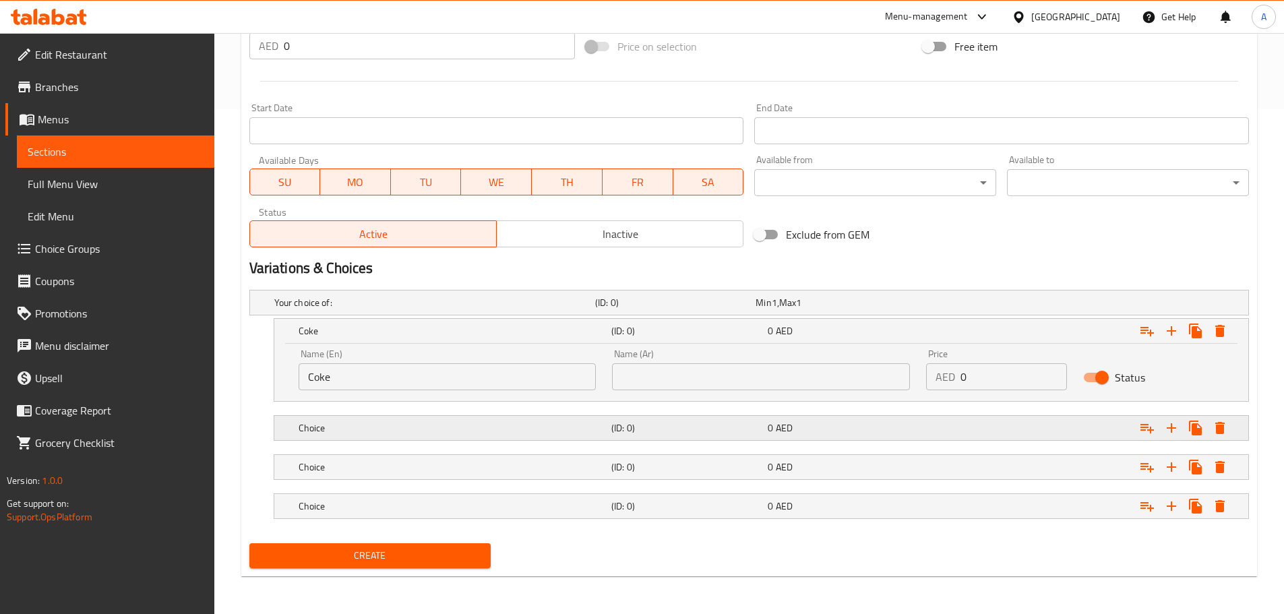
click at [402, 317] on div "Choice (ID: 0) 0 AED" at bounding box center [753, 303] width 963 height 30
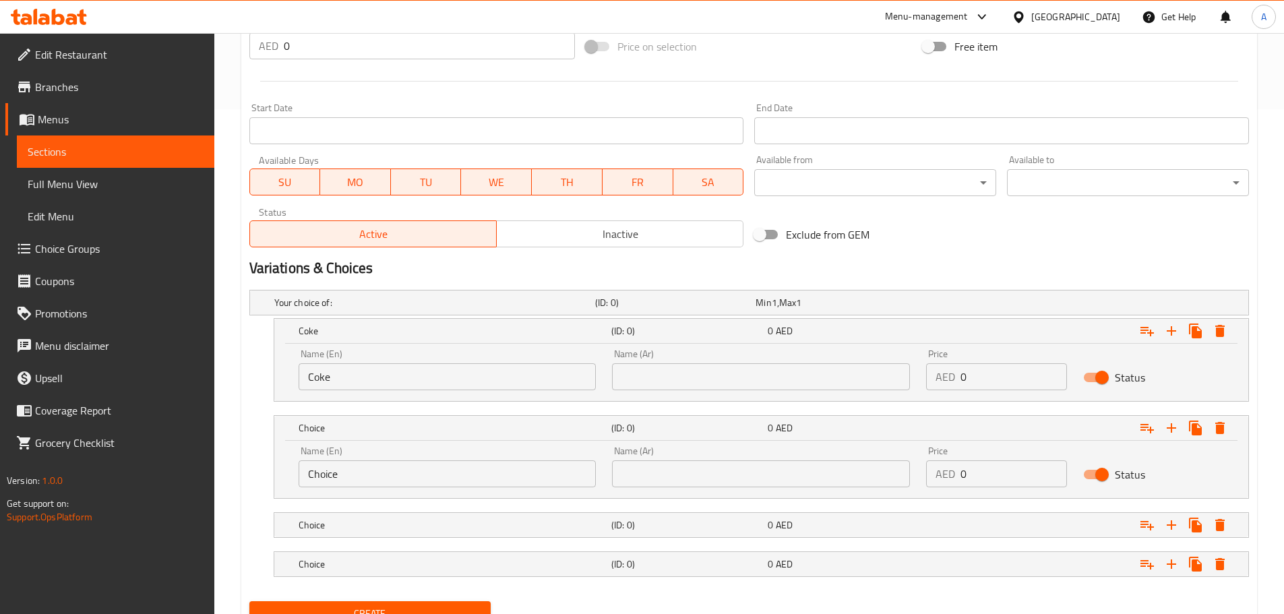
click at [388, 469] on input "Choice" at bounding box center [448, 473] width 298 height 27
click at [386, 477] on input "Choice" at bounding box center [448, 473] width 298 height 27
paste input "Pepsi"
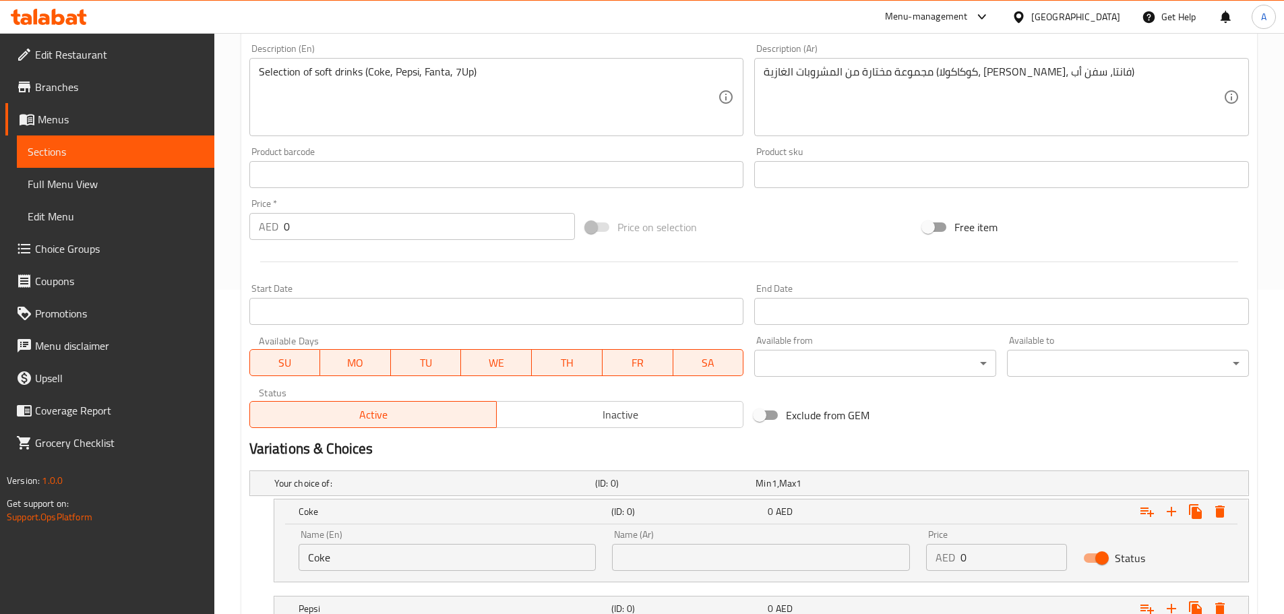
scroll to position [301, 0]
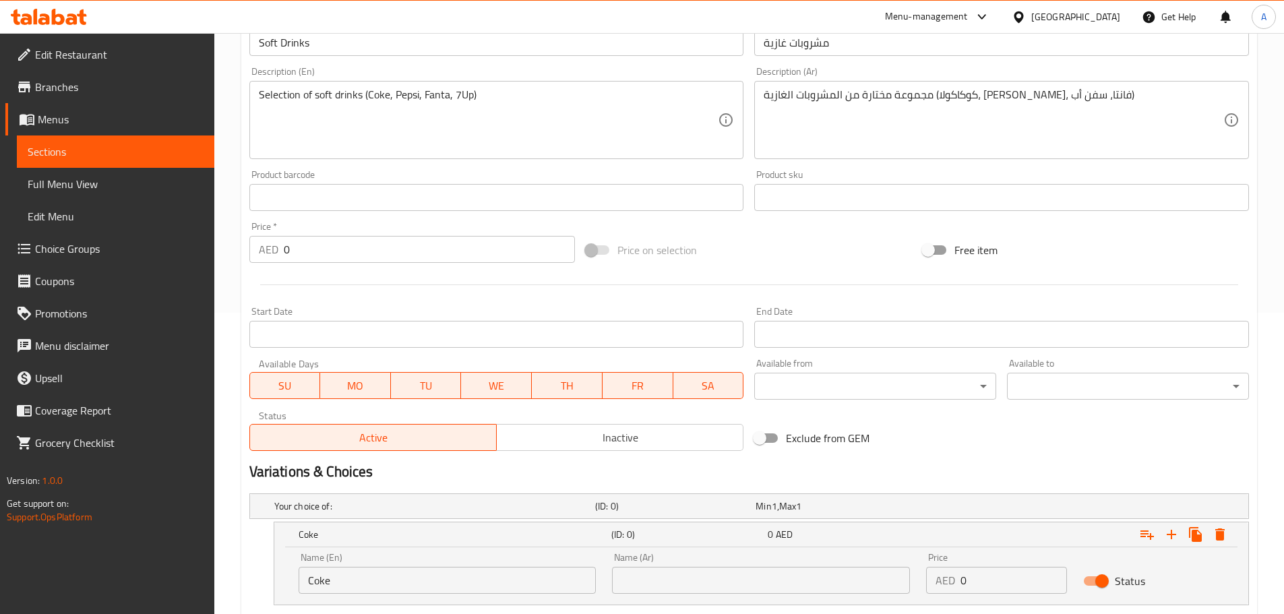
type input "Pepsi"
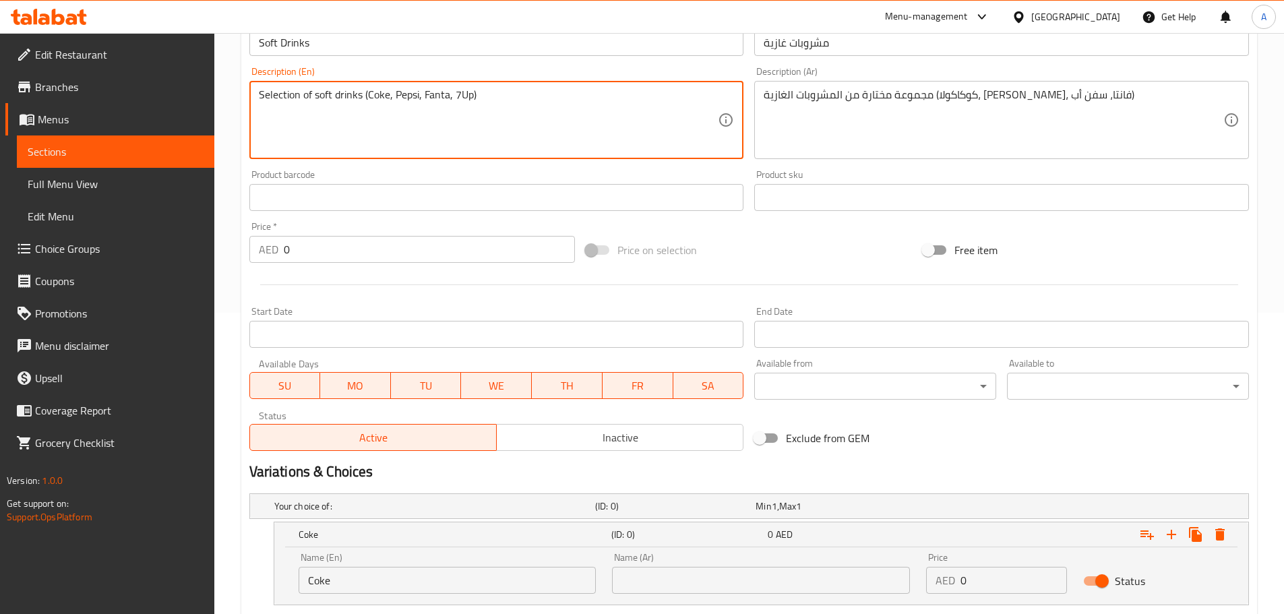
click at [436, 94] on textarea "Selection of soft drinks (Coke, Pepsi, Fanta, 7Up)" at bounding box center [489, 120] width 460 height 64
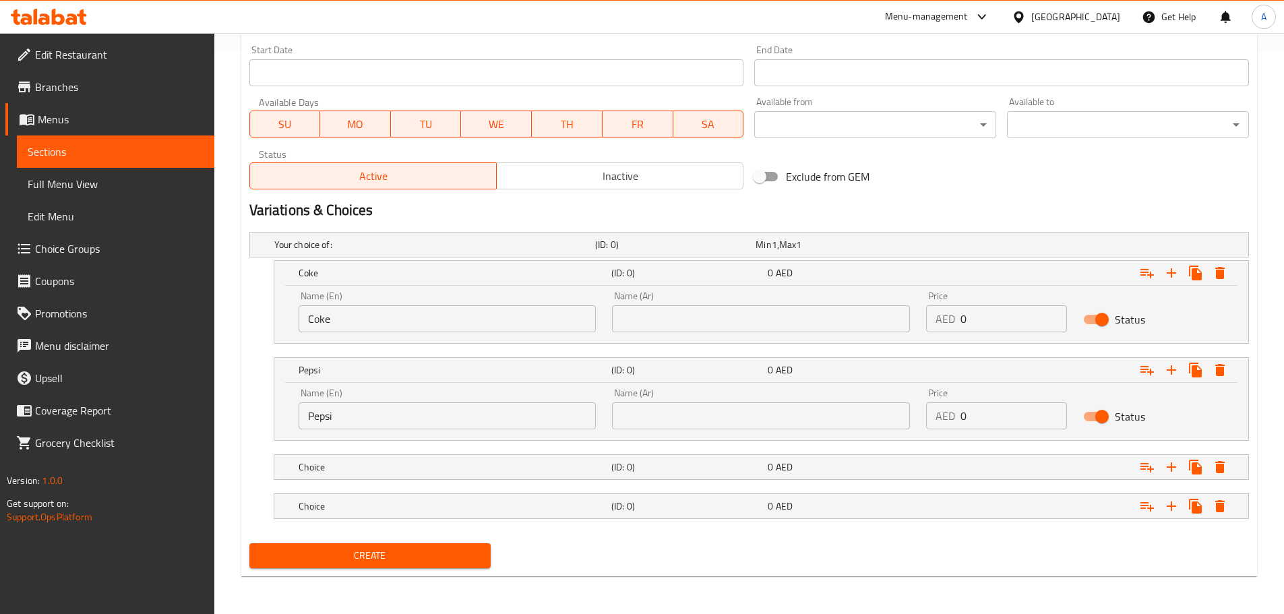
click at [367, 251] on h5 "Choice" at bounding box center [431, 244] width 315 height 13
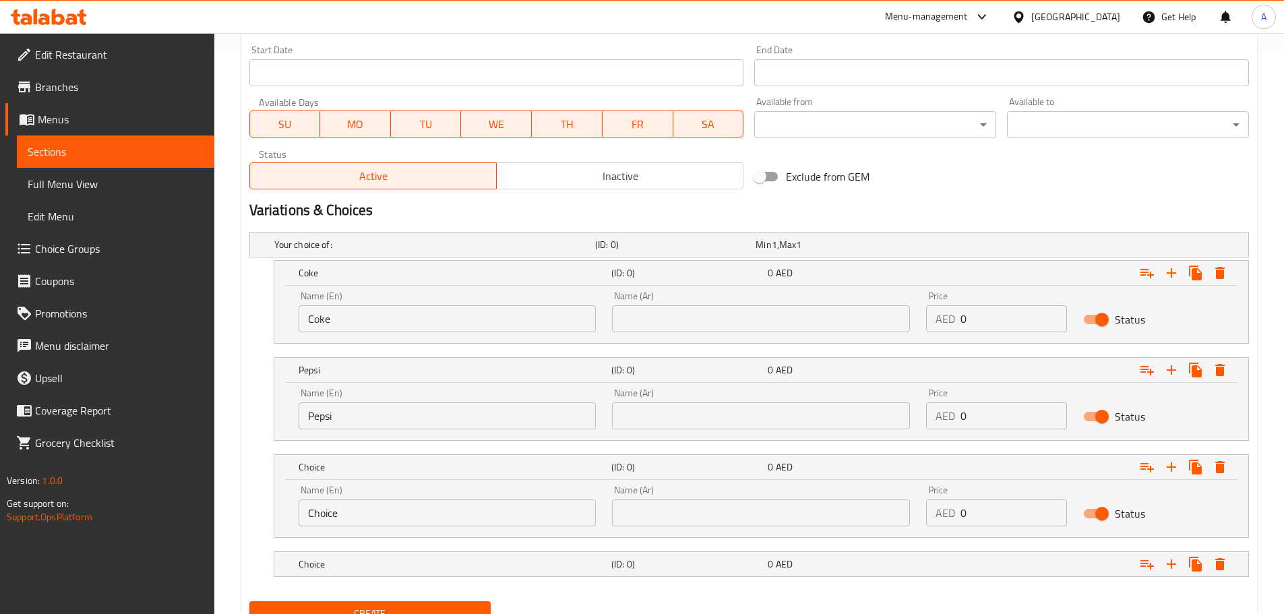
click at [384, 516] on input "Choice" at bounding box center [448, 512] width 298 height 27
paste input "Fanta"
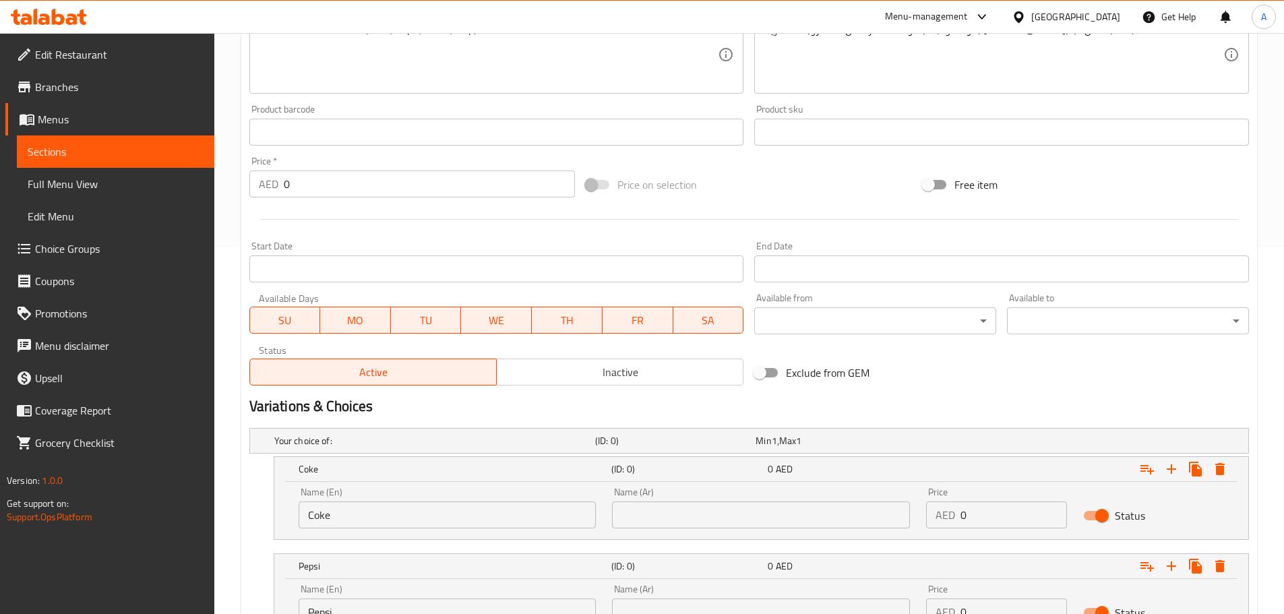
scroll to position [340, 0]
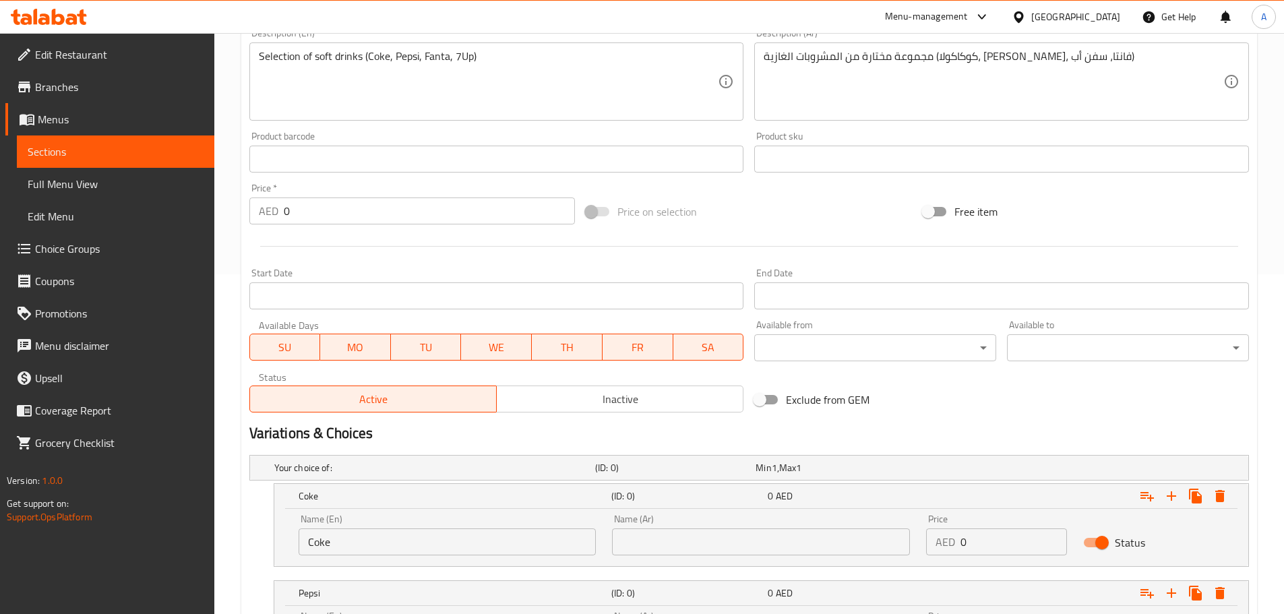
type input "Fanta"
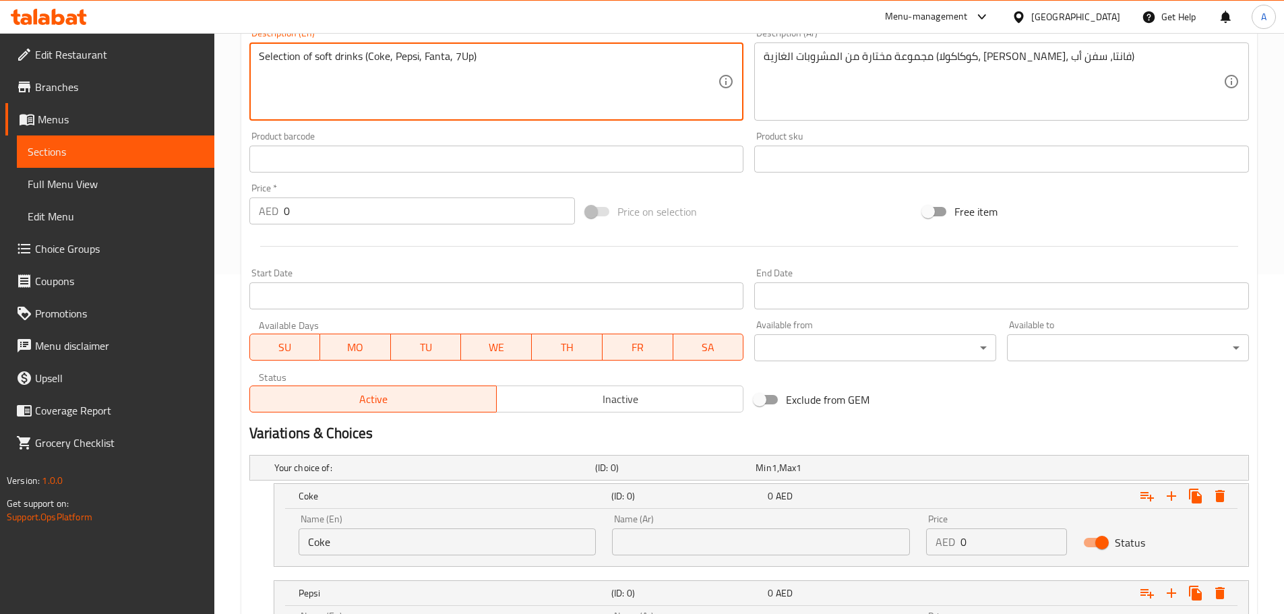
drag, startPoint x: 455, startPoint y: 59, endPoint x: 471, endPoint y: 73, distance: 21.5
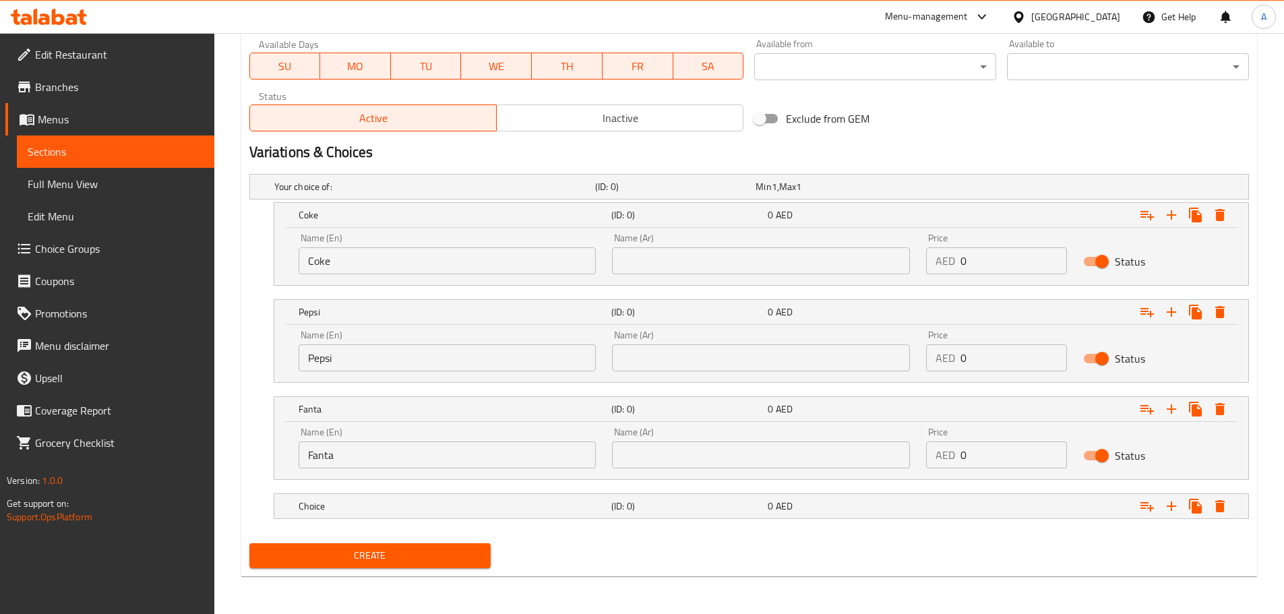
click at [376, 483] on nav at bounding box center [749, 488] width 1000 height 11
click at [370, 193] on h5 "Choice" at bounding box center [431, 186] width 315 height 13
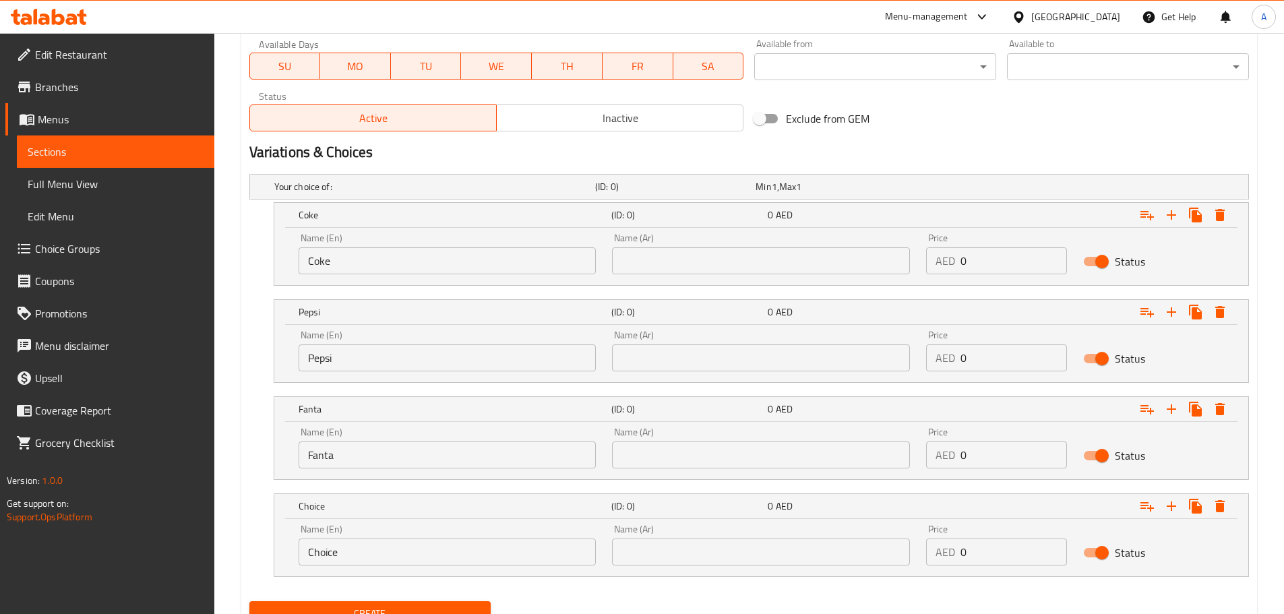
click at [373, 566] on div "Name (En) Choice Name (En)" at bounding box center [448, 544] width 314 height 57
click at [367, 559] on input "Choice" at bounding box center [448, 552] width 298 height 27
paste input "7Up"
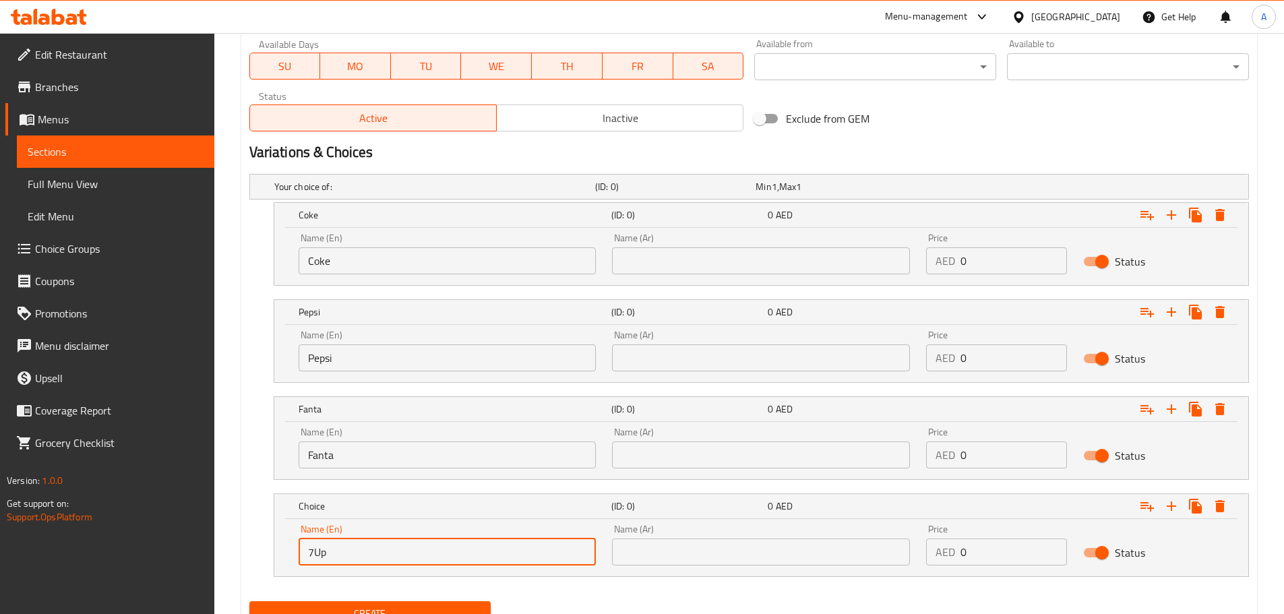
click at [367, 559] on input "7Up" at bounding box center [448, 552] width 298 height 27
click at [324, 556] on input "7Up" at bounding box center [448, 552] width 298 height 27
click at [313, 549] on input "7Up" at bounding box center [448, 552] width 298 height 27
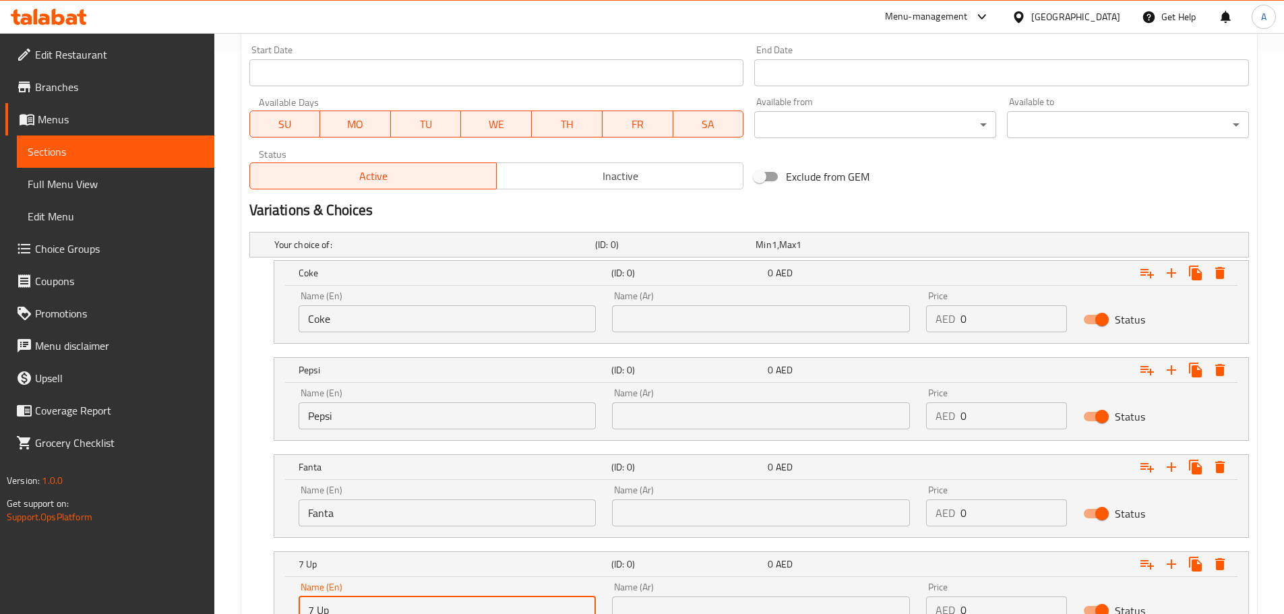
scroll to position [328, 0]
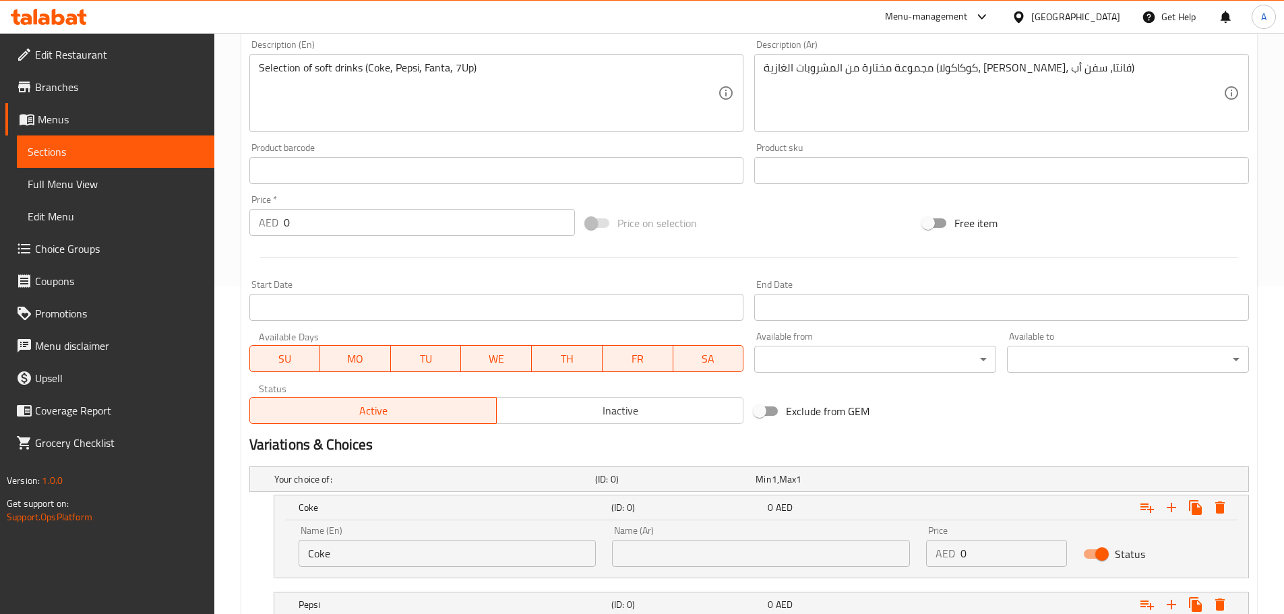
type input "7 Up"
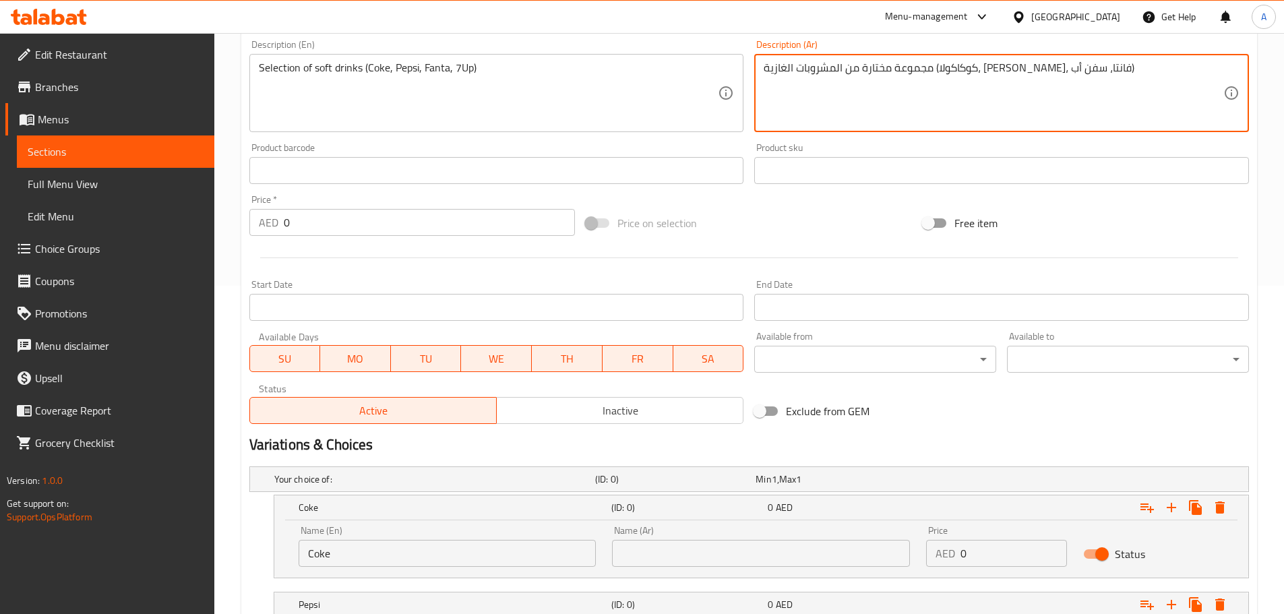
click at [882, 69] on textarea "مجموعة مختارة من المشروبات الغازية (كوكاكولا، بيبسي، فانتا، سفن أب)" at bounding box center [994, 93] width 460 height 64
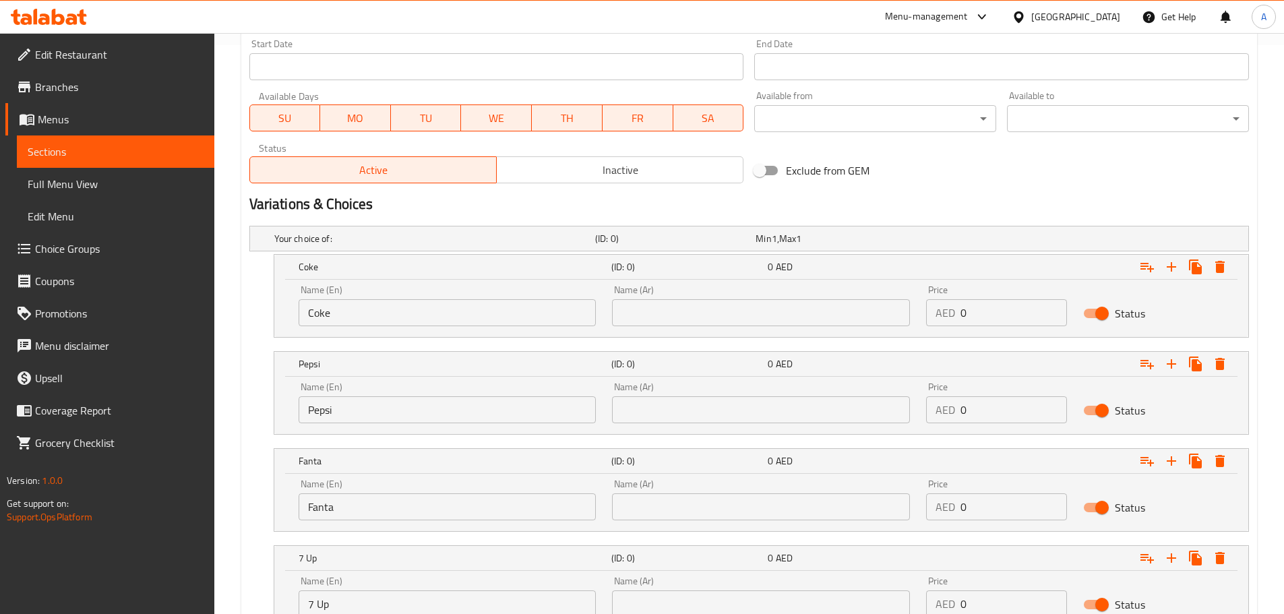
click at [683, 326] on input "text" at bounding box center [761, 312] width 298 height 27
paste input "كوكاكولا"
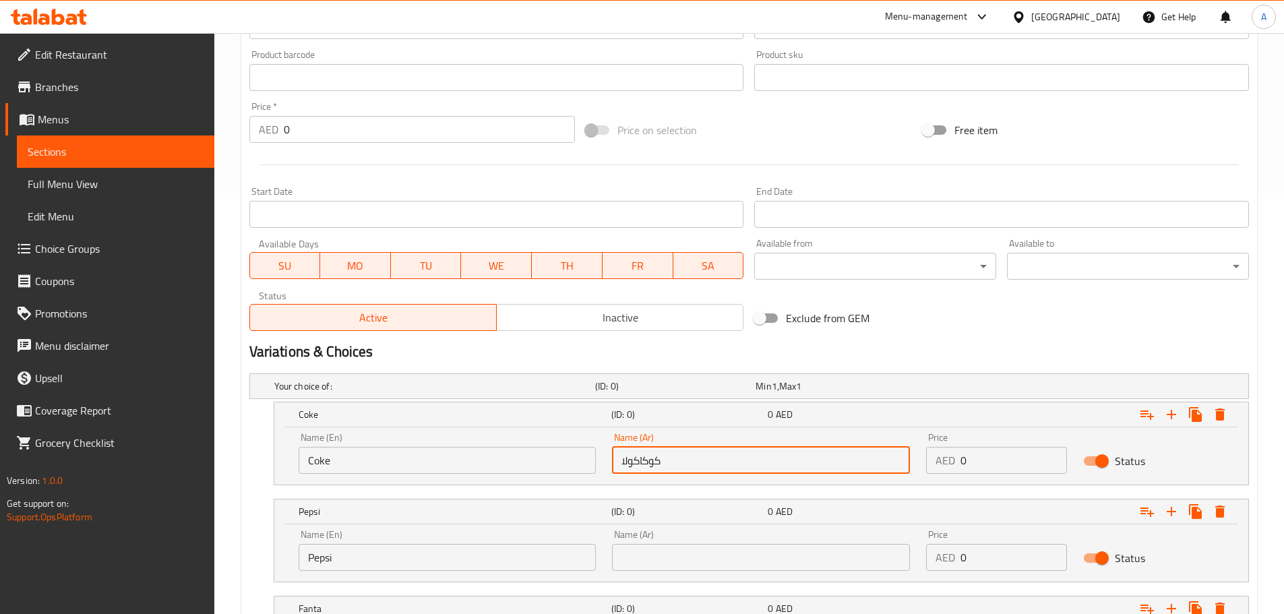
scroll to position [275, 0]
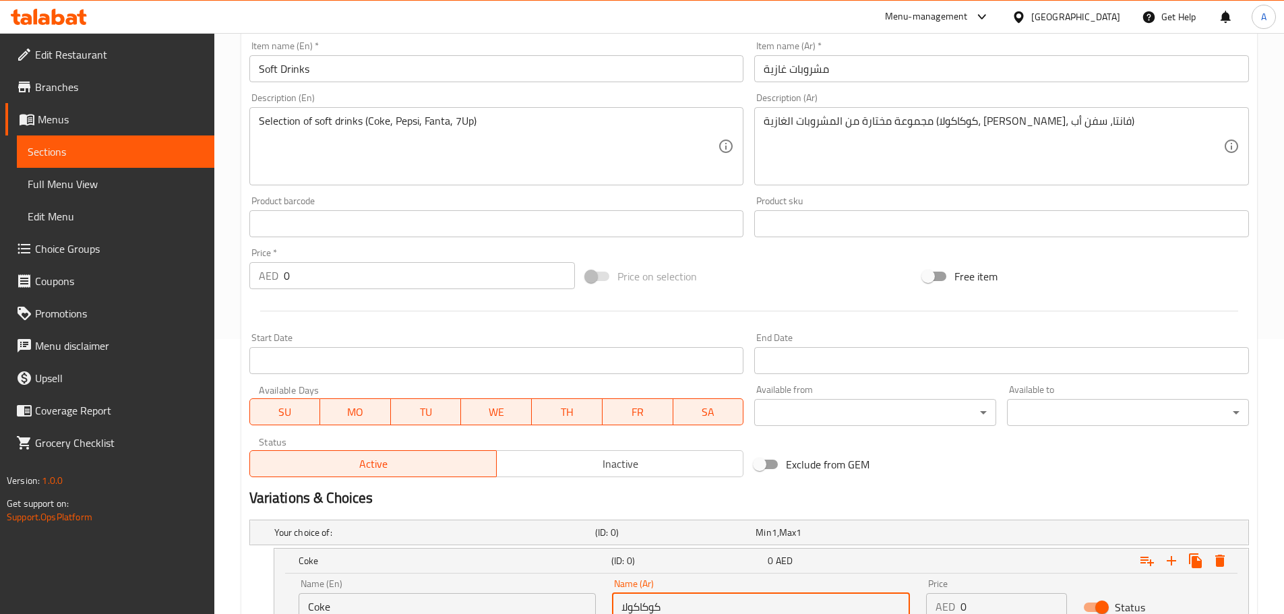
type input "كوكاكولا"
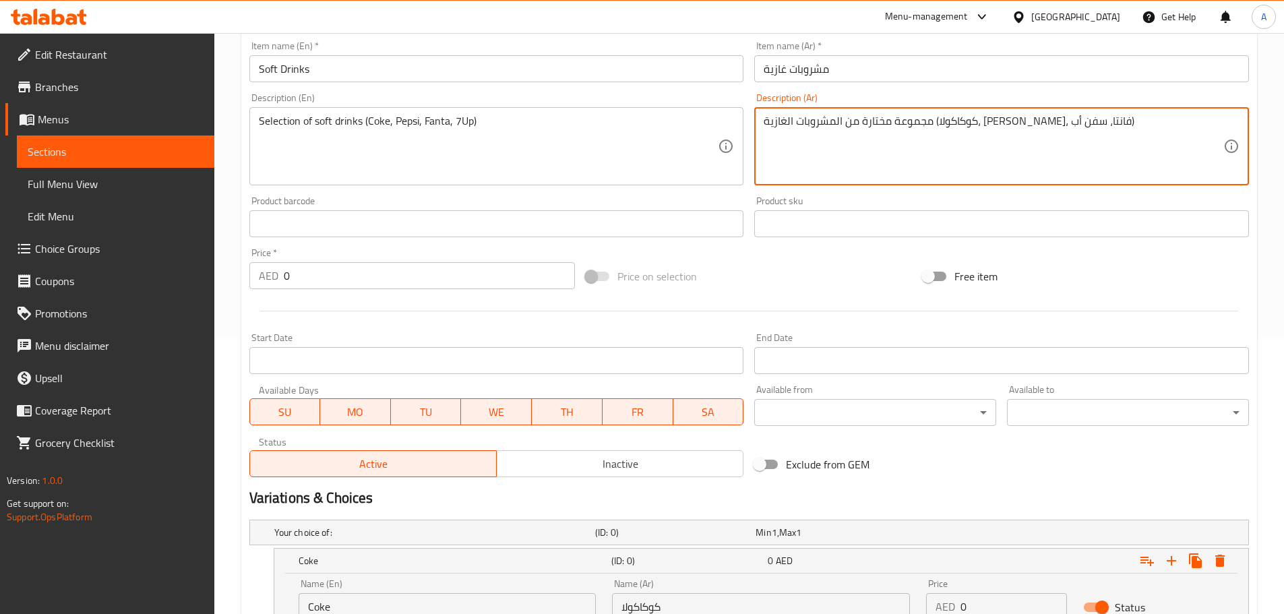
click at [855, 125] on textarea "مجموعة مختارة من المشروبات الغازية (كوكاكولا، بيبسي، فانتا، سفن أب)" at bounding box center [994, 147] width 460 height 64
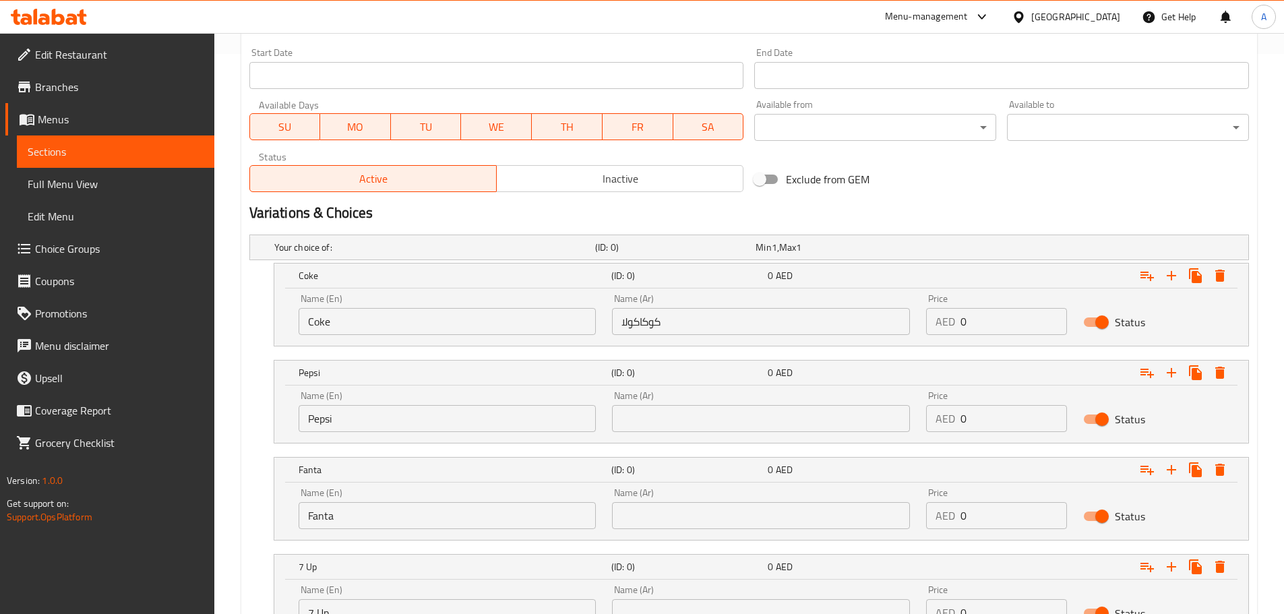
scroll to position [607, 0]
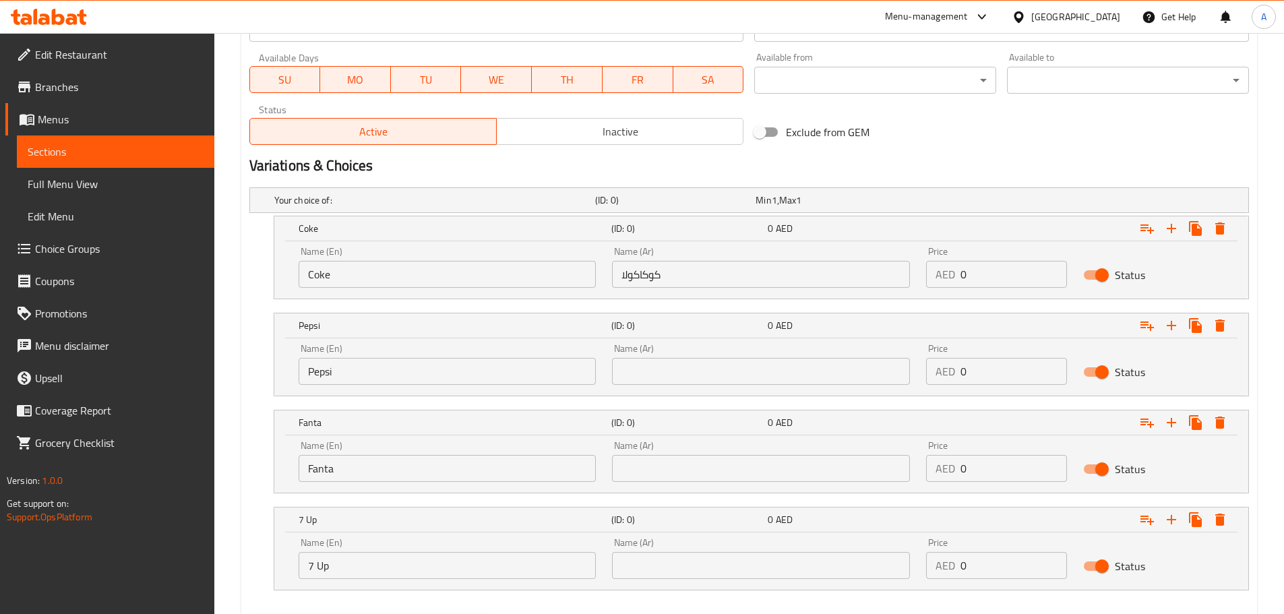
click at [710, 400] on nav at bounding box center [749, 404] width 1000 height 11
click at [694, 379] on input "text" at bounding box center [761, 371] width 298 height 27
paste input "بيبسي"
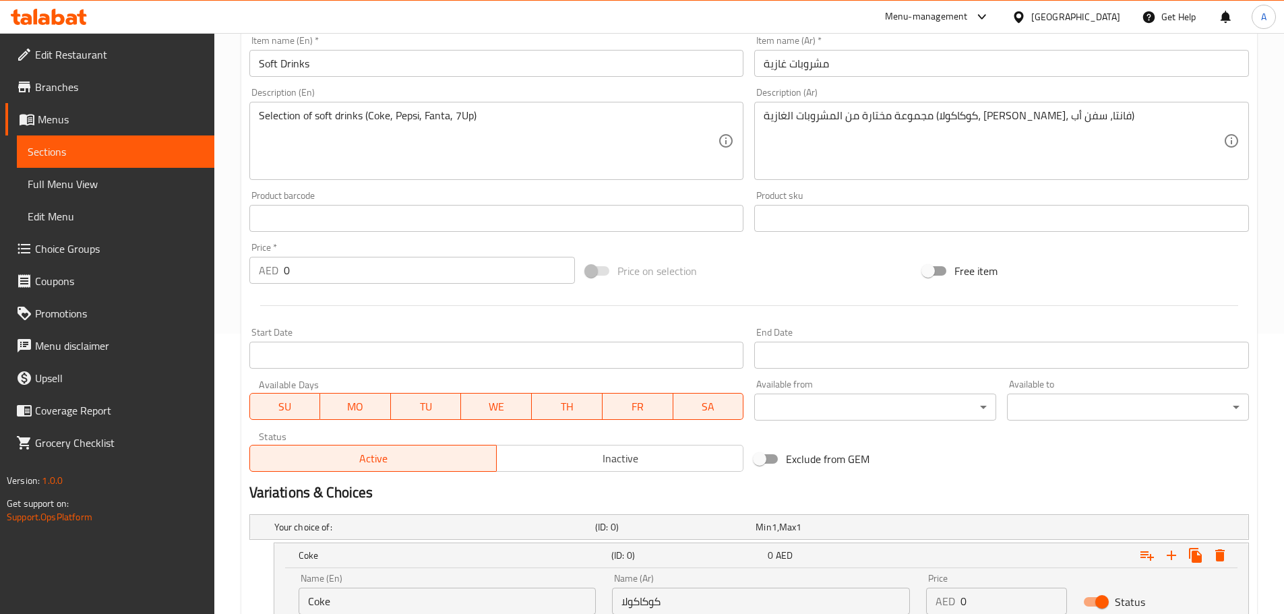
scroll to position [241, 0]
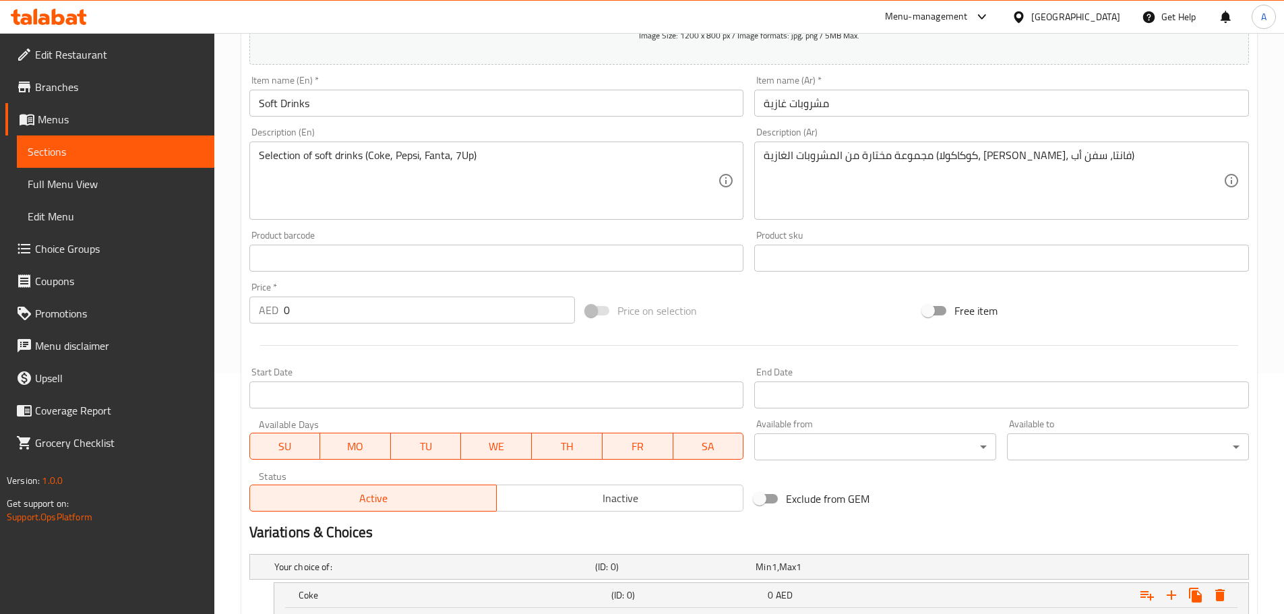
type input "بيبسي"
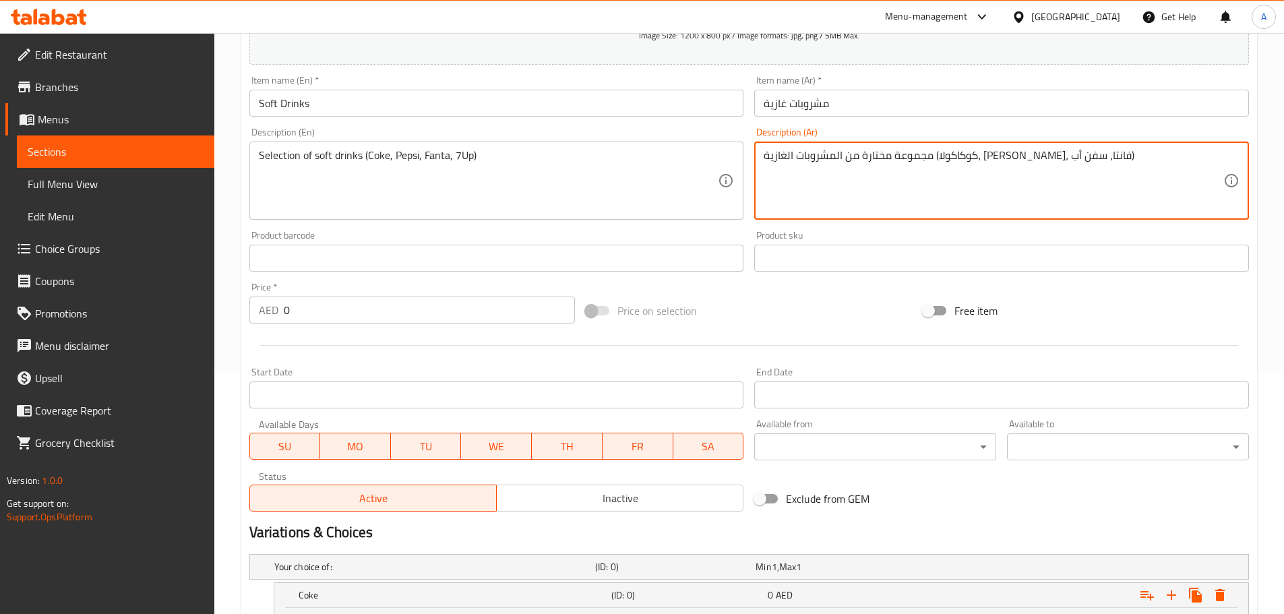
click at [810, 154] on textarea "مجموعة مختارة من المشروبات الغازية (كوكاكولا، بيبسي، فانتا، سفن أب)" at bounding box center [994, 181] width 460 height 64
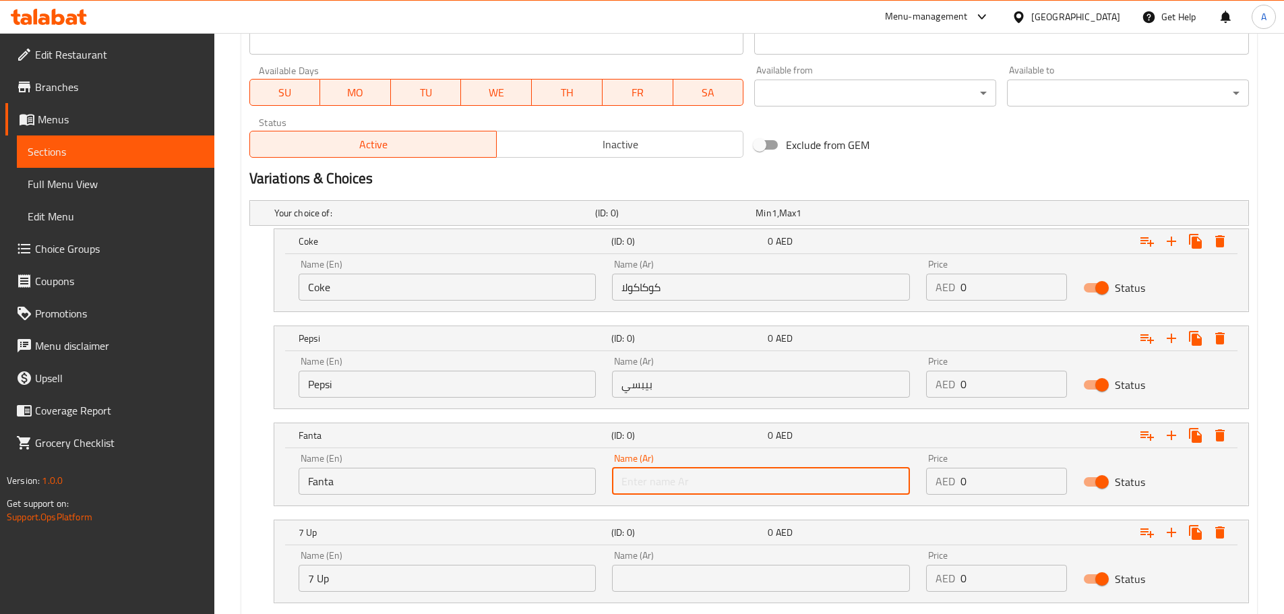
click at [655, 477] on input "text" at bounding box center [761, 481] width 298 height 27
paste input "فانتا"
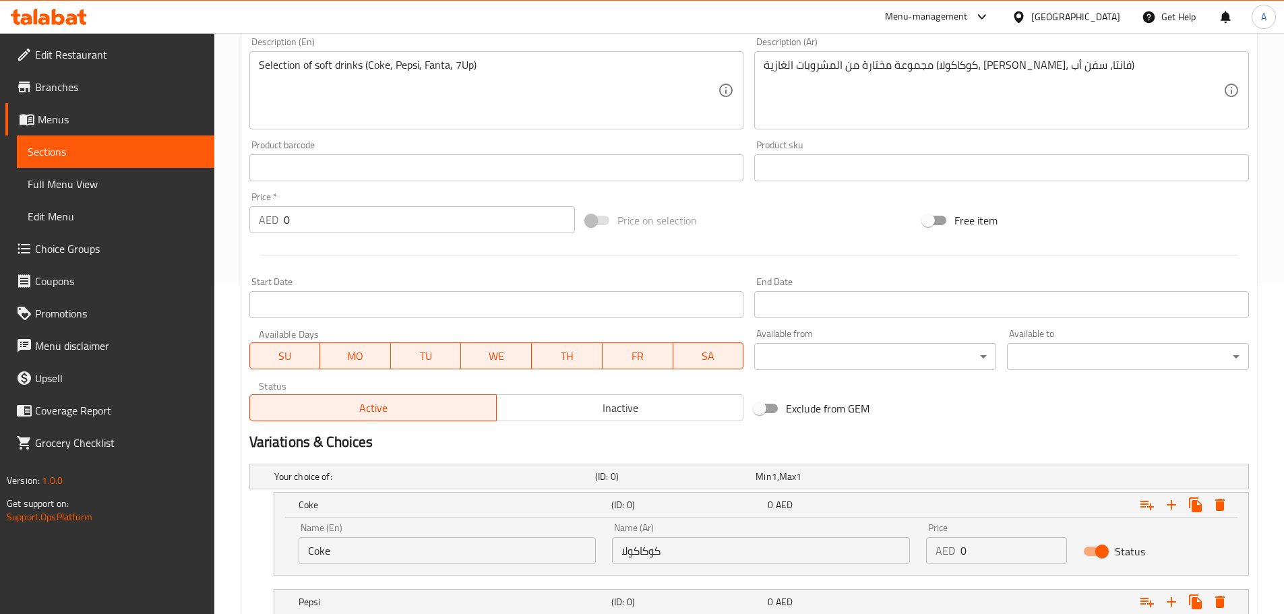
type input "فانتا"
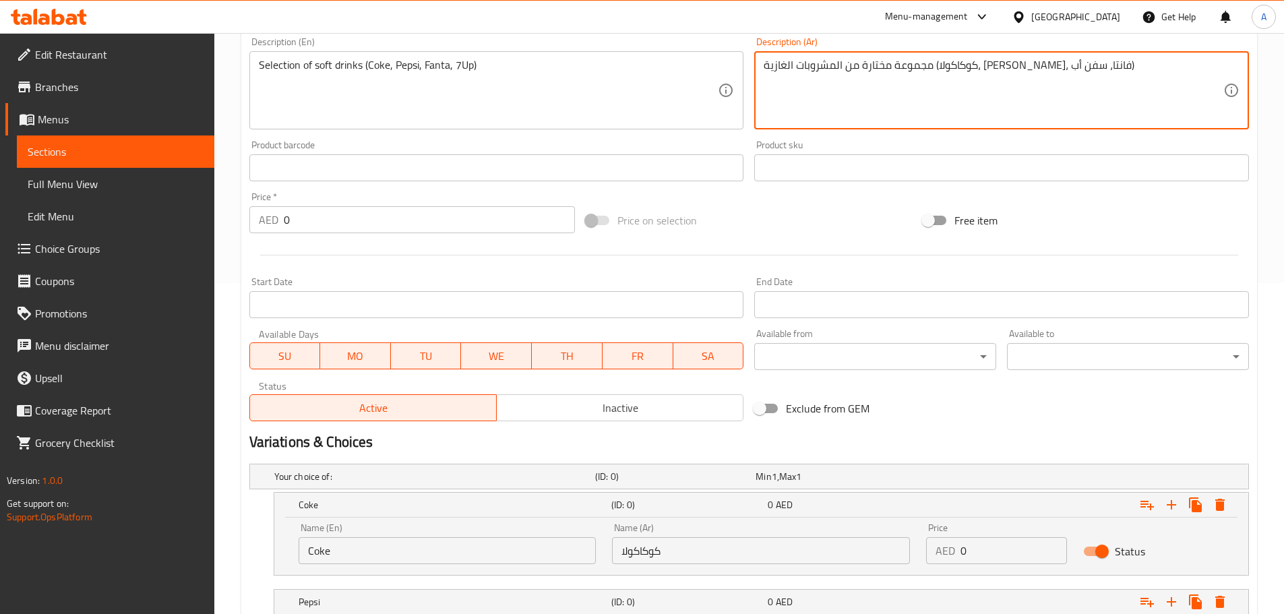
drag, startPoint x: 801, startPoint y: 67, endPoint x: 770, endPoint y: 68, distance: 30.3
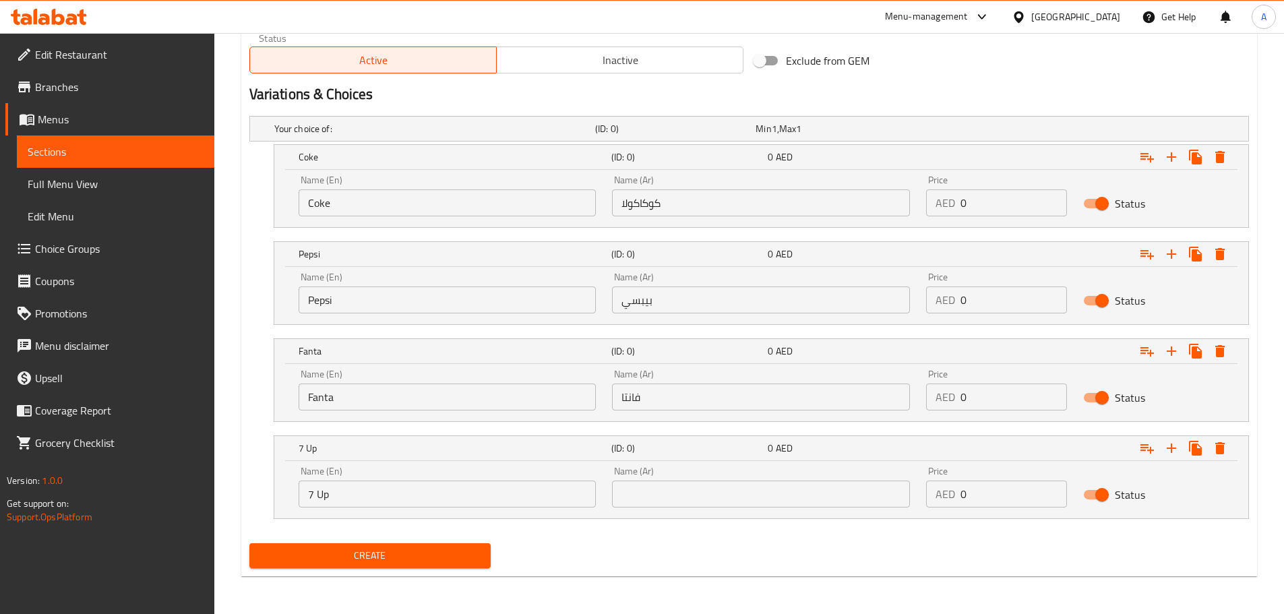
click at [646, 495] on input "text" at bounding box center [761, 494] width 298 height 27
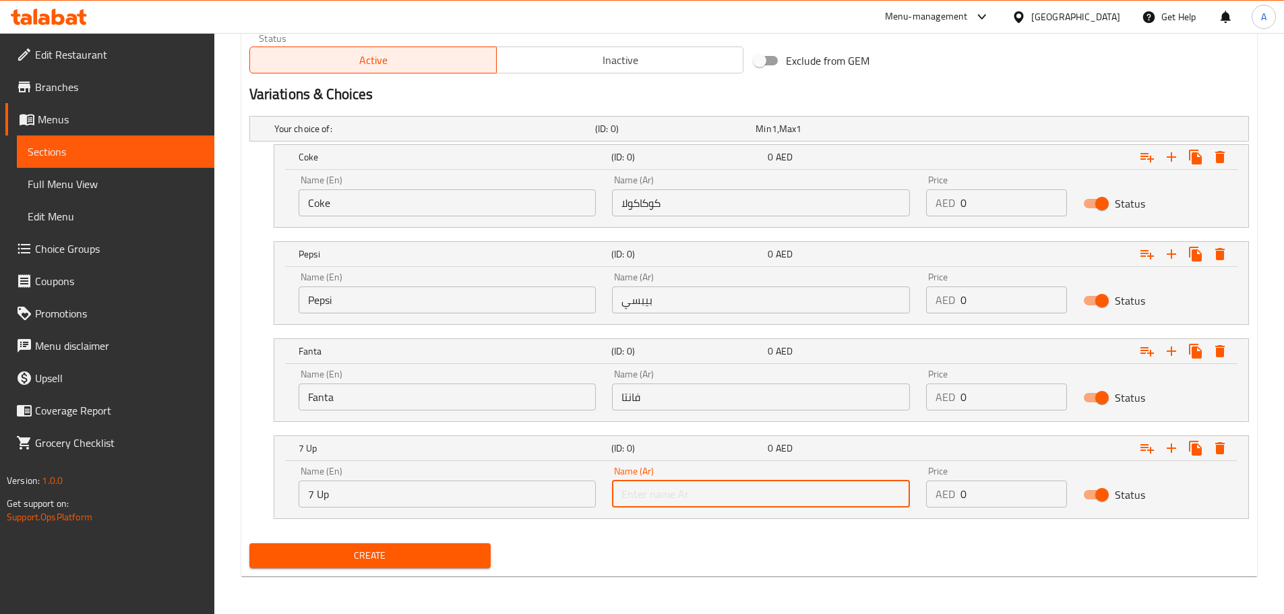
paste input "سفن أب"
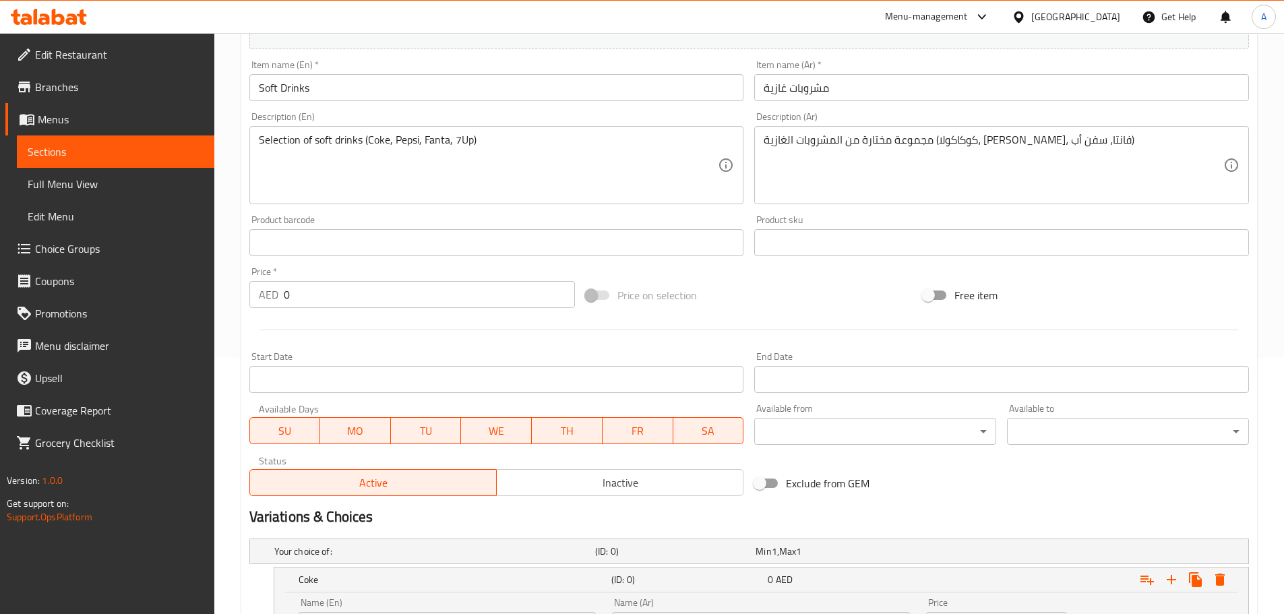
scroll to position [241, 0]
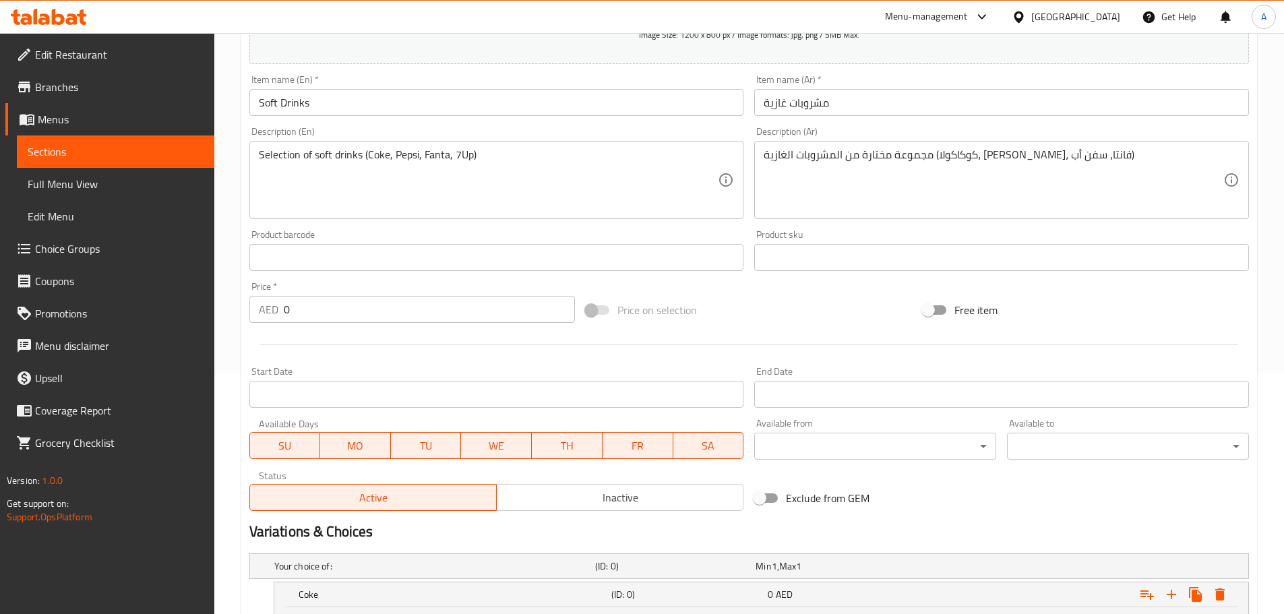
type input "سفن أب"
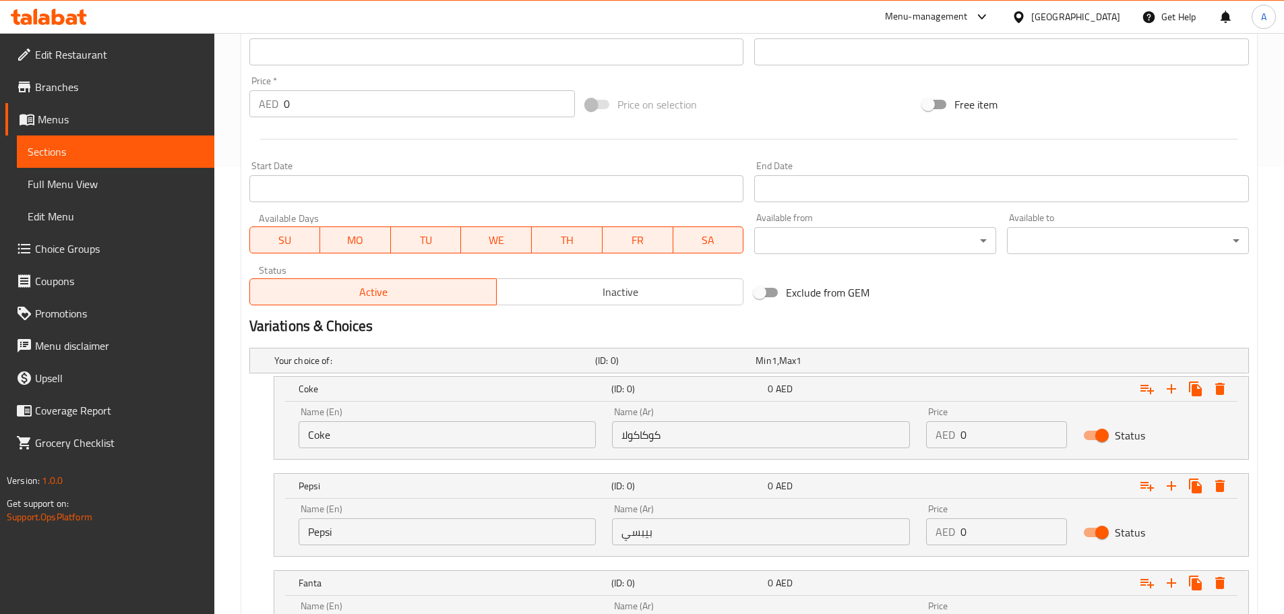
scroll to position [557, 0]
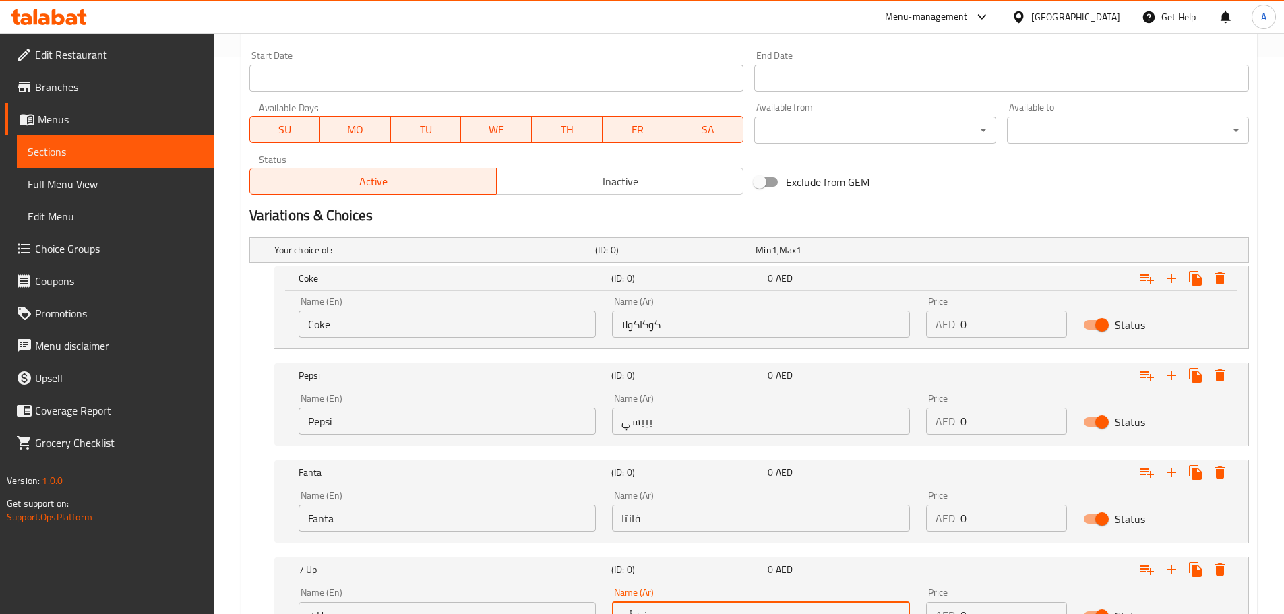
click at [961, 315] on input "0" at bounding box center [1014, 324] width 106 height 27
paste input "3.9"
type input "3.9"
click at [991, 439] on div "Price AED 0 Price" at bounding box center [996, 414] width 157 height 57
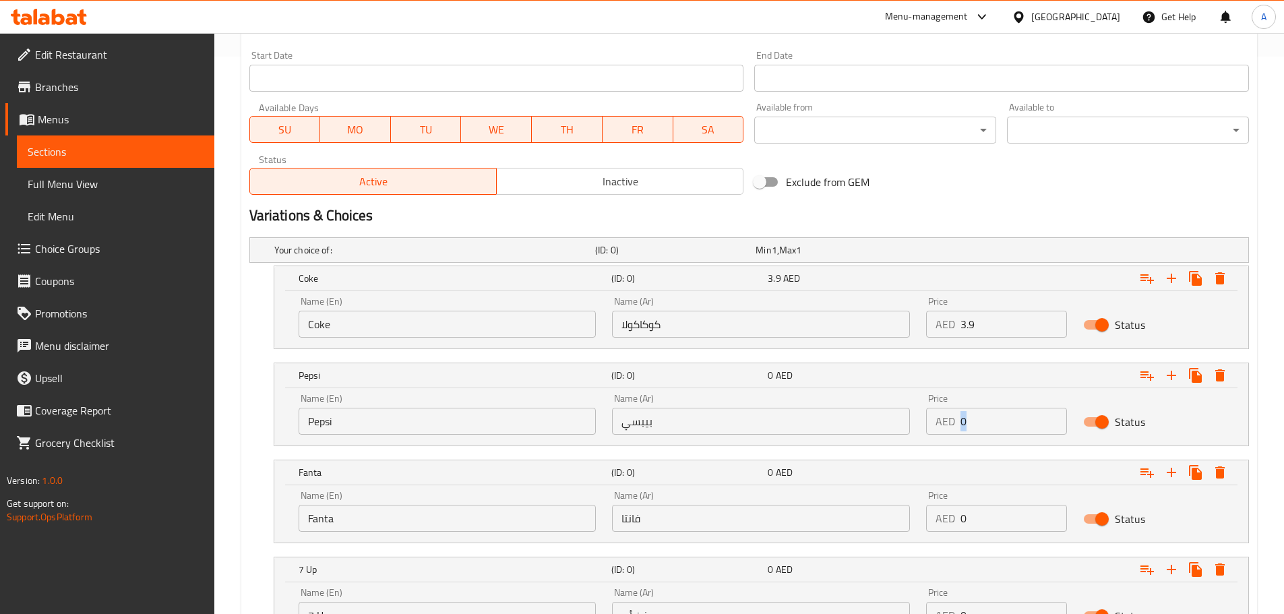
click at [991, 439] on div "Price AED 0 Price" at bounding box center [996, 414] width 157 height 57
click at [979, 421] on input "0" at bounding box center [1014, 421] width 106 height 27
paste input "3.9"
click at [997, 426] on input "03.9" at bounding box center [1014, 421] width 106 height 27
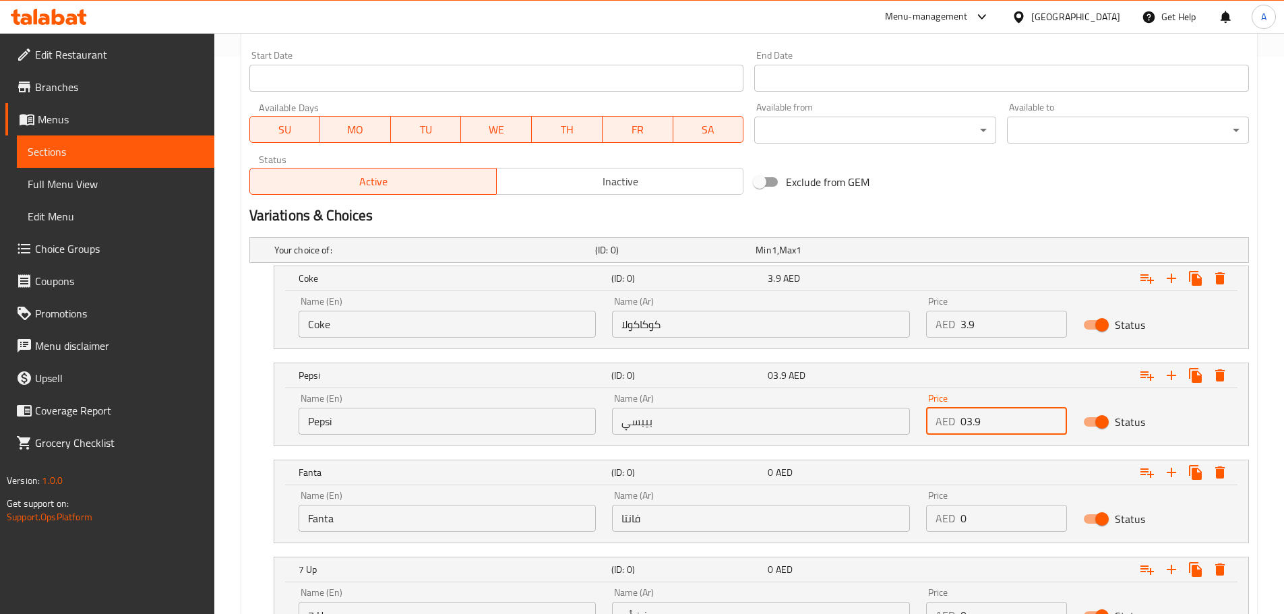
click at [997, 426] on input "03.9" at bounding box center [1014, 421] width 106 height 27
paste input "number"
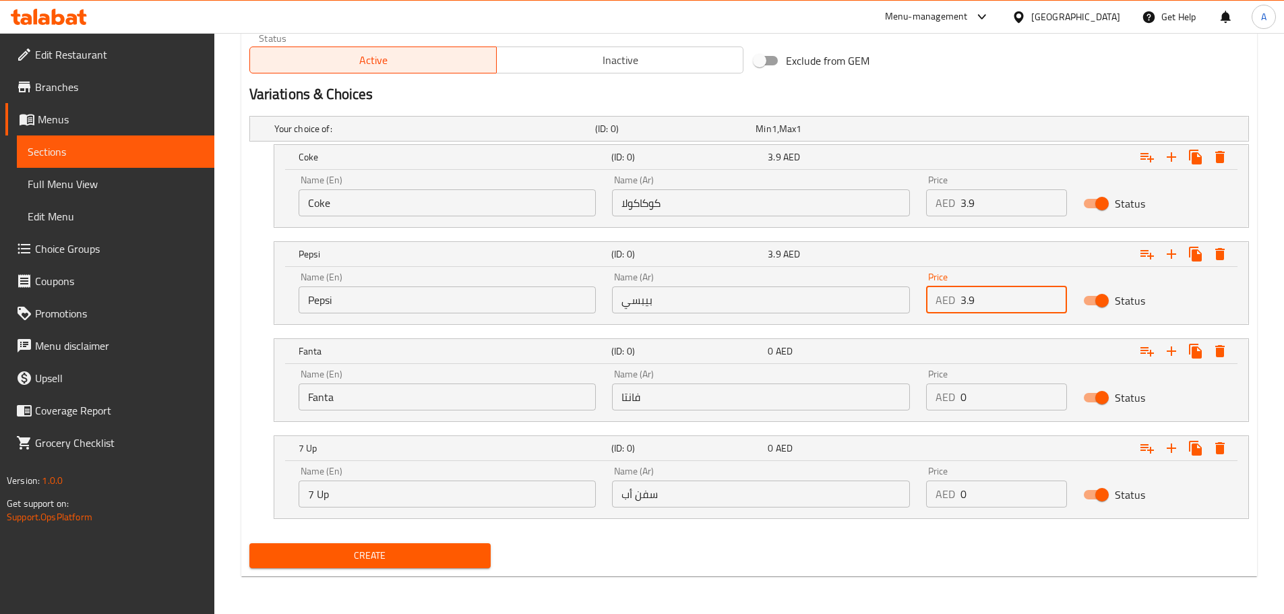
type input "3.9"
click at [998, 393] on input "0" at bounding box center [1014, 397] width 106 height 27
click at [970, 374] on div "Price AED 0 Price" at bounding box center [996, 389] width 141 height 41
click at [970, 379] on div "Price AED 0 Price" at bounding box center [996, 389] width 141 height 41
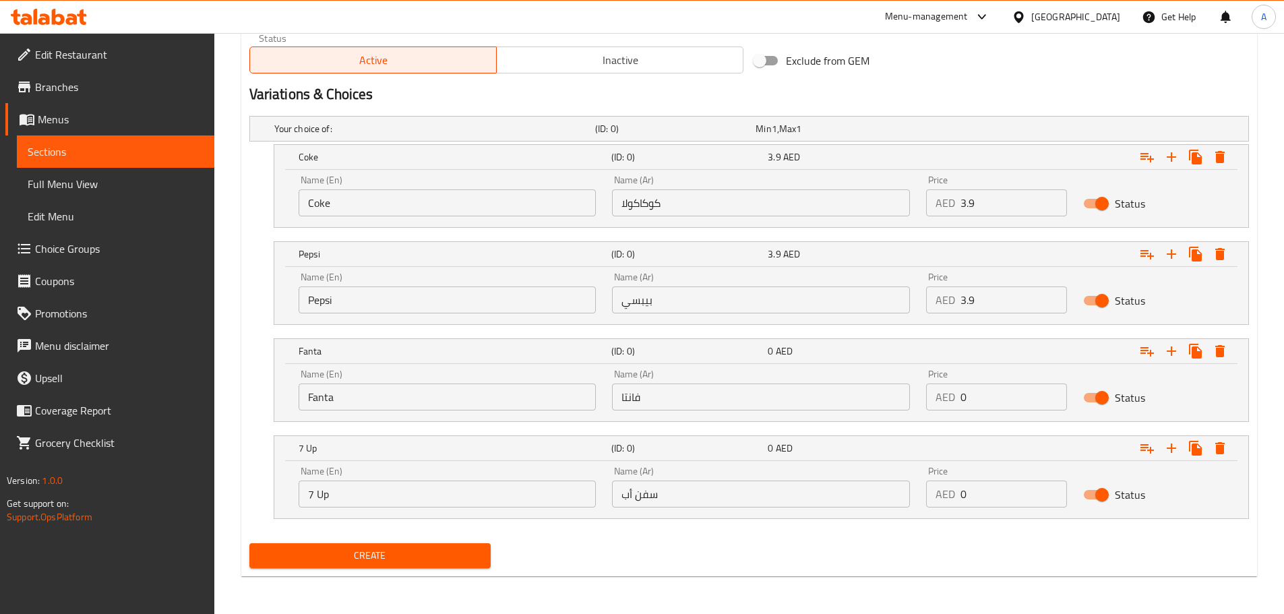
click at [968, 398] on input "0" at bounding box center [1014, 397] width 106 height 27
paste input "3.9"
click at [968, 403] on input "03.9" at bounding box center [1014, 397] width 106 height 27
paste input "93"
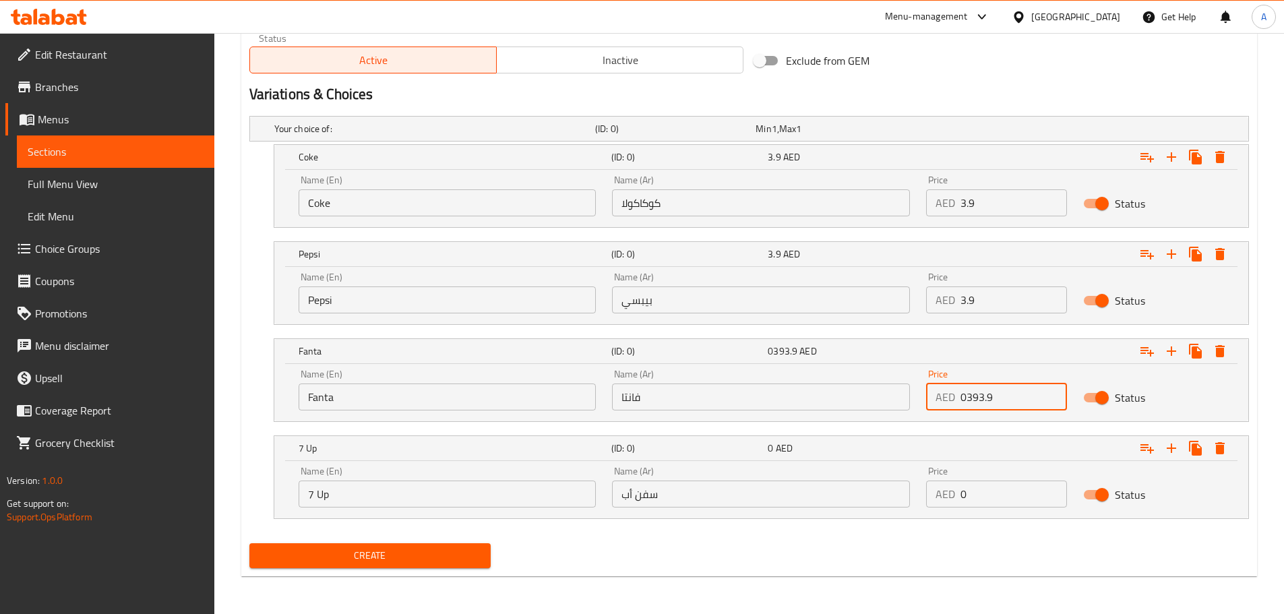
click at [968, 403] on input "0393.9" at bounding box center [1014, 397] width 106 height 27
paste input "number"
type input "3.9"
click at [975, 494] on input "0" at bounding box center [1014, 494] width 106 height 27
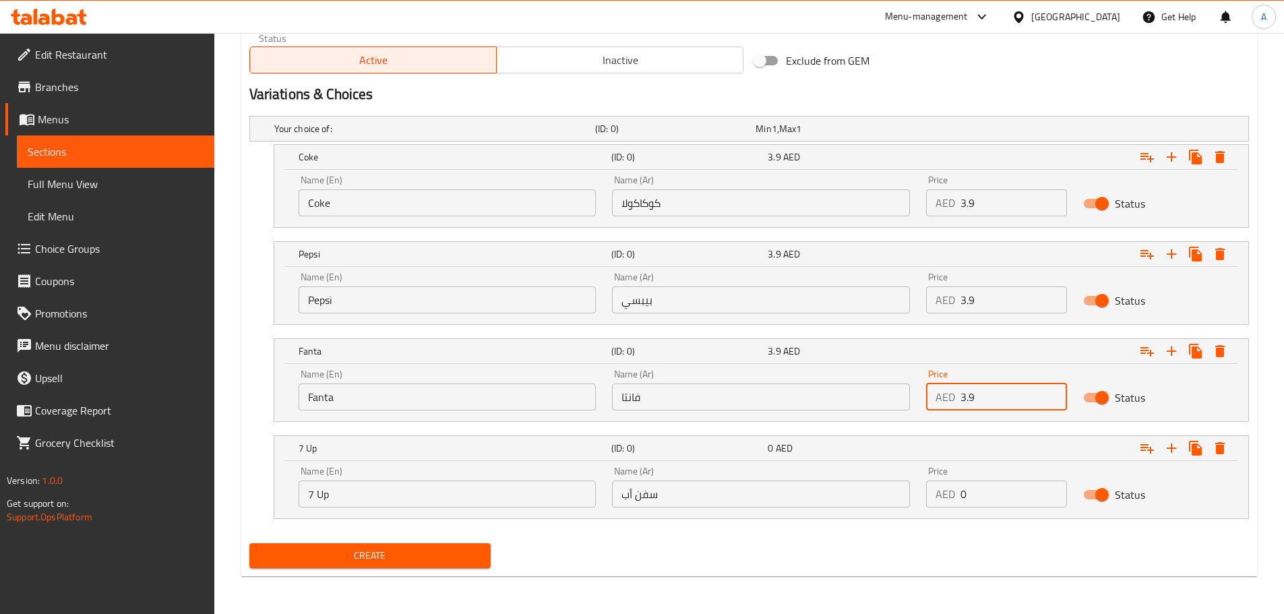
click at [975, 494] on input "0" at bounding box center [1014, 494] width 106 height 27
paste input "3.9"
type input "3.9"
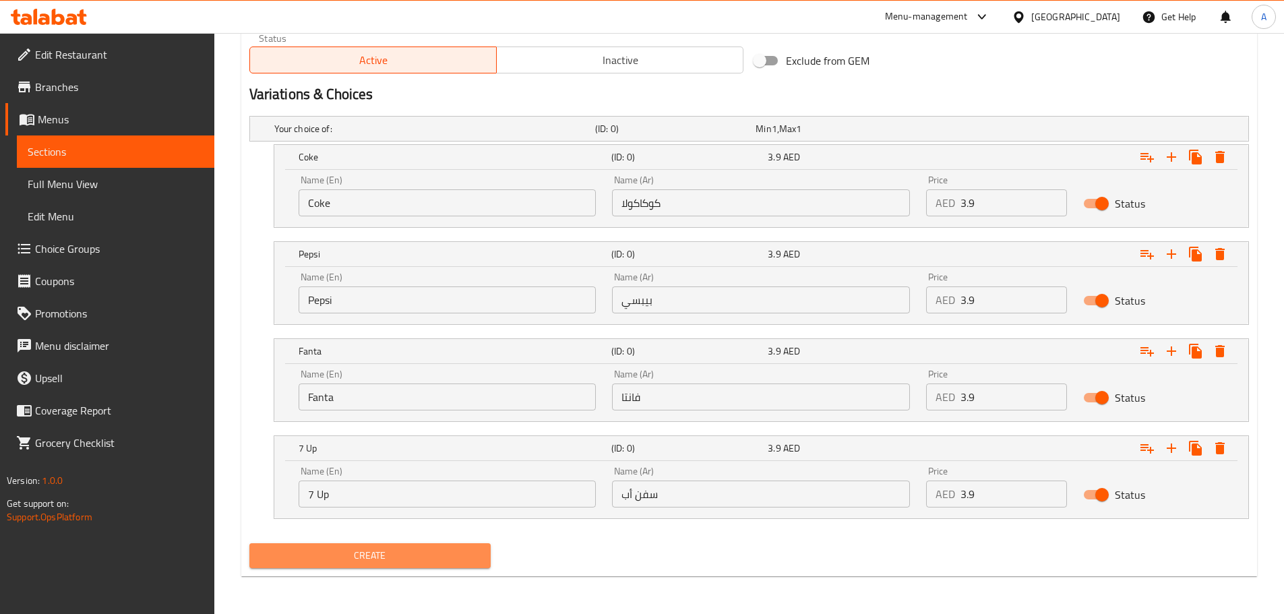
click at [439, 545] on button "Create" at bounding box center [370, 555] width 242 height 25
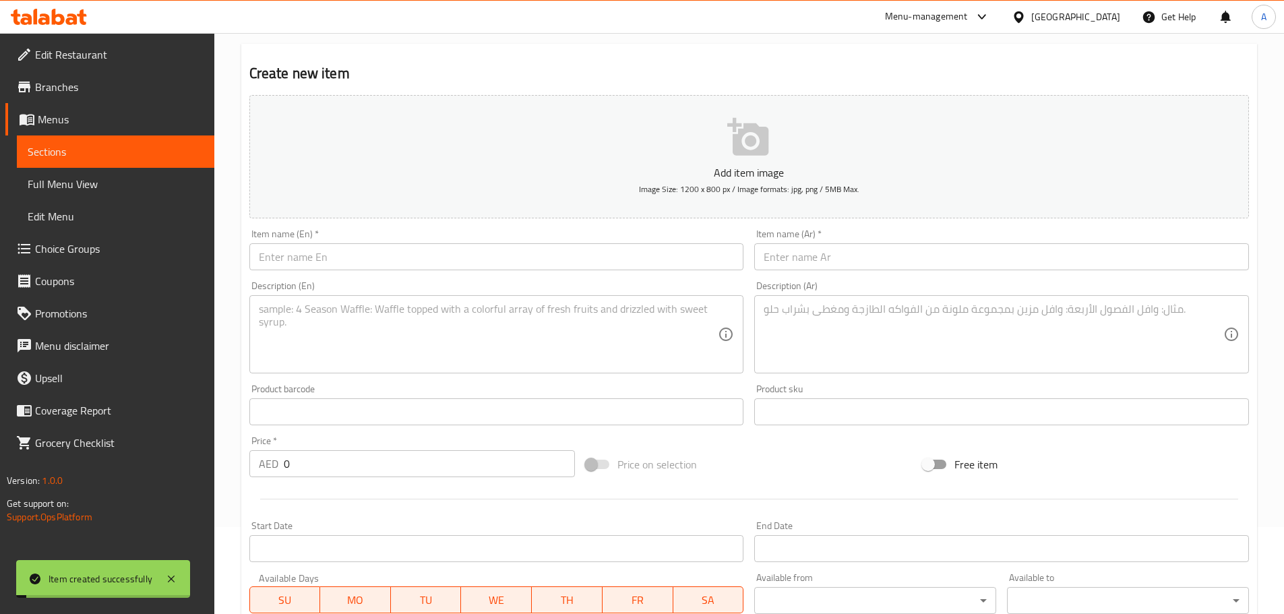
scroll to position [0, 0]
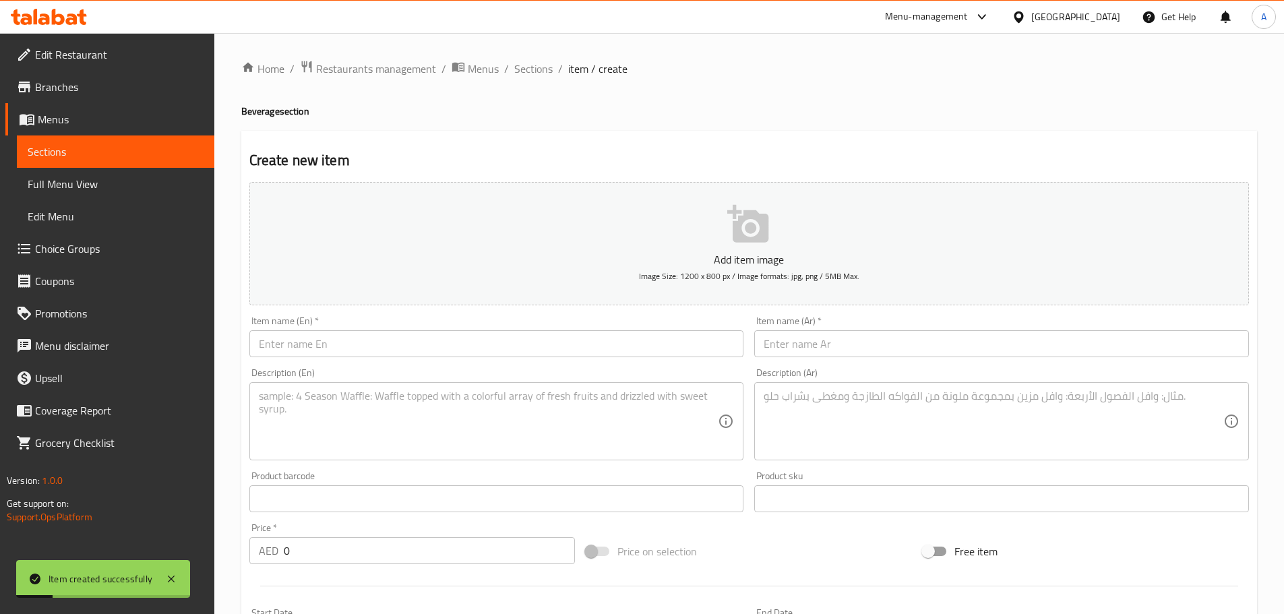
click at [140, 187] on span "Full Menu View" at bounding box center [116, 184] width 176 height 16
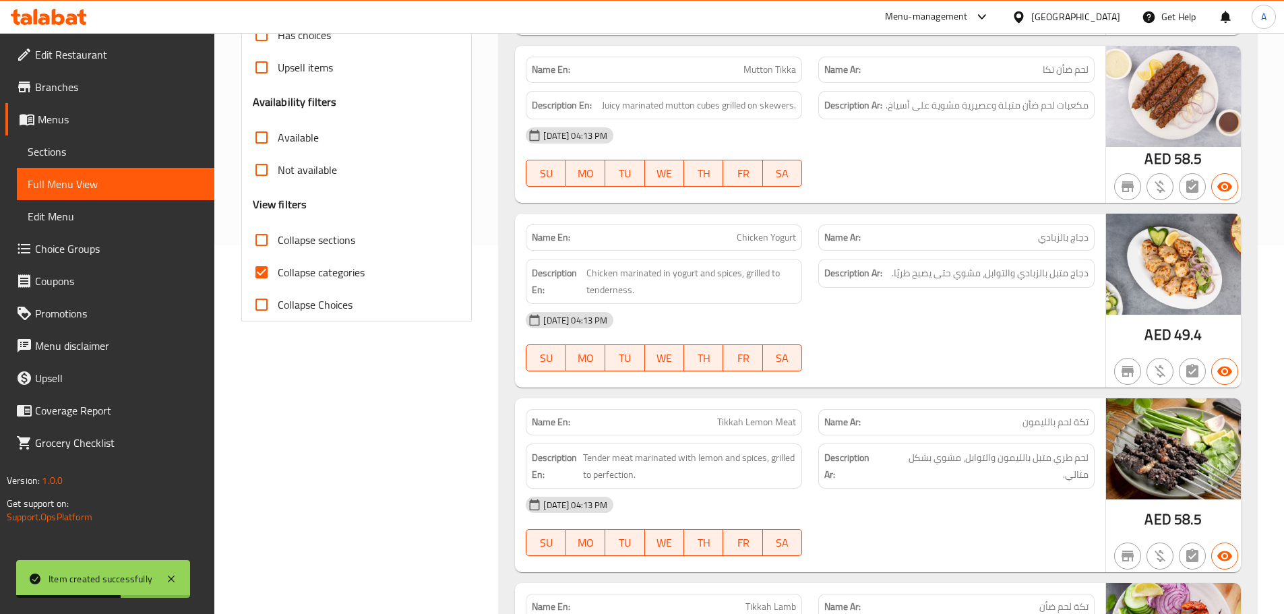
scroll to position [319, 0]
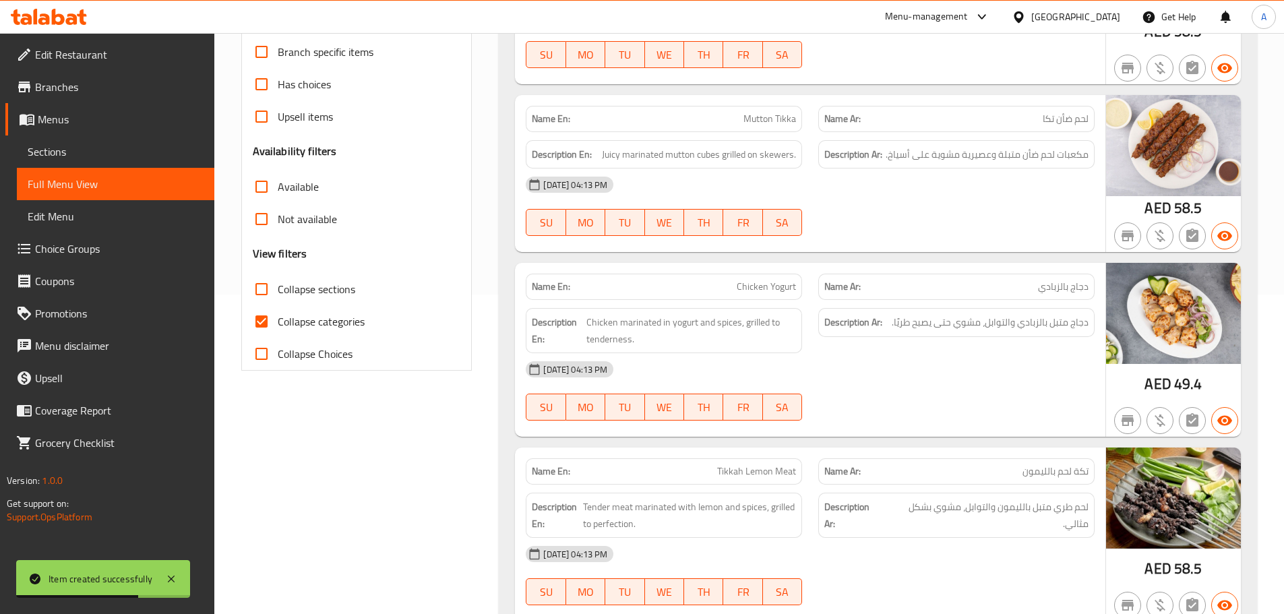
click at [303, 299] on label "Collapse sections" at bounding box center [300, 289] width 110 height 32
click at [278, 299] on input "Collapse sections" at bounding box center [261, 289] width 32 height 32
checkbox input "true"
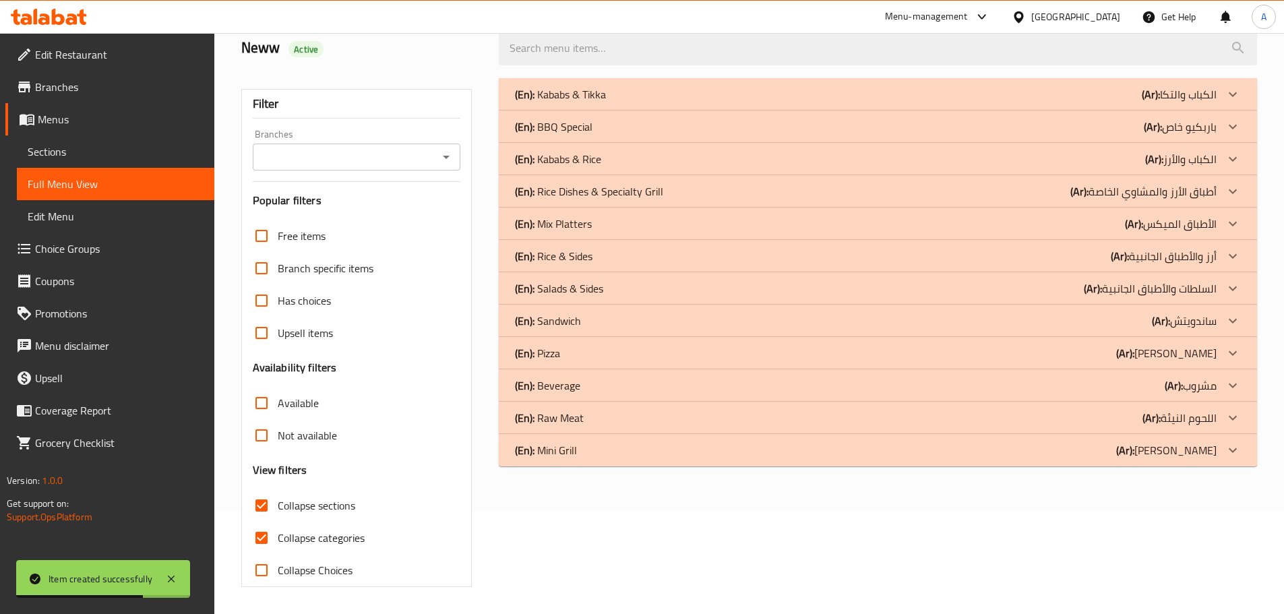
click at [301, 530] on span "Collapse categories" at bounding box center [321, 538] width 87 height 16
click at [278, 522] on input "Collapse categories" at bounding box center [261, 538] width 32 height 32
checkbox input "false"
click at [564, 102] on p "(En): Sandwich" at bounding box center [560, 94] width 91 height 16
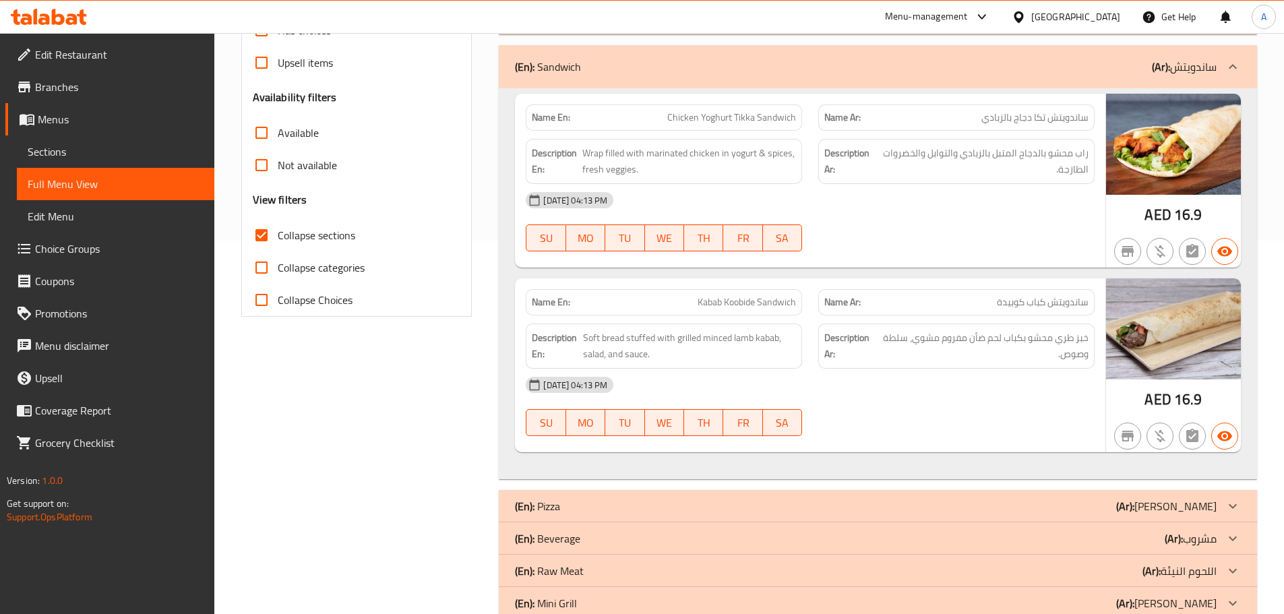
scroll to position [400, 0]
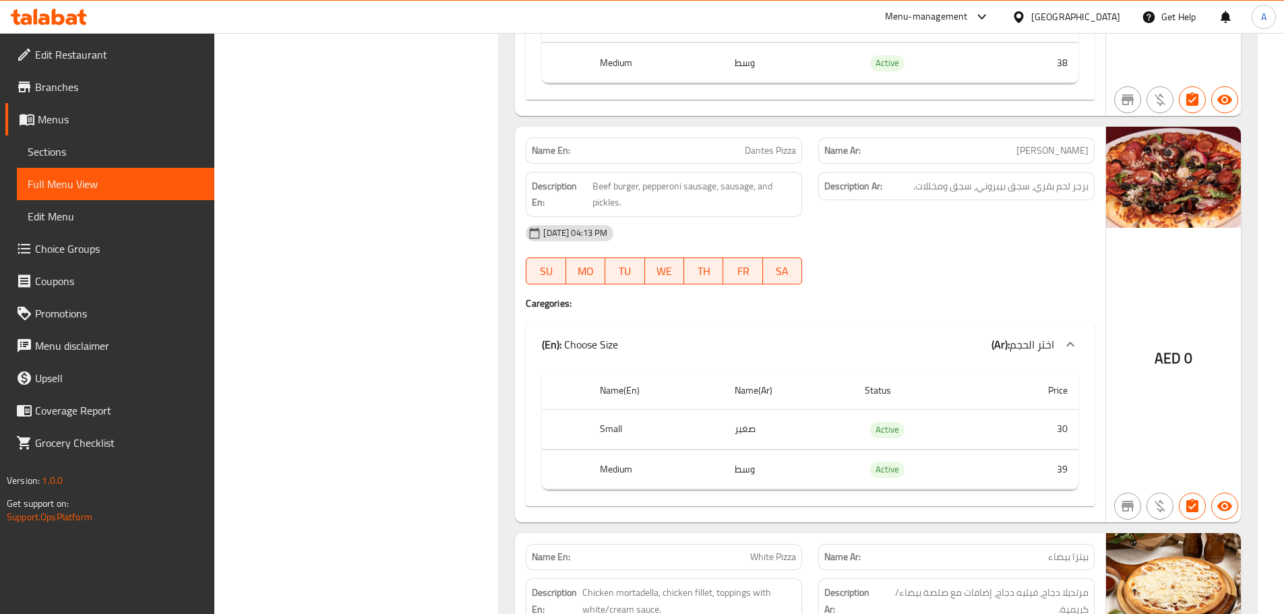
scroll to position [5055, 0]
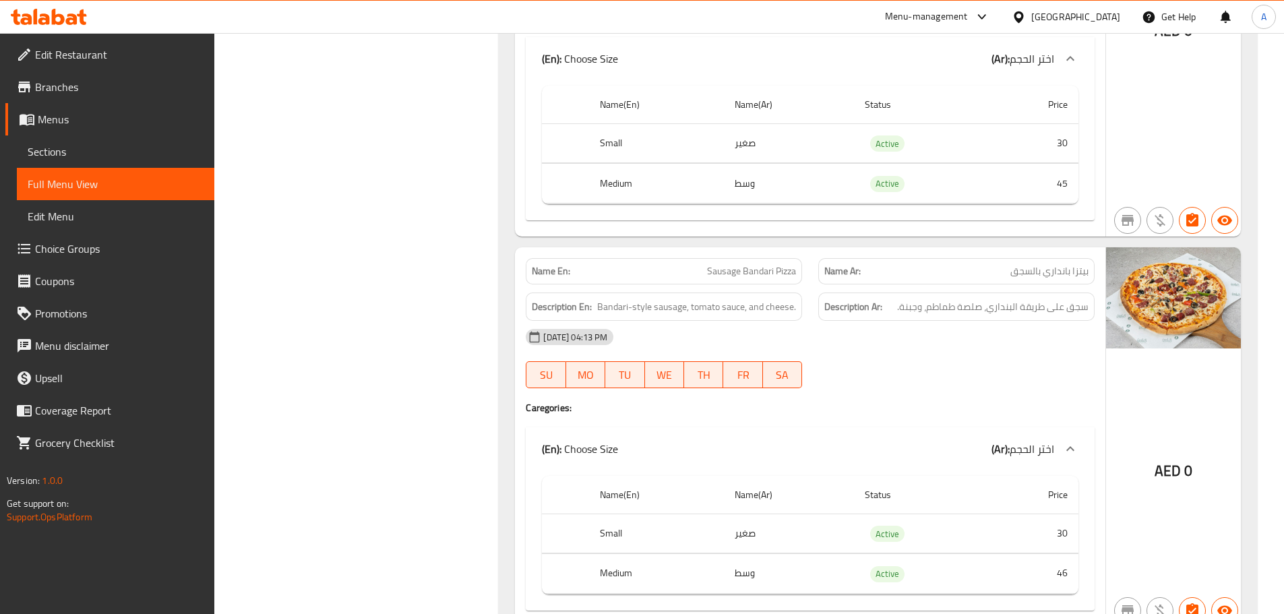
click at [1072, 305] on span "سجق على طريقة البنداري، صلصة طماطم، وجبنة." at bounding box center [992, 307] width 191 height 17
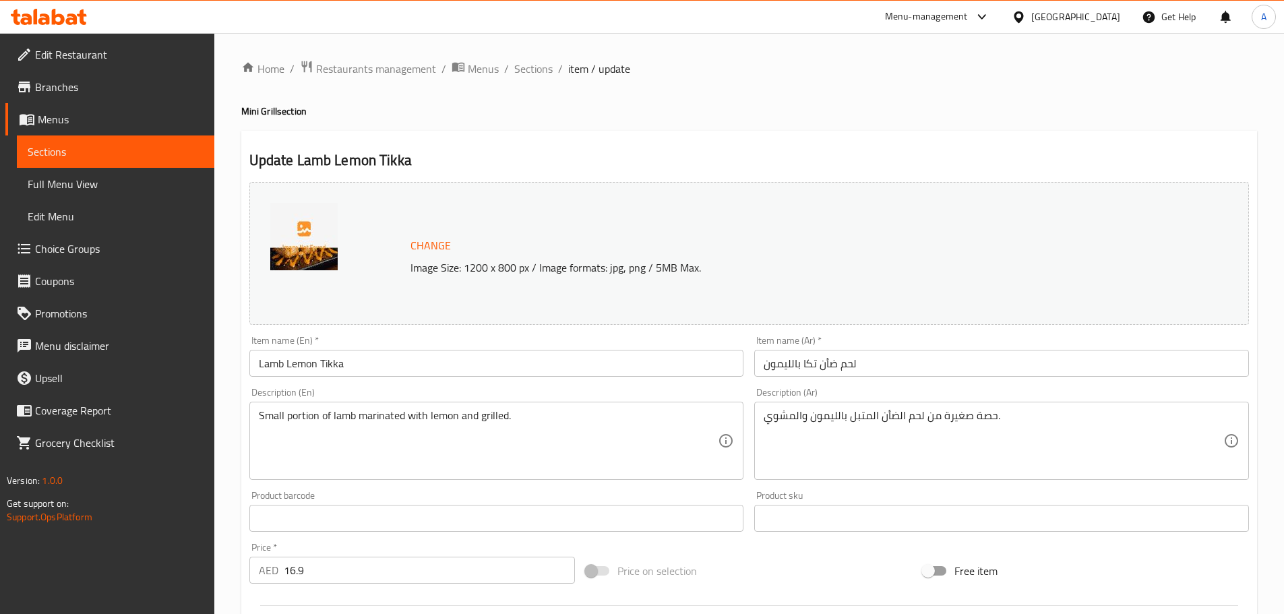
click at [386, 357] on input "Lamb Lemon Tikka" at bounding box center [496, 363] width 495 height 27
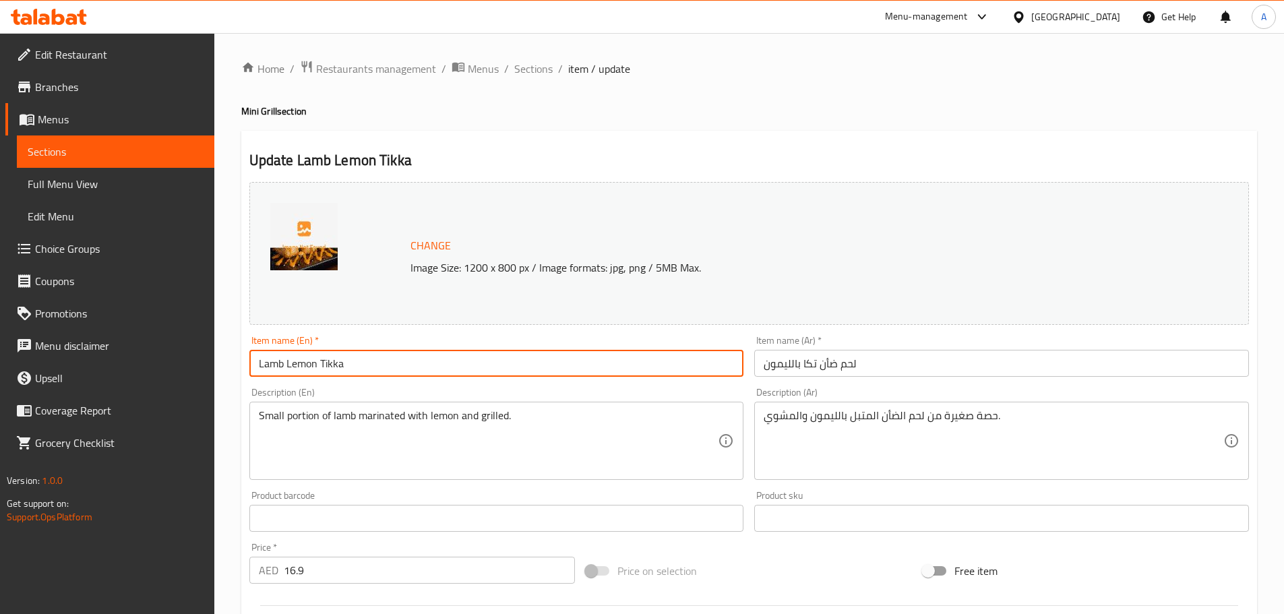
paste input "Mini Grill"
type input "Lamb Lemon Tikka Mini Grill"
click at [764, 365] on input "لحم ضأن تكا بالليمون" at bounding box center [1001, 363] width 495 height 27
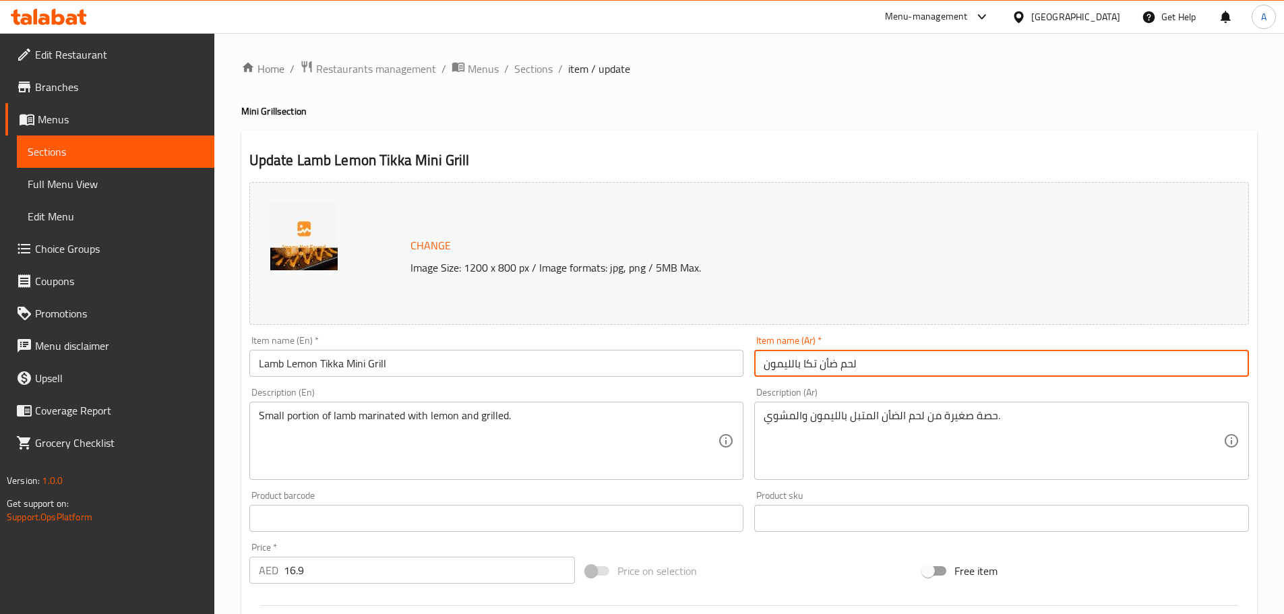
paste input "[PERSON_NAME]"
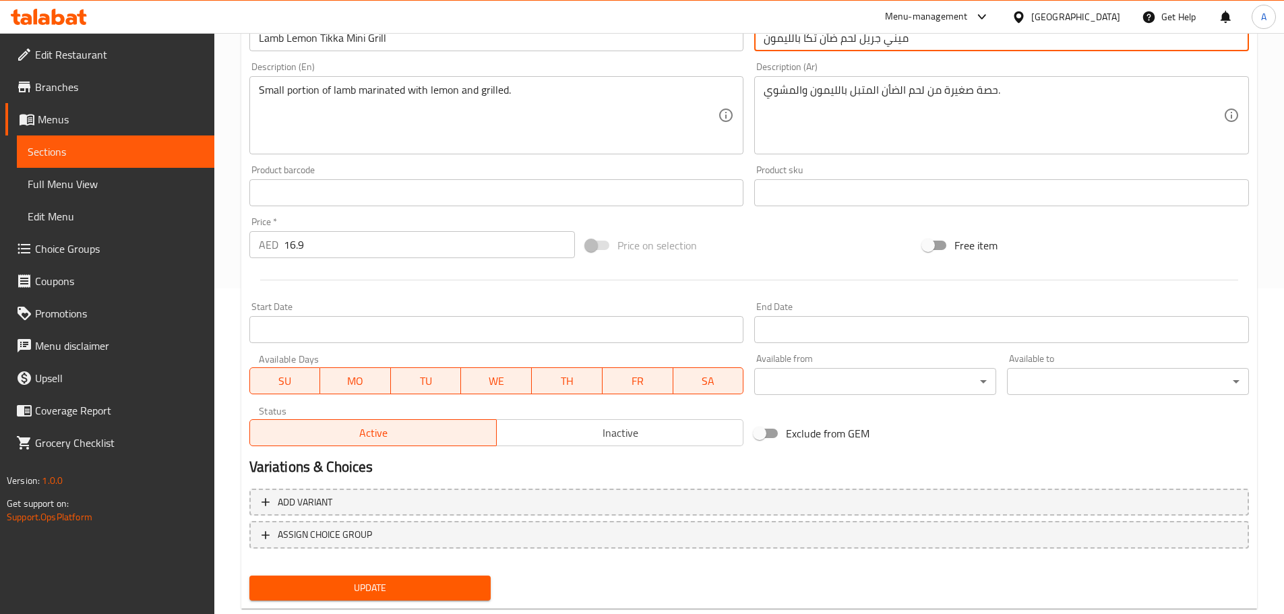
scroll to position [332, 0]
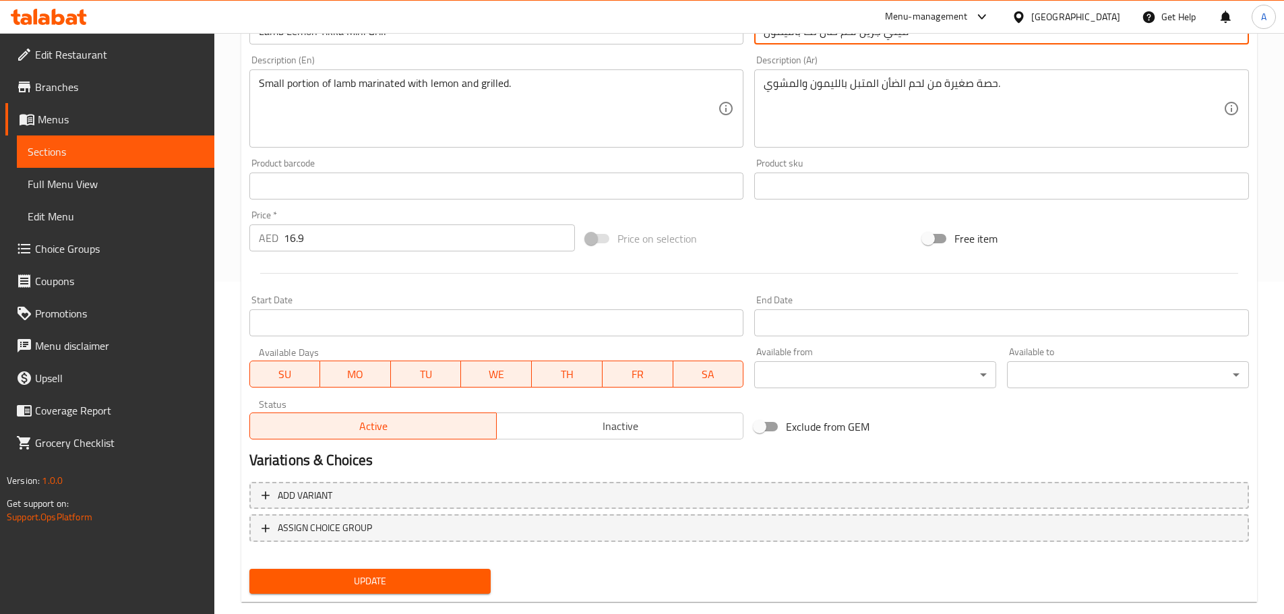
type input "ميني جريل لحم ضأن تكا بالليمون"
click at [326, 588] on span "Update" at bounding box center [370, 581] width 220 height 17
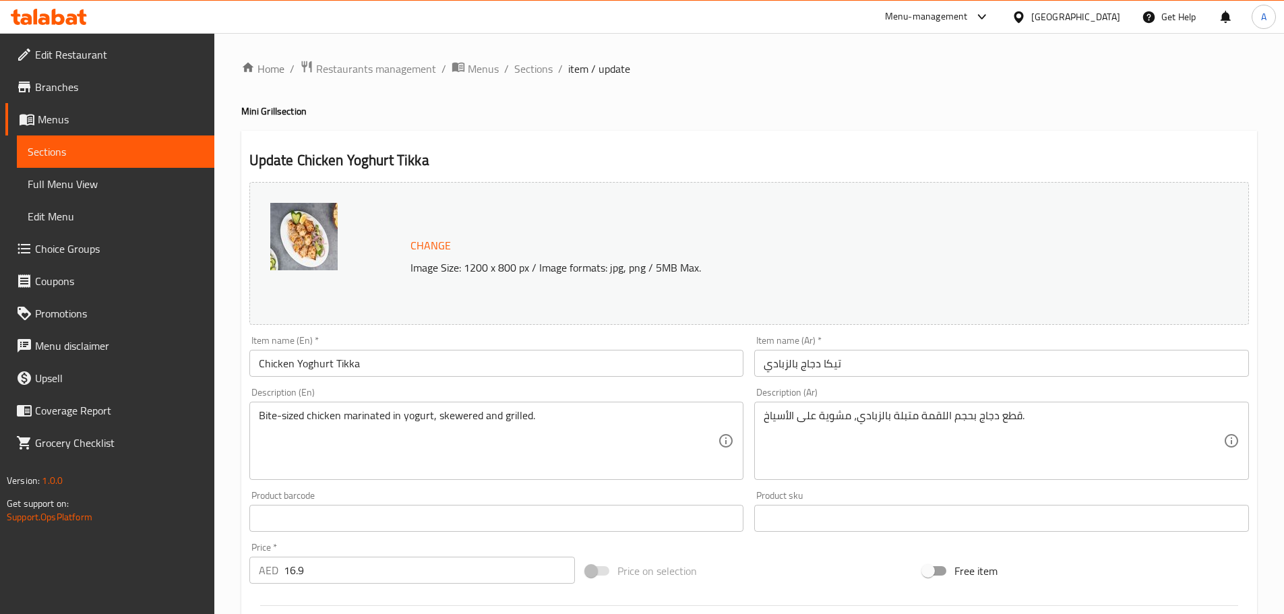
click at [408, 351] on input "Chicken Yoghurt Tikka" at bounding box center [496, 363] width 495 height 27
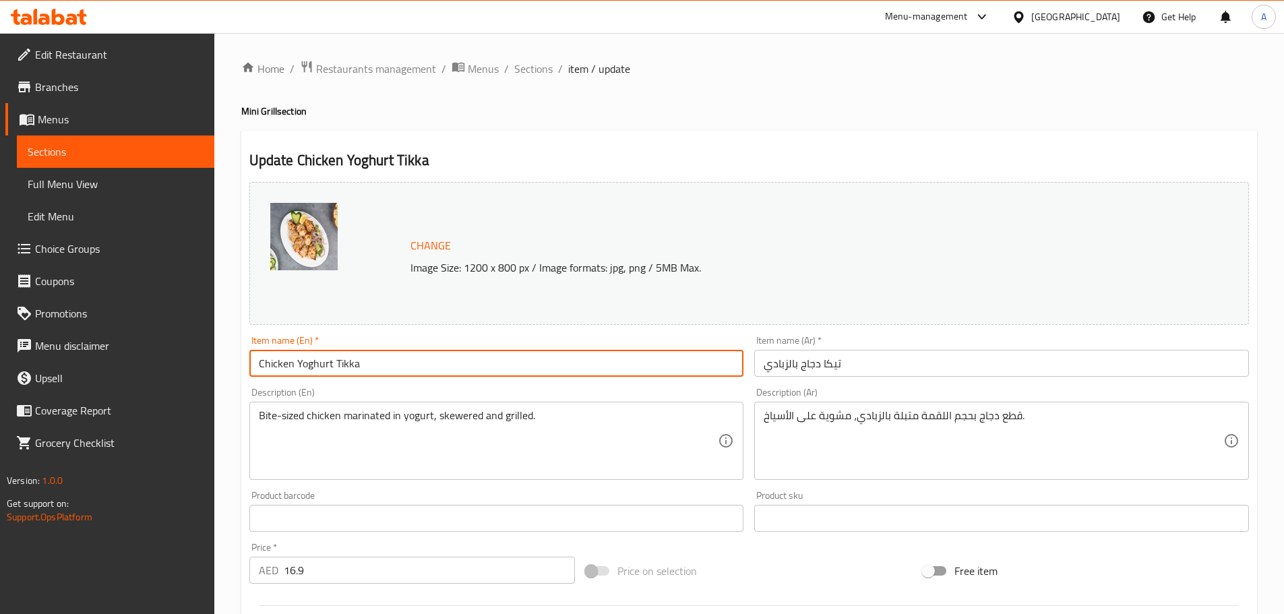
paste input "Mini Grill"
type input "Chicken Yoghurt Tikka Mini Grill"
click at [756, 365] on input "تيكا دجاج بالزبادي" at bounding box center [1001, 363] width 495 height 27
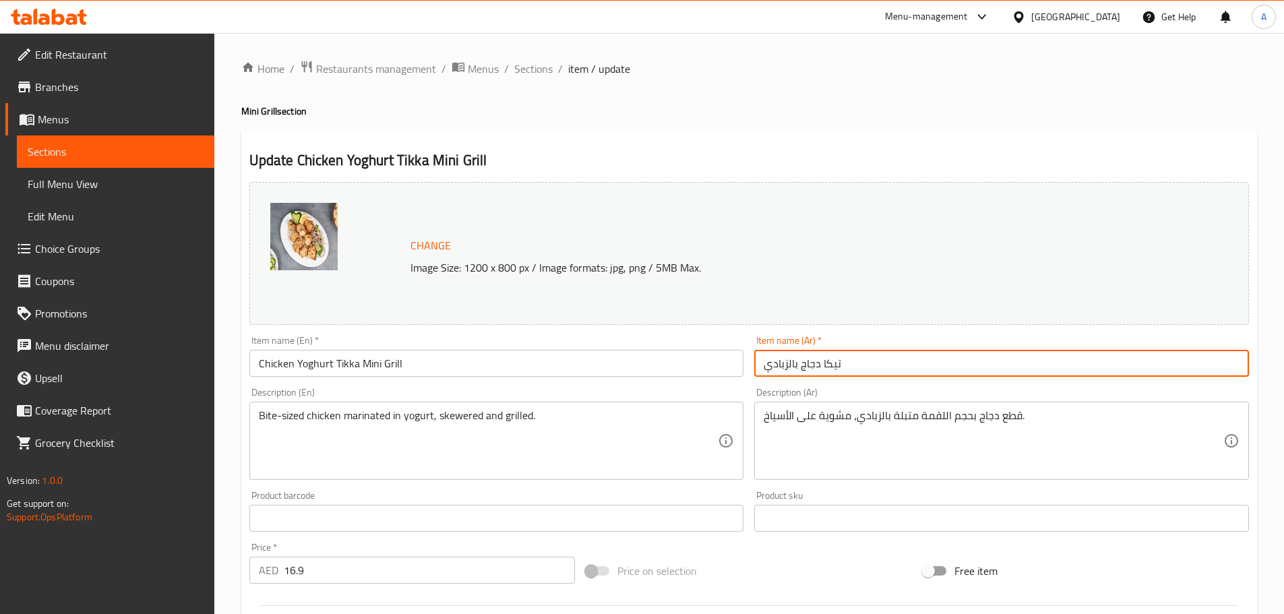
paste input "[PERSON_NAME]"
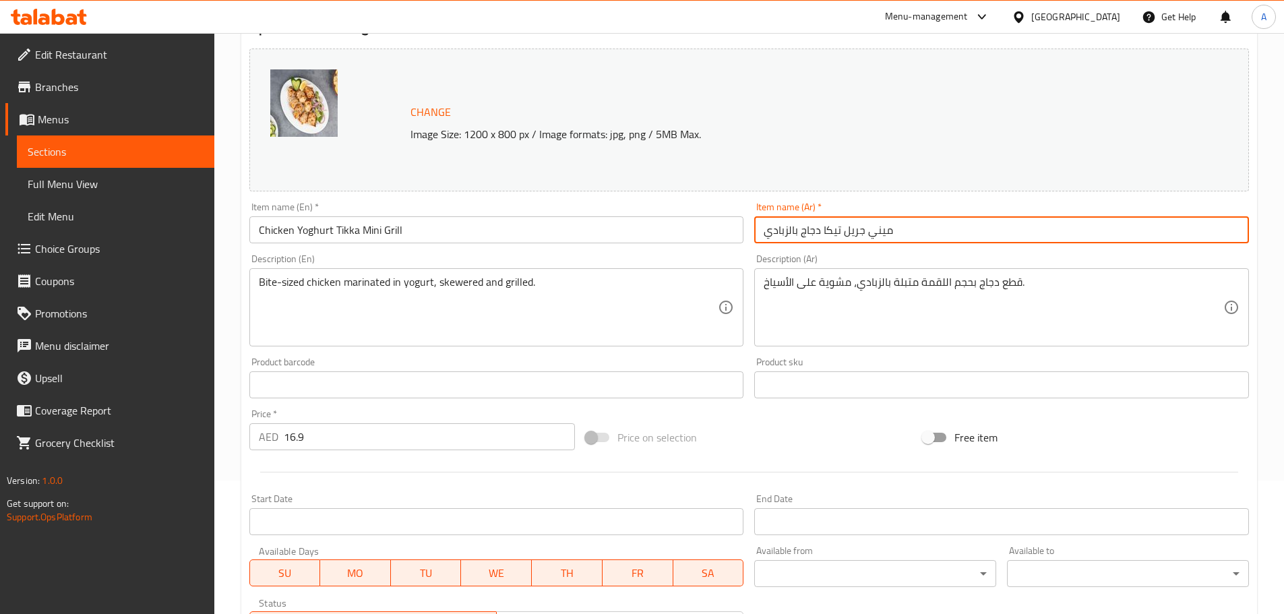
scroll to position [152, 0]
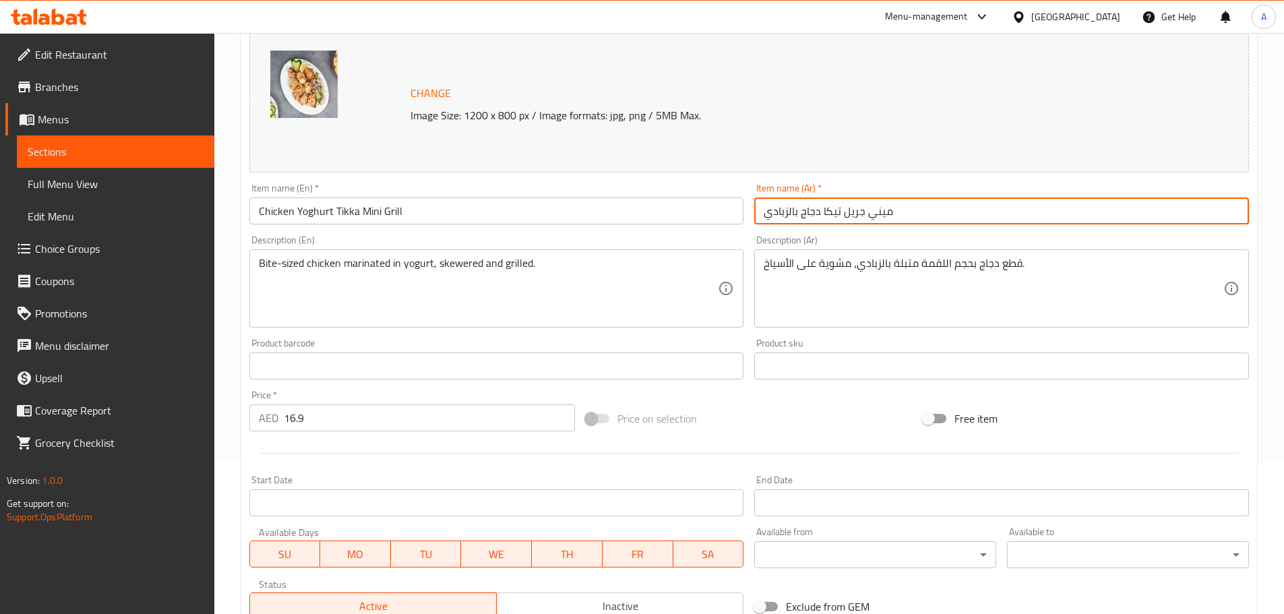
click at [839, 216] on input "ميني جريل تيكا دجاج بالزبادي" at bounding box center [1001, 210] width 495 height 27
drag, startPoint x: 830, startPoint y: 214, endPoint x: 837, endPoint y: 220, distance: 9.5
click at [837, 220] on input "ميني جريل تيكا دجاج بالزبادي" at bounding box center [1001, 210] width 495 height 27
click at [837, 220] on input "ميني جريل تكا دجاج بالزبادي" at bounding box center [1001, 210] width 495 height 27
click at [836, 220] on input "ميني جريل تكا دجاج بالزبادي" at bounding box center [1001, 210] width 495 height 27
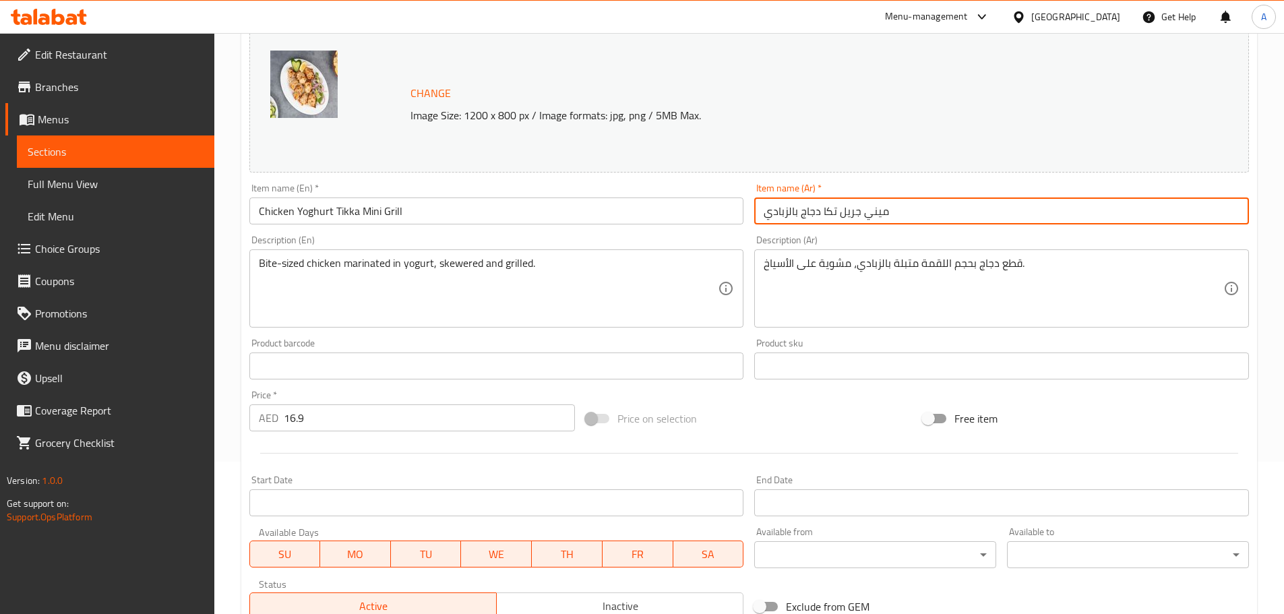
click at [826, 202] on input "ميني جريل تكا دجاج بالزبادي" at bounding box center [1001, 210] width 495 height 27
type input "ميني جريل تكا دجاج بالزبادي"
click at [890, 214] on input "ميني جريل تكا دجاج بالزبادي" at bounding box center [1001, 210] width 495 height 27
drag, startPoint x: 905, startPoint y: 212, endPoint x: 840, endPoint y: 212, distance: 64.7
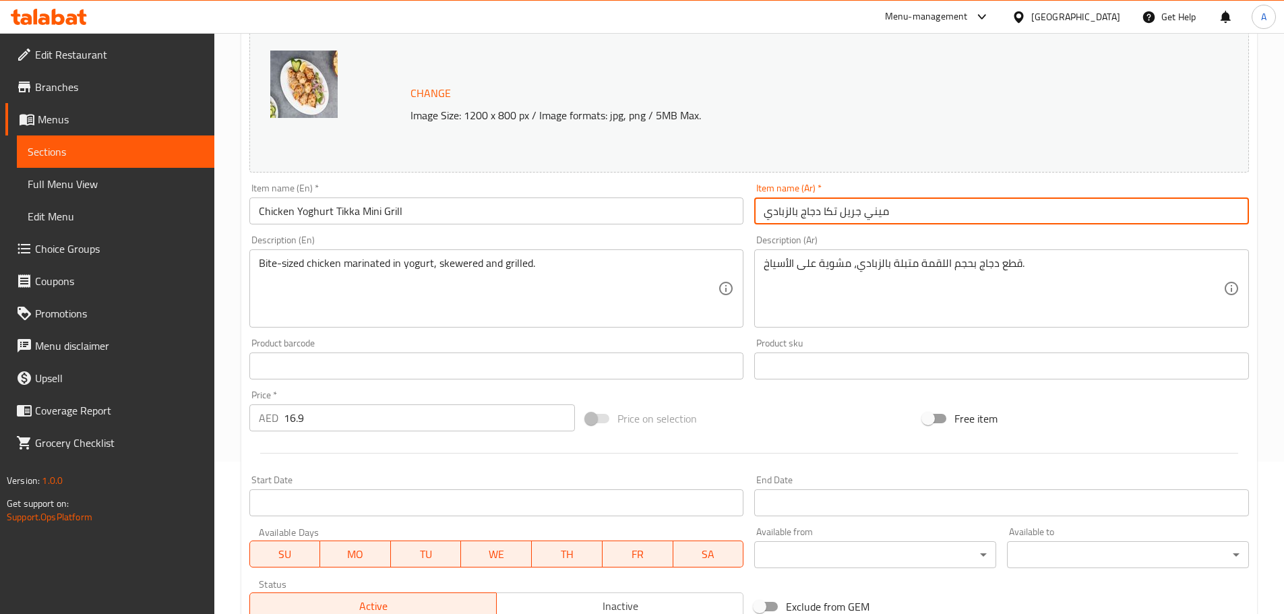
click at [840, 212] on input "ميني جريل تكا دجاج بالزبادي" at bounding box center [1001, 210] width 495 height 27
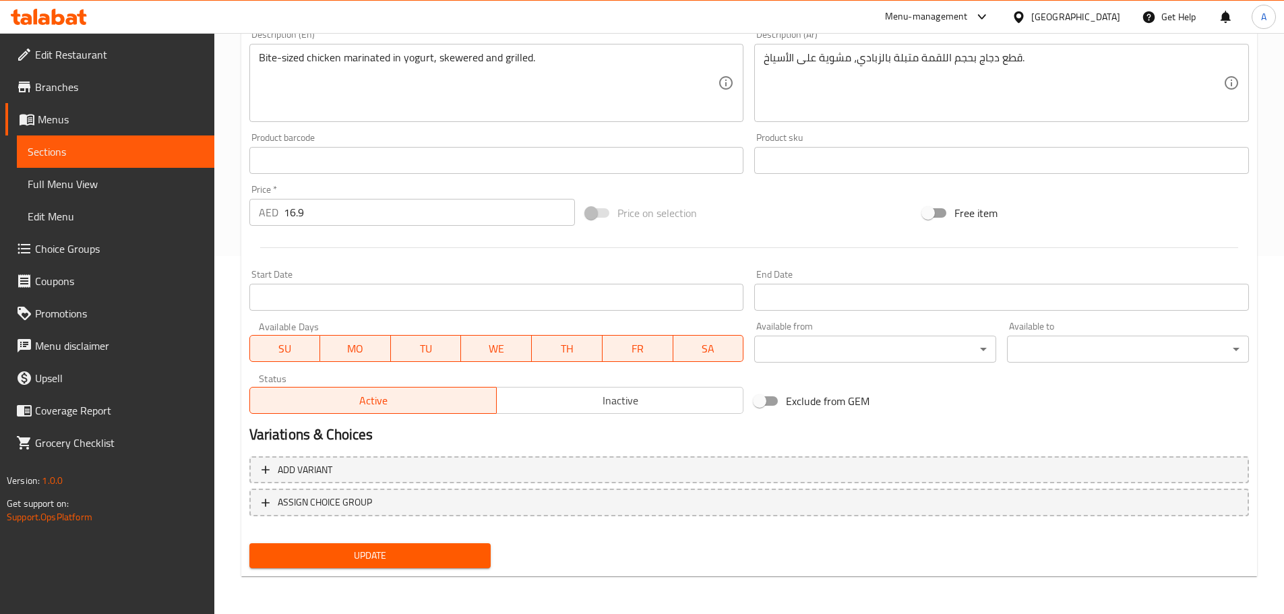
click at [425, 555] on span "Update" at bounding box center [370, 555] width 220 height 17
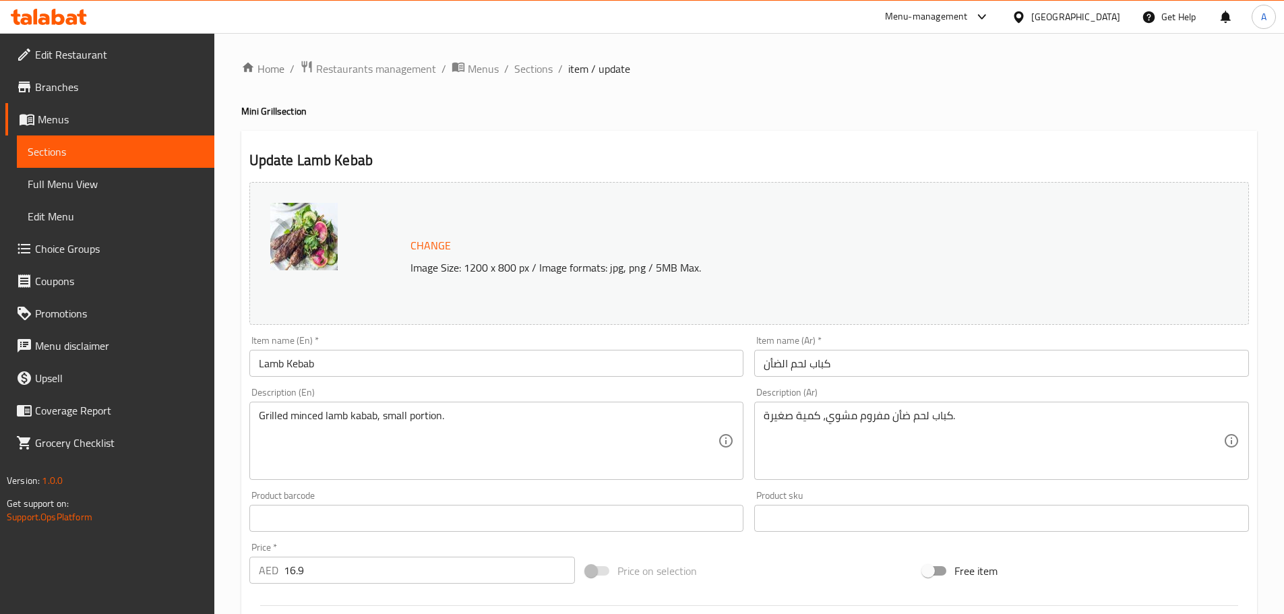
click at [375, 353] on input "Lamb Kebab" at bounding box center [496, 363] width 495 height 27
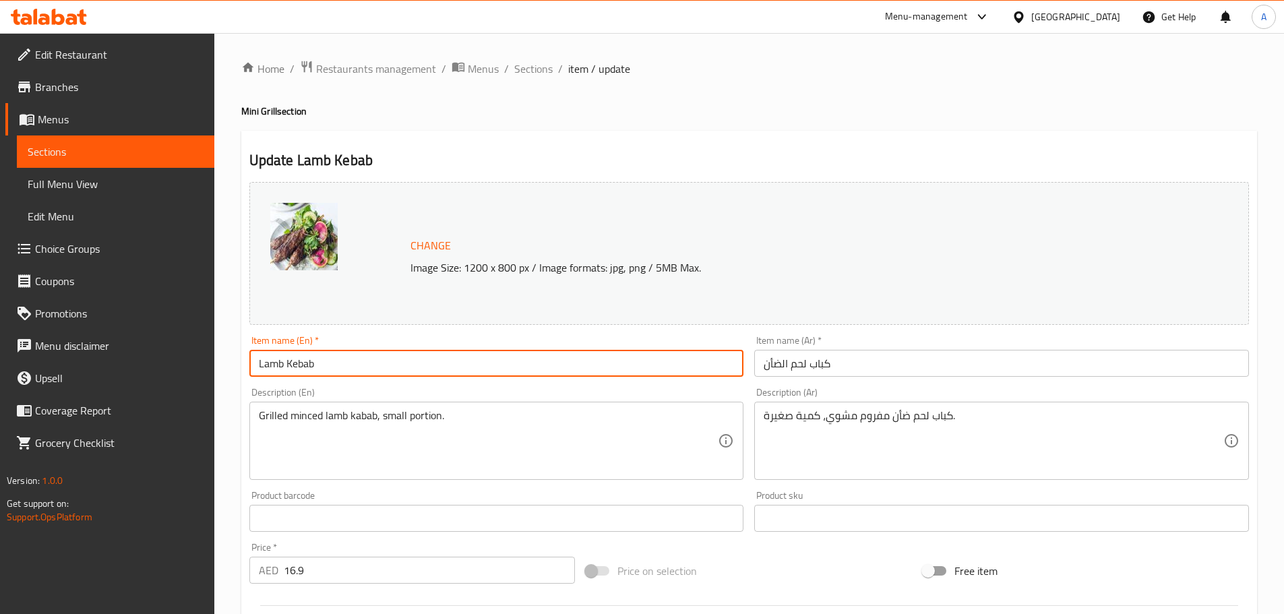
paste input "Mini Grill"
type input "Lamb Kebab Mini Grill"
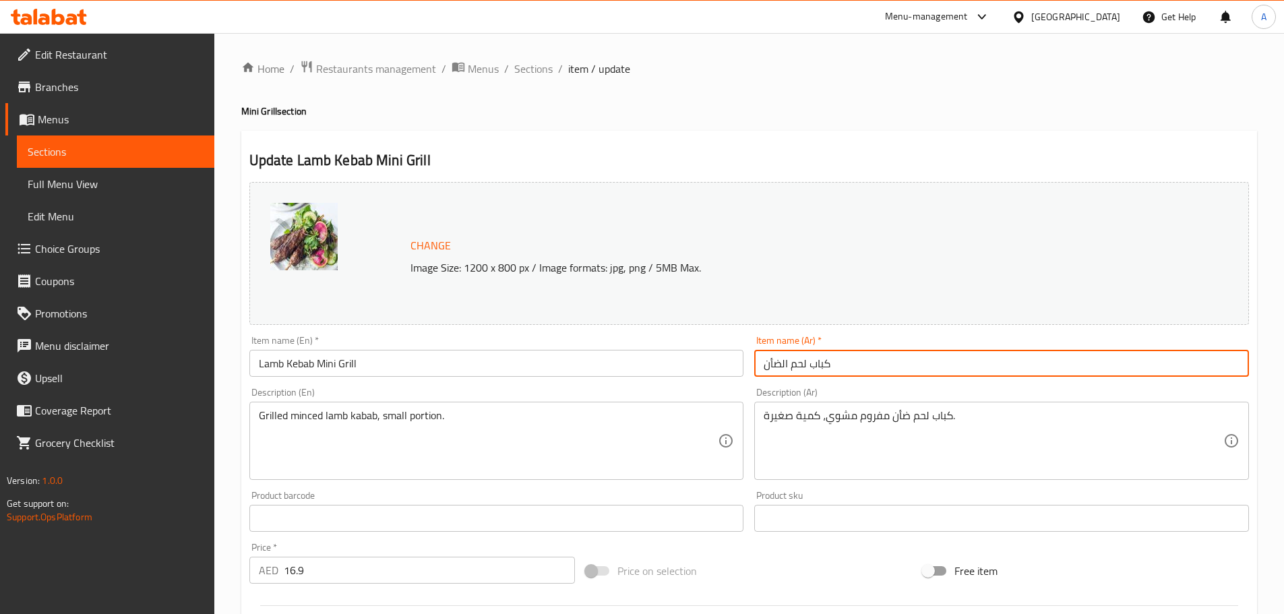
click at [760, 362] on input "كباب لحم الضأن" at bounding box center [1001, 363] width 495 height 27
paste input "[PERSON_NAME]"
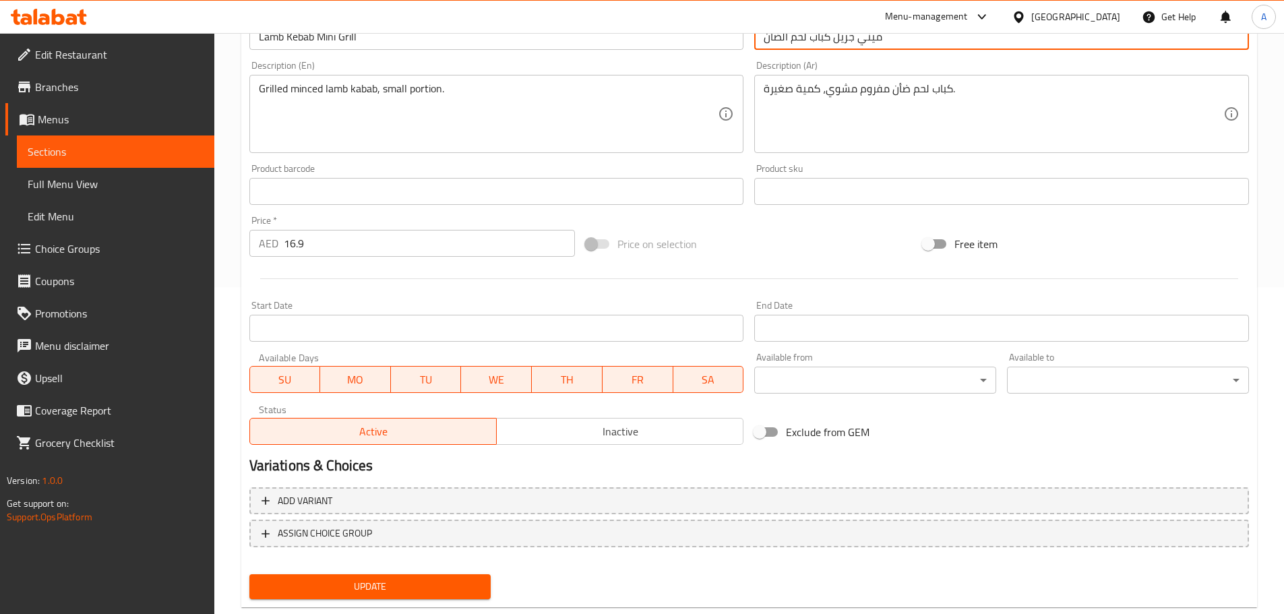
scroll to position [358, 0]
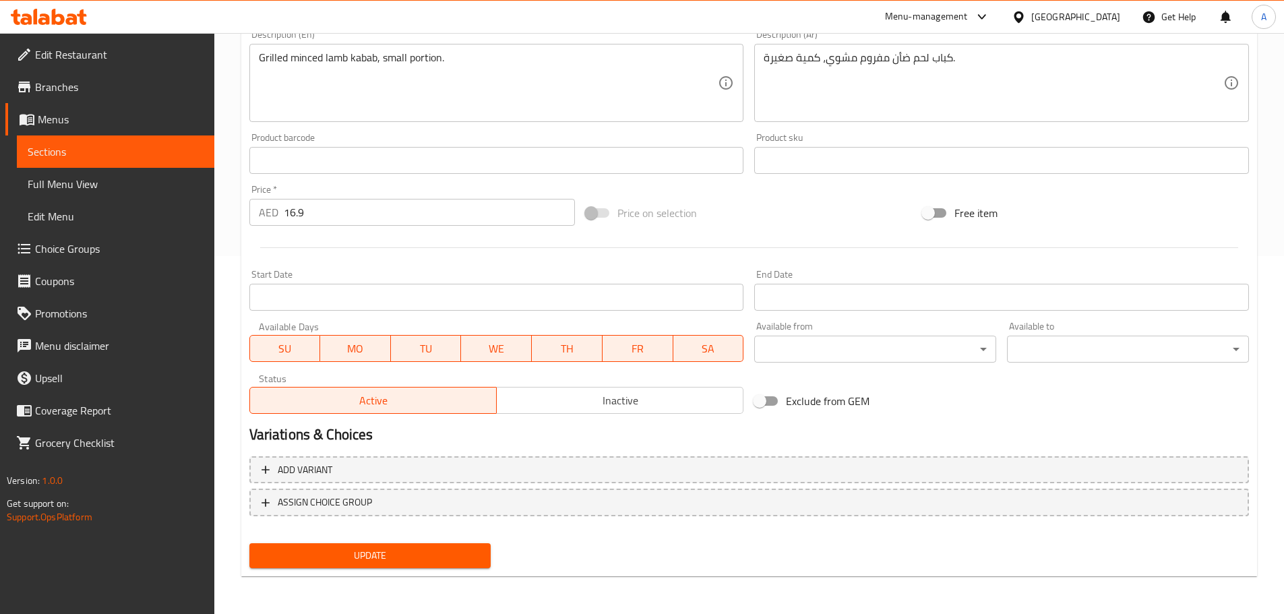
type input "ميني جريل كباب لحم الضأن"
drag, startPoint x: 428, startPoint y: 557, endPoint x: 454, endPoint y: 513, distance: 51.7
click at [429, 557] on span "Update" at bounding box center [370, 555] width 220 height 17
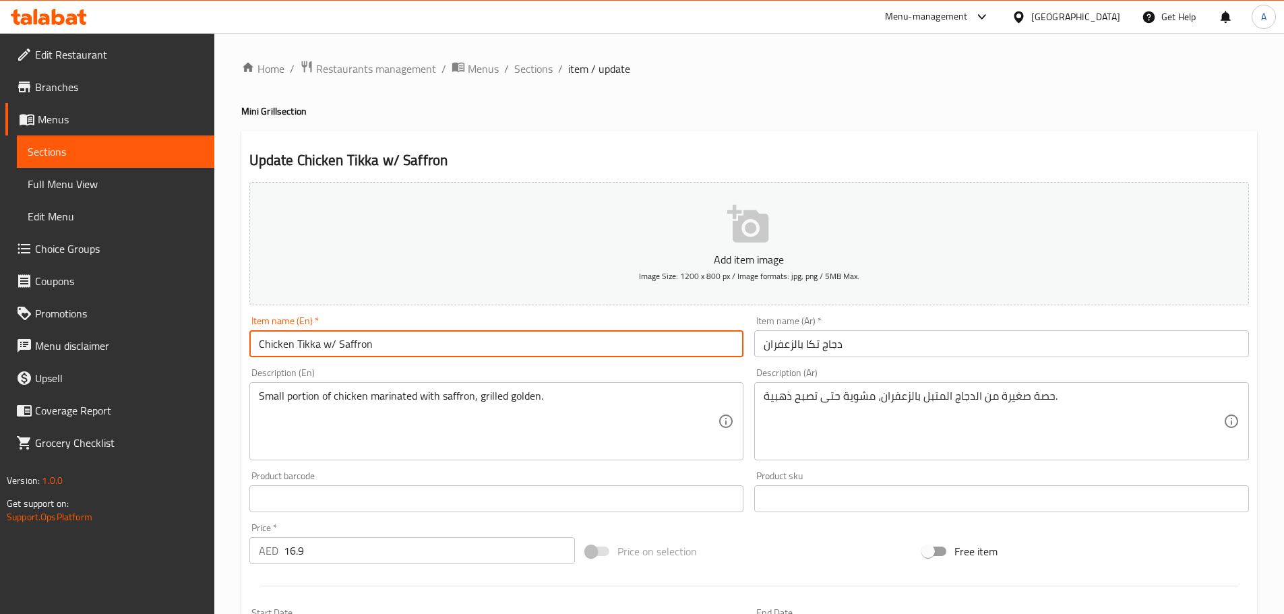
click at [382, 334] on input "Chicken Tikka w/ Saffron" at bounding box center [496, 343] width 495 height 27
paste input "Mini Grill"
drag, startPoint x: 342, startPoint y: 344, endPoint x: 332, endPoint y: 342, distance: 11.1
click at [332, 342] on input "Chicken Tikka w/ Saffron Mini Grill" at bounding box center [496, 343] width 495 height 27
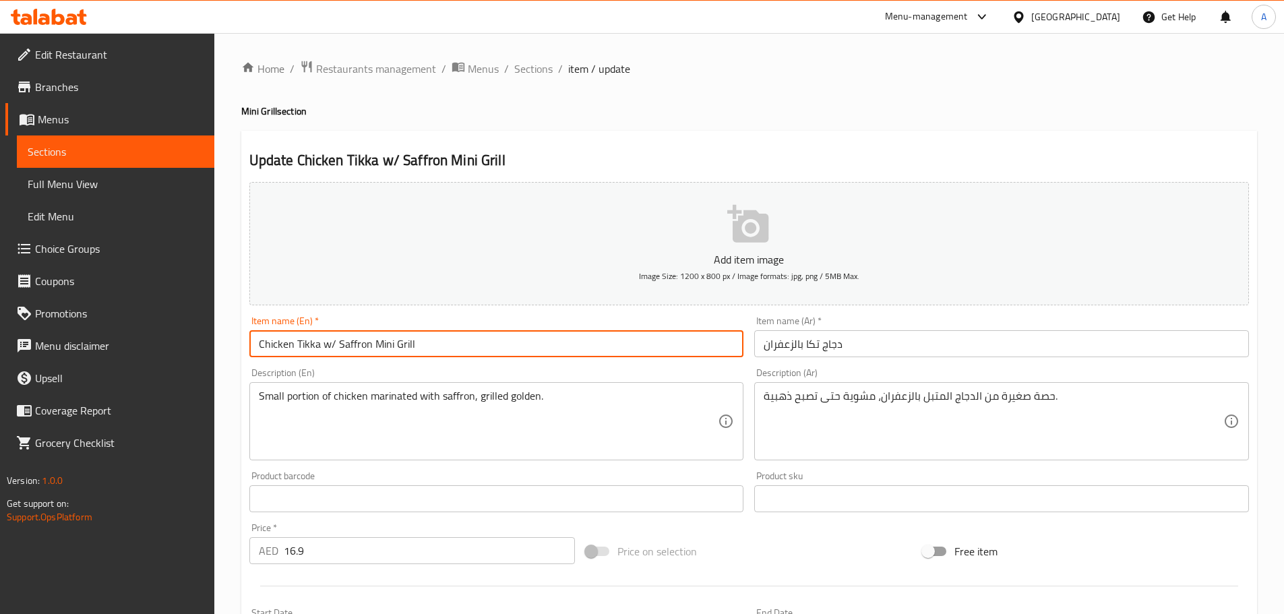
drag, startPoint x: 338, startPoint y: 341, endPoint x: 330, endPoint y: 340, distance: 7.5
click at [330, 340] on input "Chicken Tikka w/ Saffron Mini Grill" at bounding box center [496, 343] width 495 height 27
type input "Chicken Tikka with Saffron Mini Grill"
drag, startPoint x: 760, startPoint y: 334, endPoint x: 760, endPoint y: 346, distance: 12.8
click at [760, 334] on input "دجاج تكا بالزعفران" at bounding box center [1001, 343] width 495 height 27
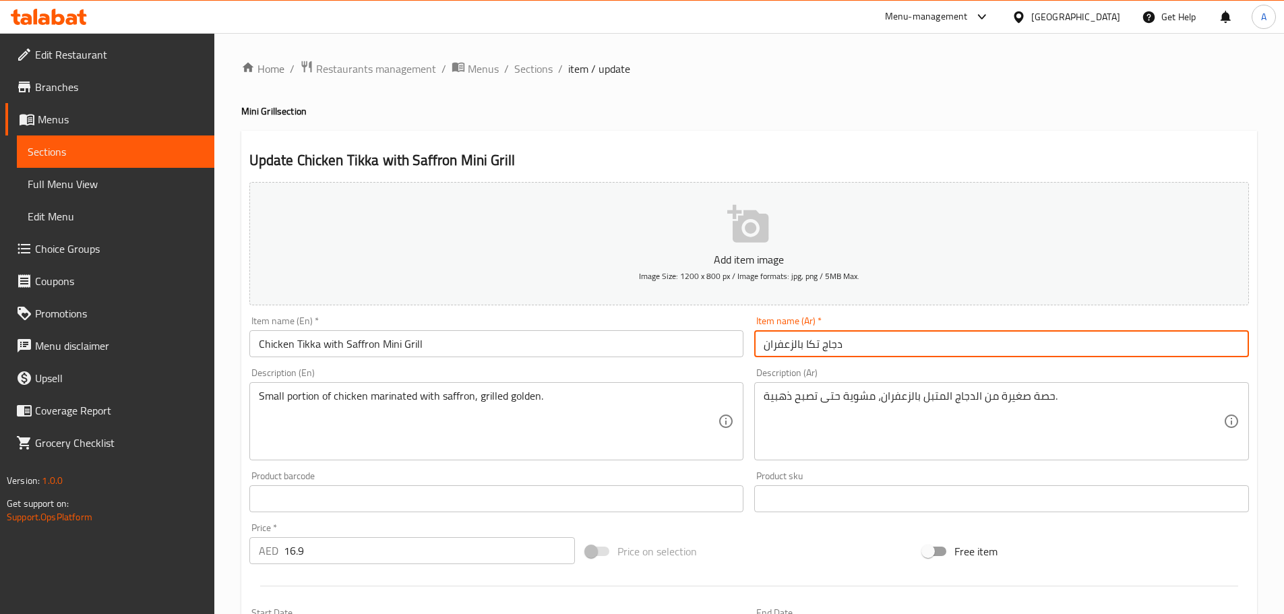
paste input "[PERSON_NAME]"
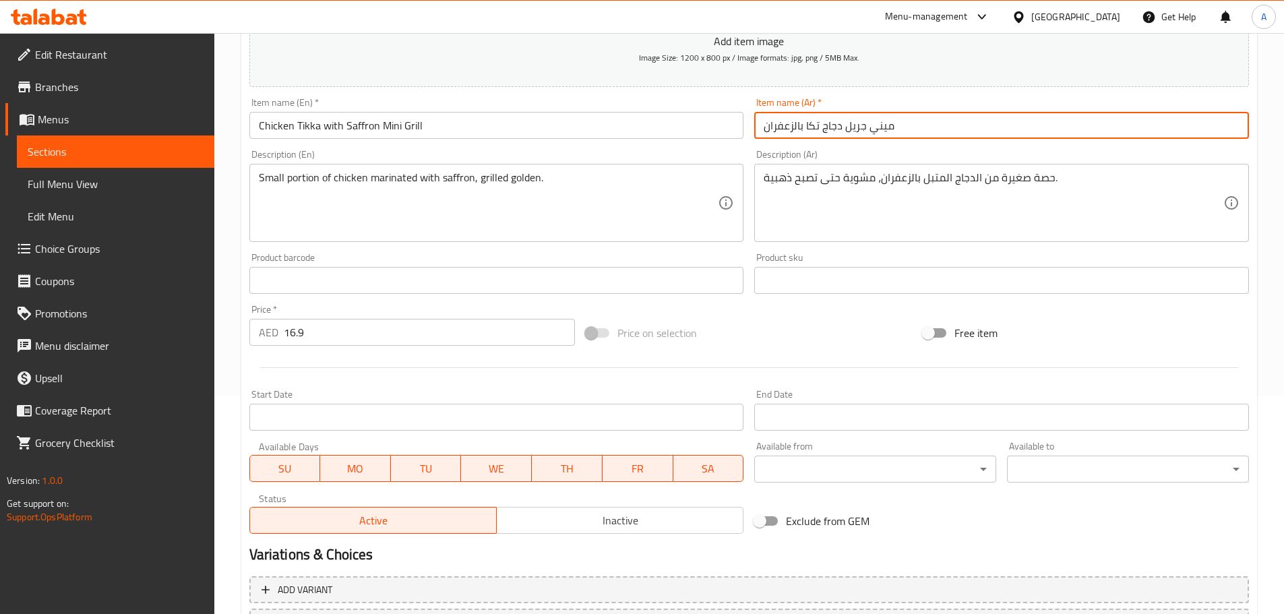
scroll to position [338, 0]
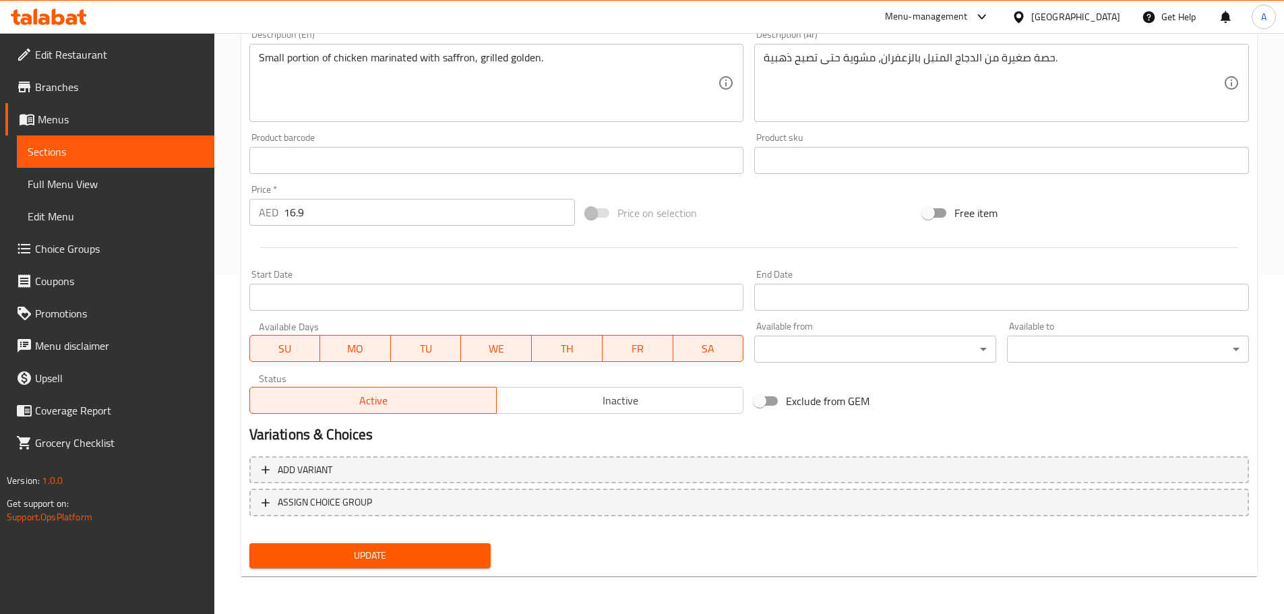
type input "ميني جريل دجاج تكا بالزعفران"
click at [486, 561] on button "Update" at bounding box center [370, 555] width 242 height 25
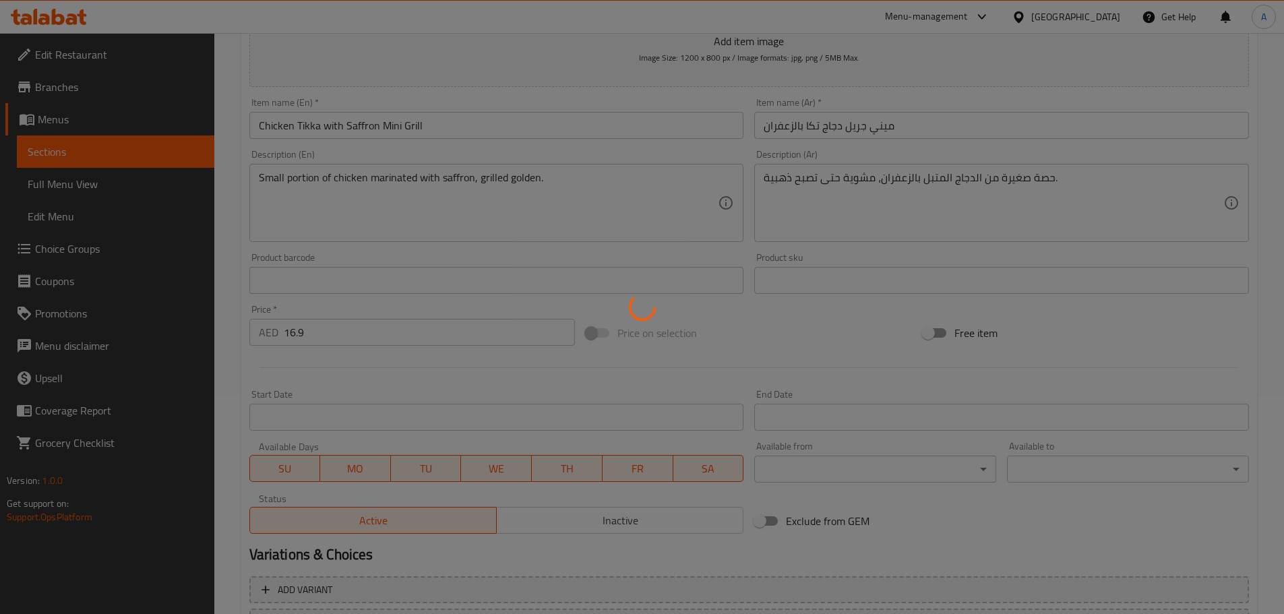
scroll to position [216, 0]
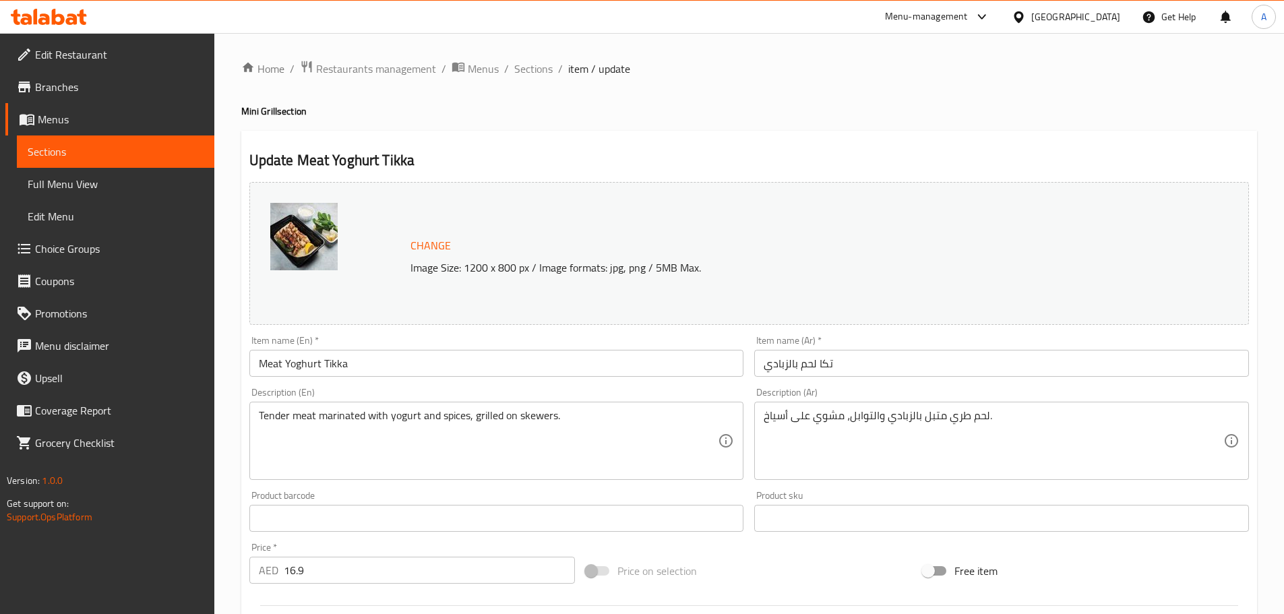
click at [380, 365] on input "Meat Yoghurt Tikka" at bounding box center [496, 363] width 495 height 27
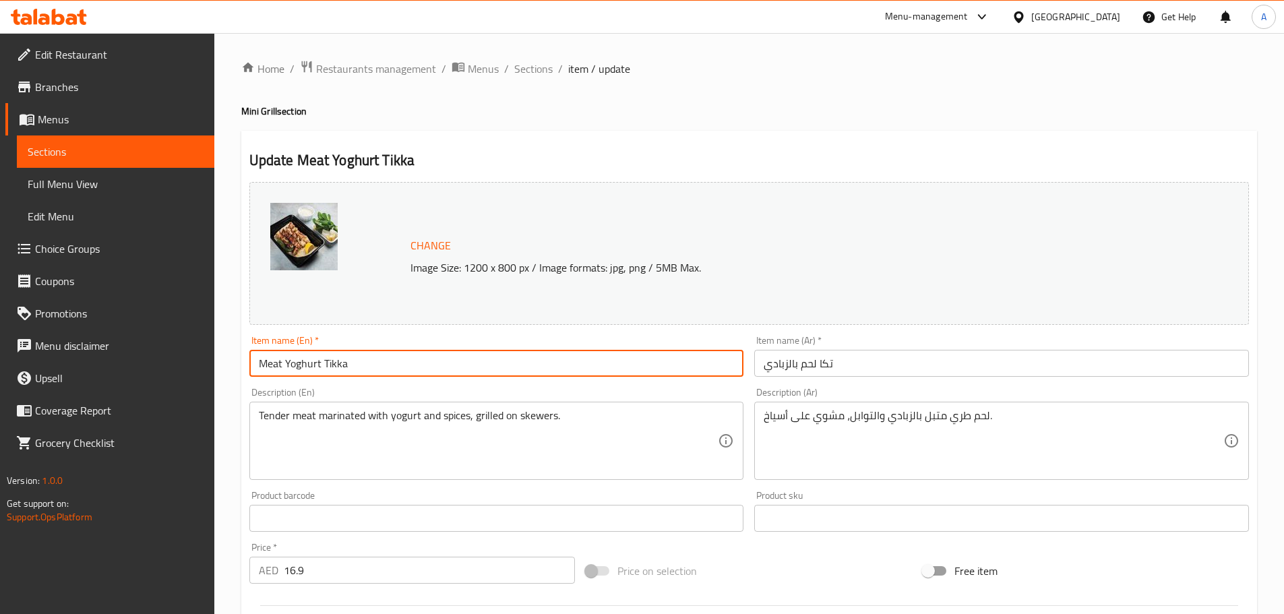
paste input "Mini Grill"
type input "Meat Yoghurt Tikka Mini Grill"
click at [763, 363] on input "تكا لحم بالزبادي" at bounding box center [1001, 363] width 495 height 27
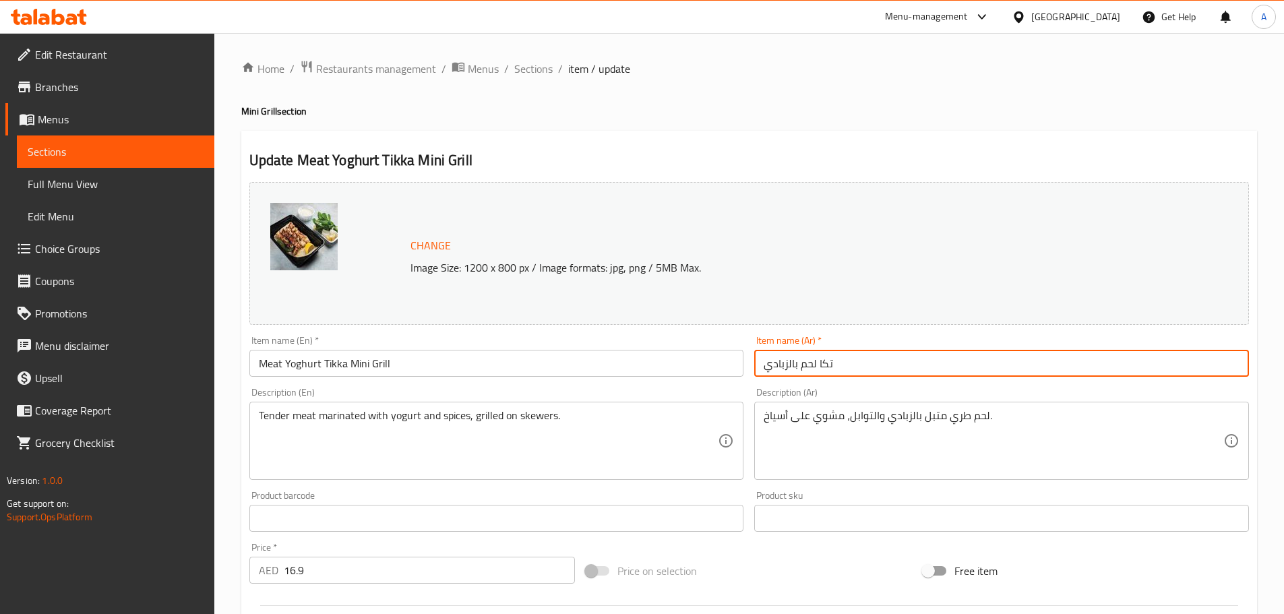
paste input "[PERSON_NAME]"
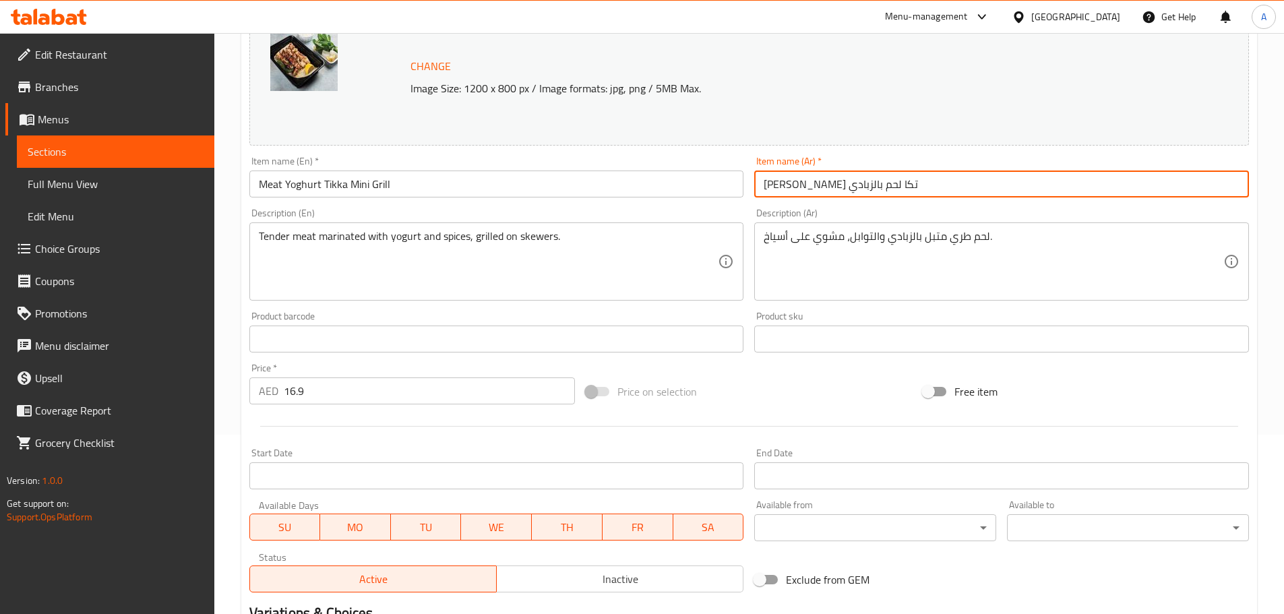
scroll to position [358, 0]
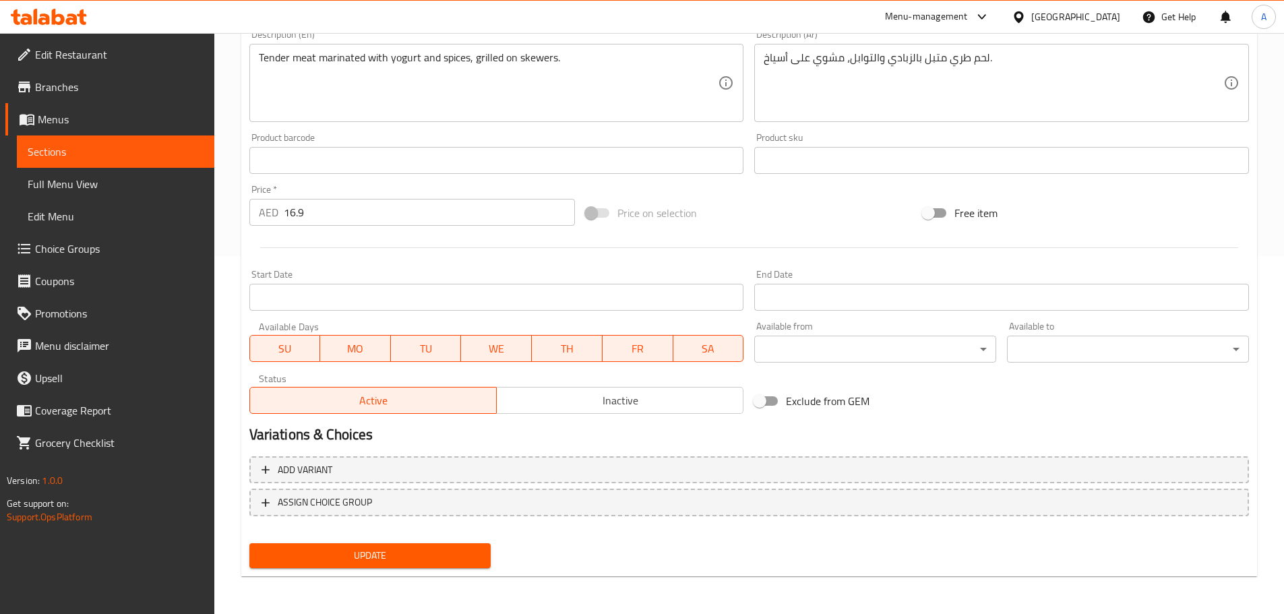
type input "[PERSON_NAME] تكا لحم بالزبادي"
drag, startPoint x: 388, startPoint y: 549, endPoint x: 372, endPoint y: 546, distance: 16.4
click at [388, 548] on span "Update" at bounding box center [370, 555] width 220 height 17
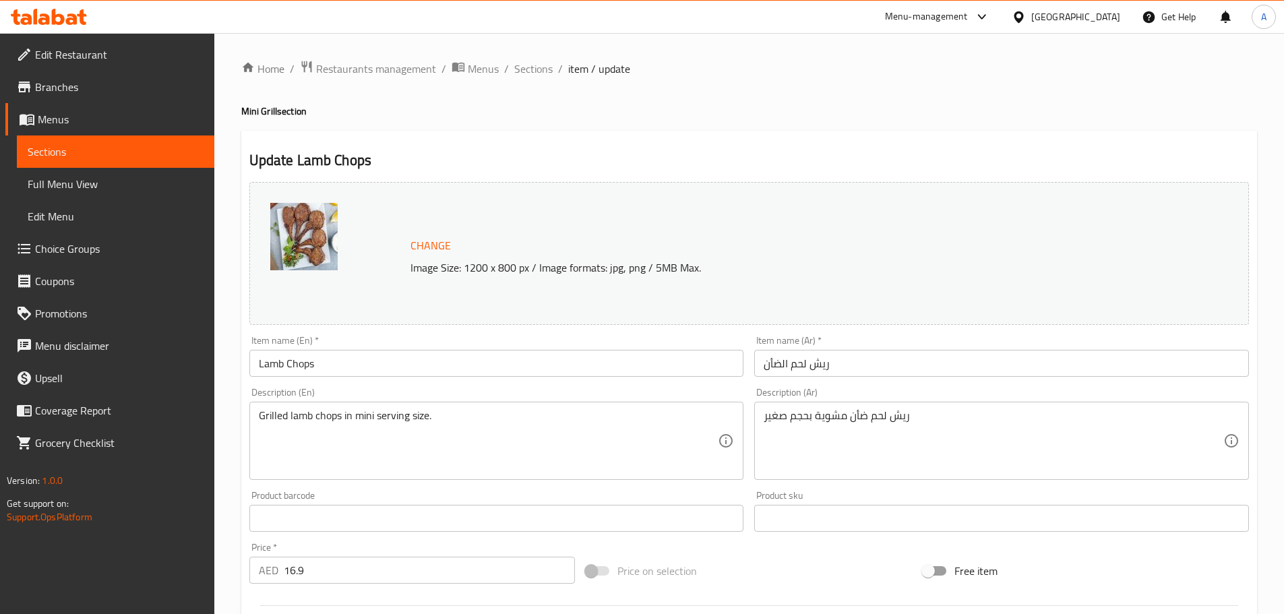
click at [386, 368] on input "Lamb Chops" at bounding box center [496, 363] width 495 height 27
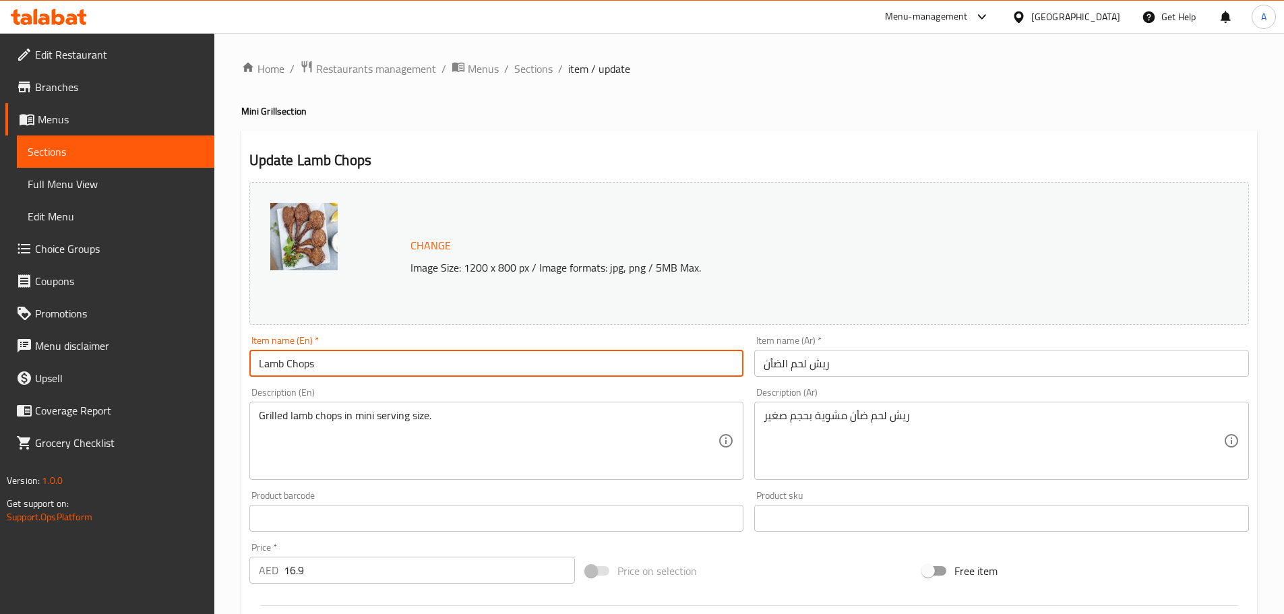
paste input "Mini Grill"
type input "Lamb Chops Mini Grill"
click at [764, 364] on input "ريش لحم الضأن" at bounding box center [1001, 363] width 495 height 27
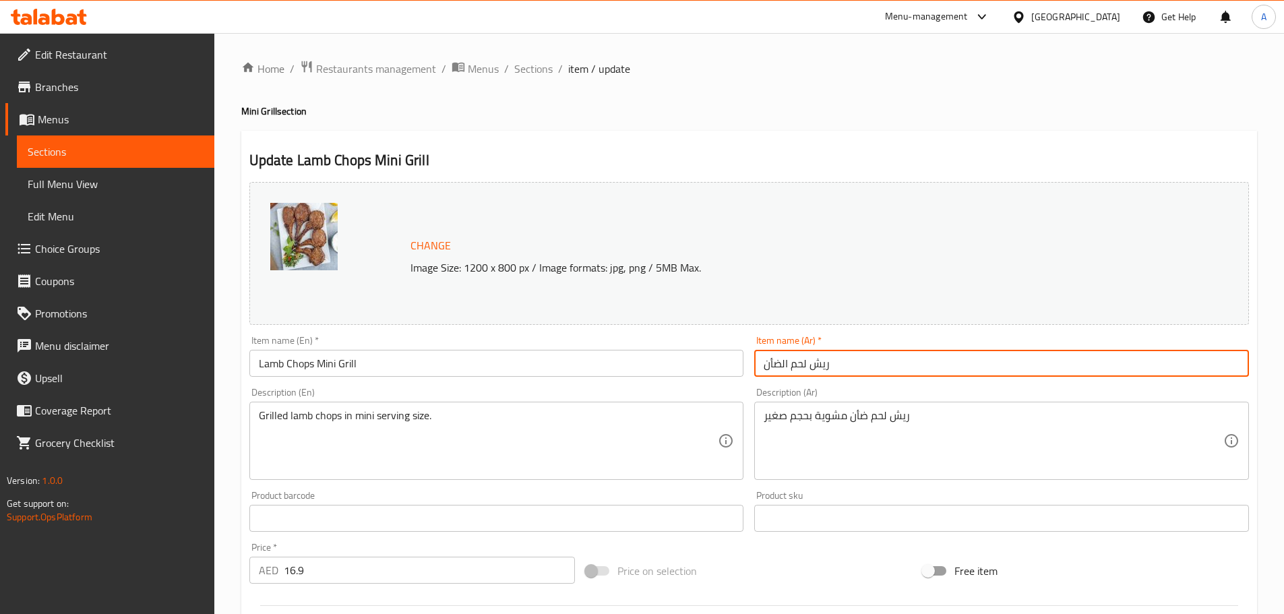
paste input "[PERSON_NAME]"
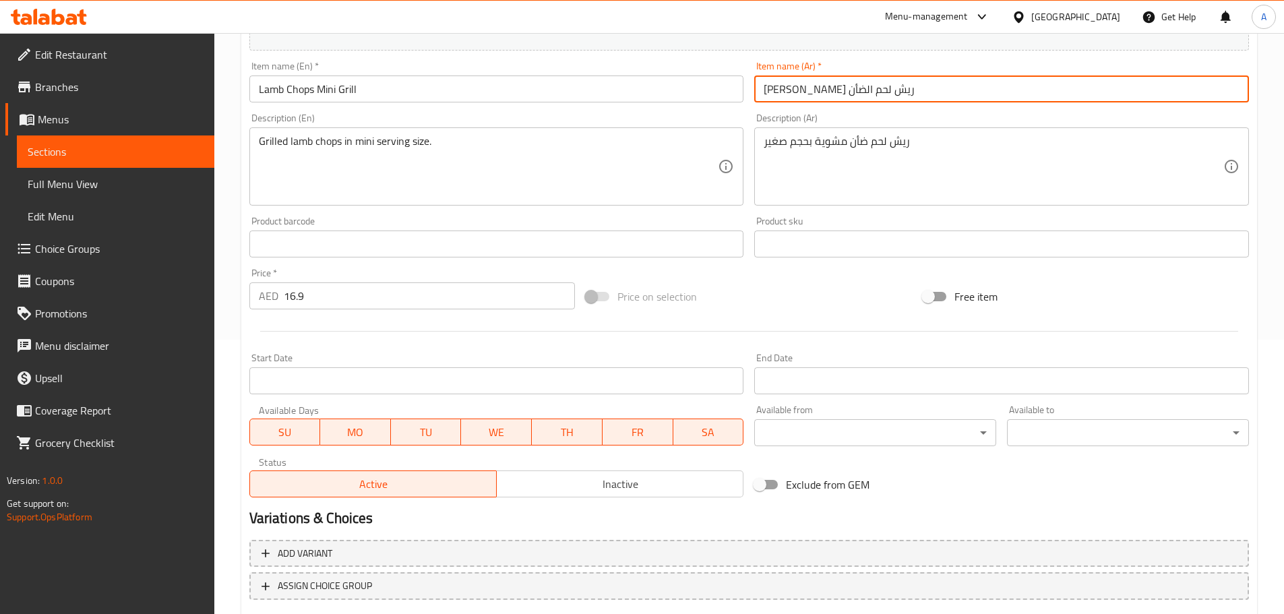
scroll to position [347, 0]
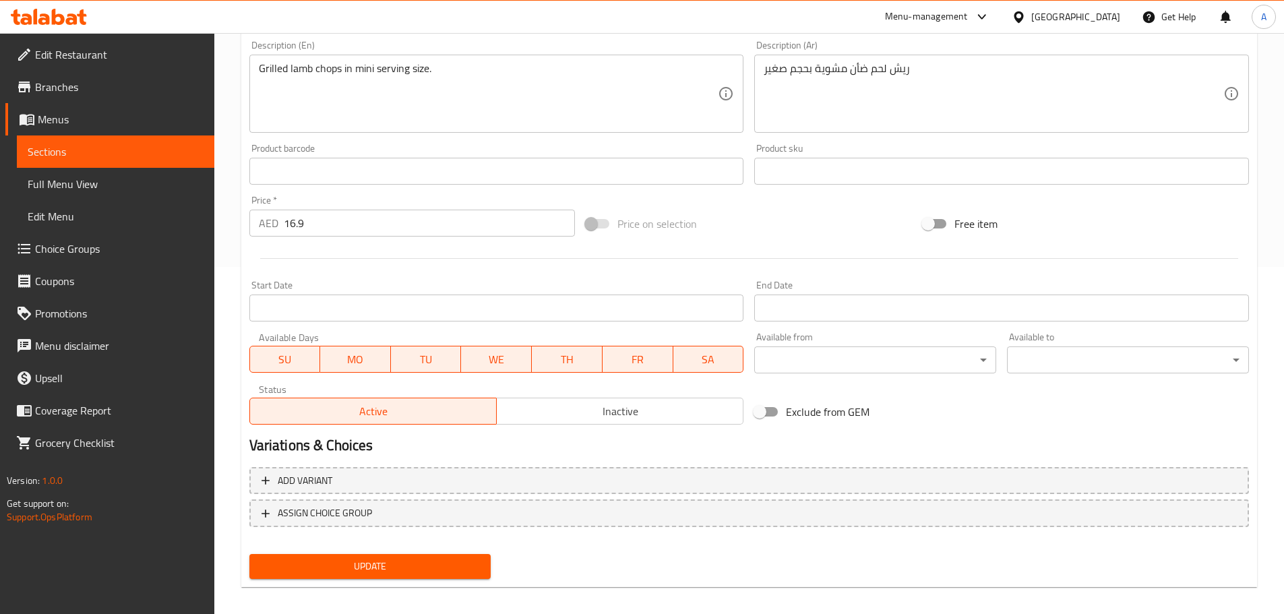
type input "[PERSON_NAME] ريش لحم الضأن"
click at [379, 570] on span "Update" at bounding box center [370, 566] width 220 height 17
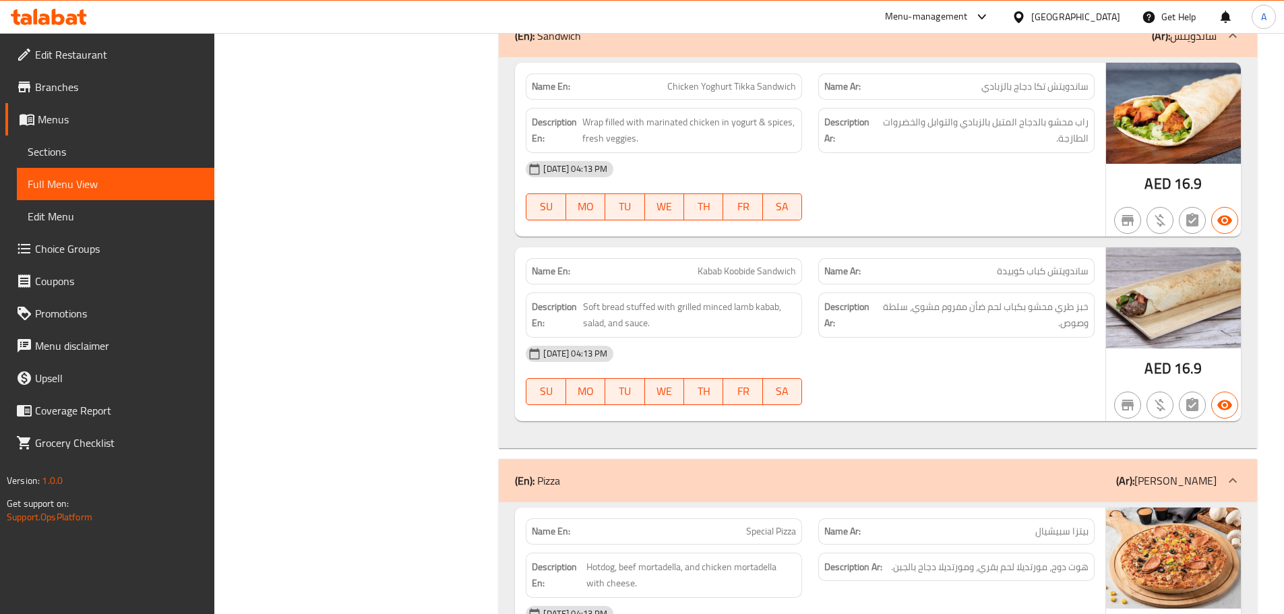
scroll to position [11023, 0]
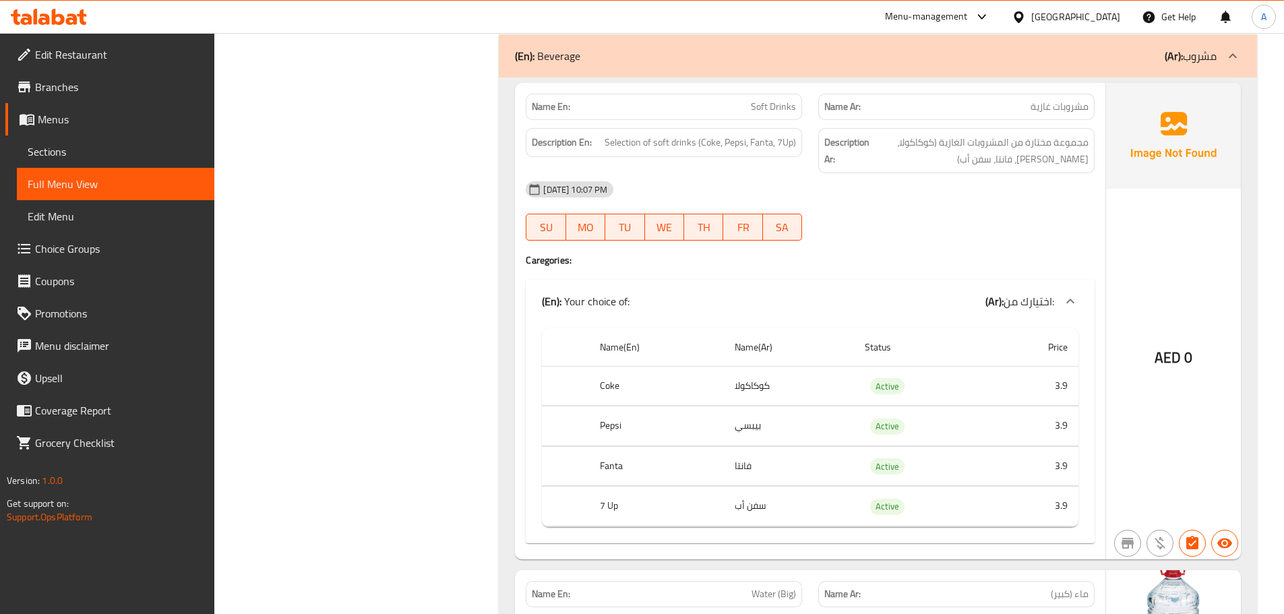
scroll to position [11240, 0]
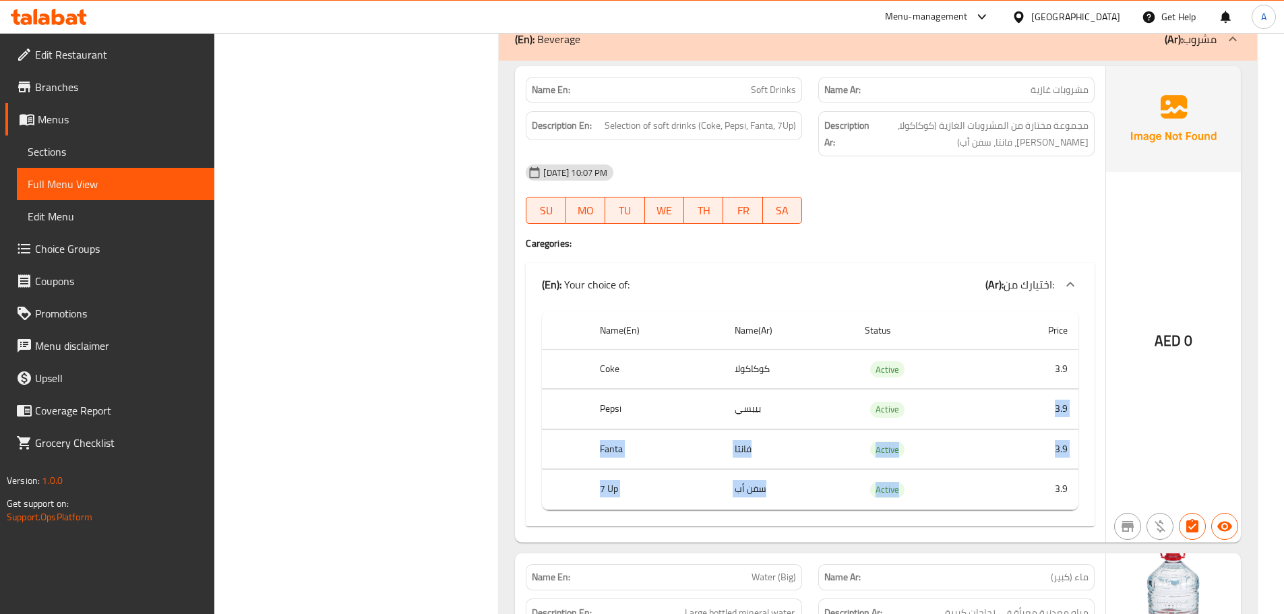
drag, startPoint x: 1039, startPoint y: 395, endPoint x: 850, endPoint y: 493, distance: 212.5
click at [1042, 473] on tbody "Coke كوكاكولا Active 3.9 Pepsi بيبسي Active 3.9 Fanta فانتا Active 3.9 7 Up سفن…" at bounding box center [810, 429] width 537 height 160
click at [812, 487] on td "سفن أب" at bounding box center [789, 490] width 130 height 40
click at [772, 384] on td "كوكاكولا" at bounding box center [789, 369] width 130 height 40
click at [782, 357] on td "كوكاكولا" at bounding box center [789, 369] width 130 height 40
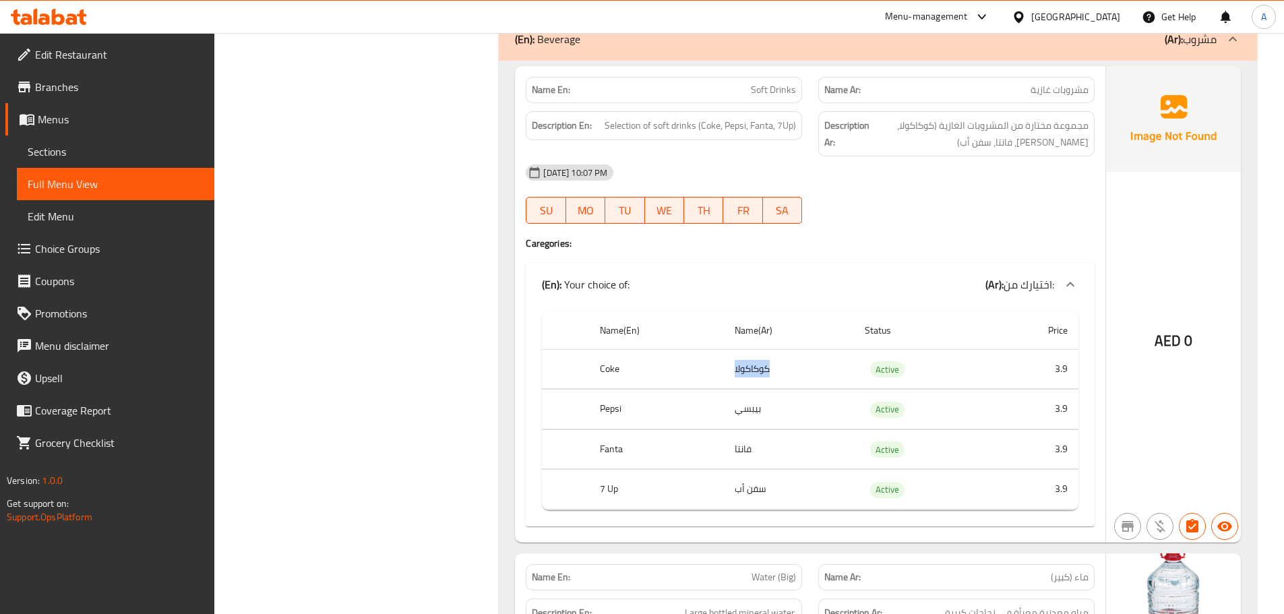
click at [782, 357] on td "كوكاكولا" at bounding box center [789, 369] width 130 height 40
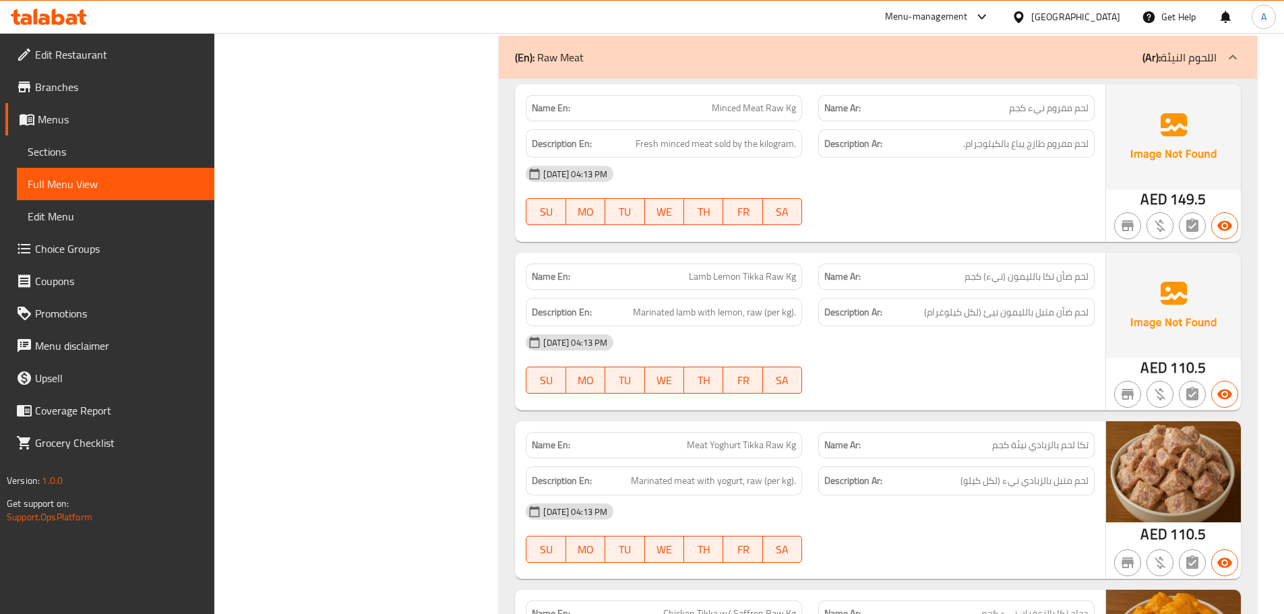
scroll to position [12138, 0]
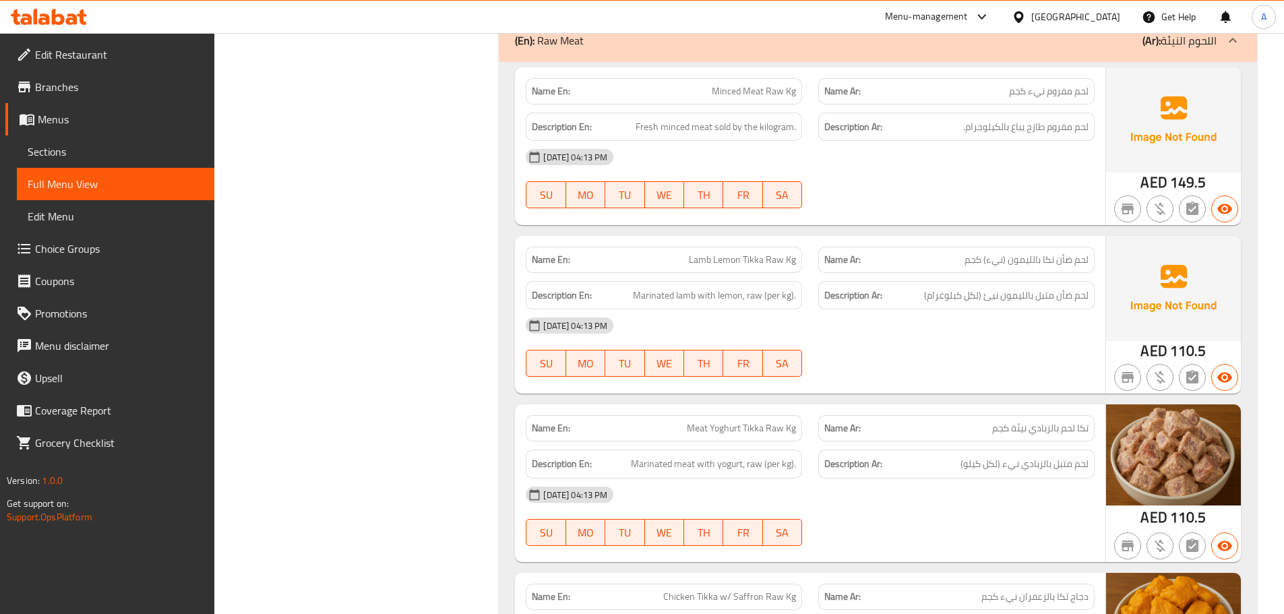
click at [1050, 291] on span "لحم ضأن متبل بالليمون نيئ (لكل كيلوغرام)" at bounding box center [1006, 295] width 164 height 17
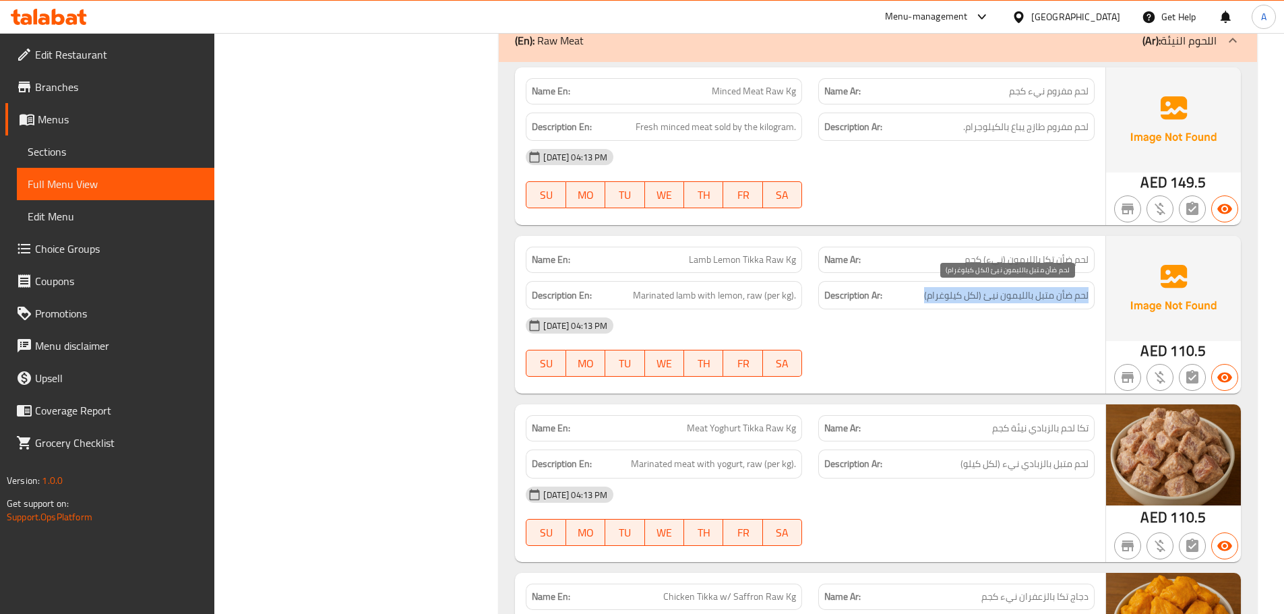
click at [1050, 291] on span "لحم ضأن متبل بالليمون نيئ (لكل كيلوغرام)" at bounding box center [1006, 295] width 164 height 17
click at [1062, 469] on span "لحم متبل بالزبادي نيء (لكل كيلو)" at bounding box center [1025, 464] width 128 height 17
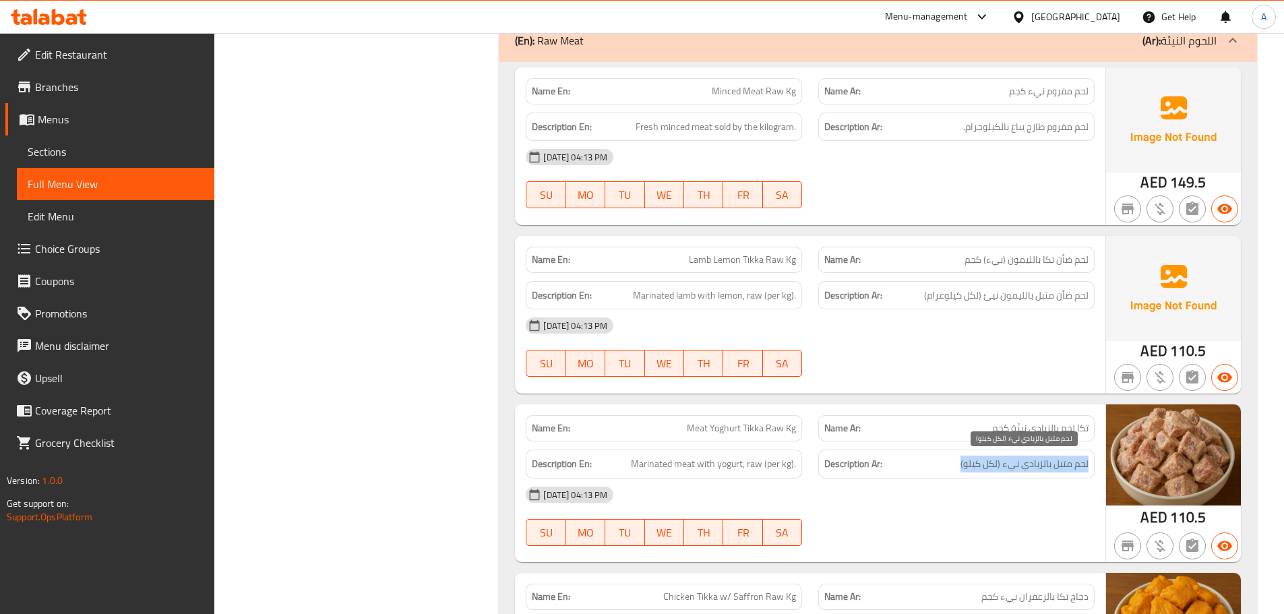
click at [1062, 469] on span "لحم متبل بالزبادي نيء (لكل كيلو)" at bounding box center [1025, 464] width 128 height 17
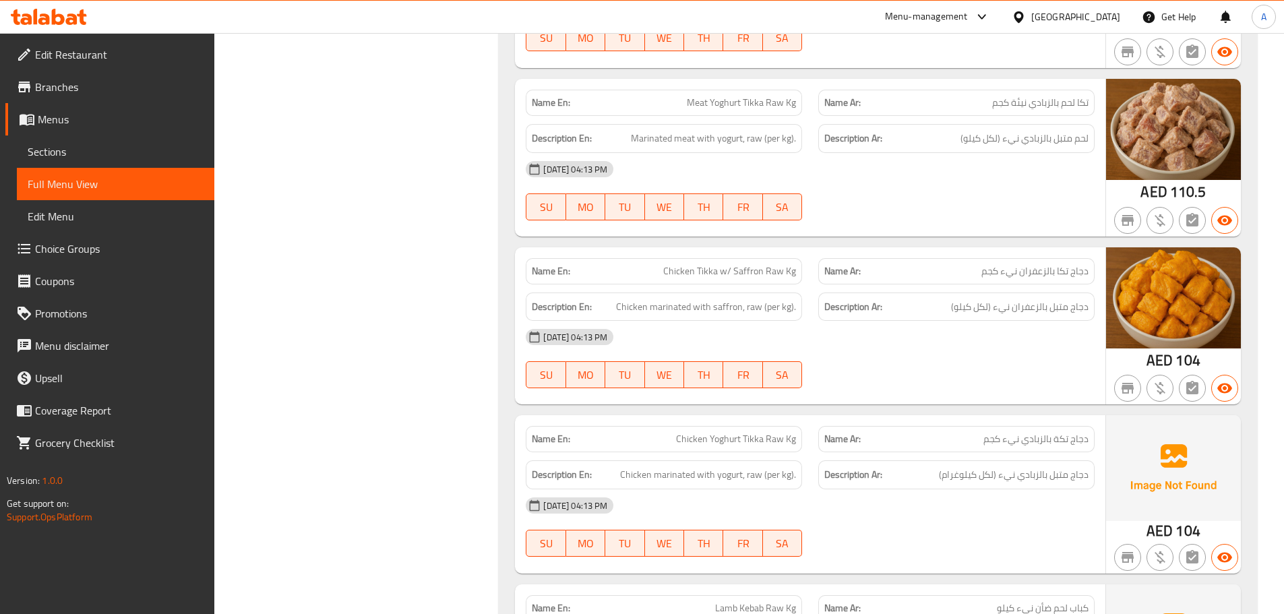
click at [956, 301] on span "دجاج متبل بالزعفران نيء (لكل كيلو)" at bounding box center [1020, 307] width 138 height 17
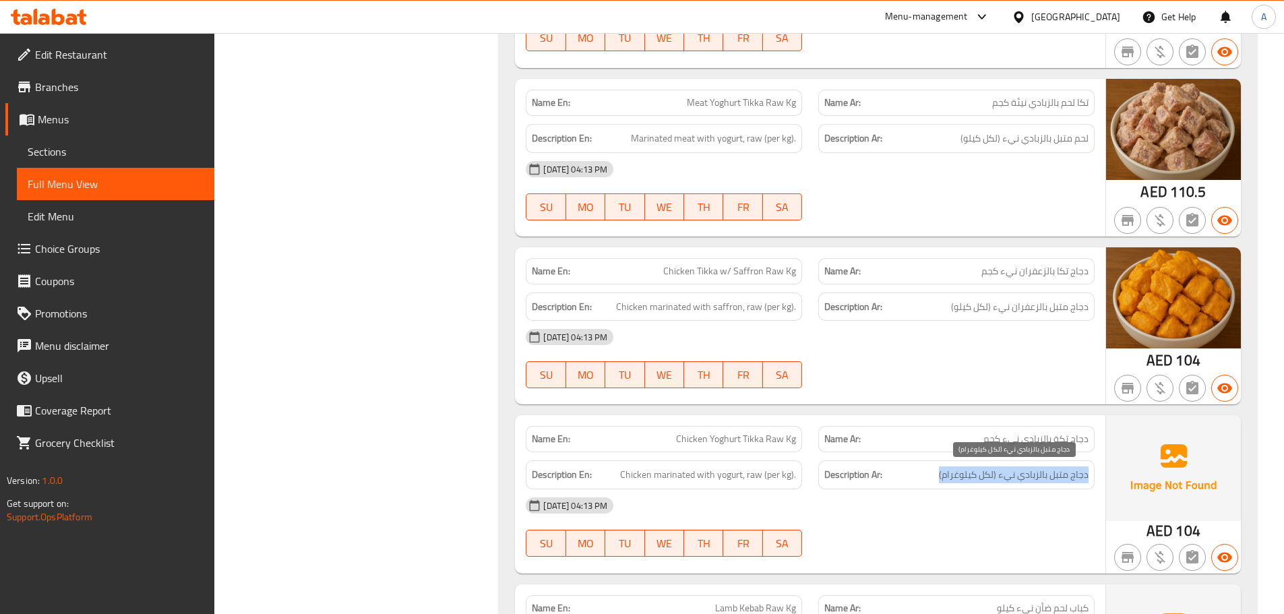
click at [1025, 481] on span "دجاج متبل بالزبادي نيء (لكل كيلوغرام)" at bounding box center [1014, 474] width 150 height 17
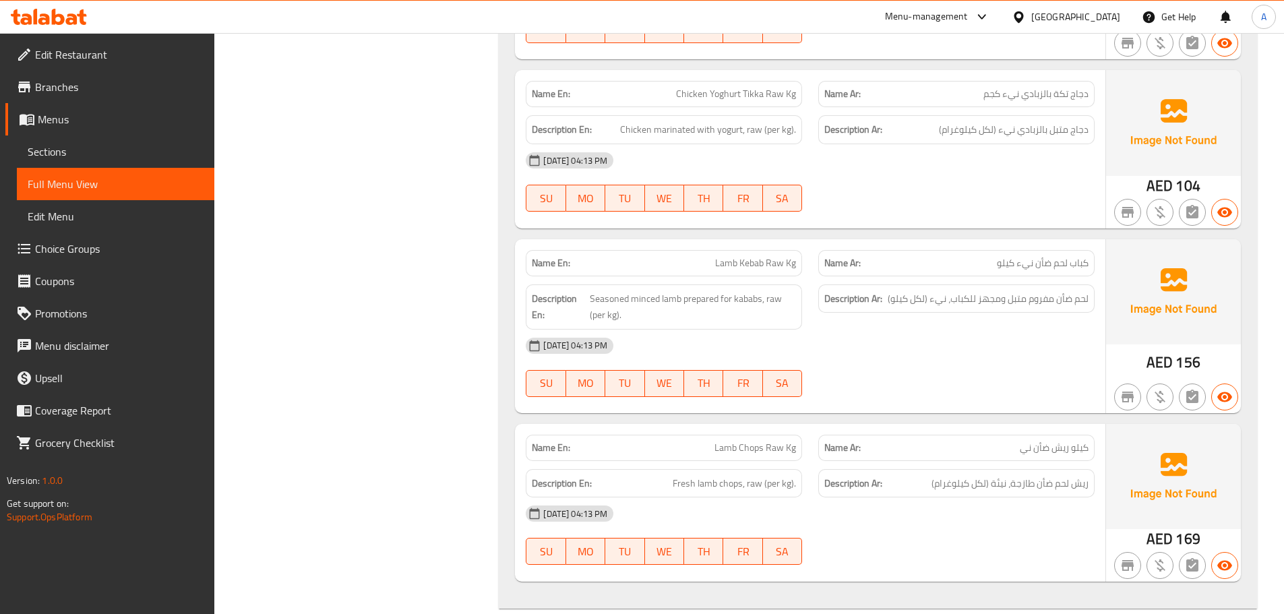
drag, startPoint x: 1055, startPoint y: 338, endPoint x: 1052, endPoint y: 313, distance: 24.4
click at [1050, 304] on span "لحم ضأن مفروم متبل ومجهز للكباب، نيء (لكل كيلو)" at bounding box center [988, 299] width 201 height 17
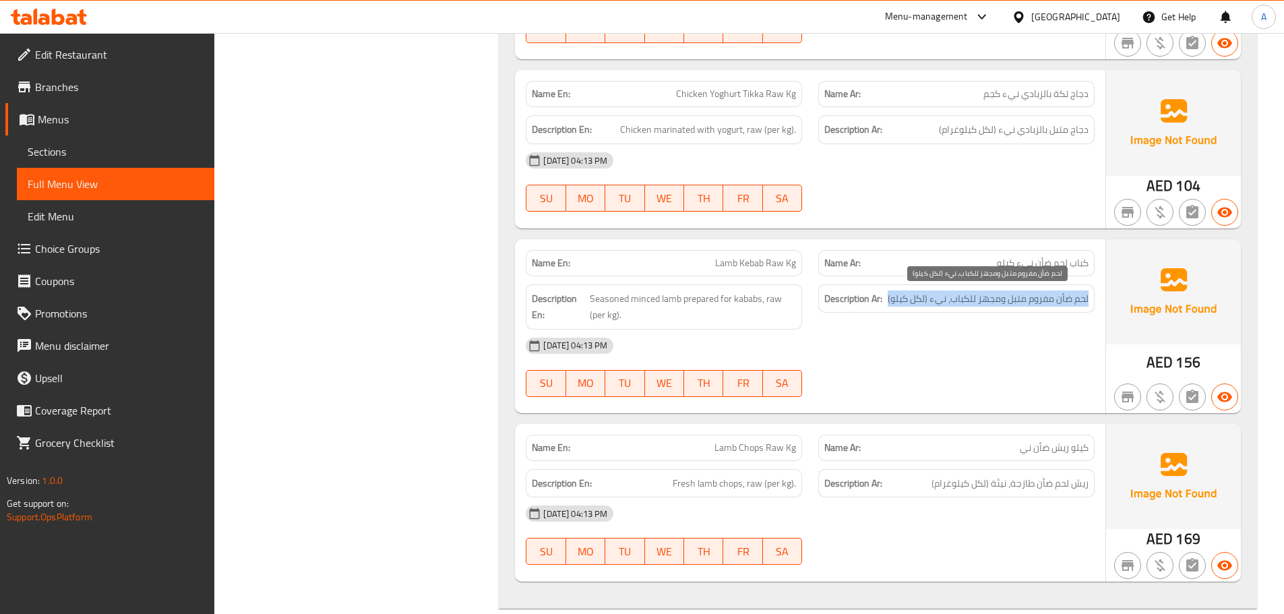
click at [1050, 304] on span "لحم ضأن مفروم متبل ومجهز للكباب، نيء (لكل كيلو)" at bounding box center [988, 299] width 201 height 17
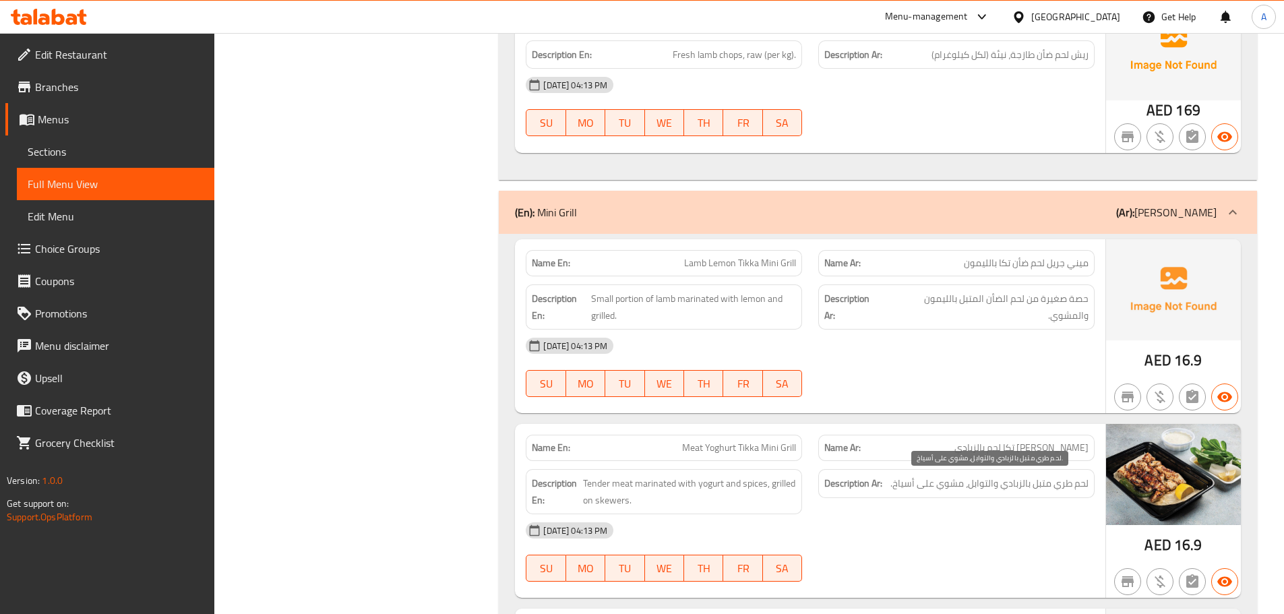
click at [1077, 489] on span "لحم طري متبل بالزبادي والتوابل، مشوي على أسياخ." at bounding box center [989, 483] width 198 height 17
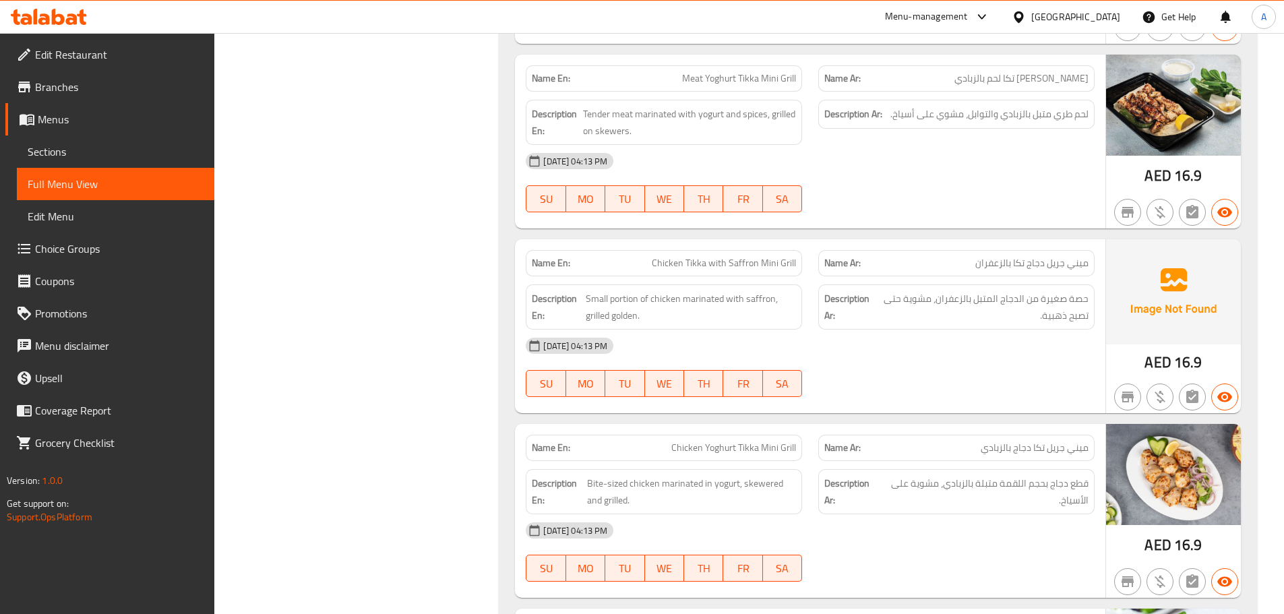
click at [1035, 310] on span "حصة صغيرة من الدجاج المتبل بالزعفران، مشوية حتى تصبح ذهبية." at bounding box center [982, 307] width 213 height 33
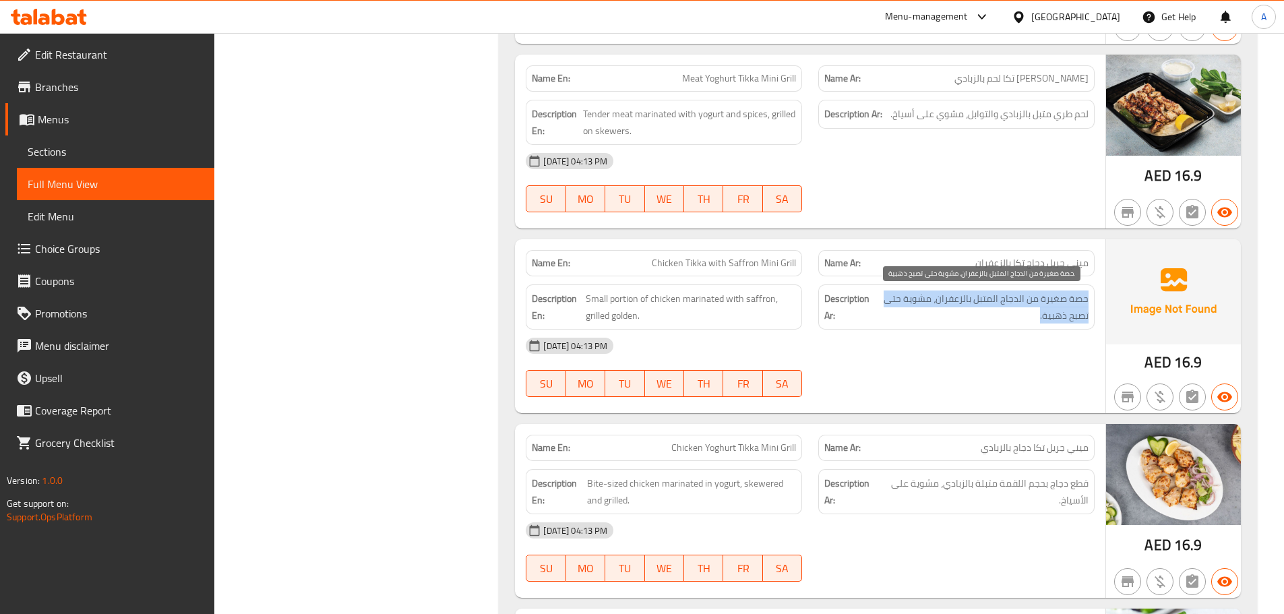
click at [1035, 310] on span "حصة صغيرة من الدجاج المتبل بالزعفران، مشوية حتى تصبح ذهبية." at bounding box center [982, 307] width 213 height 33
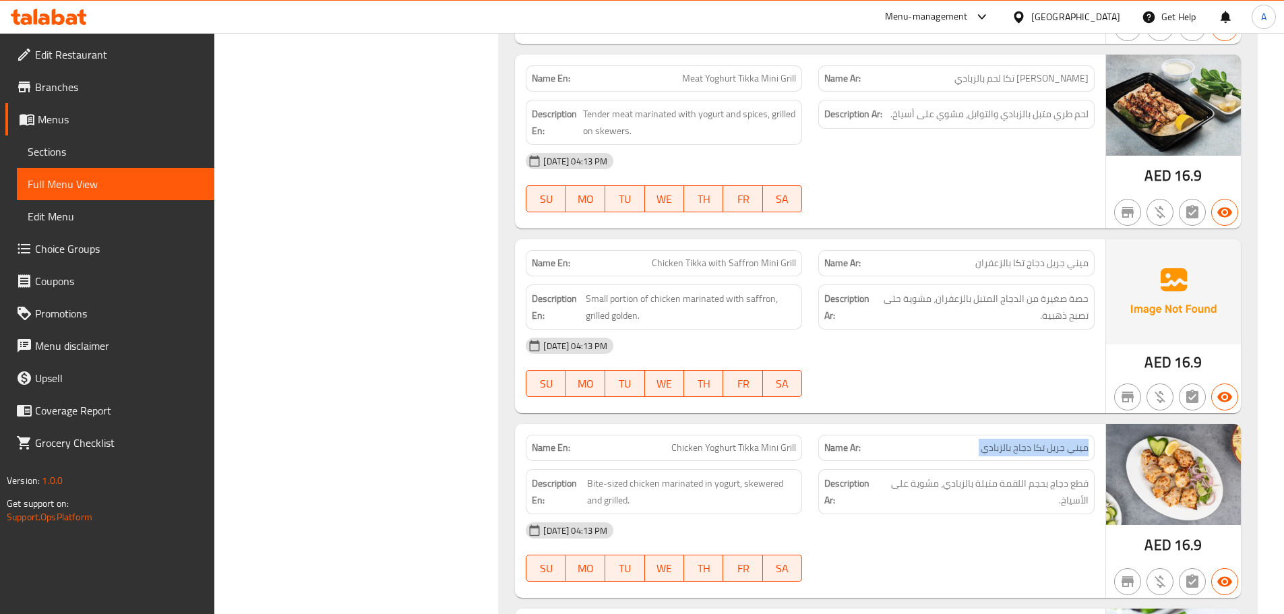
click at [996, 481] on span "قطع دجاج بحجم اللقمة متبلة بالزبادي، مشوية على الأسياخ." at bounding box center [984, 491] width 209 height 33
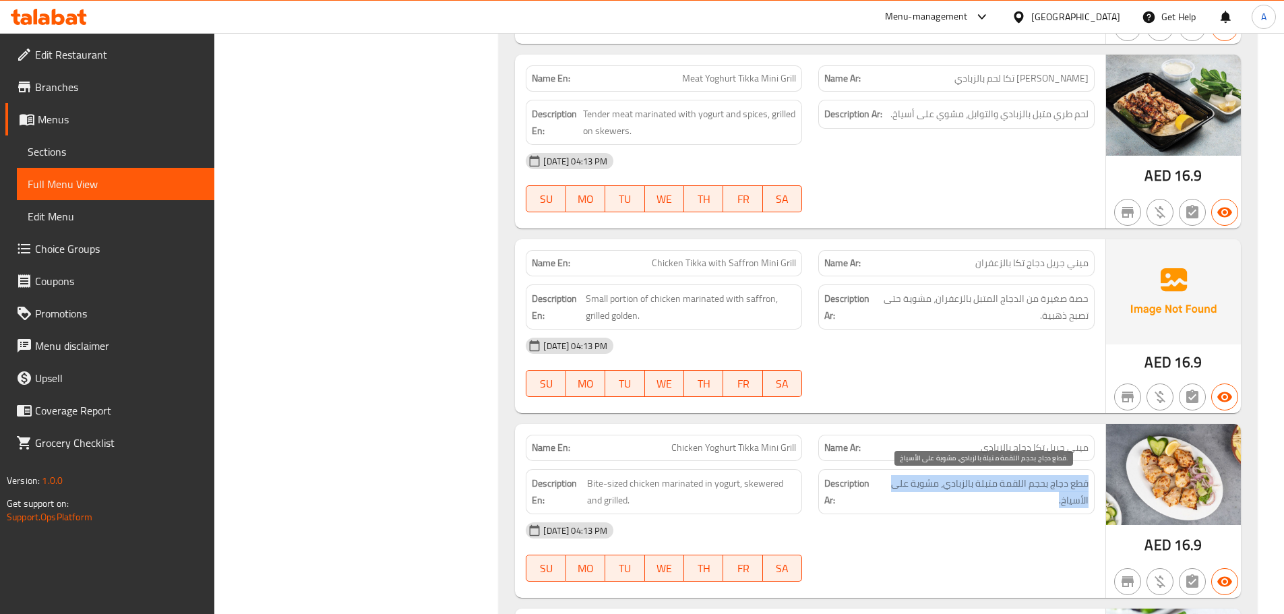
click at [996, 481] on span "قطع دجاج بحجم اللقمة متبلة بالزبادي، مشوية على الأسياخ." at bounding box center [984, 491] width 209 height 33
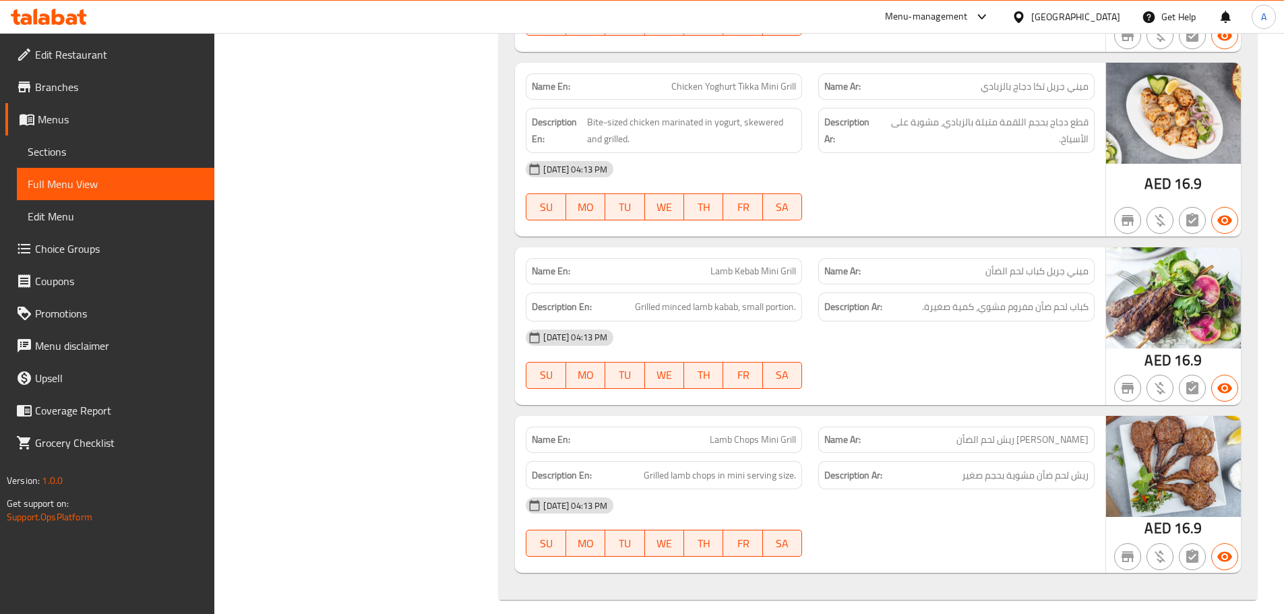
click at [1024, 314] on span "كباب لحم ضأن مفروم مشوي، كمية صغيرة." at bounding box center [1005, 307] width 166 height 17
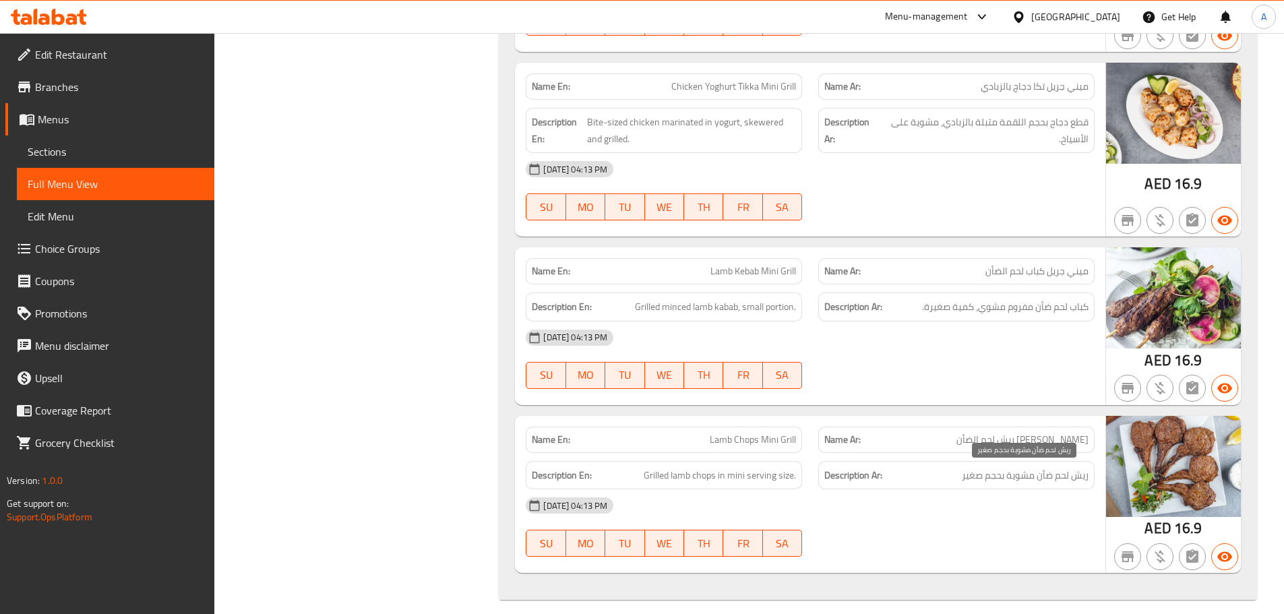
click at [1050, 477] on span "ريش لحم ضأن مشوية بحجم صغير" at bounding box center [1025, 475] width 127 height 17
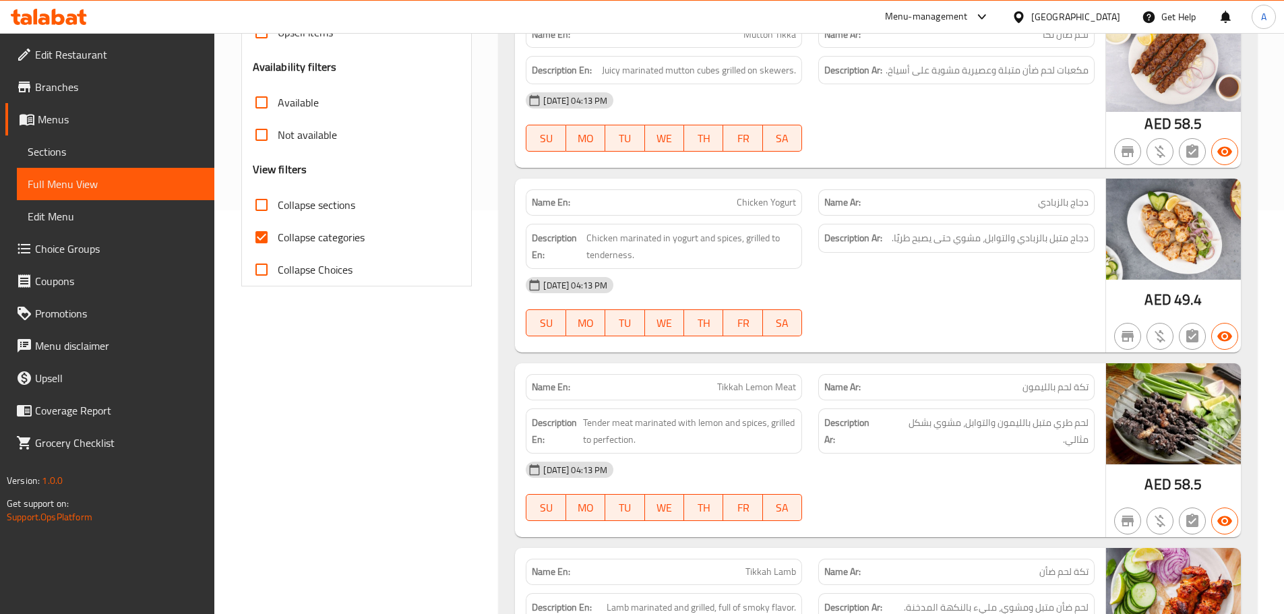
scroll to position [0, 0]
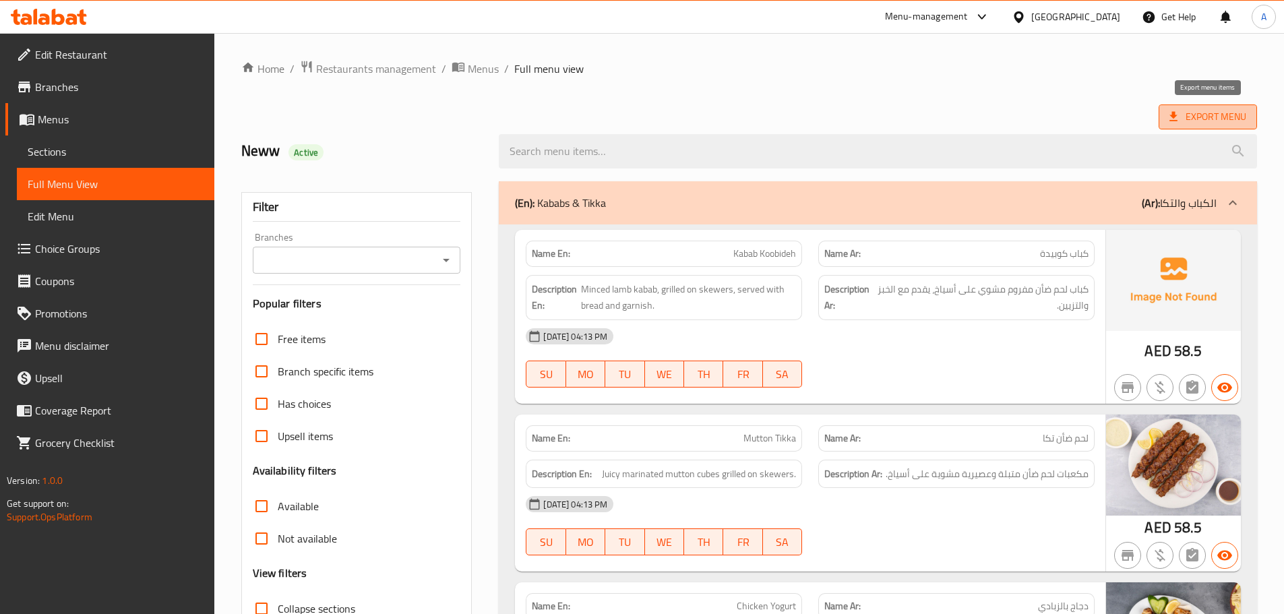
click at [1221, 112] on span "Export Menu" at bounding box center [1207, 117] width 77 height 17
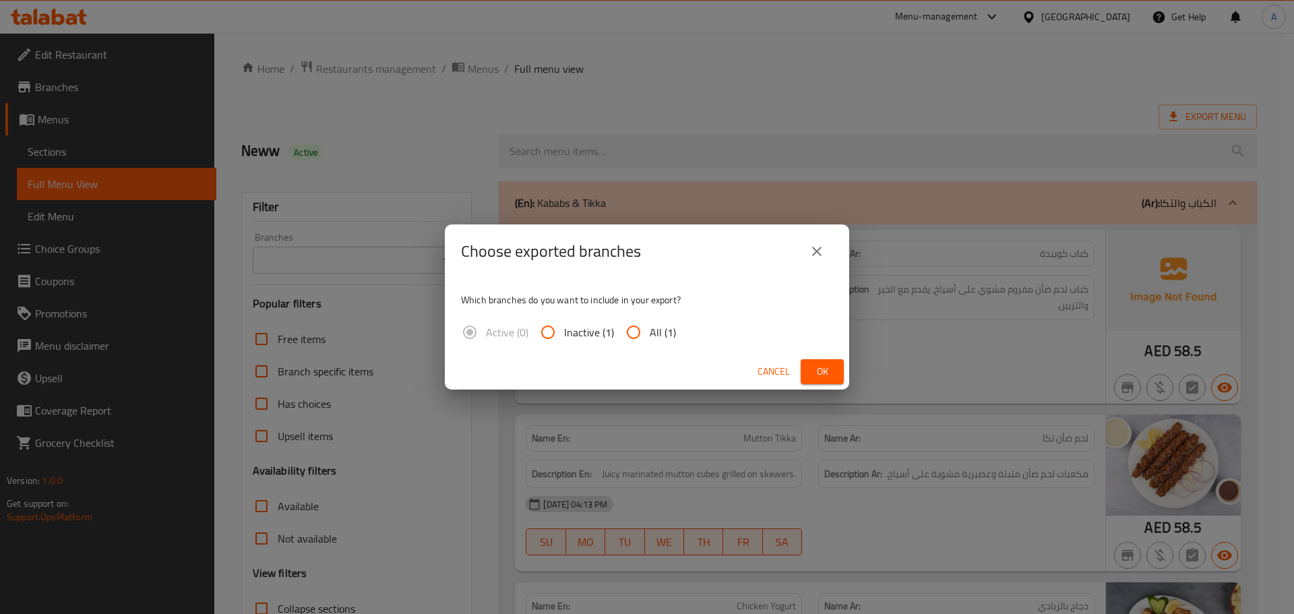
drag, startPoint x: 681, startPoint y: 330, endPoint x: 657, endPoint y: 332, distance: 24.4
click at [678, 330] on div "Active (0) Inactive (1) All (1)" at bounding box center [574, 332] width 226 height 32
click at [657, 332] on span "All (1)" at bounding box center [663, 332] width 26 height 16
click at [650, 332] on input "All (1)" at bounding box center [633, 332] width 32 height 32
radio input "true"
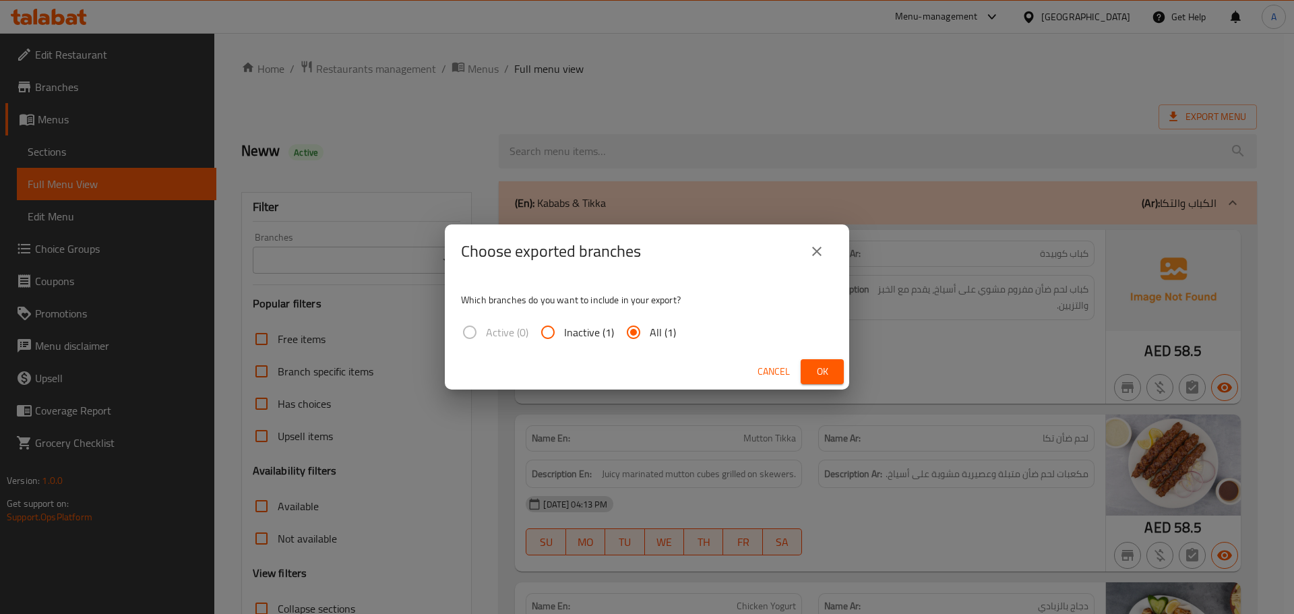
click at [824, 364] on span "Ok" at bounding box center [823, 371] width 22 height 17
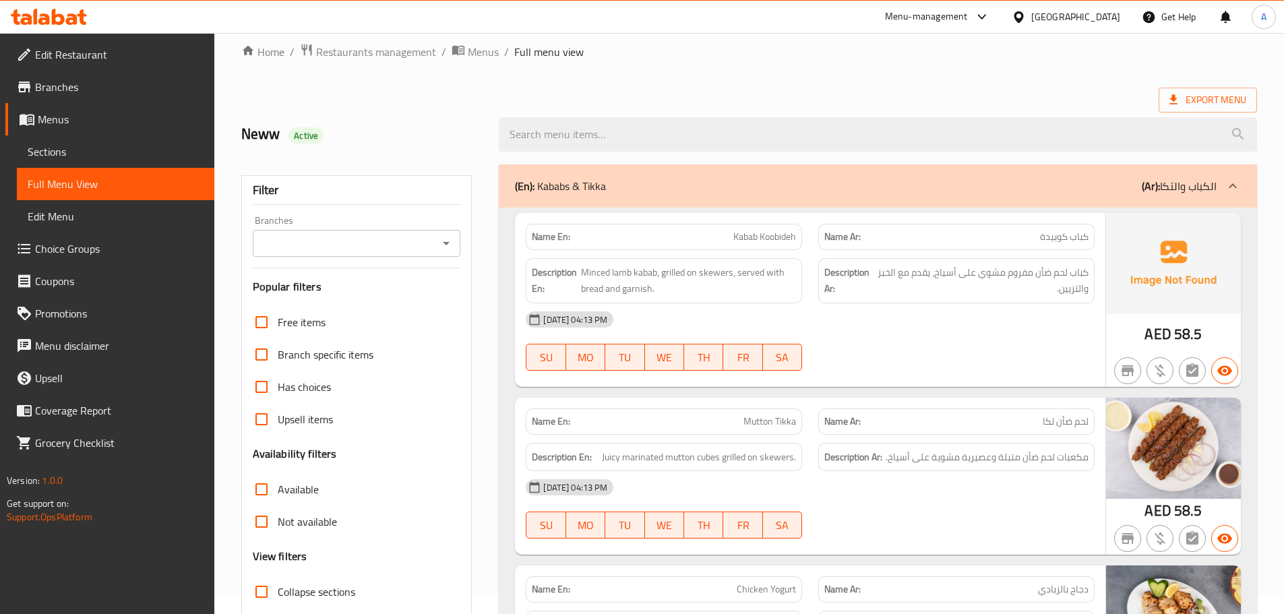
scroll to position [484, 0]
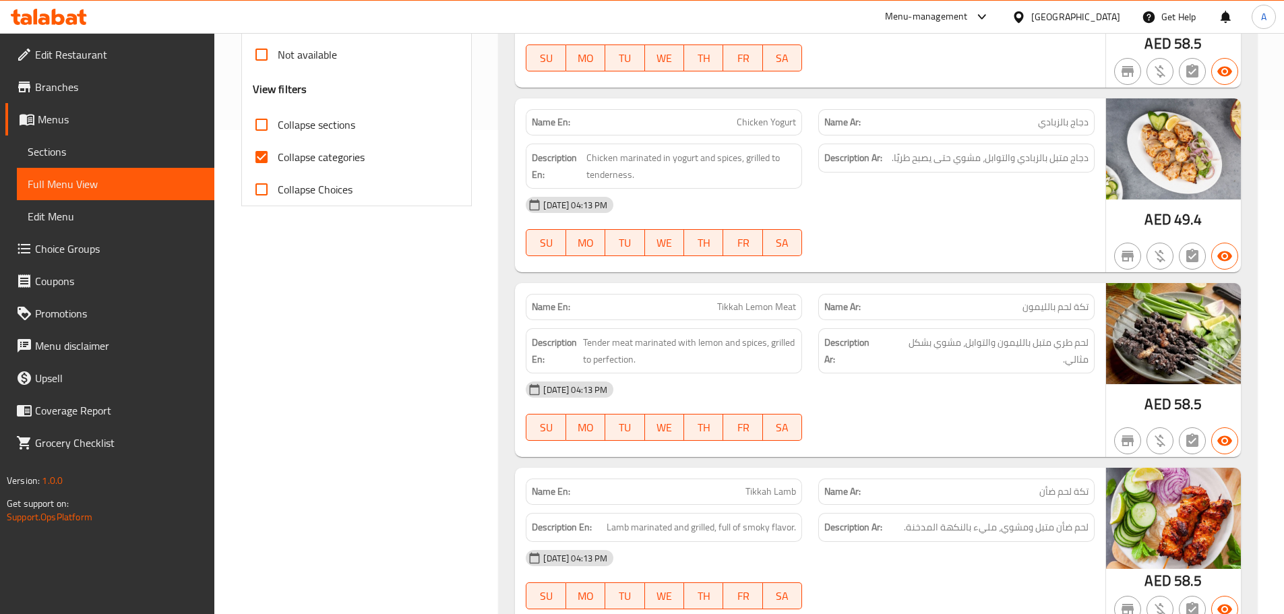
click at [329, 161] on span "Collapse categories" at bounding box center [321, 157] width 87 height 16
click at [278, 161] on input "Collapse categories" at bounding box center [261, 157] width 32 height 32
checkbox input "false"
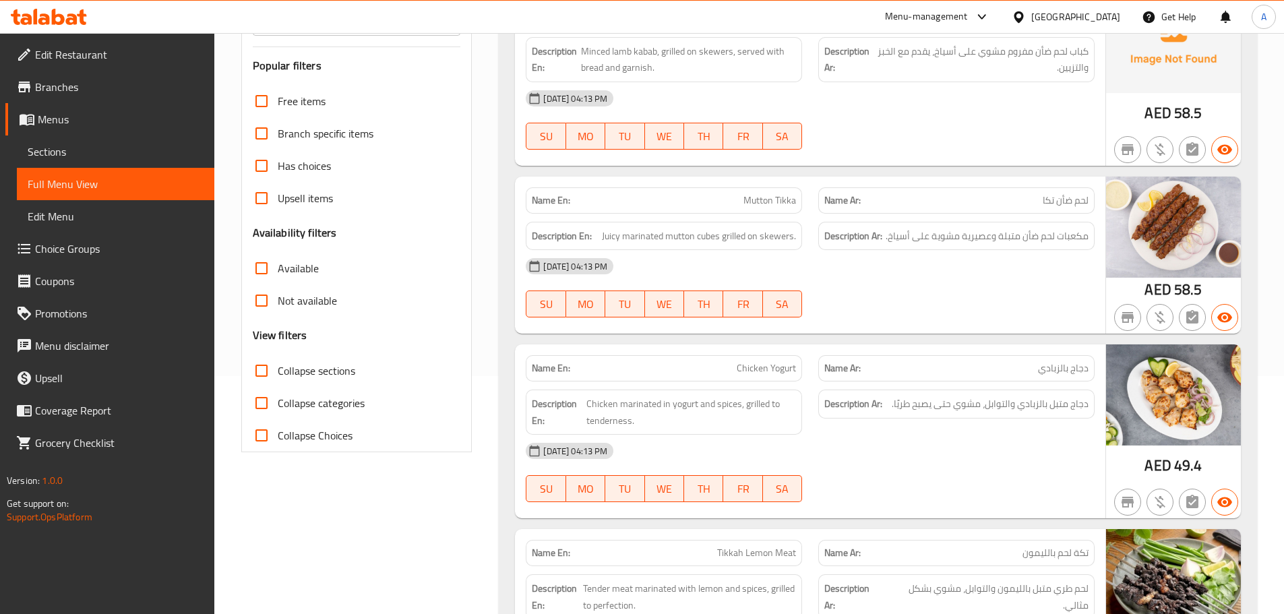
scroll to position [0, 0]
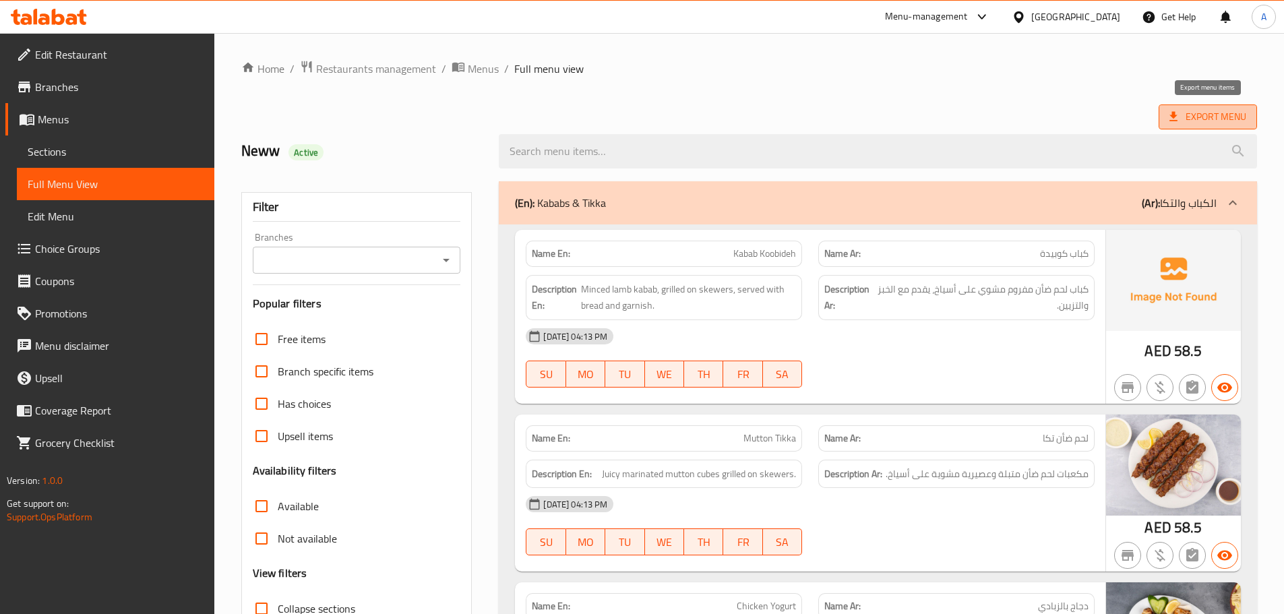
click at [1188, 125] on span "Export Menu" at bounding box center [1208, 116] width 98 height 25
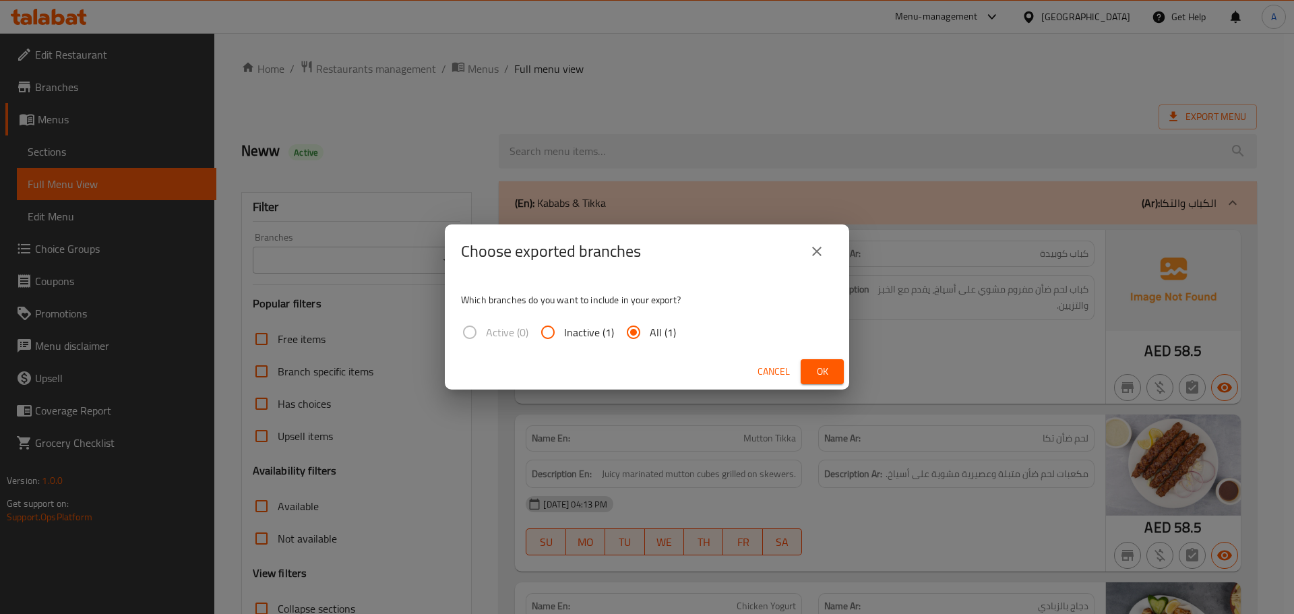
click at [818, 371] on span "Ok" at bounding box center [823, 371] width 22 height 17
